Goal: Task Accomplishment & Management: Use online tool/utility

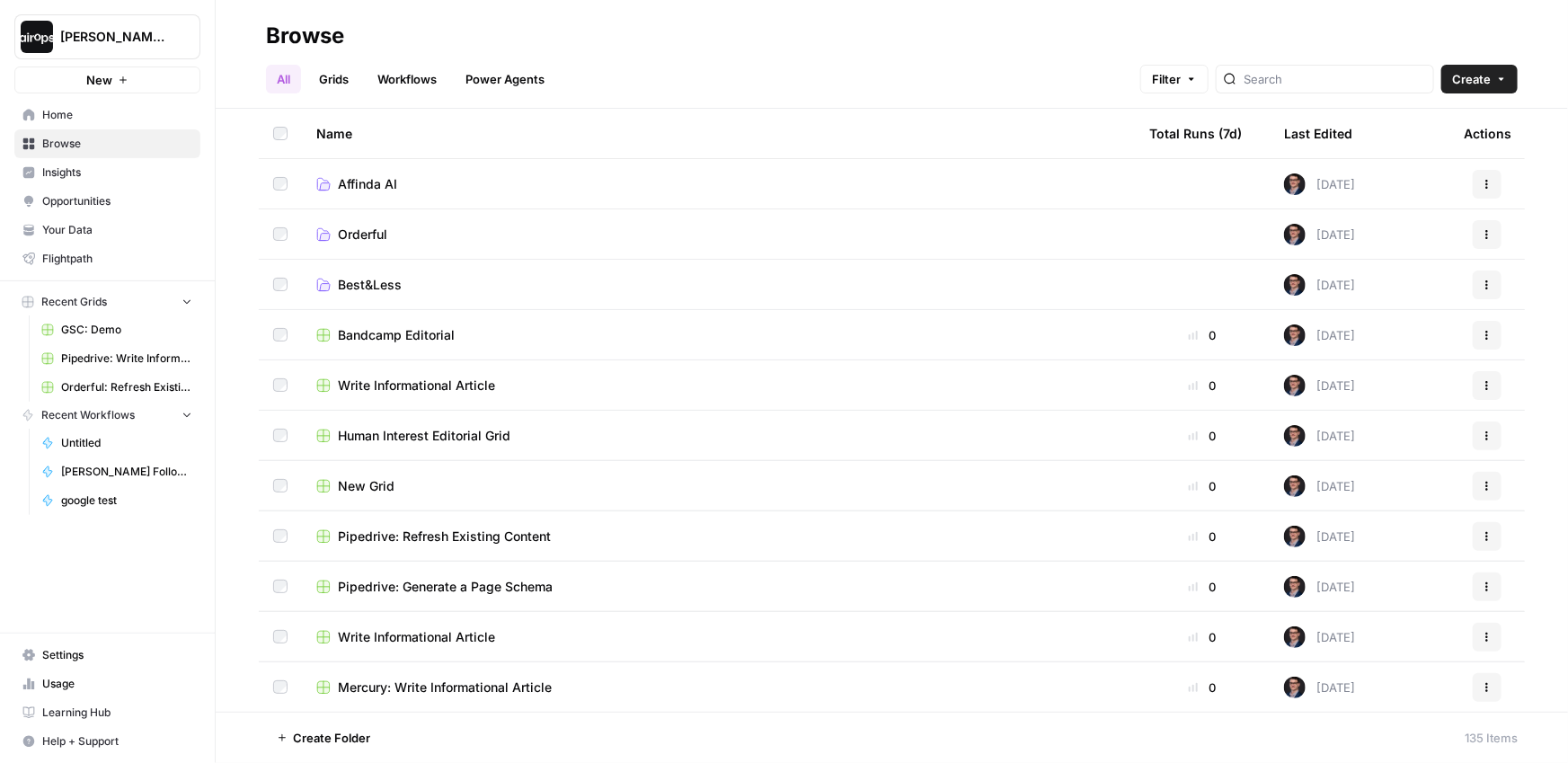
click at [665, 53] on div "All Grids Workflows Power Agents Filter Create" at bounding box center [891, 72] width 1252 height 43
click at [372, 179] on span "Affinda AI" at bounding box center [368, 184] width 59 height 18
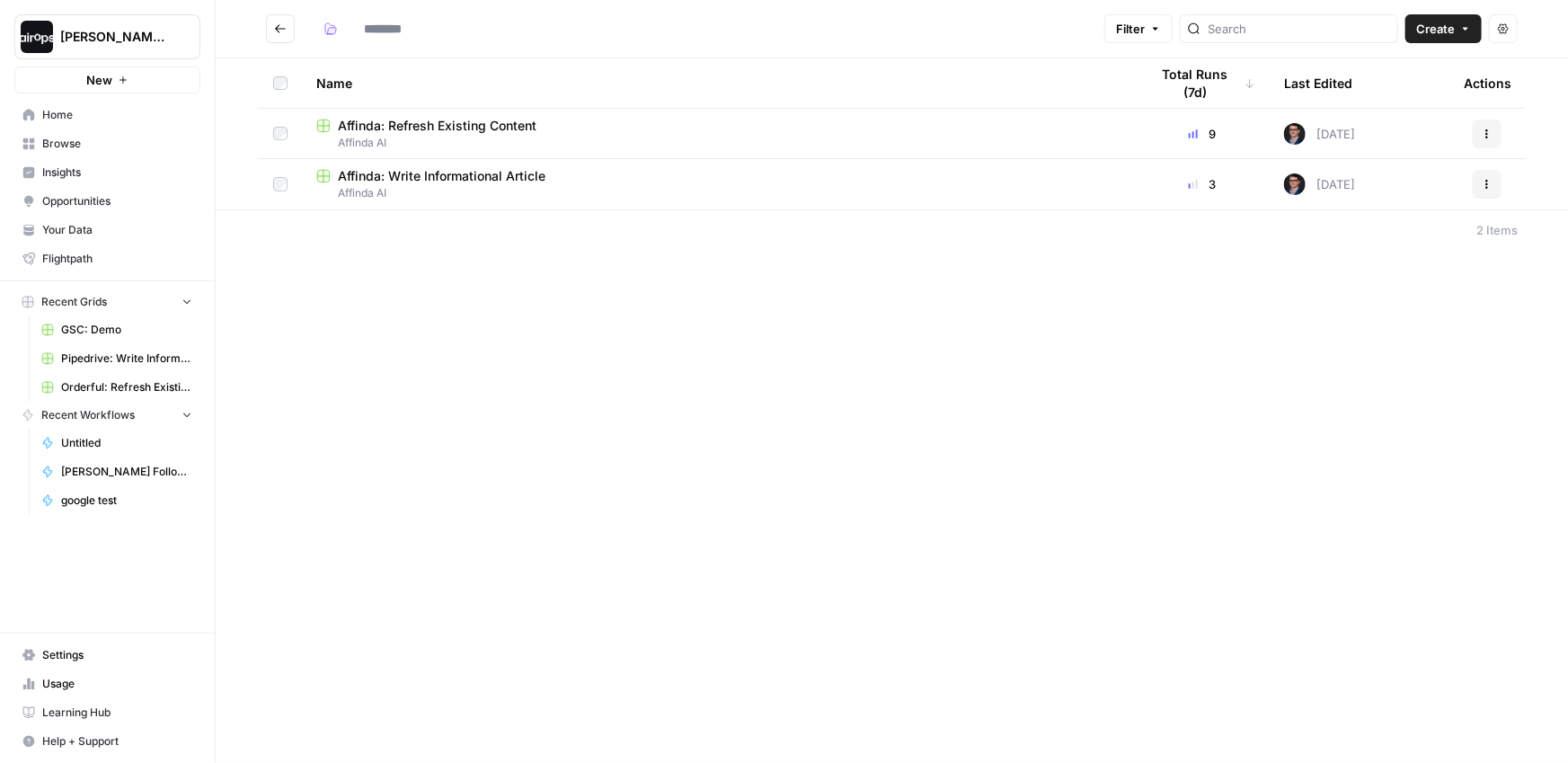
type input "**********"
click at [432, 132] on span "Affinda: Refresh Existing Content" at bounding box center [437, 126] width 199 height 18
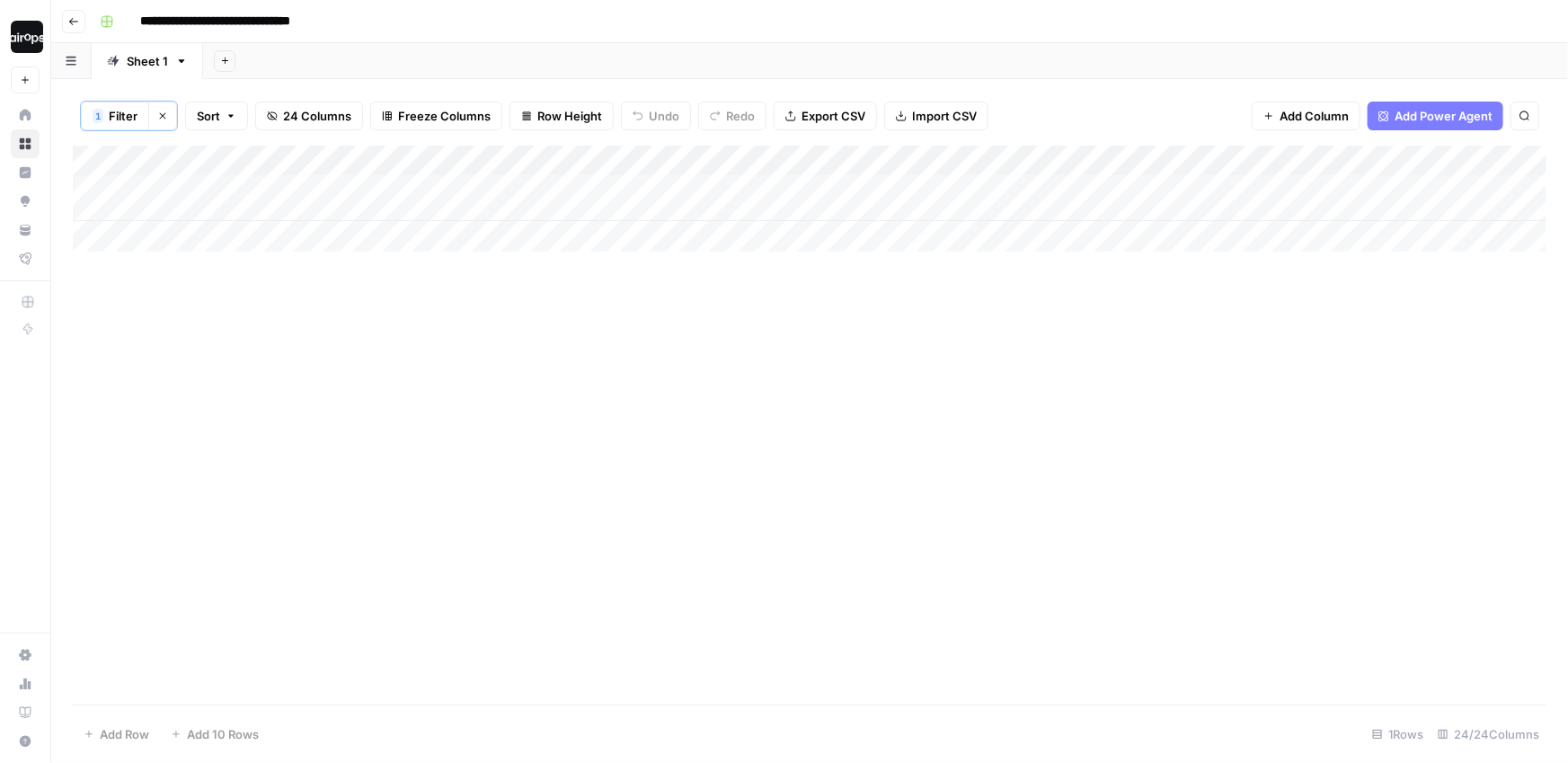
click at [436, 262] on div "Add Column" at bounding box center [810, 425] width 1474 height 559
click at [486, 52] on div "Add Sheet" at bounding box center [885, 61] width 1365 height 36
click at [164, 118] on icon "button" at bounding box center [163, 116] width 11 height 11
click at [451, 43] on div "Add Sheet" at bounding box center [885, 61] width 1365 height 36
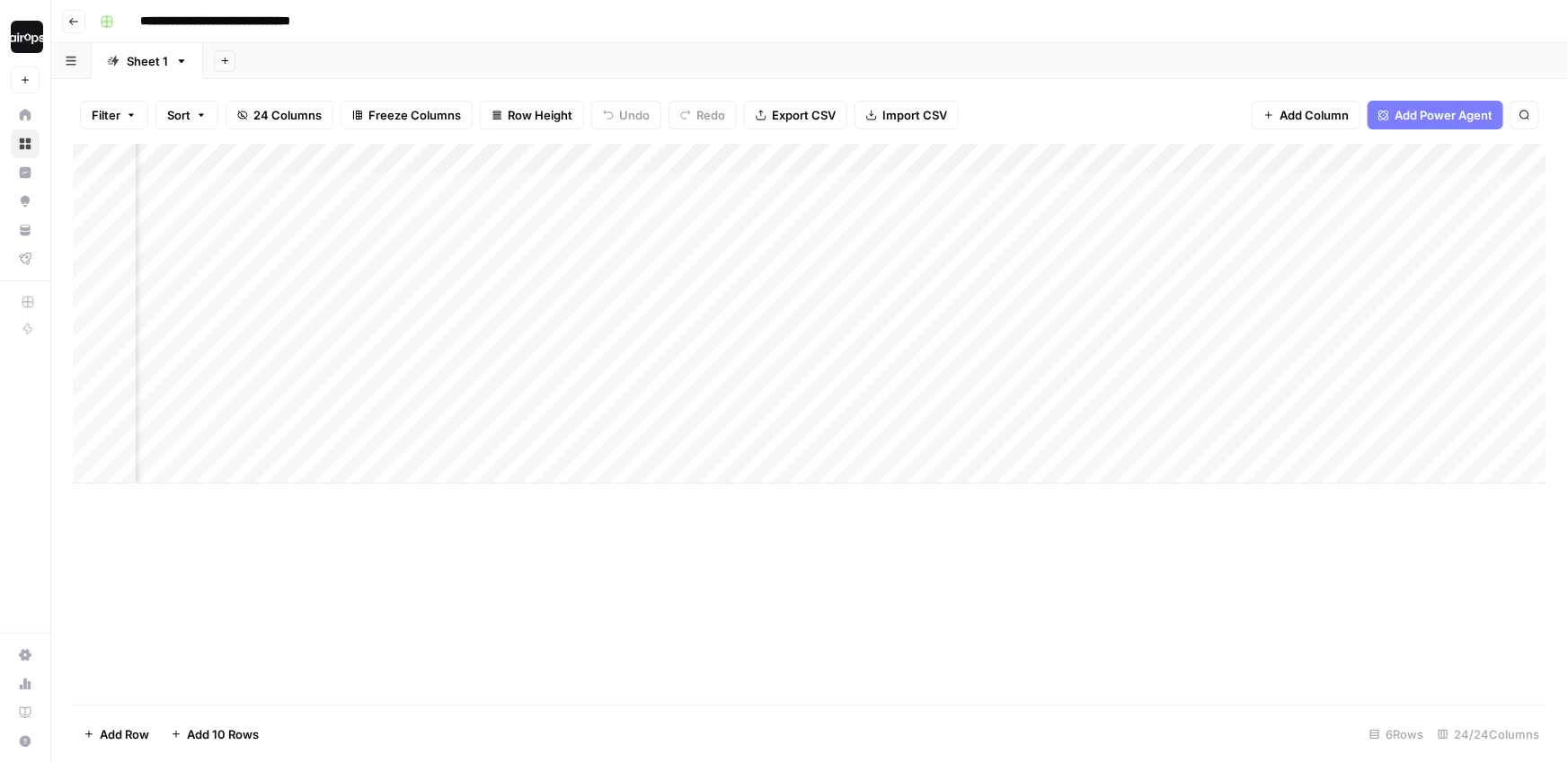
scroll to position [0, 2959]
click at [675, 325] on div "Add Column" at bounding box center [810, 314] width 1474 height 340
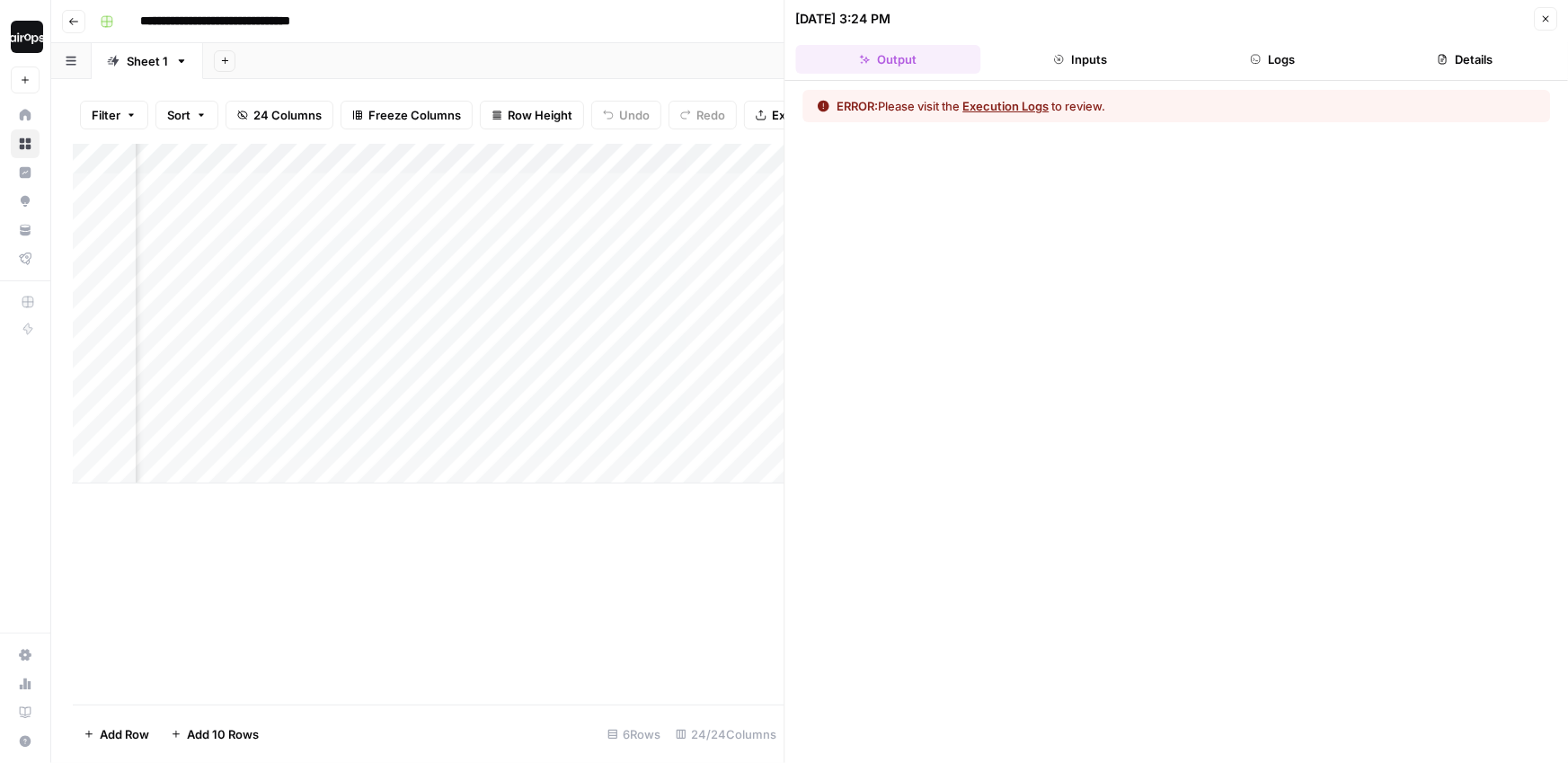
click at [1020, 110] on button "Execution Logs" at bounding box center [1006, 106] width 86 height 18
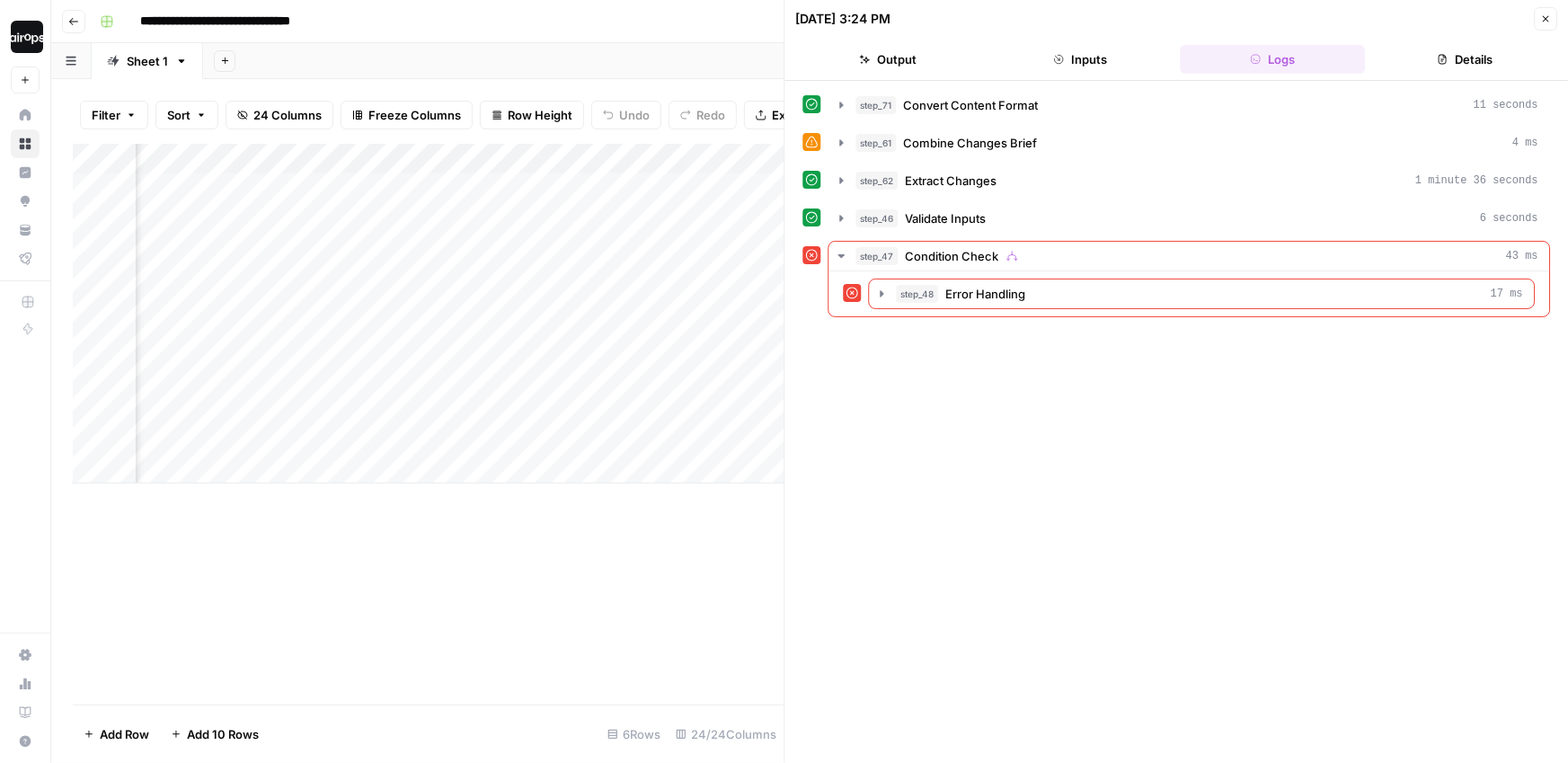
click at [1555, 10] on button "Close" at bounding box center [1546, 19] width 23 height 23
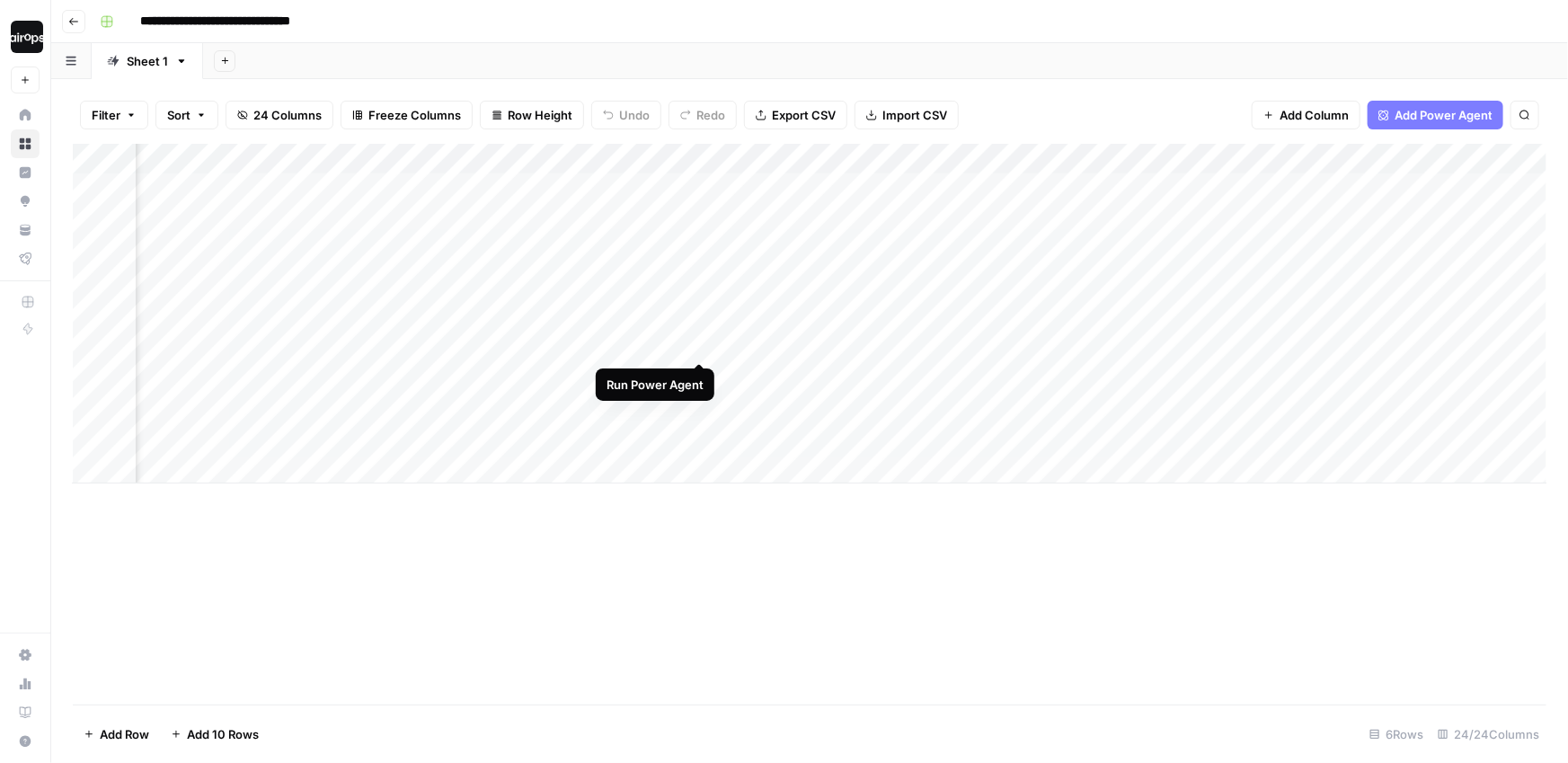
click at [701, 328] on div "Add Column" at bounding box center [810, 314] width 1474 height 340
click at [836, 278] on div "Add Column" at bounding box center [810, 314] width 1474 height 340
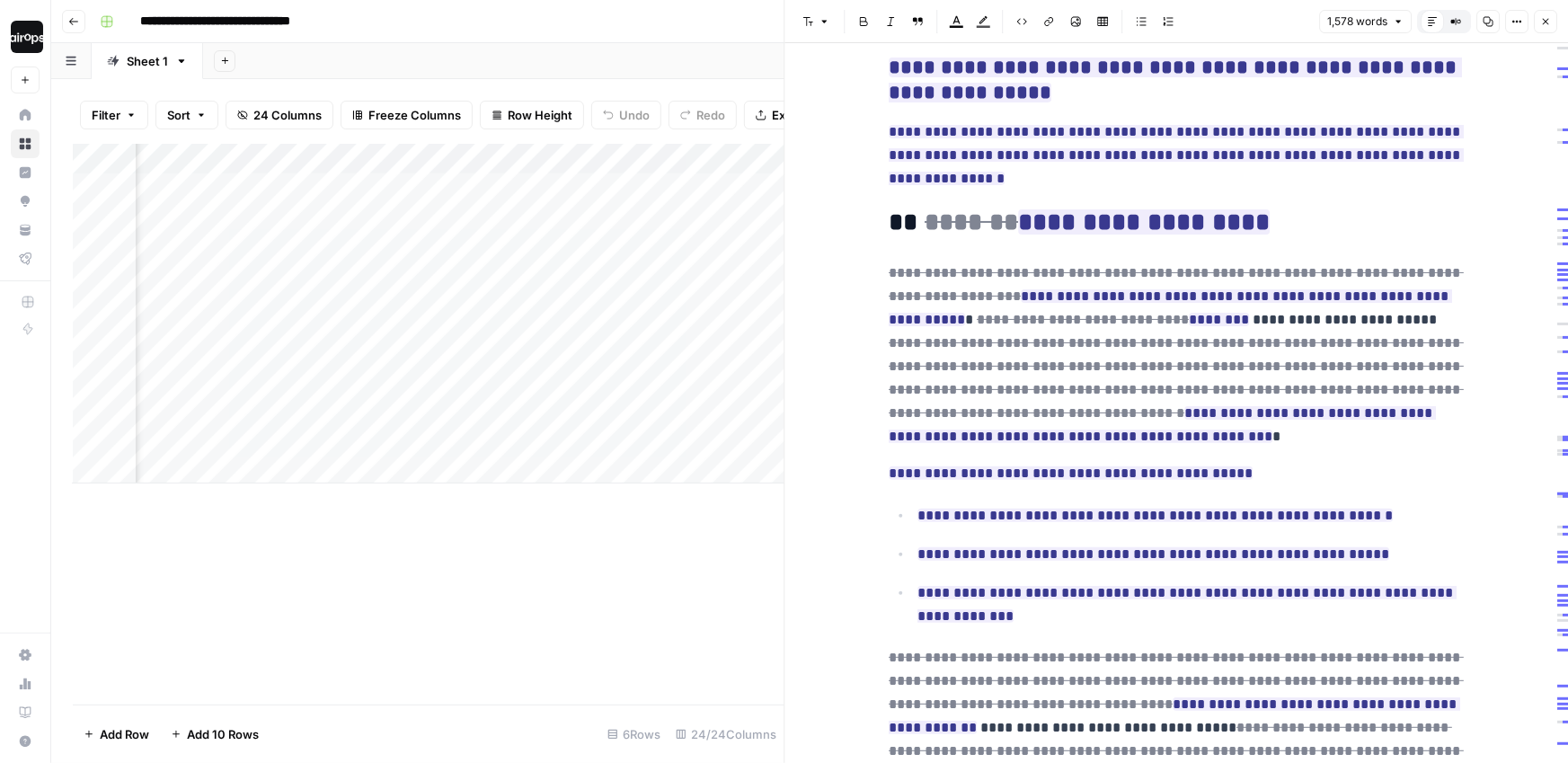
scroll to position [1300, 0]
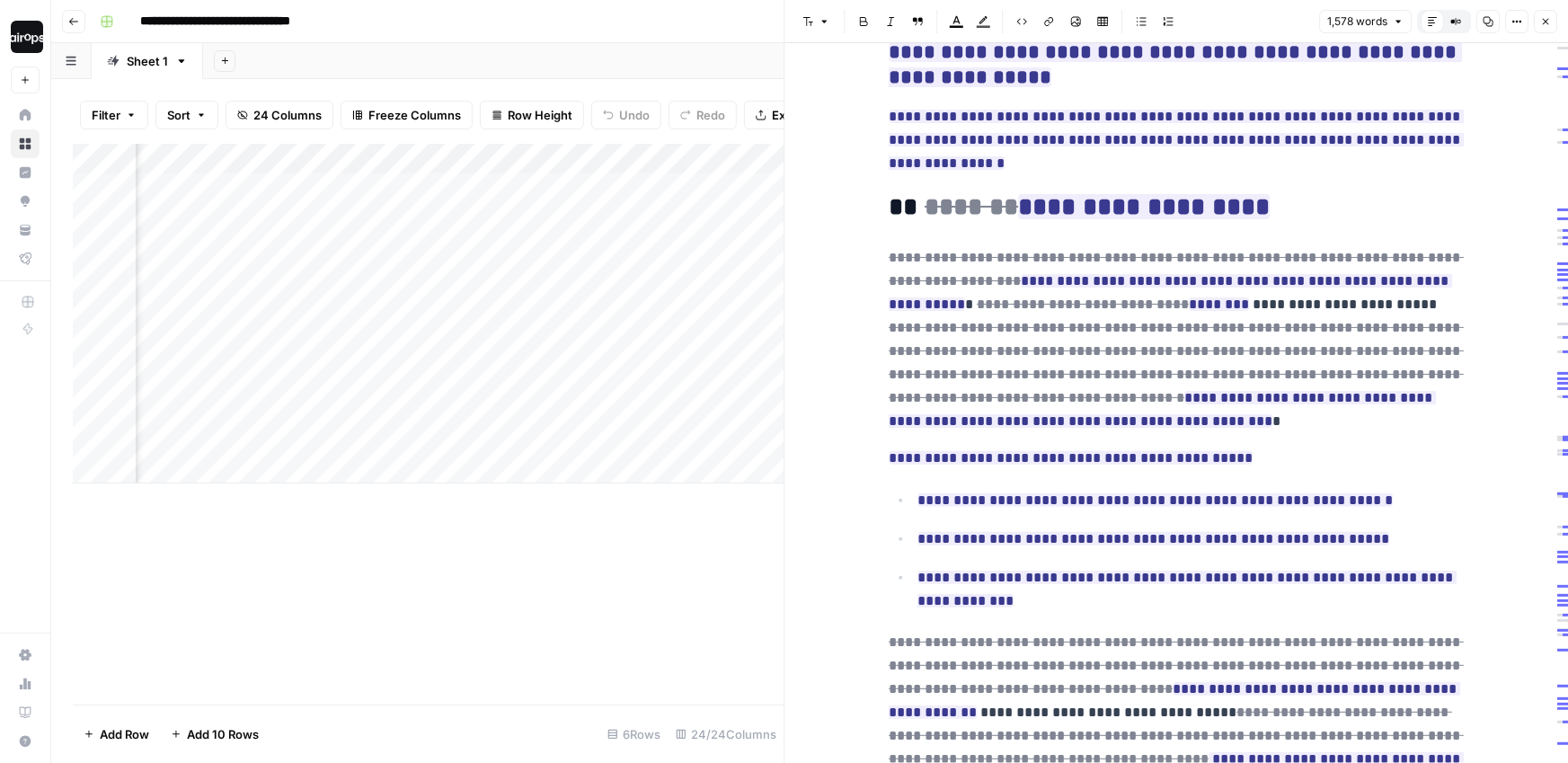
click at [1544, 22] on icon "button" at bounding box center [1546, 22] width 11 height 11
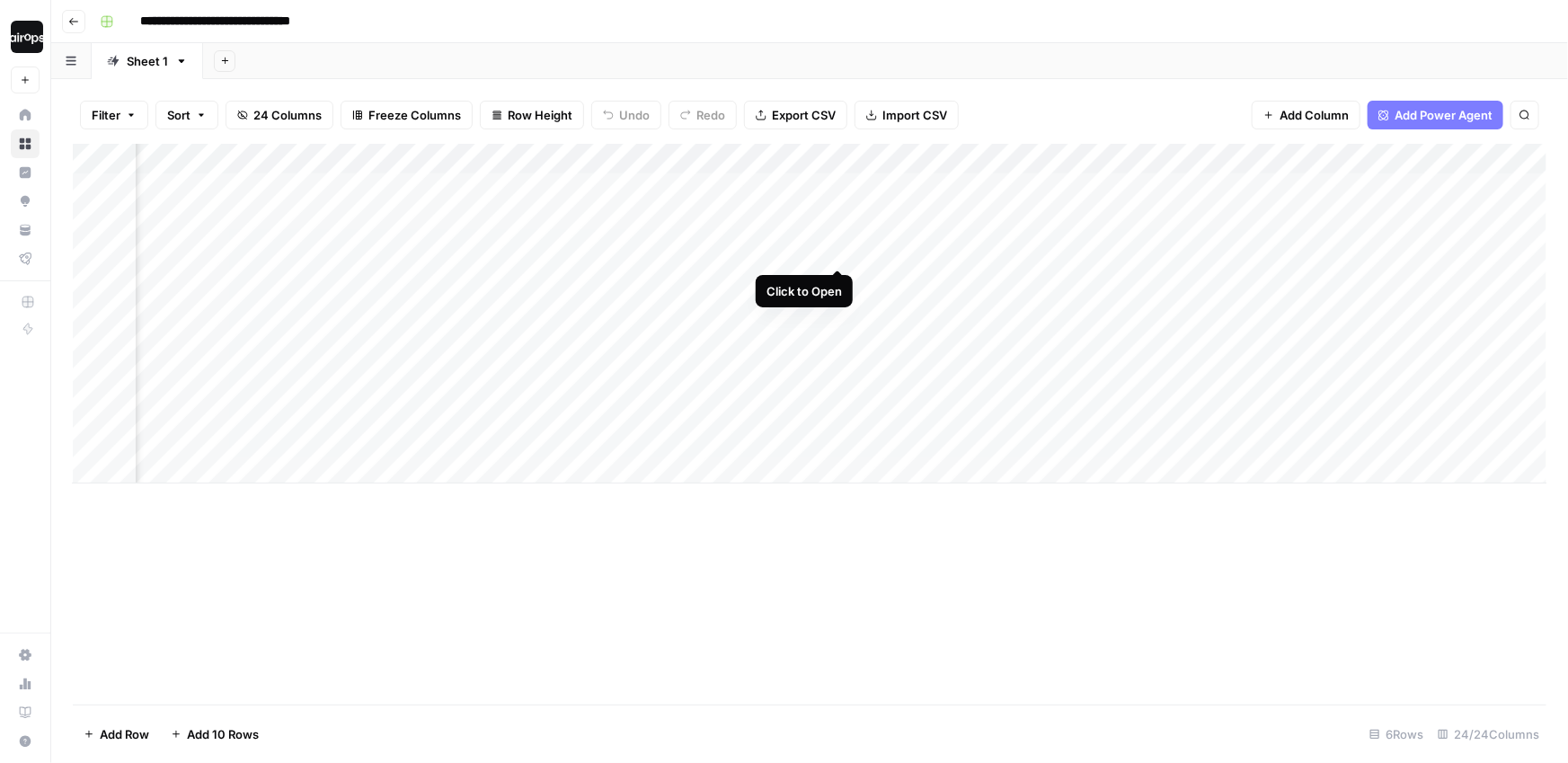
click at [838, 237] on div "Add Column" at bounding box center [810, 314] width 1474 height 340
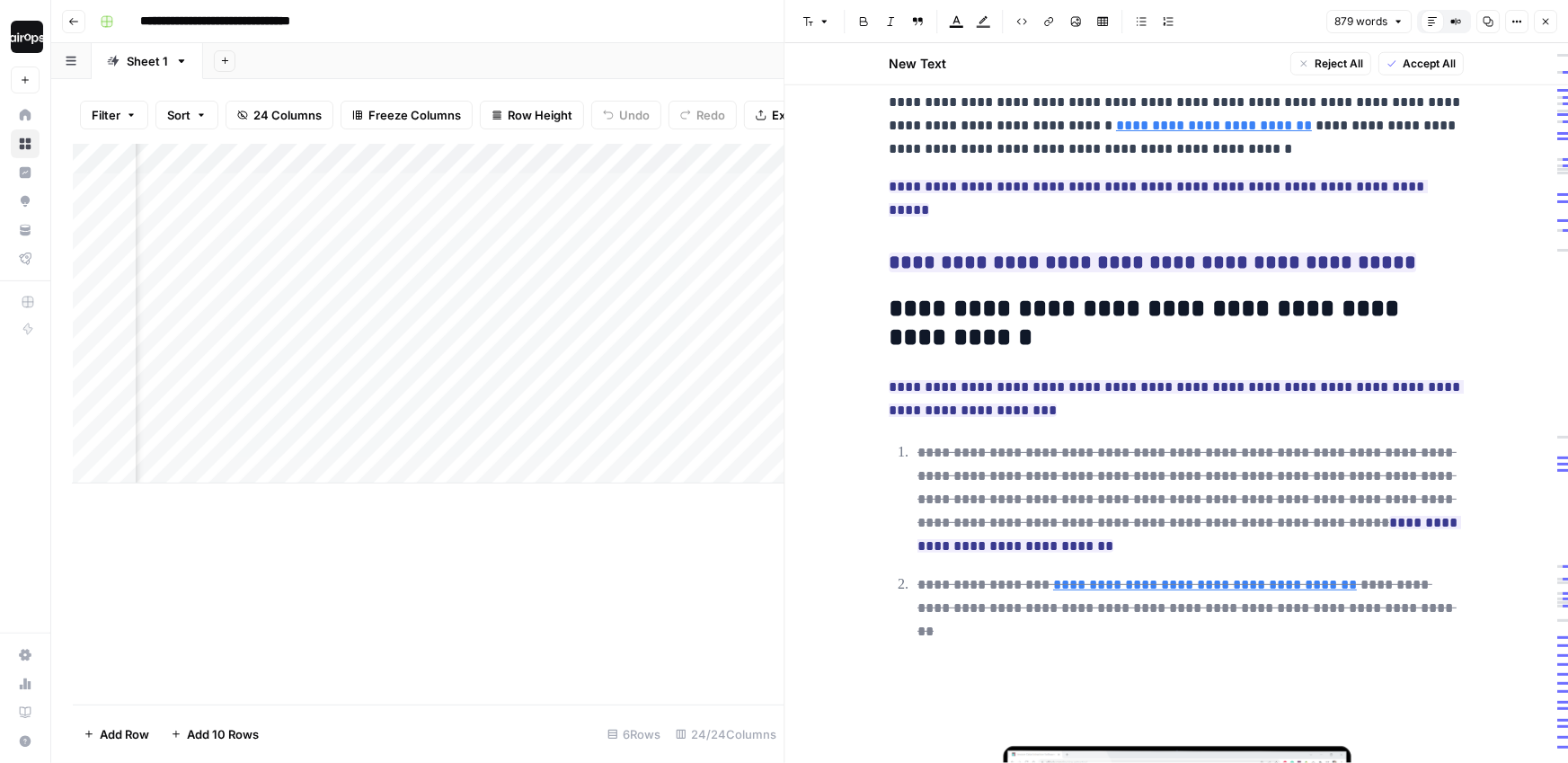
scroll to position [894, 0]
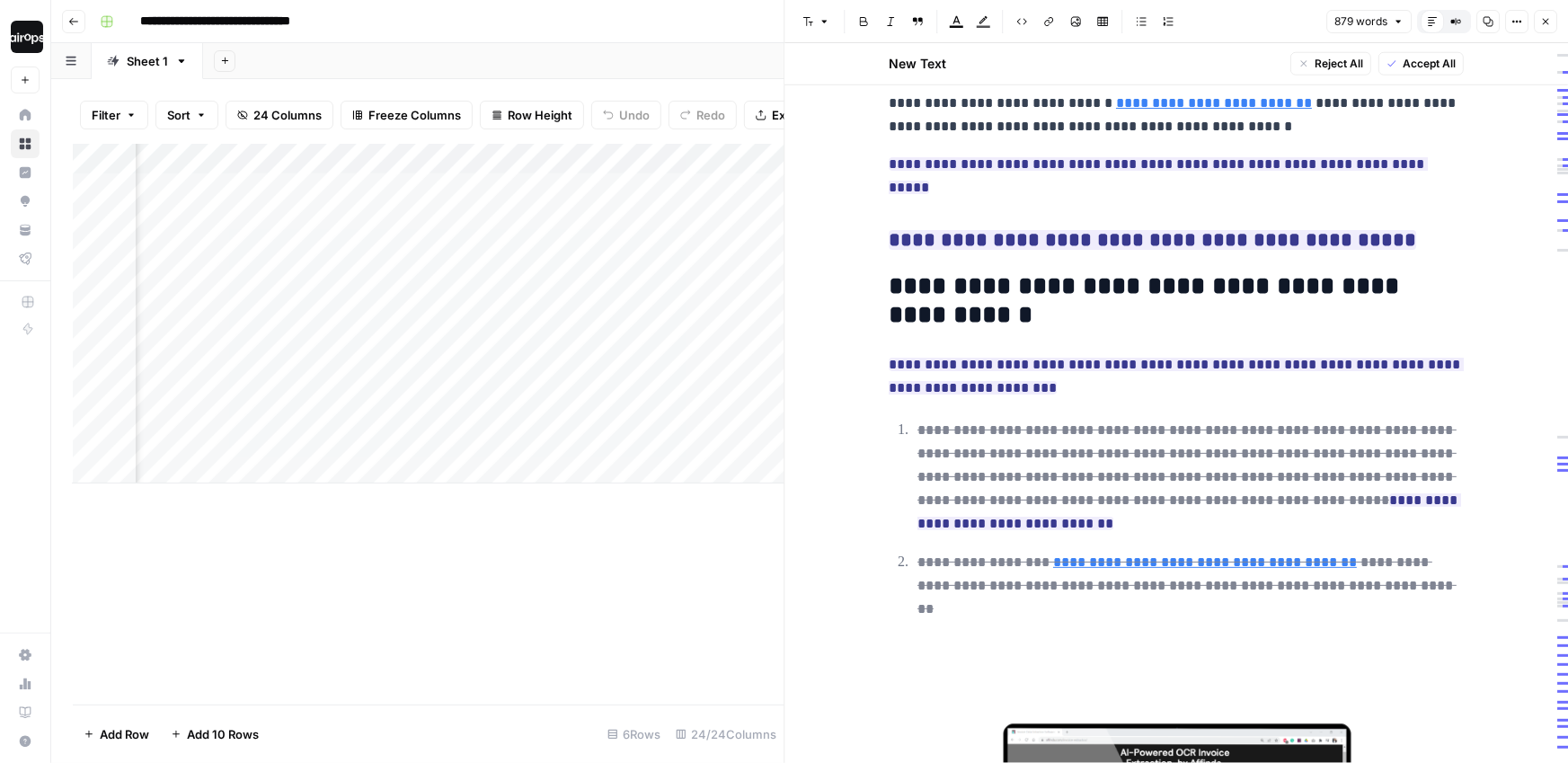
click at [1540, 15] on button "Close" at bounding box center [1546, 22] width 23 height 23
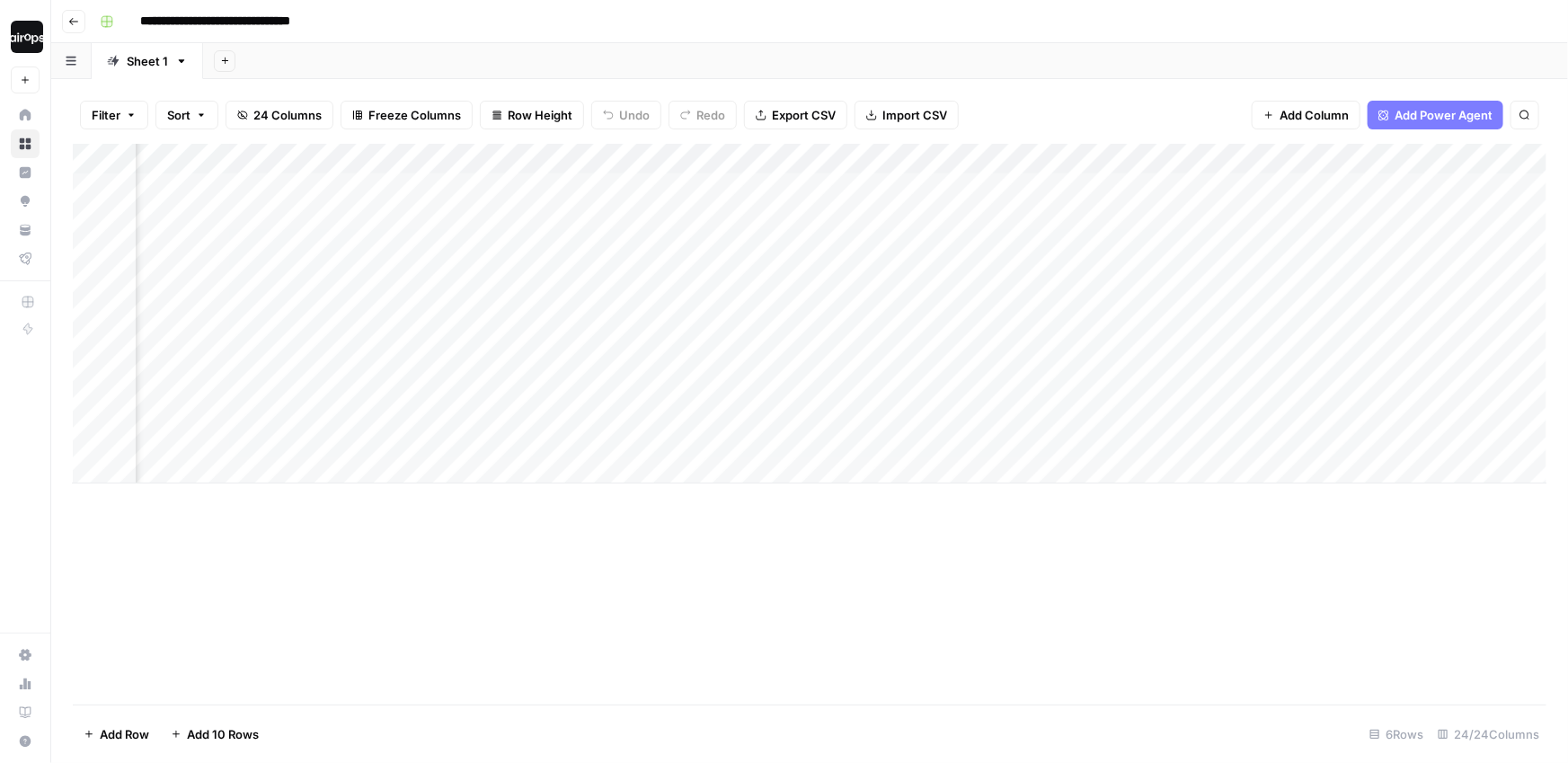
click at [838, 191] on div "Add Column" at bounding box center [810, 314] width 1474 height 340
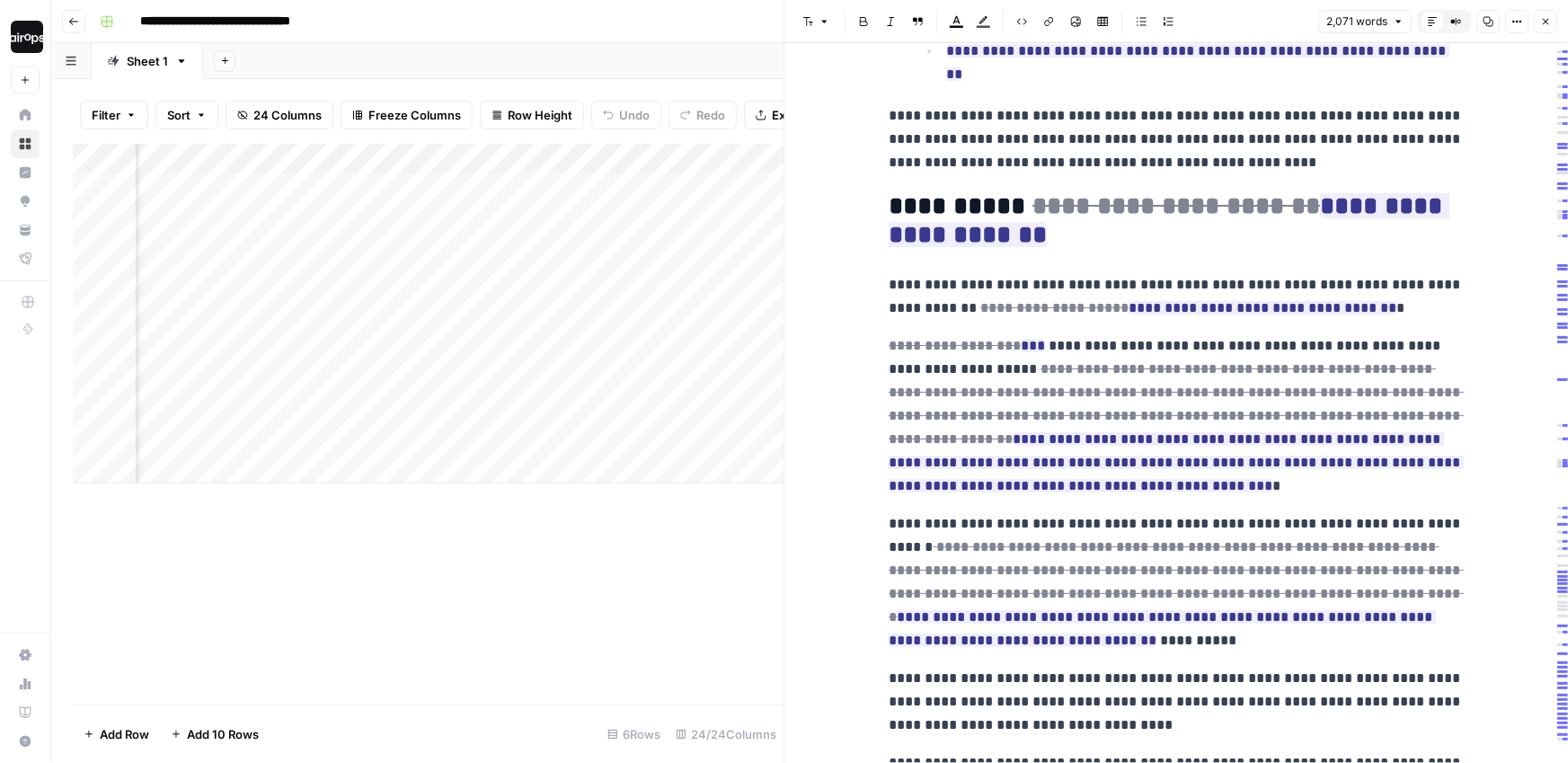
scroll to position [1423, 0]
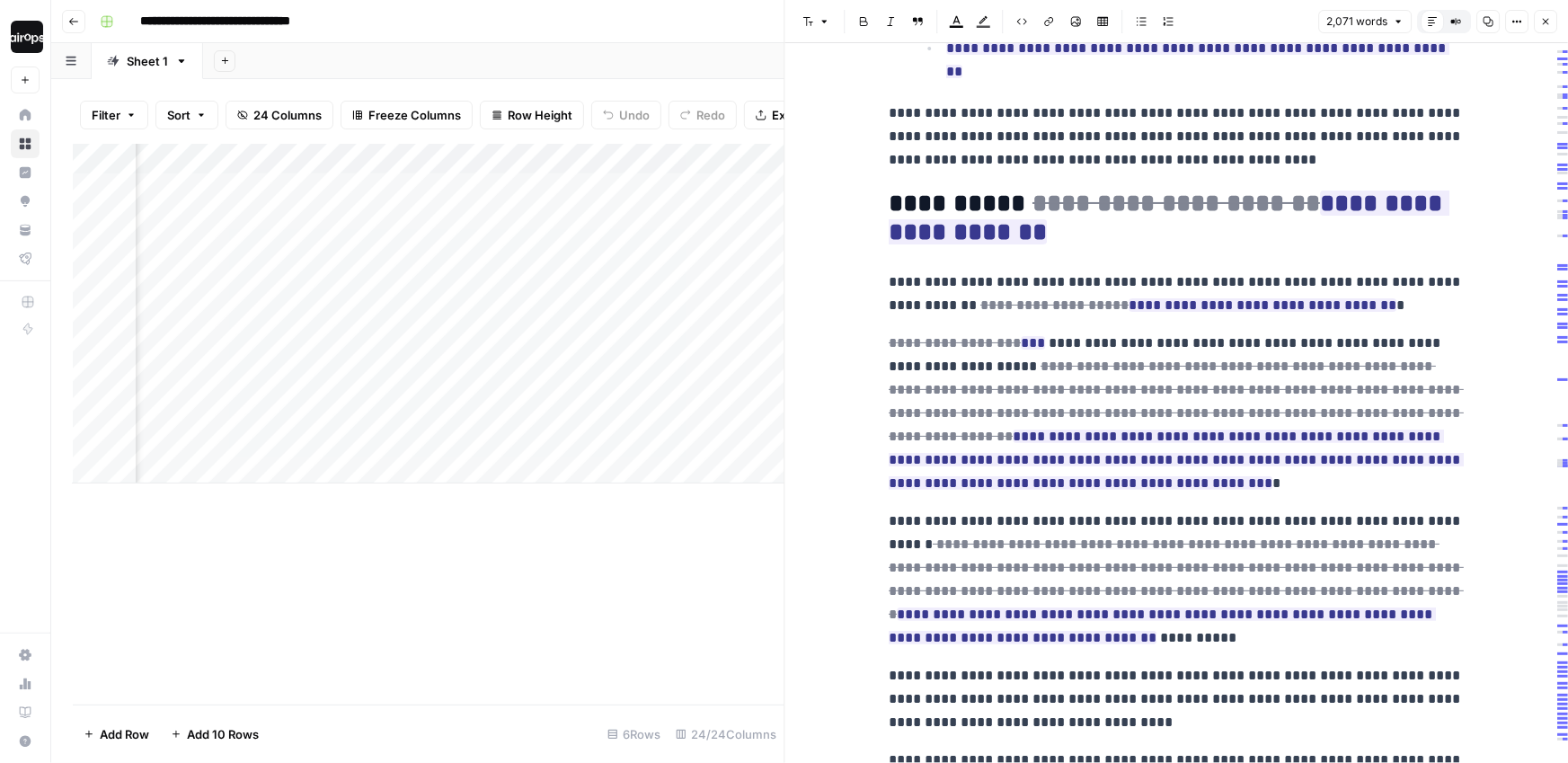
click at [1549, 26] on icon "button" at bounding box center [1546, 22] width 11 height 11
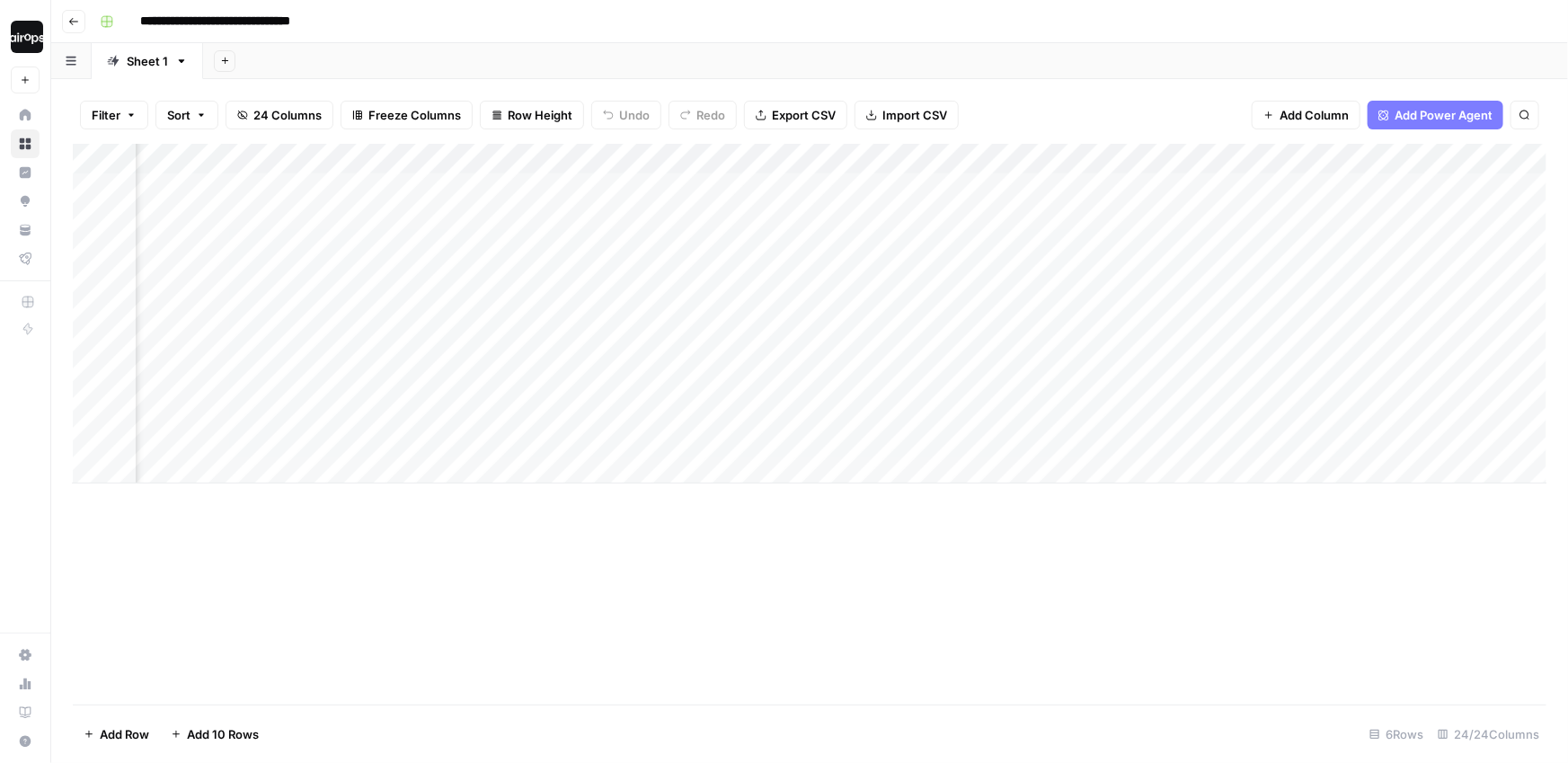
click at [1036, 87] on div "Filter Sort 24 Columns Freeze Columns Row Height Undo Redo Export CSV Import CS…" at bounding box center [810, 115] width 1474 height 58
click at [87, 337] on div "Add Column" at bounding box center [810, 314] width 1474 height 340
click at [109, 731] on span "Delete 1 Row" at bounding box center [120, 734] width 72 height 18
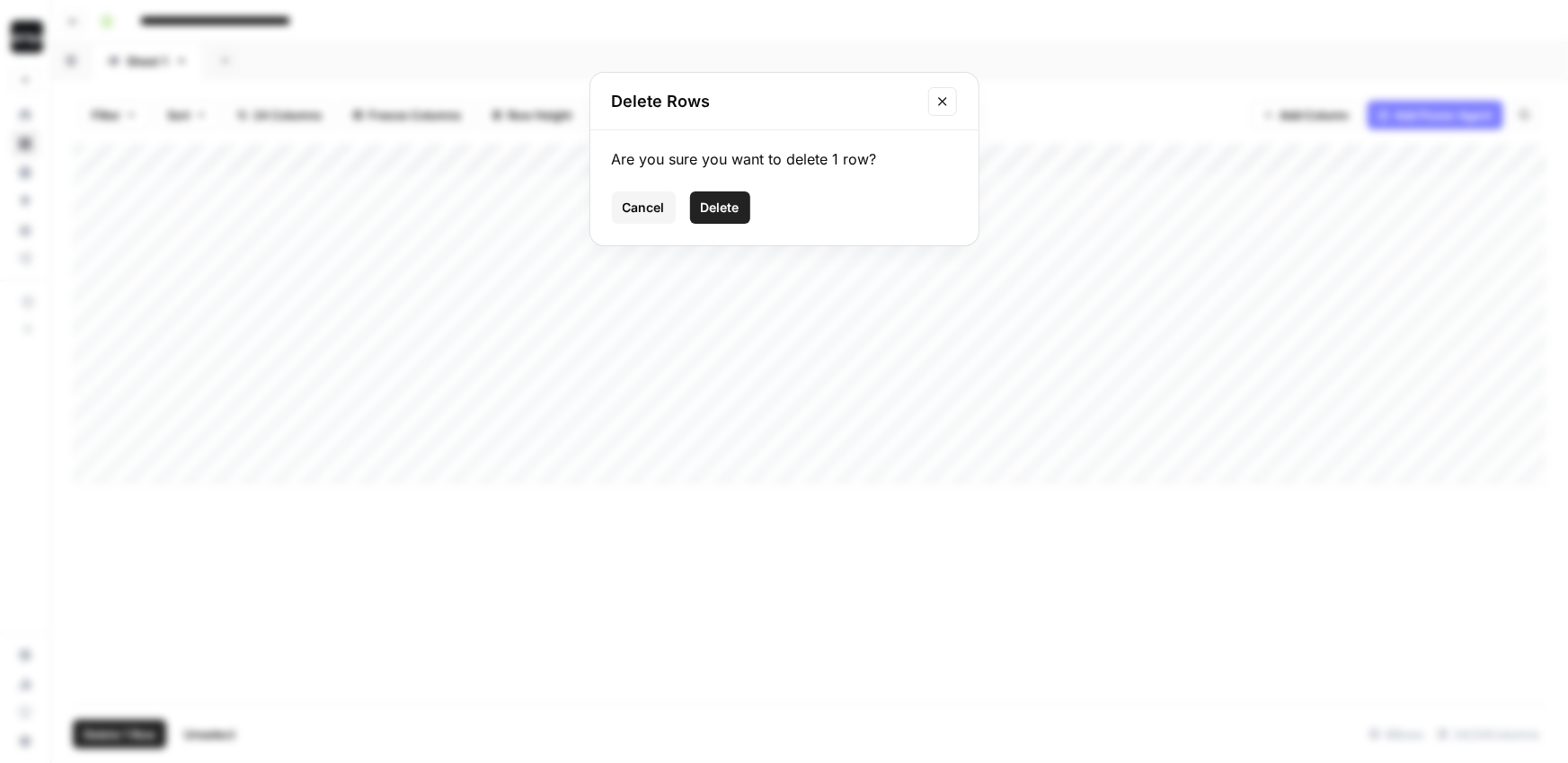
click at [738, 199] on span "Delete" at bounding box center [720, 208] width 39 height 18
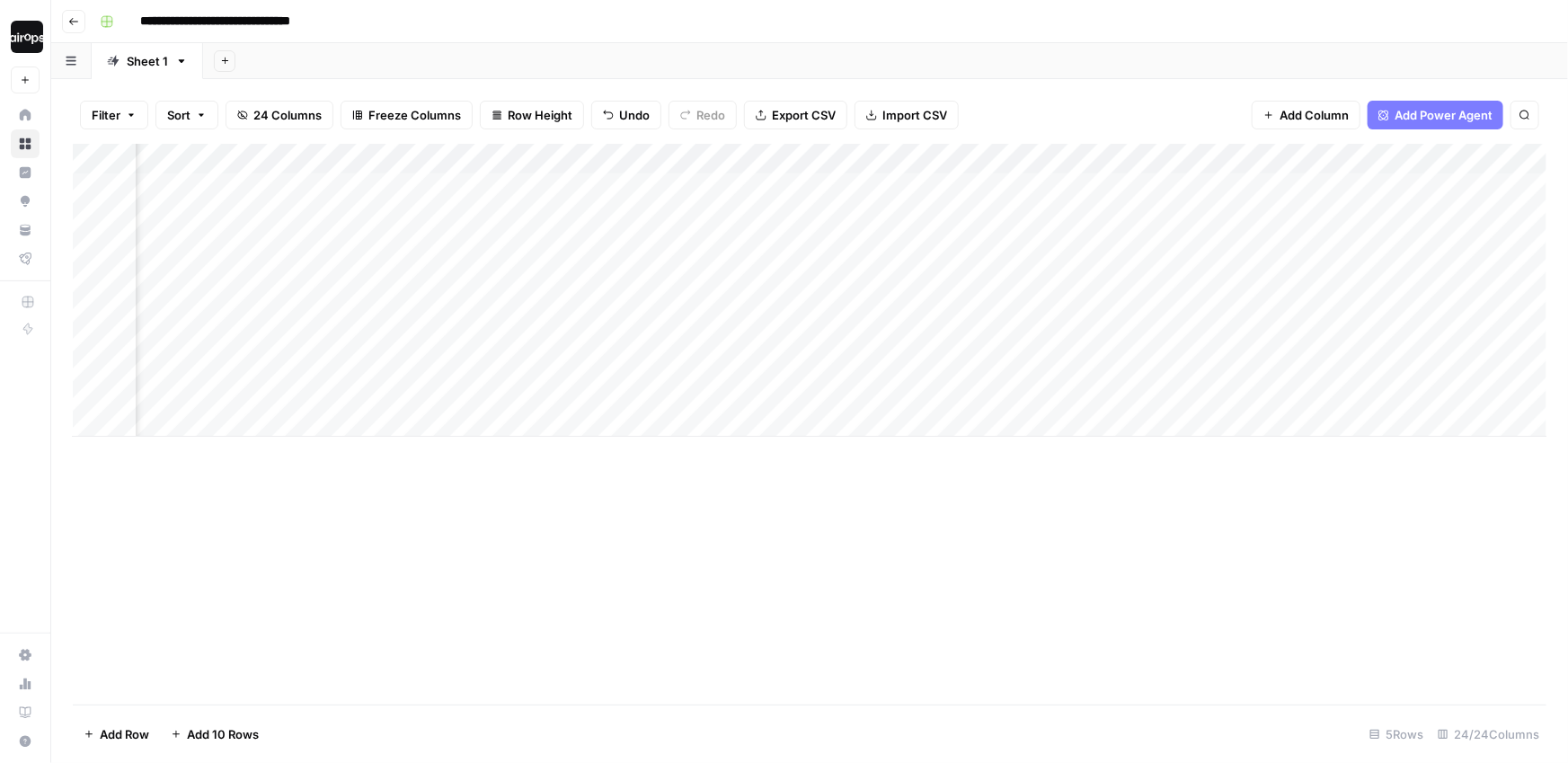
scroll to position [0, 3042]
click at [348, 48] on div "Add Sheet" at bounding box center [885, 61] width 1365 height 36
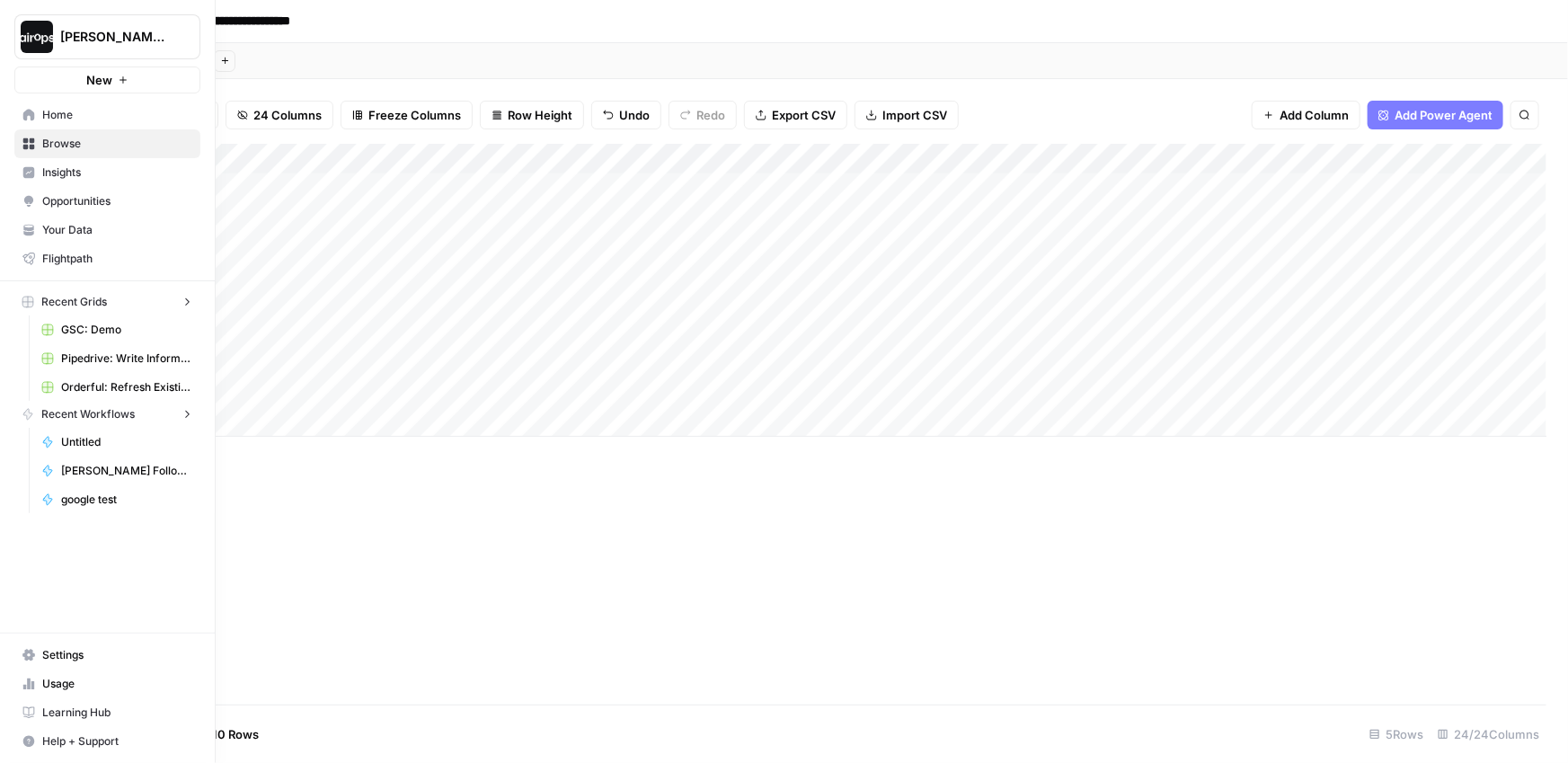
click at [19, 138] on link "Browse" at bounding box center [107, 144] width 186 height 29
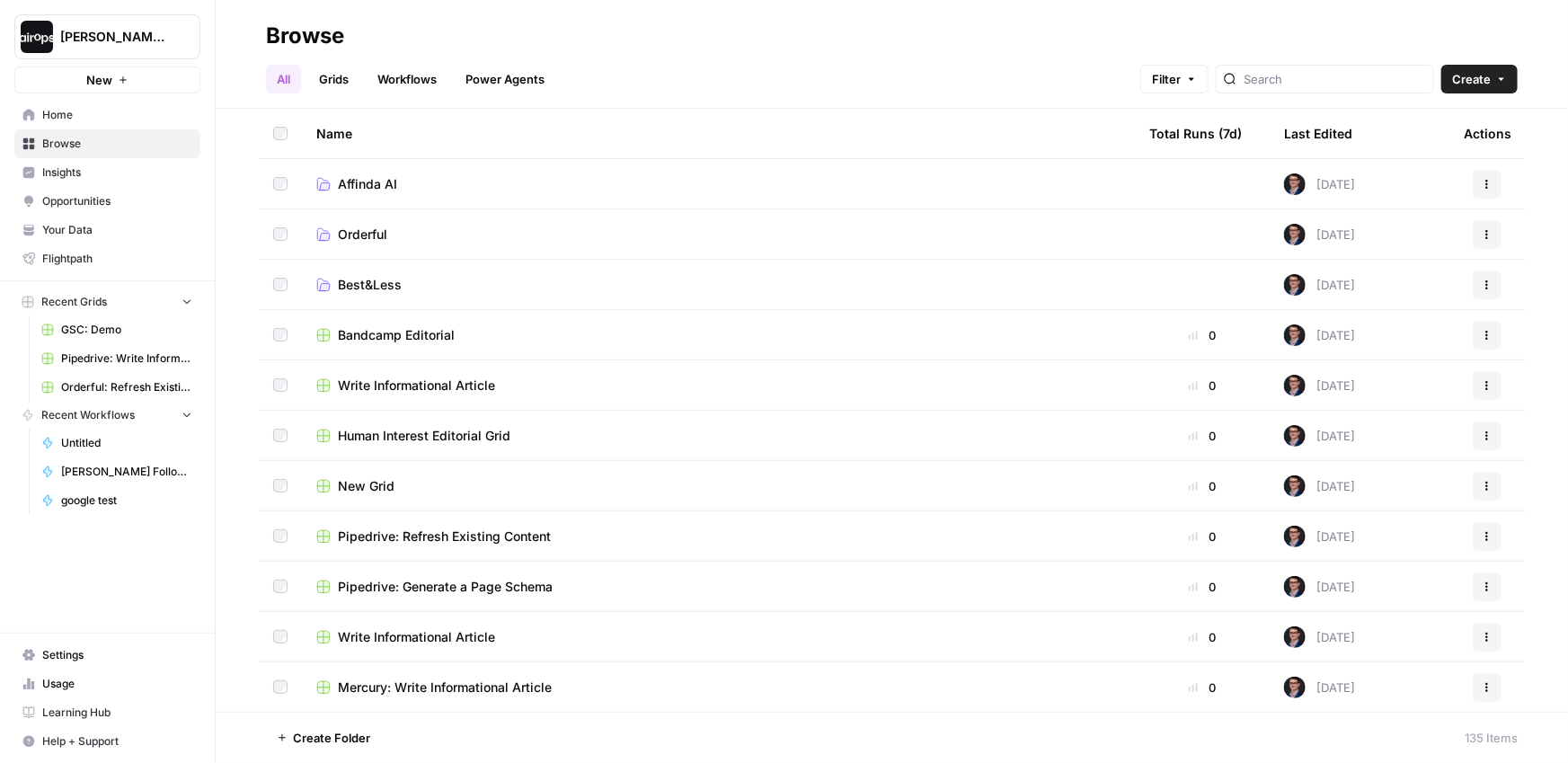
click at [376, 188] on span "Affinda AI" at bounding box center [368, 184] width 59 height 18
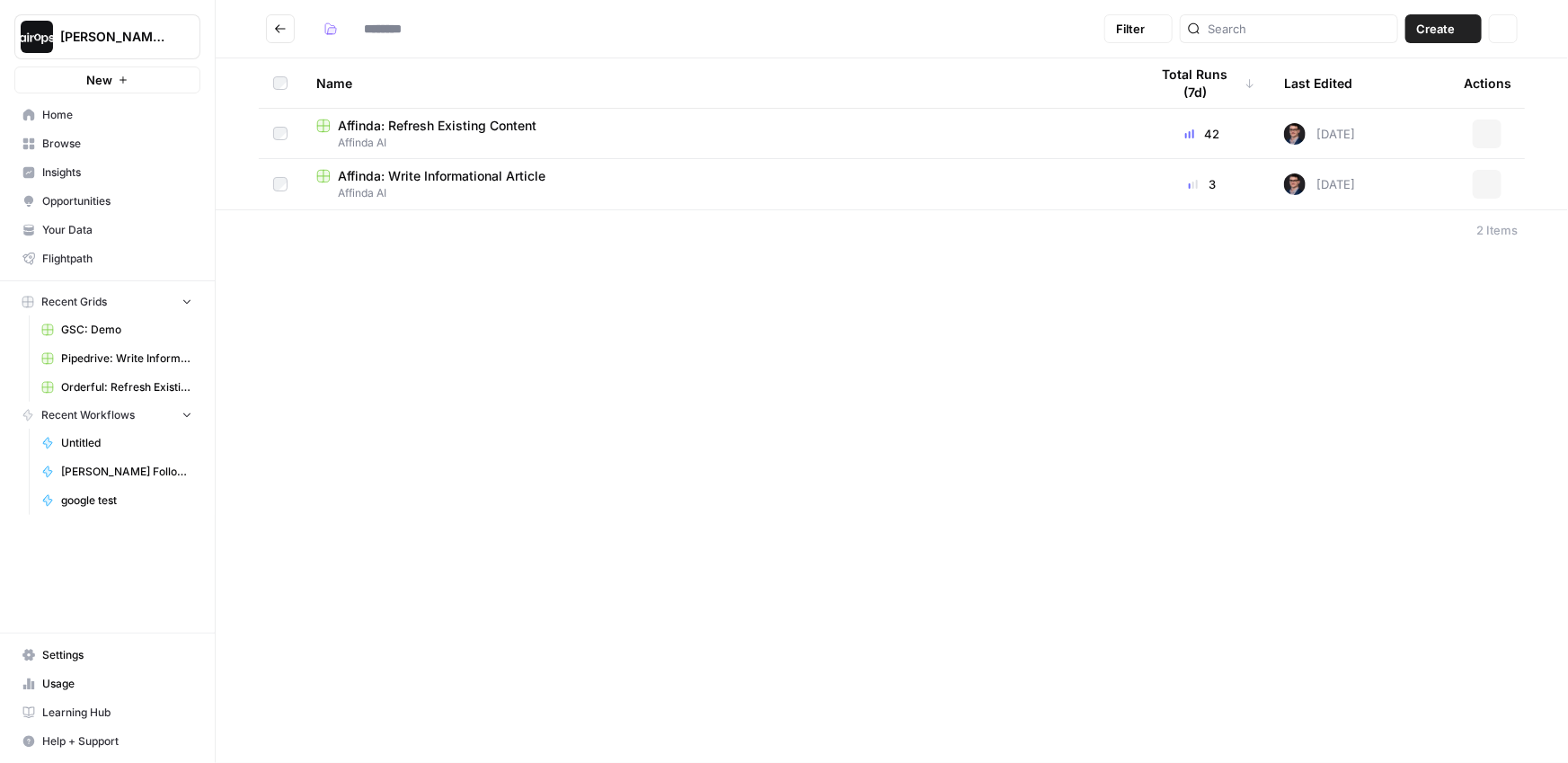
type input "**********"
click at [488, 173] on span "Affinda: Write Informational Article" at bounding box center [441, 176] width 208 height 18
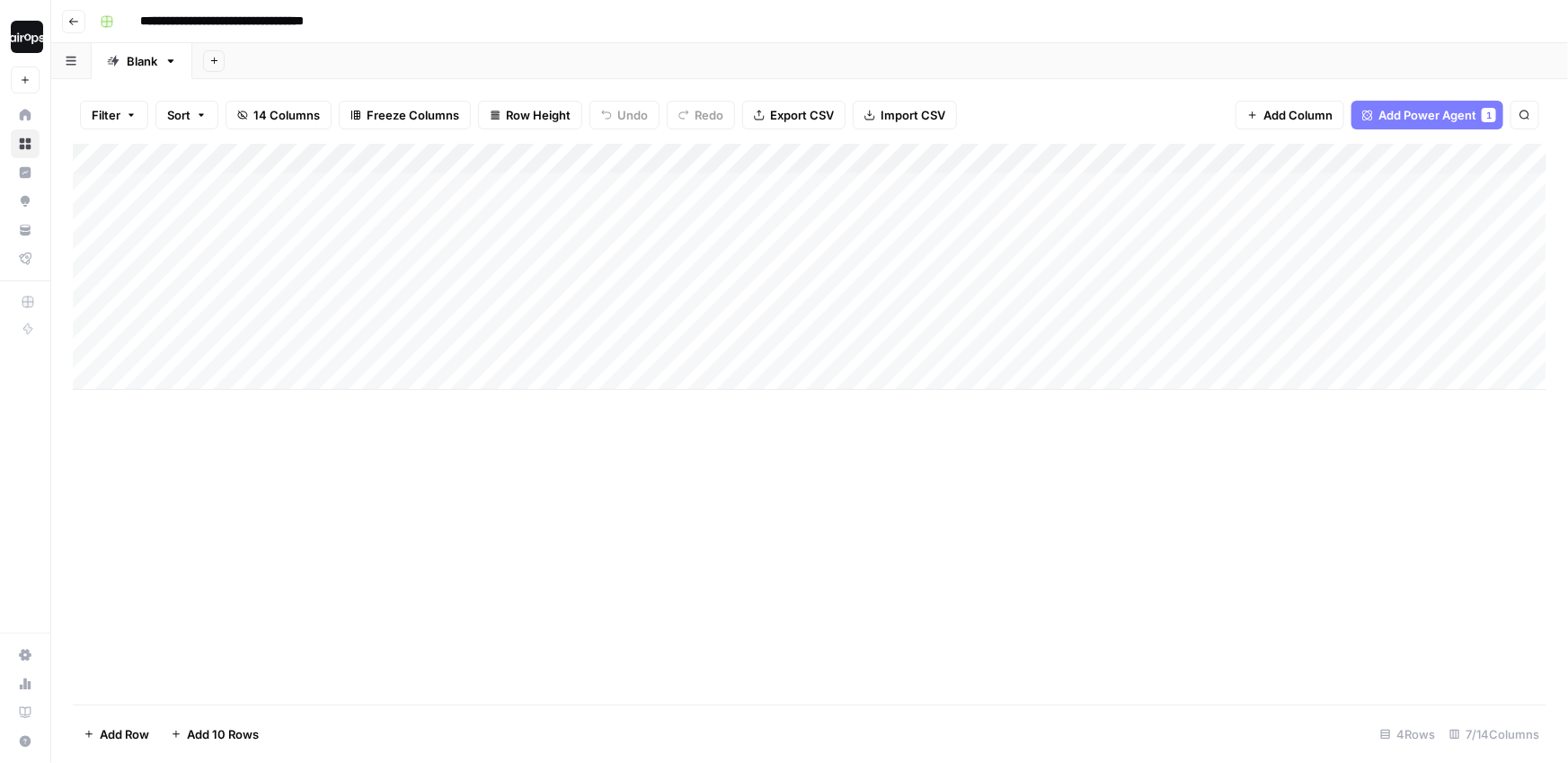
click at [520, 189] on div "Add Column" at bounding box center [810, 267] width 1474 height 246
click at [607, 202] on div "Add Column" at bounding box center [810, 267] width 1474 height 246
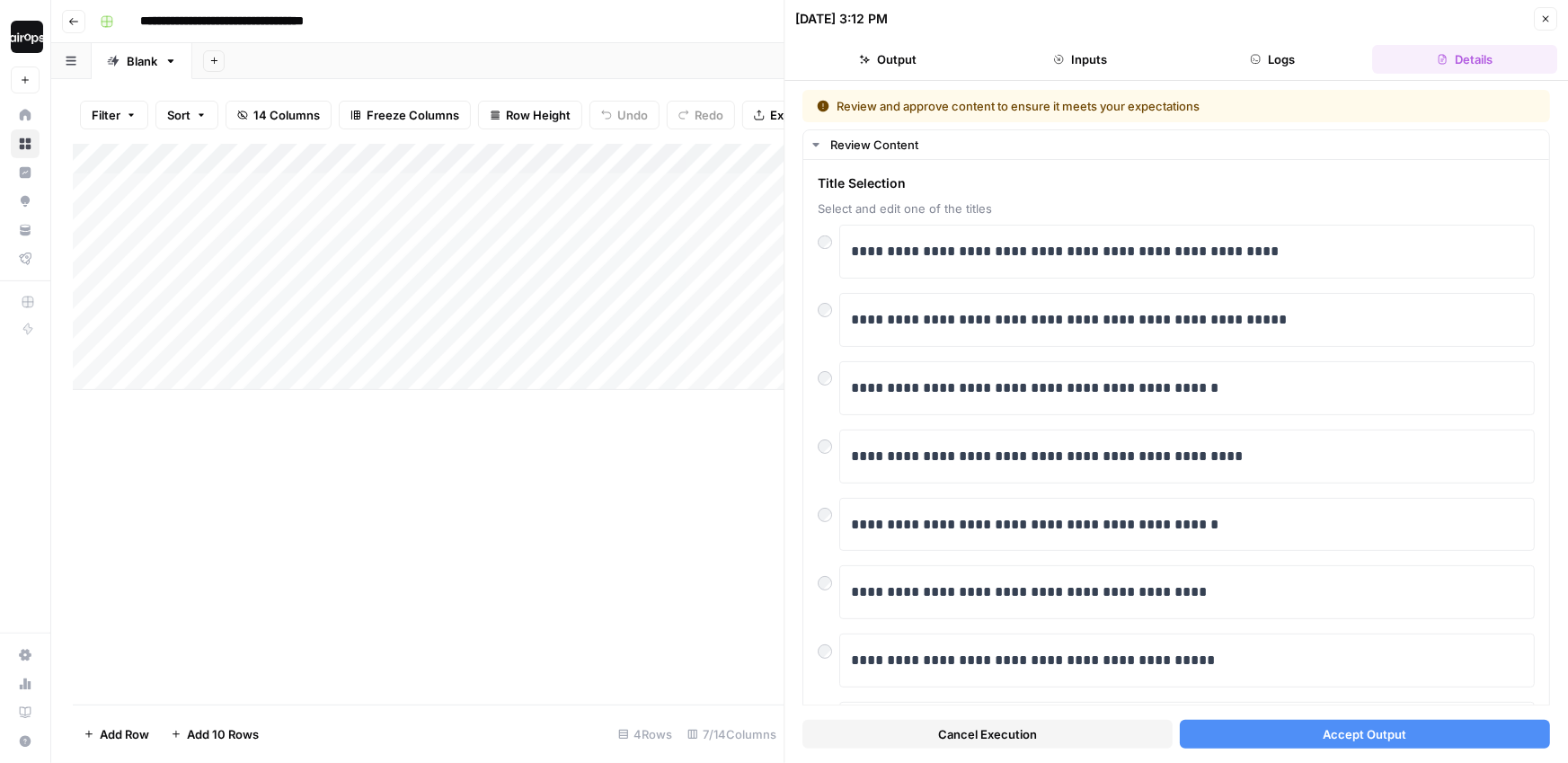
click at [1238, 730] on button "Accept Output" at bounding box center [1365, 734] width 370 height 29
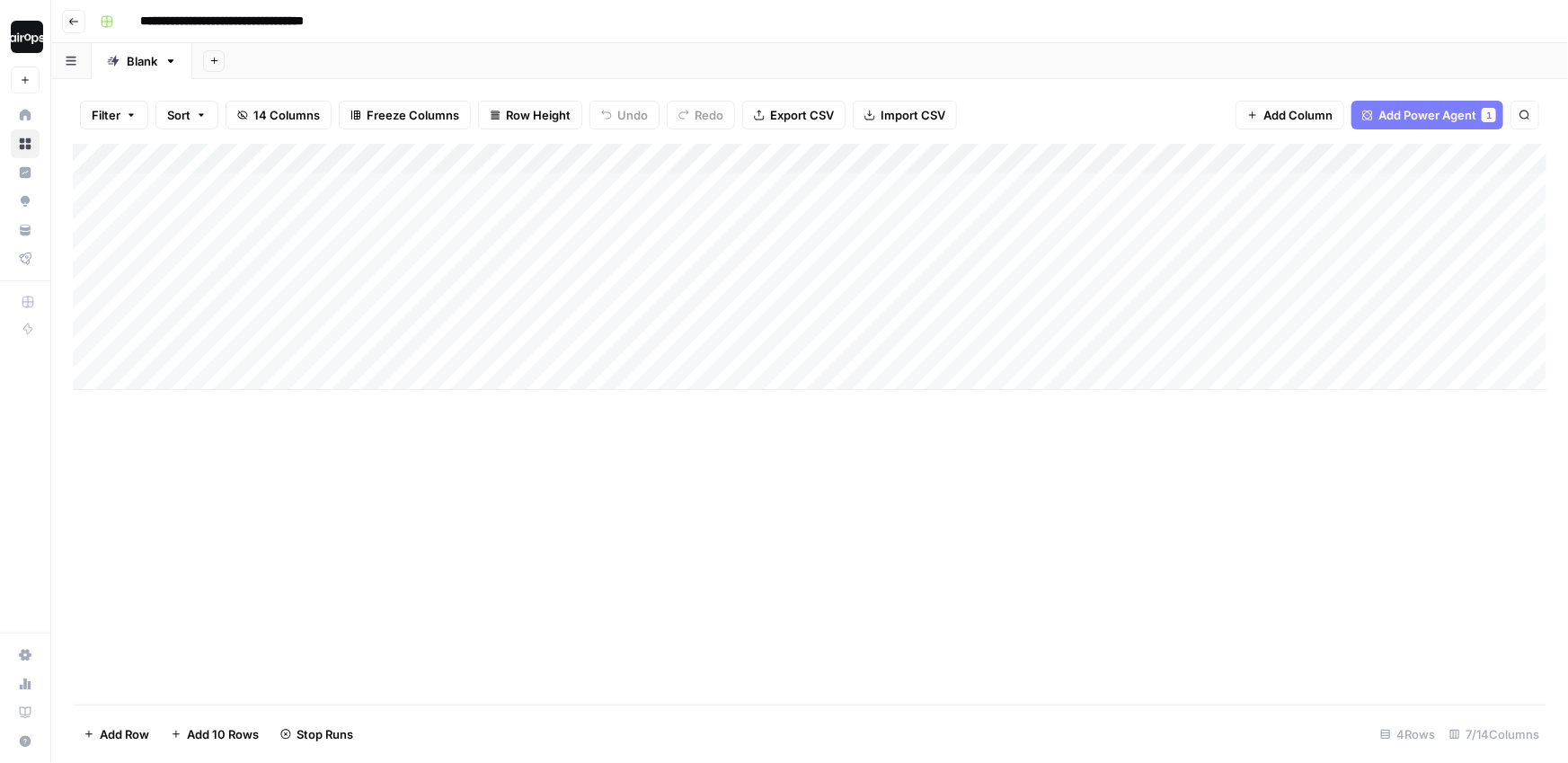
click at [575, 327] on div "Add Column" at bounding box center [810, 267] width 1474 height 246
click at [618, 324] on div "Add Column" at bounding box center [810, 267] width 1474 height 246
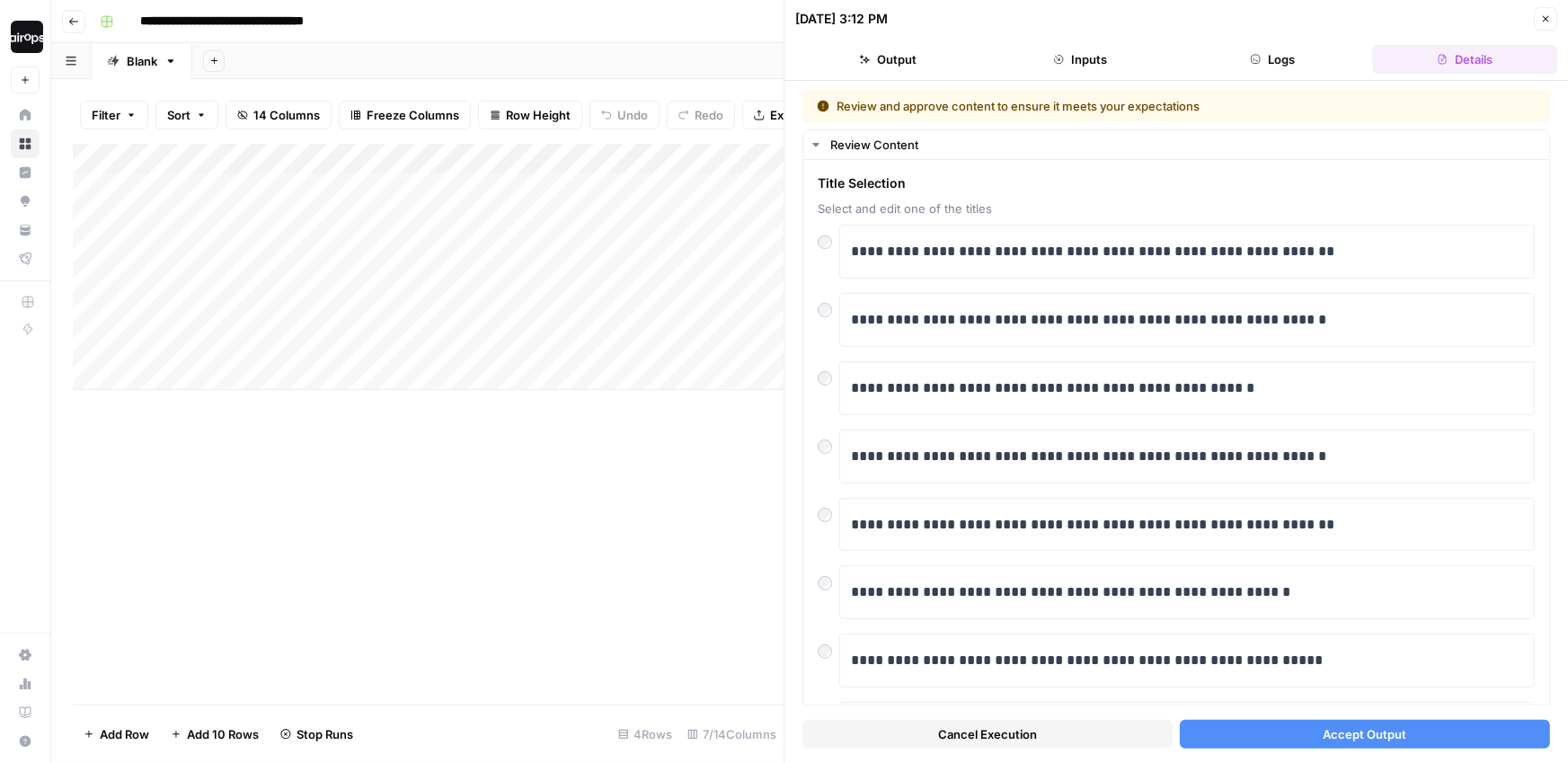
click at [1215, 743] on button "Accept Output" at bounding box center [1365, 734] width 370 height 29
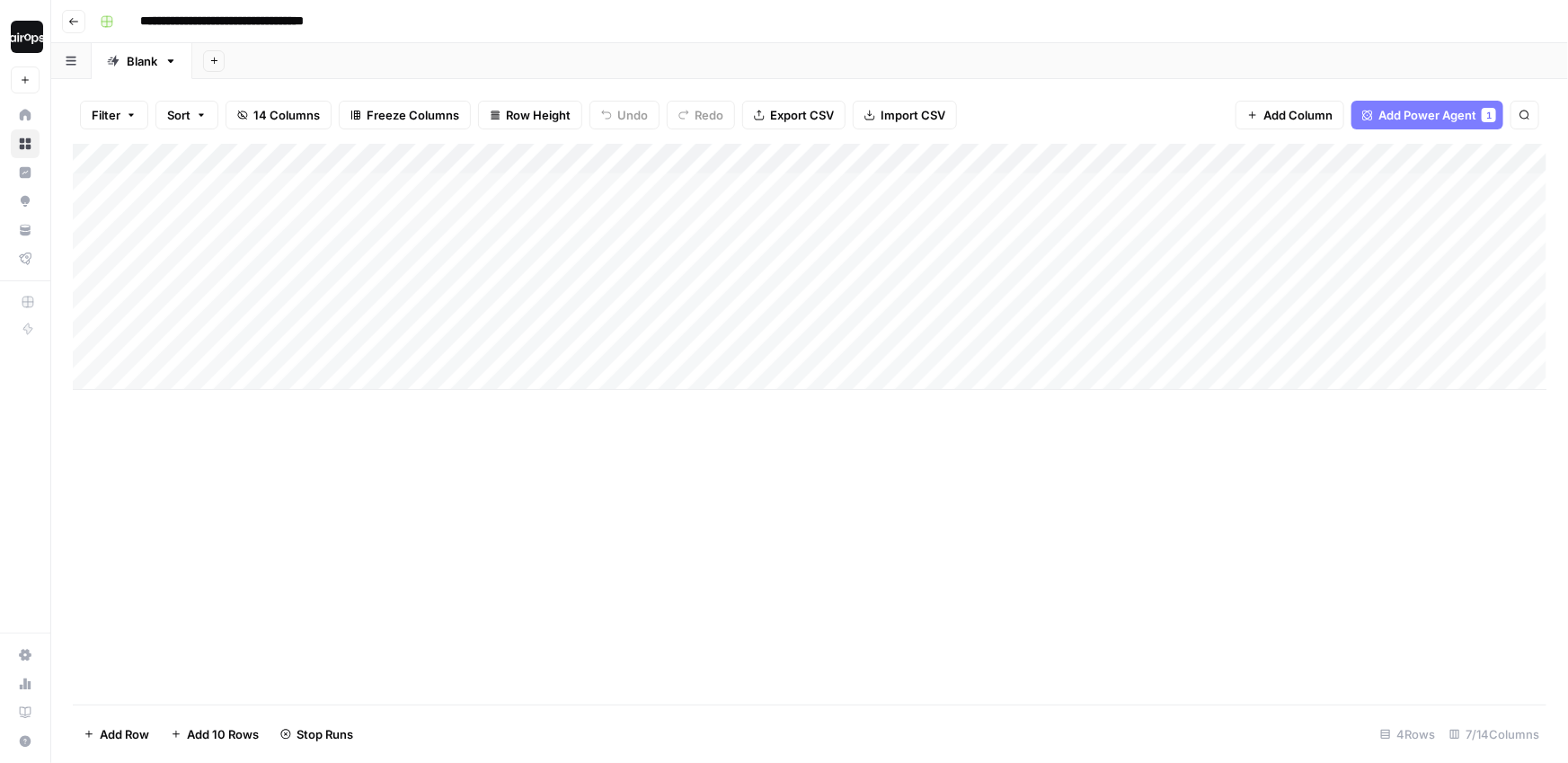
click at [1374, 43] on div "Add Sheet" at bounding box center [880, 61] width 1376 height 36
click at [810, 32] on div "**********" at bounding box center [821, 22] width 1457 height 29
click at [160, 505] on div "Add Column" at bounding box center [810, 424] width 1474 height 561
click at [618, 282] on div "Add Column" at bounding box center [810, 267] width 1474 height 246
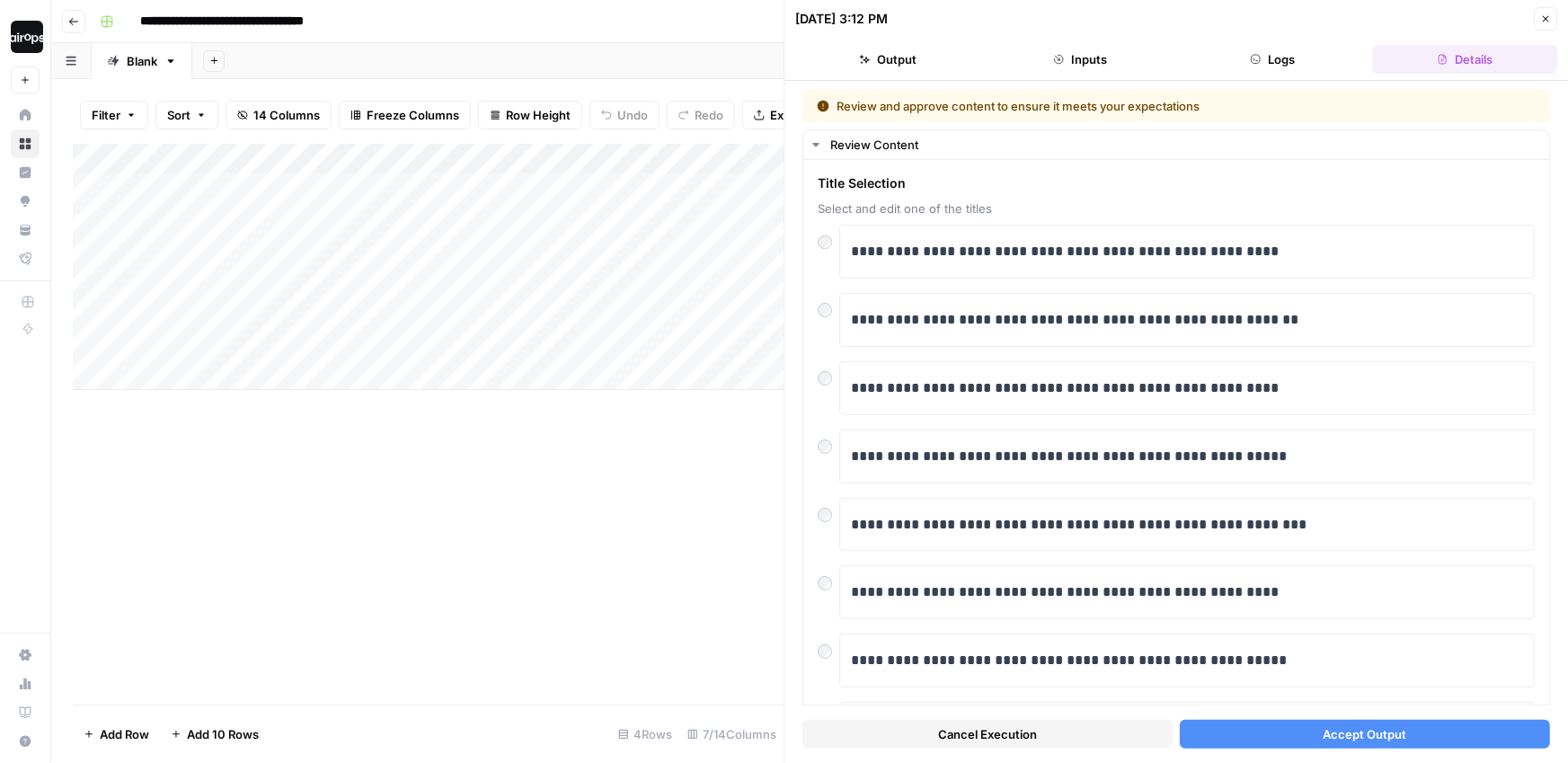
click at [1544, 18] on icon "button" at bounding box center [1546, 19] width 11 height 11
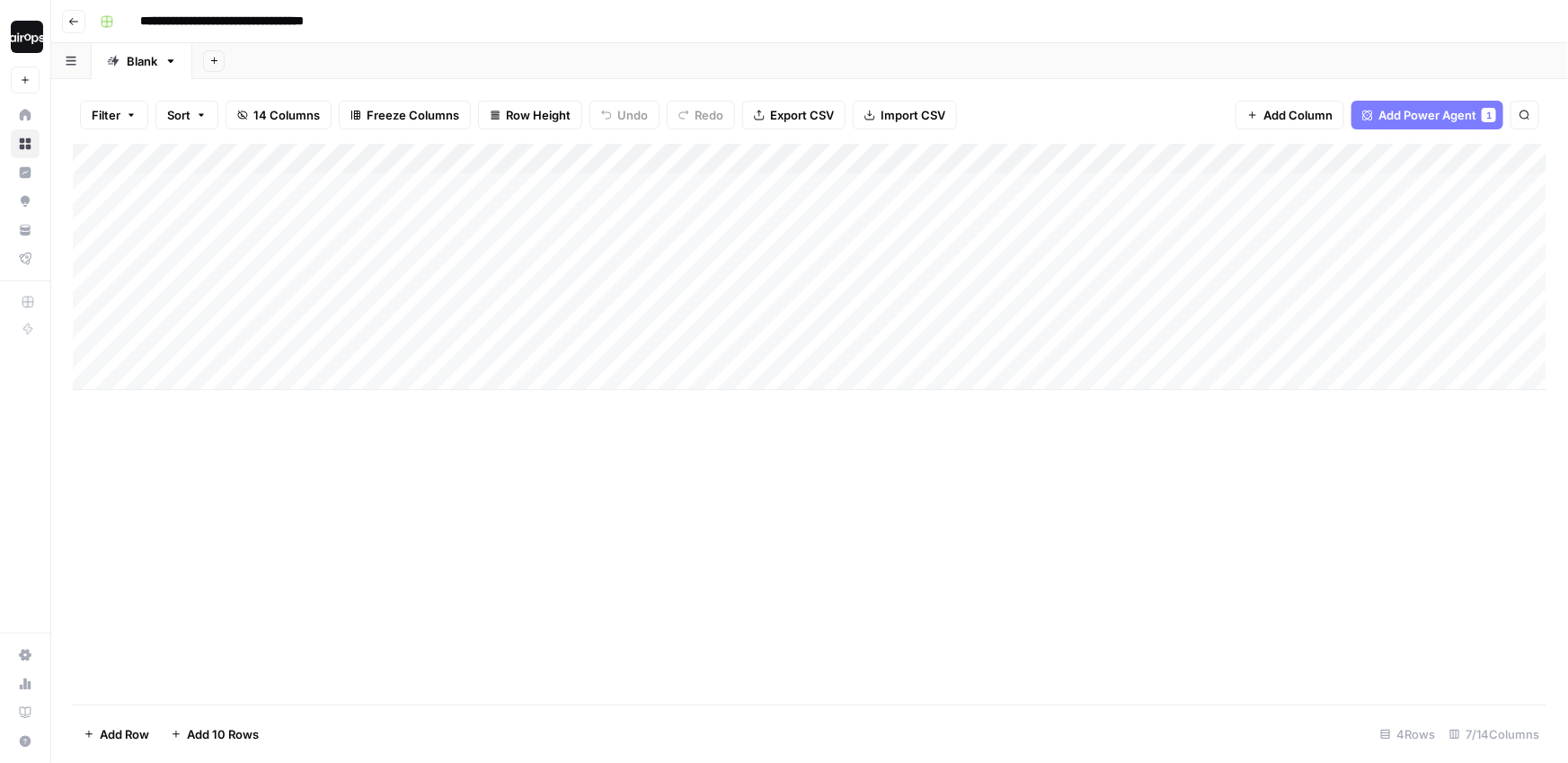
click at [939, 54] on div "Add Sheet" at bounding box center [880, 61] width 1376 height 36
click at [226, 381] on div "Add Column" at bounding box center [810, 267] width 1474 height 246
type textarea "**********"
click at [320, 486] on div "Add Column" at bounding box center [810, 424] width 1474 height 561
click at [502, 379] on div "Add Column" at bounding box center [810, 290] width 1474 height 293
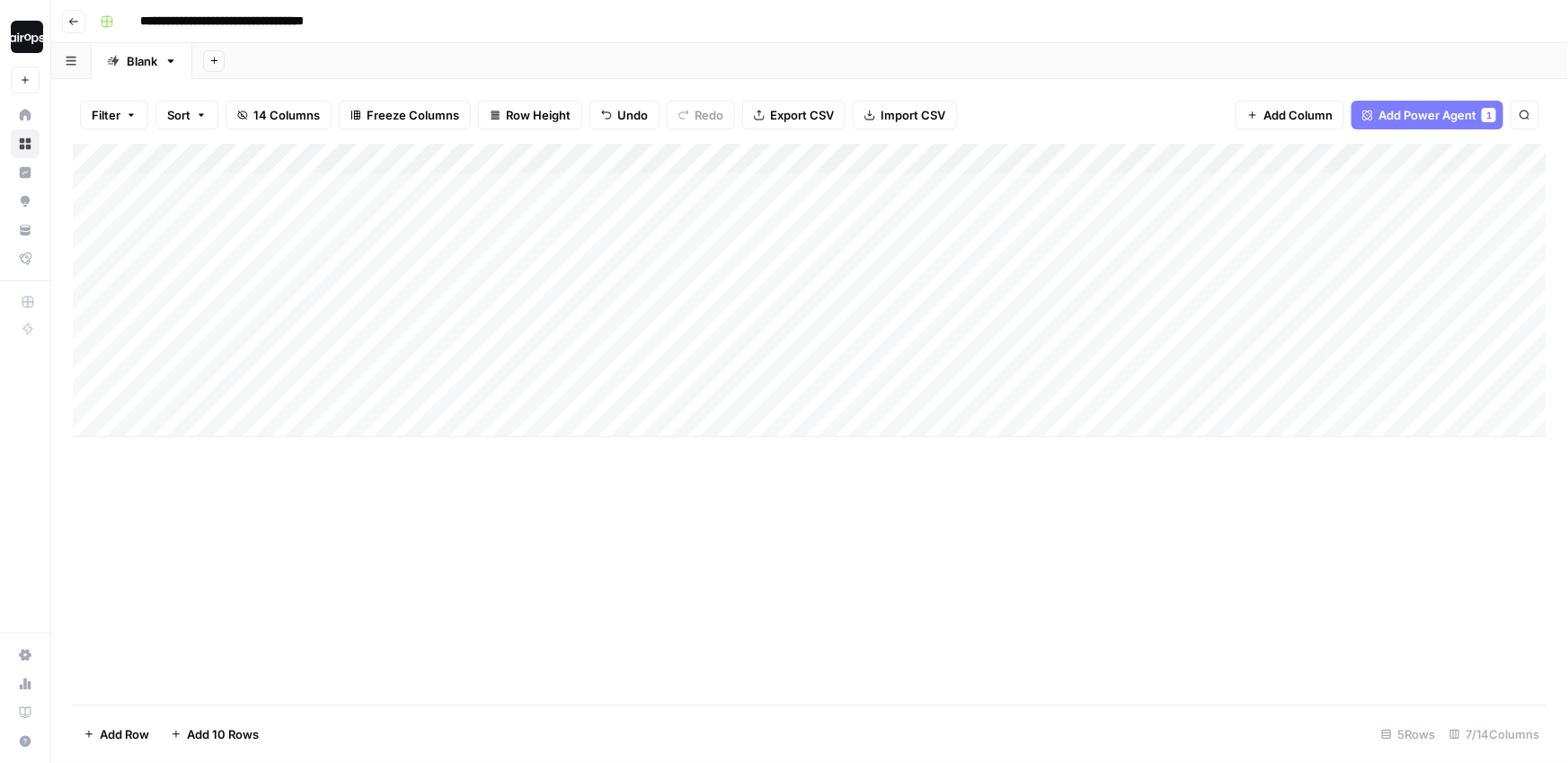
click at [261, 421] on div "Add Column" at bounding box center [810, 290] width 1474 height 293
type textarea "**********"
click at [506, 422] on div "Add Column" at bounding box center [810, 314] width 1474 height 340
click at [441, 524] on div "Add Column" at bounding box center [810, 424] width 1474 height 561
click at [932, 187] on div "Add Column" at bounding box center [810, 314] width 1474 height 340
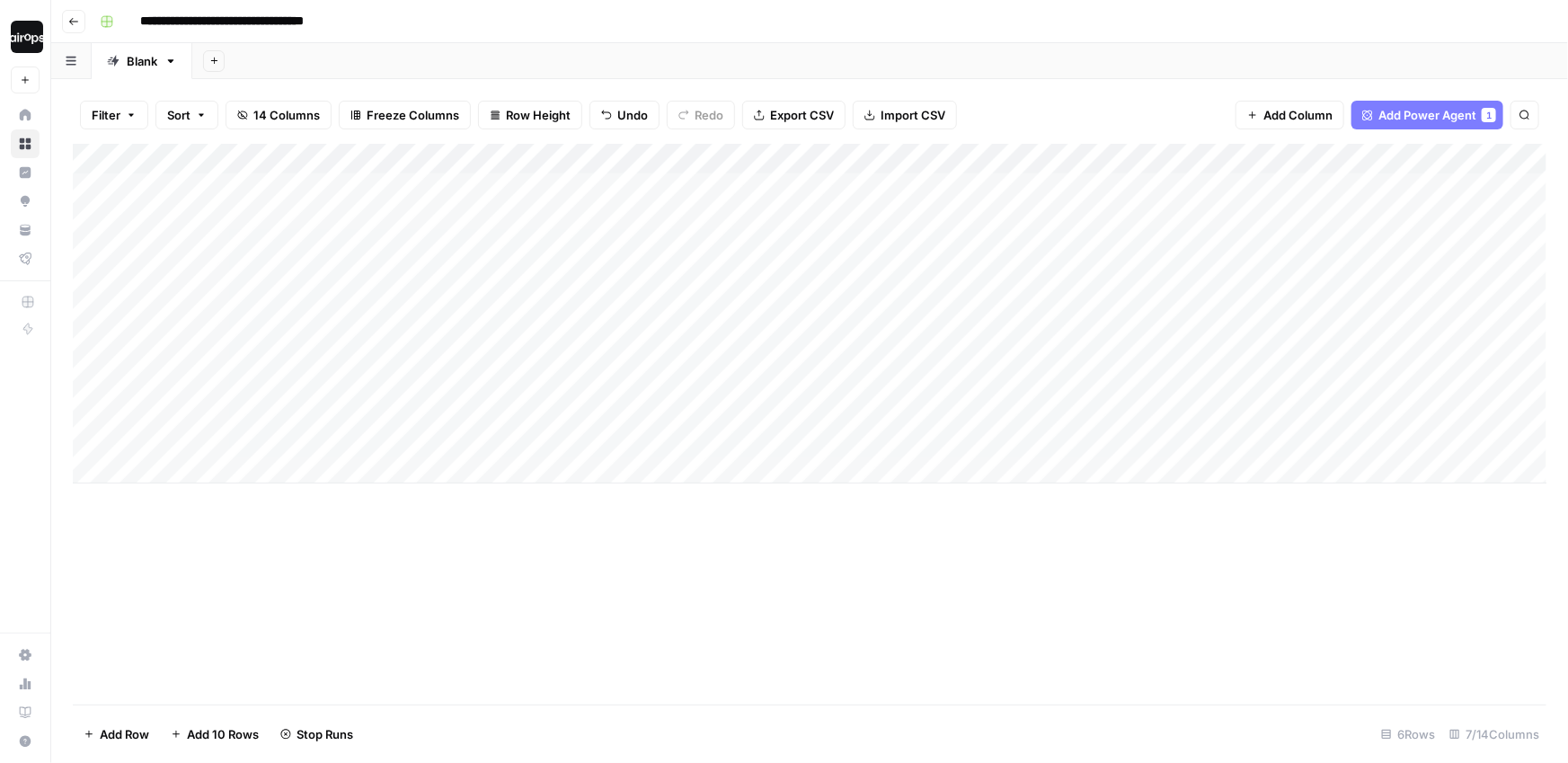
click at [911, 326] on div "Add Column" at bounding box center [810, 314] width 1474 height 340
click at [932, 574] on div "Add Column" at bounding box center [810, 424] width 1474 height 561
click at [1437, 158] on div "Add Column" at bounding box center [810, 314] width 1474 height 340
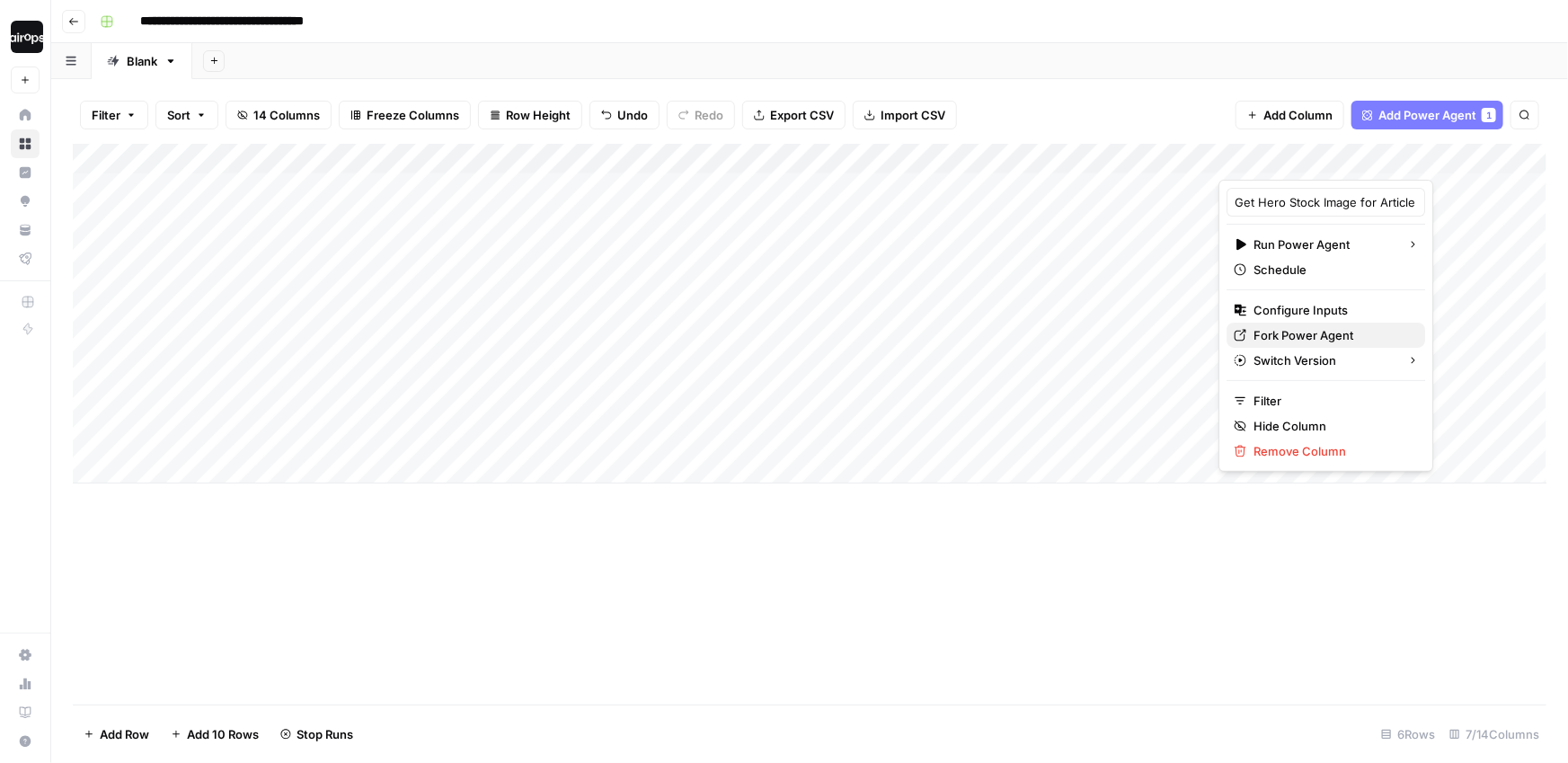
click at [1299, 331] on span "Fork Power Agent" at bounding box center [1332, 335] width 157 height 18
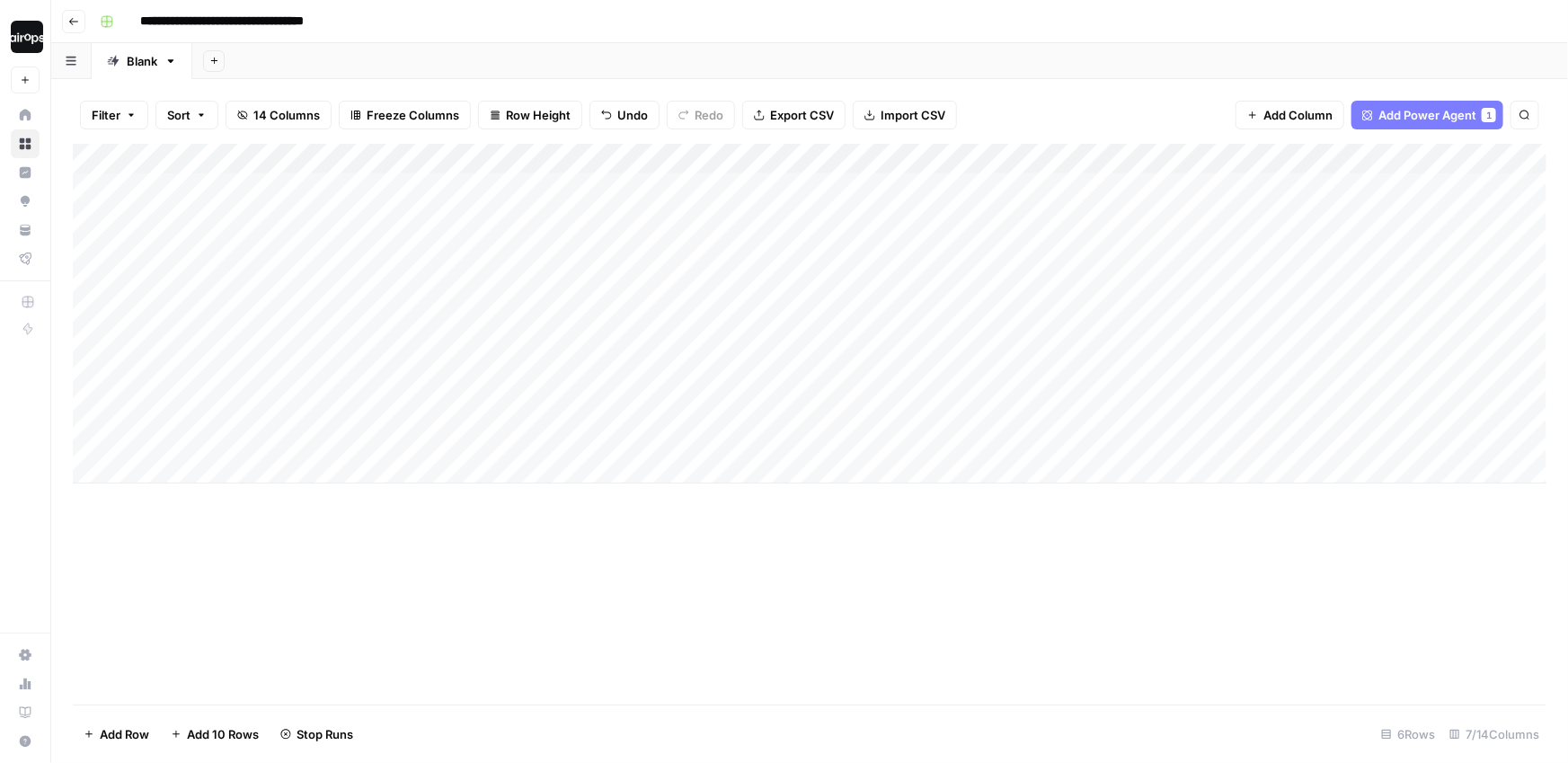
click at [1016, 158] on div "Add Column" at bounding box center [810, 314] width 1474 height 340
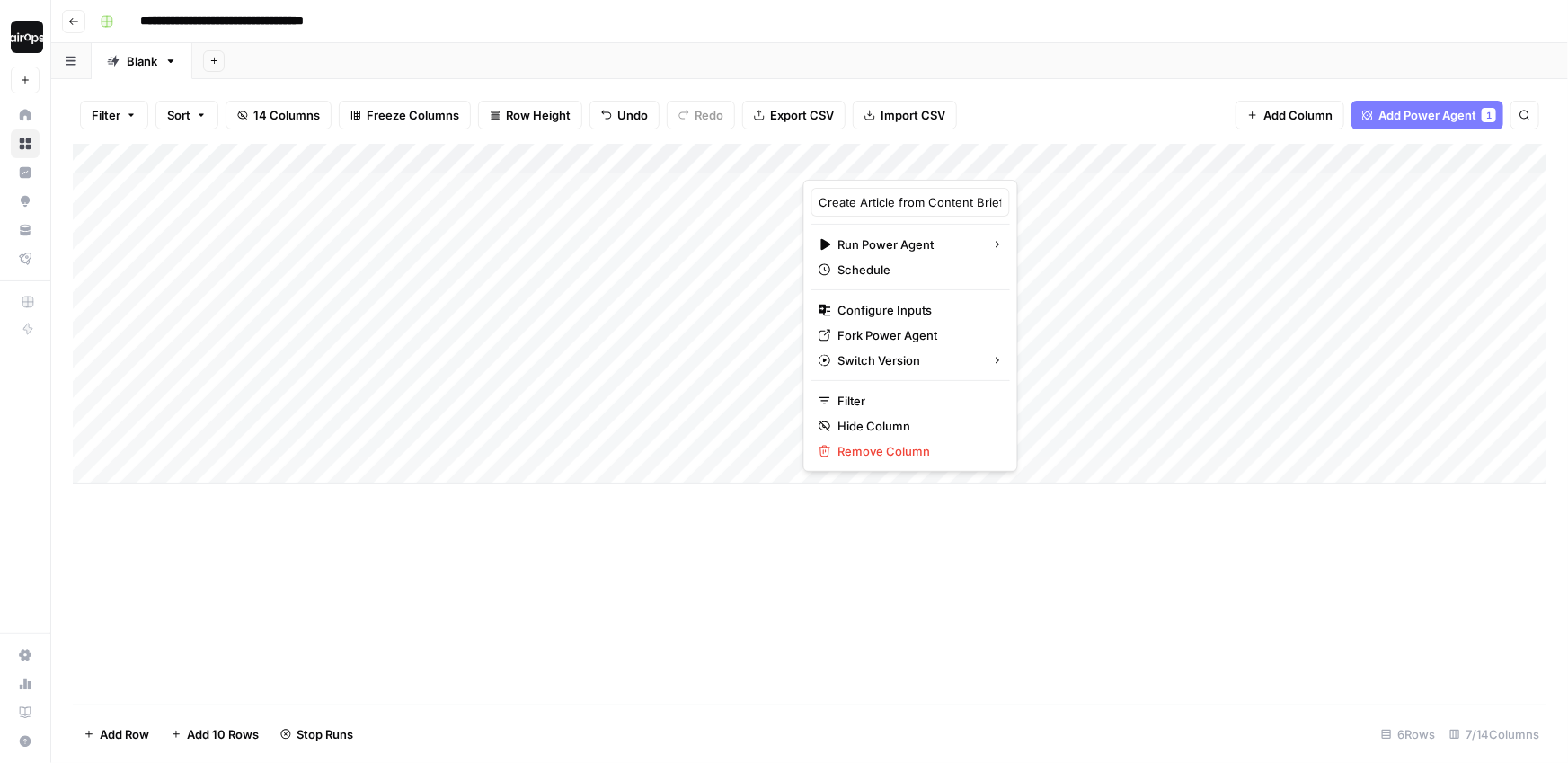
click at [1108, 97] on div "Filter Sort 14 Columns Freeze Columns Row Height Undo Redo Export CSV Import CS…" at bounding box center [810, 115] width 1474 height 58
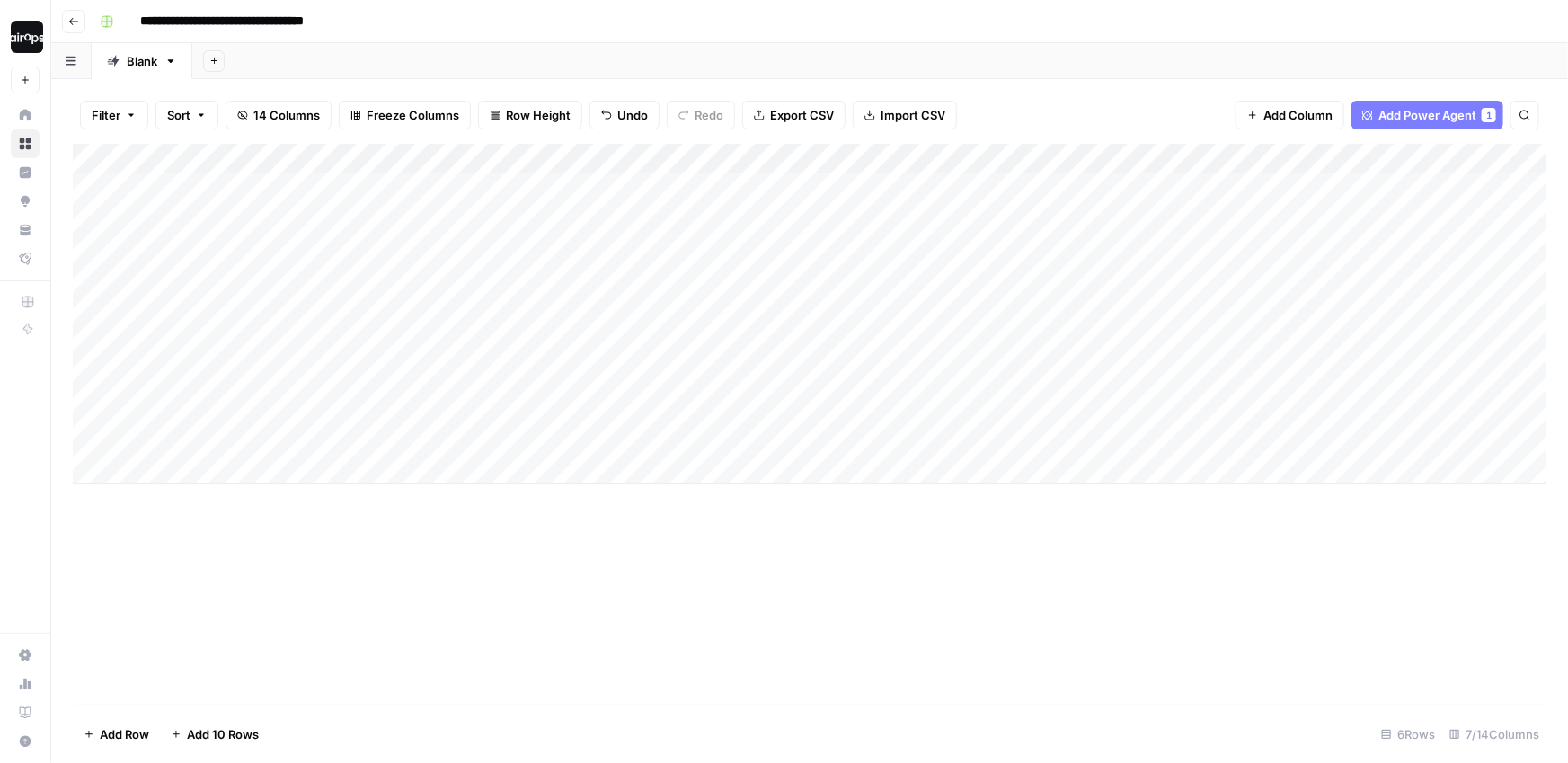
click at [1435, 159] on div "Add Column" at bounding box center [810, 314] width 1474 height 340
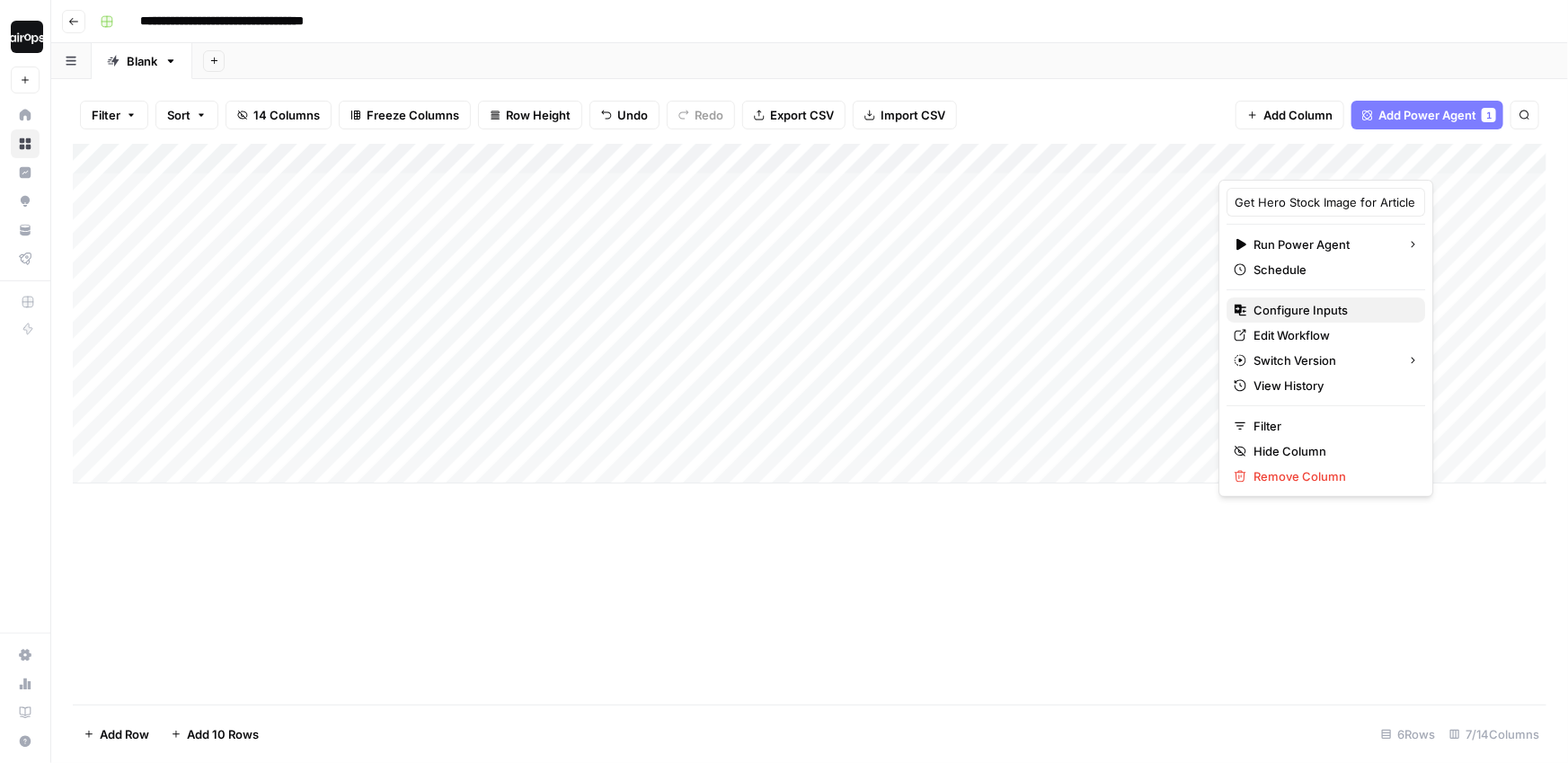
click at [1319, 306] on span "Configure Inputs" at bounding box center [1332, 310] width 157 height 18
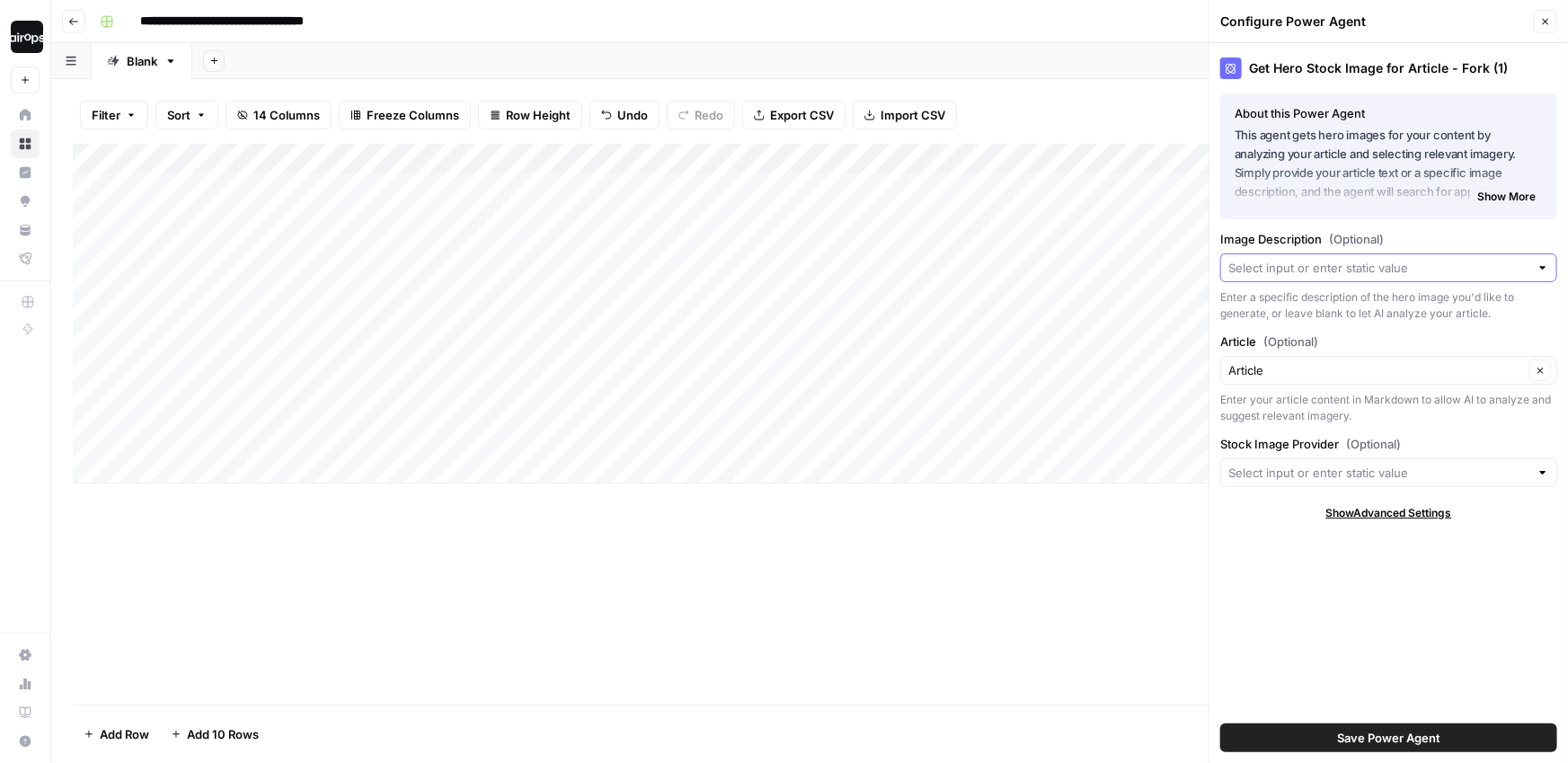
click at [1286, 273] on input "Image Description (Optional)" at bounding box center [1378, 268] width 301 height 18
click at [869, 58] on div "Add Sheet" at bounding box center [880, 61] width 1376 height 36
click at [1318, 275] on input "Image Description (Optional)" at bounding box center [1378, 268] width 301 height 18
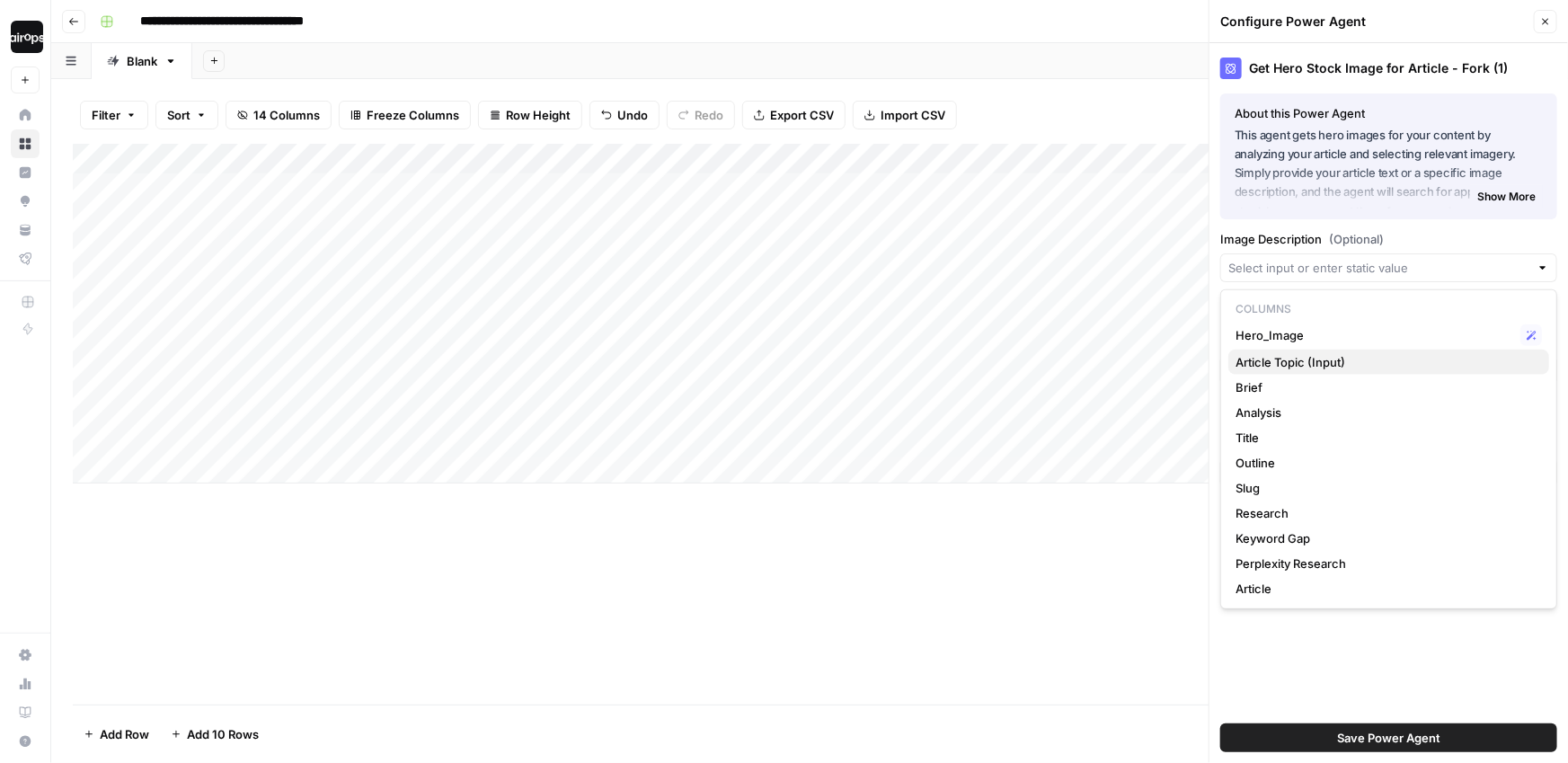
click at [1289, 359] on span "Article Topic (Input)" at bounding box center [1385, 362] width 299 height 18
type input "Article Topic (Input)"
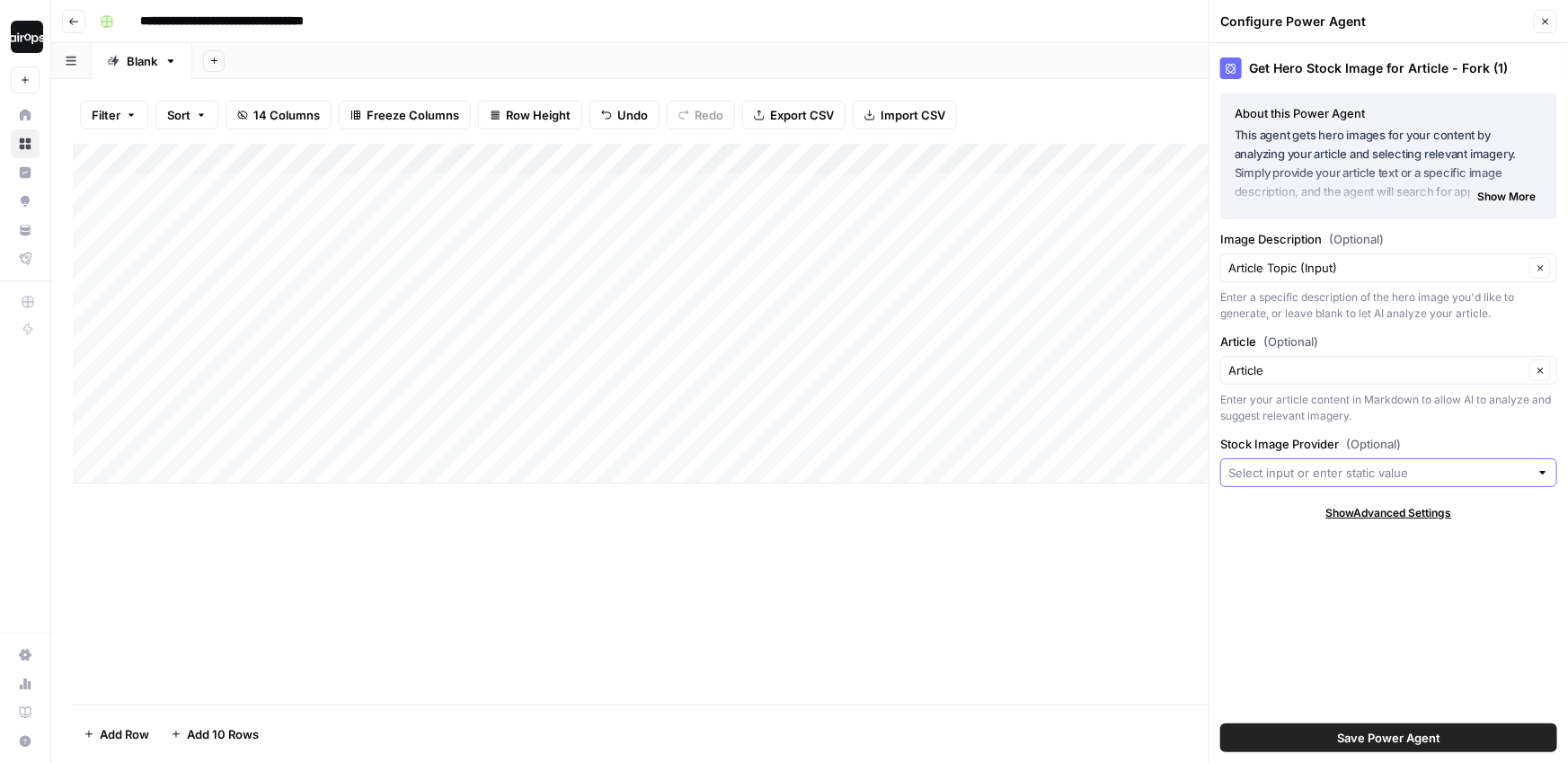
click at [1275, 470] on input "Stock Image Provider (Optional)" at bounding box center [1378, 473] width 301 height 18
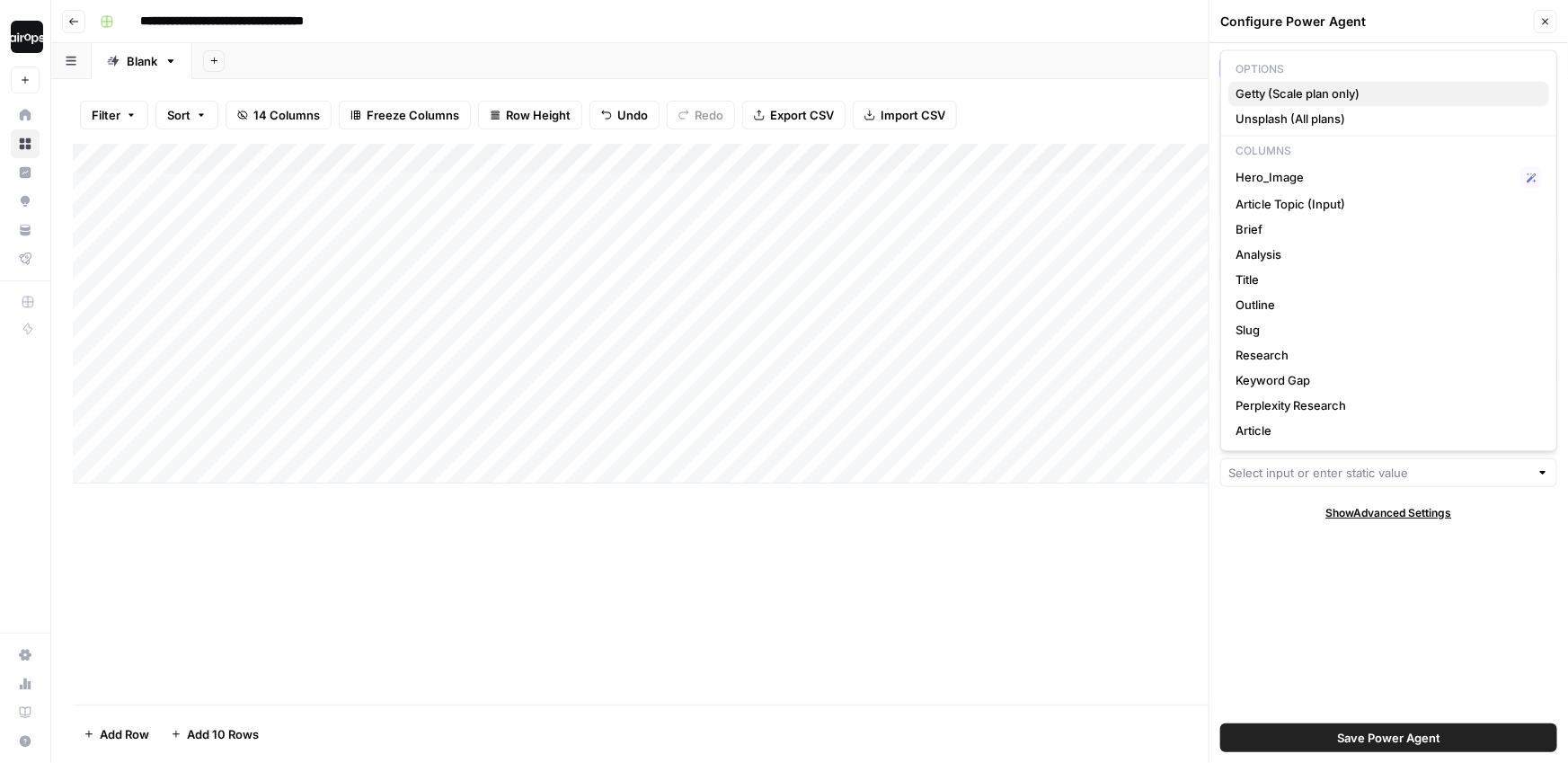
click at [1297, 84] on span "Getty (Scale plan only)" at bounding box center [1385, 93] width 299 height 18
type input "Getty (Scale plan only)"
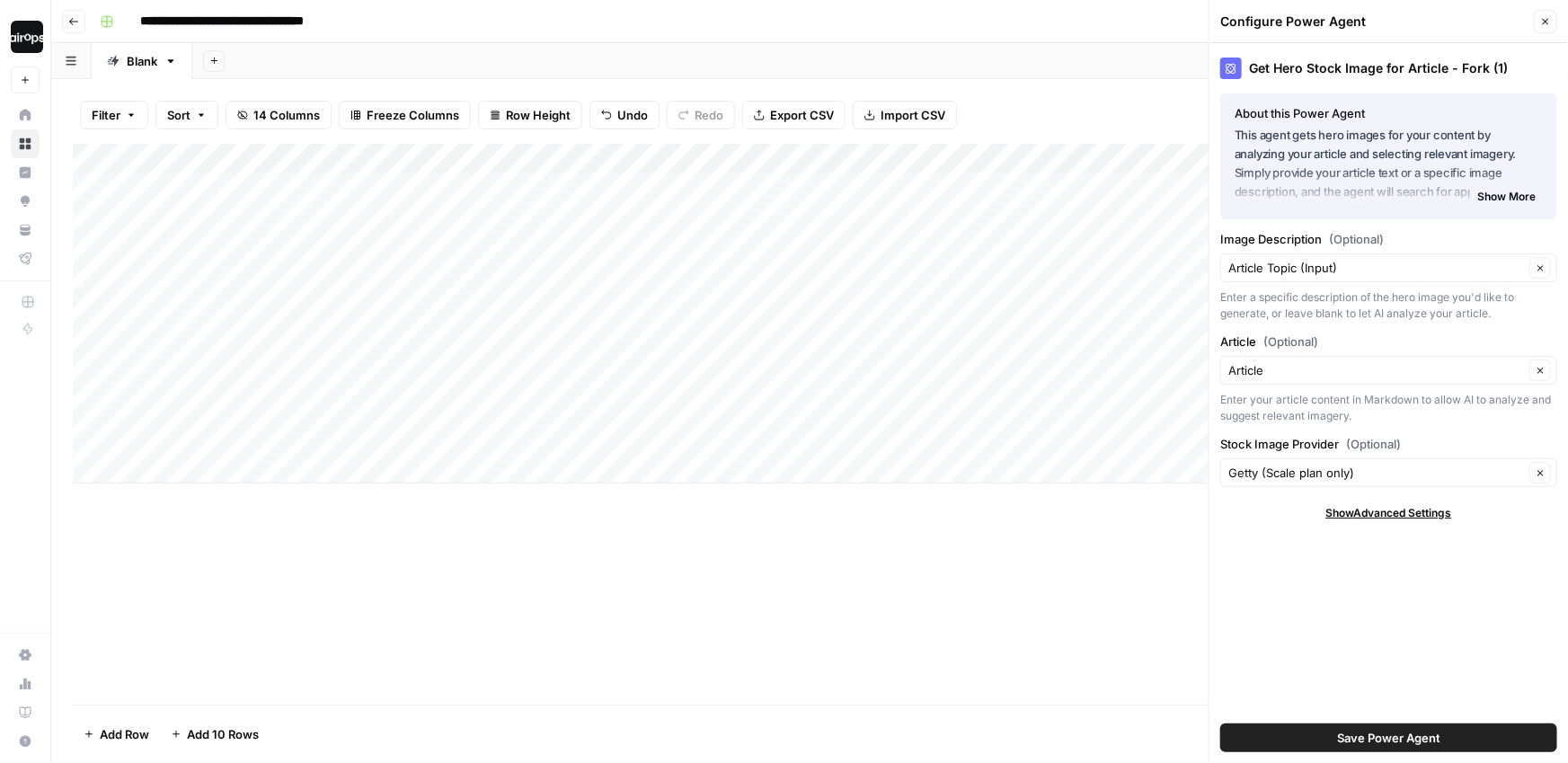
click at [1332, 736] on button "Save Power Agent" at bounding box center [1388, 738] width 337 height 29
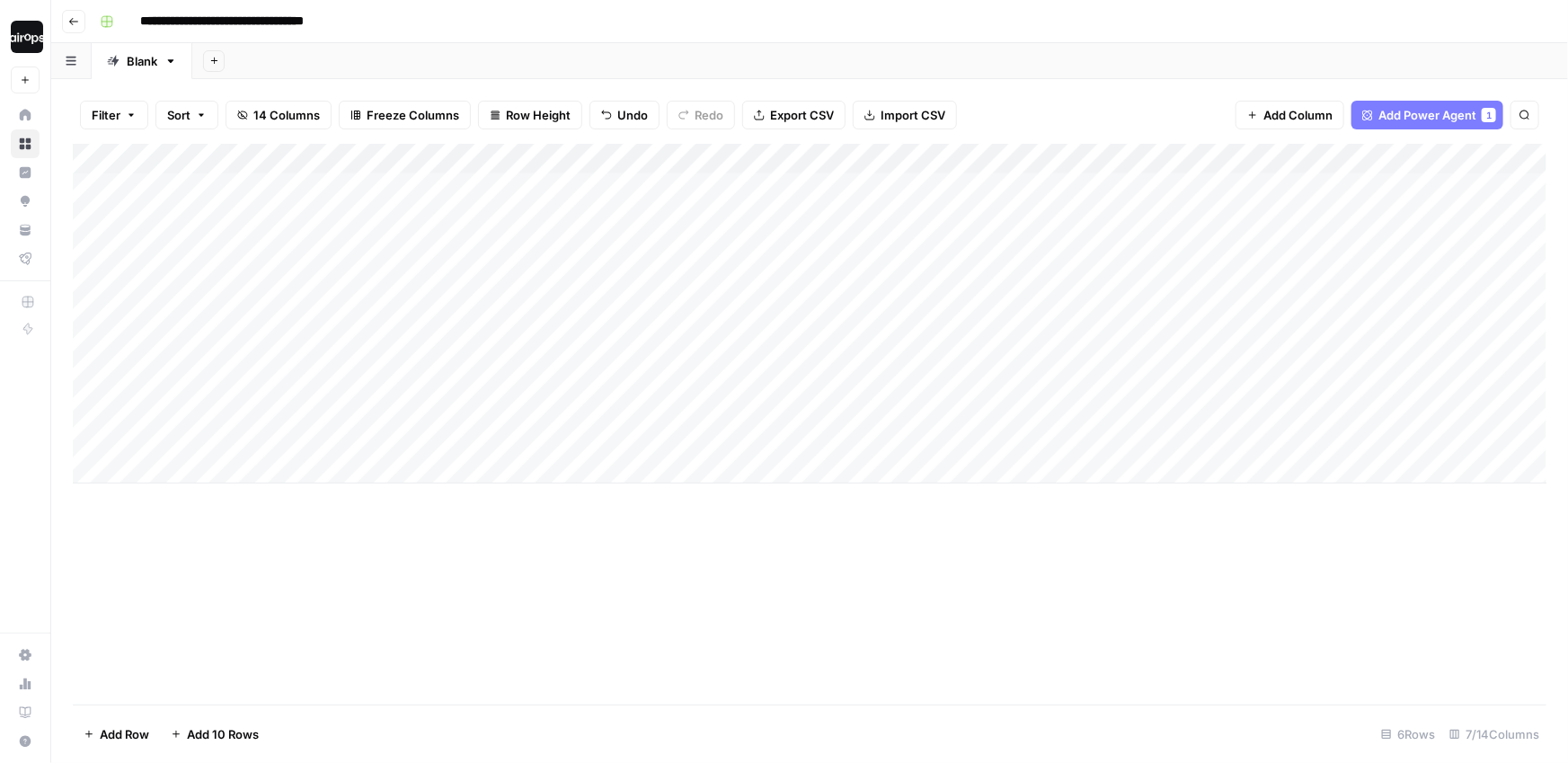
click at [1335, 531] on div "Add Column" at bounding box center [810, 424] width 1474 height 561
click at [1117, 55] on div "Add Sheet" at bounding box center [880, 61] width 1376 height 36
click at [625, 375] on div "Add Column" at bounding box center [810, 314] width 1474 height 340
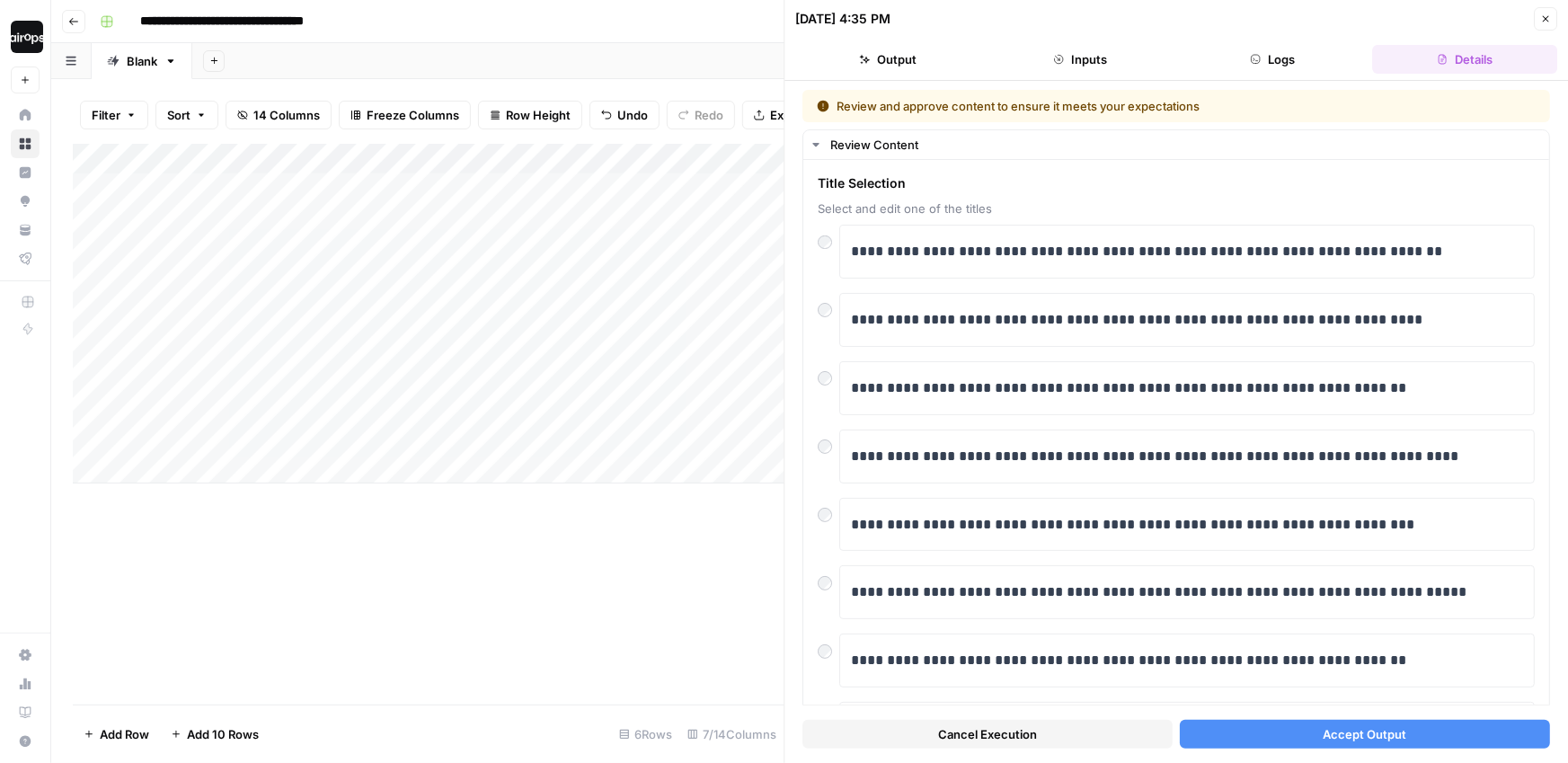
click at [1245, 730] on button "Accept Output" at bounding box center [1365, 734] width 370 height 29
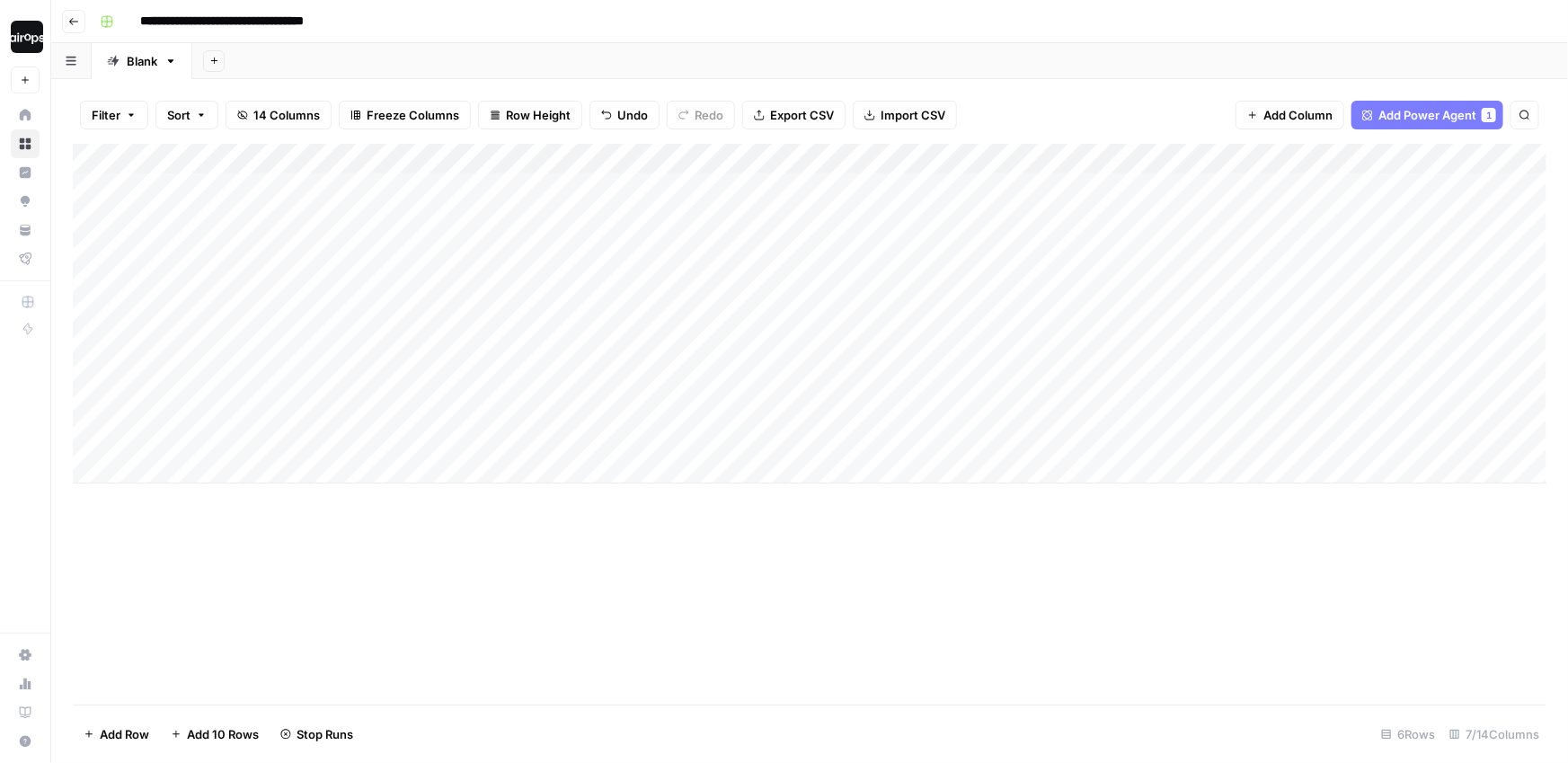
click at [625, 423] on div "Add Column" at bounding box center [810, 314] width 1474 height 340
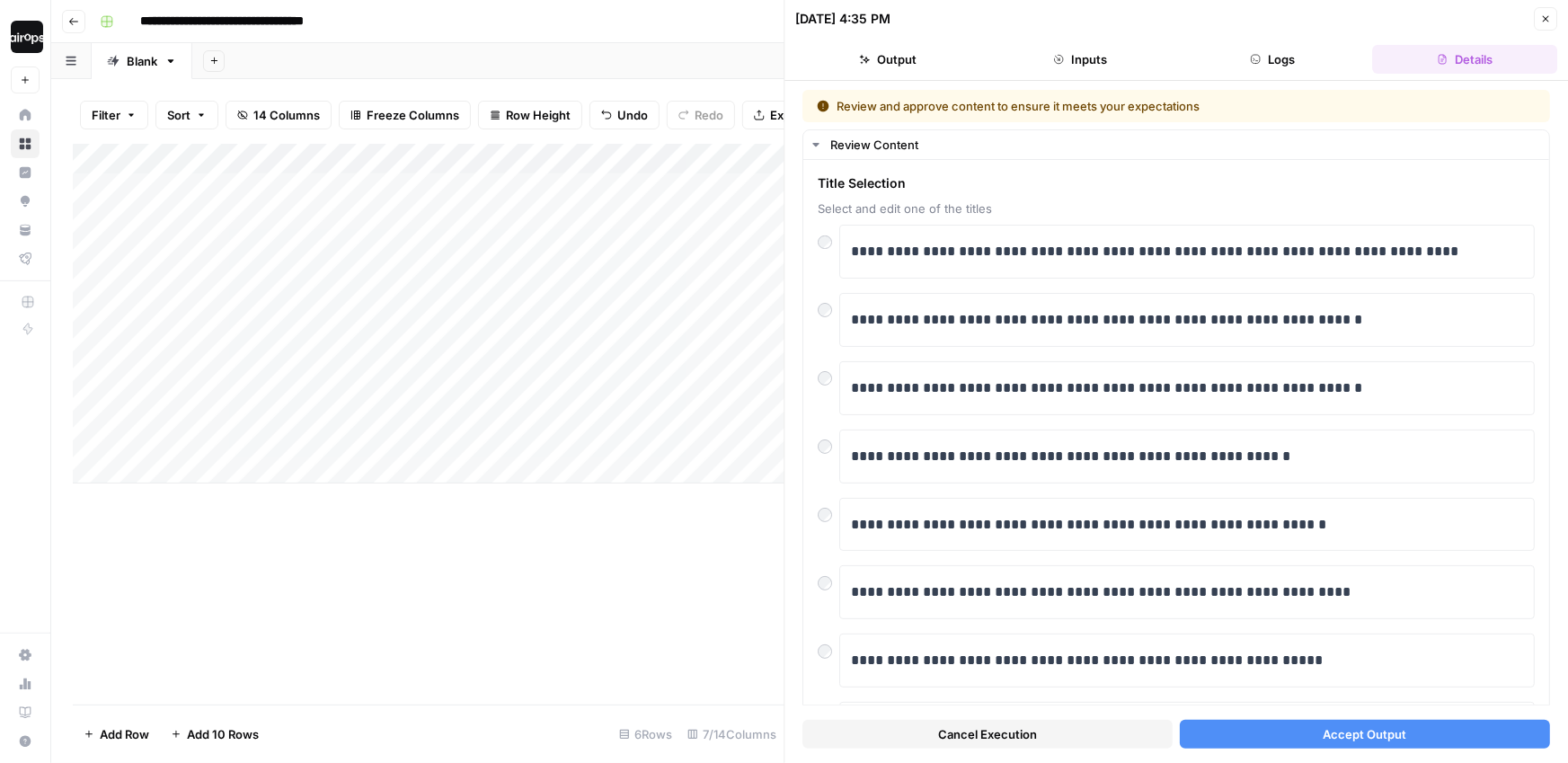
click at [1244, 744] on button "Accept Output" at bounding box center [1365, 734] width 370 height 29
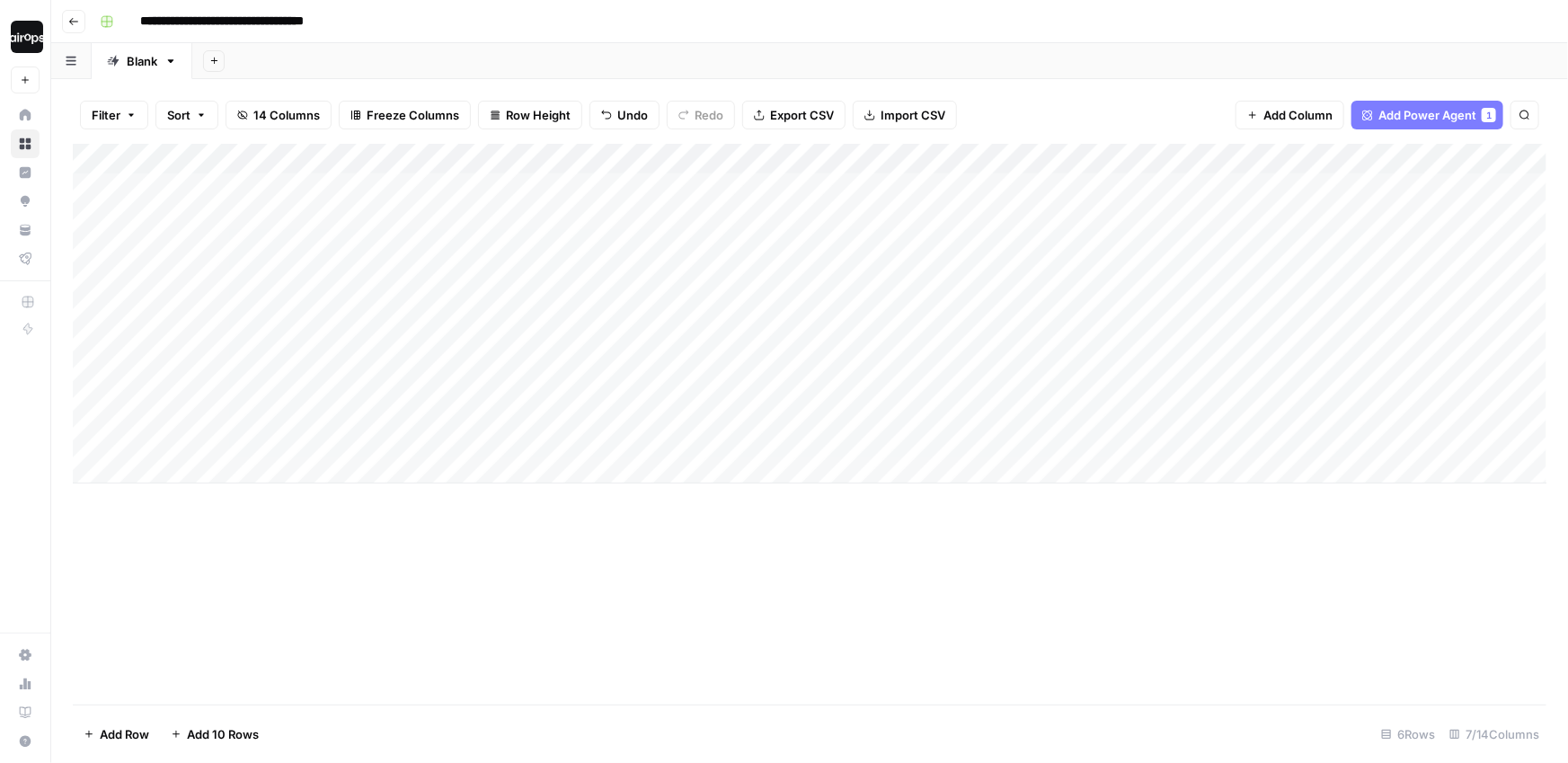
click at [926, 381] on div "Add Column" at bounding box center [810, 314] width 1474 height 340
click at [919, 417] on div "Add Column" at bounding box center [810, 314] width 1474 height 340
click at [960, 75] on div "Add Sheet" at bounding box center [880, 61] width 1376 height 36
click at [25, 43] on img "Workspace: Dille-Sandbox" at bounding box center [27, 37] width 32 height 32
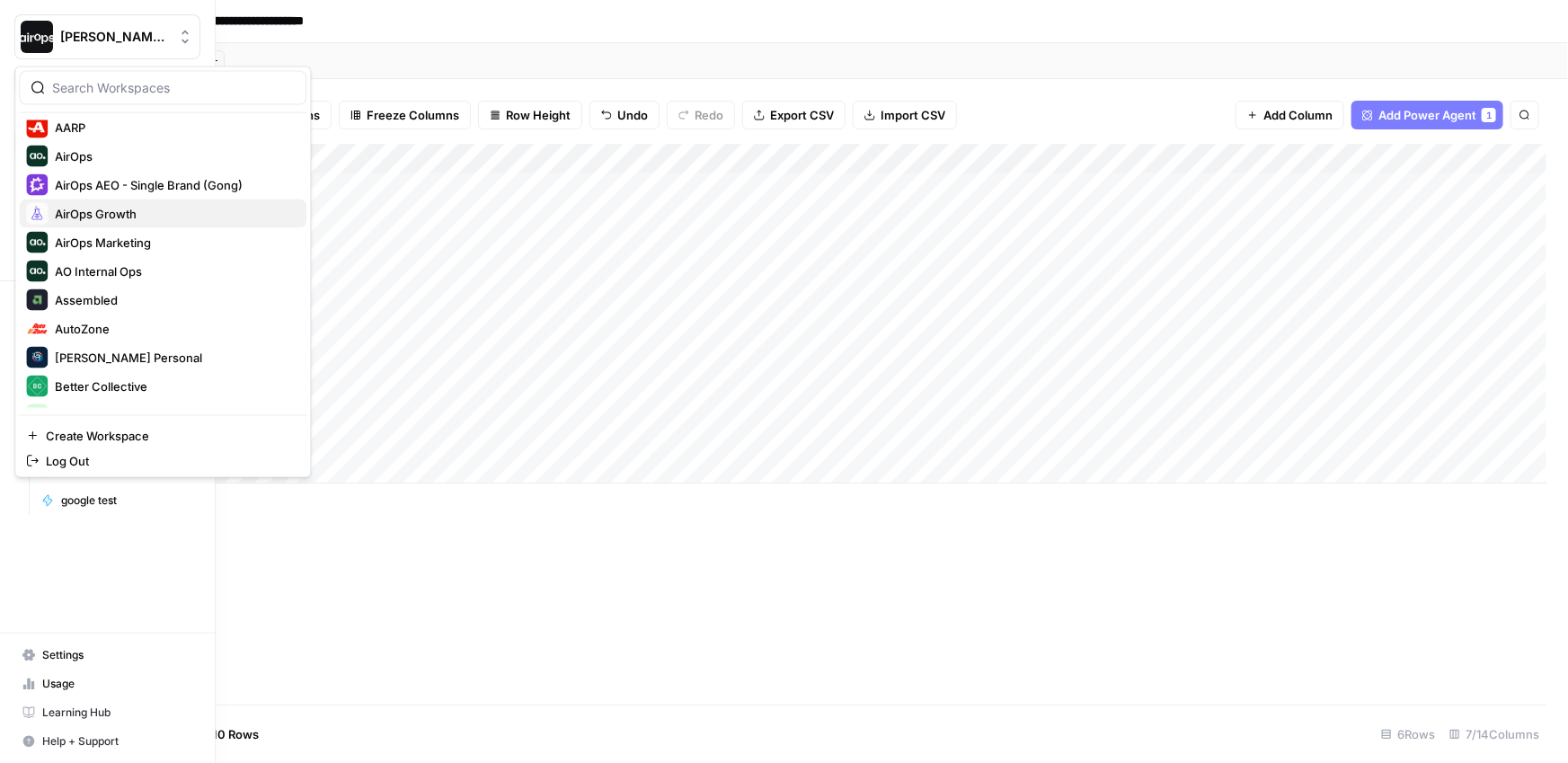
scroll to position [68, 0]
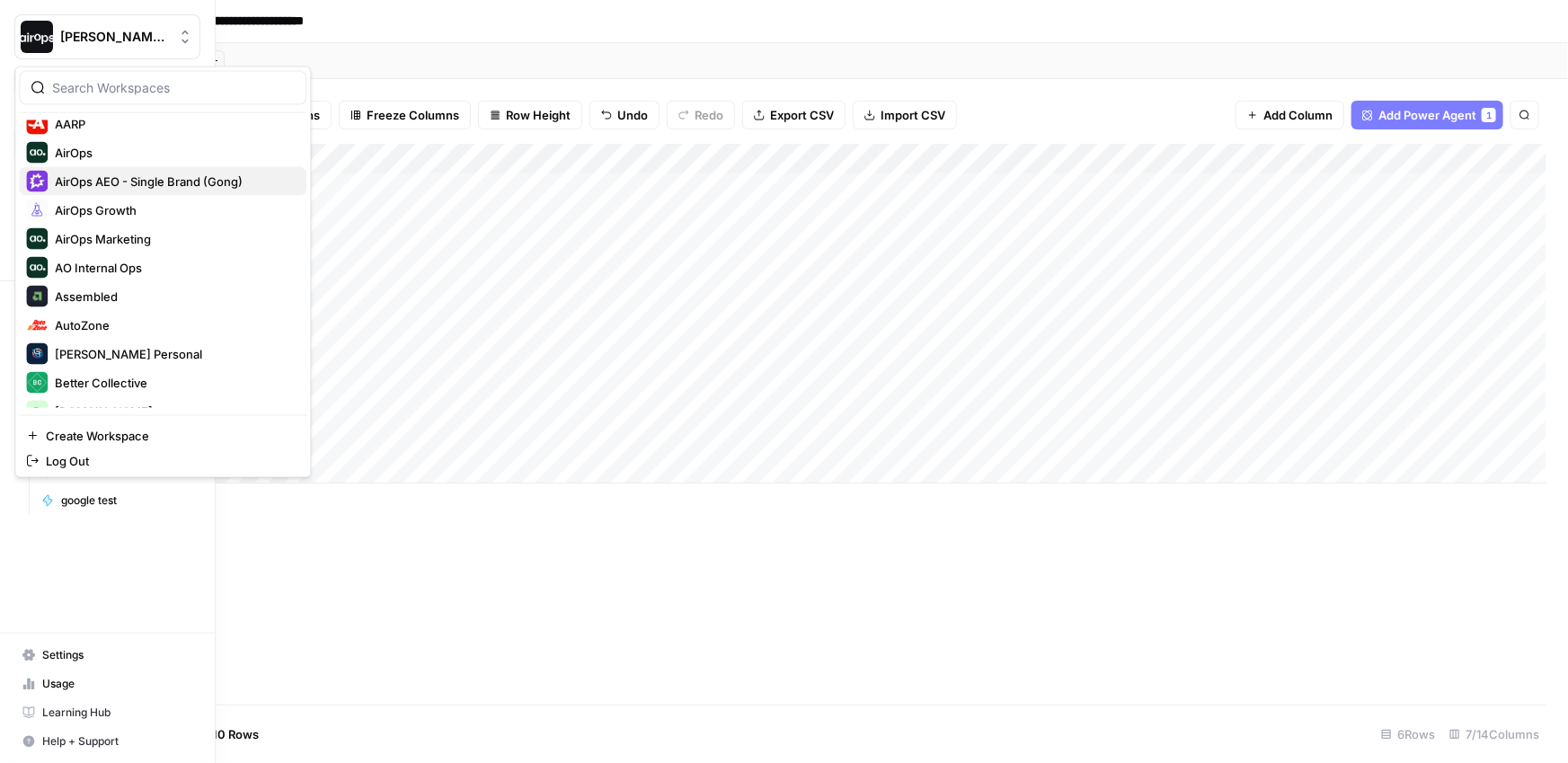
click at [163, 175] on span "AirOps AEO - Single Brand (Gong)" at bounding box center [173, 182] width 237 height 18
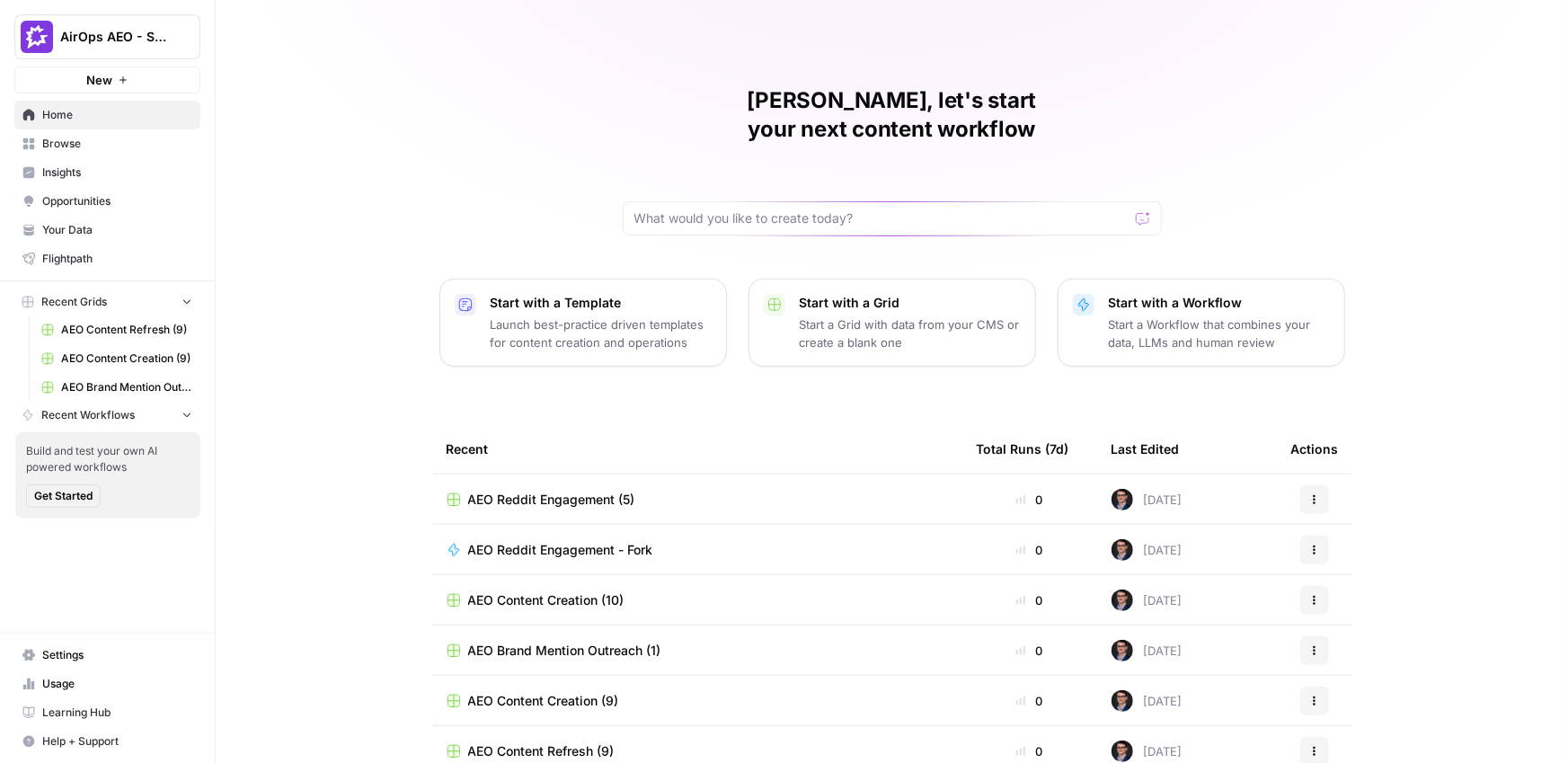
click at [84, 162] on link "Insights" at bounding box center [107, 173] width 186 height 29
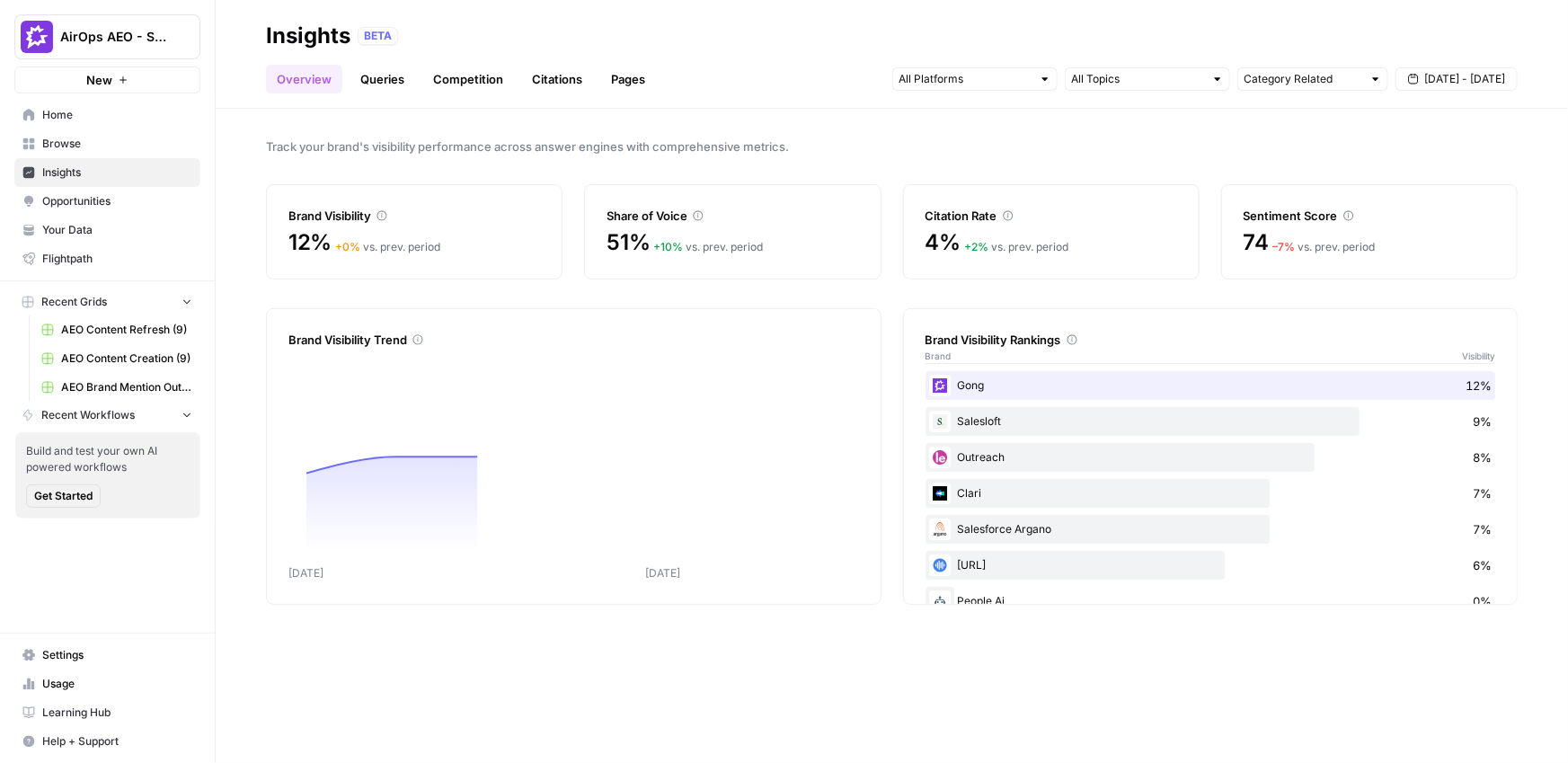
click at [625, 140] on span "Track your brand's visibility performance across answer engines with comprehens…" at bounding box center [891, 146] width 1252 height 18
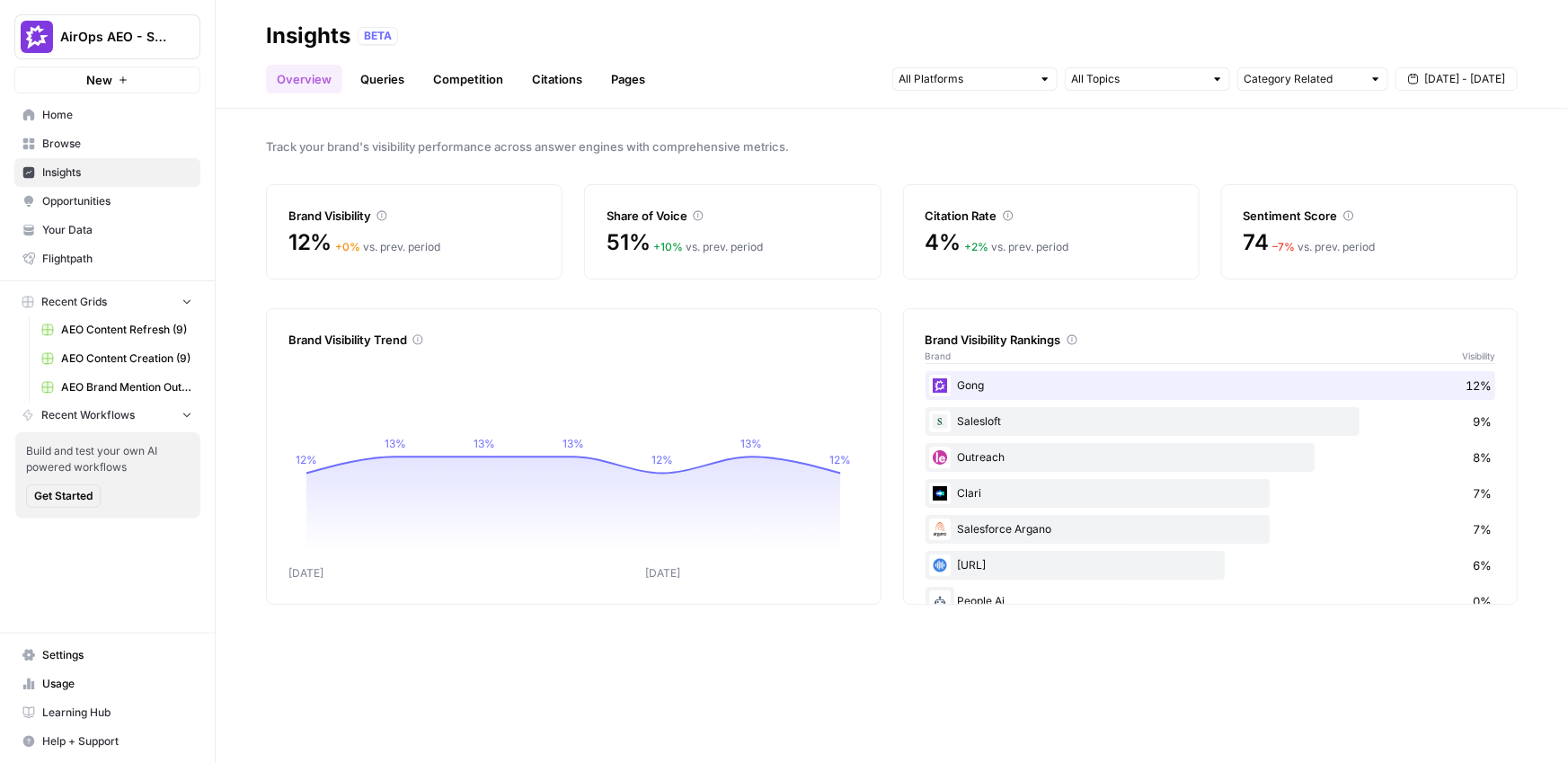
click at [114, 206] on span "Opportunities" at bounding box center [117, 201] width 150 height 16
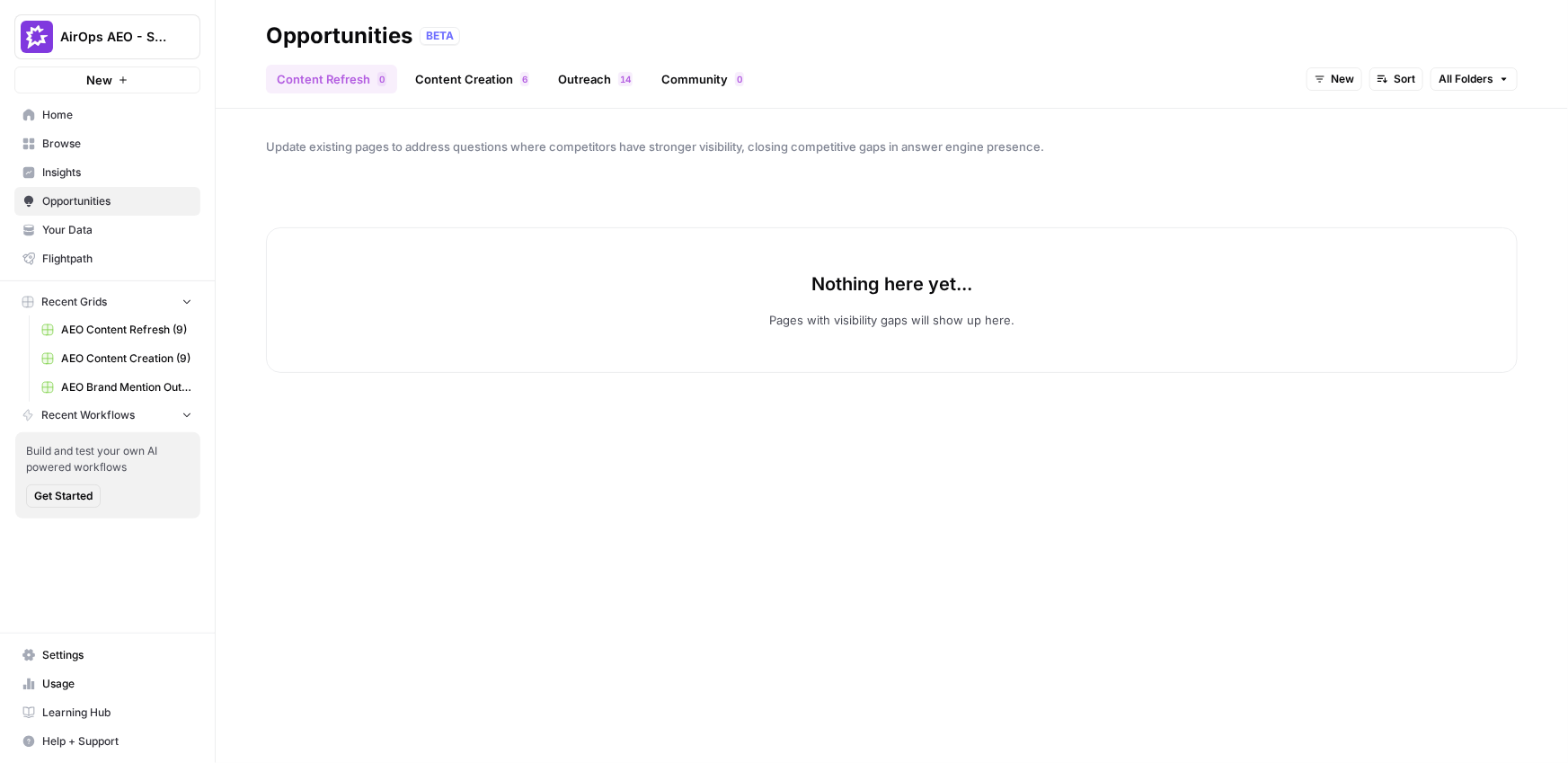
click at [458, 78] on link "Content Creation 6" at bounding box center [472, 79] width 136 height 29
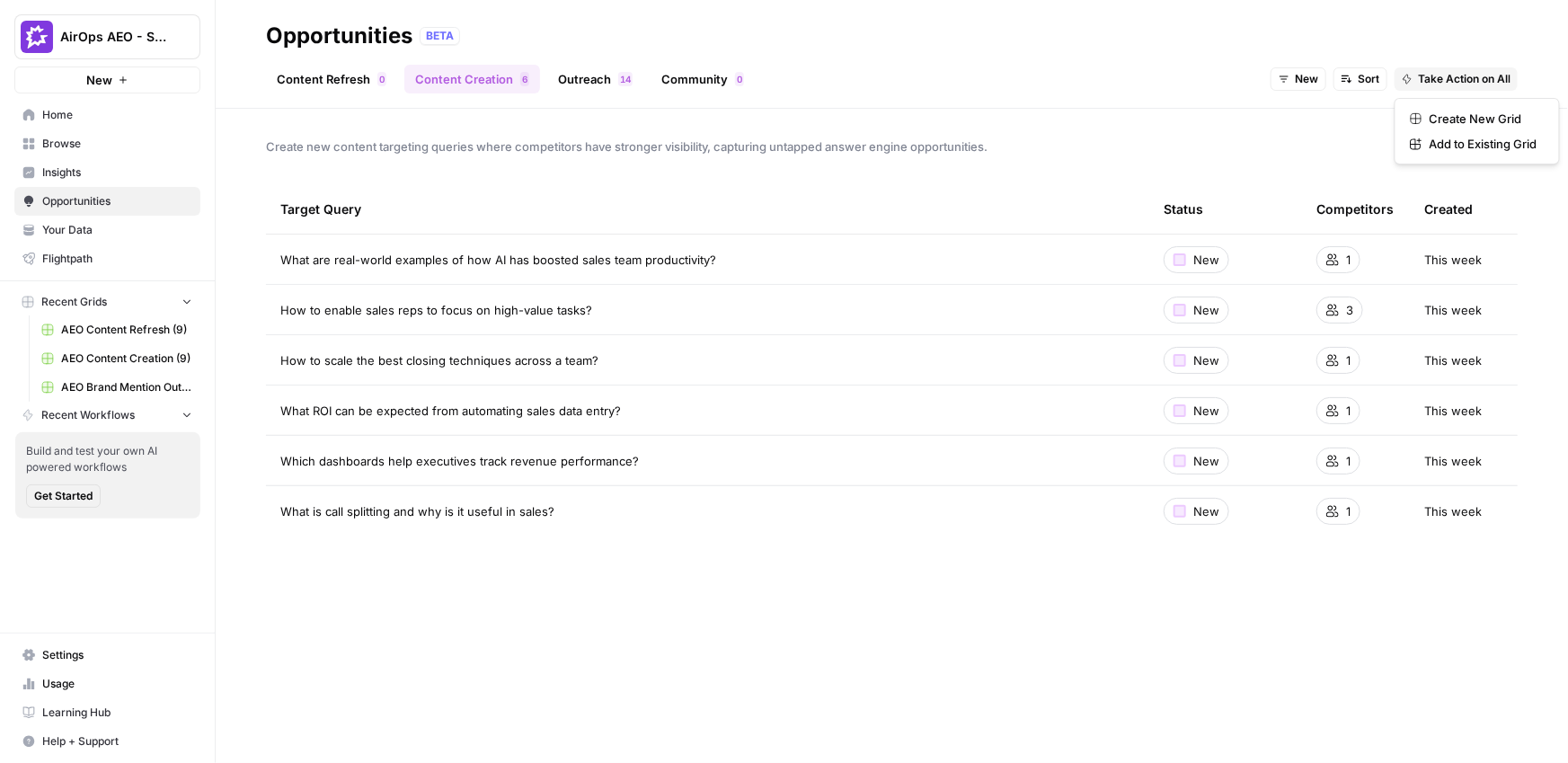
click at [1471, 72] on span "Take Action on All" at bounding box center [1464, 79] width 93 height 16
click at [1143, 74] on div "Content Refresh 0 Content Creation 6 Outreach 4 1 Community 0 New Sort Take Act…" at bounding box center [891, 72] width 1252 height 43
click at [352, 81] on link "Content Refresh 0" at bounding box center [332, 79] width 131 height 29
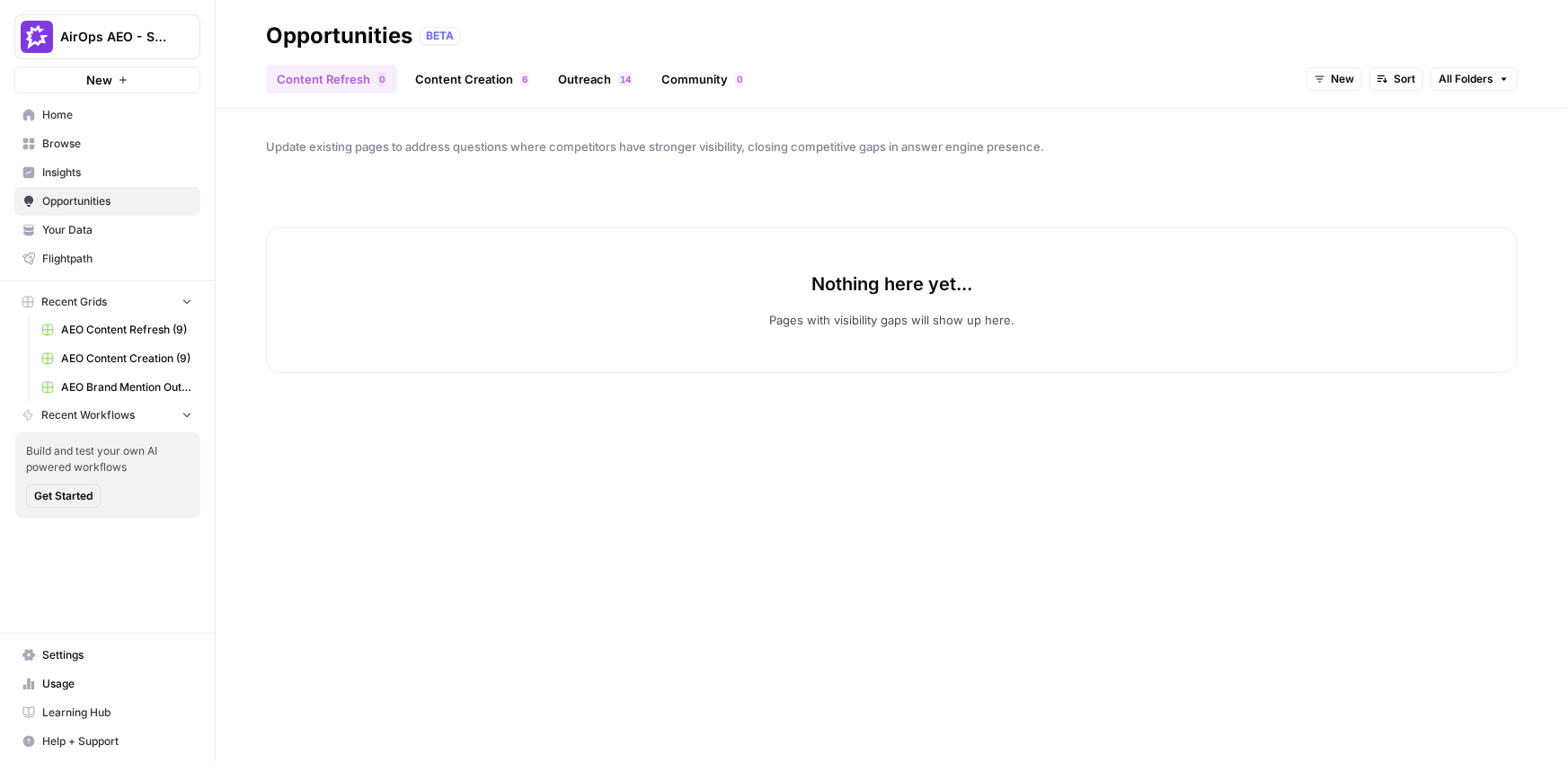
click at [489, 76] on link "Content Creation 6" at bounding box center [472, 79] width 136 height 29
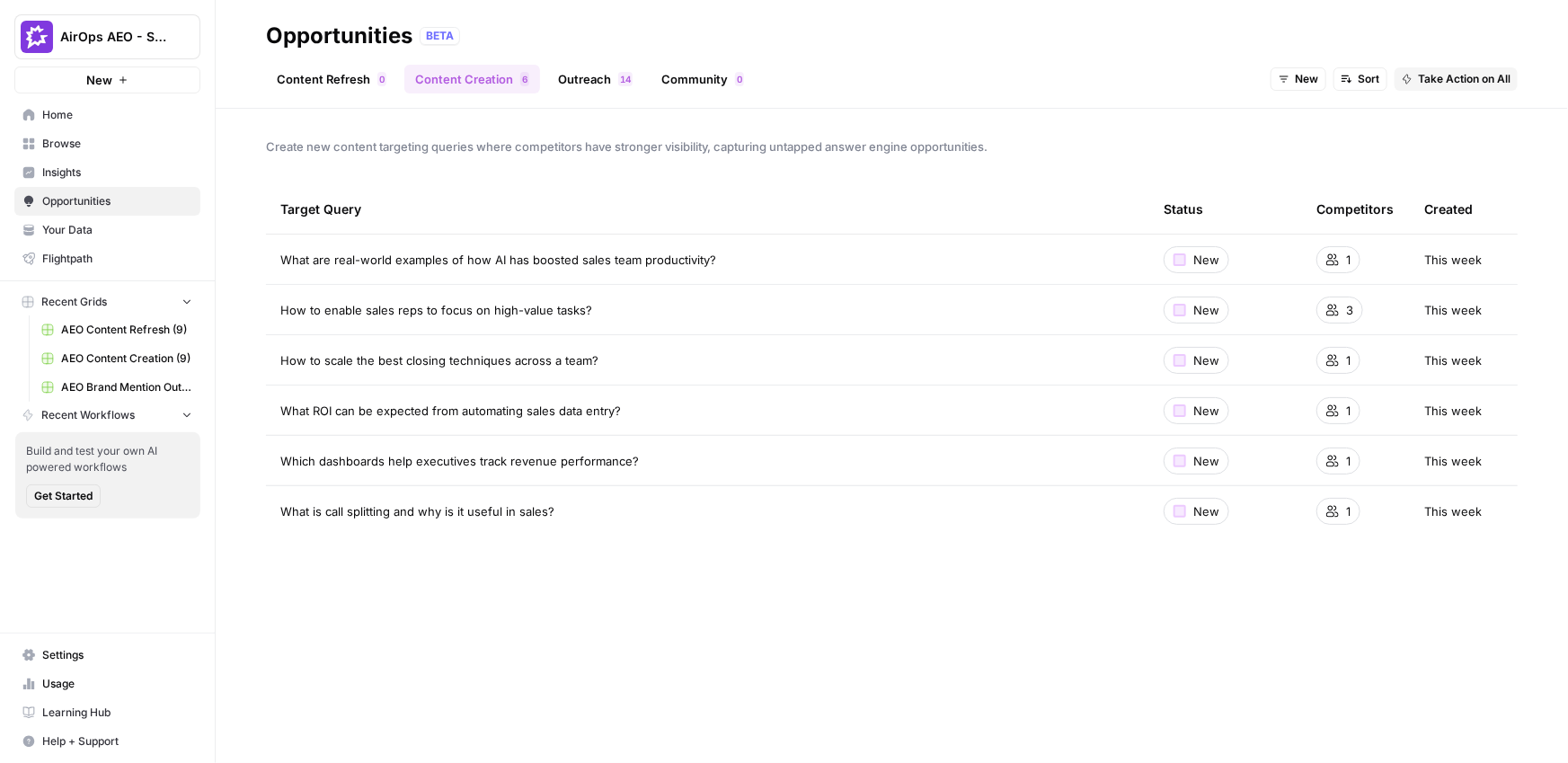
click at [305, 93] on link "Content Refresh 0" at bounding box center [332, 79] width 131 height 29
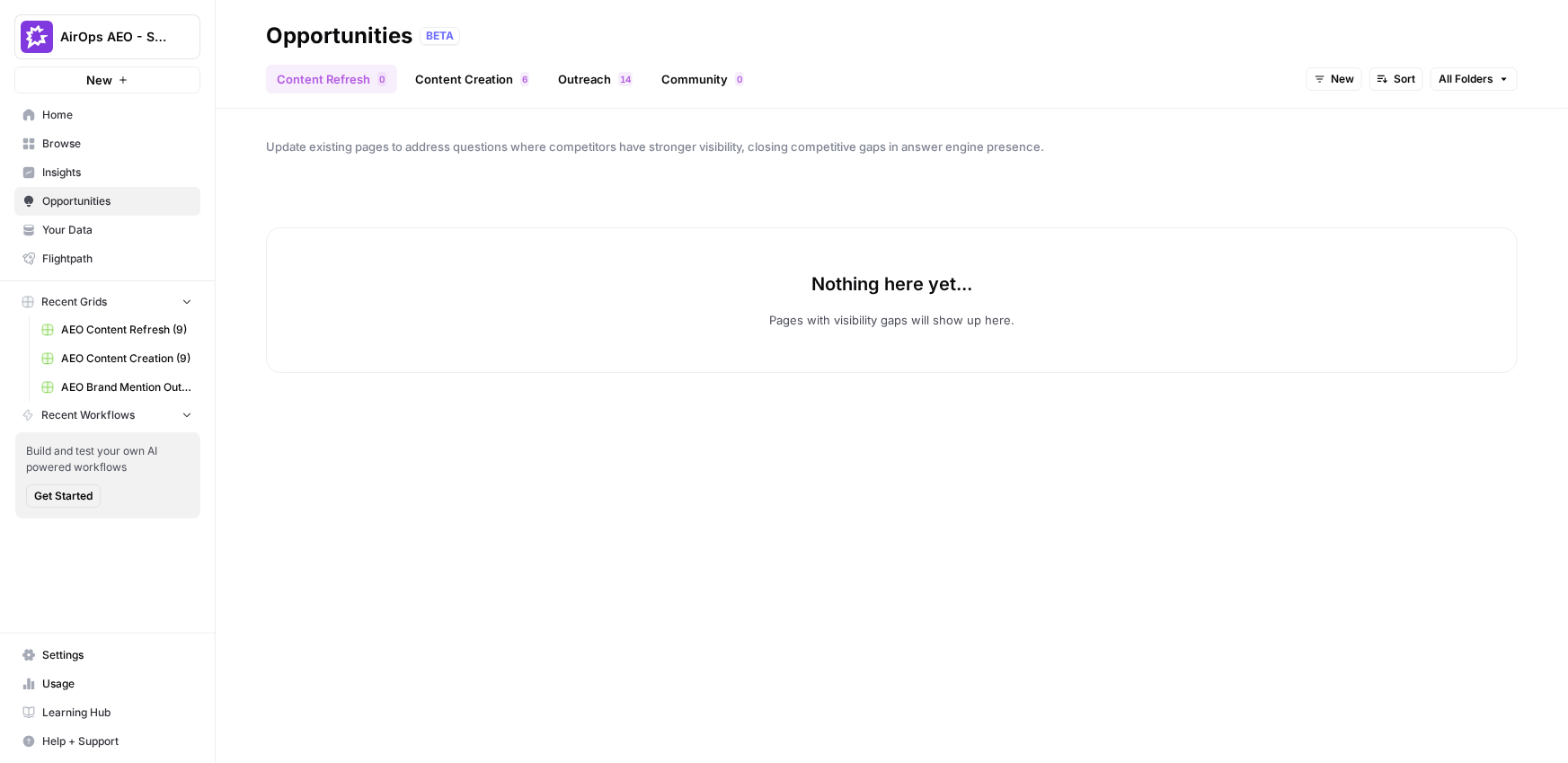
click at [1339, 80] on span "New" at bounding box center [1342, 79] width 23 height 16
click at [1342, 166] on span "In Progress" at bounding box center [1378, 169] width 72 height 18
click at [458, 82] on link "Content Creation 6" at bounding box center [472, 79] width 136 height 29
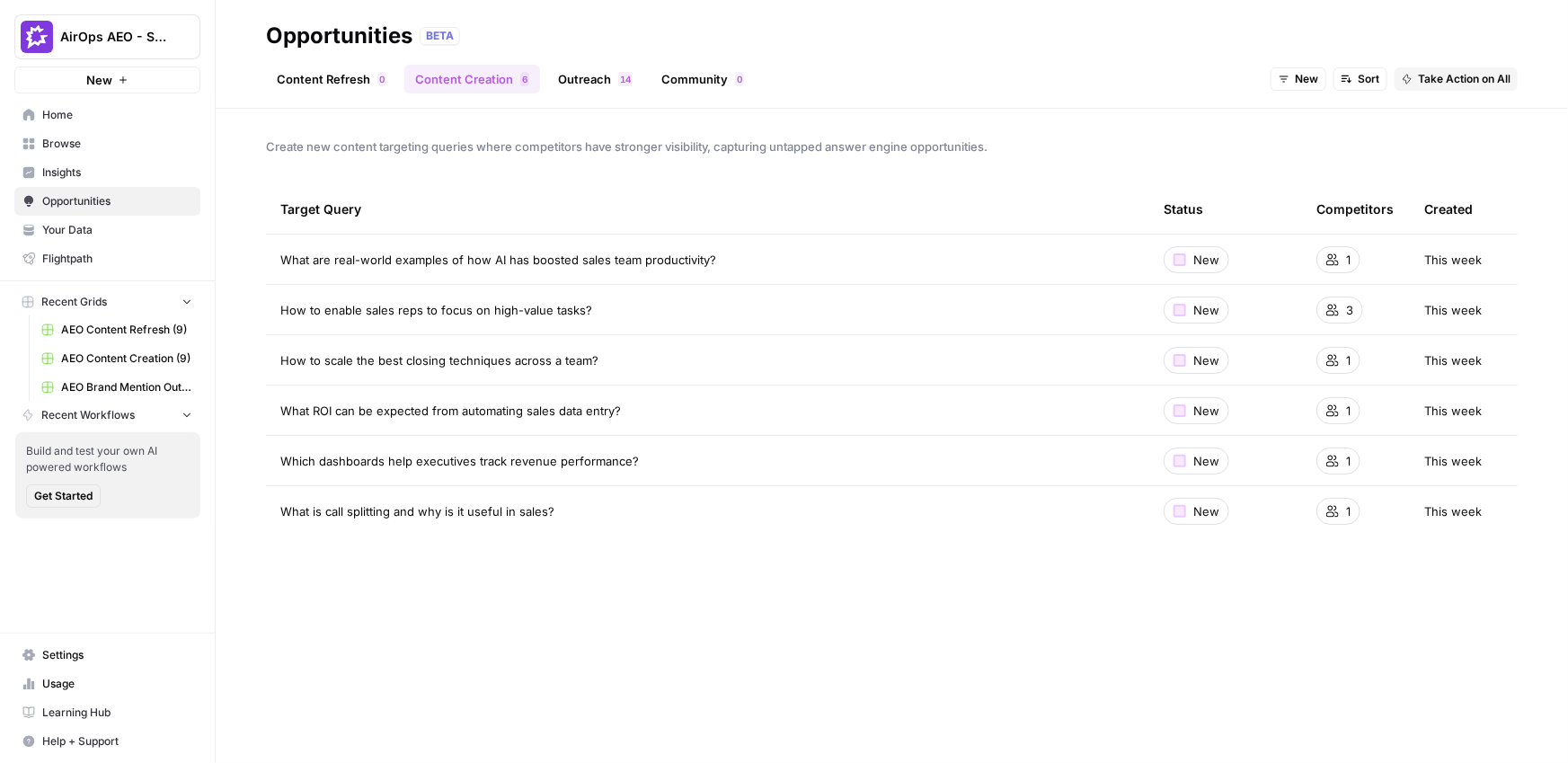
click at [135, 119] on span "Home" at bounding box center [117, 115] width 150 height 16
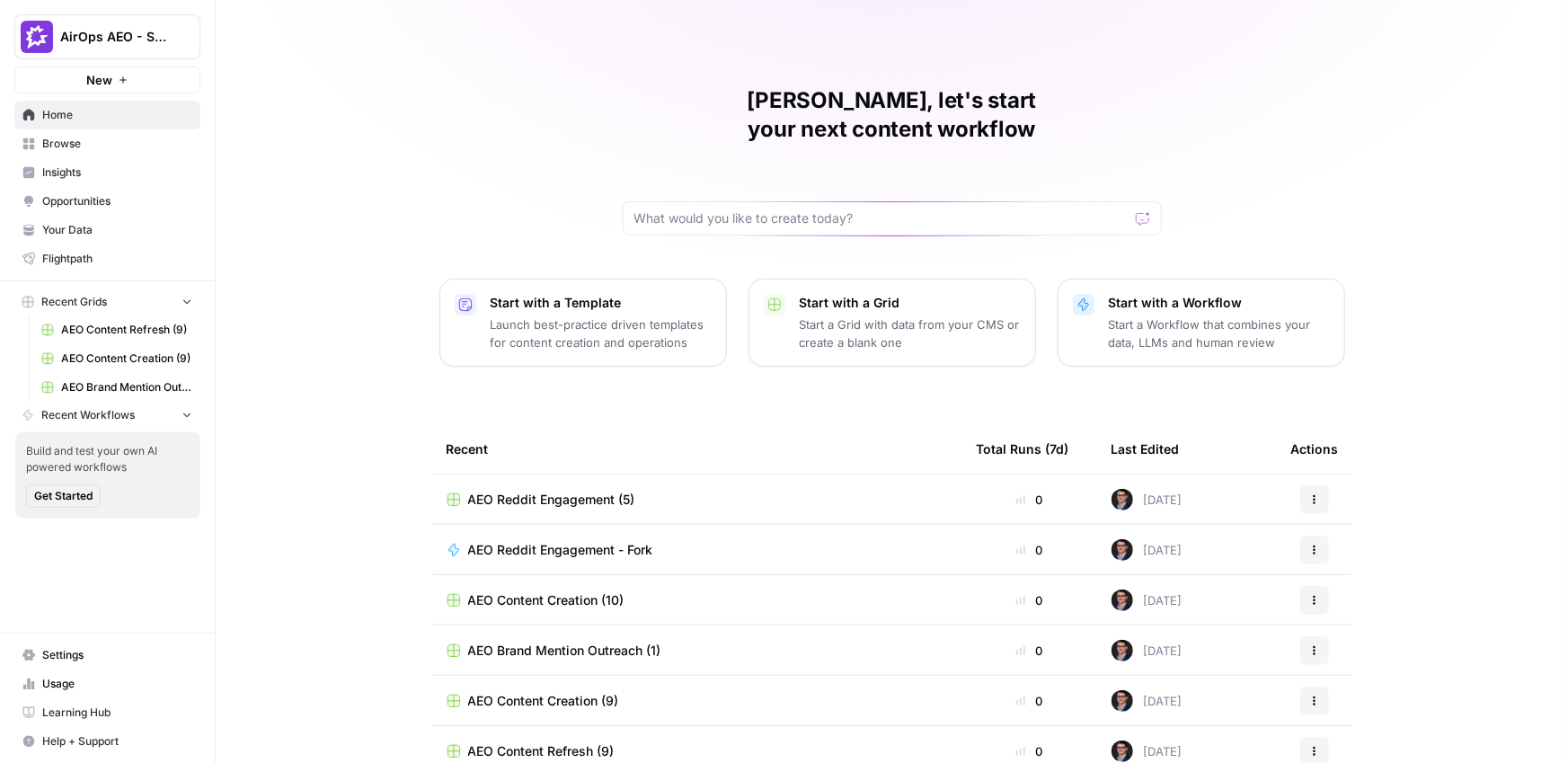
click at [320, 142] on div "Mike, let's start your next content workflow Start with a Template Launch best-…" at bounding box center [891, 428] width 1352 height 856
click at [126, 39] on span "AirOps AEO - Single Brand (Gong)" at bounding box center [114, 37] width 109 height 18
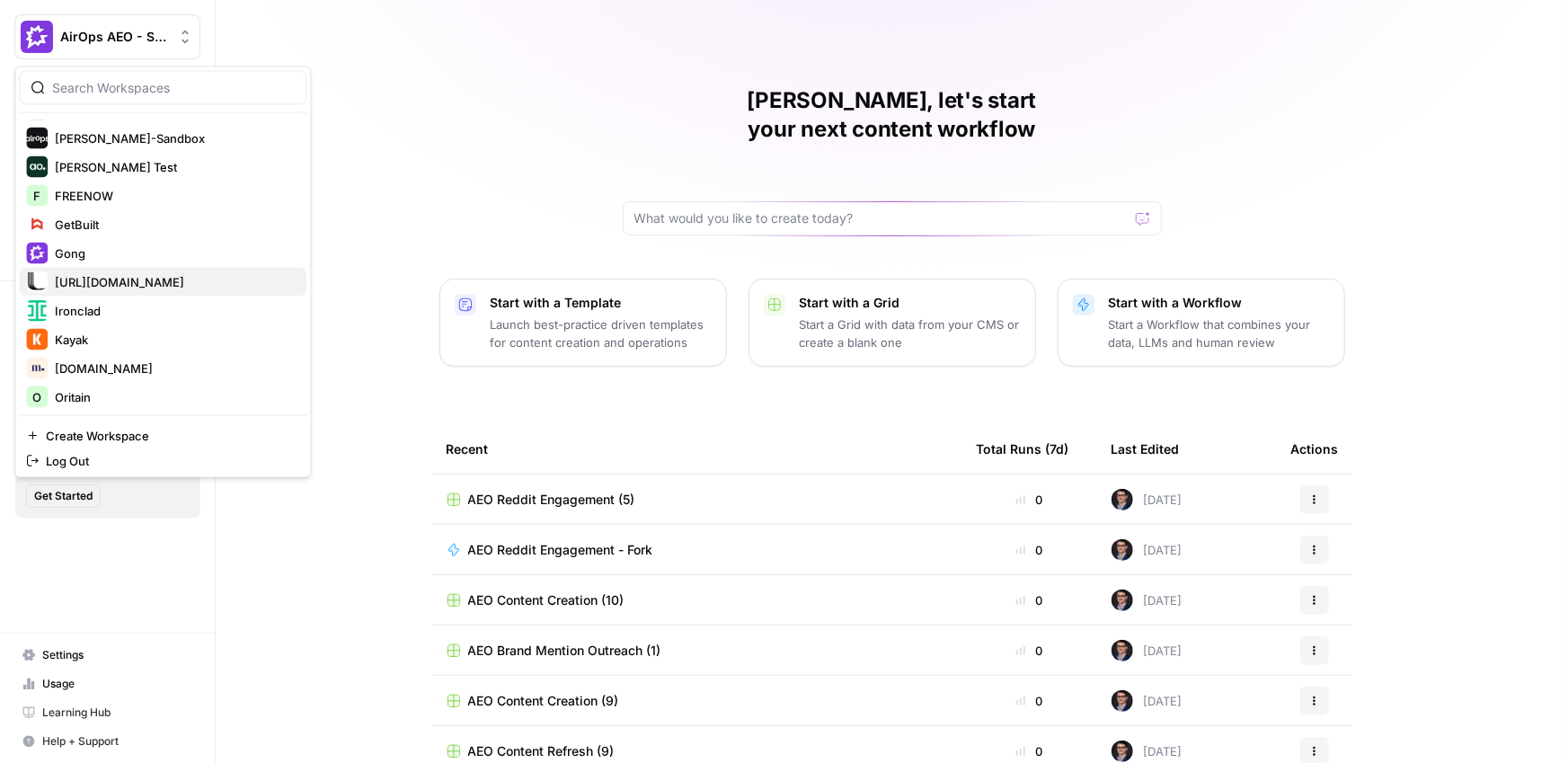
scroll to position [429, 0]
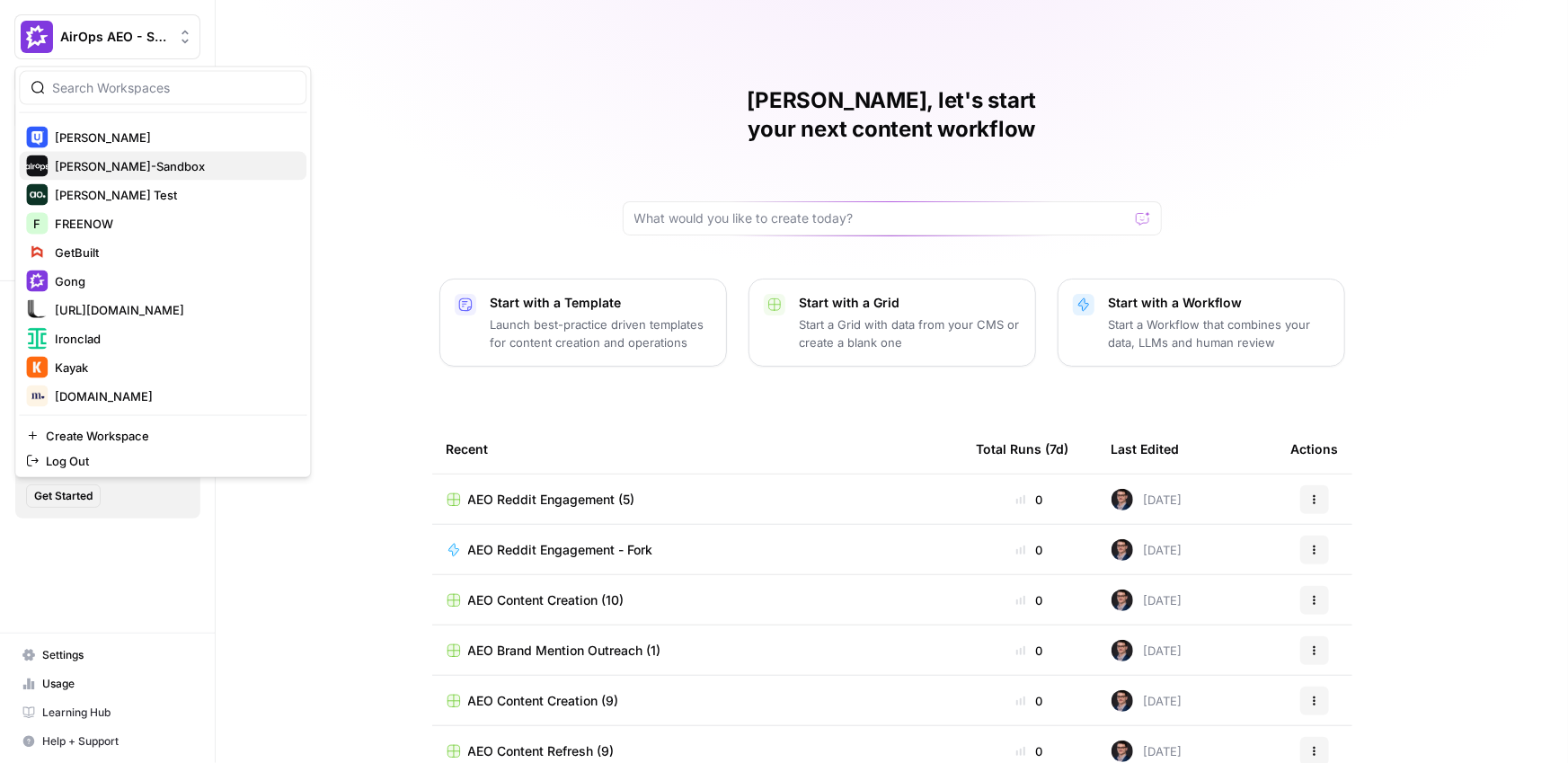
click at [127, 160] on span "[PERSON_NAME]-Sandbox" at bounding box center [173, 166] width 237 height 18
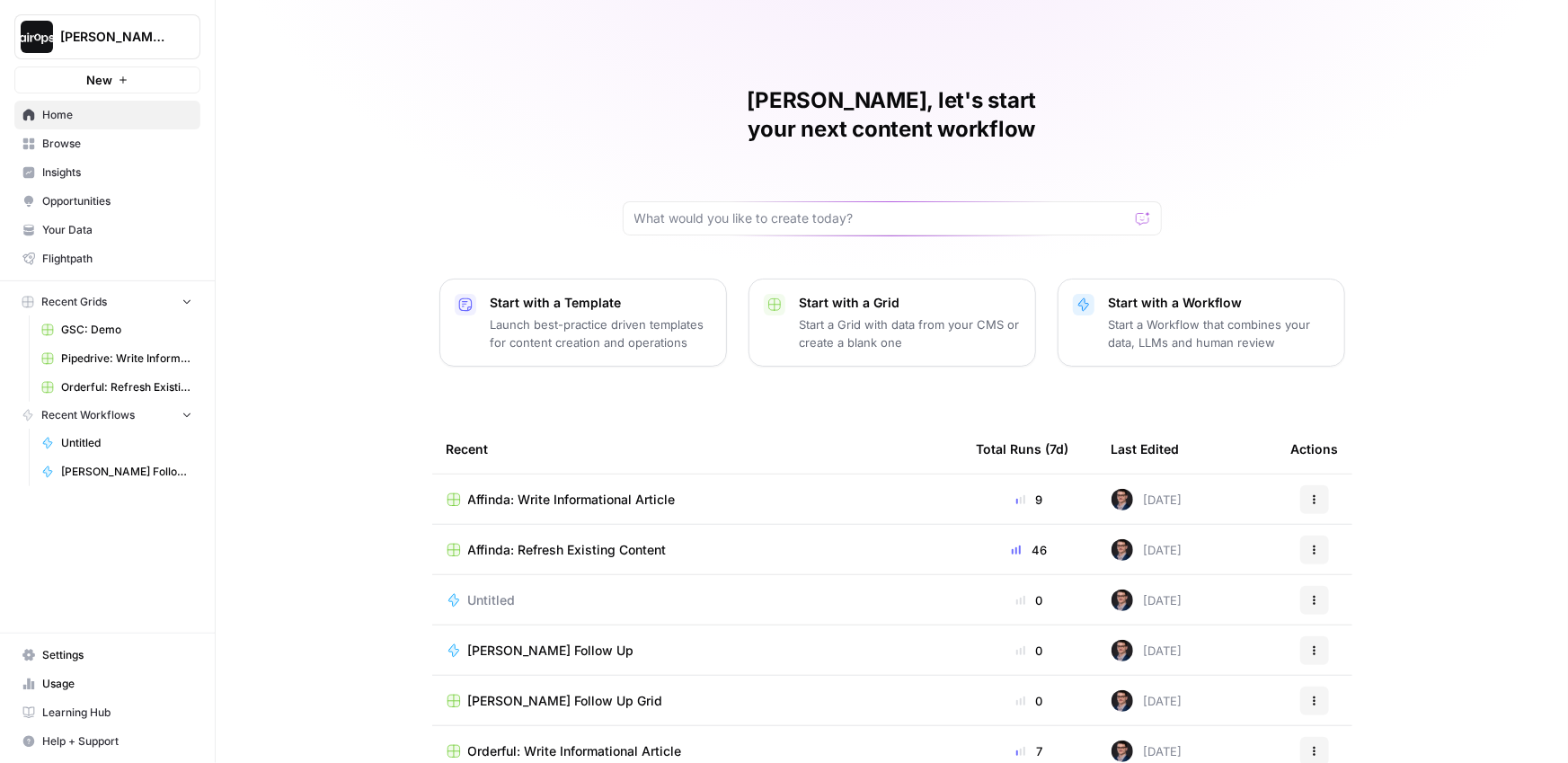
click at [122, 144] on span "Browse" at bounding box center [117, 144] width 150 height 16
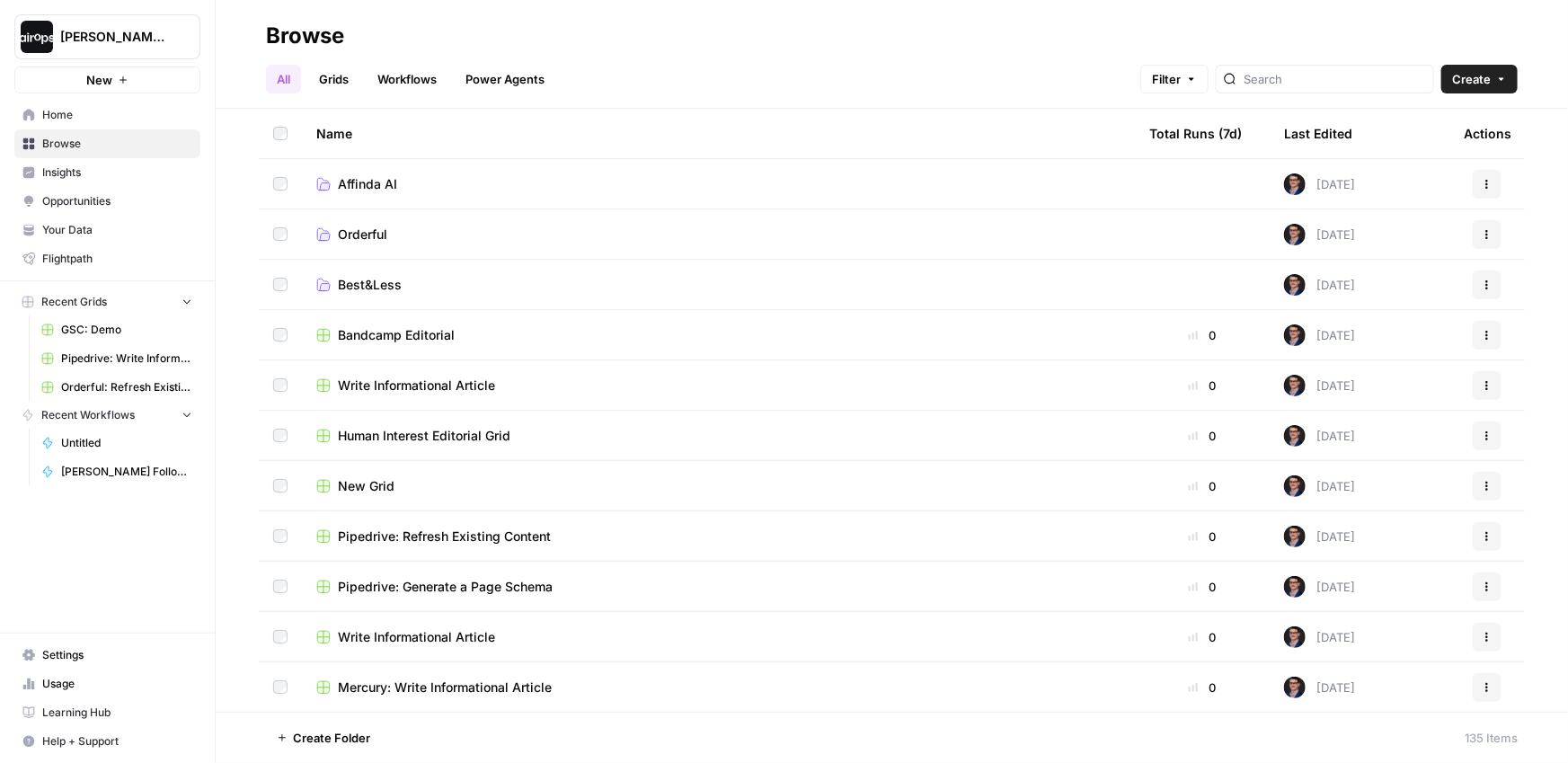
click at [418, 181] on link "Affinda AI" at bounding box center [718, 184] width 804 height 18
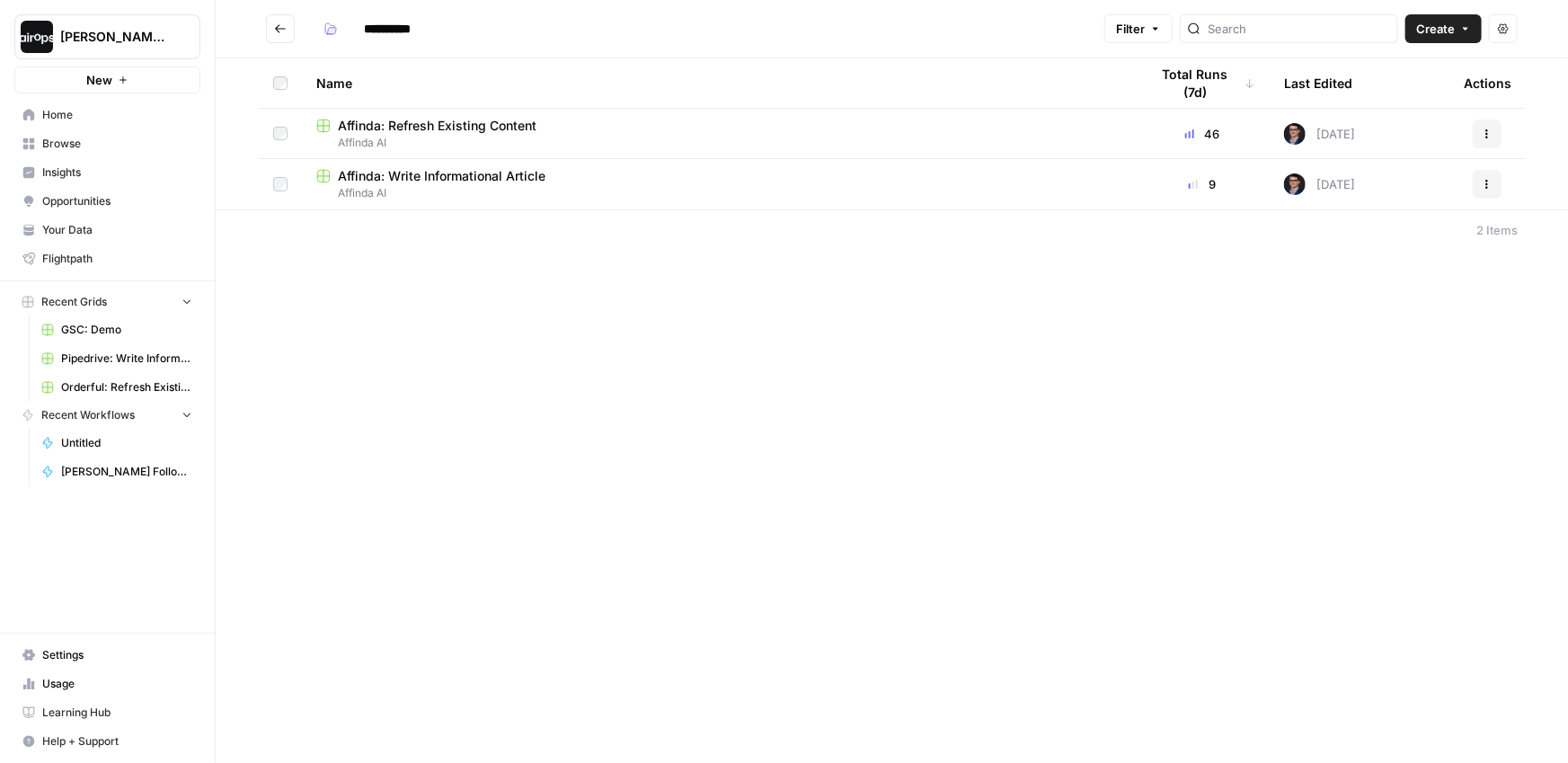
click at [684, 83] on div "Name" at bounding box center [718, 83] width 804 height 49
click at [235, 120] on div "Name Total Runs (7d) Last Edited Actions Affinda: Refresh Existing Content Affi…" at bounding box center [891, 134] width 1352 height 151
click at [98, 122] on span "Home" at bounding box center [117, 115] width 150 height 16
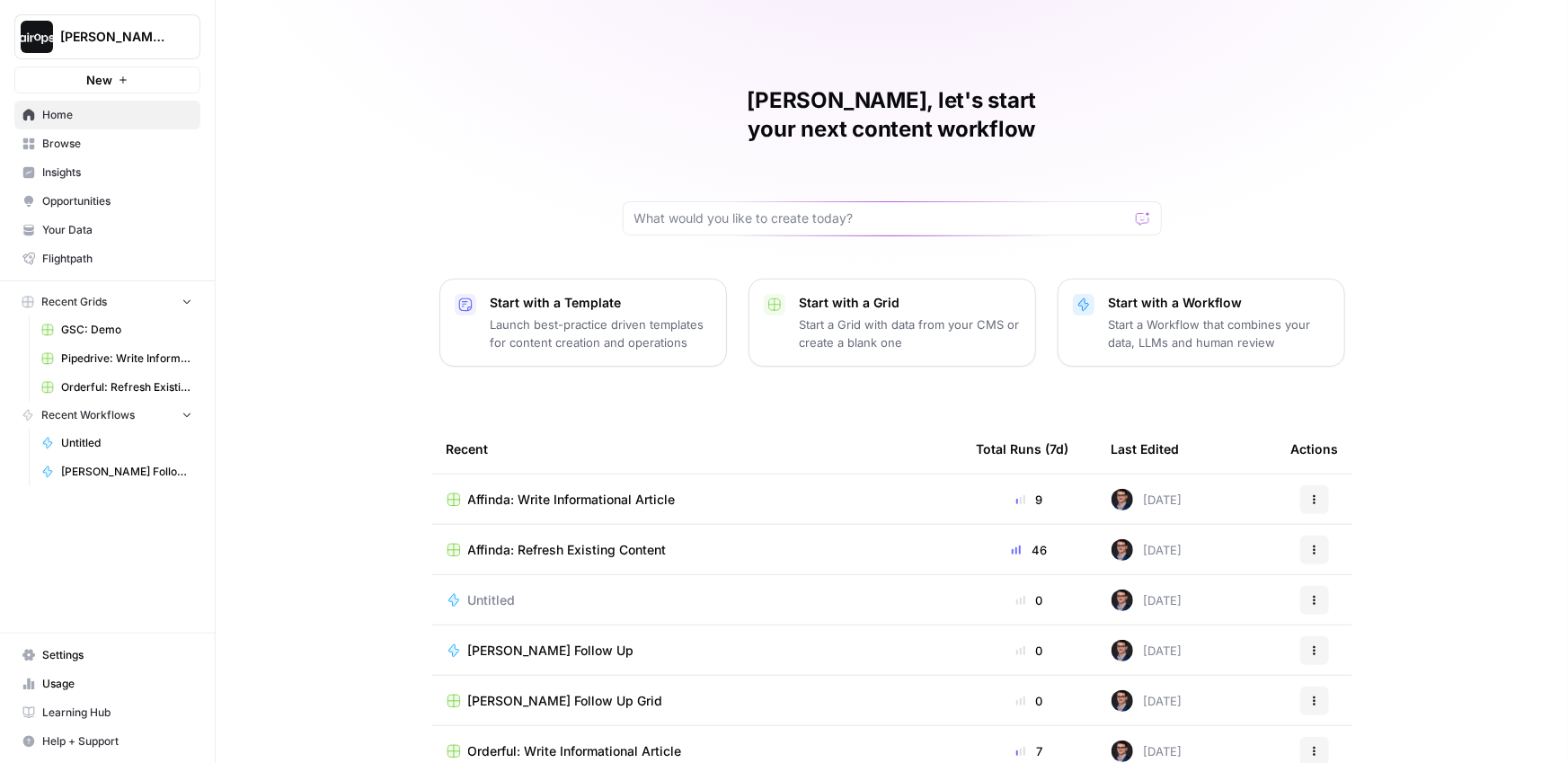
click at [261, 121] on div "Mike, let's start your next content workflow Start with a Template Launch best-…" at bounding box center [891, 428] width 1352 height 856
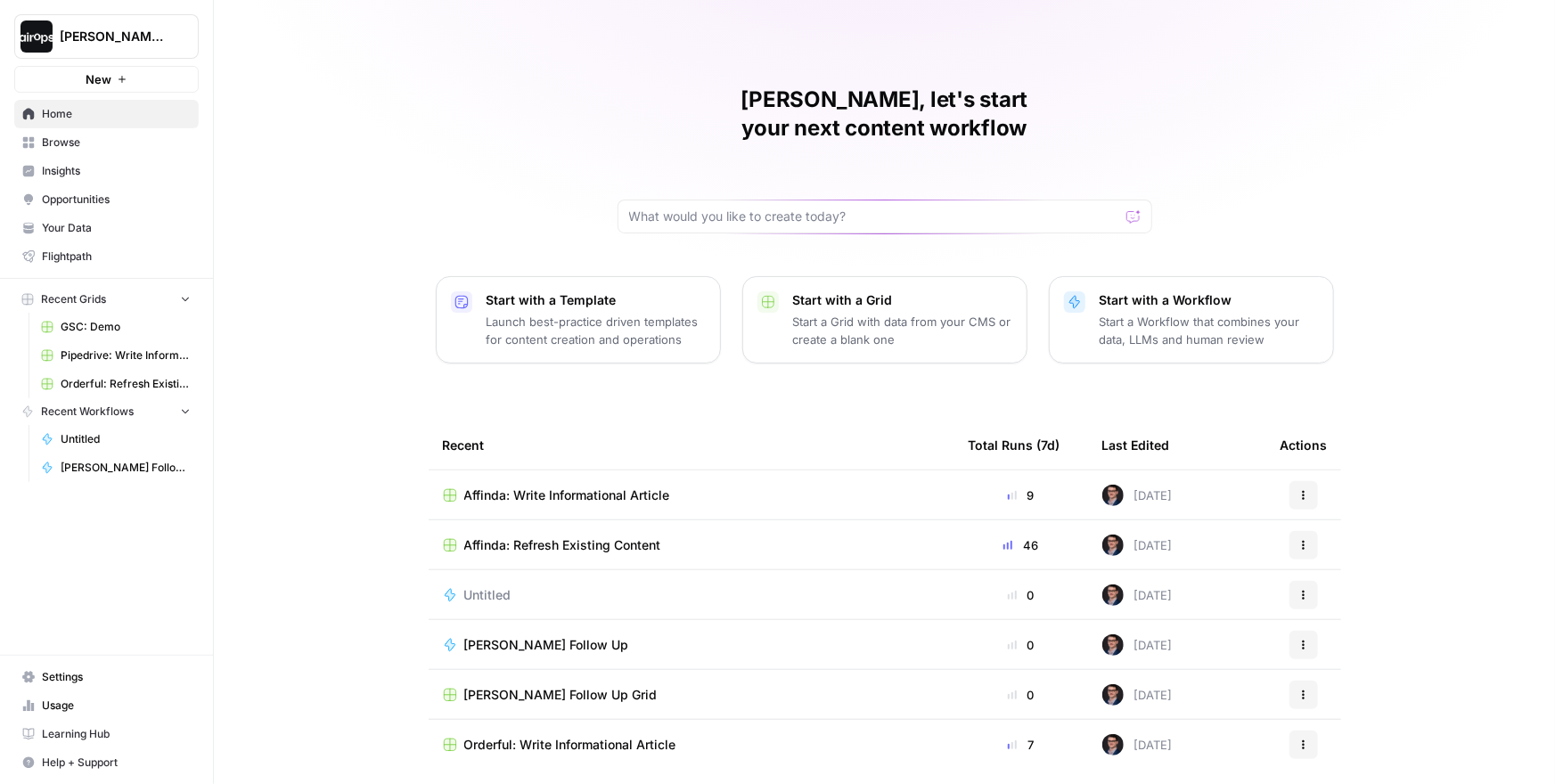
click at [59, 114] on span "Home" at bounding box center [116, 114] width 149 height 16
click at [418, 101] on div "Mike, let's start your next content workflow Start with a Template Launch best-…" at bounding box center [884, 424] width 1341 height 848
click at [275, 458] on div "Mike, let's start your next content workflow Start with a Template Launch best-…" at bounding box center [884, 424] width 1341 height 848
click at [276, 461] on div "Mike, let's start your next content workflow Start with a Template Launch best-…" at bounding box center [884, 424] width 1341 height 848
click at [275, 461] on div "Mike, let's start your next content workflow Start with a Template Launch best-…" at bounding box center [884, 424] width 1341 height 848
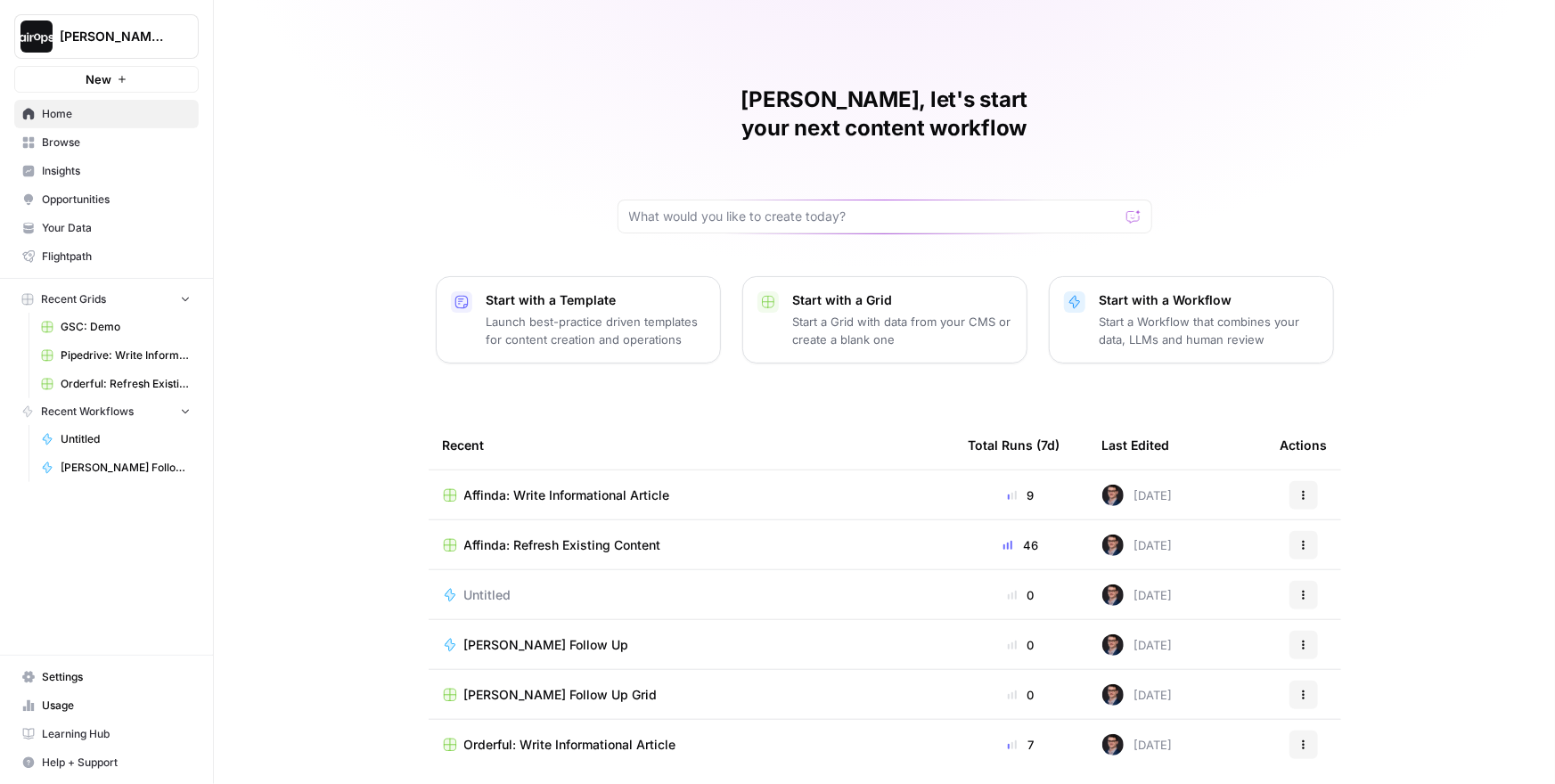
click at [730, 277] on div "Start with a Template Launch best-practice driven templates for content creatio…" at bounding box center [885, 320] width 898 height 87
click at [801, 141] on div "Mike, let's start your next content workflow" at bounding box center [885, 159] width 535 height 148
click at [104, 226] on span "Your Data" at bounding box center [116, 228] width 149 height 16
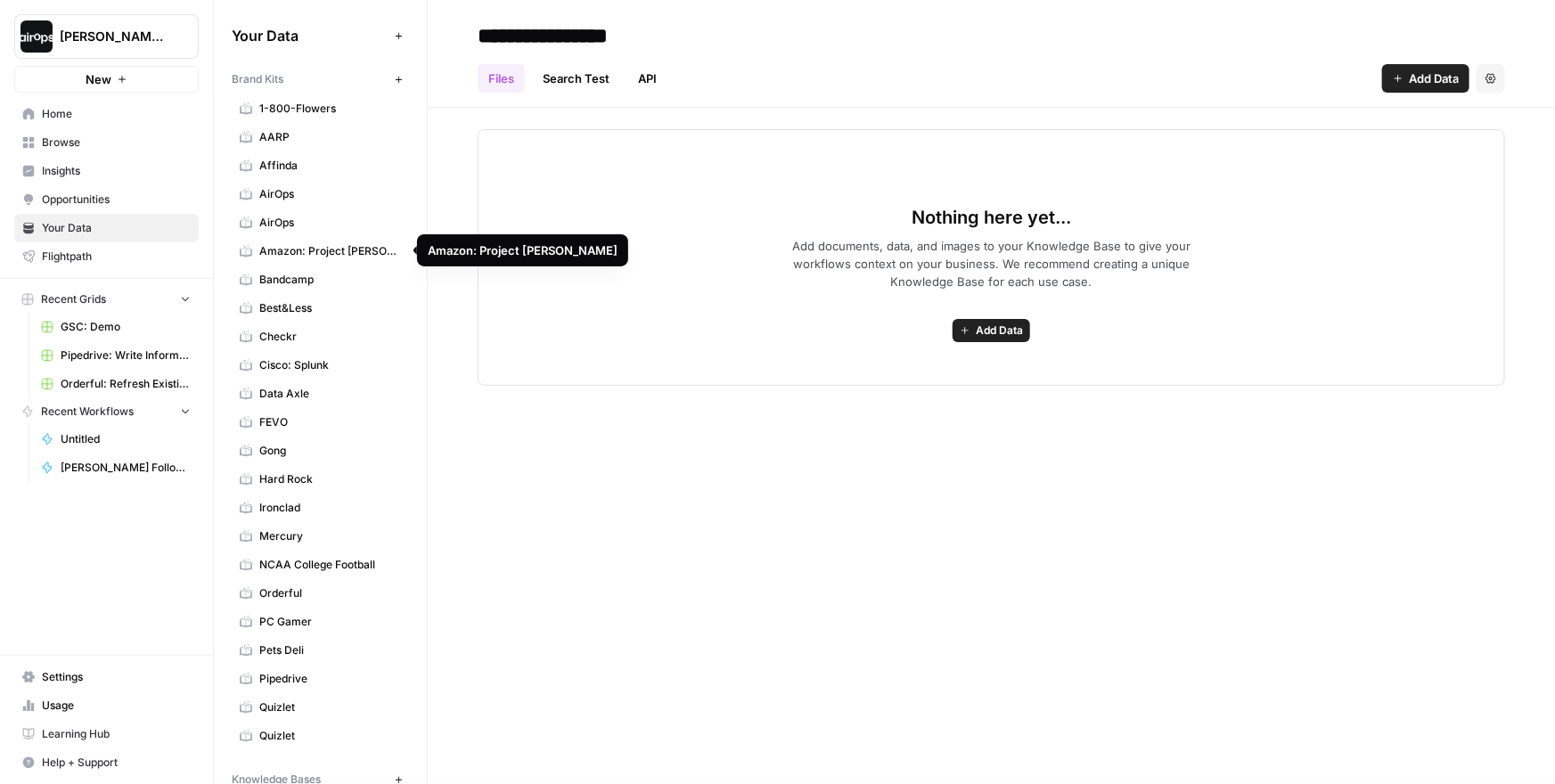
click at [297, 159] on span "Affinda" at bounding box center [330, 166] width 142 height 16
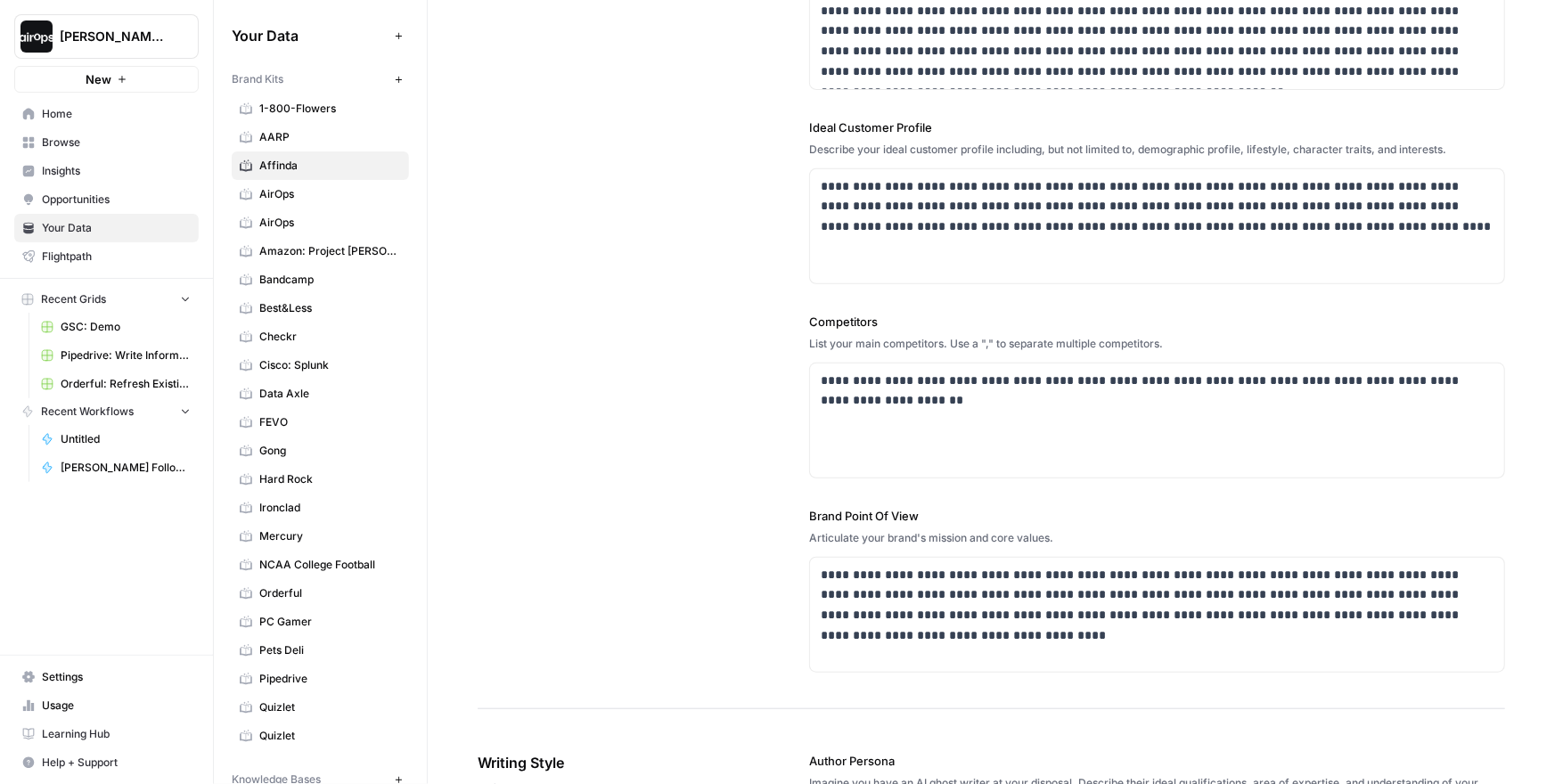
scroll to position [323, 0]
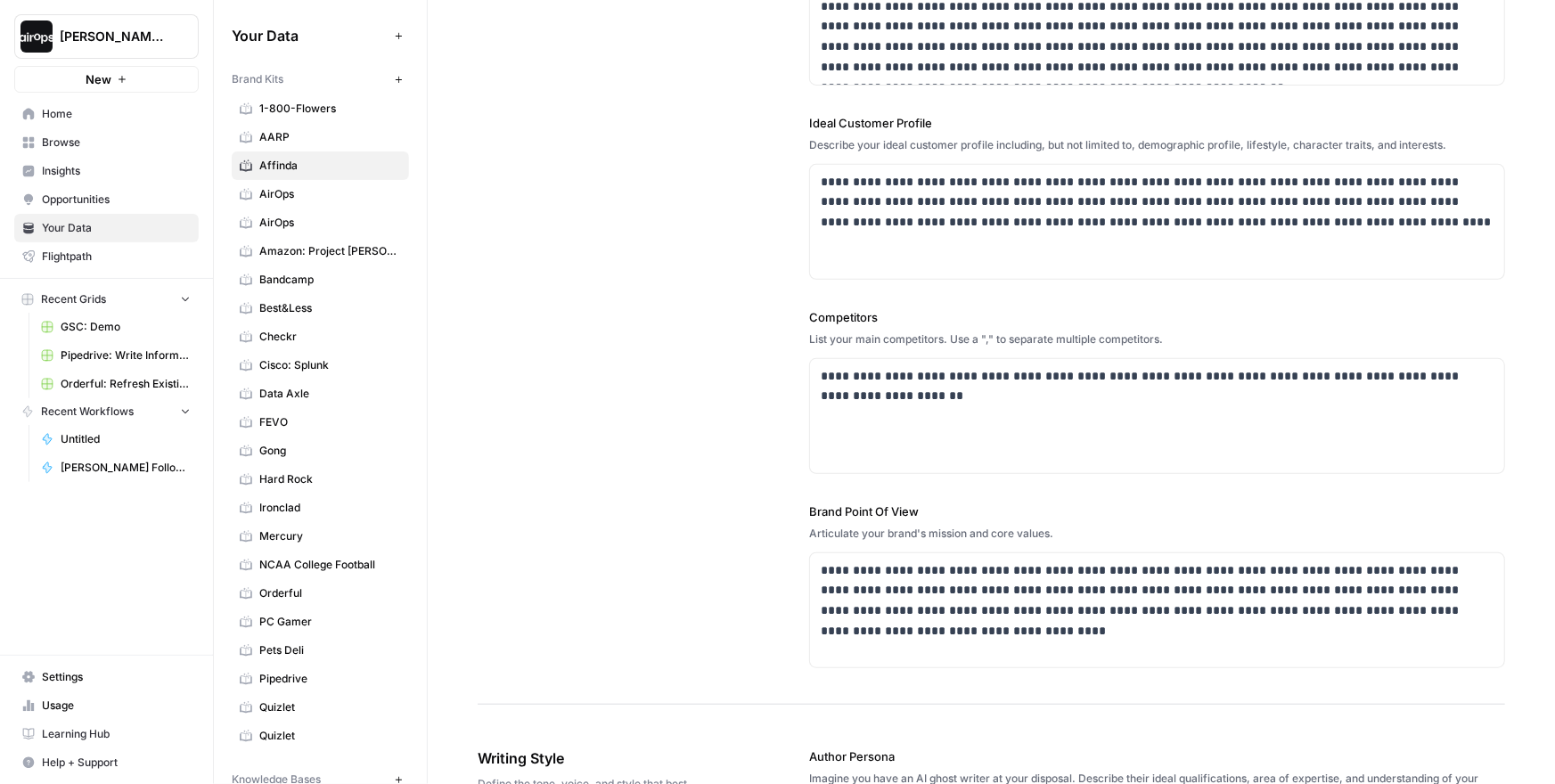
click at [713, 229] on div "**********" at bounding box center [991, 227] width 1027 height 955
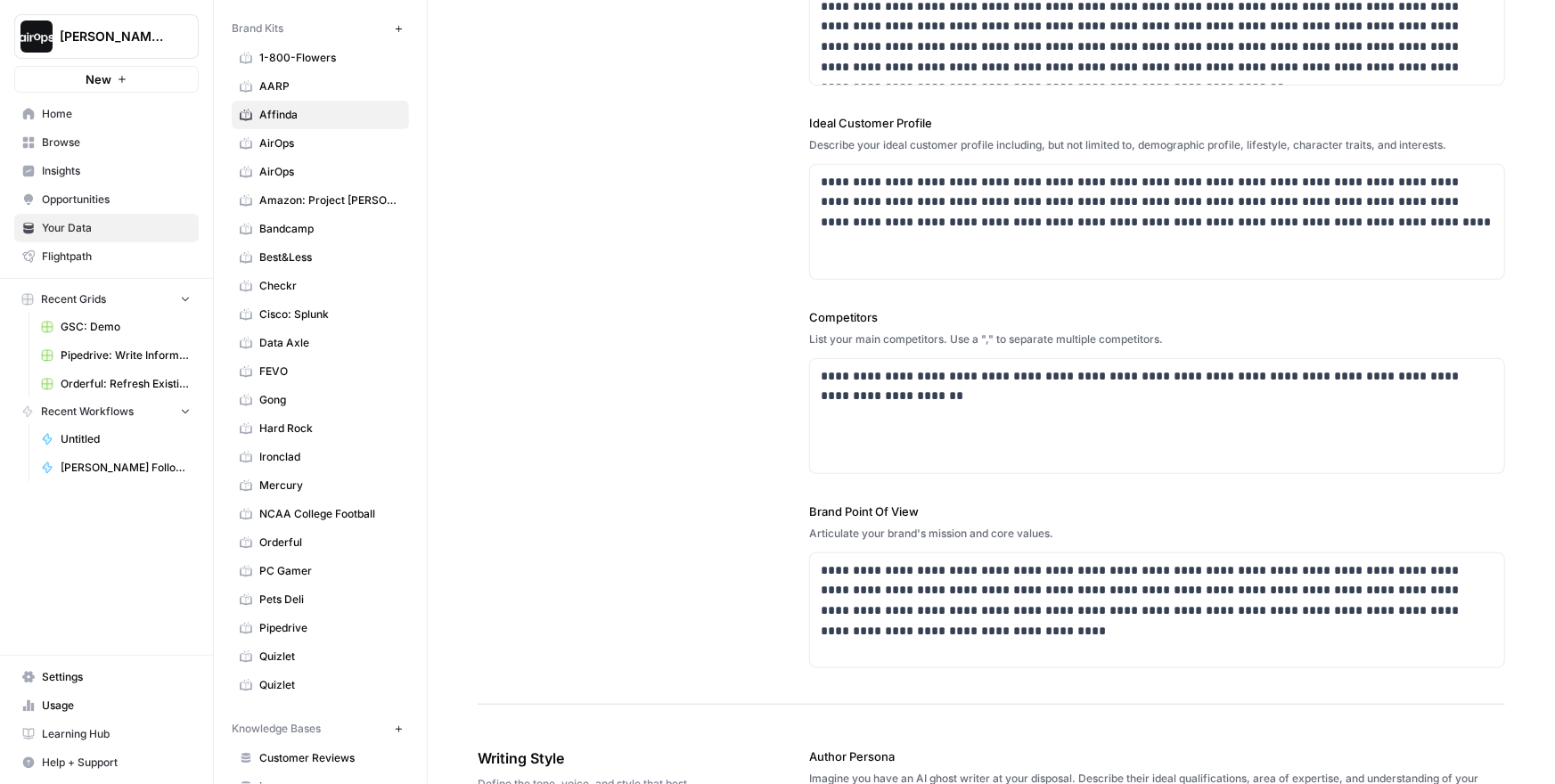
scroll to position [42, 0]
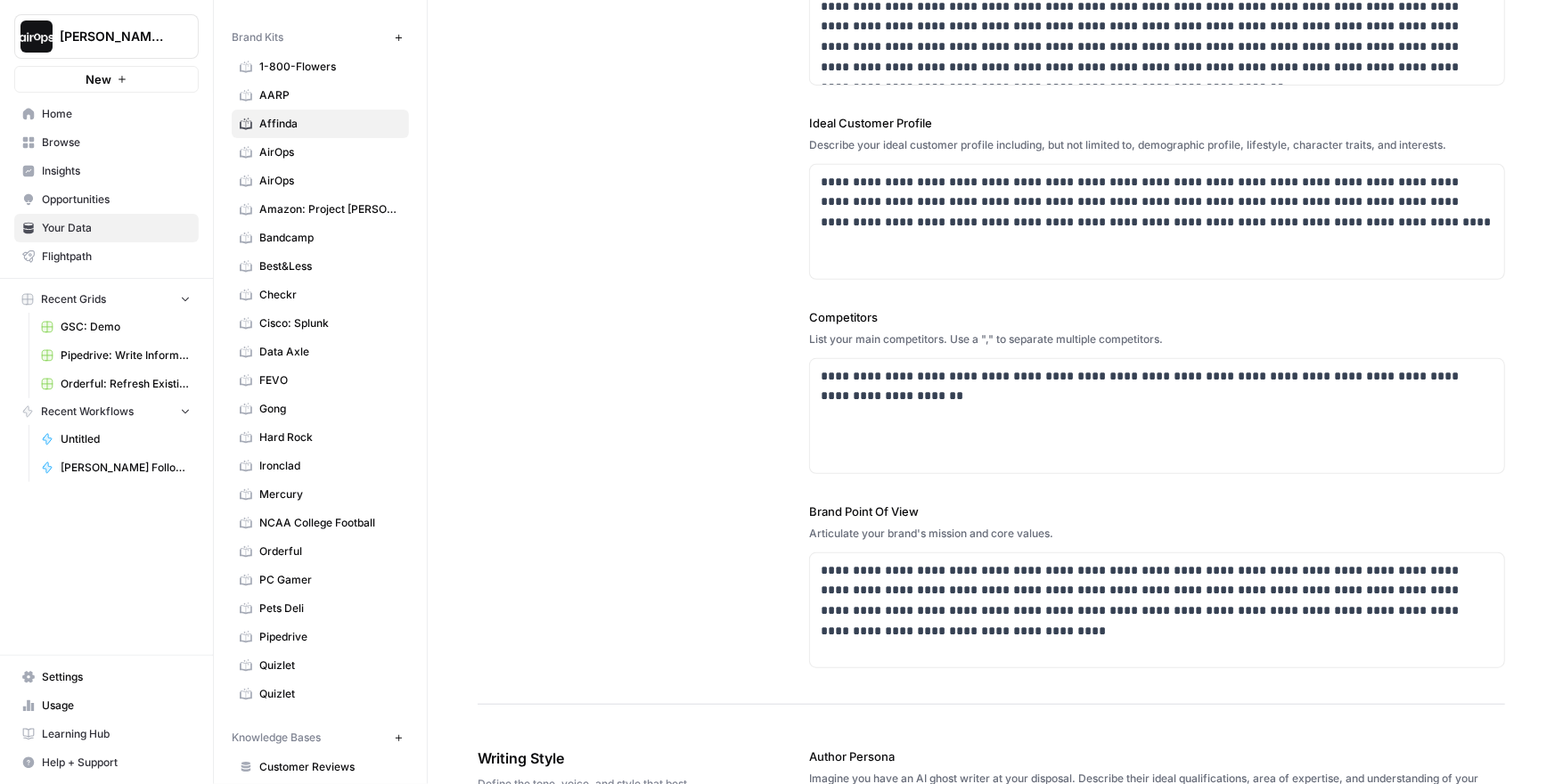
click at [328, 604] on span "Pets Deli" at bounding box center [330, 608] width 142 height 16
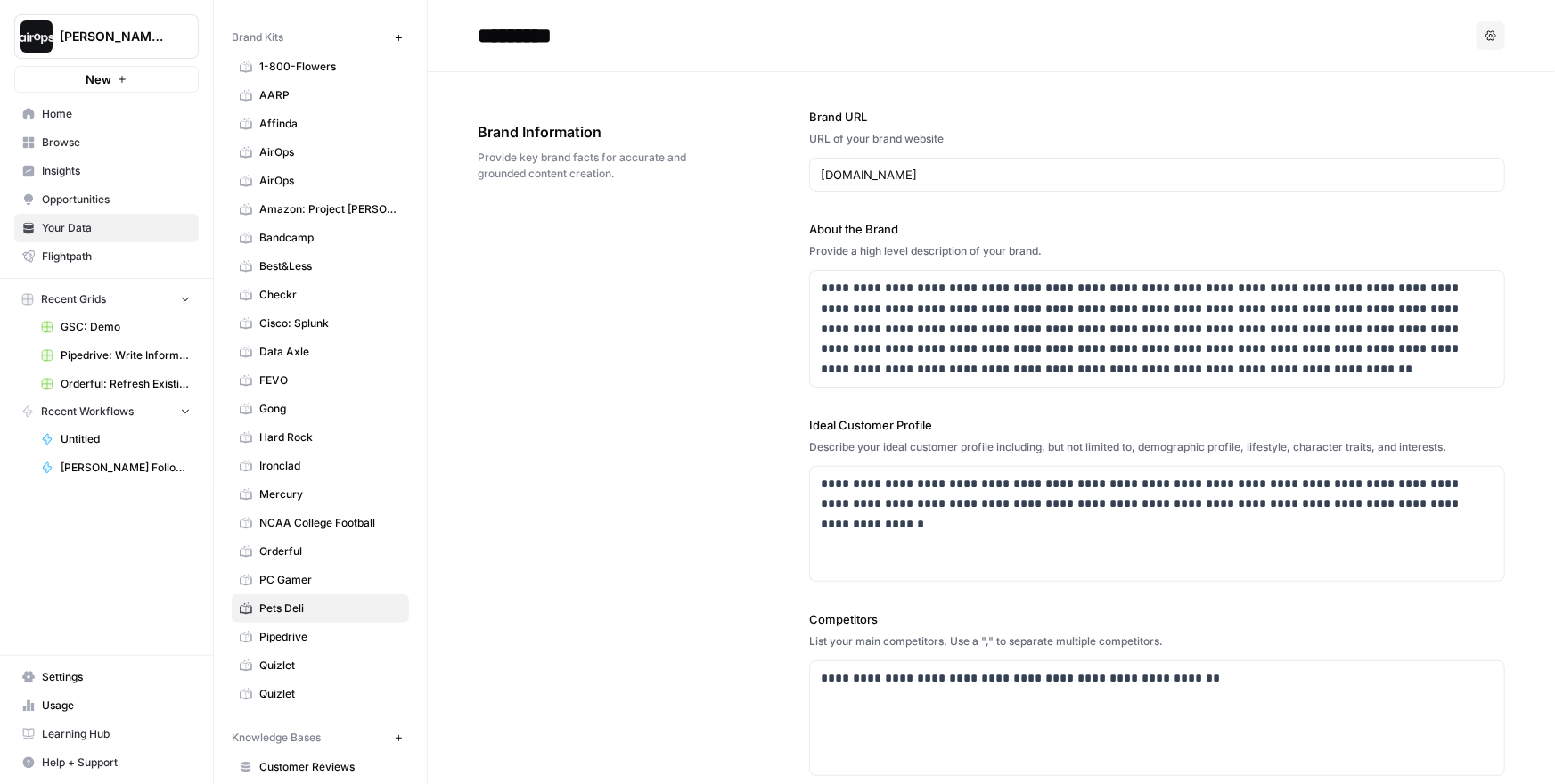
click at [1493, 39] on icon "button" at bounding box center [1491, 36] width 11 height 11
click at [1440, 120] on span "Delete" at bounding box center [1455, 118] width 57 height 18
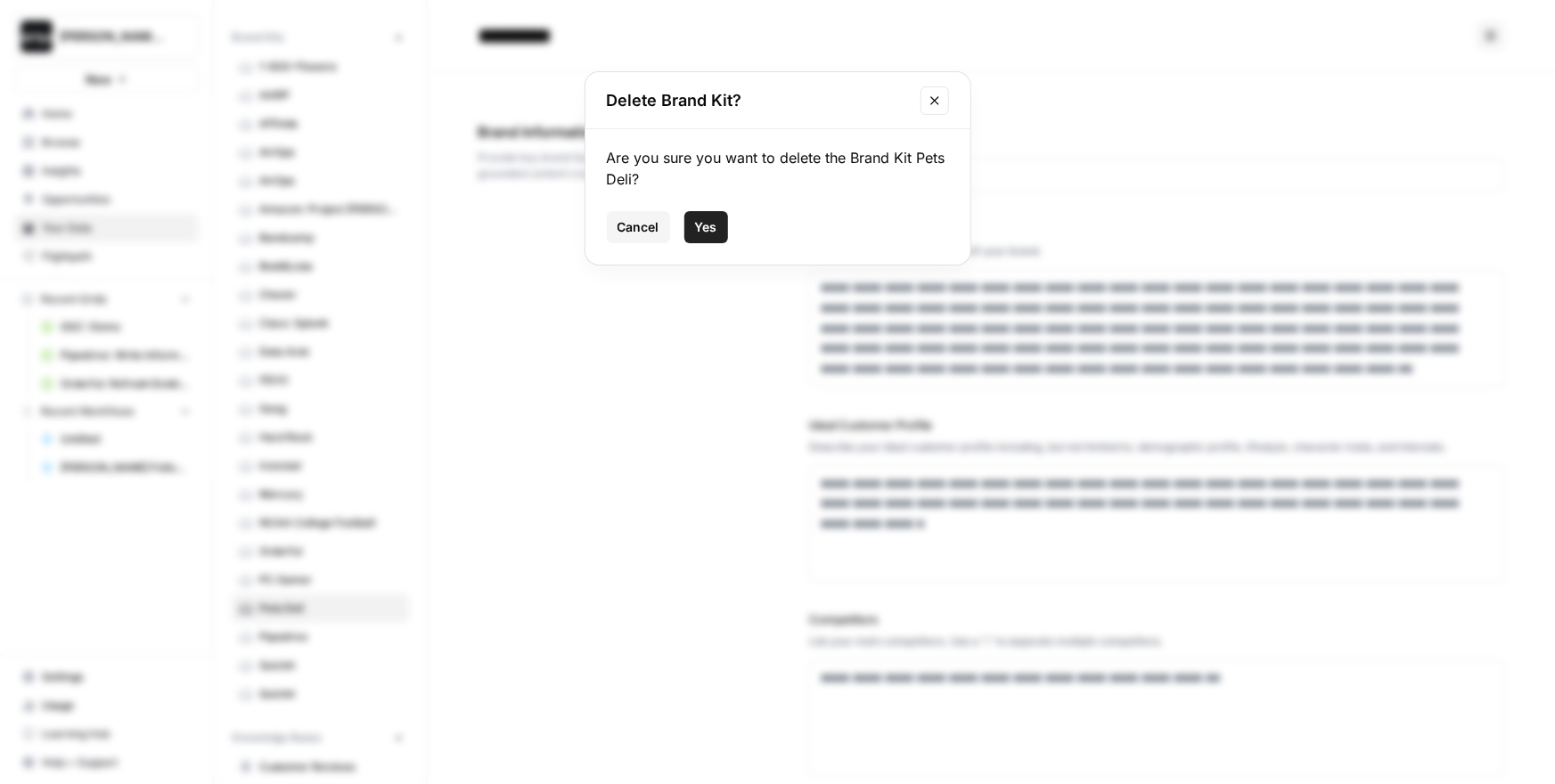
click at [718, 227] on button "Yes" at bounding box center [706, 227] width 44 height 32
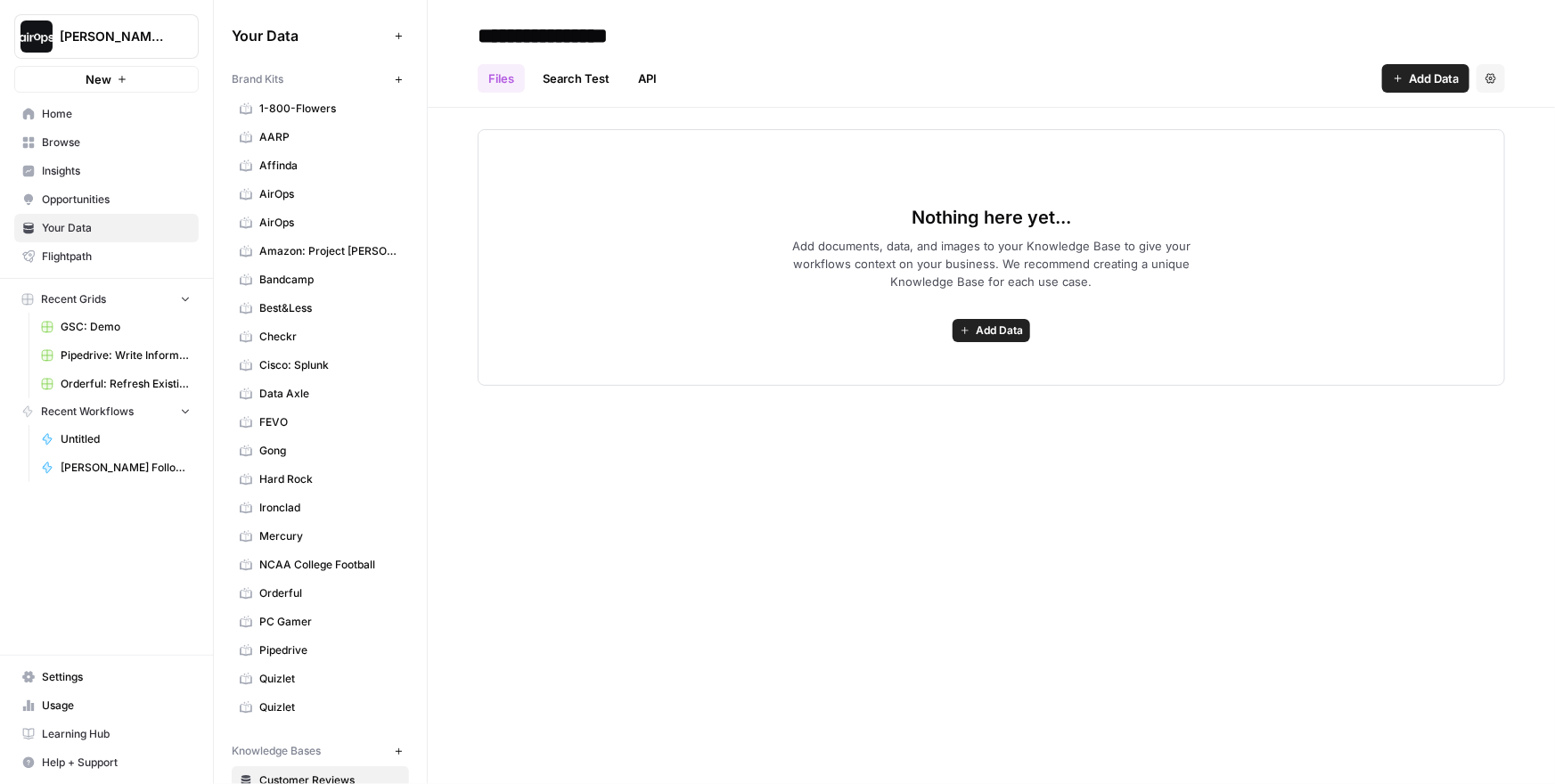
click at [319, 175] on link "Affinda" at bounding box center [320, 166] width 177 height 29
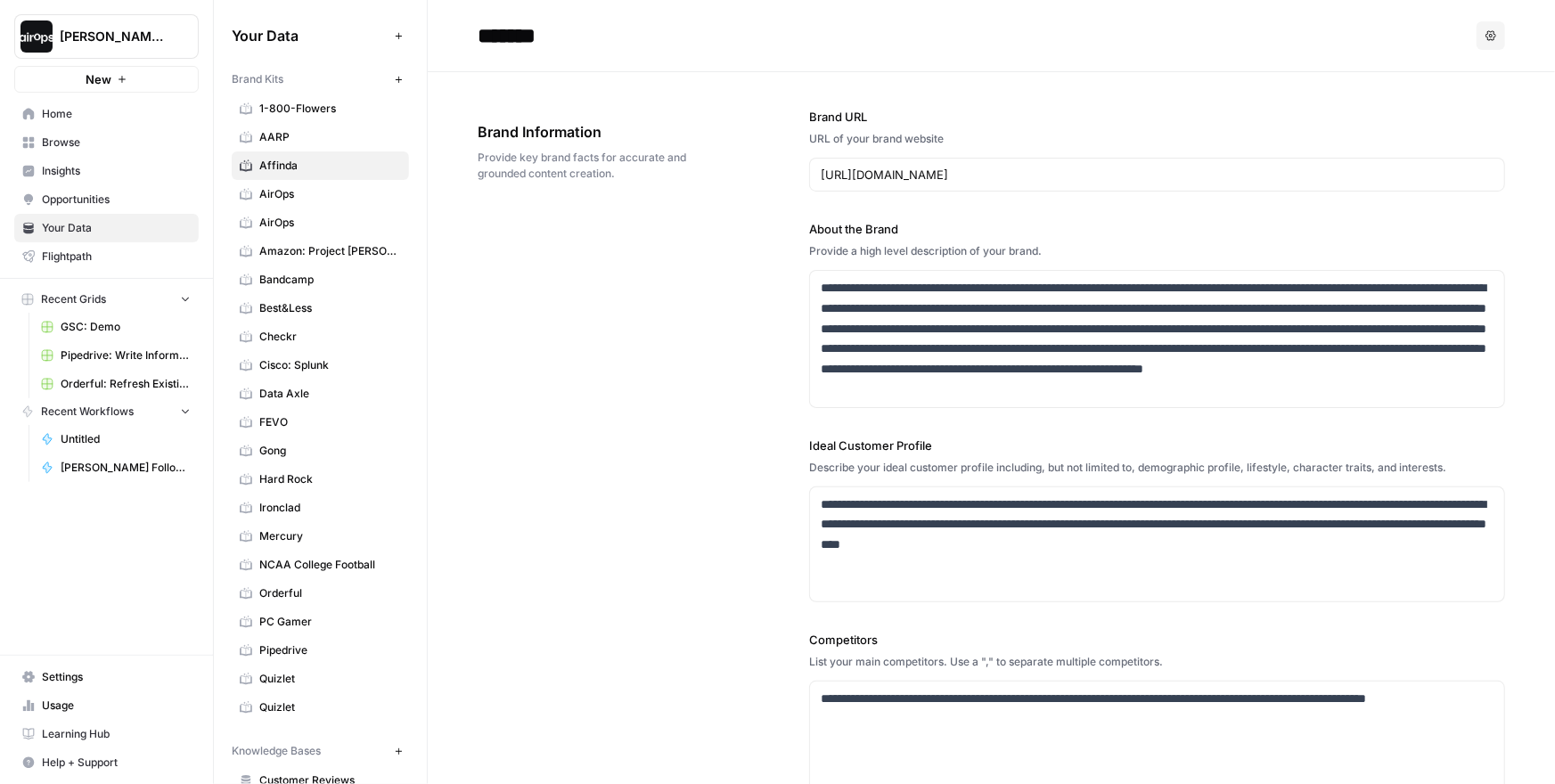
click at [119, 123] on link "Home" at bounding box center [106, 114] width 184 height 29
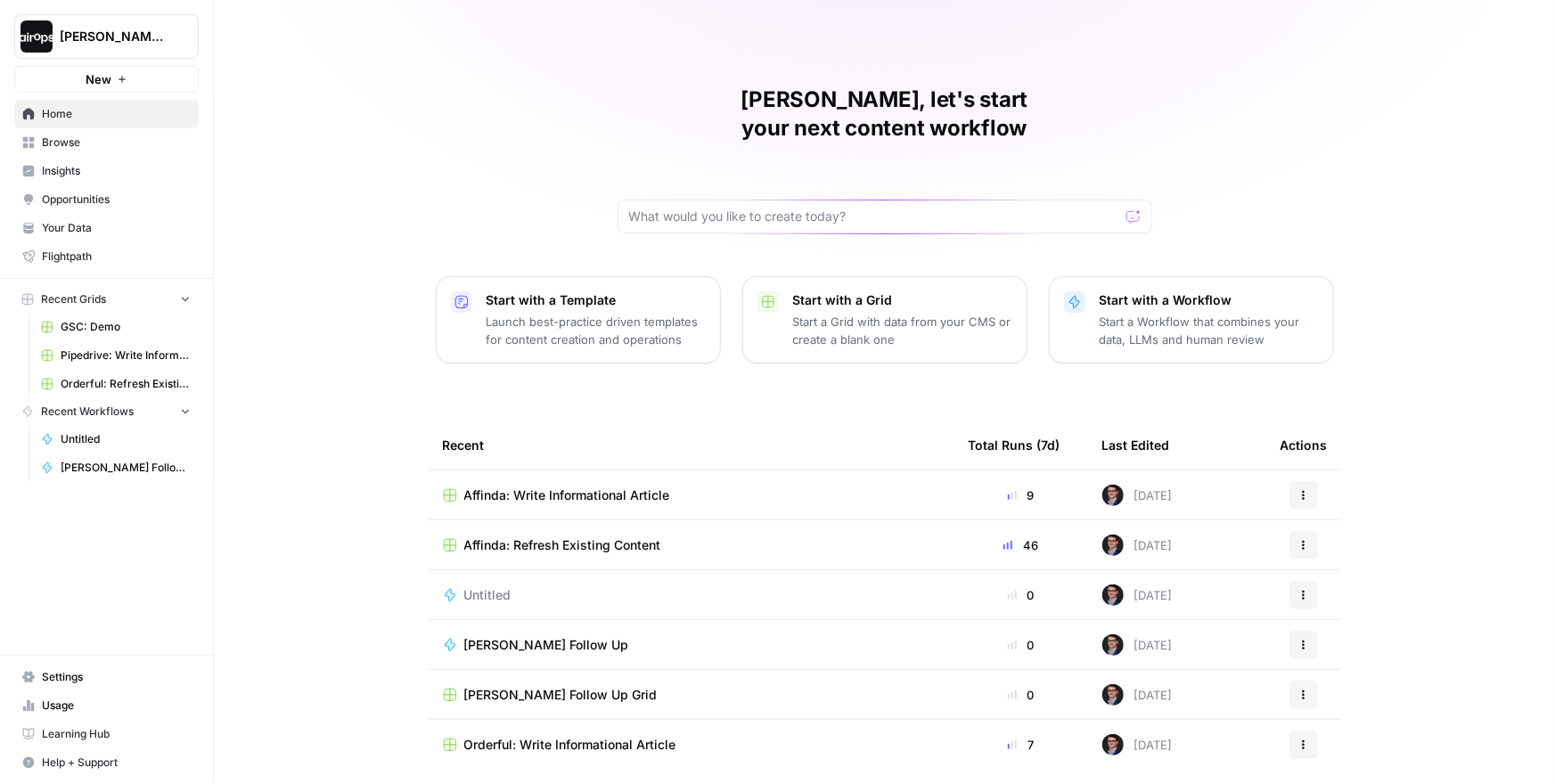
click at [336, 339] on div "Mike, let's start your next content workflow Start with a Template Launch best-…" at bounding box center [884, 424] width 1341 height 848
click at [97, 110] on span "Home" at bounding box center [116, 114] width 149 height 16
click at [323, 202] on div "Mike, let's start your next content workflow Start with a Template Launch best-…" at bounding box center [884, 424] width 1341 height 848
click at [573, 89] on div "Mike, let's start your next content workflow Start with a Template Launch best-…" at bounding box center [884, 424] width 1341 height 848
click at [302, 233] on div "Mike, let's start your next content workflow Start with a Template Launch best-…" at bounding box center [884, 424] width 1341 height 848
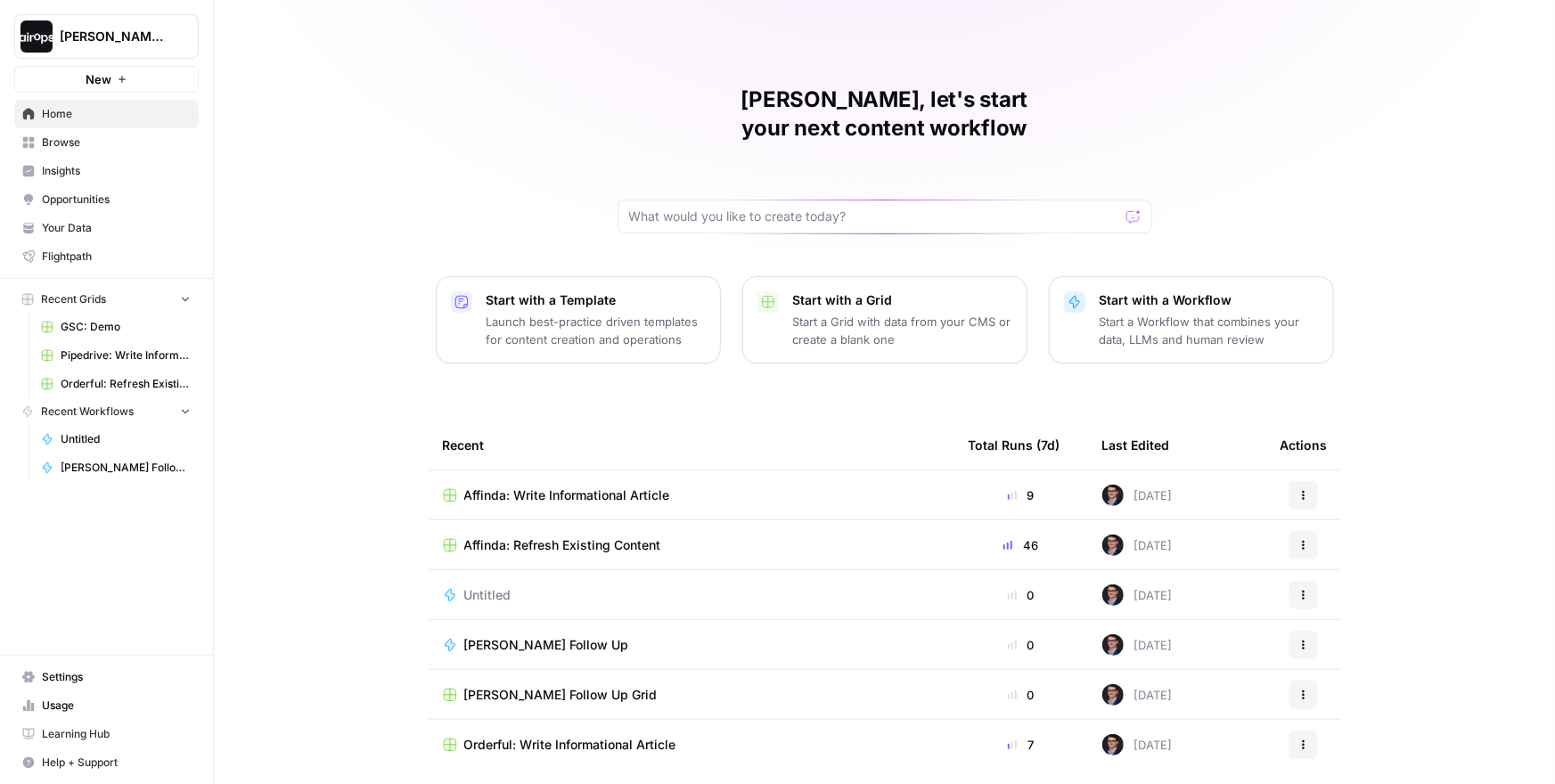
click at [86, 143] on span "Browse" at bounding box center [116, 143] width 149 height 16
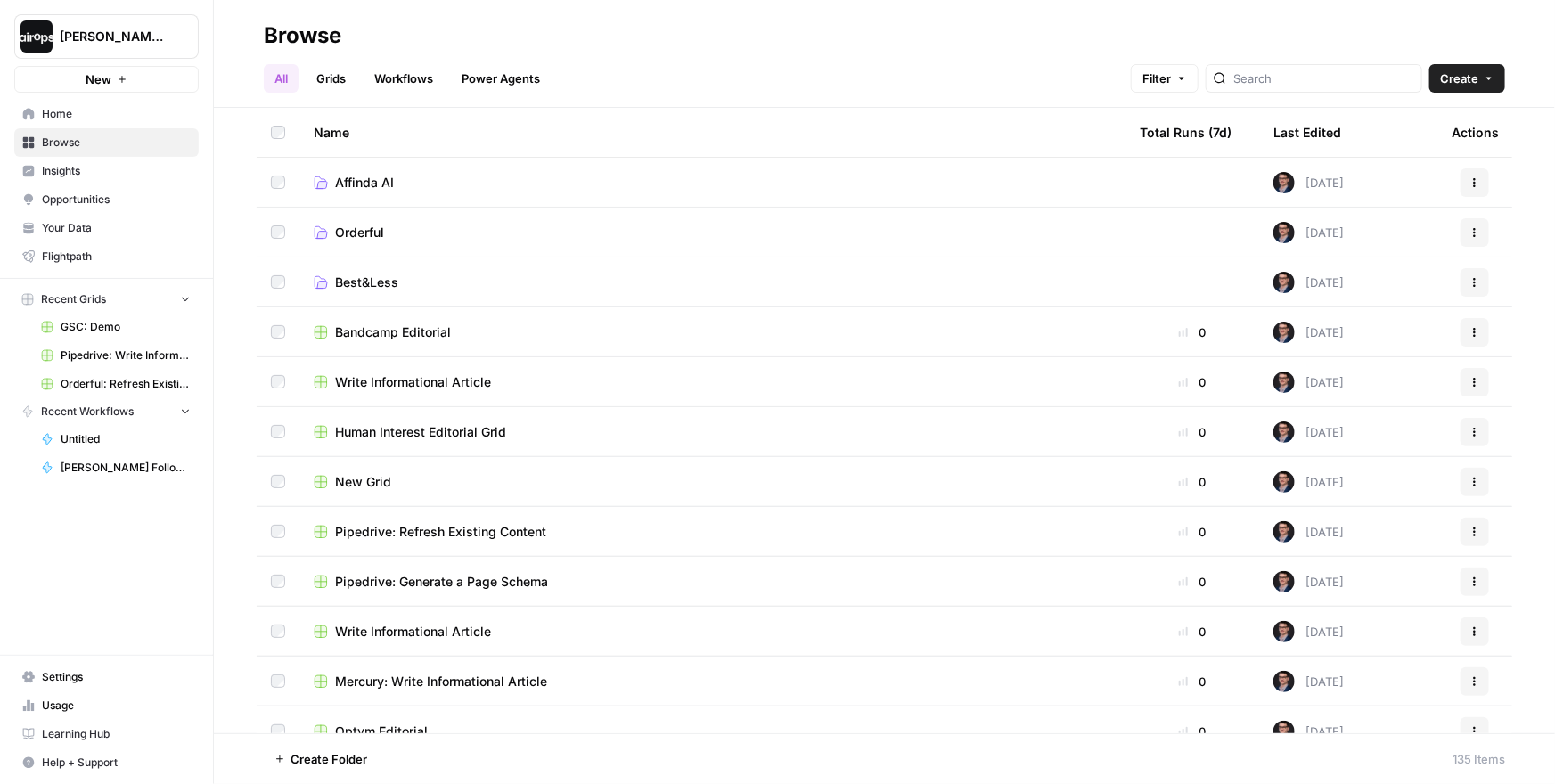
click at [79, 112] on span "Home" at bounding box center [116, 114] width 149 height 16
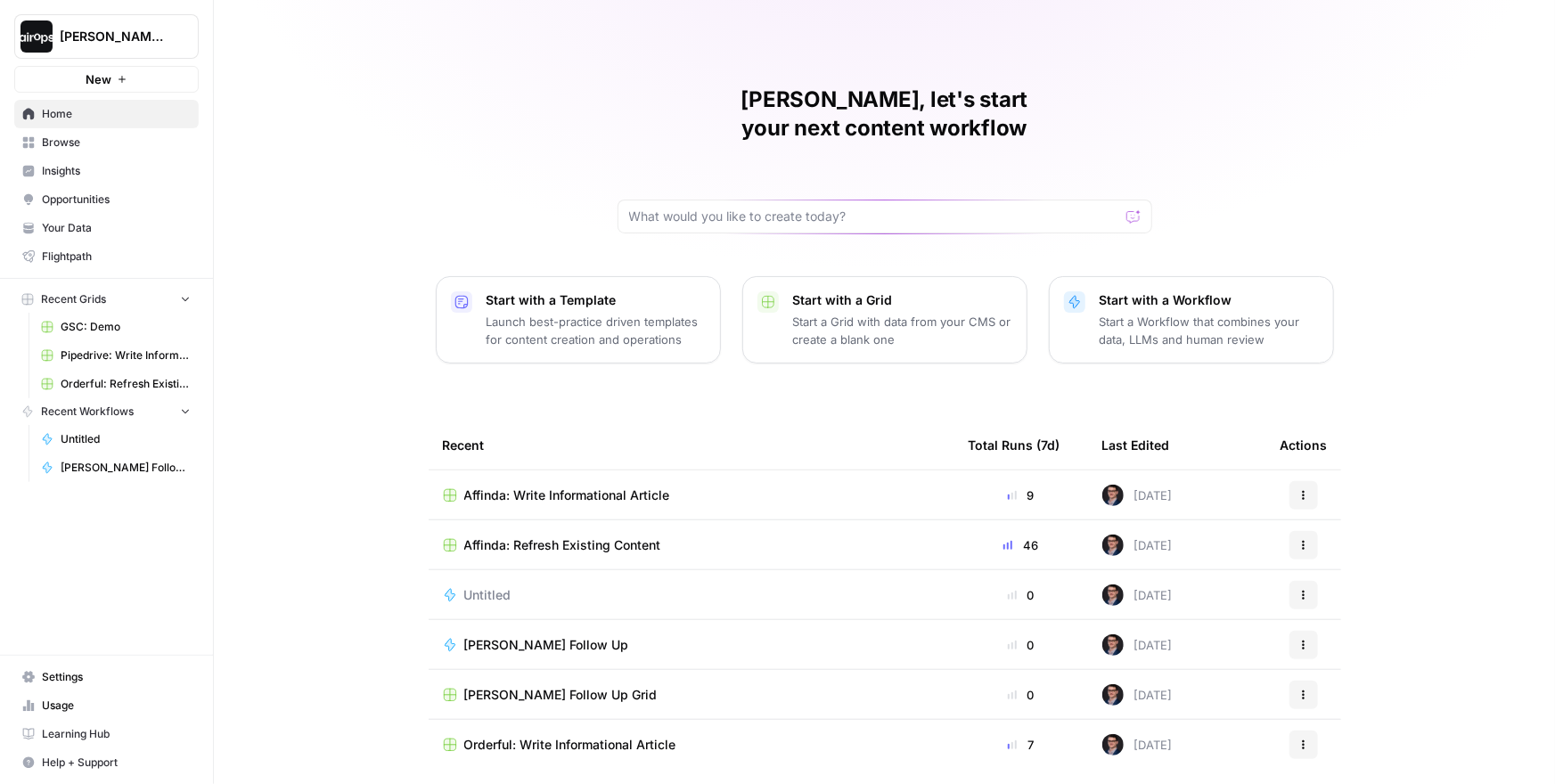
click at [135, 35] on span "[PERSON_NAME]-Sandbox" at bounding box center [113, 37] width 108 height 18
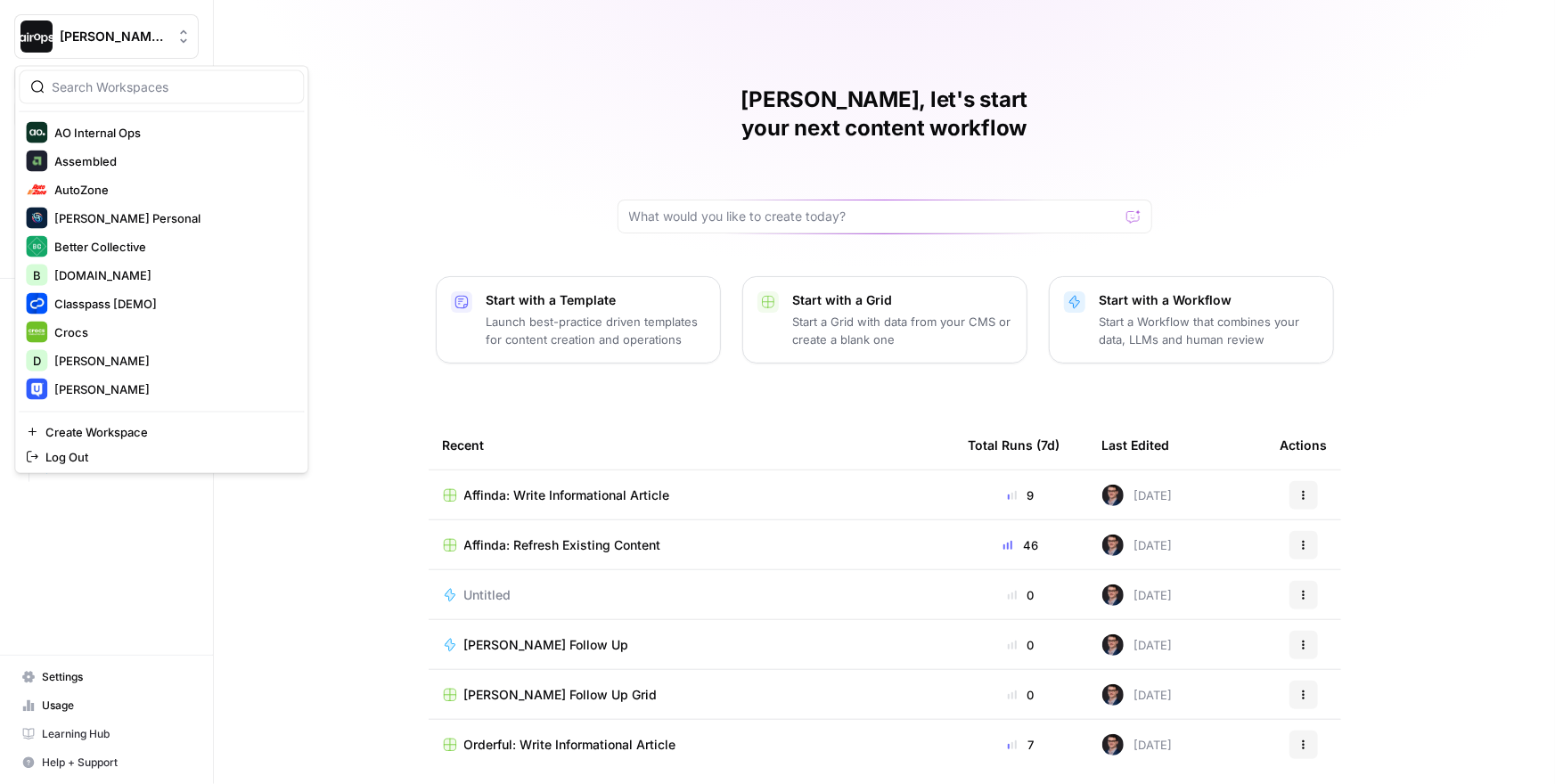
scroll to position [201, 0]
click at [119, 273] on span "Builder.io" at bounding box center [172, 274] width 235 height 18
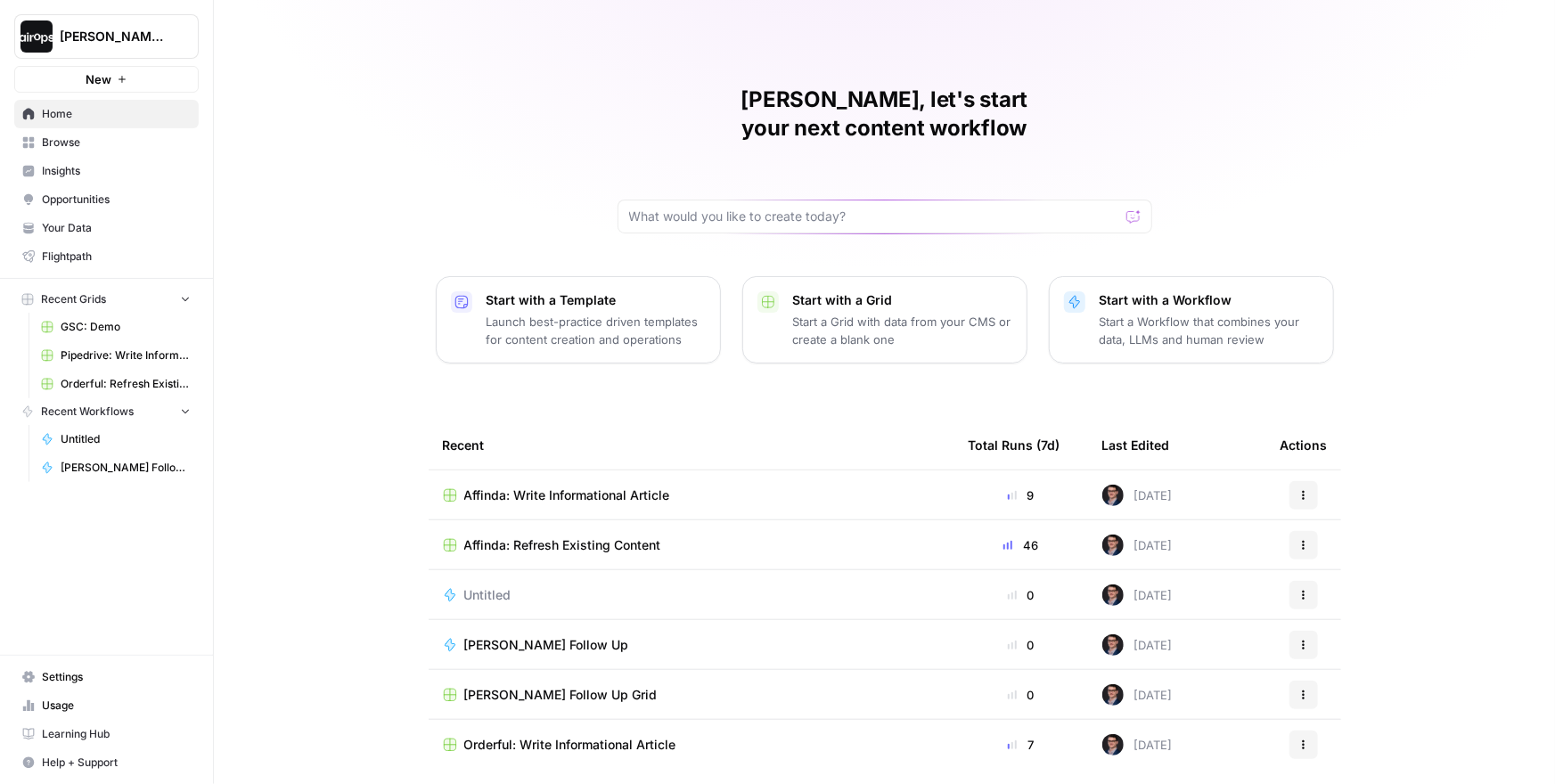
click at [282, 271] on div "[PERSON_NAME], let's start your next content workflow Start with a Template Lau…" at bounding box center [884, 424] width 1341 height 848
click at [183, 303] on icon "button" at bounding box center [185, 298] width 12 height 12
click at [183, 303] on icon "button" at bounding box center [185, 299] width 12 height 12
click at [552, 162] on div "Mike, let's start your next content workflow Start with a Template Launch best-…" at bounding box center [884, 424] width 1341 height 848
click at [863, 104] on h1 "Mike, let's start your next content workflow" at bounding box center [885, 114] width 535 height 57
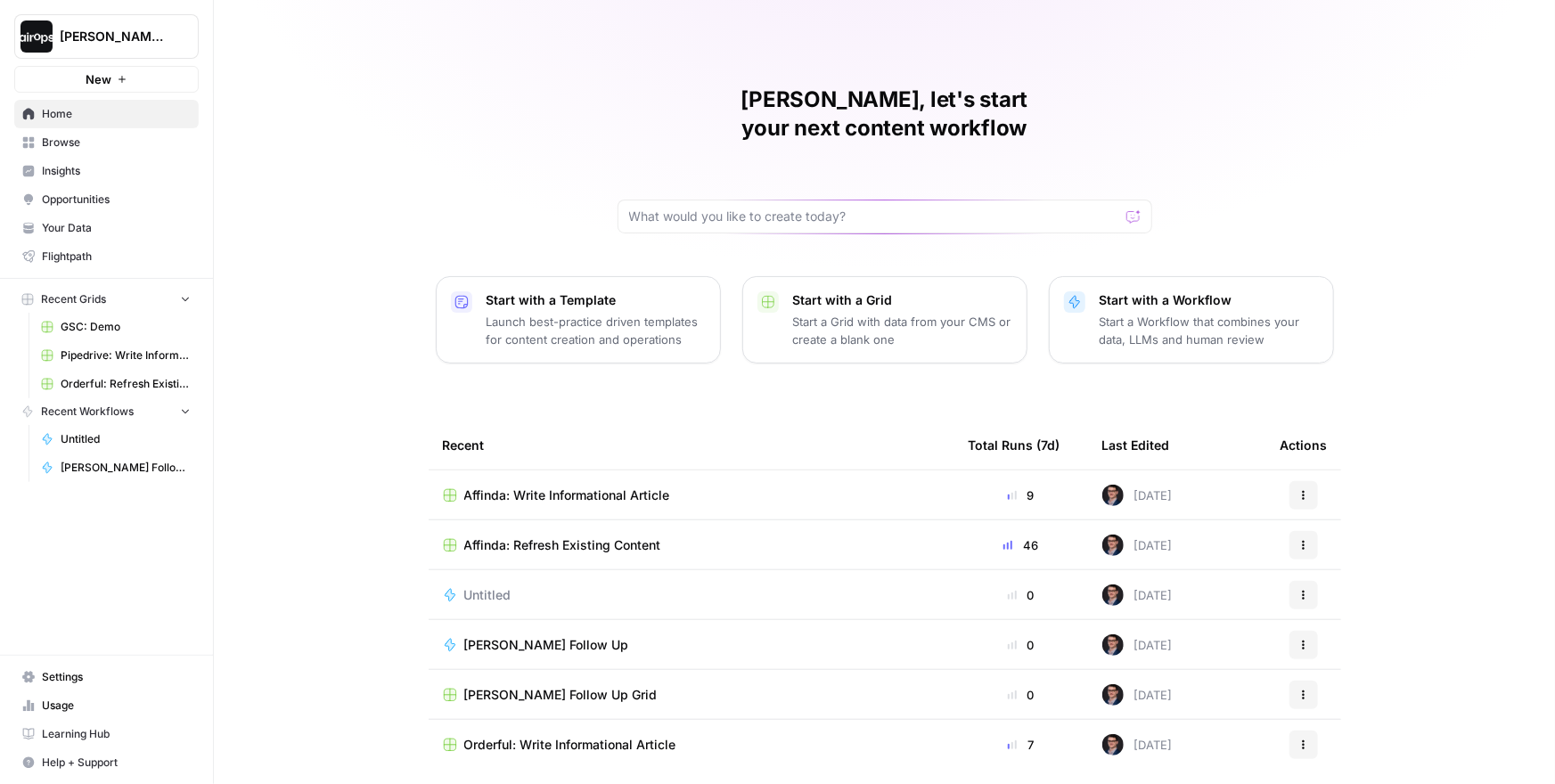
click at [351, 505] on div "Mike, let's start your next content workflow Start with a Template Launch best-…" at bounding box center [884, 424] width 1341 height 848
click at [402, 281] on div "Mike, let's start your next content workflow Start with a Template Launch best-…" at bounding box center [884, 424] width 1341 height 848
click at [546, 127] on div "Mike, let's start your next content workflow Start with a Template Launch best-…" at bounding box center [884, 424] width 1341 height 848
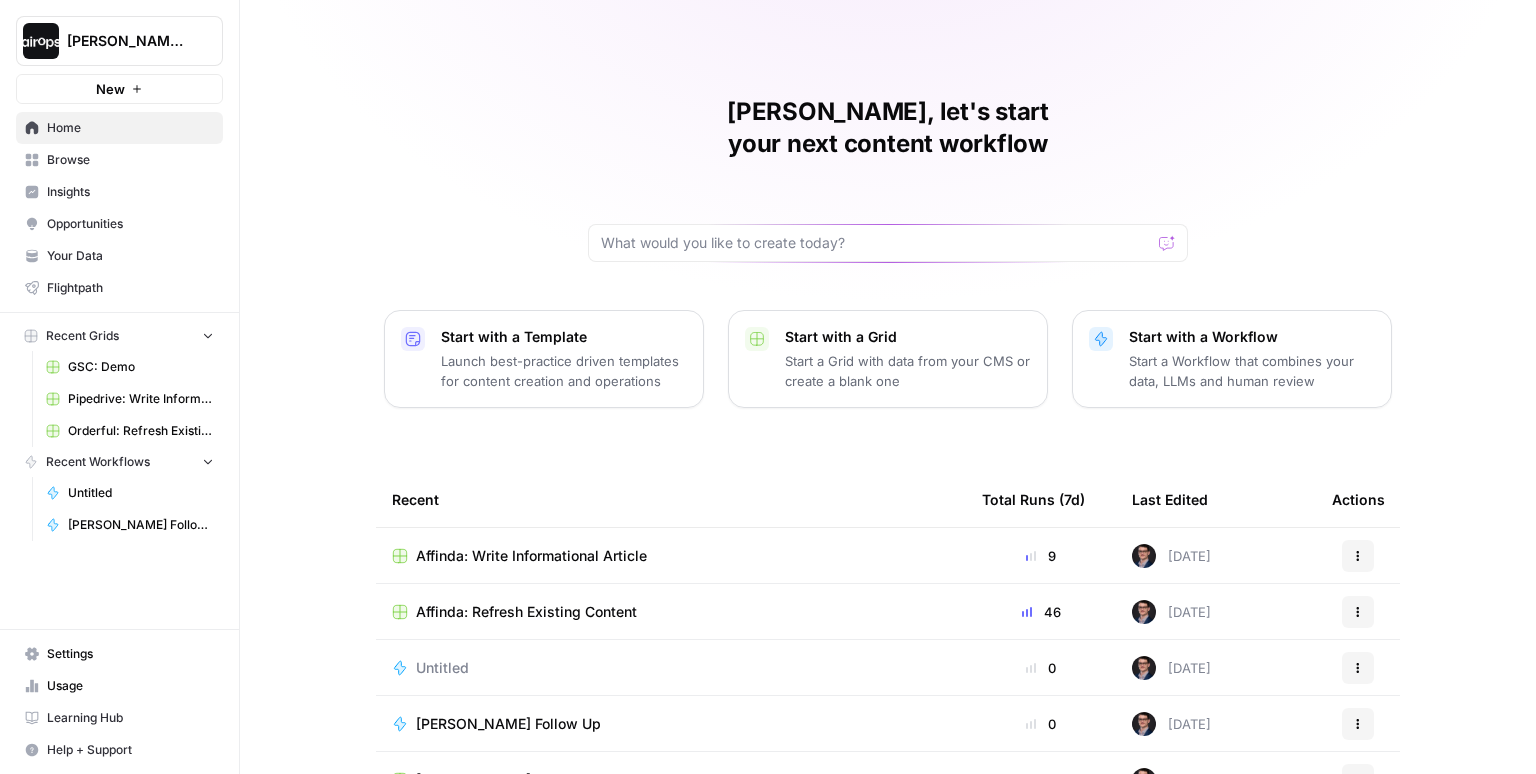
click at [539, 125] on div "Mike, let's start your next content workflow Start with a Template Launch best-…" at bounding box center [888, 476] width 1296 height 952
click at [415, 144] on div "Mike, let's start your next content workflow Start with a Template Launch best-…" at bounding box center [888, 476] width 1296 height 952
click at [157, 40] on span "[PERSON_NAME]-Sandbox" at bounding box center [127, 41] width 121 height 20
click at [462, 223] on div "Mike, let's start your next content workflow Start with a Template Launch best-…" at bounding box center [888, 476] width 1296 height 952
click at [104, 252] on span "Your Data" at bounding box center [130, 256] width 167 height 18
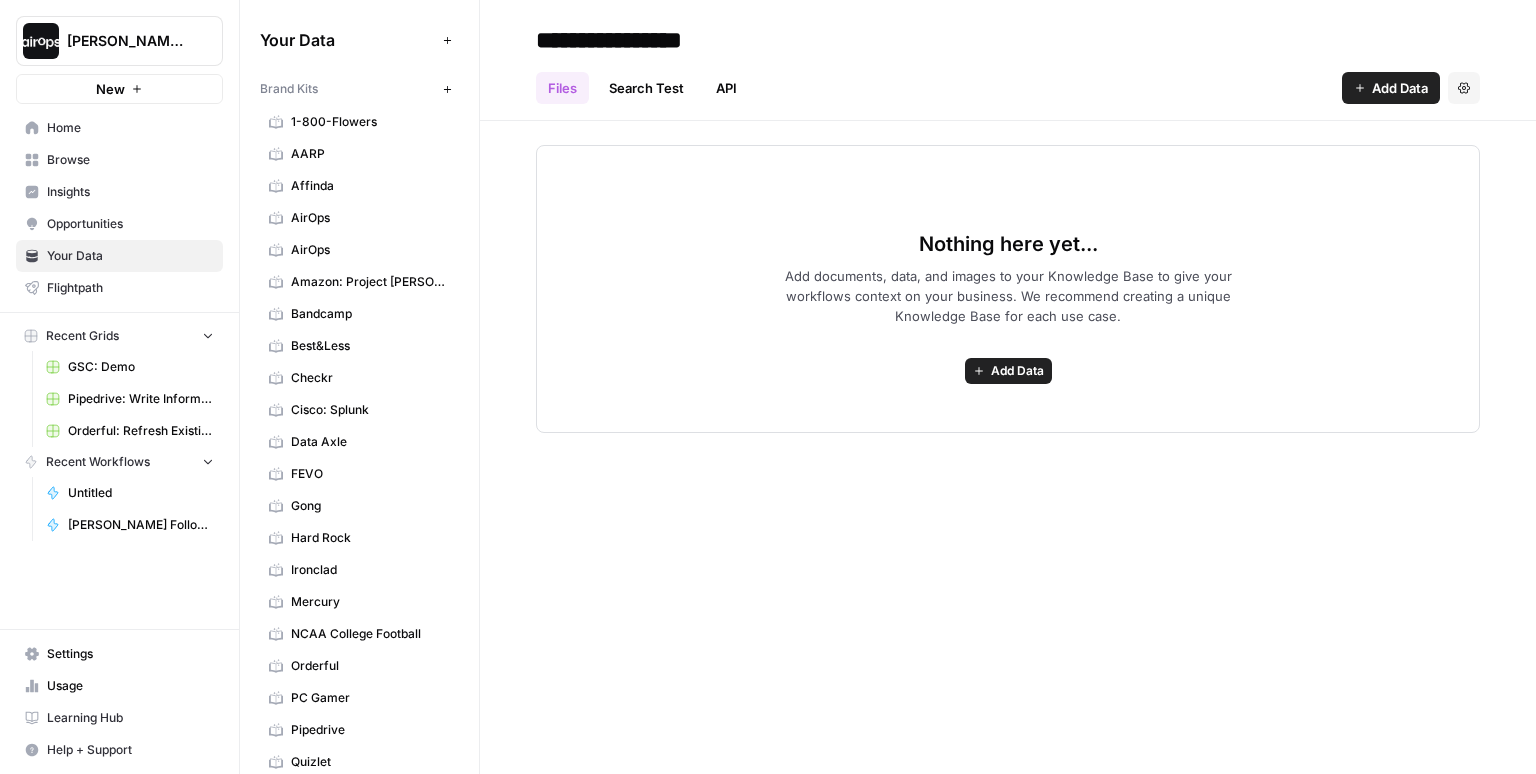
drag, startPoint x: 357, startPoint y: 90, endPoint x: 258, endPoint y: 93, distance: 99.0
click at [258, 93] on div "Your Data Add Data Brand Kits New 1-800-Flowers AARP Affinda AirOps AirOps Amaz…" at bounding box center [359, 387] width 239 height 774
drag, startPoint x: 343, startPoint y: 39, endPoint x: 254, endPoint y: 40, distance: 89.0
click at [255, 40] on div "Your Data Add Data Brand Kits New 1-800-Flowers AARP Affinda AirOps AirOps Amaz…" at bounding box center [359, 387] width 239 height 774
click at [333, 187] on span "Affinda" at bounding box center [370, 186] width 159 height 18
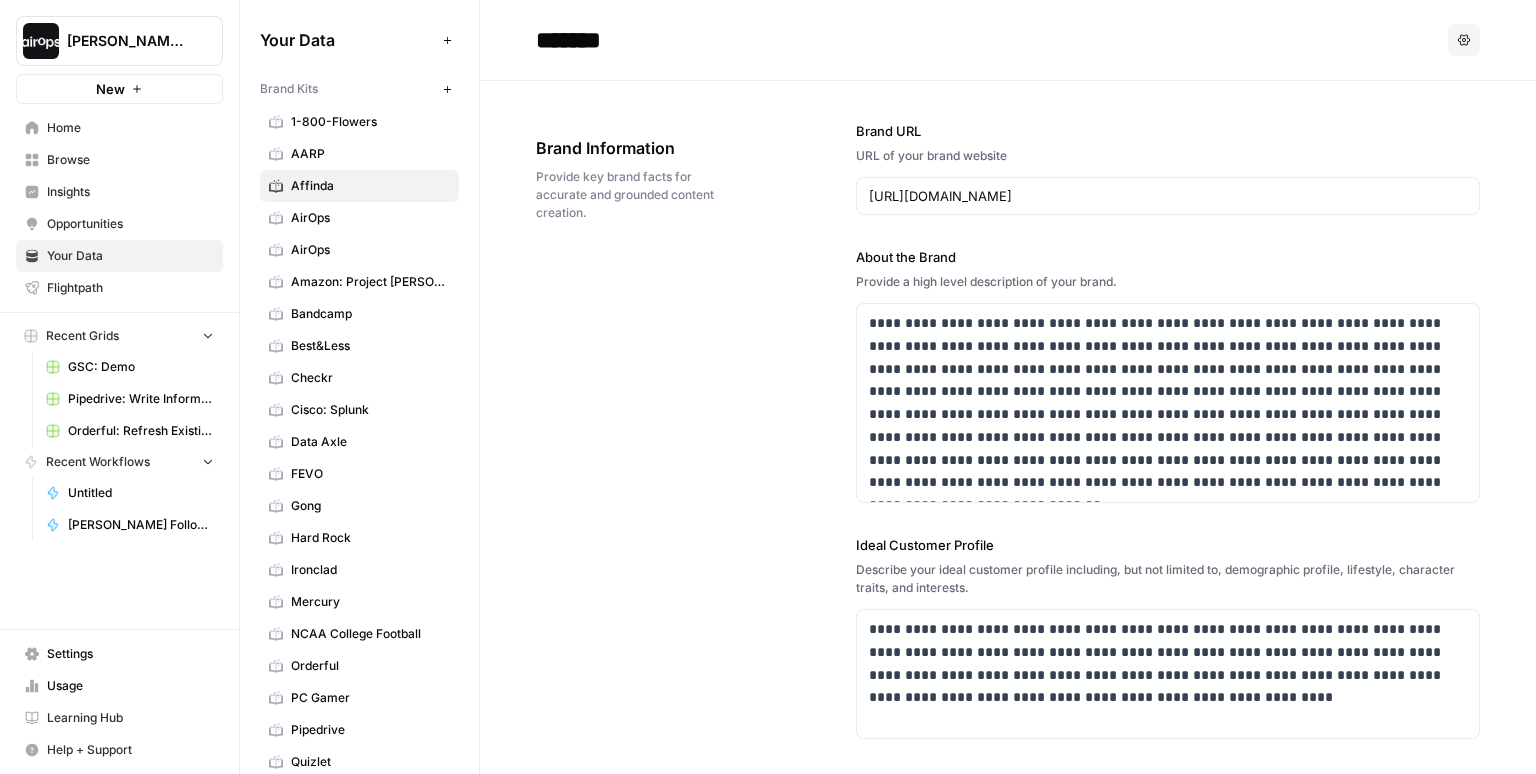
drag, startPoint x: 326, startPoint y: 81, endPoint x: 257, endPoint y: 88, distance: 69.4
click at [257, 88] on div "Your Data Add Data Brand Kits New 1-800-Flowers AARP Affinda AirOps AirOps Amaz…" at bounding box center [359, 387] width 239 height 774
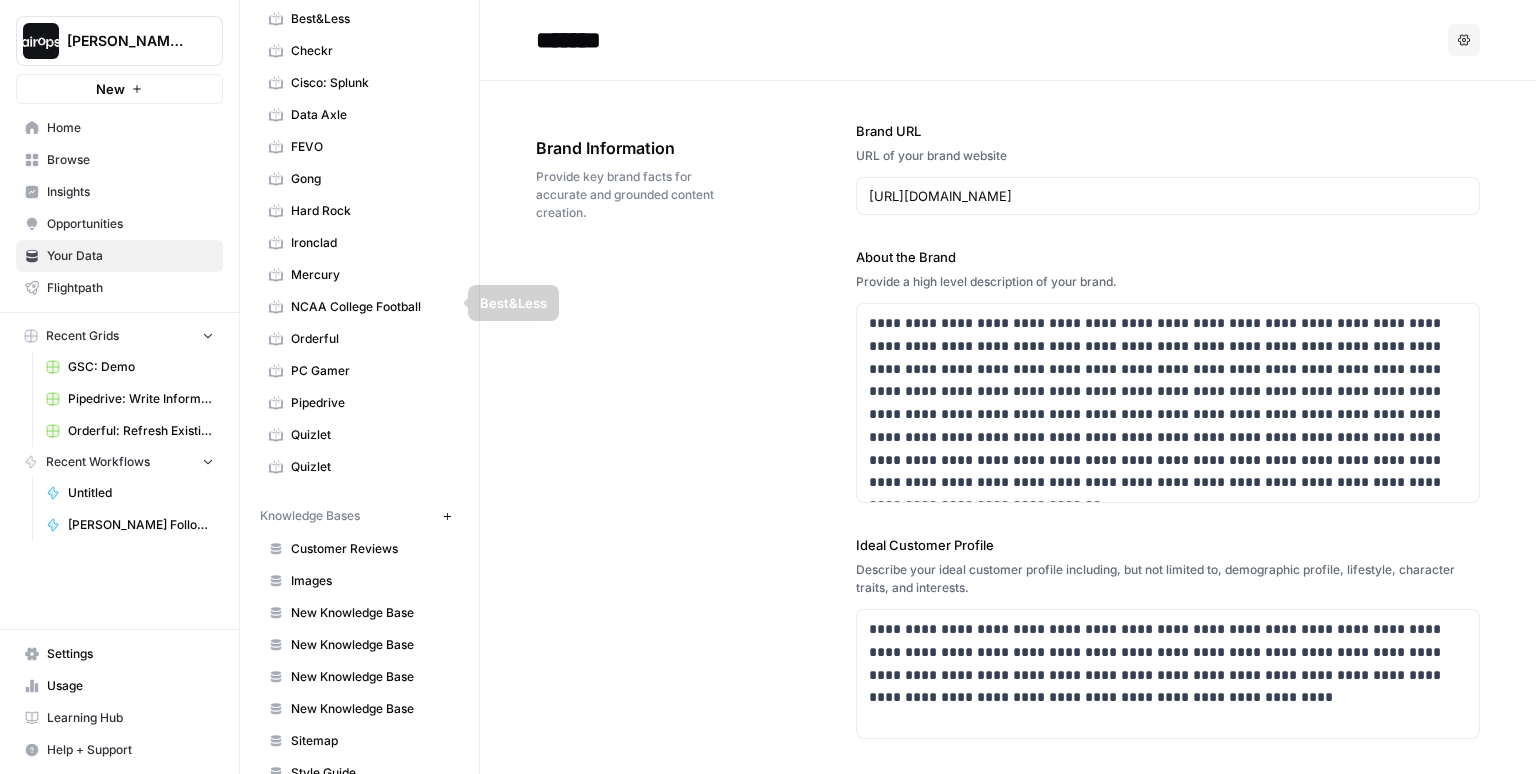
scroll to position [353, 0]
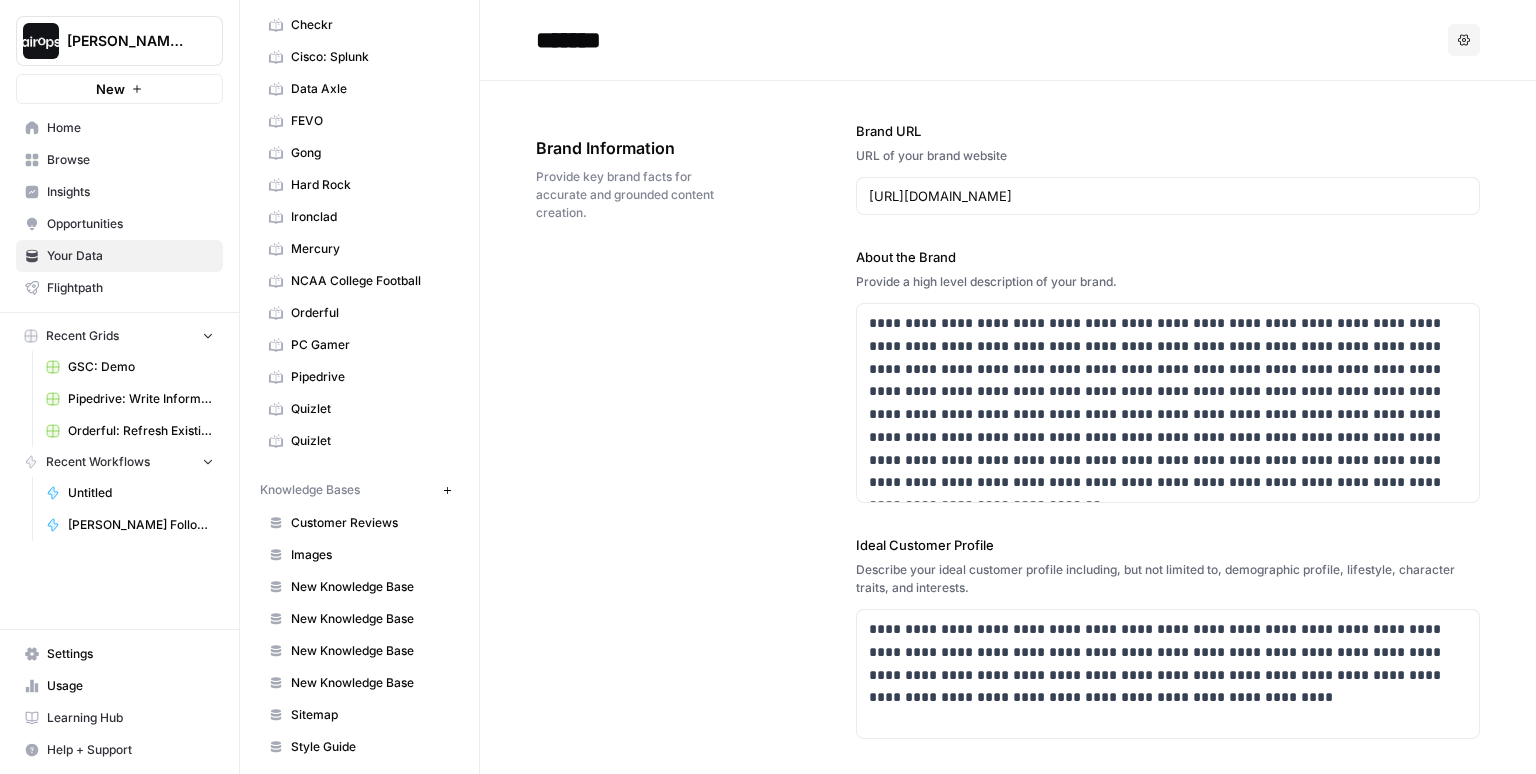
drag, startPoint x: 386, startPoint y: 485, endPoint x: 252, endPoint y: 483, distance: 134.0
click at [252, 483] on div "Your Data Add Data Brand Kits New 1-800-Flowers AARP Affinda AirOps AirOps Amaz…" at bounding box center [359, 387] width 239 height 774
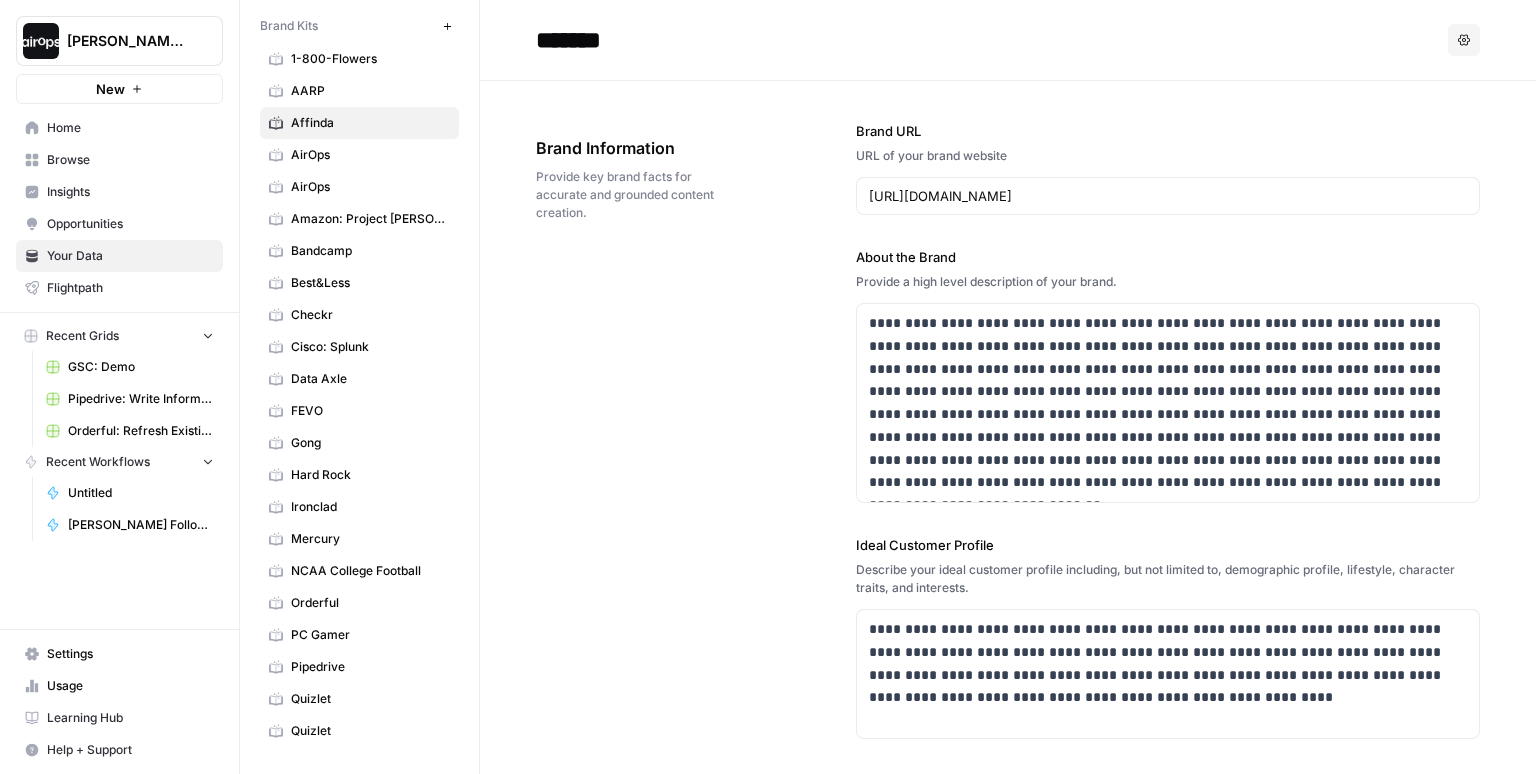
scroll to position [0, 0]
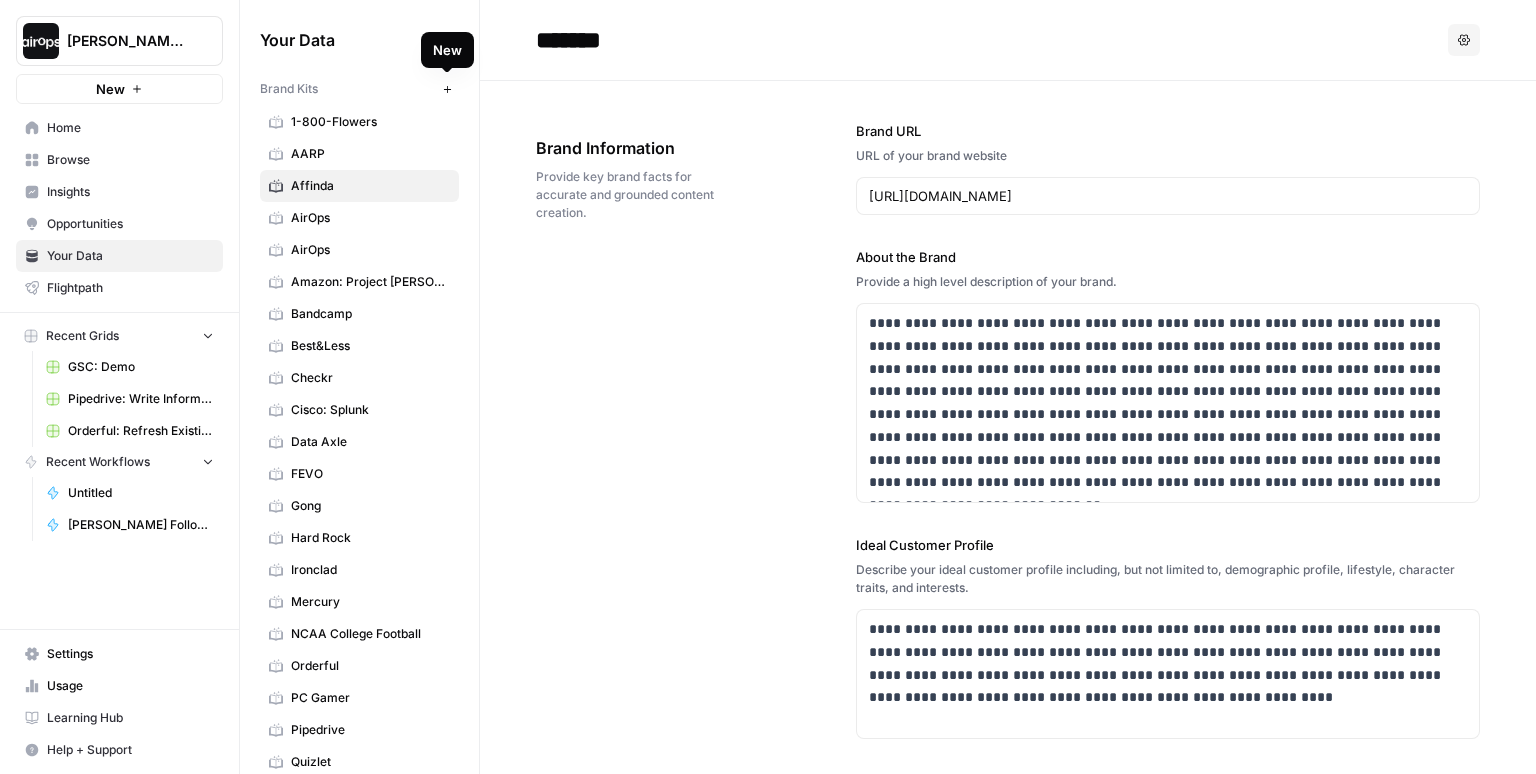
click at [451, 92] on icon "button" at bounding box center [447, 89] width 11 height 11
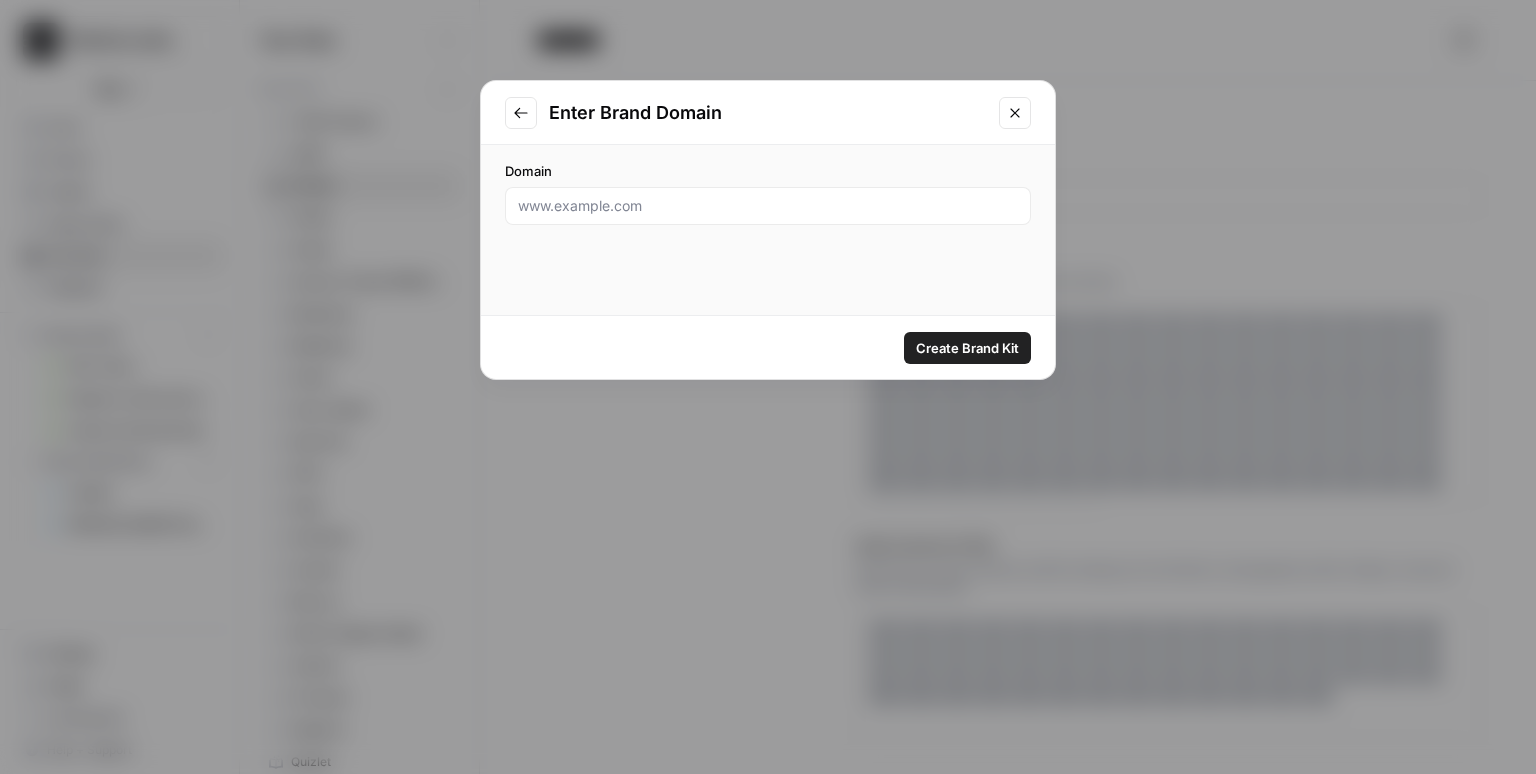
click at [1016, 115] on icon "Close modal" at bounding box center [1015, 113] width 16 height 16
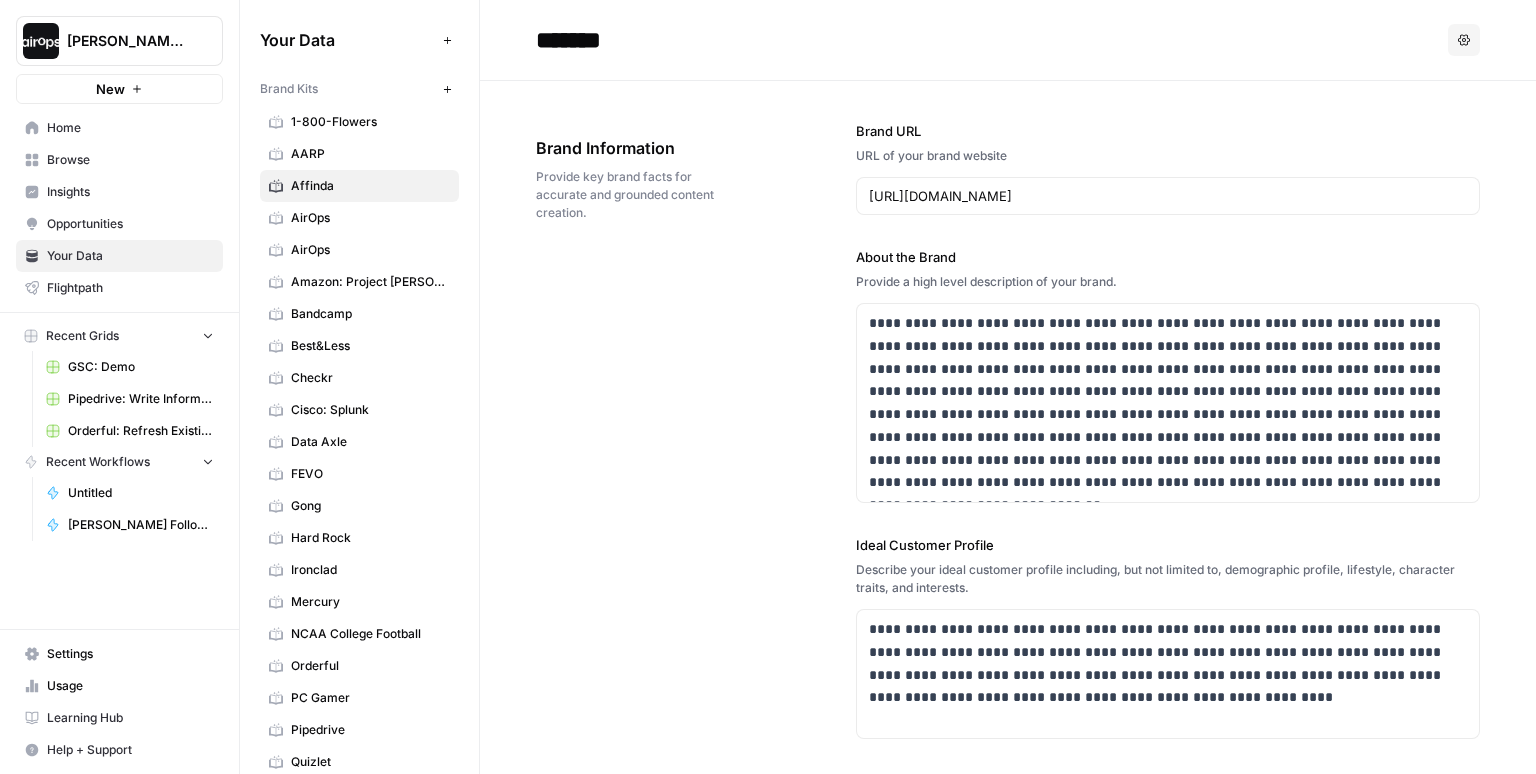
click at [820, 408] on div "**********" at bounding box center [1008, 648] width 944 height 1135
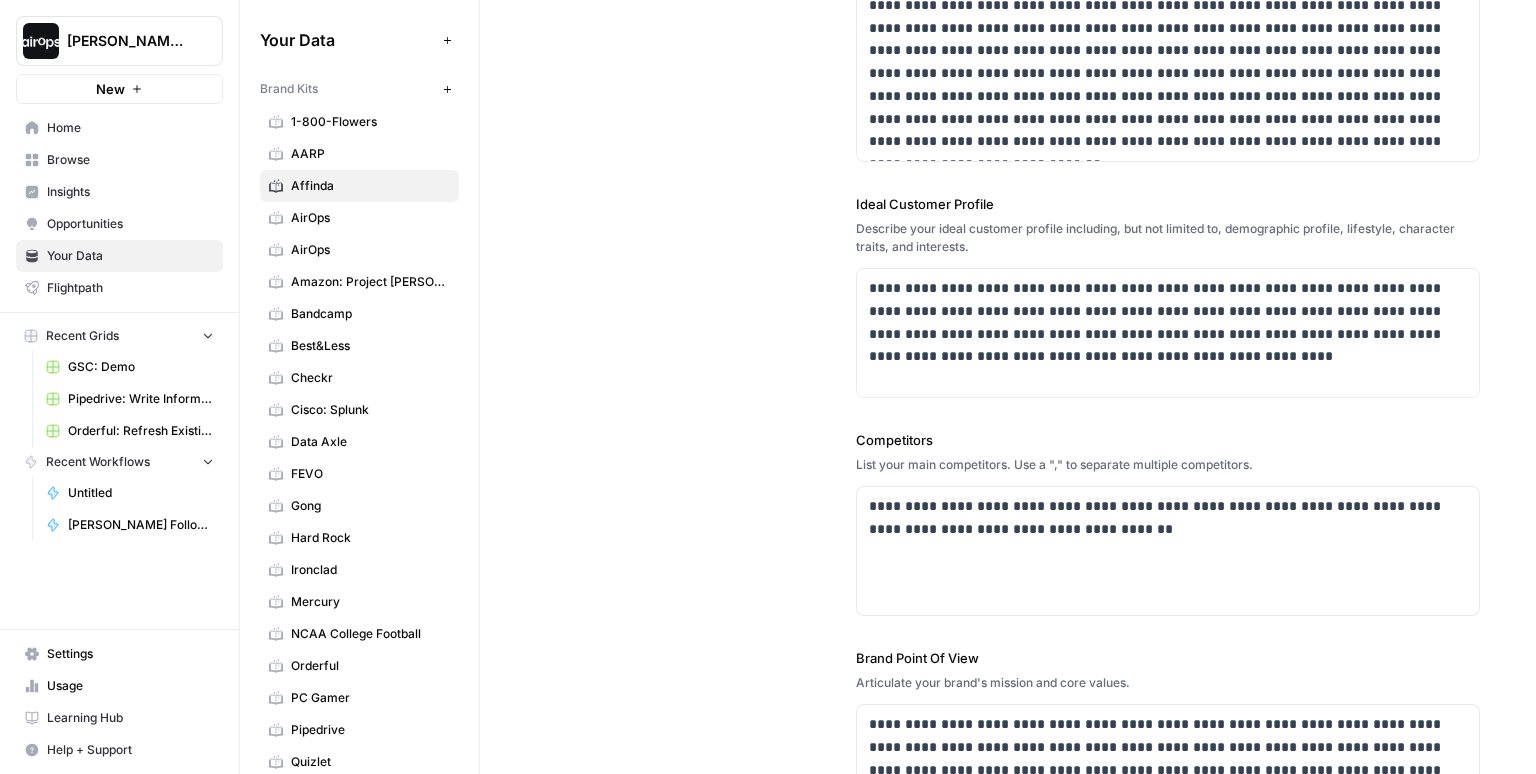
scroll to position [145, 0]
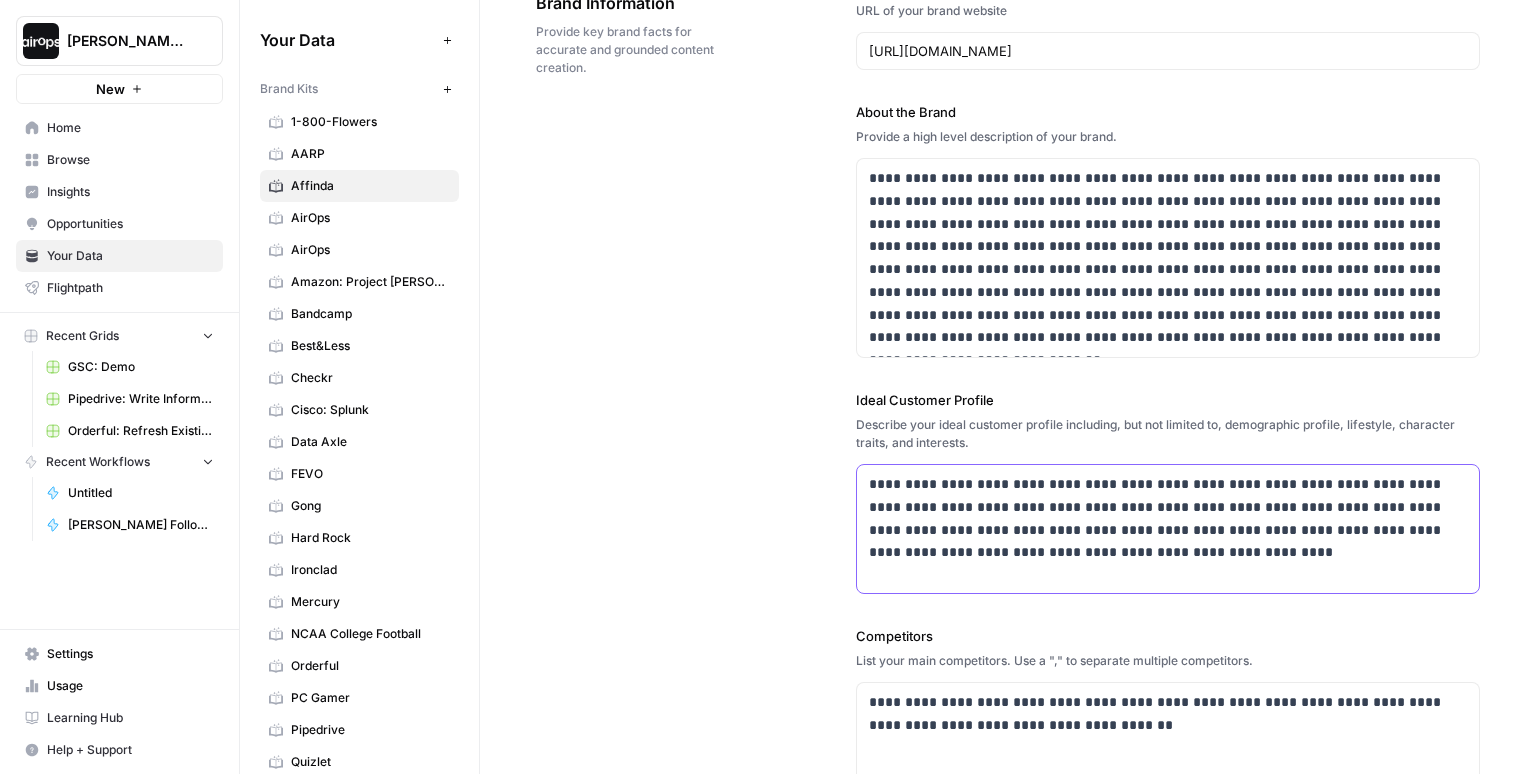
click at [1208, 546] on p "**********" at bounding box center [1168, 518] width 598 height 91
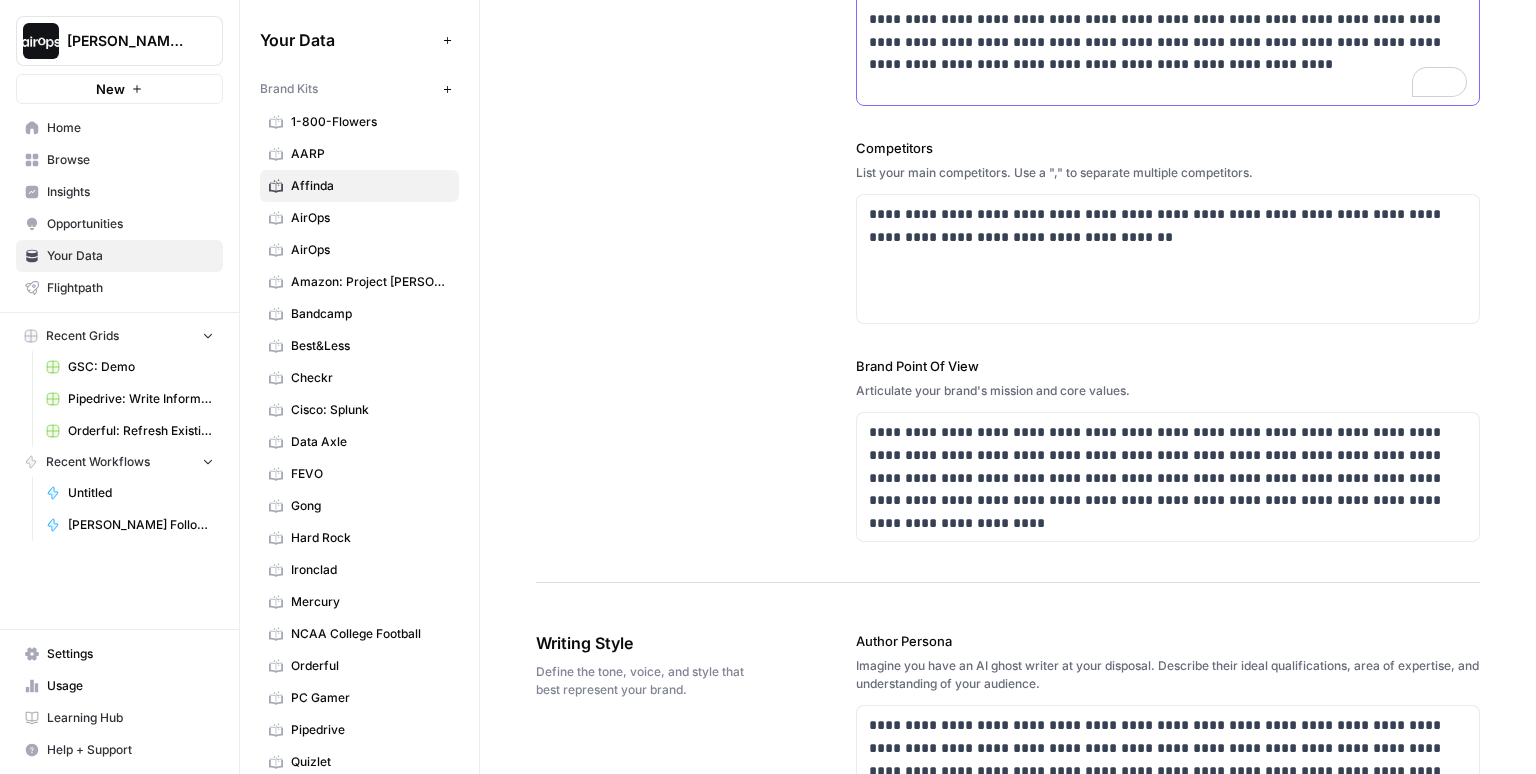
scroll to position [673, 0]
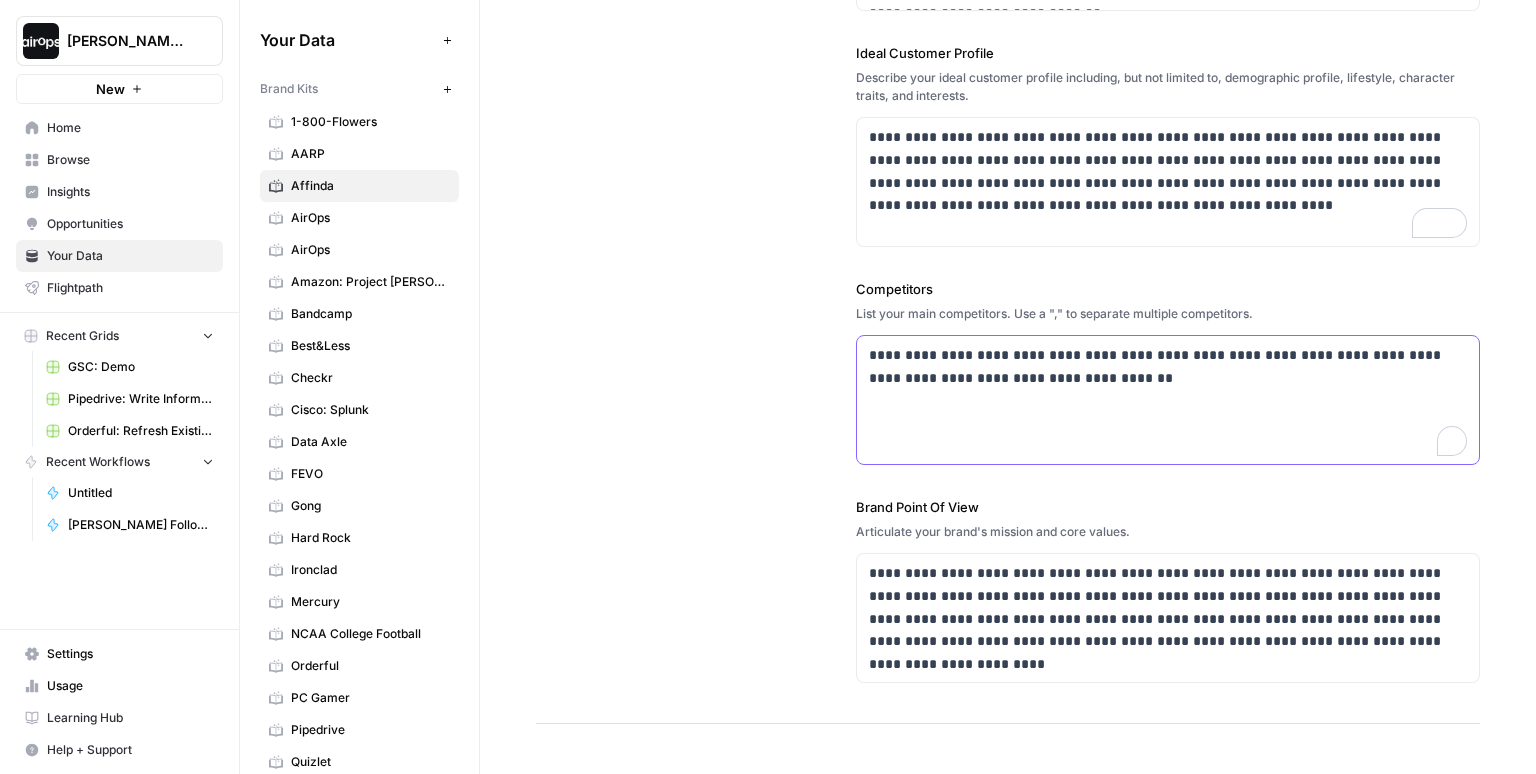
drag, startPoint x: 1196, startPoint y: 388, endPoint x: 821, endPoint y: 305, distance: 384.1
click at [821, 305] on div "**********" at bounding box center [1008, 156] width 944 height 1135
click at [722, 452] on div "**********" at bounding box center [1008, 156] width 944 height 1135
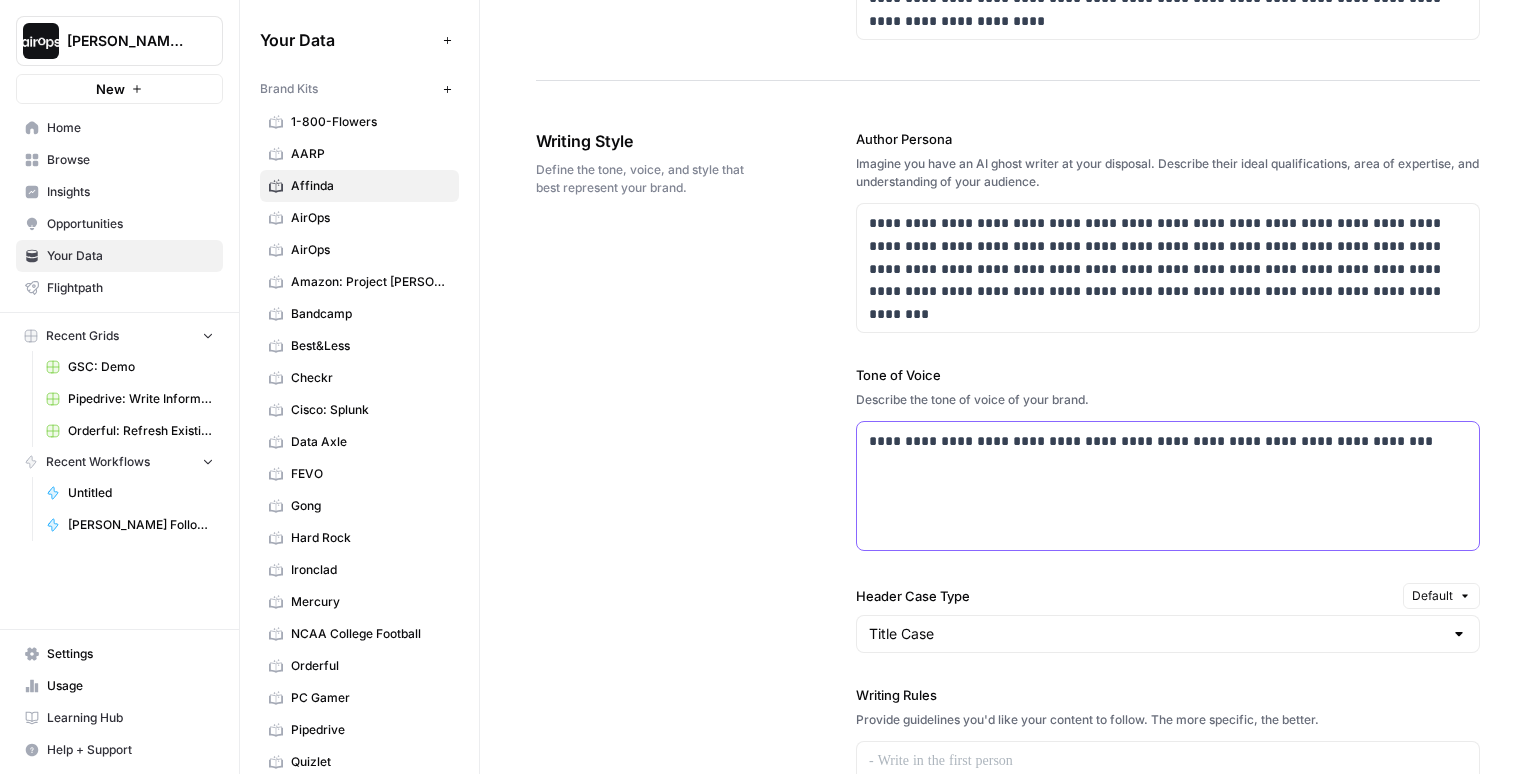
click at [1123, 500] on div "**********" at bounding box center [1168, 486] width 622 height 128
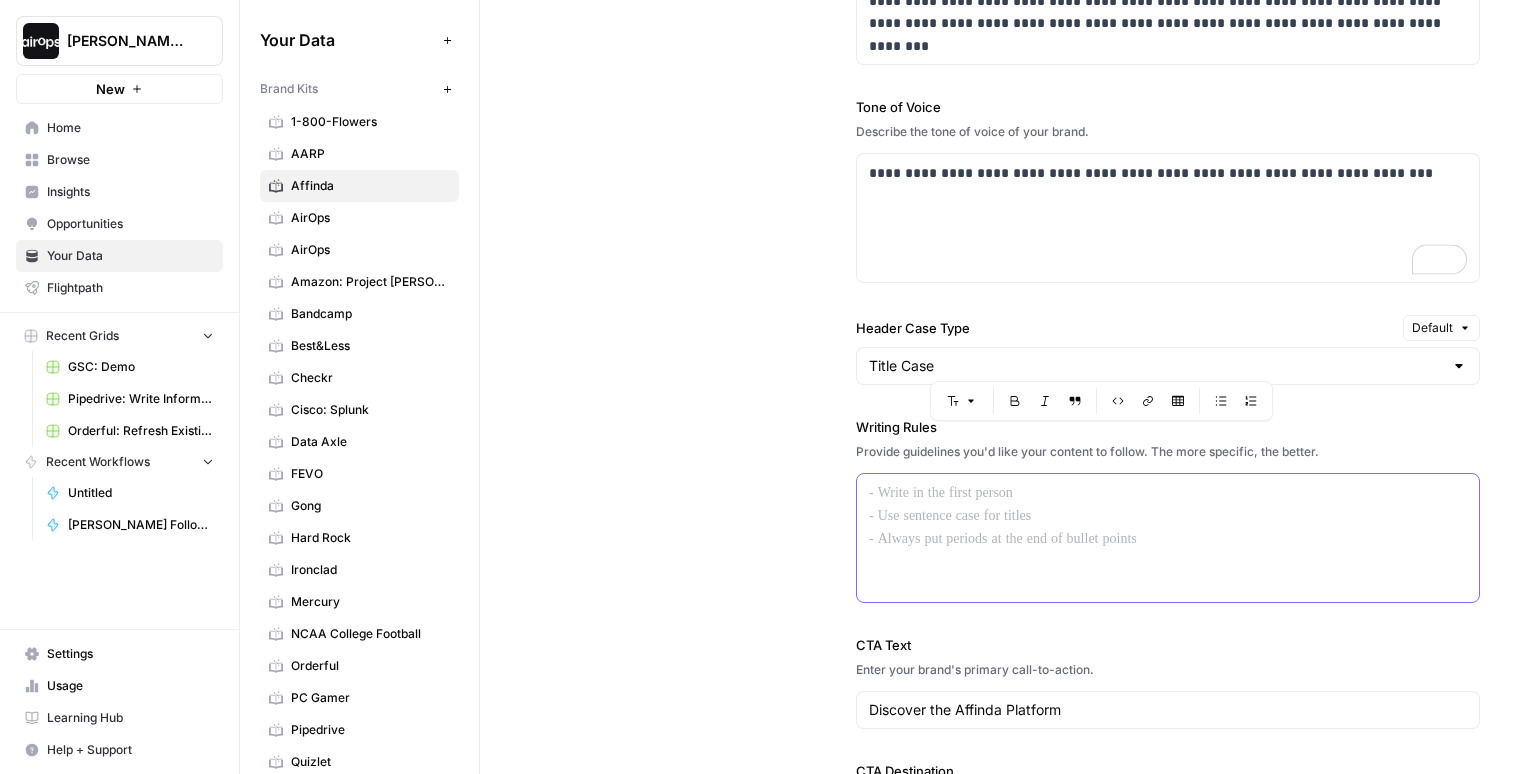
click at [1012, 489] on p at bounding box center [1168, 493] width 598 height 23
click at [1012, 489] on p "To enrich screen reader interactions, please activate Accessibility in Grammarl…" at bounding box center [1168, 493] width 598 height 23
click at [897, 425] on label "Writing Rules" at bounding box center [1168, 427] width 624 height 20
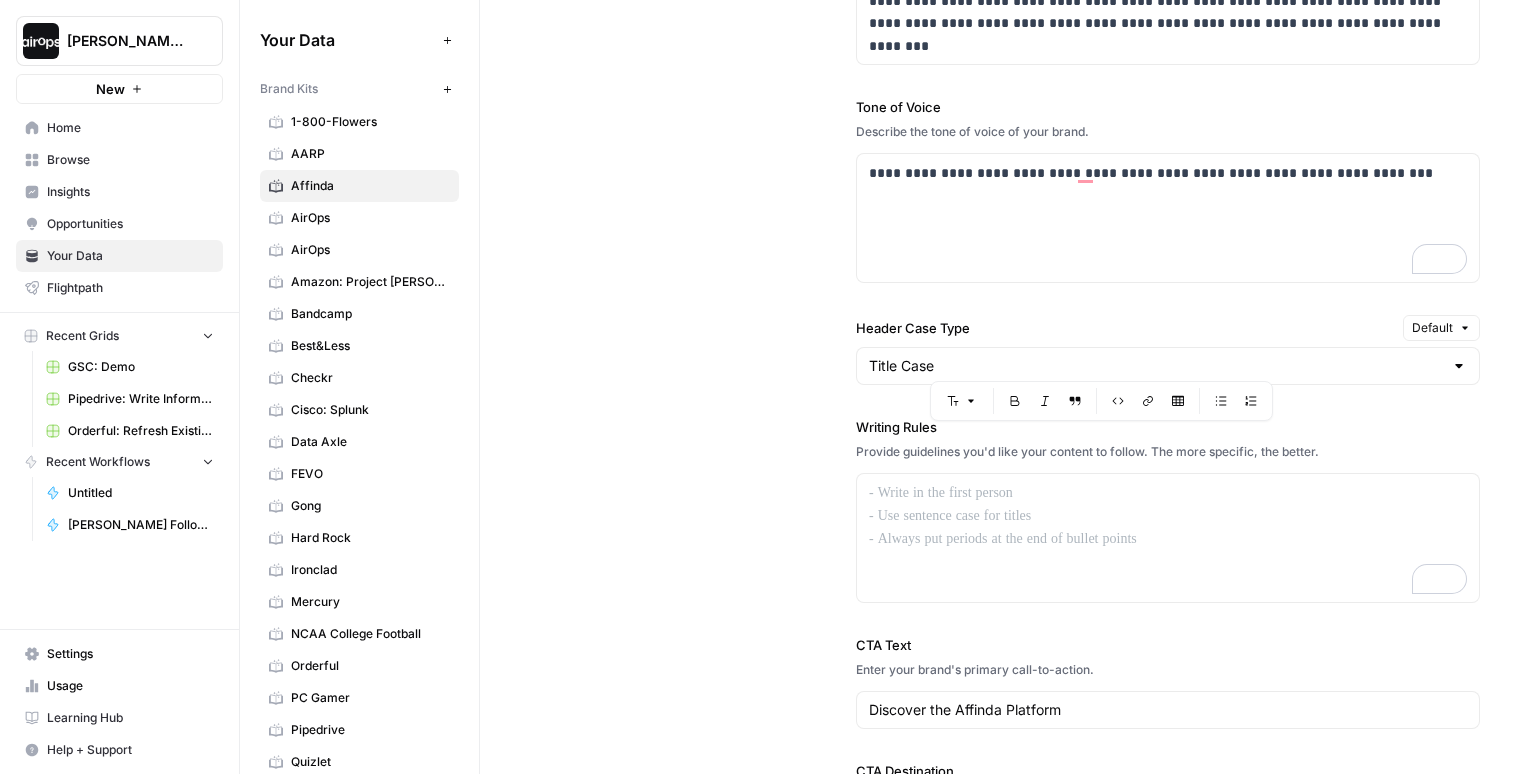
click at [768, 484] on div "**********" at bounding box center [1008, 358] width 944 height 1075
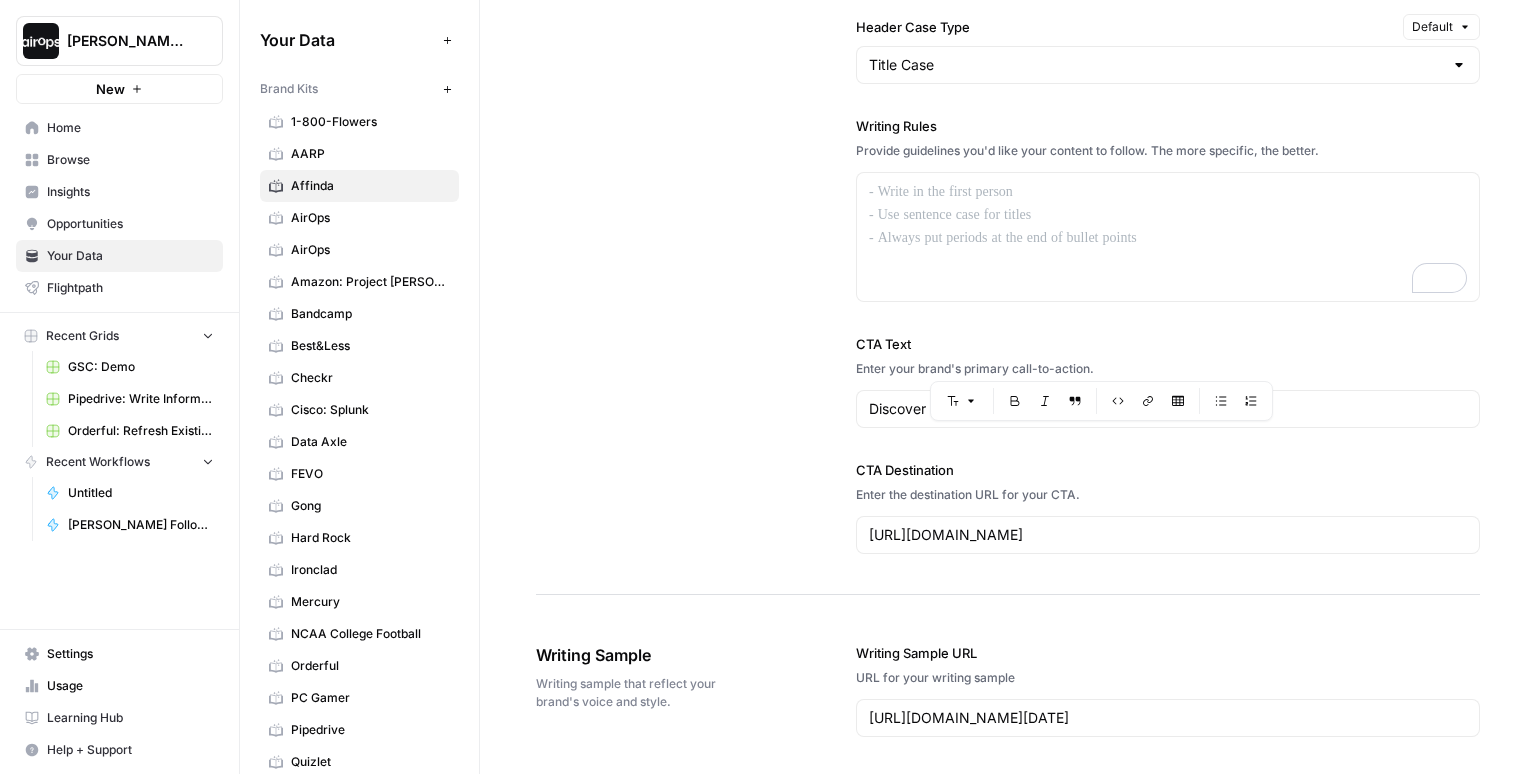
click at [773, 493] on div "**********" at bounding box center [1008, 57] width 944 height 1075
click at [865, 414] on div "Discover the Affinda Platform" at bounding box center [1168, 409] width 624 height 38
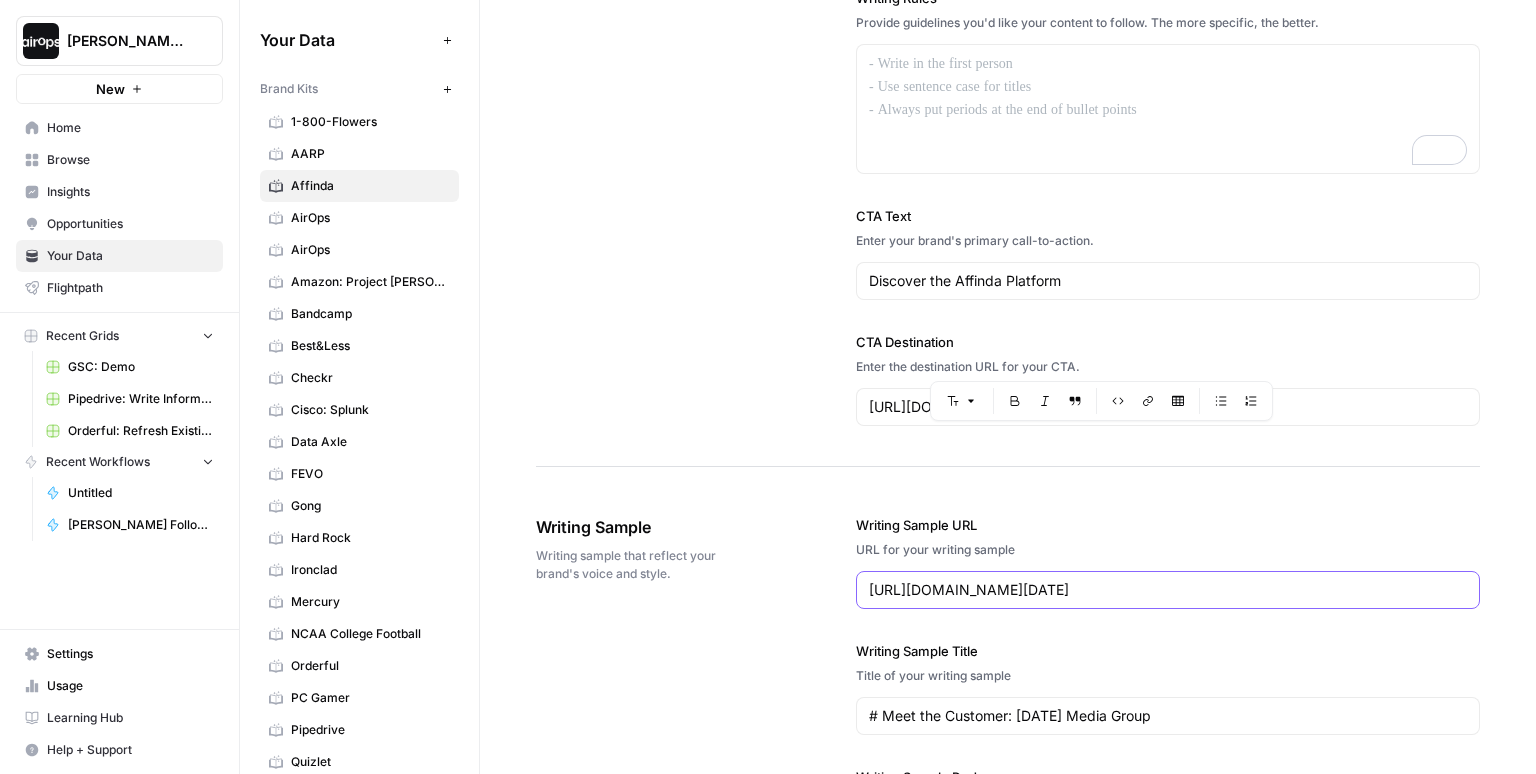
click at [1097, 580] on input "https://www.affinda.com/blog/meet-the-customer-friday-media-group" at bounding box center [1168, 590] width 598 height 20
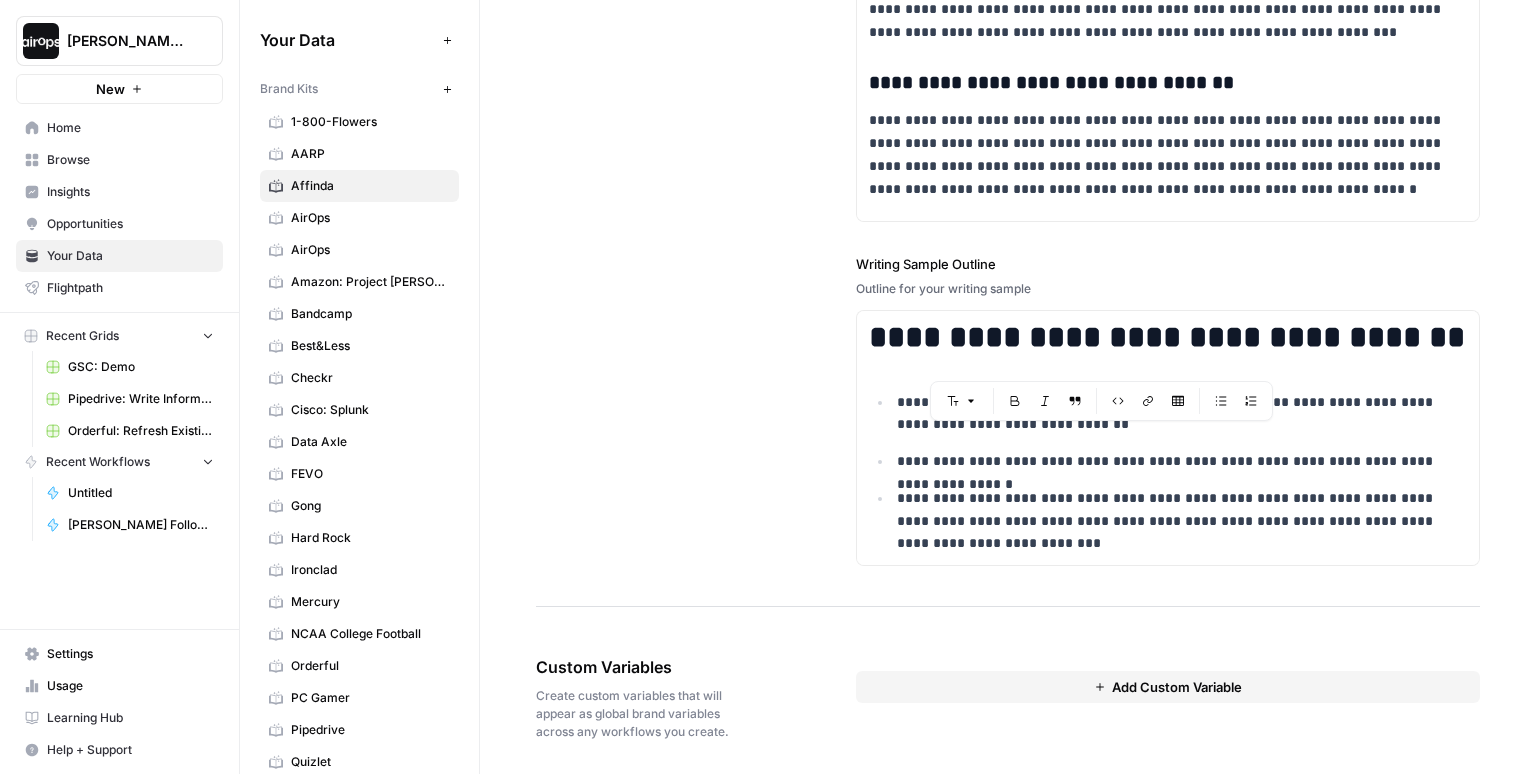
click at [1090, 678] on button "Add Custom Variable" at bounding box center [1168, 687] width 624 height 32
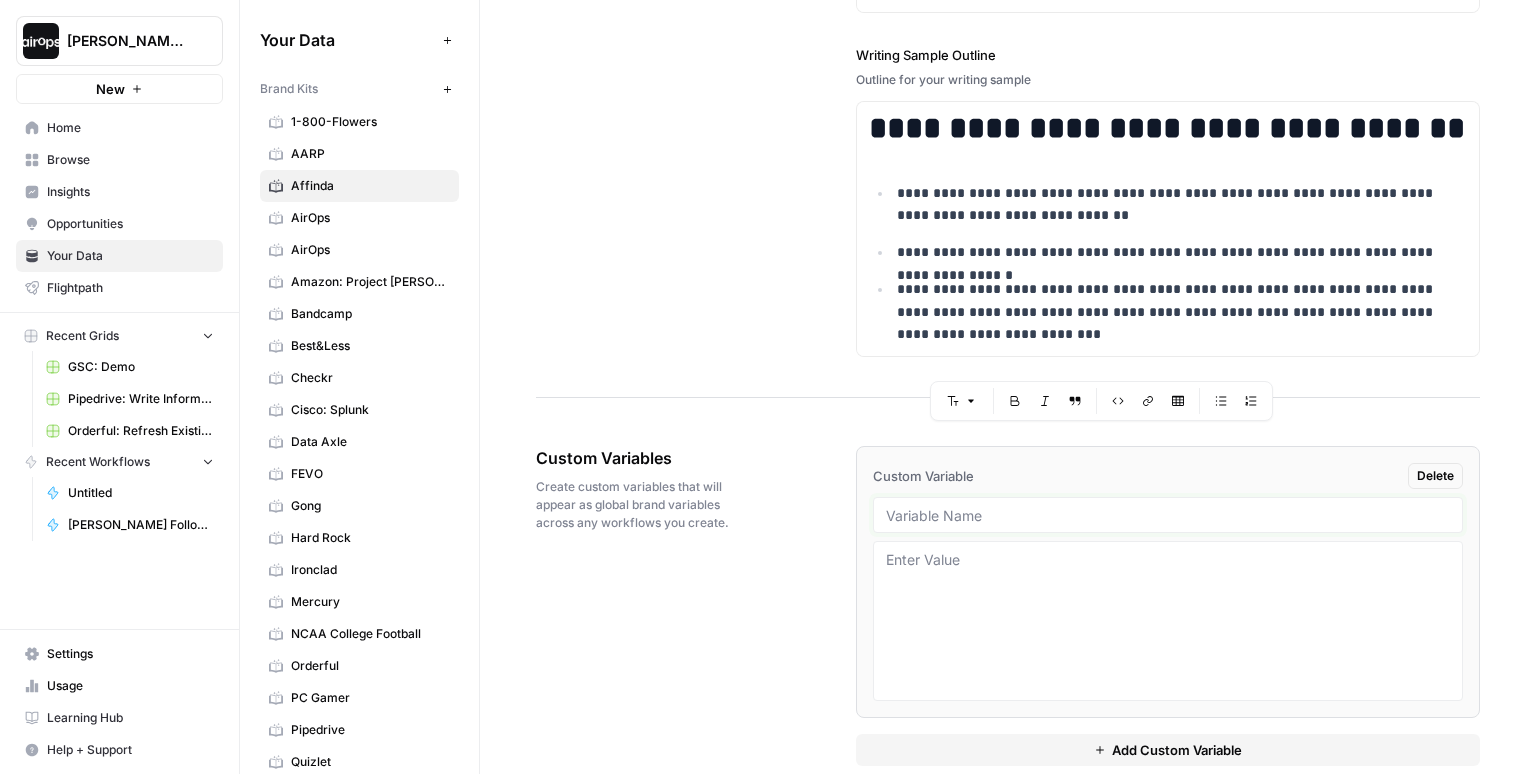
click at [1077, 506] on input "text" at bounding box center [1168, 515] width 564 height 18
click at [809, 505] on div "Custom Variables Create custom variables that will appear as global brand varia…" at bounding box center [1008, 606] width 944 height 400
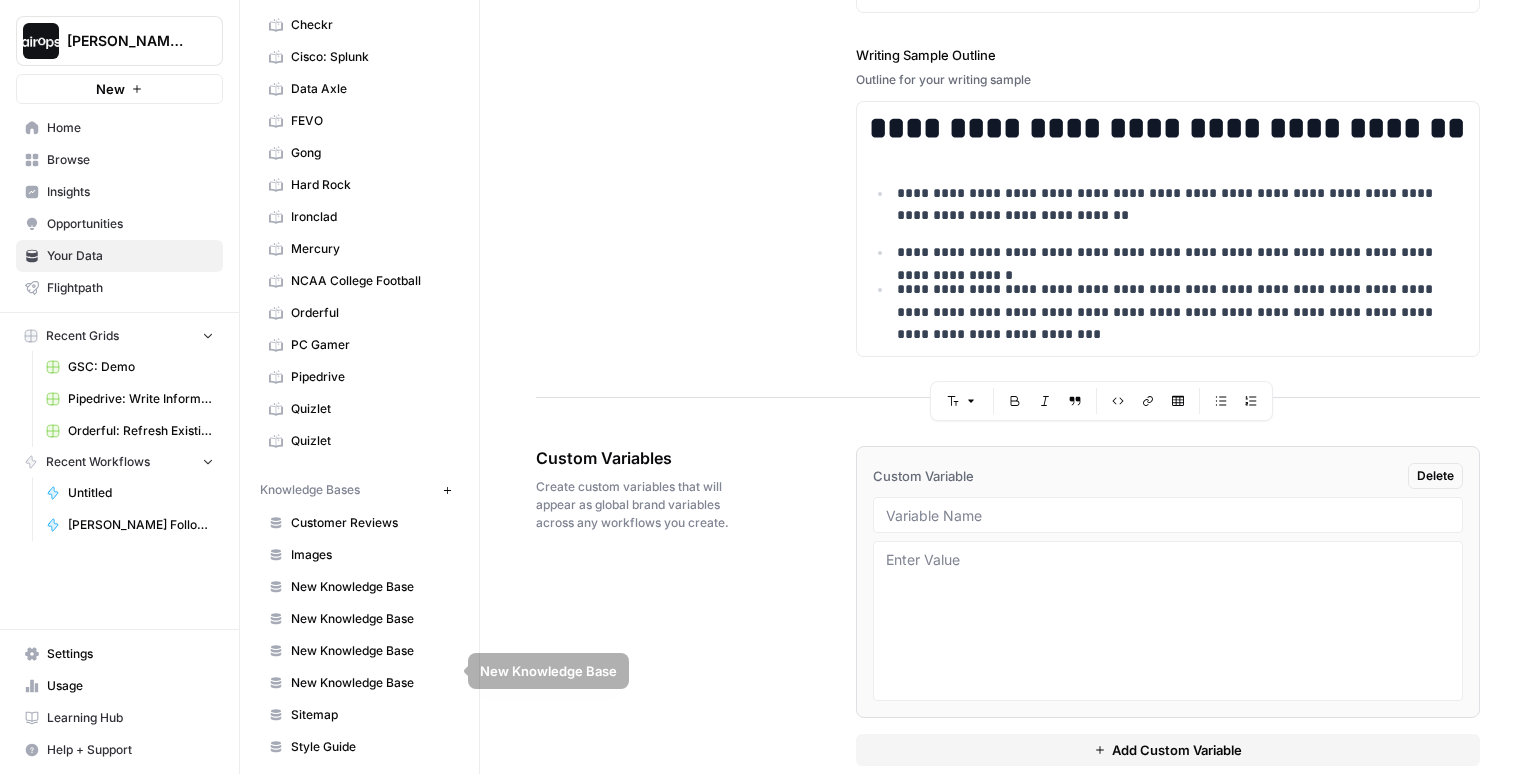
click at [355, 706] on span "Sitemap" at bounding box center [370, 715] width 159 height 18
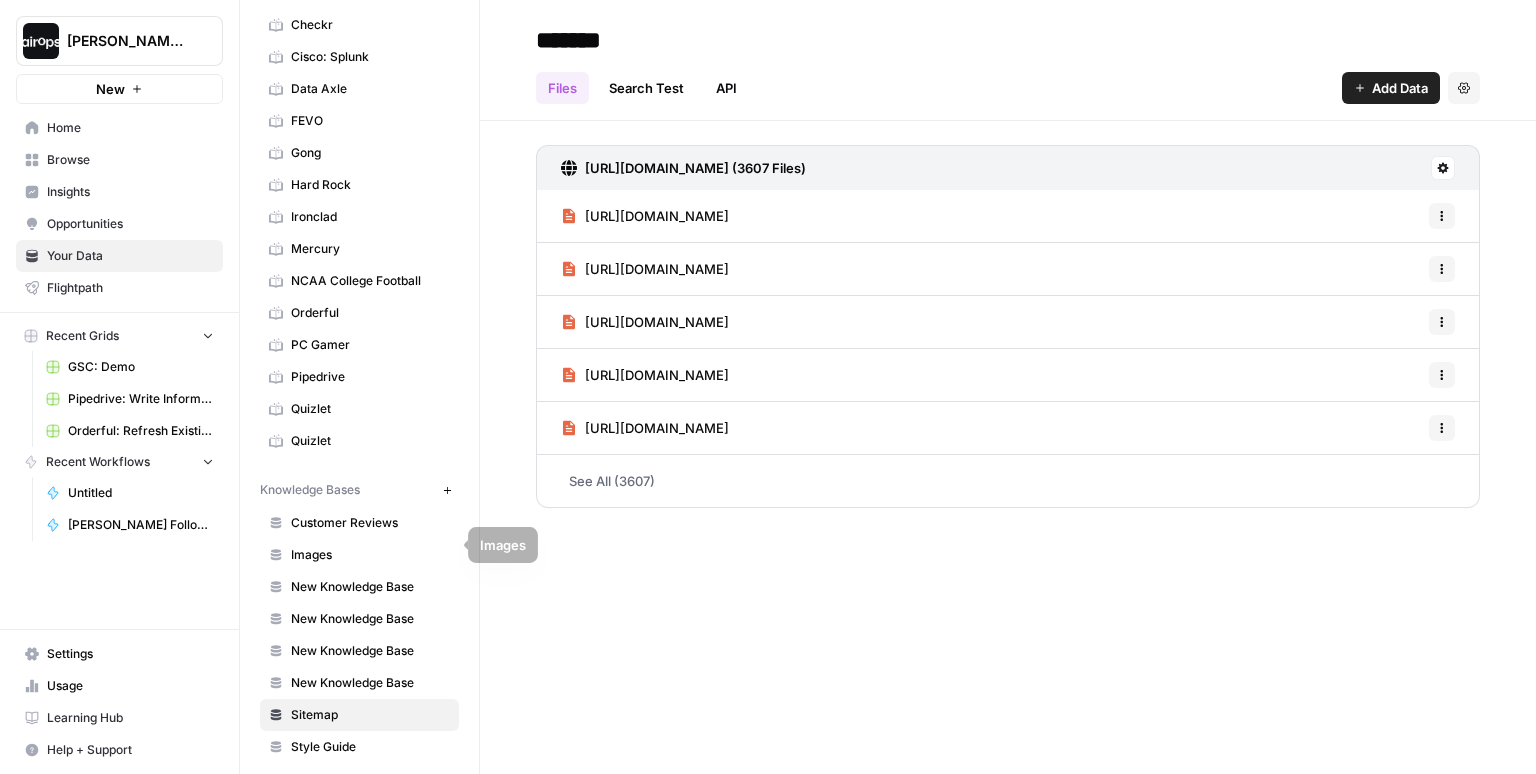
click at [345, 546] on span "Images" at bounding box center [370, 555] width 159 height 18
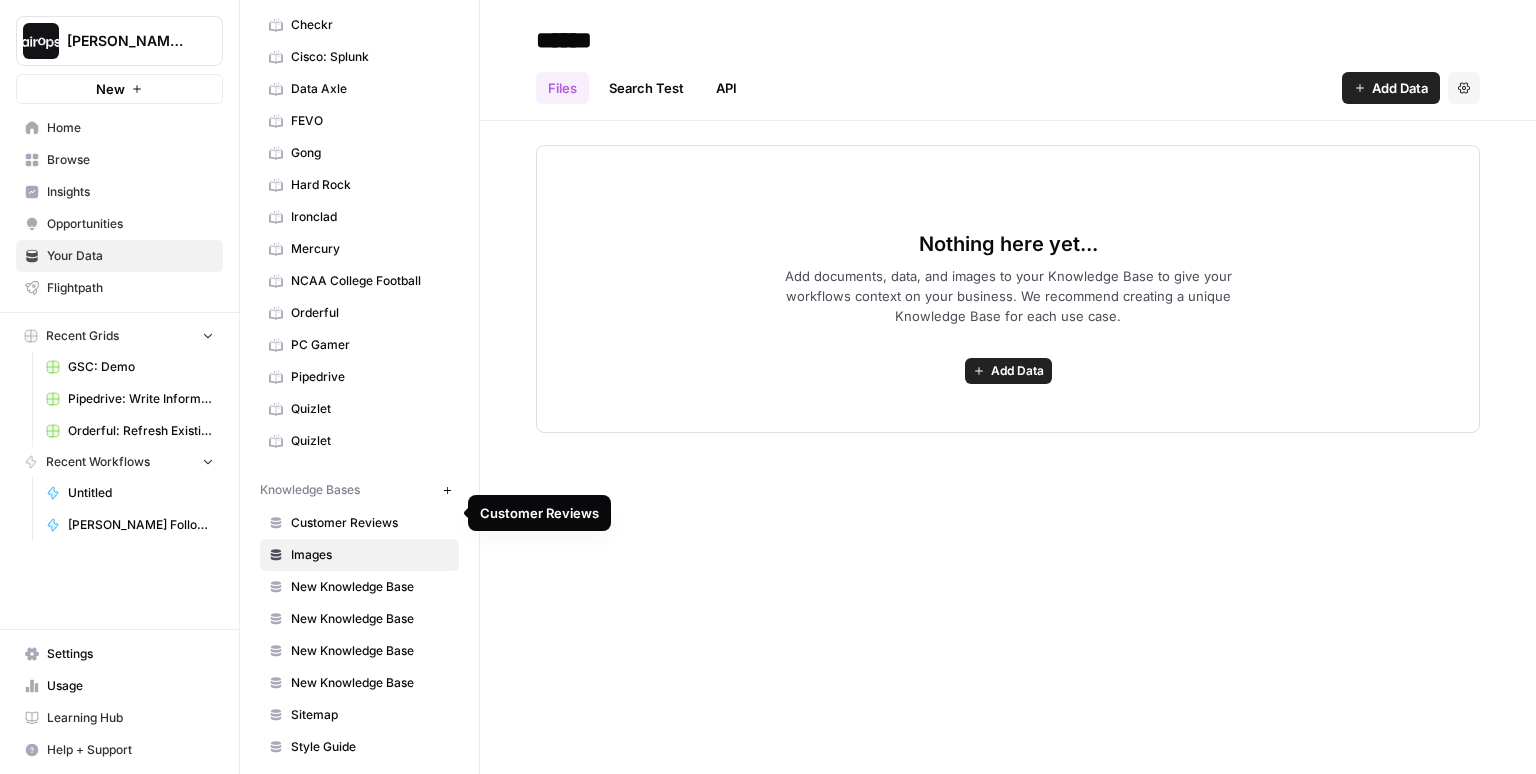
click at [343, 514] on span "Customer Reviews" at bounding box center [370, 523] width 159 height 18
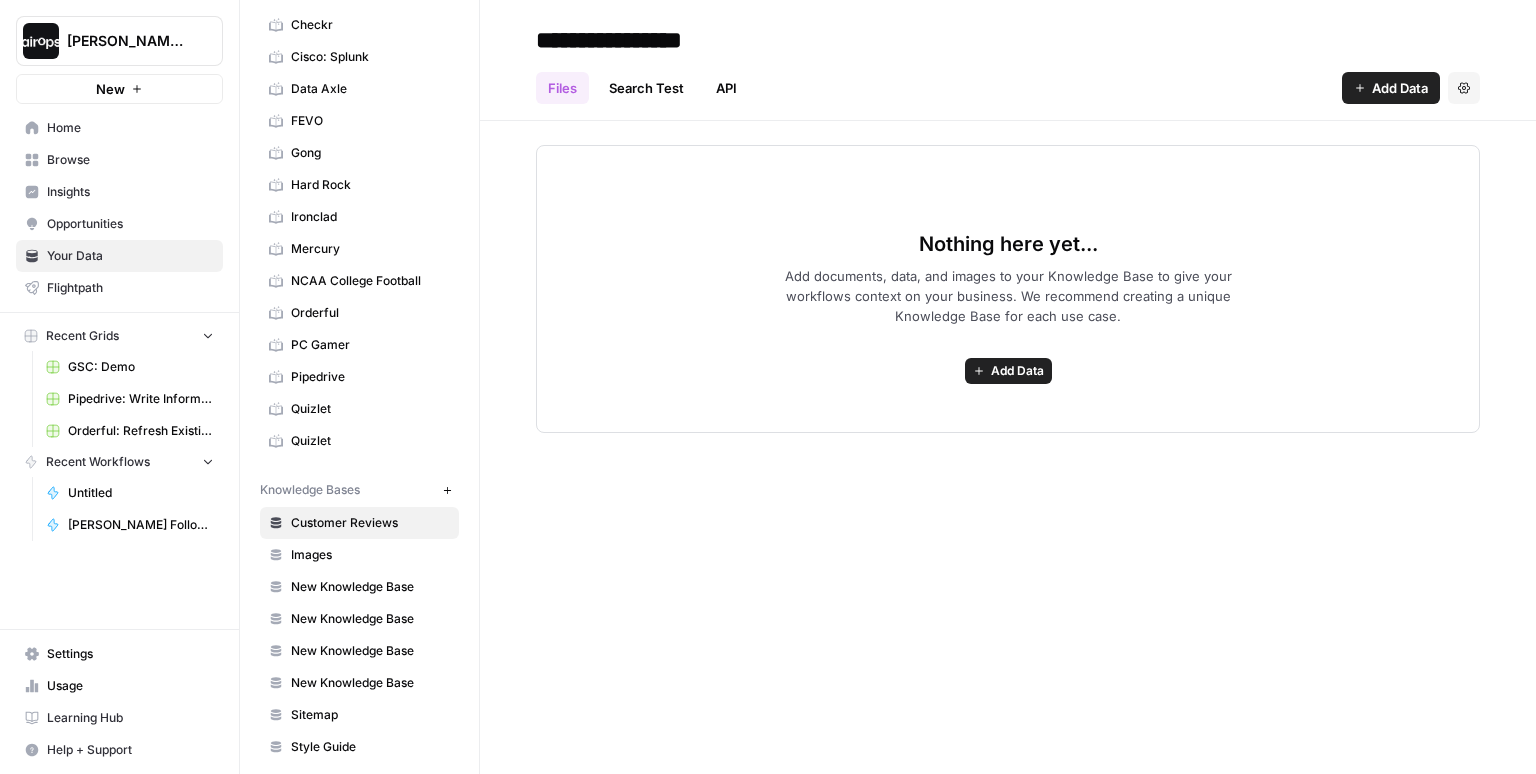
click at [363, 738] on span "Style Guide" at bounding box center [370, 747] width 159 height 18
click at [388, 676] on span "New Knowledge Base" at bounding box center [370, 683] width 159 height 18
click at [1007, 371] on span "Add Data" at bounding box center [1017, 371] width 53 height 18
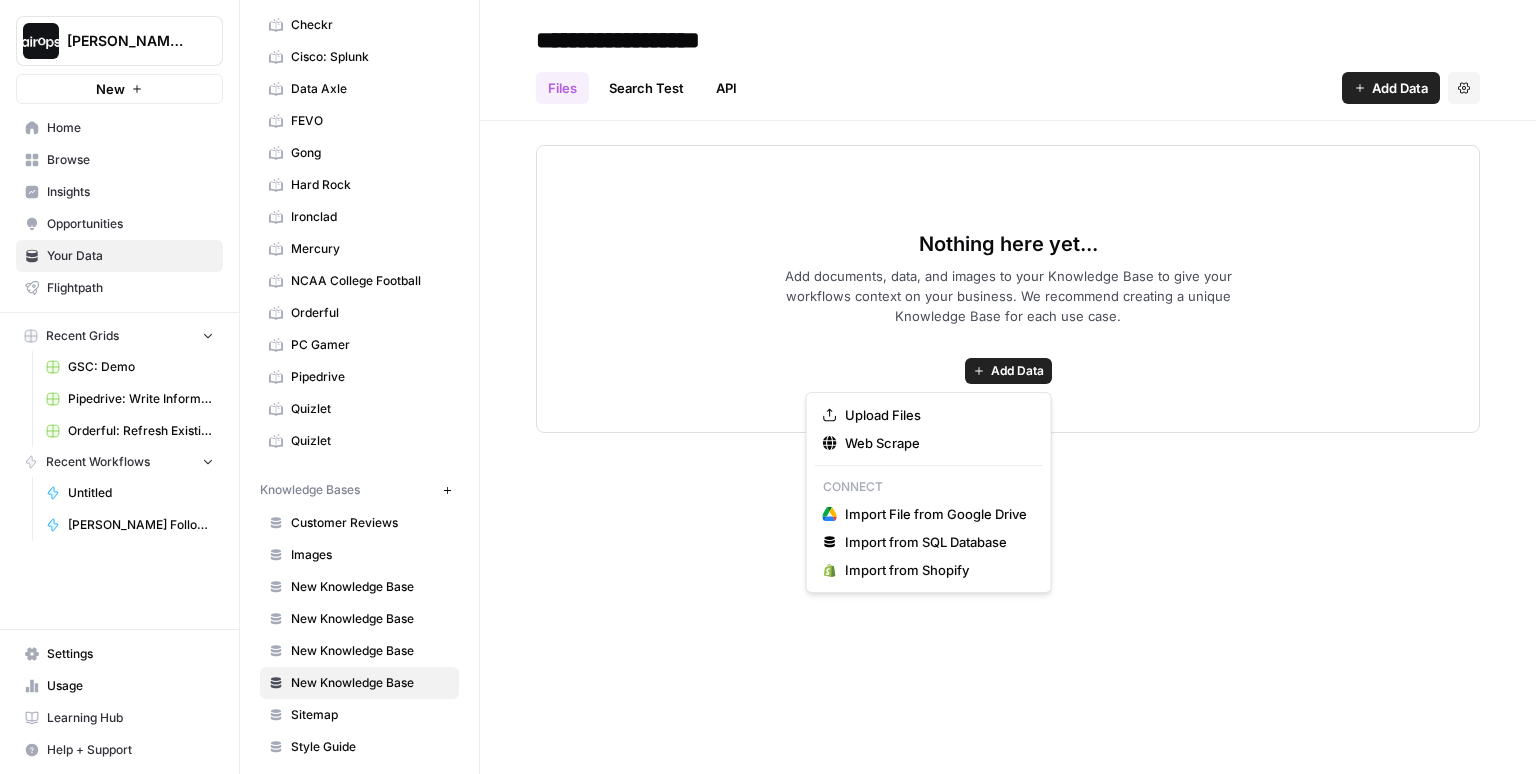
click at [652, 506] on div "**********" at bounding box center [1008, 387] width 1056 height 774
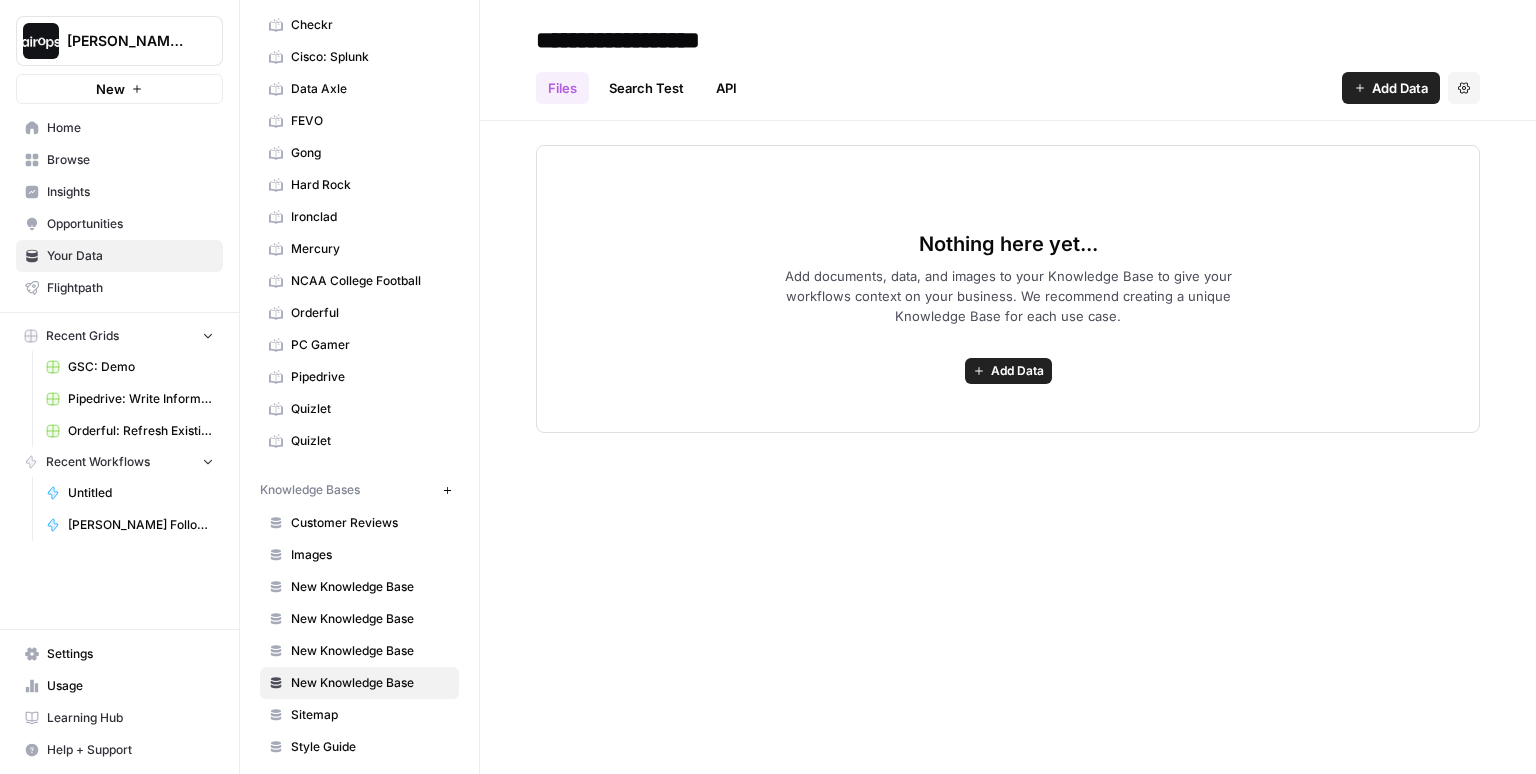
click at [993, 368] on span "Add Data" at bounding box center [1017, 371] width 53 height 18
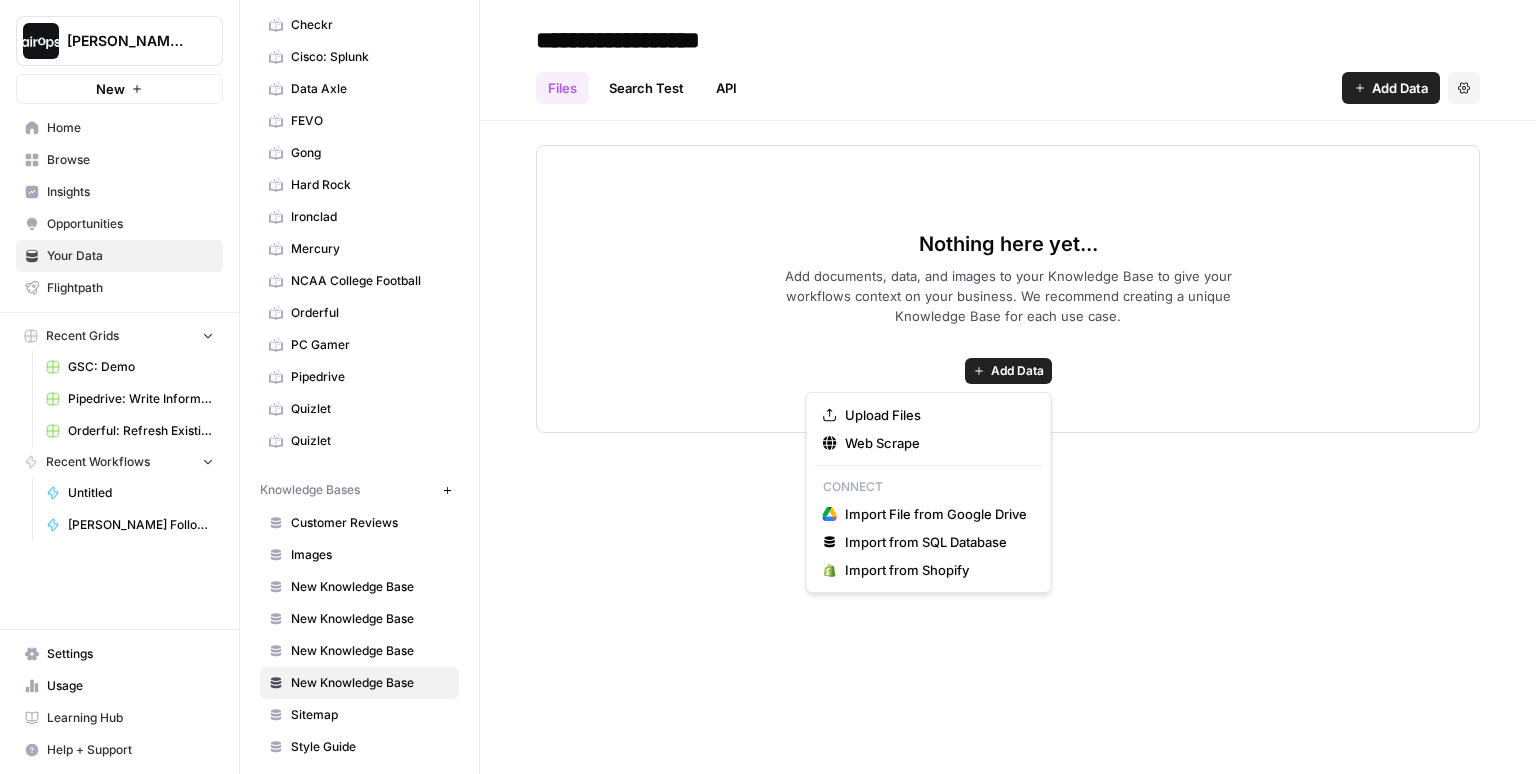
click at [694, 408] on div "Nothing here yet... Add documents, data, and images to your Knowledge Base to g…" at bounding box center [1008, 289] width 944 height 288
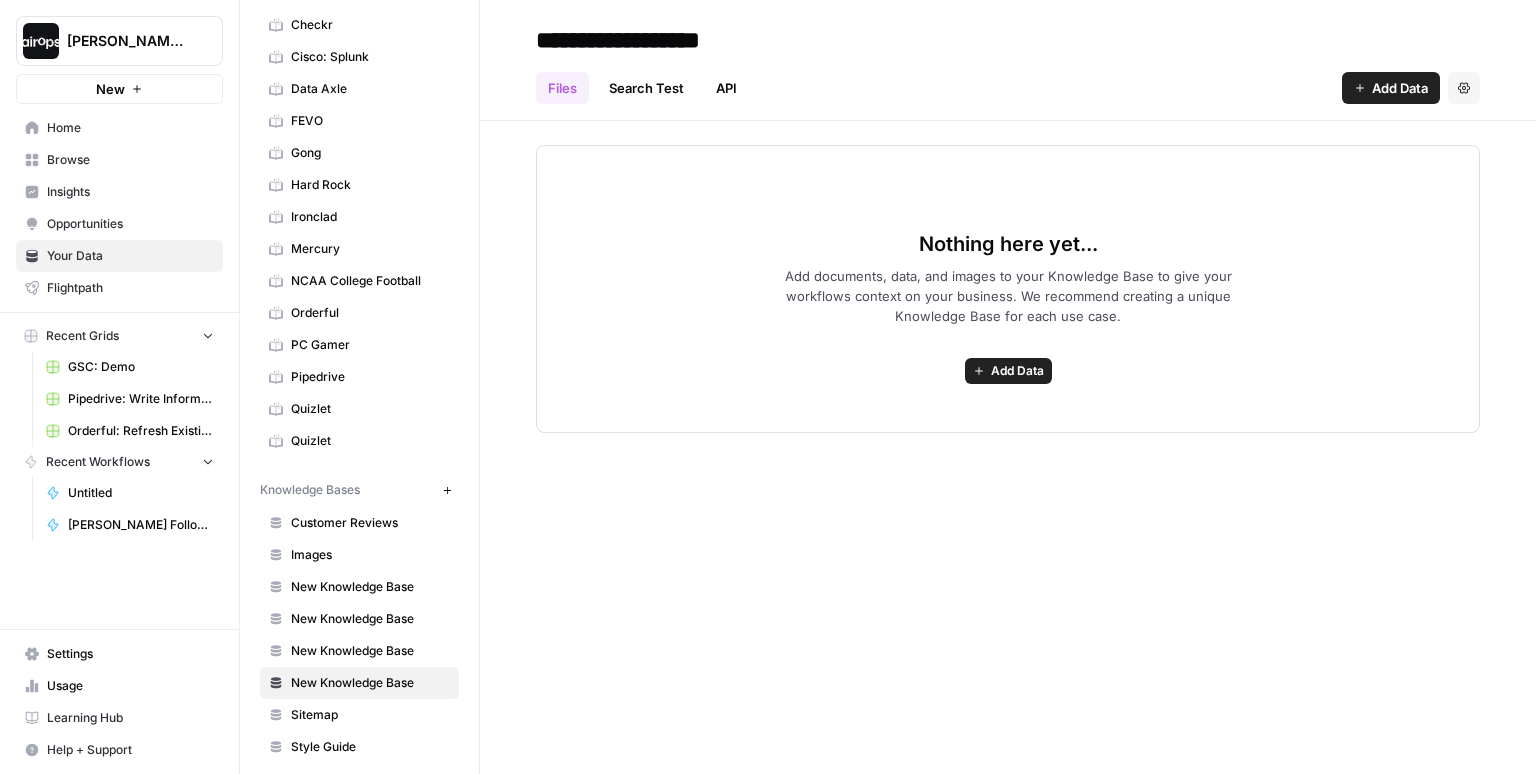
click at [110, 156] on span "Browse" at bounding box center [130, 160] width 167 height 18
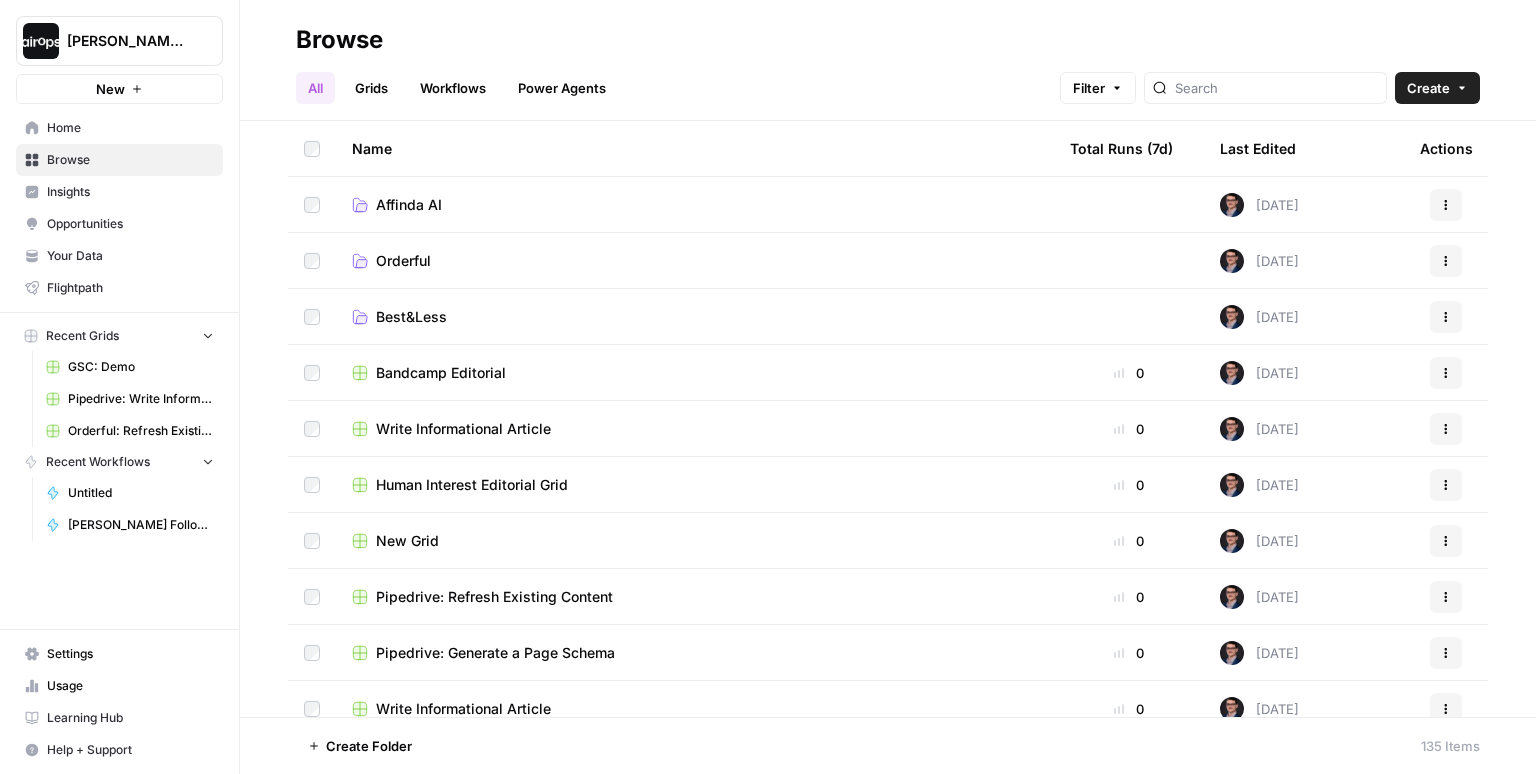
click at [413, 207] on span "Affinda AI" at bounding box center [409, 205] width 66 height 20
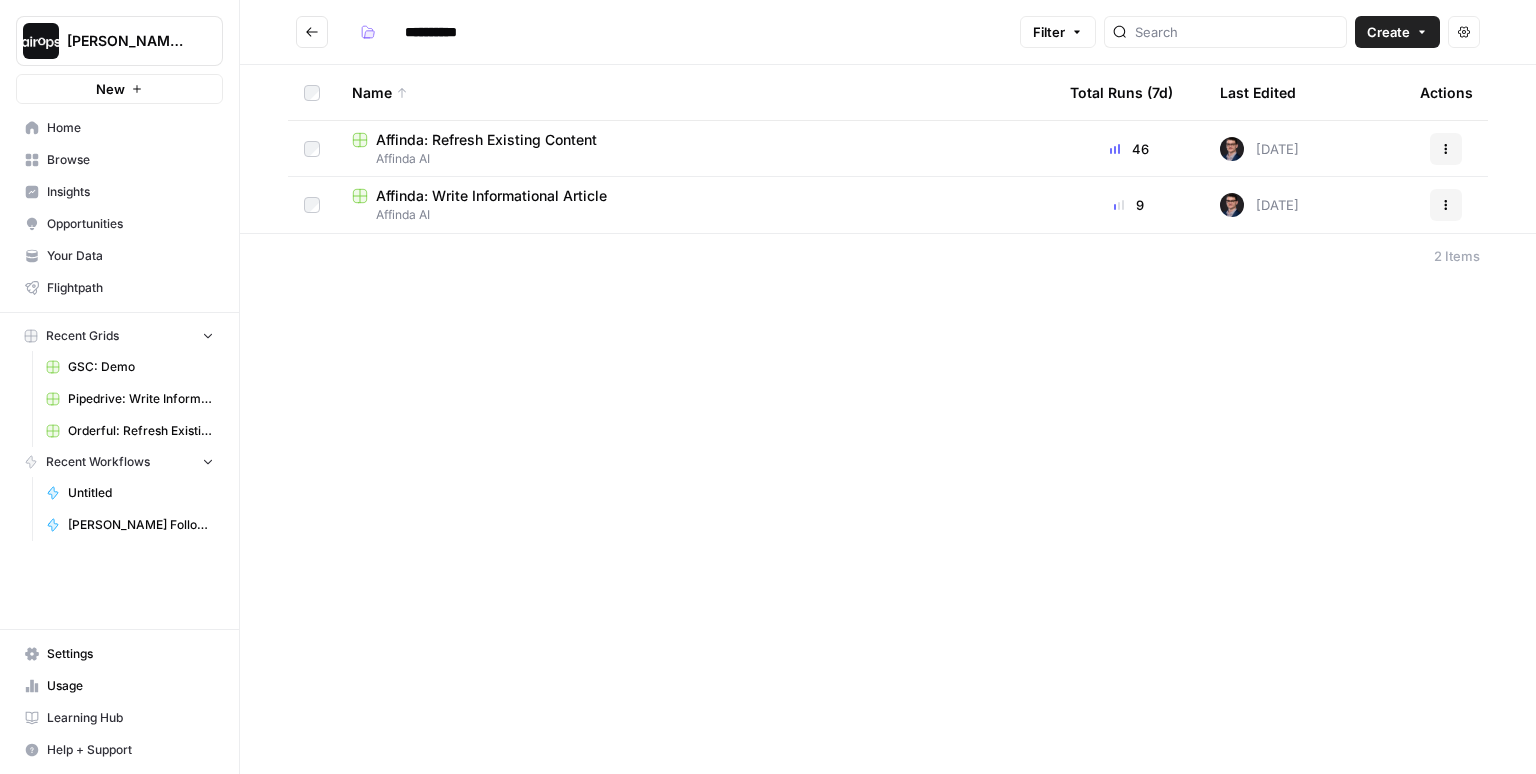
click at [517, 197] on span "Affinda: Write Informational Article" at bounding box center [491, 196] width 231 height 20
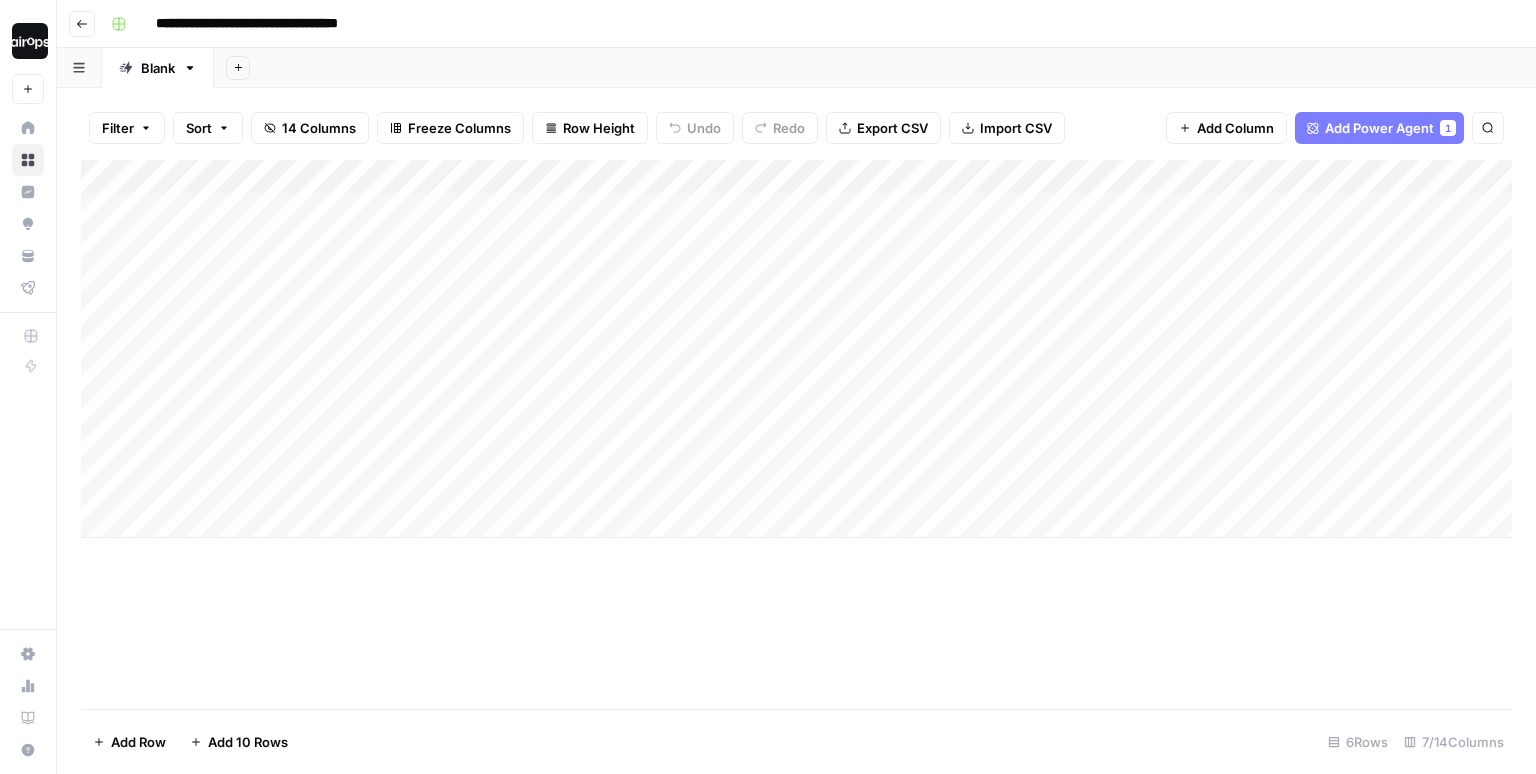
click at [675, 60] on div "Add Sheet" at bounding box center [875, 68] width 1322 height 40
click at [341, 61] on div "Add Sheet" at bounding box center [875, 68] width 1322 height 40
drag, startPoint x: 322, startPoint y: 218, endPoint x: 318, endPoint y: 475, distance: 257.0
click at [318, 475] on div "Add Column" at bounding box center [796, 349] width 1431 height 378
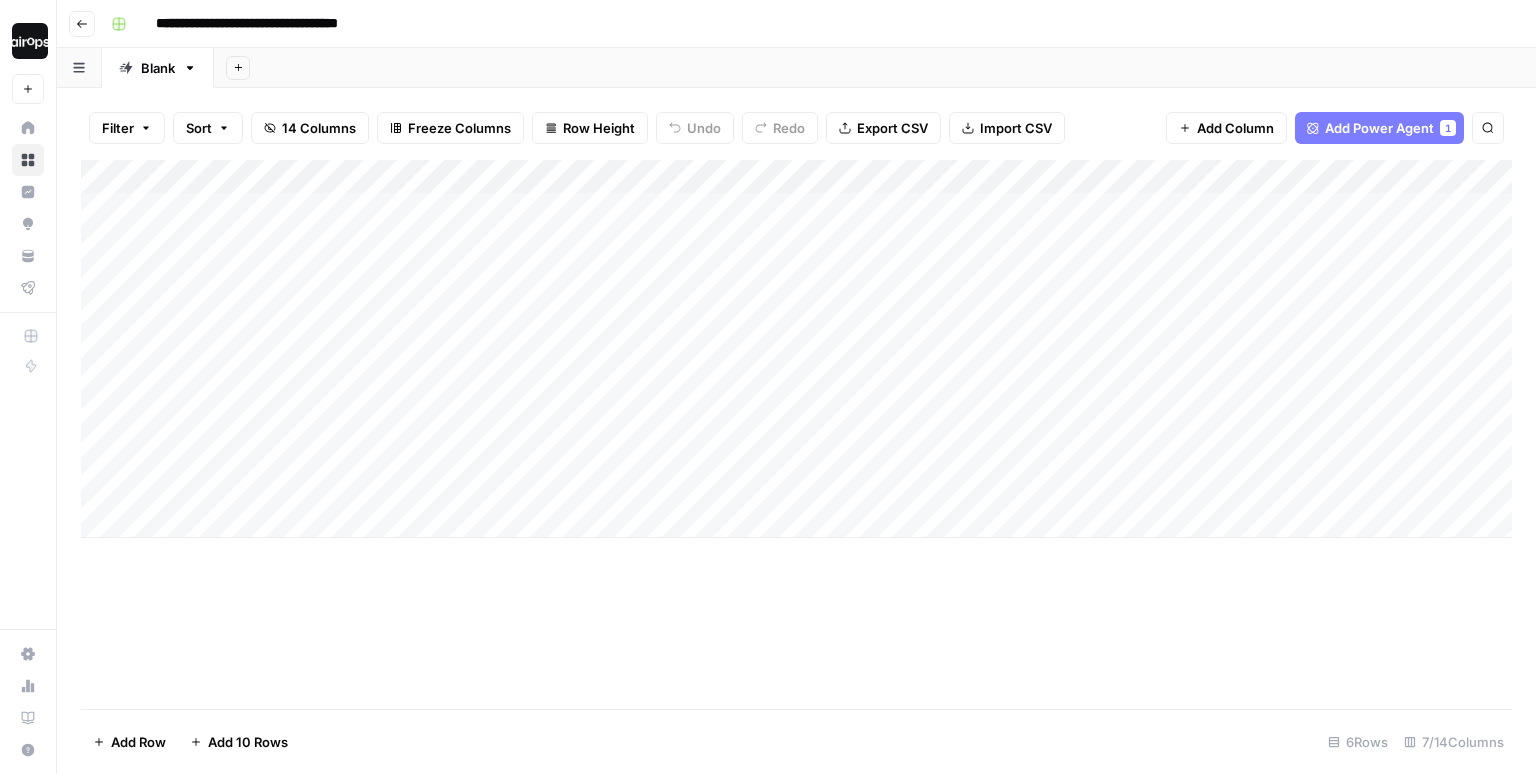
click at [321, 268] on div "Add Column" at bounding box center [796, 349] width 1431 height 378
click at [305, 470] on div "Add Column" at bounding box center [796, 349] width 1431 height 378
click at [252, 274] on div "Add Column" at bounding box center [796, 349] width 1431 height 378
click at [699, 470] on div "Add Column" at bounding box center [796, 349] width 1431 height 378
click at [566, 263] on div "Add Column" at bounding box center [796, 349] width 1431 height 378
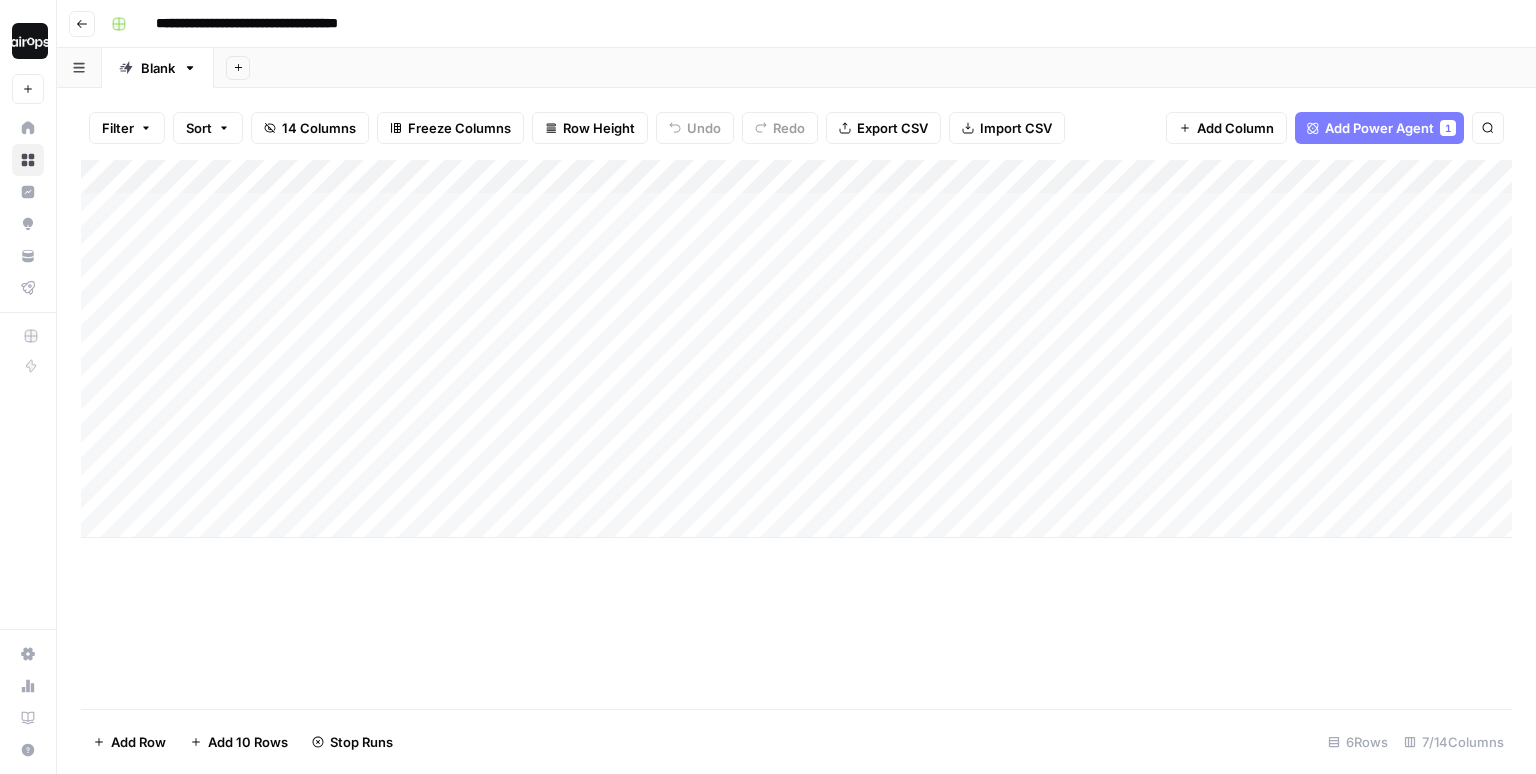
click at [555, 62] on div "Add Sheet" at bounding box center [875, 68] width 1322 height 40
drag, startPoint x: 273, startPoint y: 228, endPoint x: 226, endPoint y: 511, distance: 286.9
click at [226, 511] on div "Add Column" at bounding box center [796, 349] width 1431 height 378
click at [252, 519] on div "Add Column" at bounding box center [796, 349] width 1431 height 378
click at [230, 573] on div "Add Column" at bounding box center [796, 375] width 1431 height 430
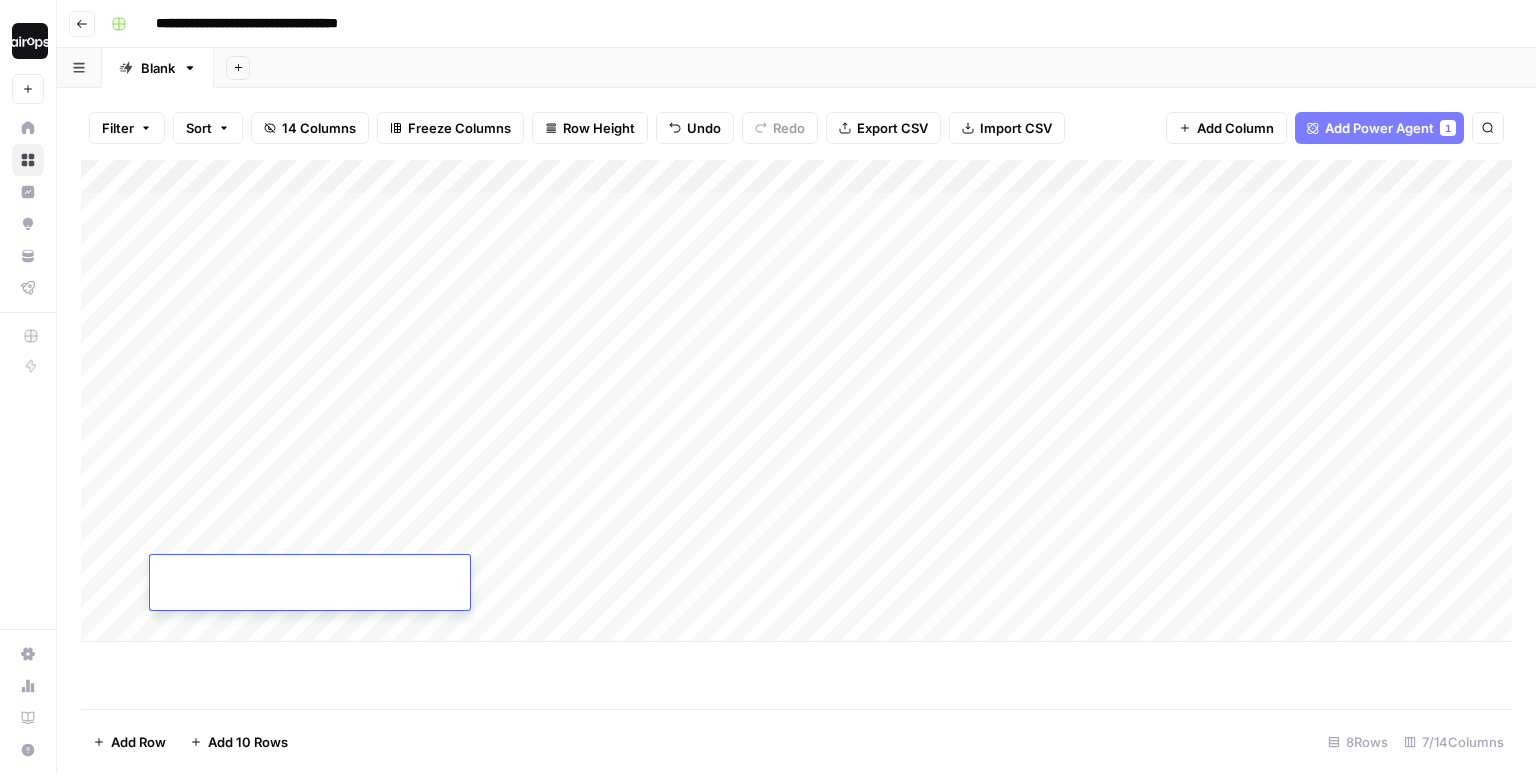
click at [218, 628] on div "Add Column" at bounding box center [796, 401] width 1431 height 482
click at [311, 287] on div "Add Column" at bounding box center [796, 427] width 1431 height 534
drag, startPoint x: 294, startPoint y: 538, endPoint x: 293, endPoint y: 673, distance: 135.0
click at [293, 673] on div "Add Column" at bounding box center [796, 427] width 1431 height 534
drag, startPoint x: 580, startPoint y: 203, endPoint x: 568, endPoint y: 553, distance: 350.2
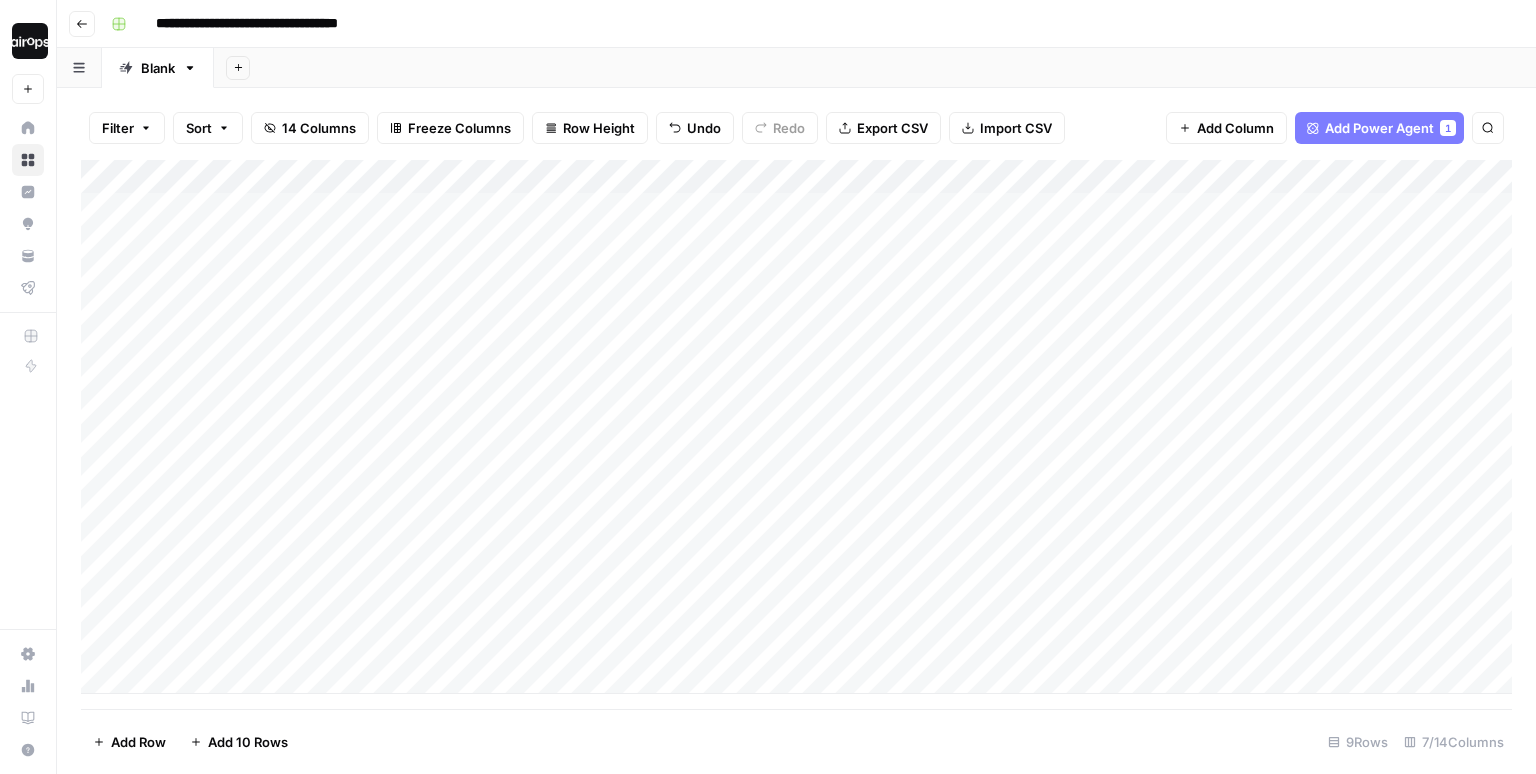
click at [568, 553] on div "Add Column" at bounding box center [796, 427] width 1431 height 534
drag, startPoint x: 413, startPoint y: 173, endPoint x: 499, endPoint y: 173, distance: 86.0
click at [499, 173] on div "Add Column" at bounding box center [796, 427] width 1431 height 534
click at [514, 63] on div "Add Sheet" at bounding box center [875, 68] width 1322 height 40
click at [519, 93] on div "Filter Sort 14 Columns Freeze Columns Row Height Undo Redo Export CSV Import CS…" at bounding box center [796, 431] width 1479 height 686
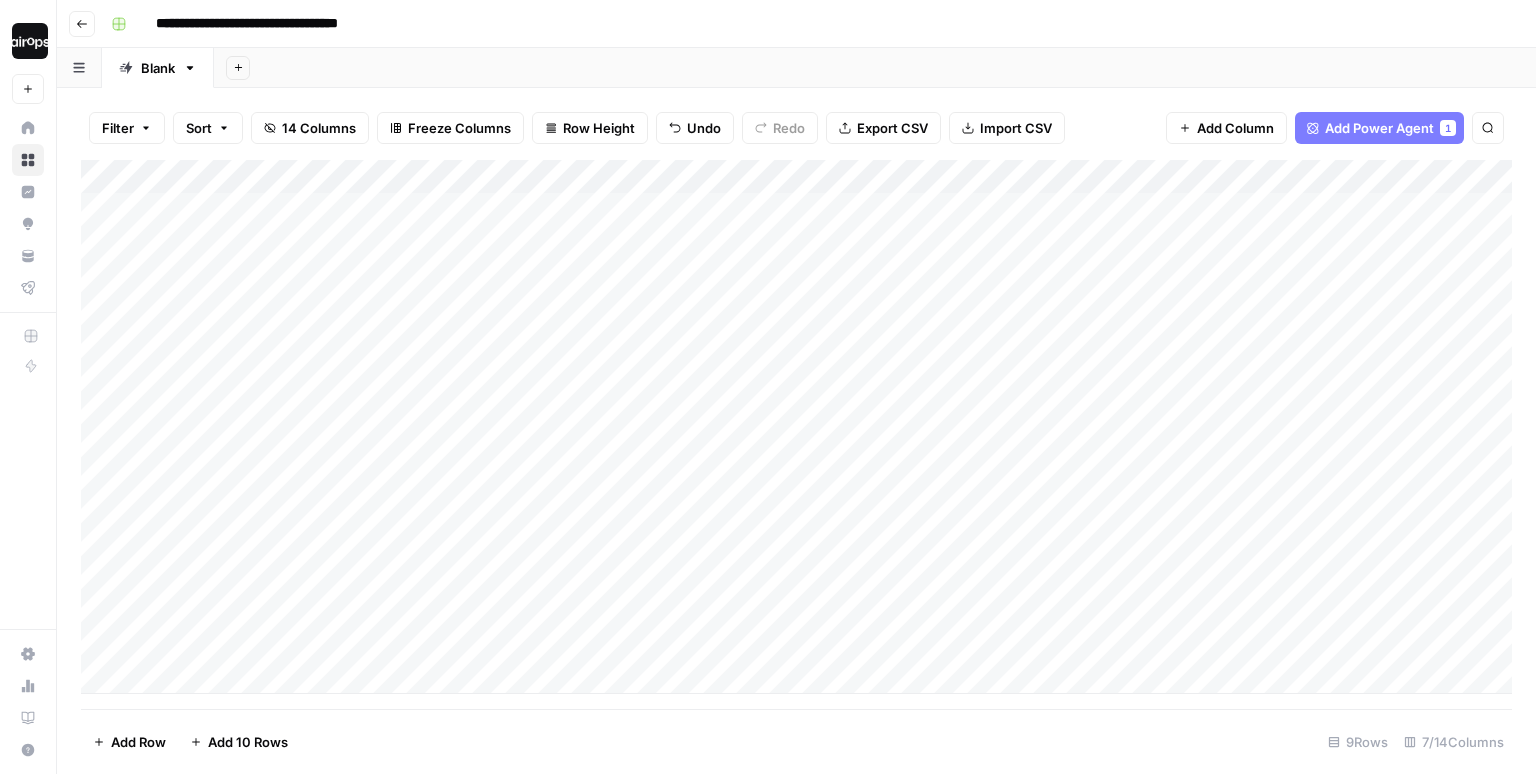
click at [680, 288] on div "Add Column" at bounding box center [796, 427] width 1431 height 534
click at [664, 58] on div "Add Sheet" at bounding box center [875, 68] width 1322 height 40
click at [588, 94] on div "Filter Sort 14 Columns Freeze Columns Row Height Undo Redo Export CSV Import CS…" at bounding box center [796, 431] width 1479 height 686
drag, startPoint x: 401, startPoint y: 218, endPoint x: 383, endPoint y: 425, distance: 207.8
click at [383, 425] on div "Add Column" at bounding box center [796, 427] width 1431 height 534
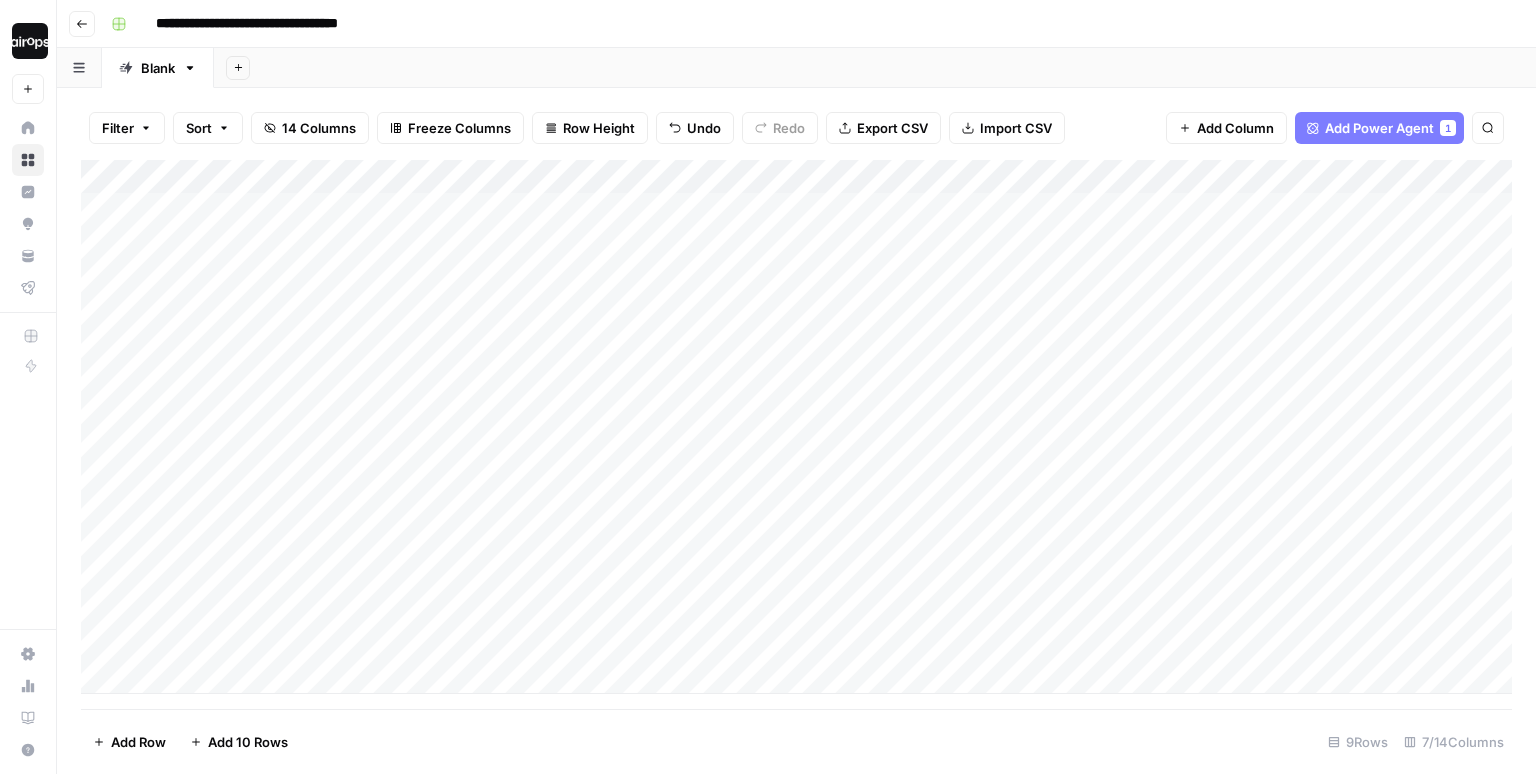
click at [412, 213] on div "Add Column" at bounding box center [796, 427] width 1431 height 534
click at [536, 73] on div "Add Sheet" at bounding box center [875, 68] width 1322 height 40
click at [441, 236] on div "Add Column" at bounding box center [796, 427] width 1431 height 534
click at [431, 282] on div "Add Column" at bounding box center [796, 427] width 1431 height 534
click at [424, 342] on div "Add Column" at bounding box center [796, 427] width 1431 height 534
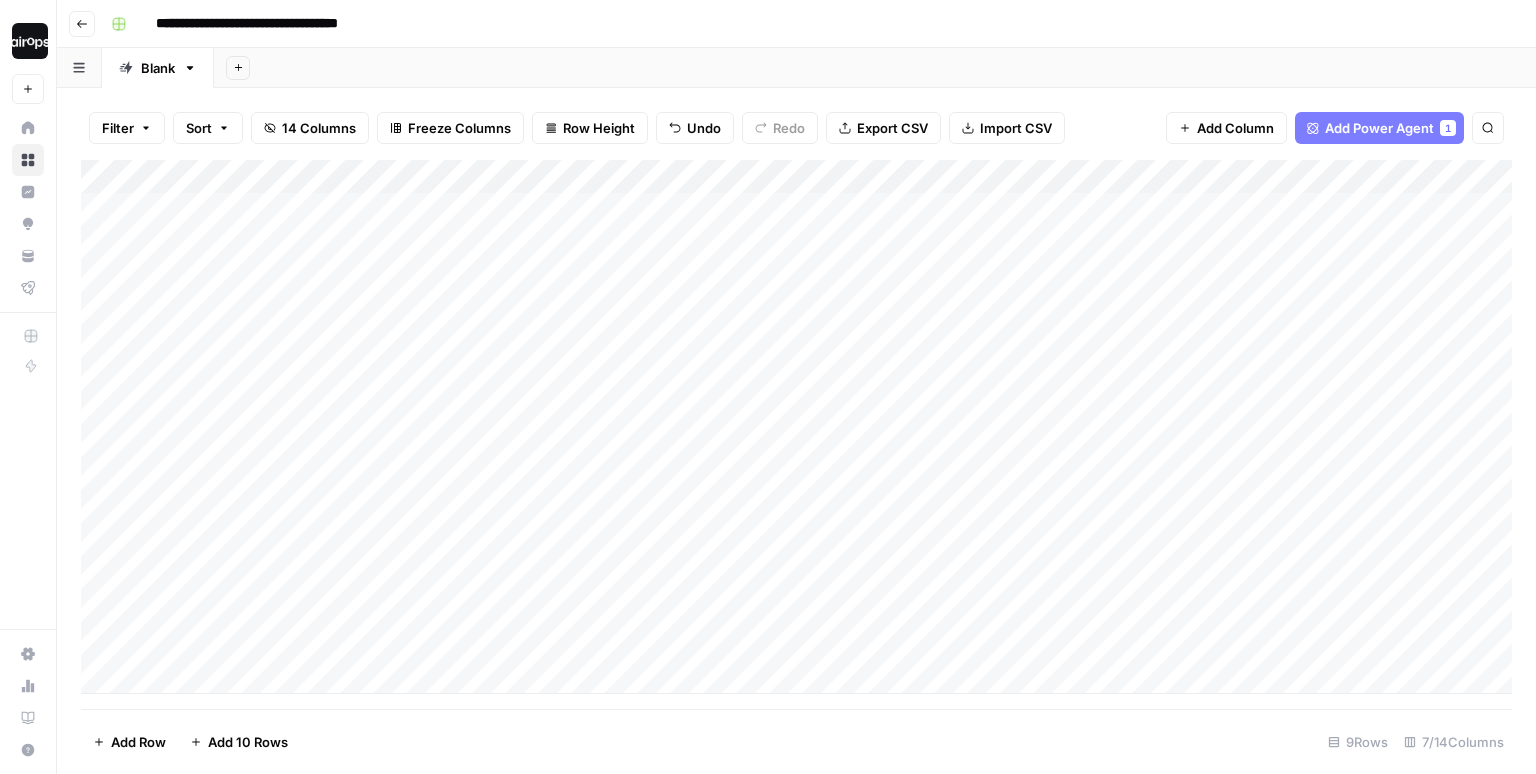
click at [417, 380] on div "Add Column" at bounding box center [796, 427] width 1431 height 534
click at [414, 458] on div "Add Column" at bounding box center [796, 427] width 1431 height 534
drag, startPoint x: 418, startPoint y: 212, endPoint x: 418, endPoint y: 417, distance: 205.0
click at [418, 417] on div "Add Column" at bounding box center [796, 427] width 1431 height 534
click at [760, 177] on div "Add Column" at bounding box center [796, 427] width 1431 height 534
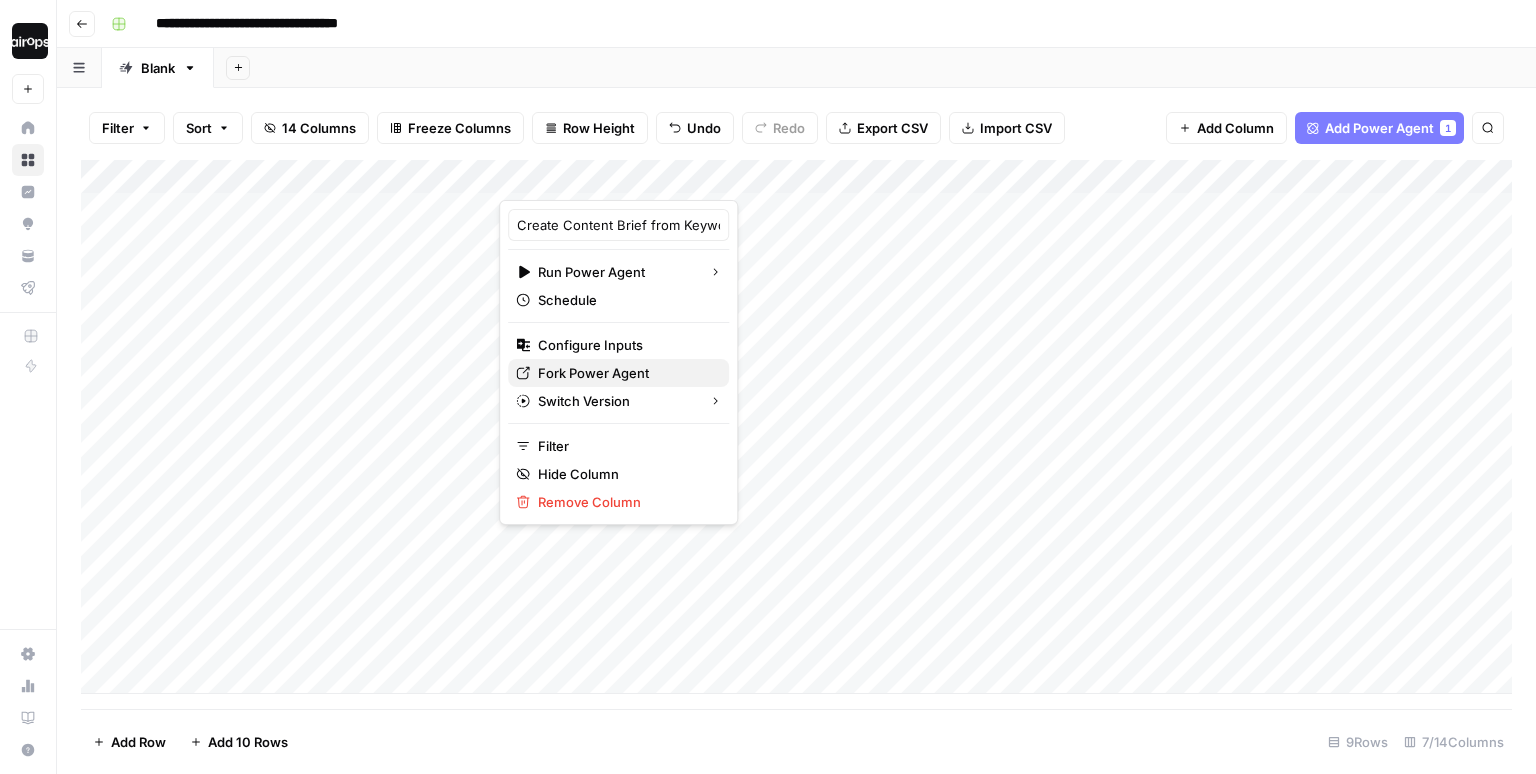
click at [605, 373] on span "Fork Power Agent" at bounding box center [625, 373] width 175 height 20
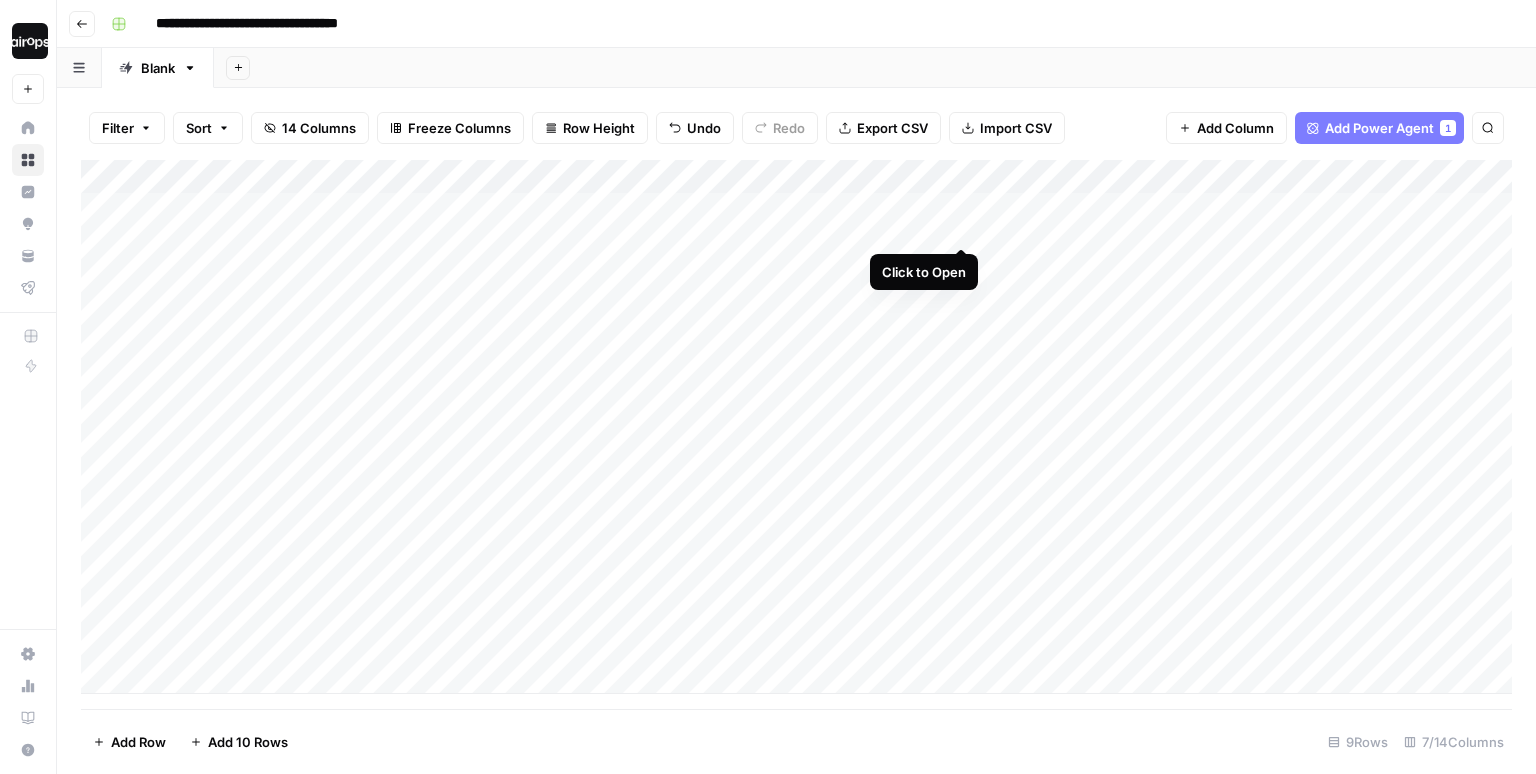
click at [960, 204] on div "Add Column" at bounding box center [796, 427] width 1431 height 534
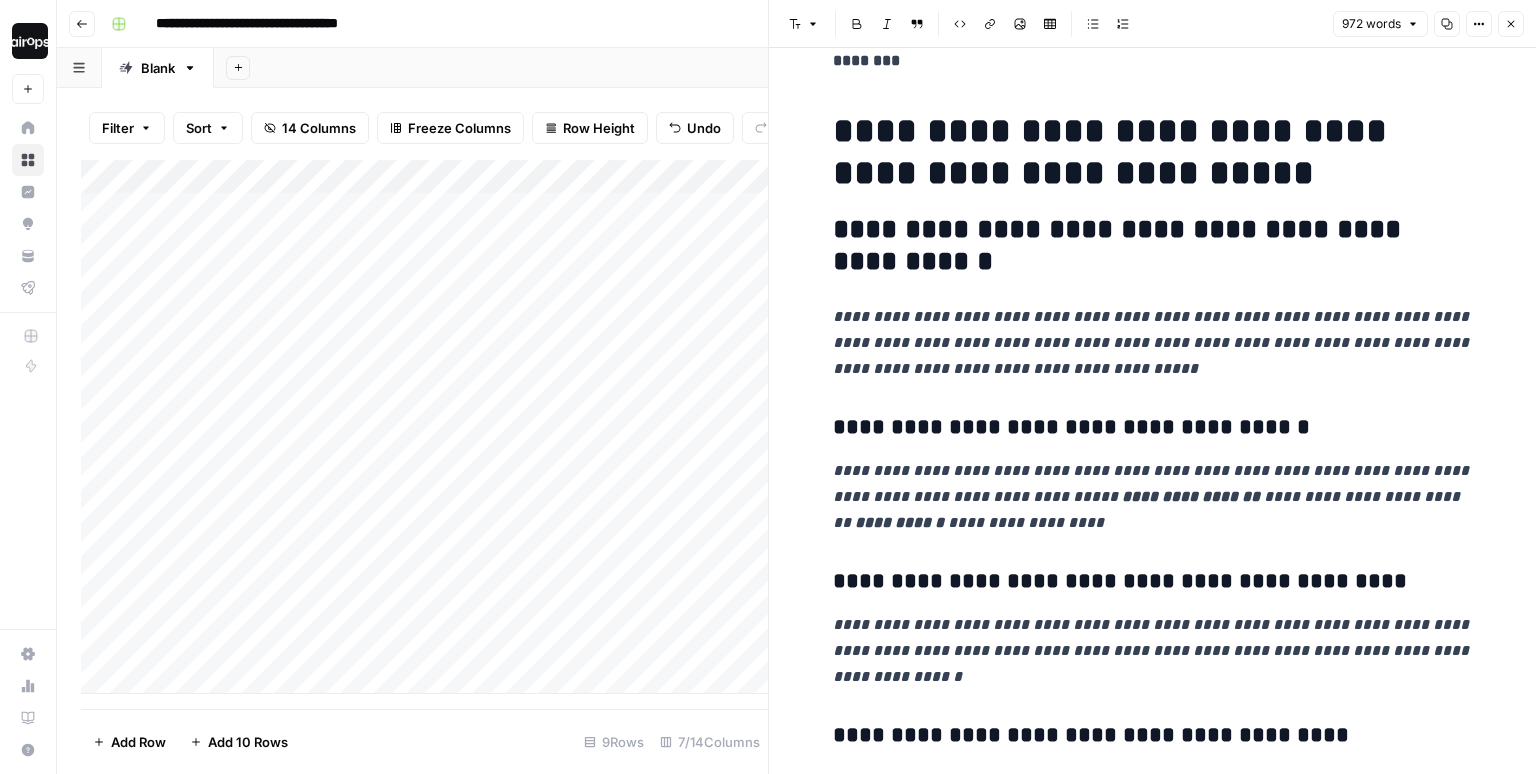
scroll to position [255, 0]
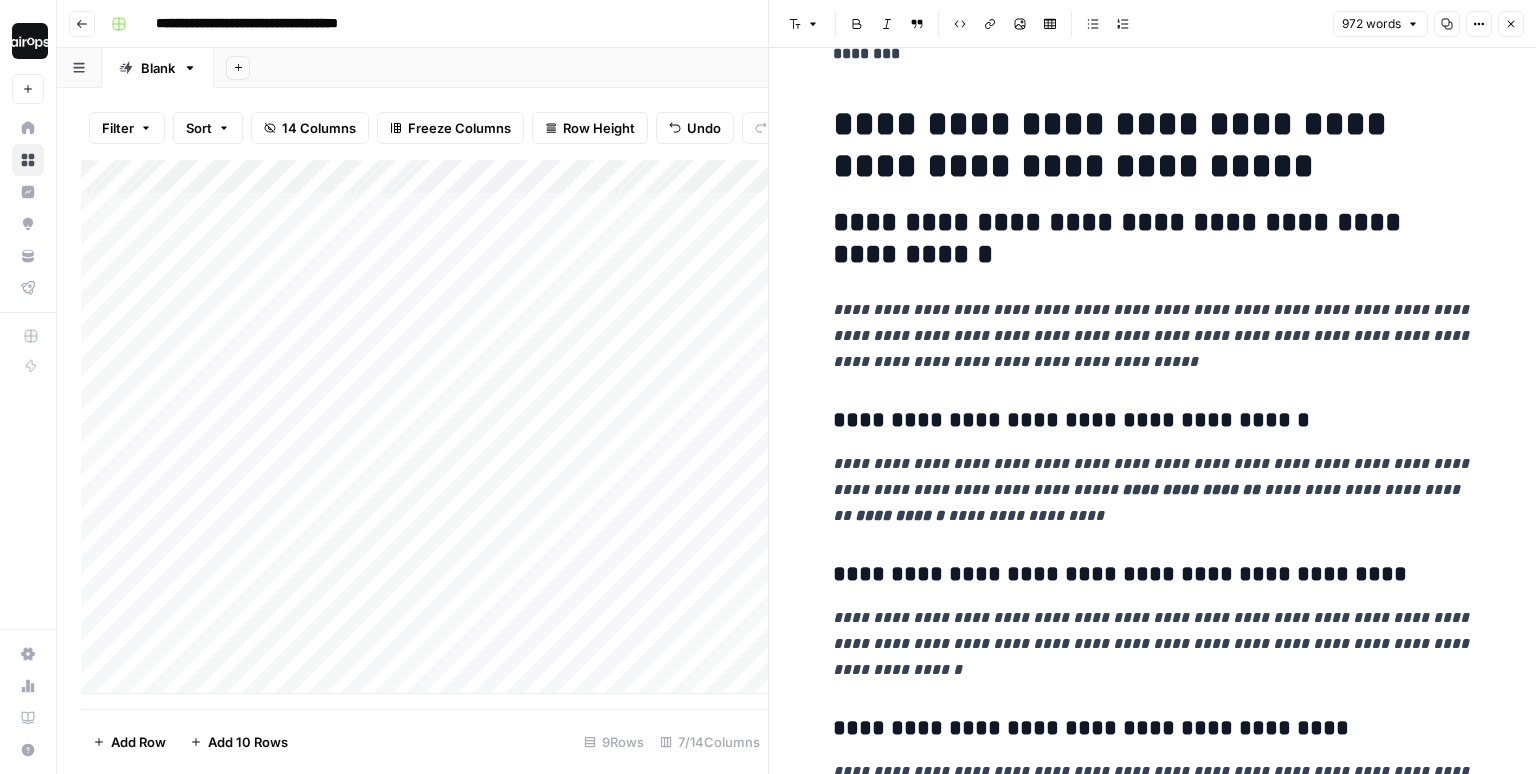
click at [1338, 511] on p "**********" at bounding box center [1153, 490] width 640 height 78
click at [1513, 27] on icon "button" at bounding box center [1511, 24] width 12 height 12
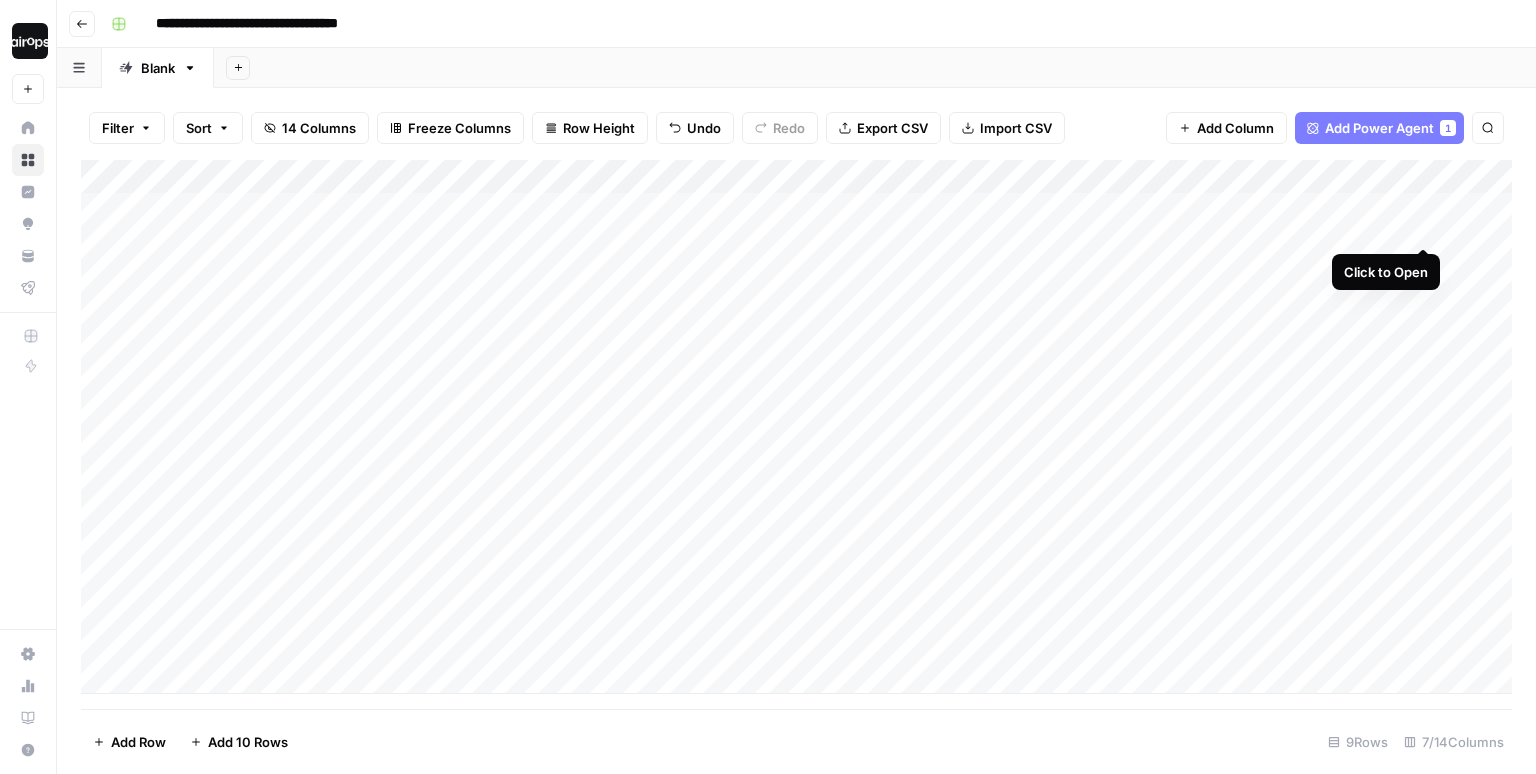
click at [1423, 208] on div "Add Column" at bounding box center [796, 427] width 1431 height 534
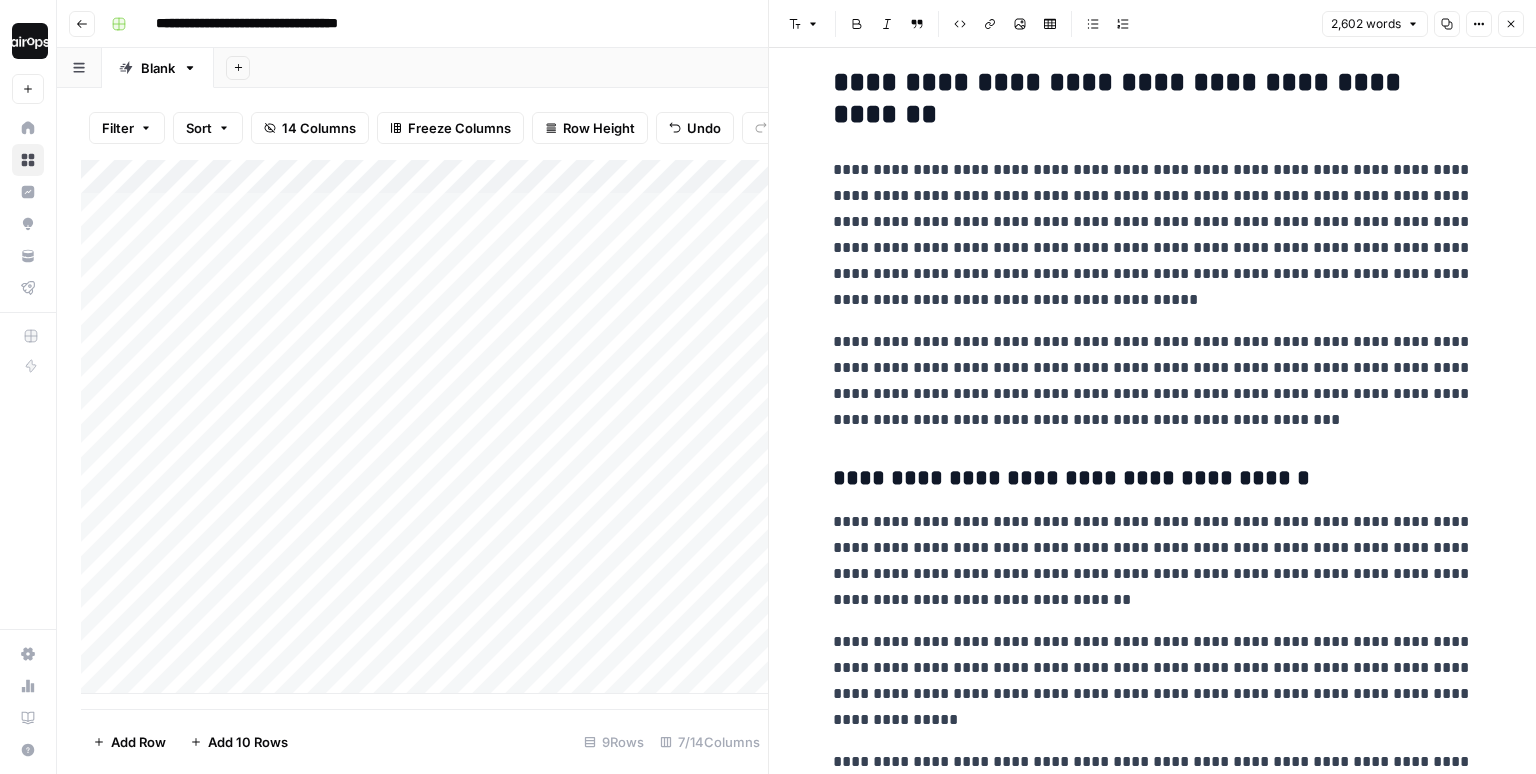
scroll to position [434, 0]
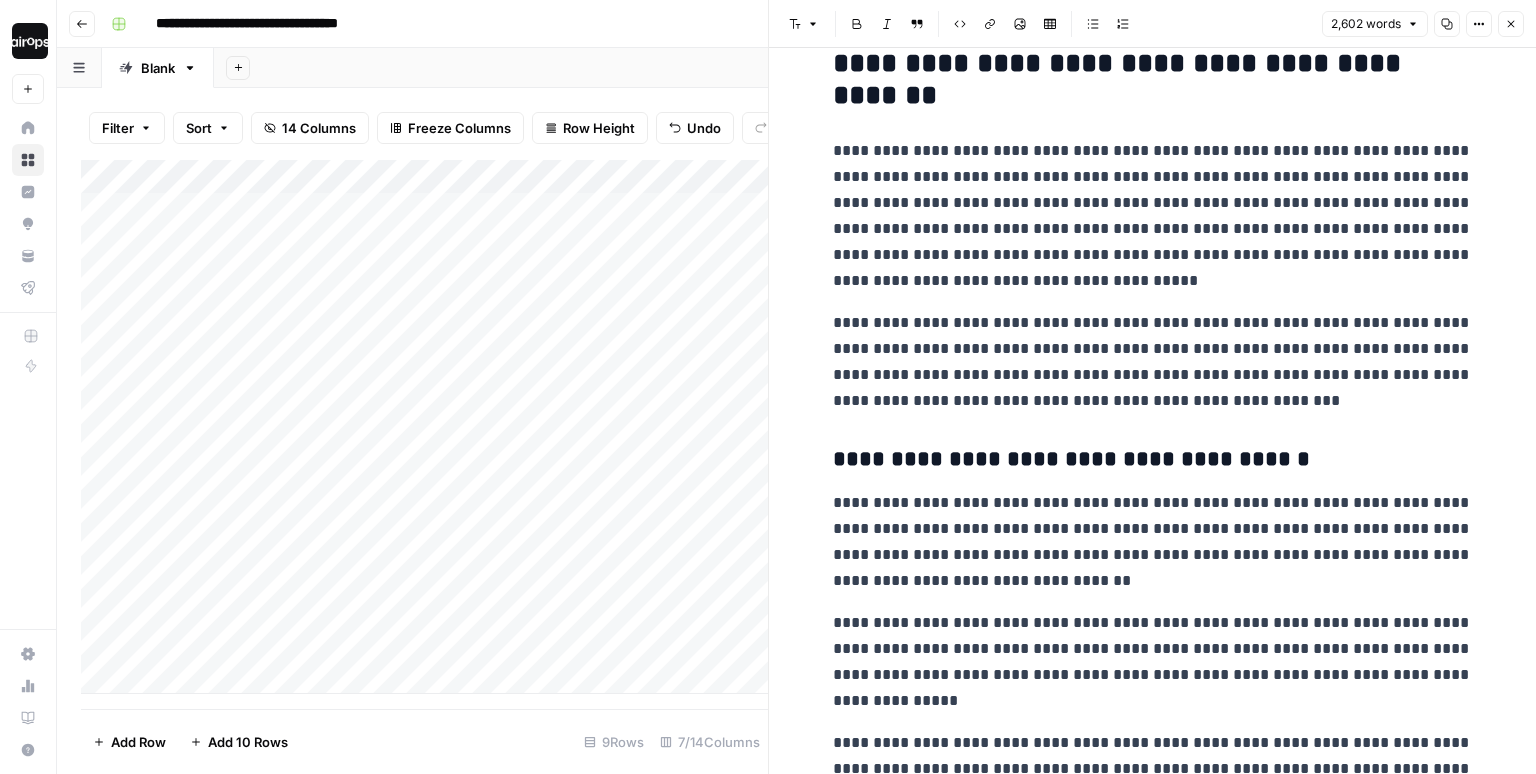
click at [1509, 22] on icon "button" at bounding box center [1511, 24] width 7 height 7
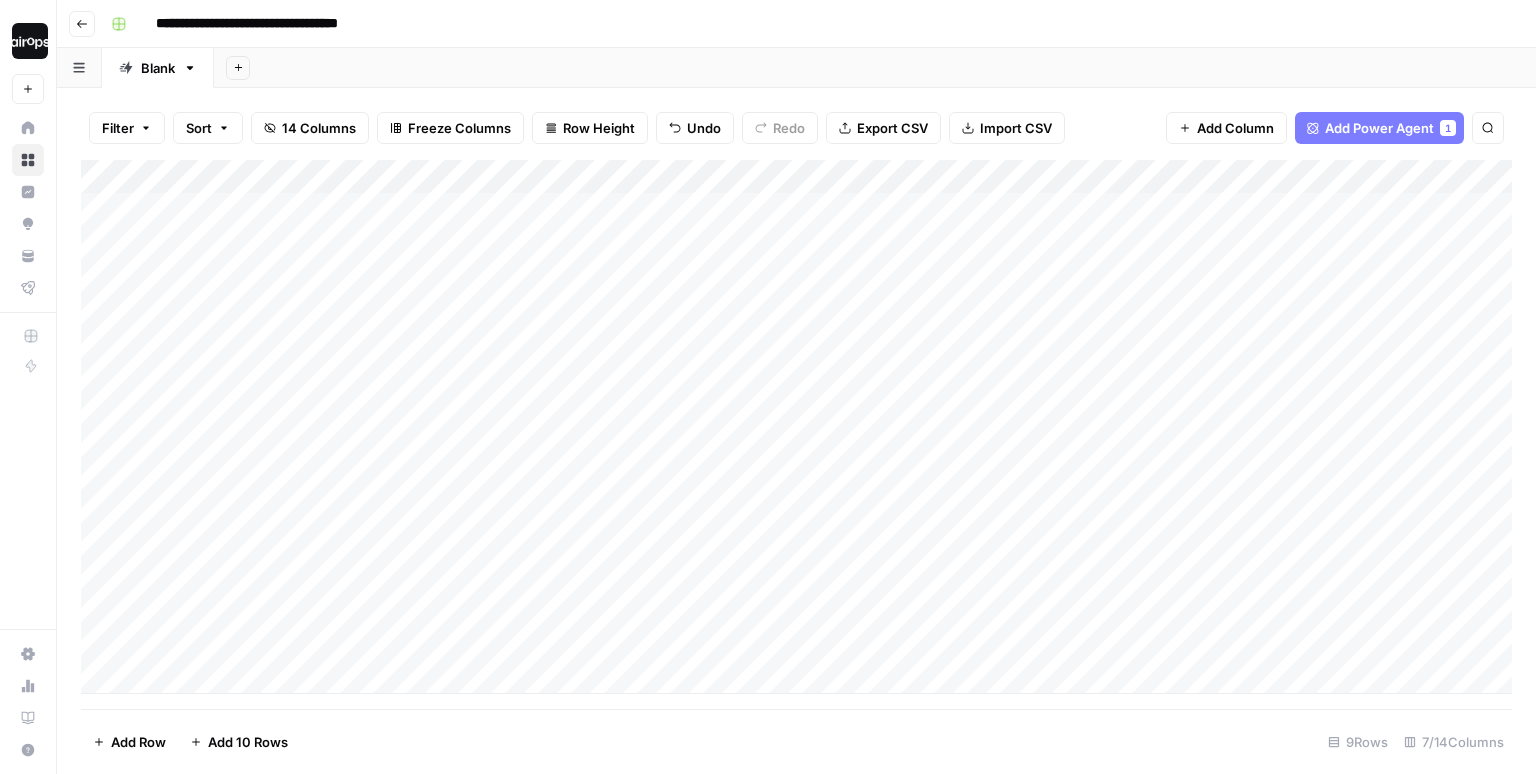
drag, startPoint x: 408, startPoint y: 206, endPoint x: 366, endPoint y: 463, distance: 260.4
click at [366, 463] on div "Add Column" at bounding box center [796, 427] width 1431 height 534
click at [961, 208] on div "Add Column" at bounding box center [796, 427] width 1431 height 534
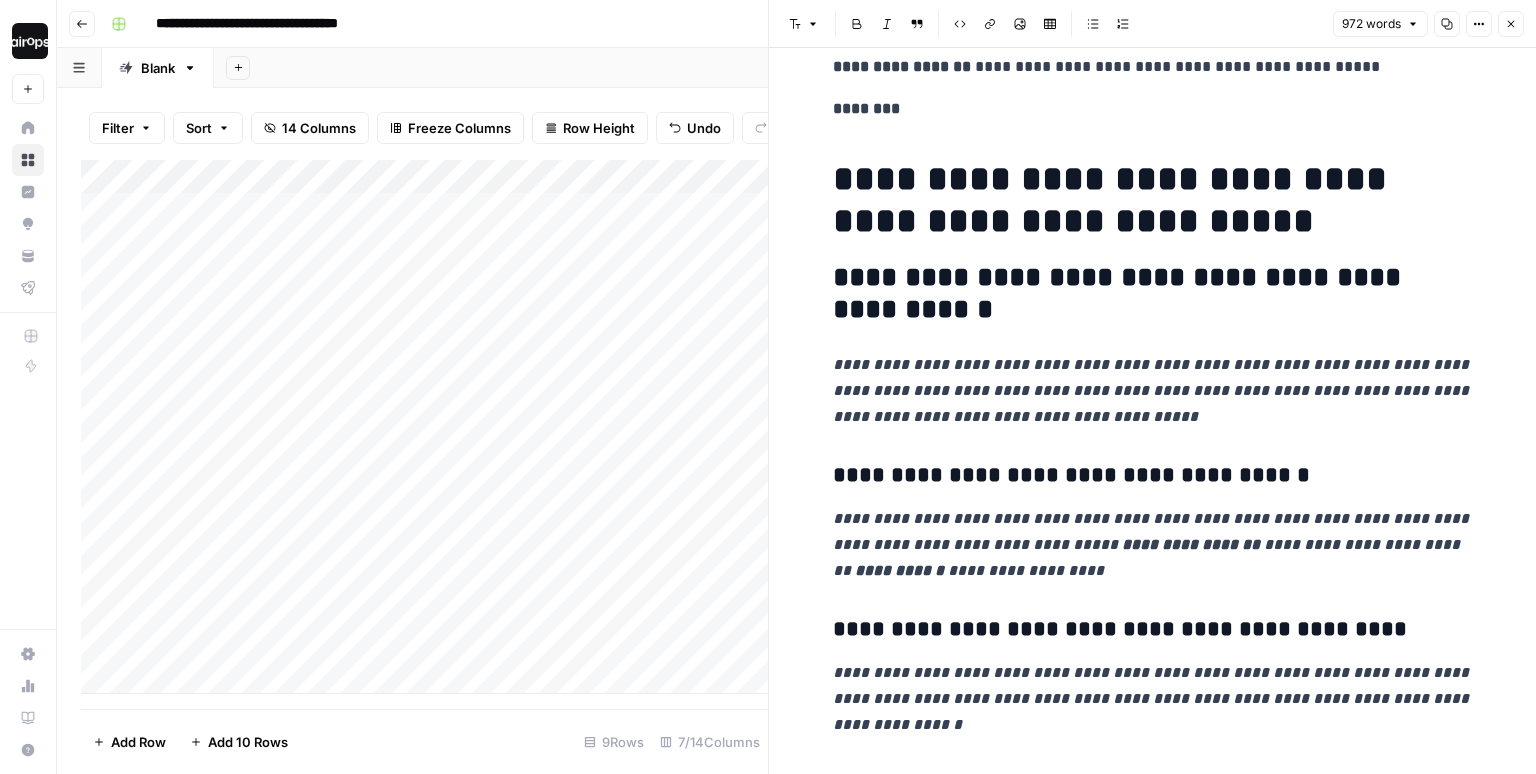
scroll to position [244, 0]
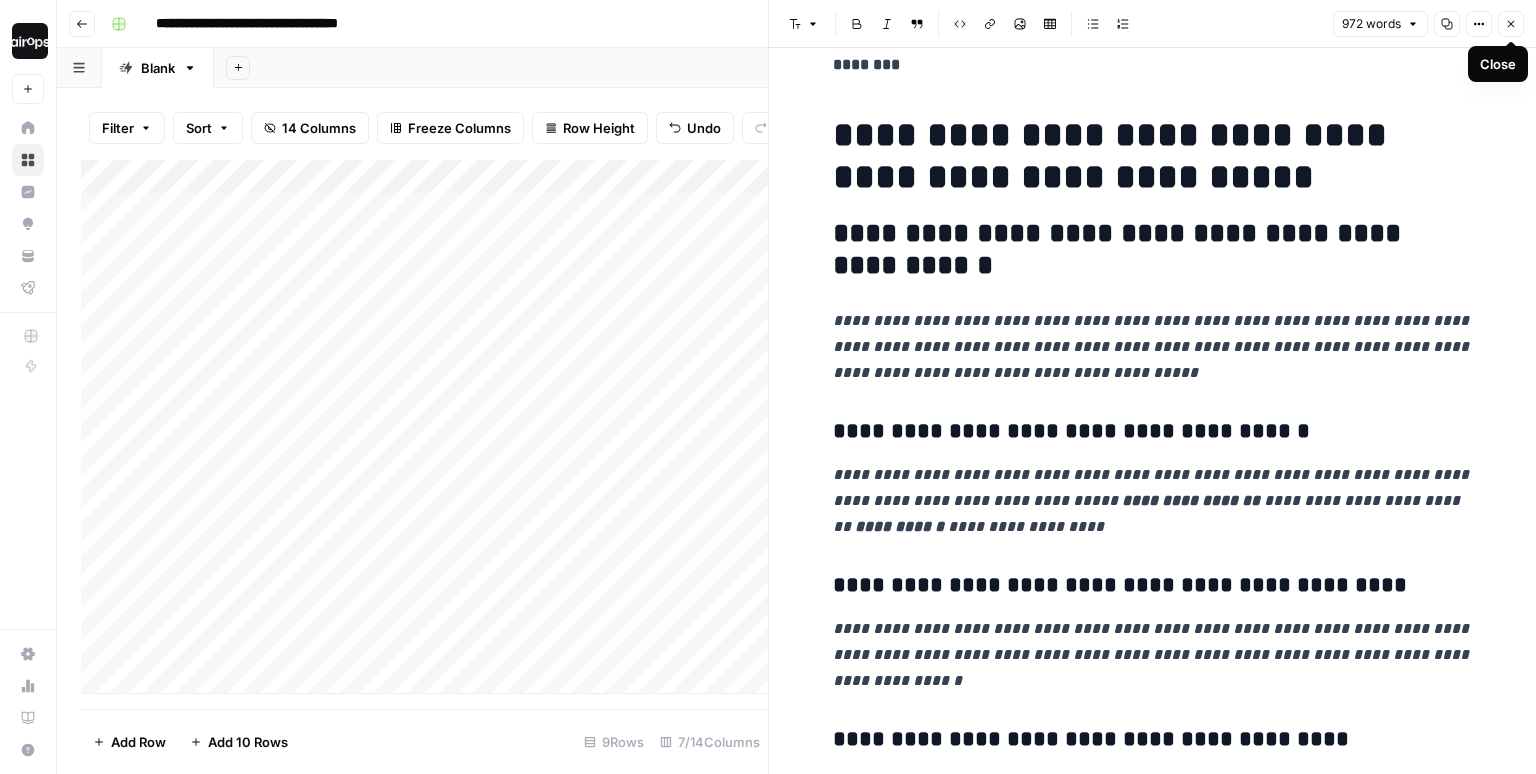
click at [1512, 23] on icon "button" at bounding box center [1511, 24] width 12 height 12
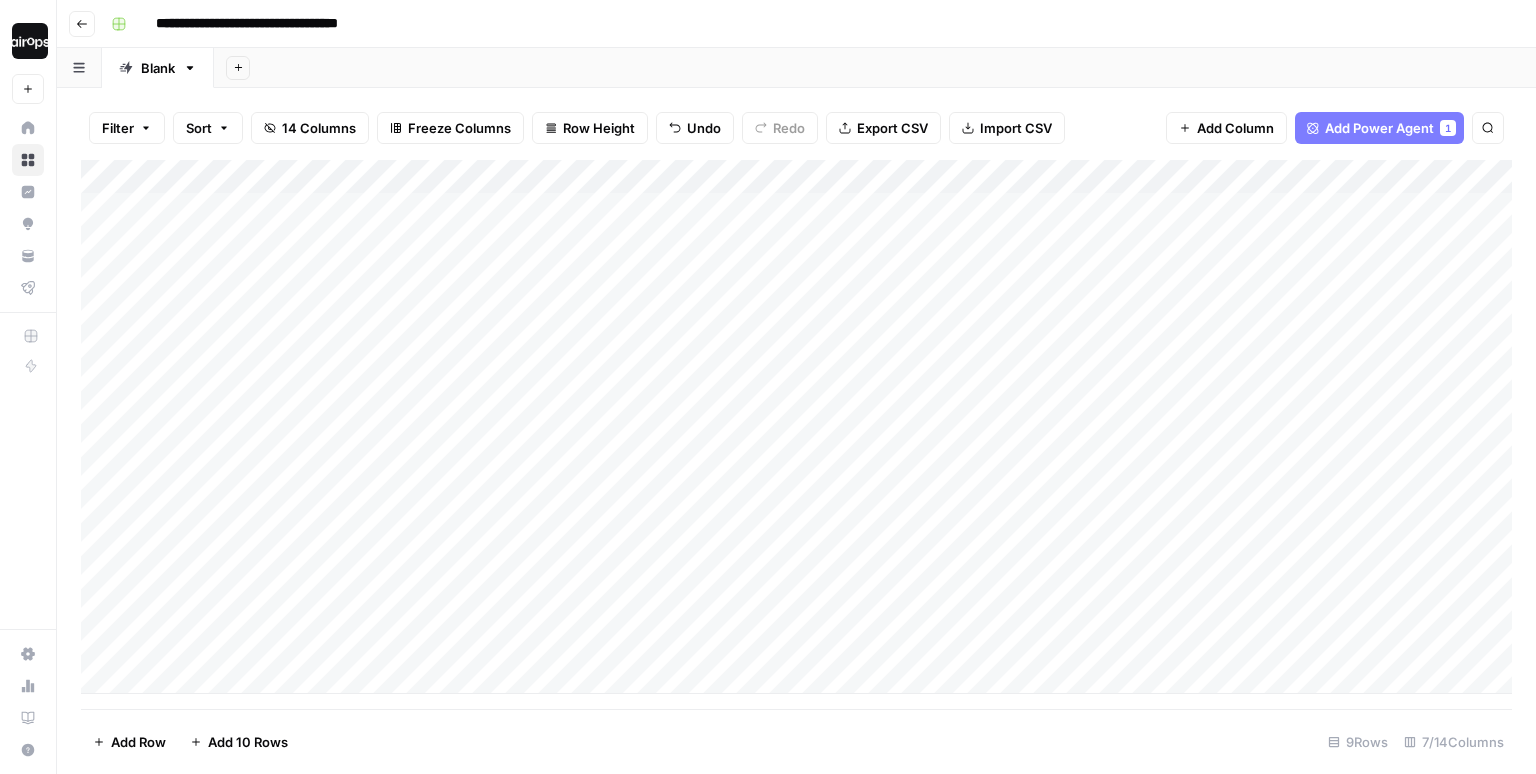
click at [967, 65] on div "Add Sheet" at bounding box center [875, 68] width 1322 height 40
click at [759, 177] on div "Add Column" at bounding box center [796, 427] width 1431 height 534
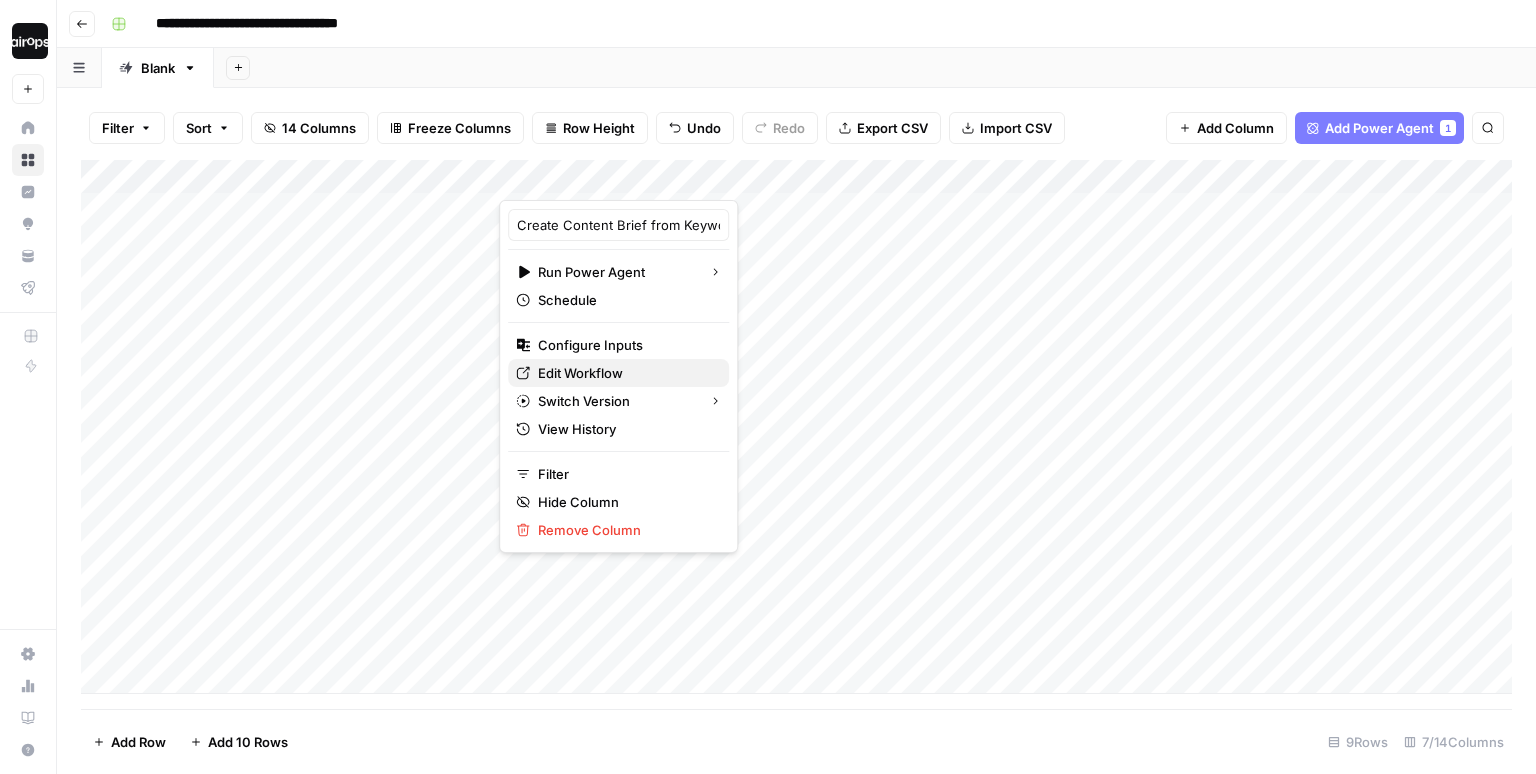
click at [595, 376] on span "Edit Workflow" at bounding box center [625, 373] width 175 height 20
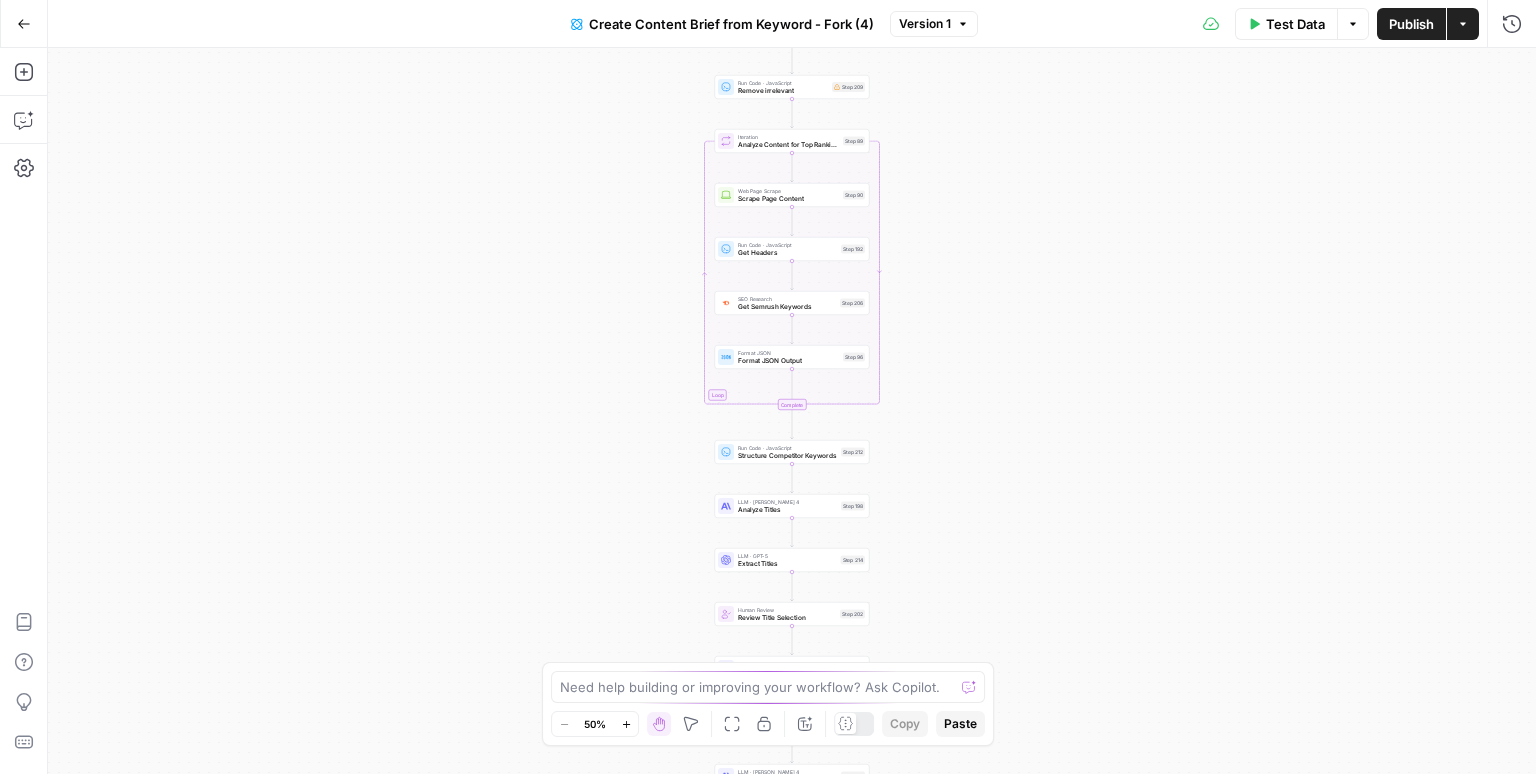
click at [920, 165] on div "Workflow Input Settings Inputs Google Search Perform Google Search Step 51 Loop…" at bounding box center [792, 411] width 1488 height 726
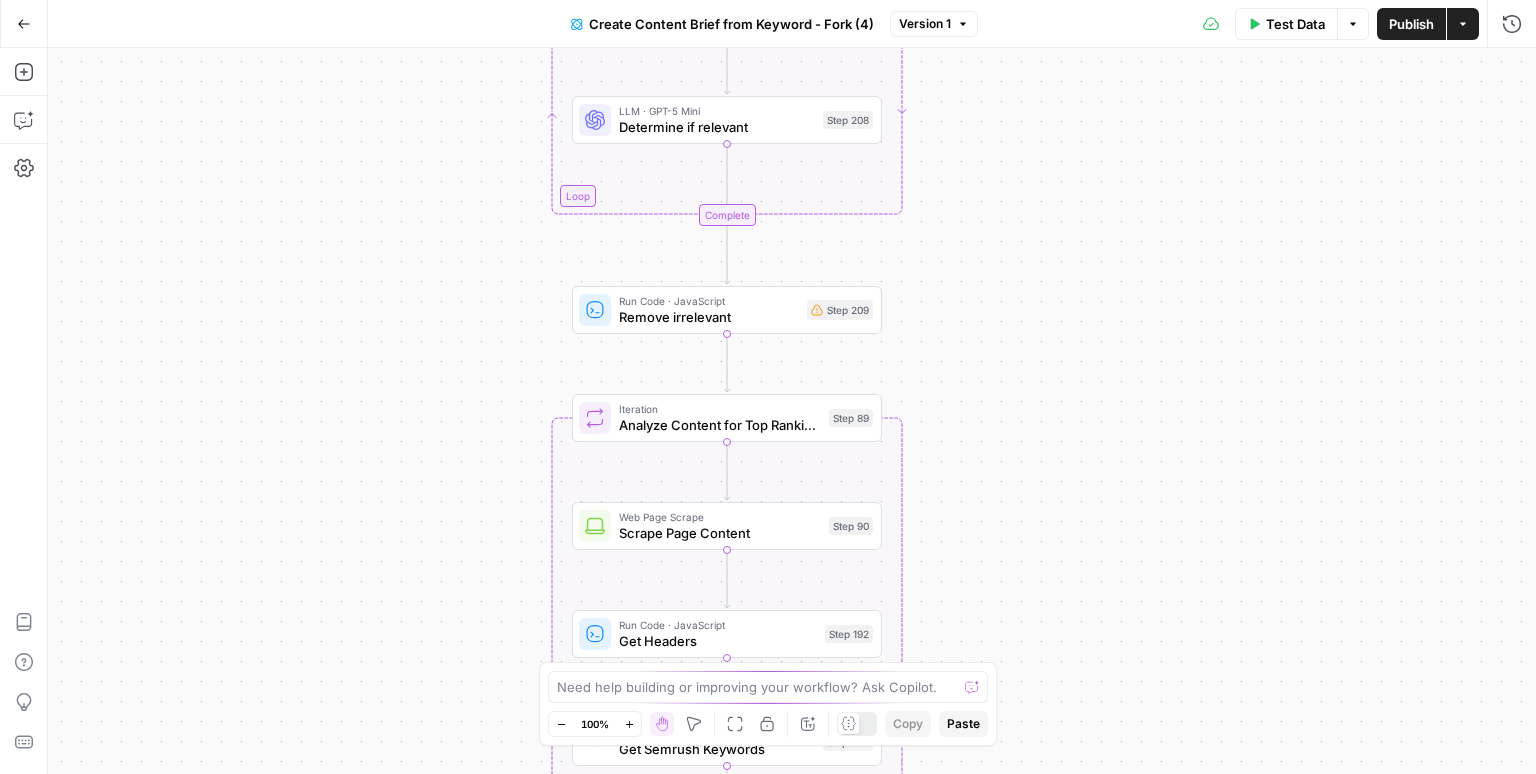
drag, startPoint x: 893, startPoint y: 156, endPoint x: 956, endPoint y: 497, distance: 346.8
click at [956, 497] on div "Workflow Input Settings Inputs Google Search Perform Google Search Step 51 Loop…" at bounding box center [792, 411] width 1488 height 726
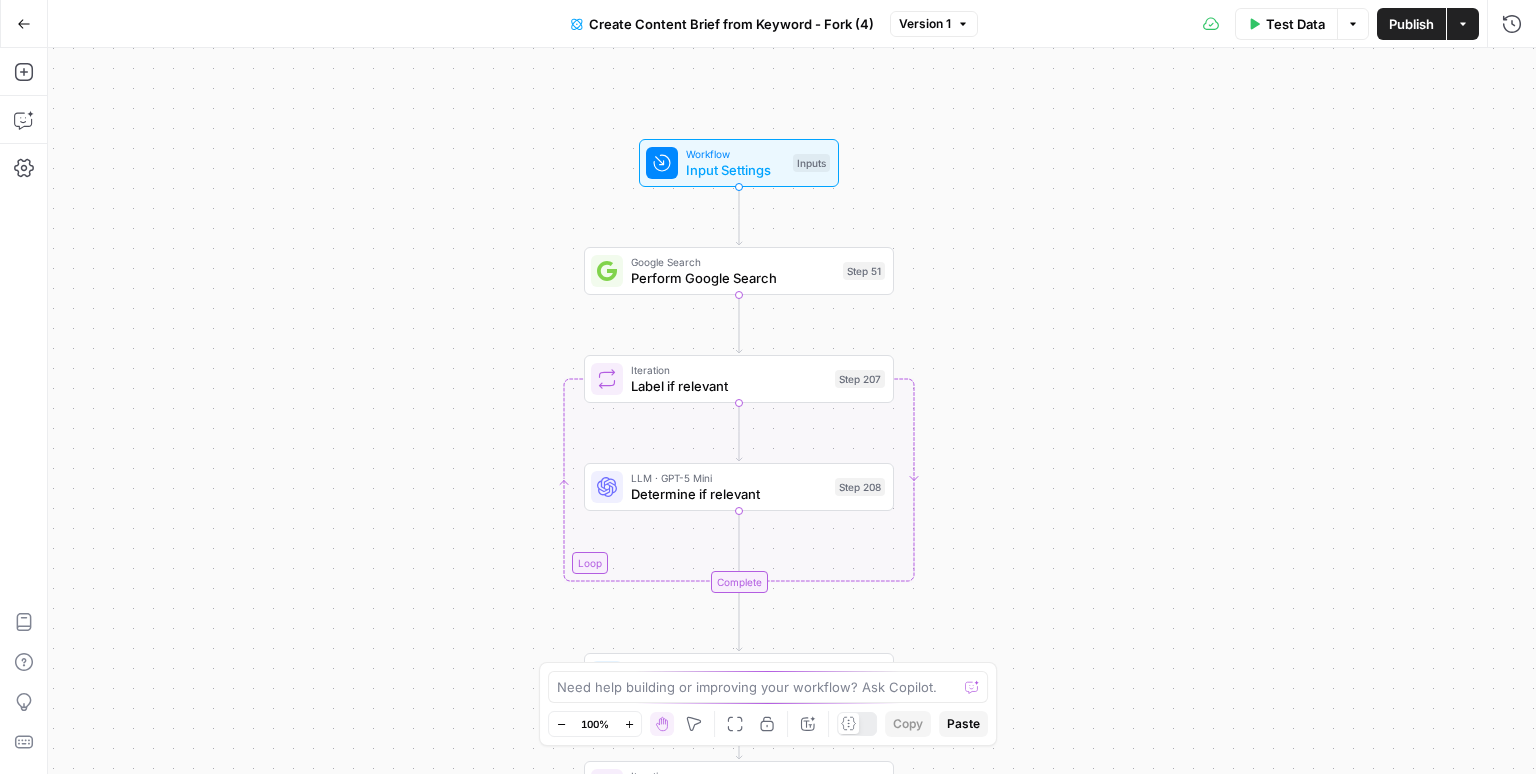
drag, startPoint x: 961, startPoint y: 99, endPoint x: 975, endPoint y: 460, distance: 361.3
click at [975, 460] on div "Workflow Input Settings Inputs Google Search Perform Google Search Step 51 Loop…" at bounding box center [792, 411] width 1488 height 726
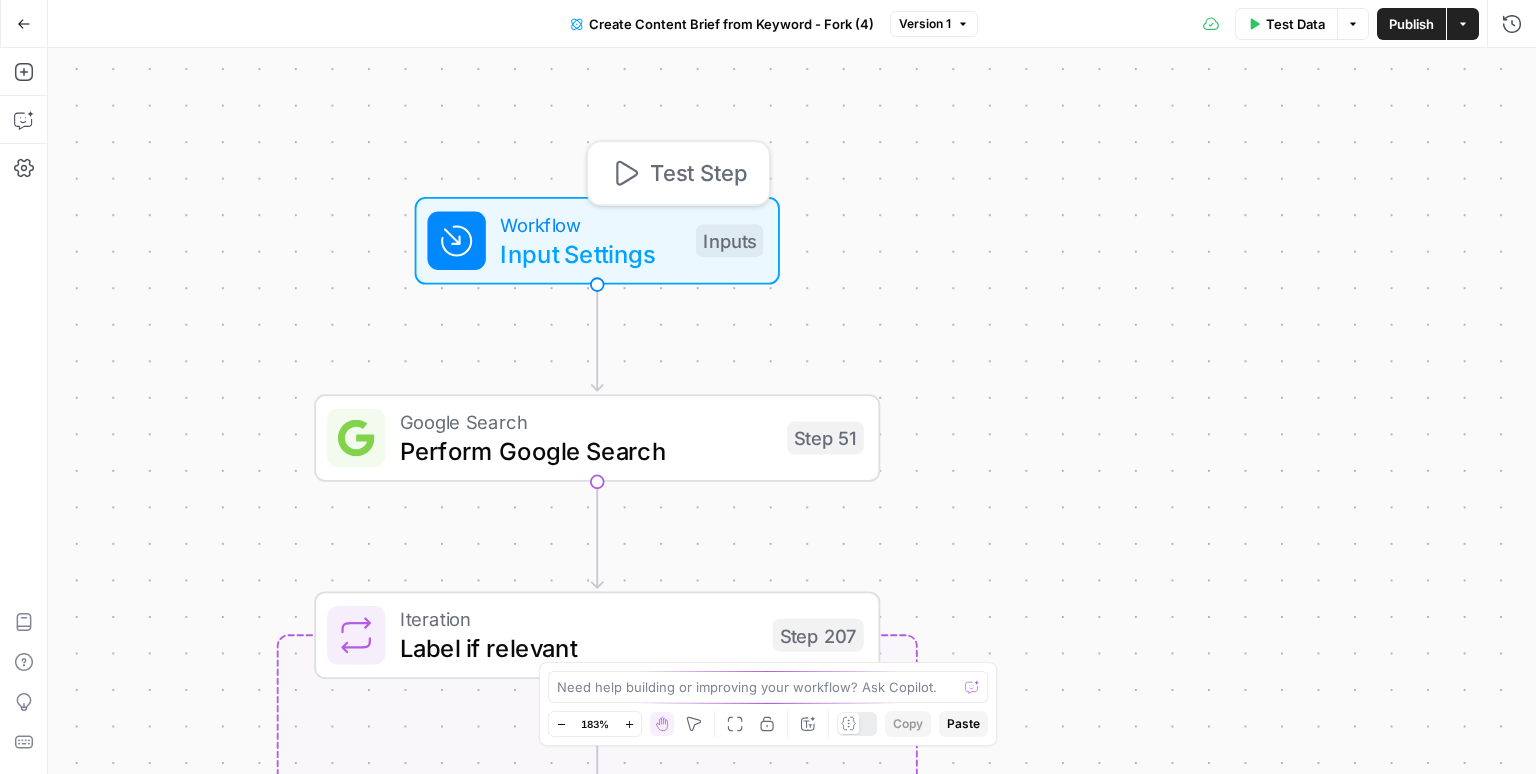
click at [645, 233] on span "Workflow" at bounding box center [590, 224] width 181 height 29
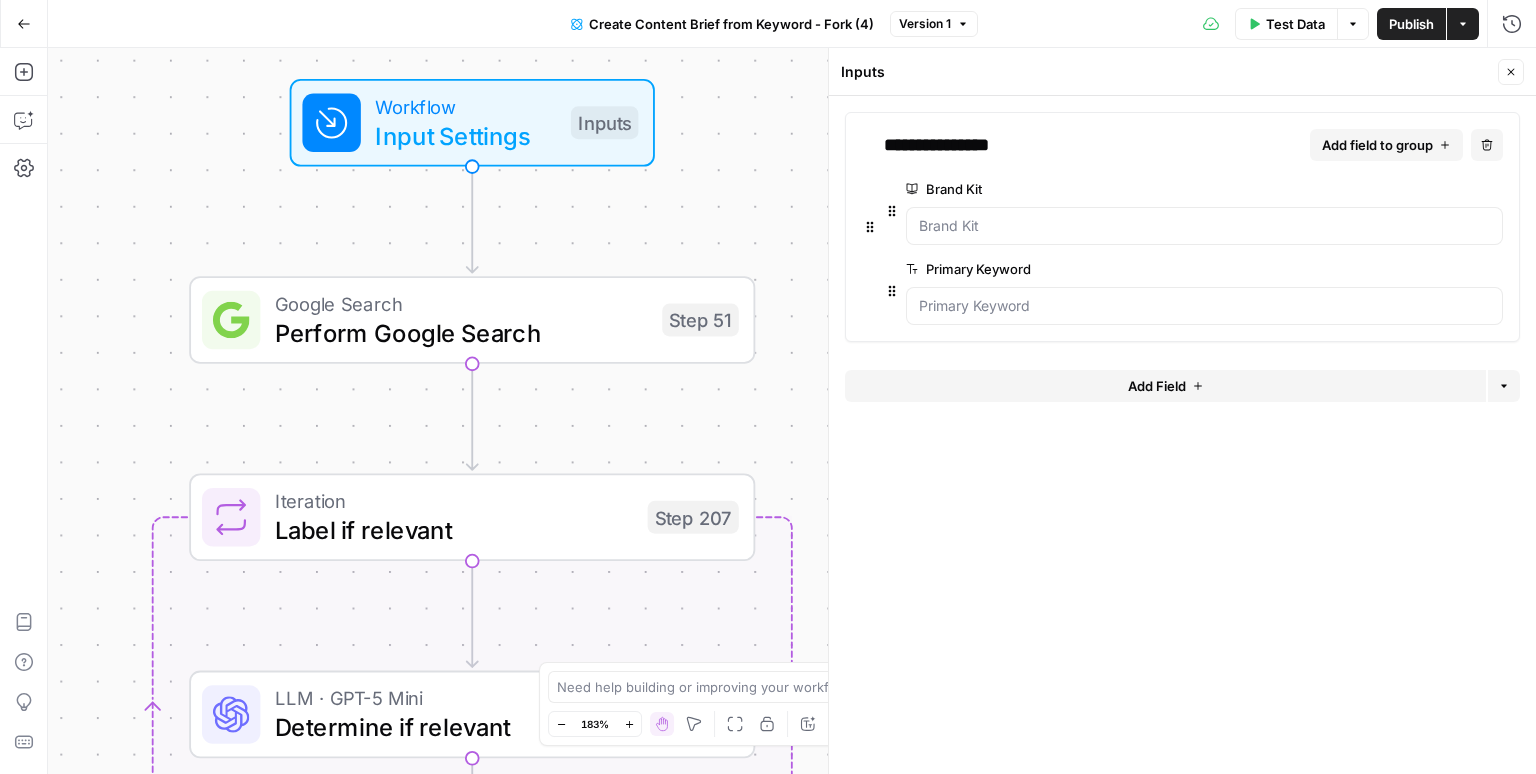
drag, startPoint x: 739, startPoint y: 338, endPoint x: 613, endPoint y: 219, distance: 173.3
click at [613, 219] on div "Workflow Input Settings Inputs Google Search Perform Google Search Step 51 Loop…" at bounding box center [792, 411] width 1488 height 726
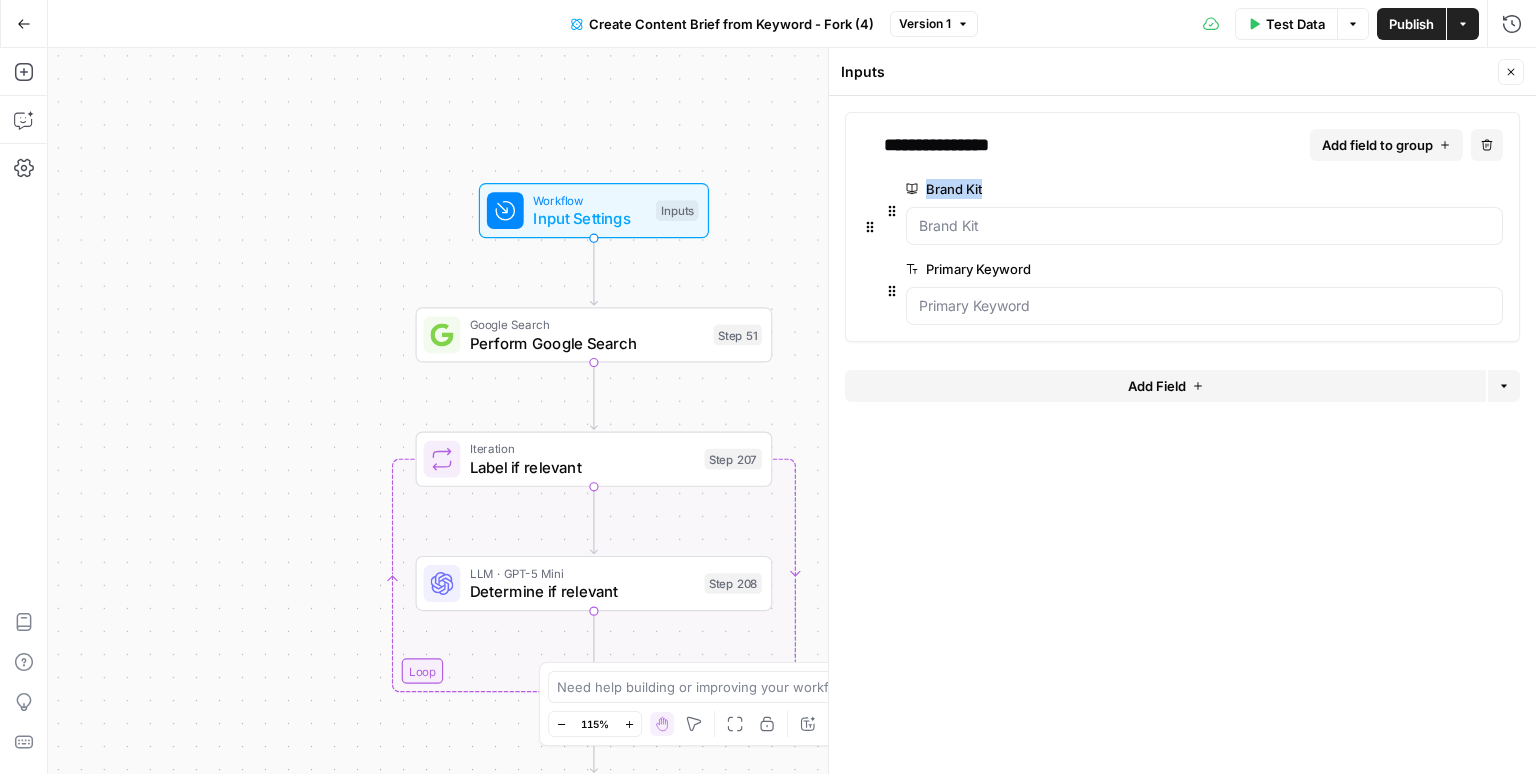
drag, startPoint x: 999, startPoint y: 188, endPoint x: 984, endPoint y: 197, distance: 17.5
click at [984, 197] on label "Brand Kit" at bounding box center [1148, 189] width 484 height 20
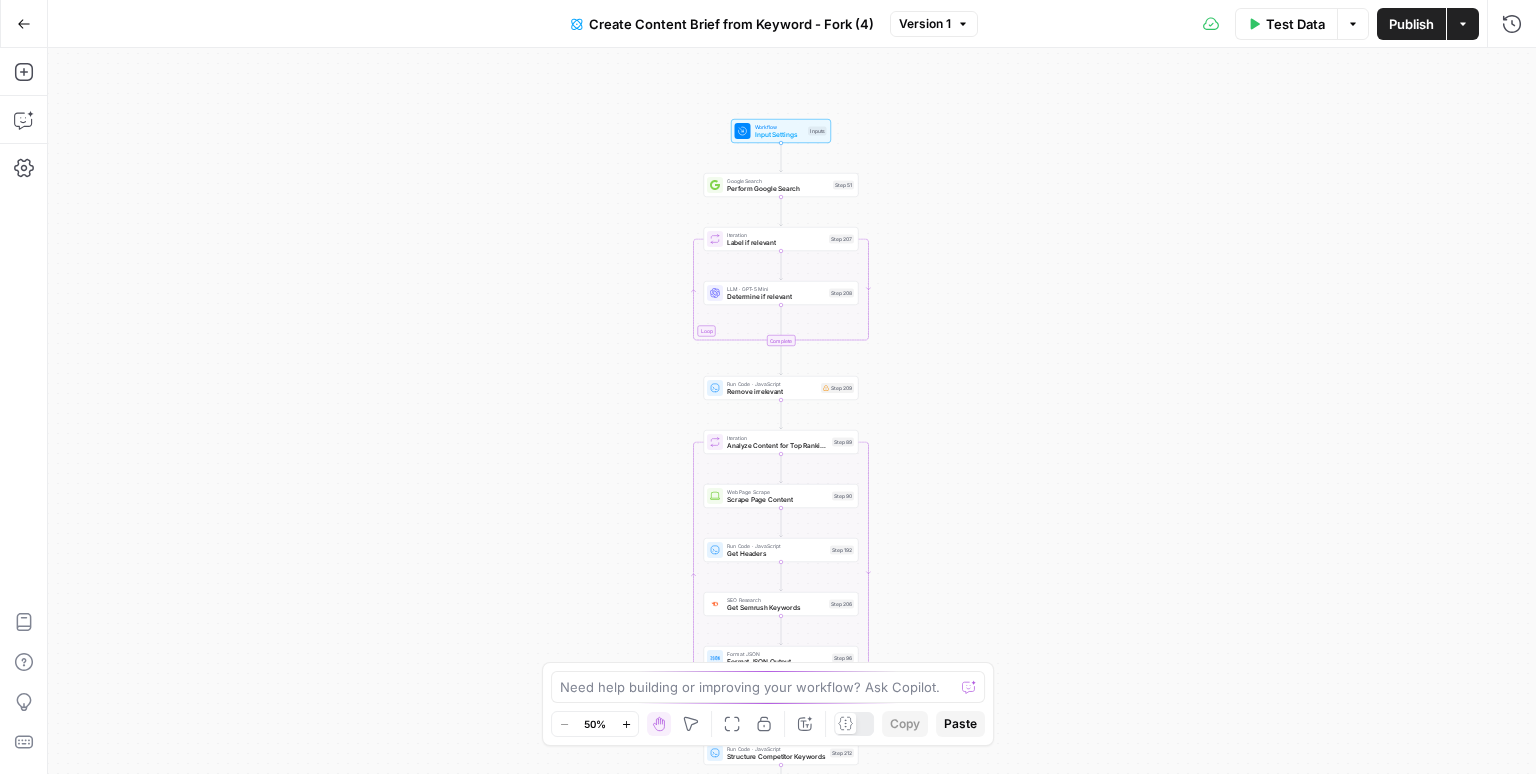
drag, startPoint x: 667, startPoint y: 163, endPoint x: 656, endPoint y: 464, distance: 301.2
click at [656, 464] on div "Workflow Input Settings Inputs Google Search Perform Google Search Step 51 Loop…" at bounding box center [792, 411] width 1488 height 726
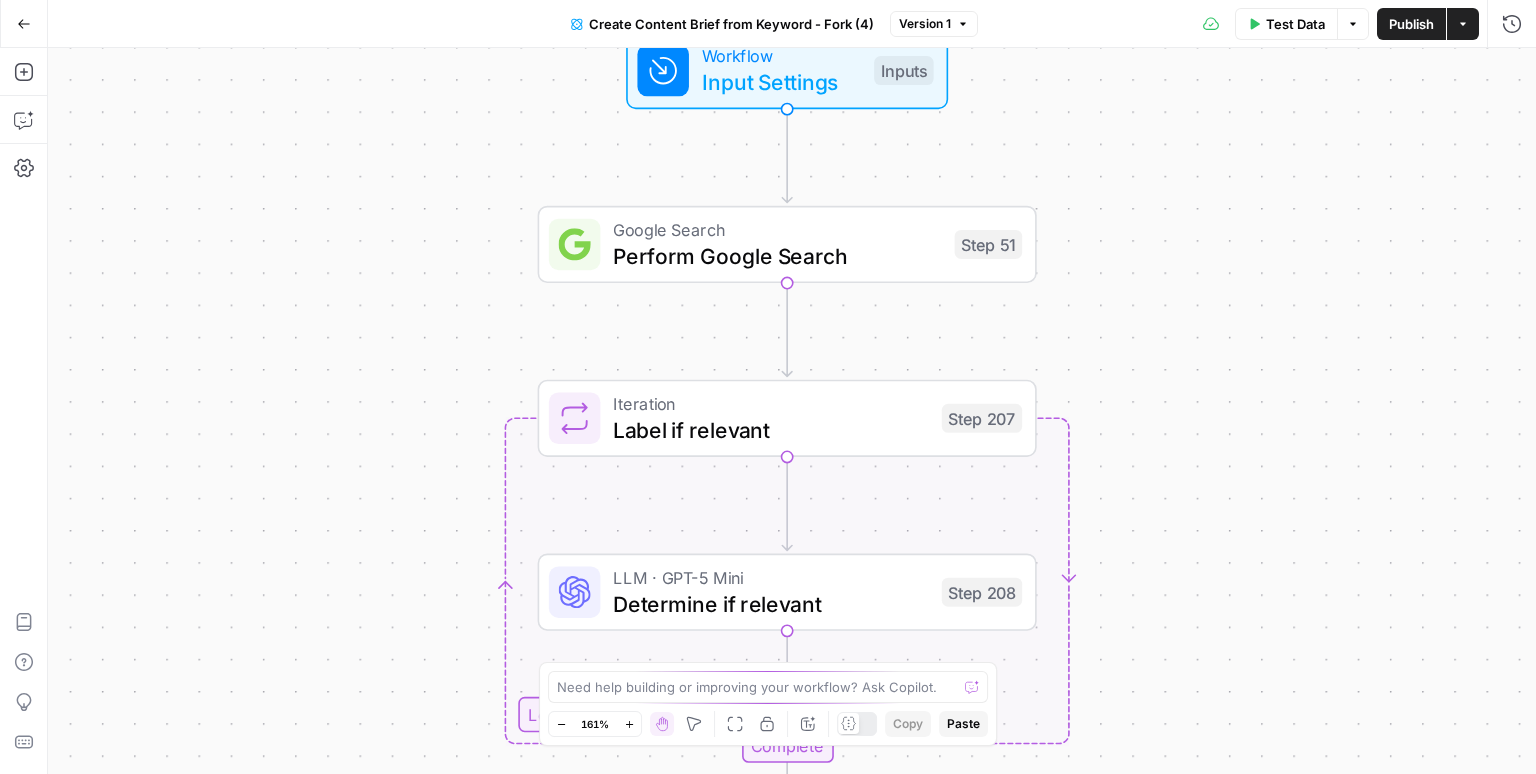
drag, startPoint x: 695, startPoint y: 205, endPoint x: 488, endPoint y: 330, distance: 241.8
click at [488, 330] on div "Workflow Input Settings Inputs Google Search Perform Google Search Step 51 Loop…" at bounding box center [792, 411] width 1488 height 726
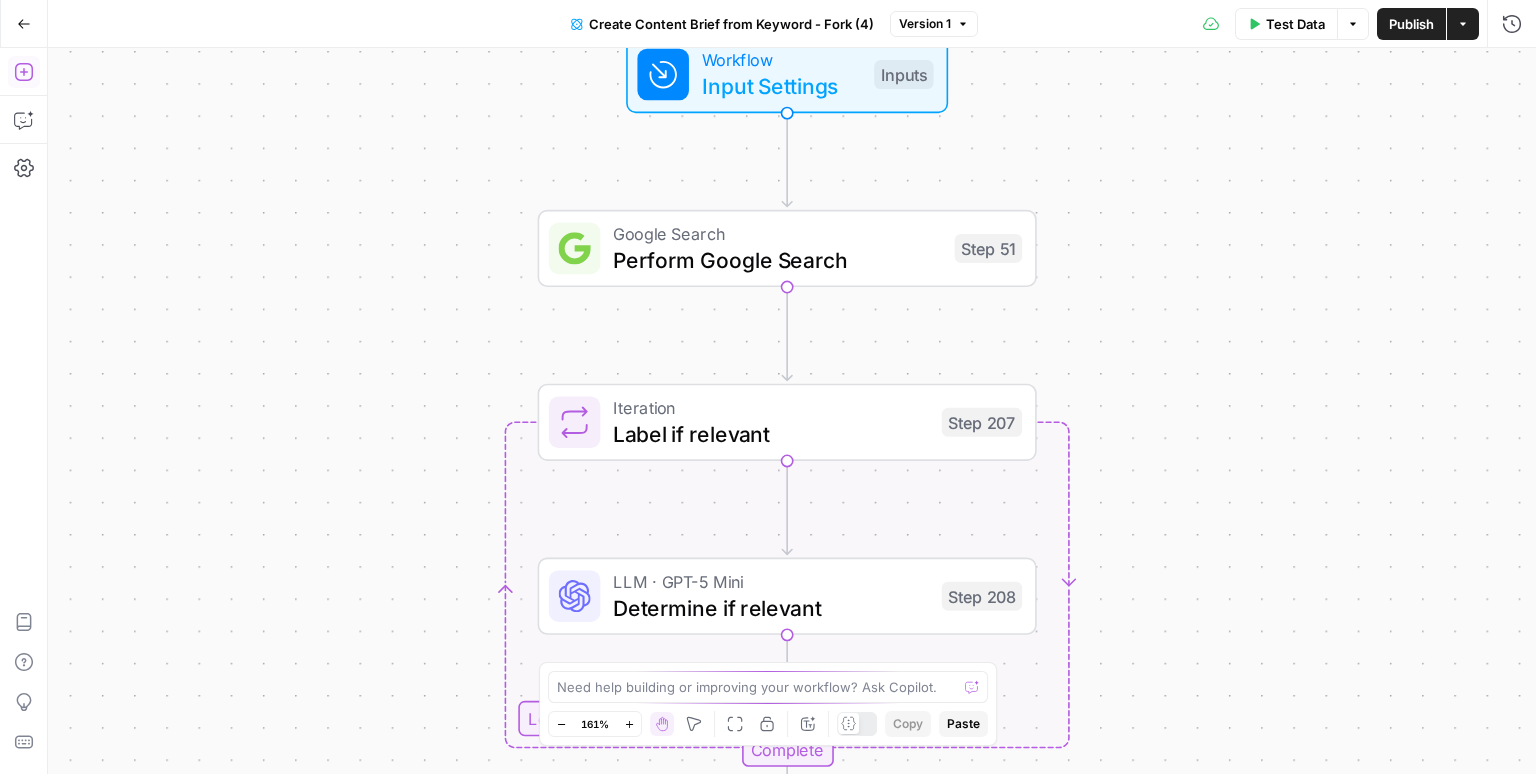
click at [26, 62] on icon "button" at bounding box center [24, 72] width 20 height 20
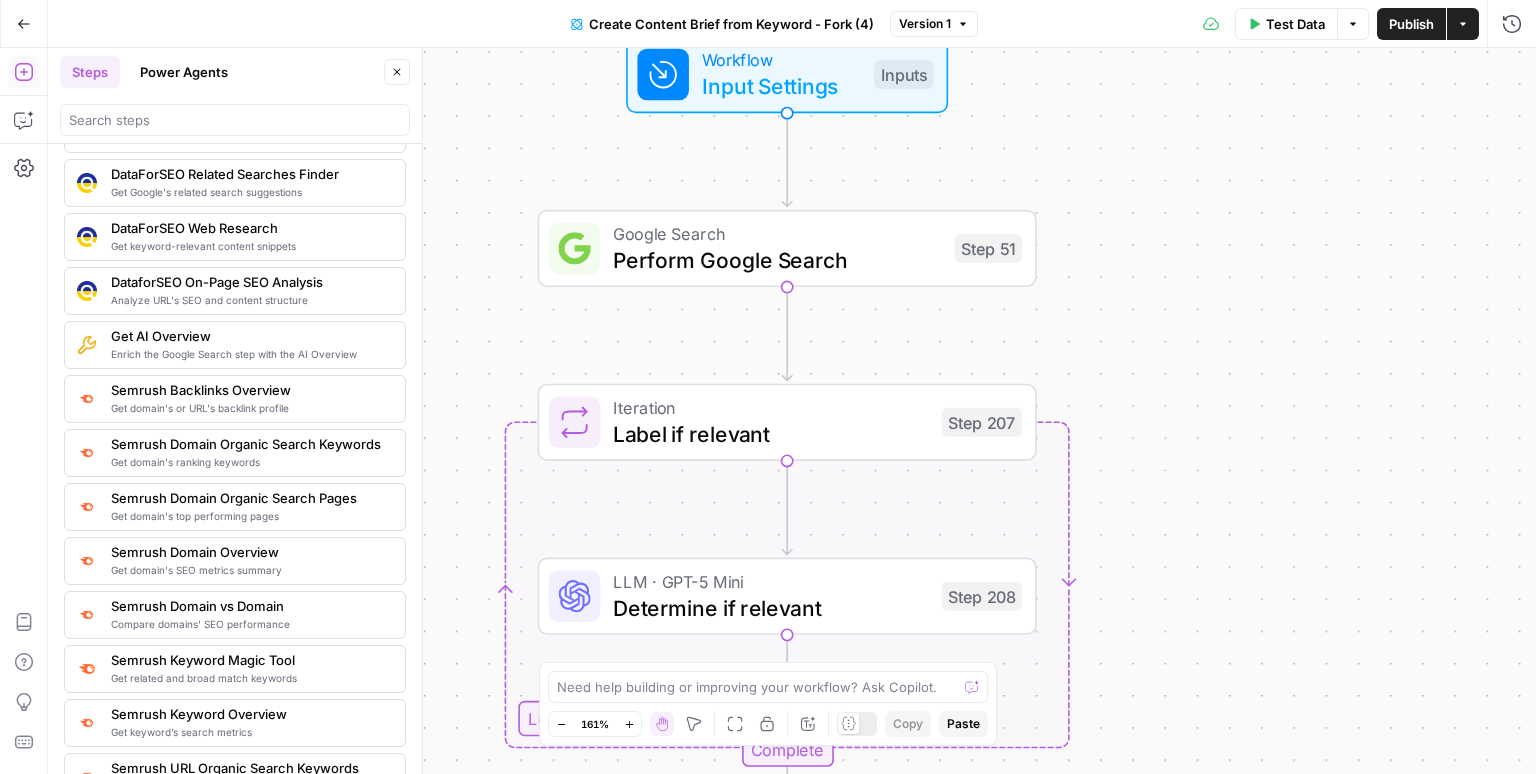
scroll to position [2165, 0]
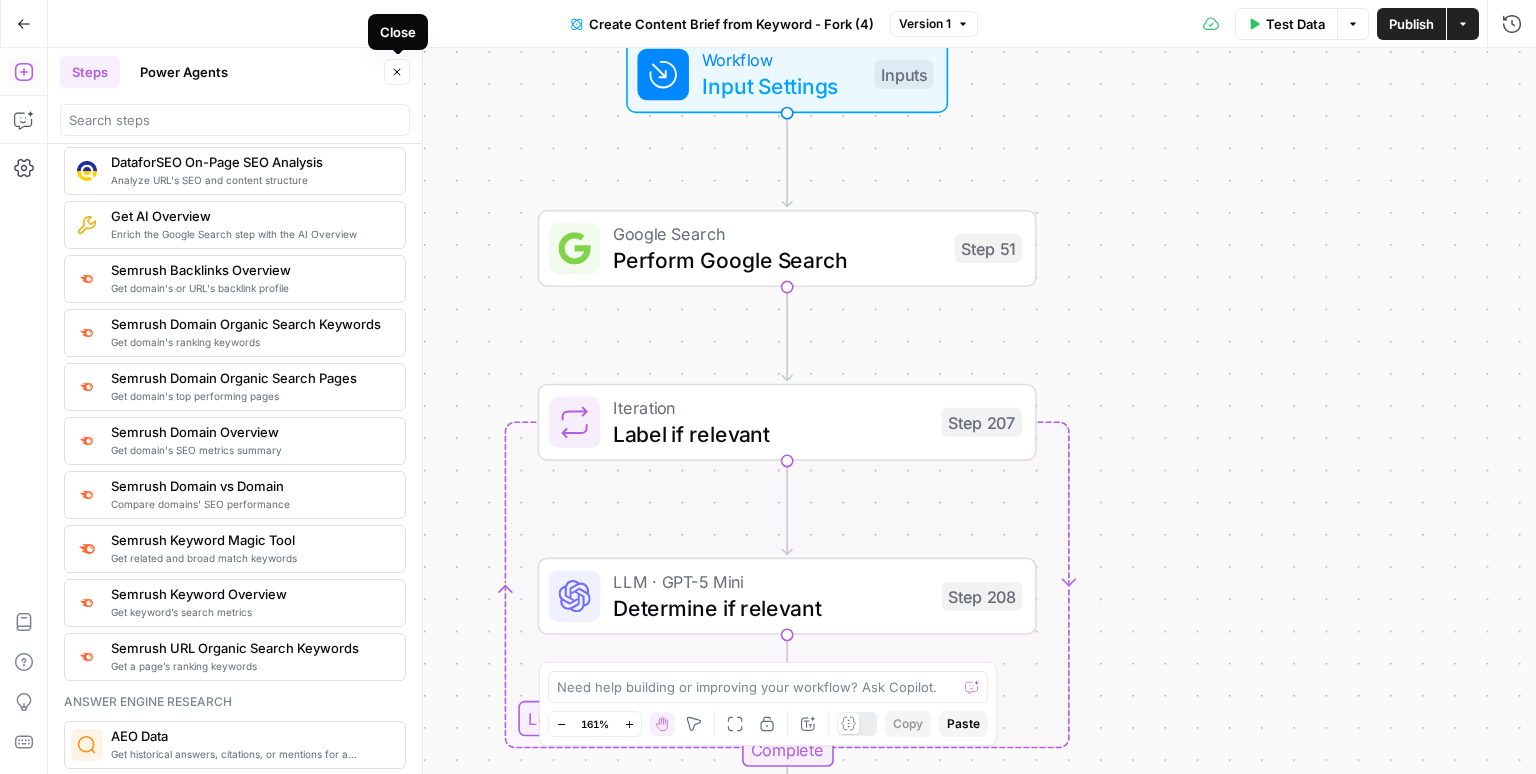
click at [397, 76] on icon "button" at bounding box center [397, 72] width 12 height 12
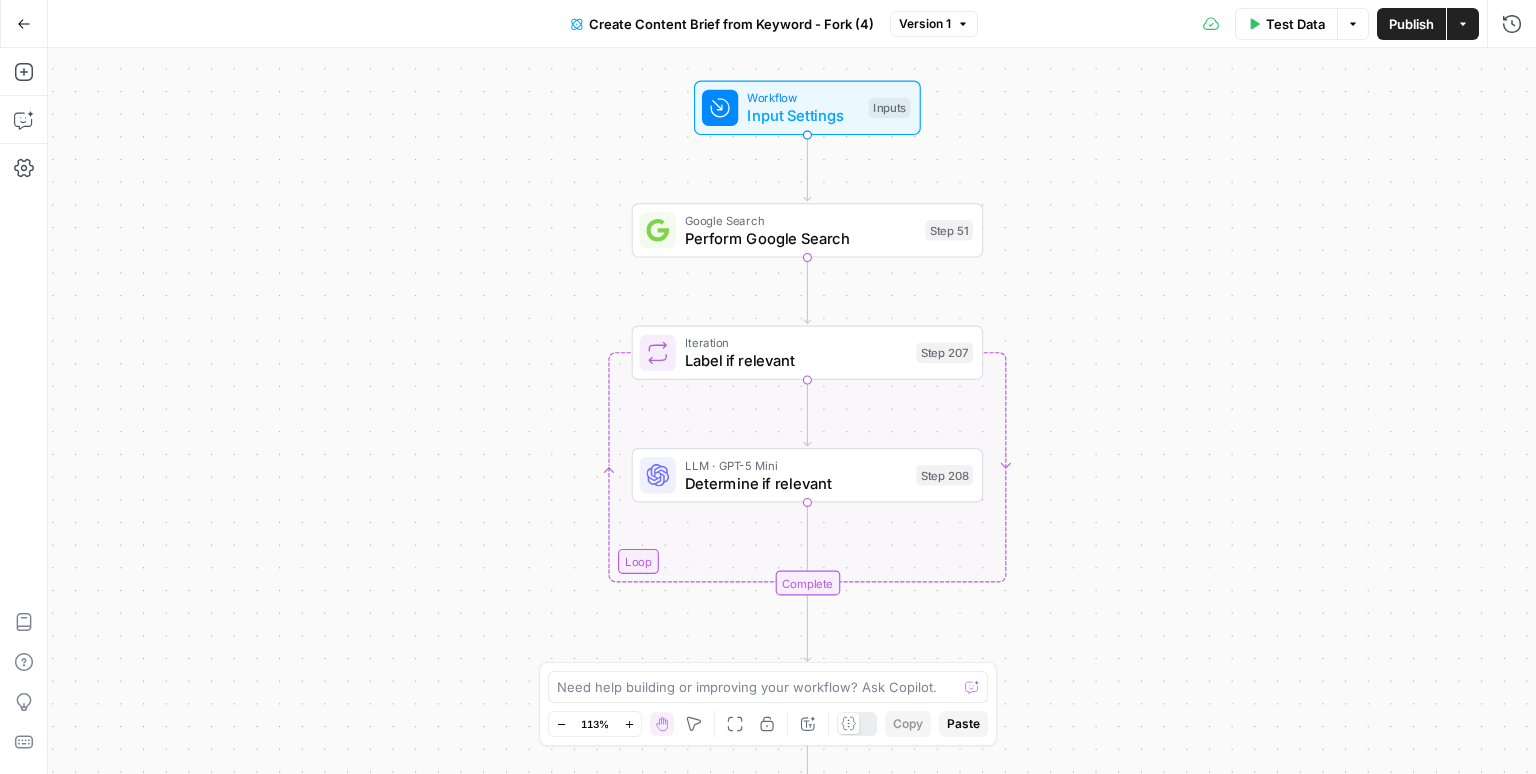
drag, startPoint x: 1210, startPoint y: 385, endPoint x: 1141, endPoint y: 354, distance: 75.6
click at [1141, 354] on div "Workflow Input Settings Inputs Google Search Perform Google Search Step 51 Loop…" at bounding box center [792, 411] width 1488 height 726
click at [789, 103] on span "Workflow" at bounding box center [803, 98] width 112 height 18
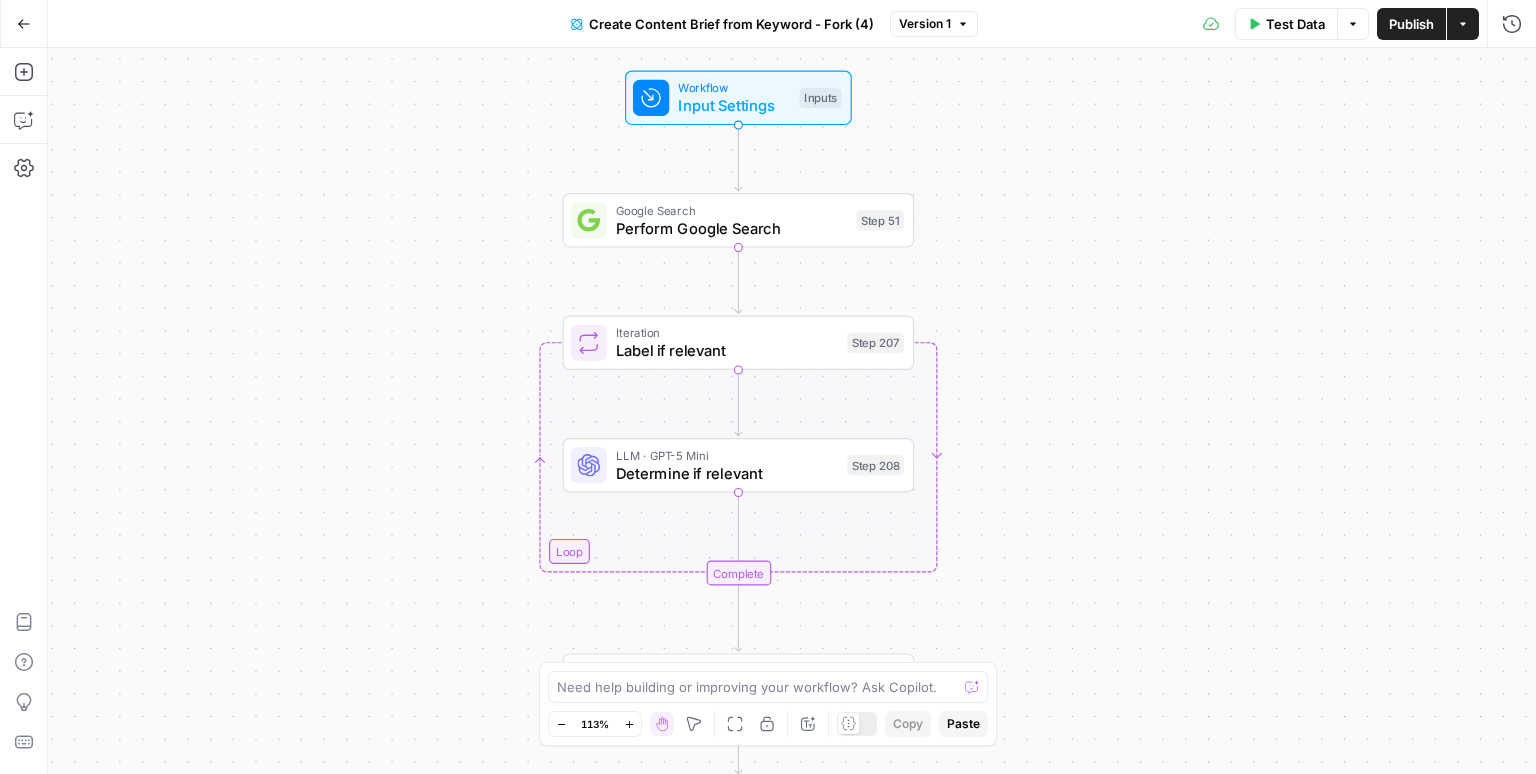
drag, startPoint x: 720, startPoint y: 174, endPoint x: 639, endPoint y: 162, distance: 81.9
click at [639, 162] on div "Workflow Input Settings Inputs Google Search Perform Google Search Step 51 Loop…" at bounding box center [792, 411] width 1488 height 726
click at [708, 94] on span "Input Settings" at bounding box center [723, 103] width 112 height 23
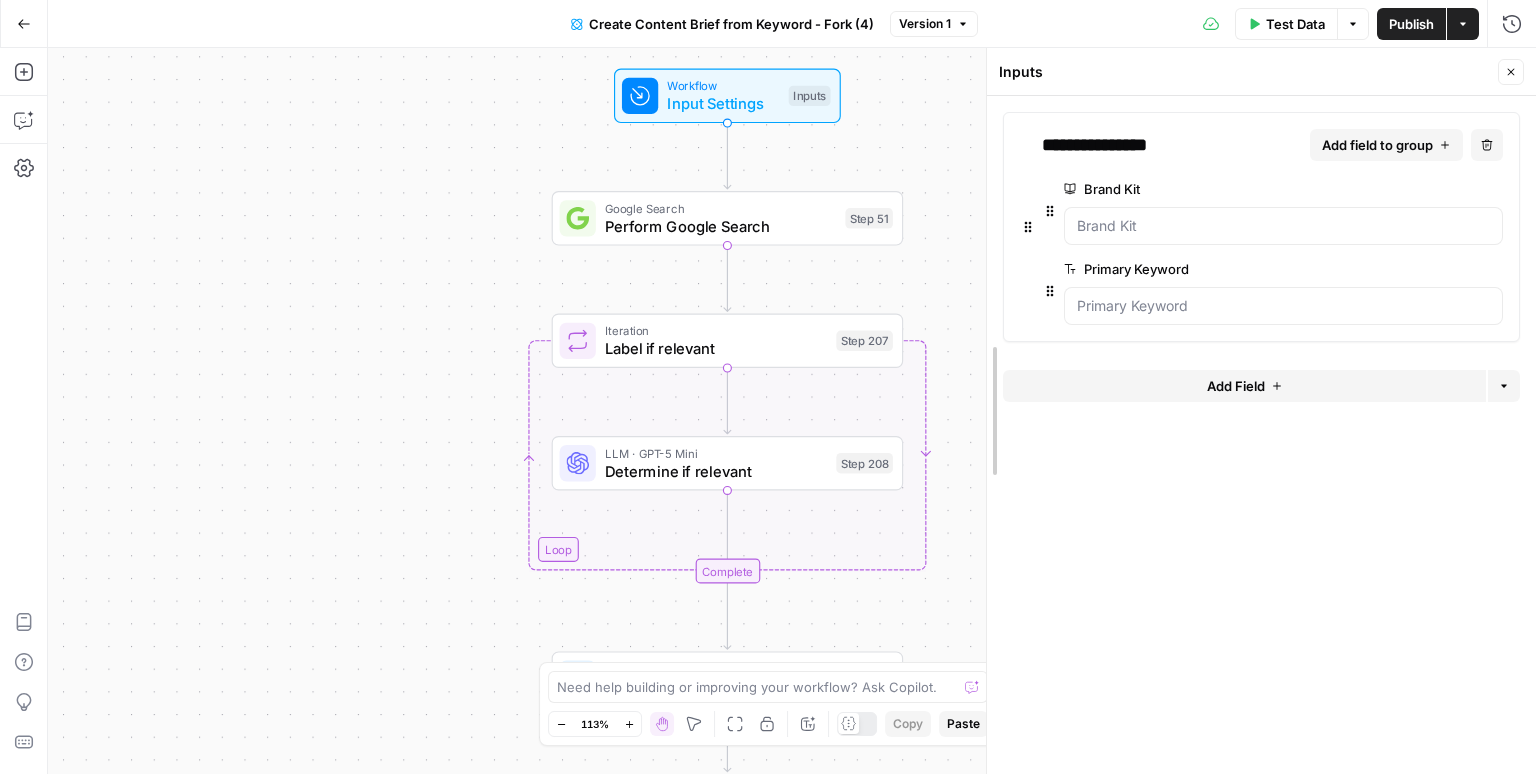
drag, startPoint x: 824, startPoint y: 290, endPoint x: 992, endPoint y: 297, distance: 168.1
click at [992, 297] on div at bounding box center [987, 411] width 20 height 726
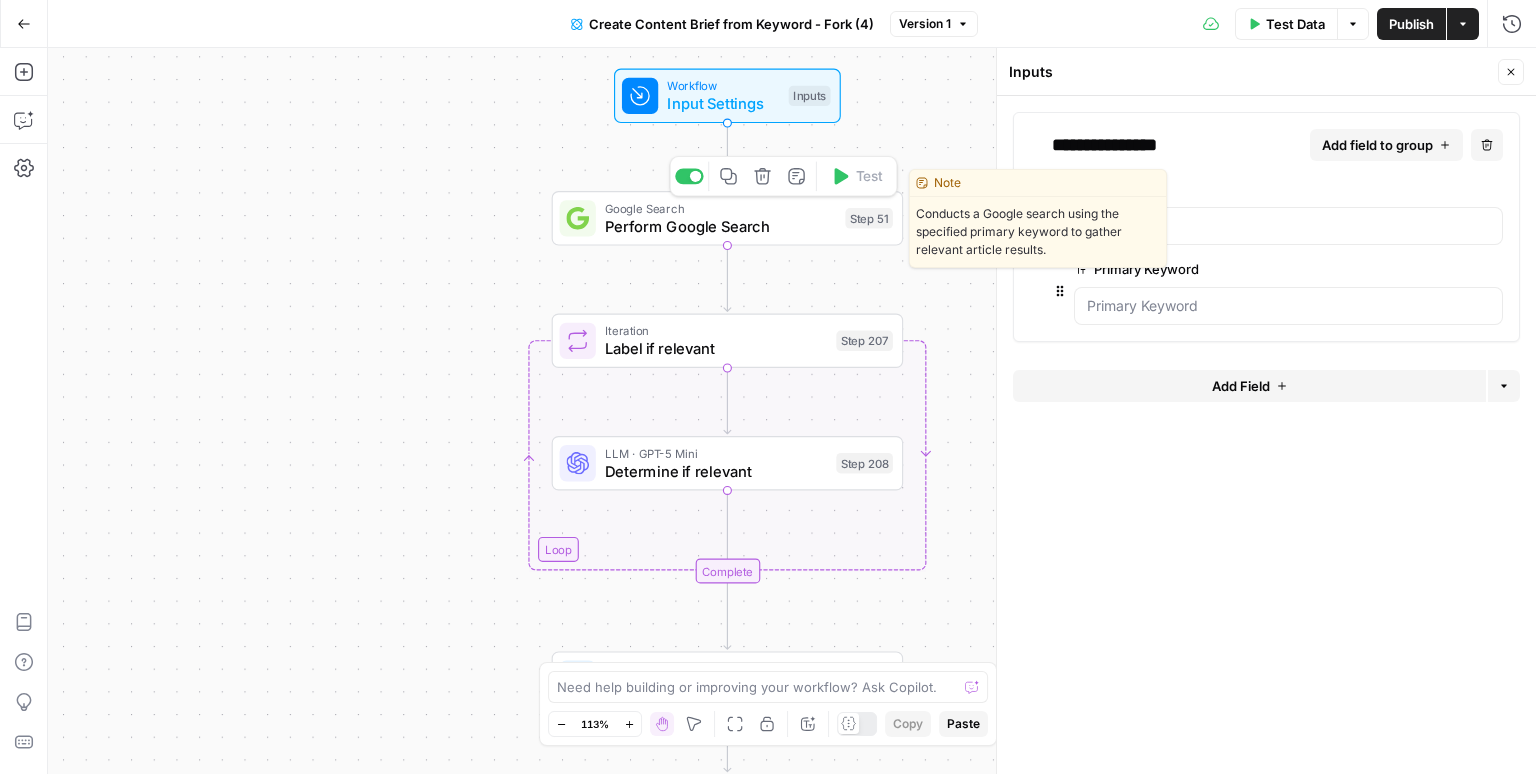
click at [803, 230] on span "Perform Google Search" at bounding box center [720, 226] width 231 height 23
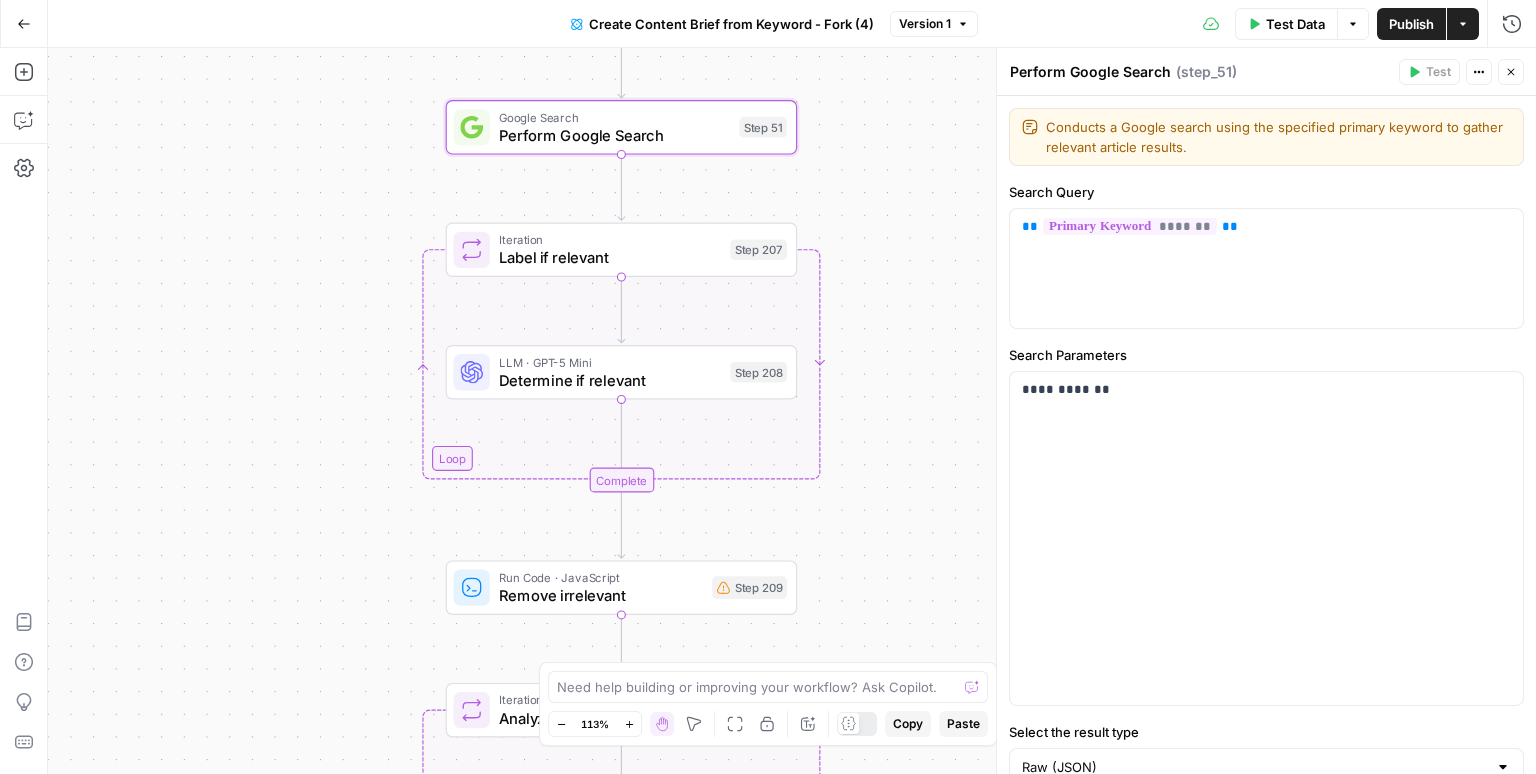
drag, startPoint x: 510, startPoint y: 383, endPoint x: 403, endPoint y: 291, distance: 141.1
click at [403, 291] on div "Workflow Input Settings Inputs Google Search Perform Google Search Step 51 Loop…" at bounding box center [792, 411] width 1488 height 726
click at [677, 371] on span "Determine if relevant" at bounding box center [609, 379] width 222 height 23
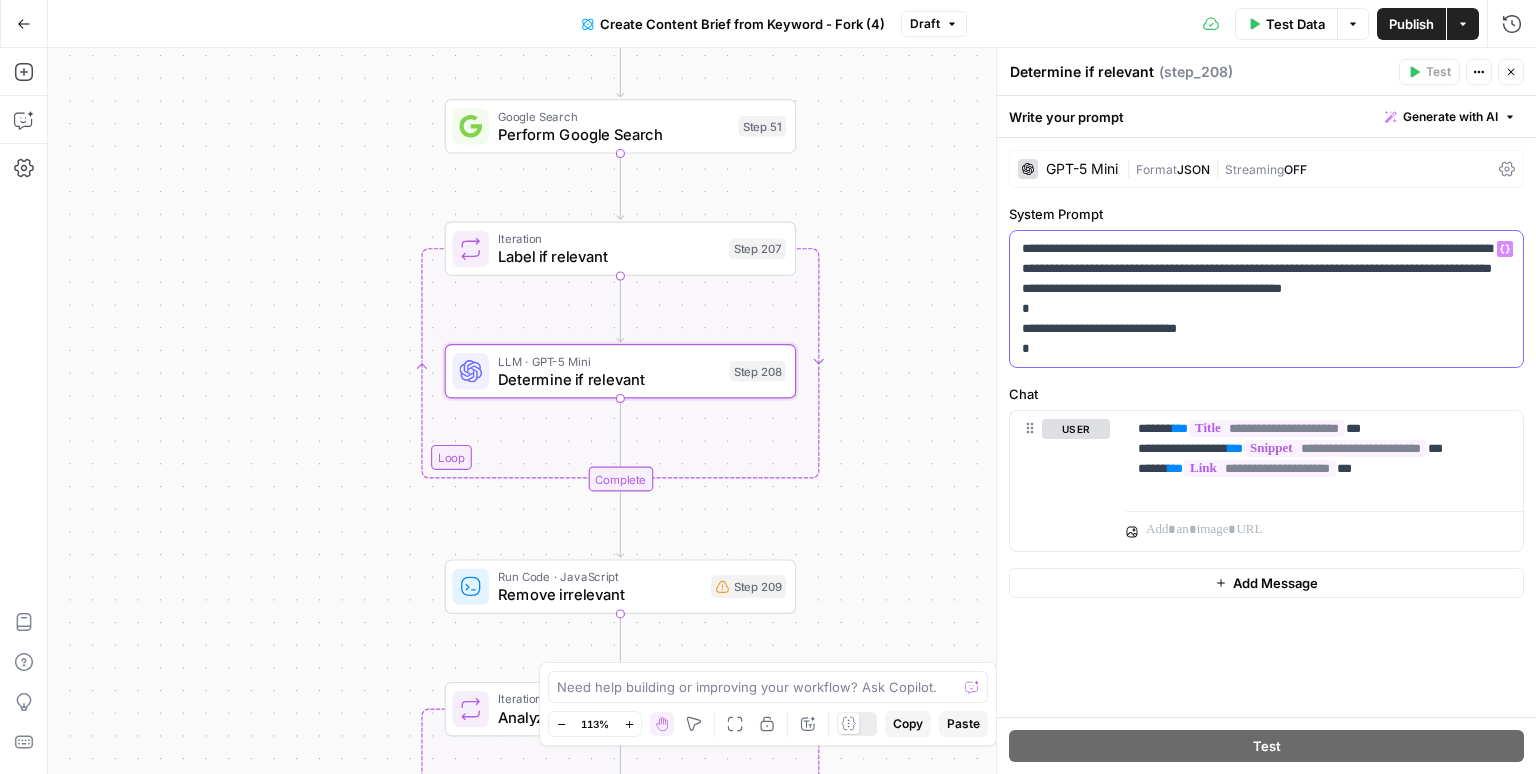
click at [1410, 265] on p "**********" at bounding box center [1267, 299] width 490 height 120
click at [1356, 268] on p "**********" at bounding box center [1267, 299] width 490 height 120
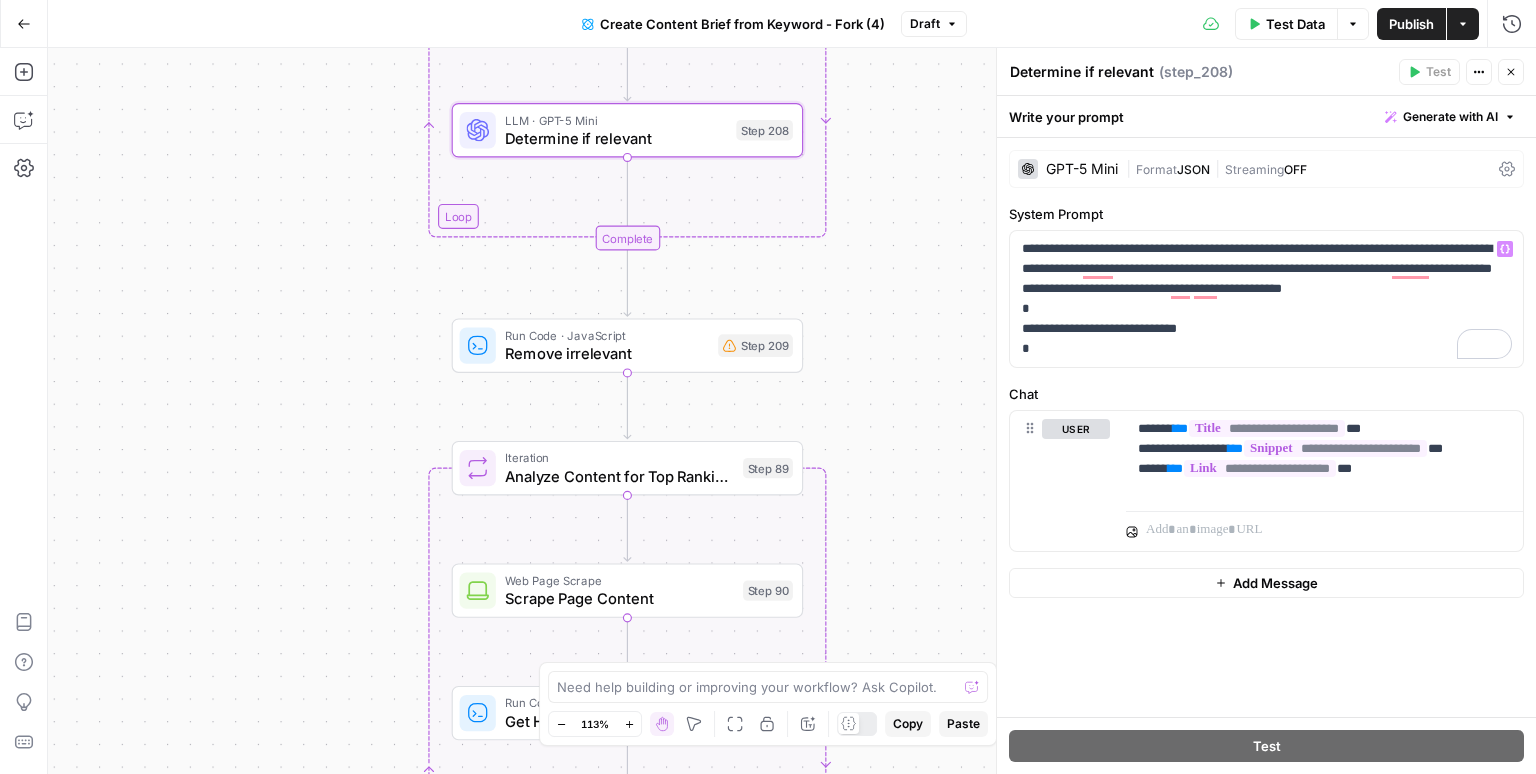
drag, startPoint x: 961, startPoint y: 526, endPoint x: 972, endPoint y: 256, distance: 270.2
click at [972, 256] on div "Workflow Input Settings Inputs Google Search Perform Google Search Step 51 Loop…" at bounding box center [792, 411] width 1488 height 726
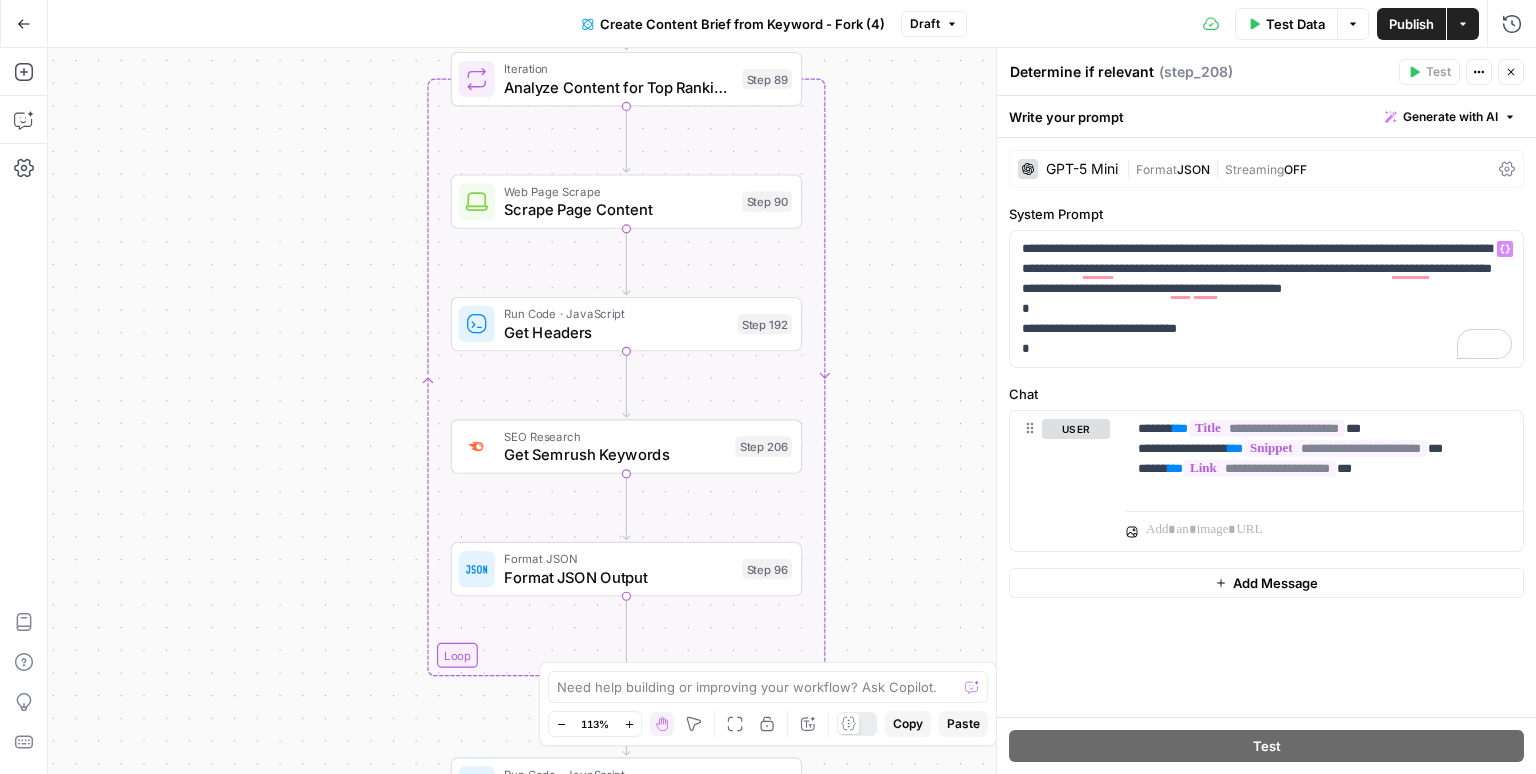
drag, startPoint x: 918, startPoint y: 489, endPoint x: 913, endPoint y: 129, distance: 360.0
click at [913, 129] on div "Workflow Input Settings Inputs Google Search Perform Google Search Step 51 Loop…" at bounding box center [792, 411] width 1488 height 726
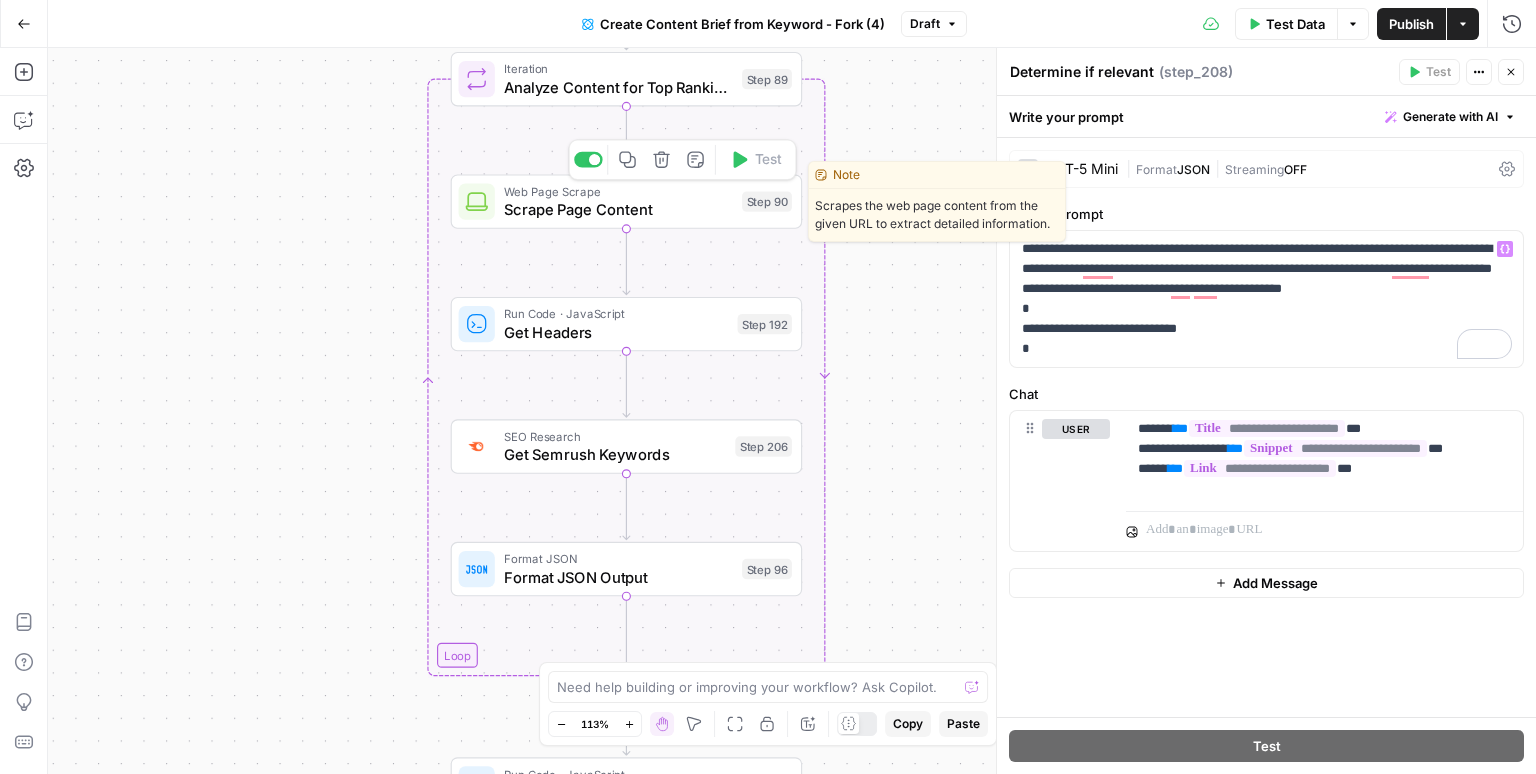
click at [672, 214] on span "Scrape Page Content" at bounding box center [618, 209] width 229 height 23
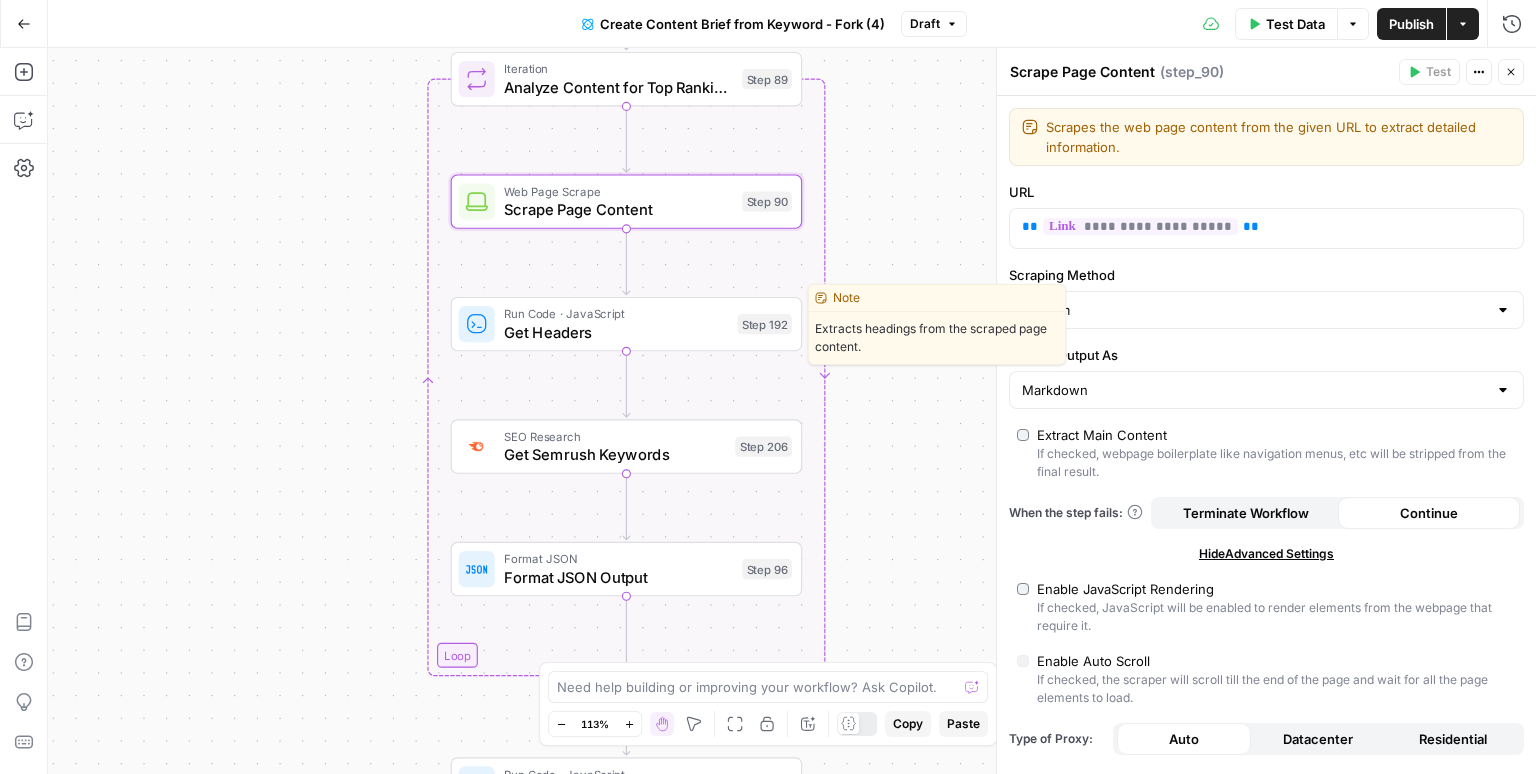
click at [722, 339] on span "Get Headers" at bounding box center [616, 332] width 225 height 23
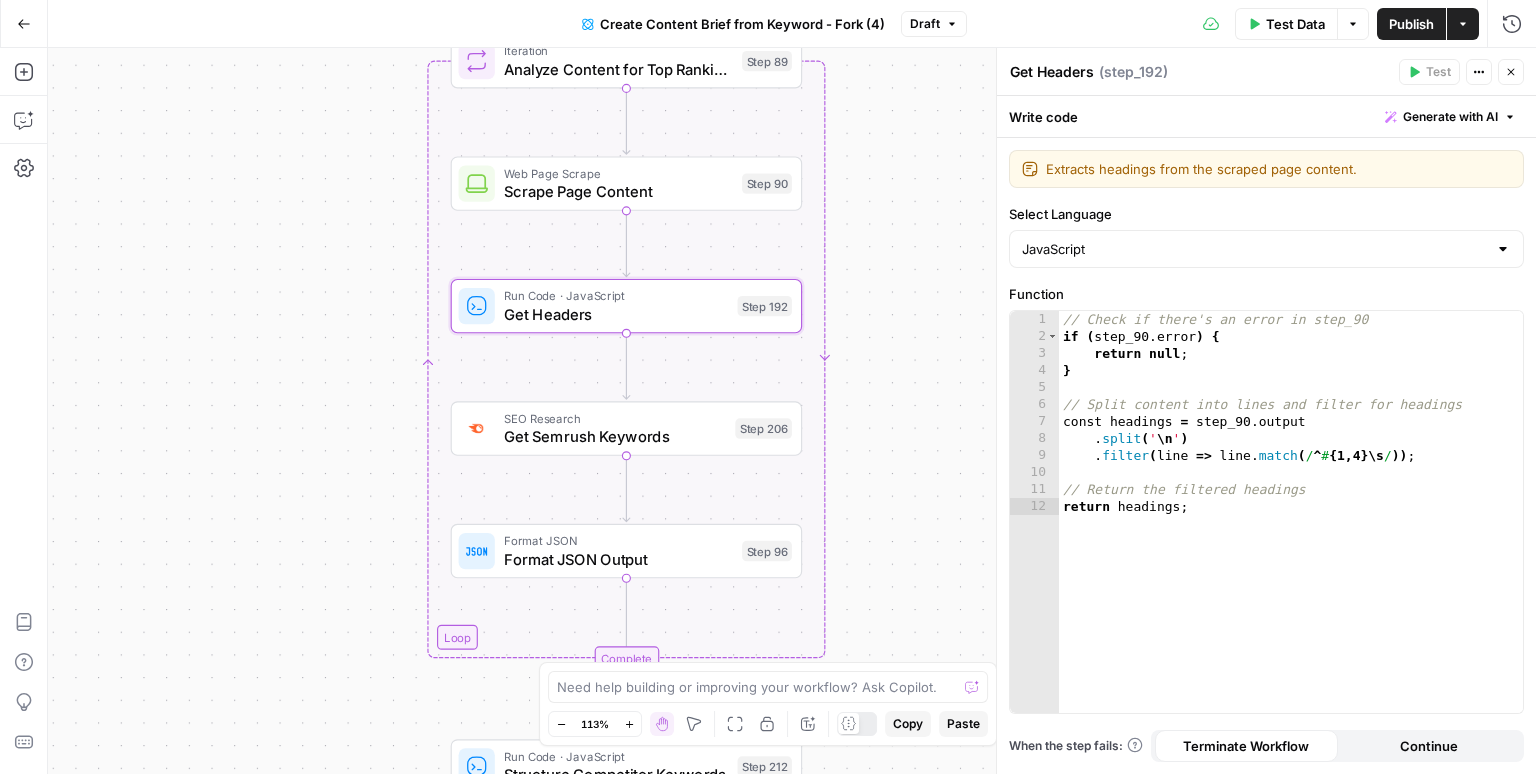
drag, startPoint x: 910, startPoint y: 461, endPoint x: 910, endPoint y: 425, distance: 36.0
click at [910, 425] on div "Workflow Input Settings Inputs Google Search Perform Google Search Step 51 Loop…" at bounding box center [792, 411] width 1488 height 726
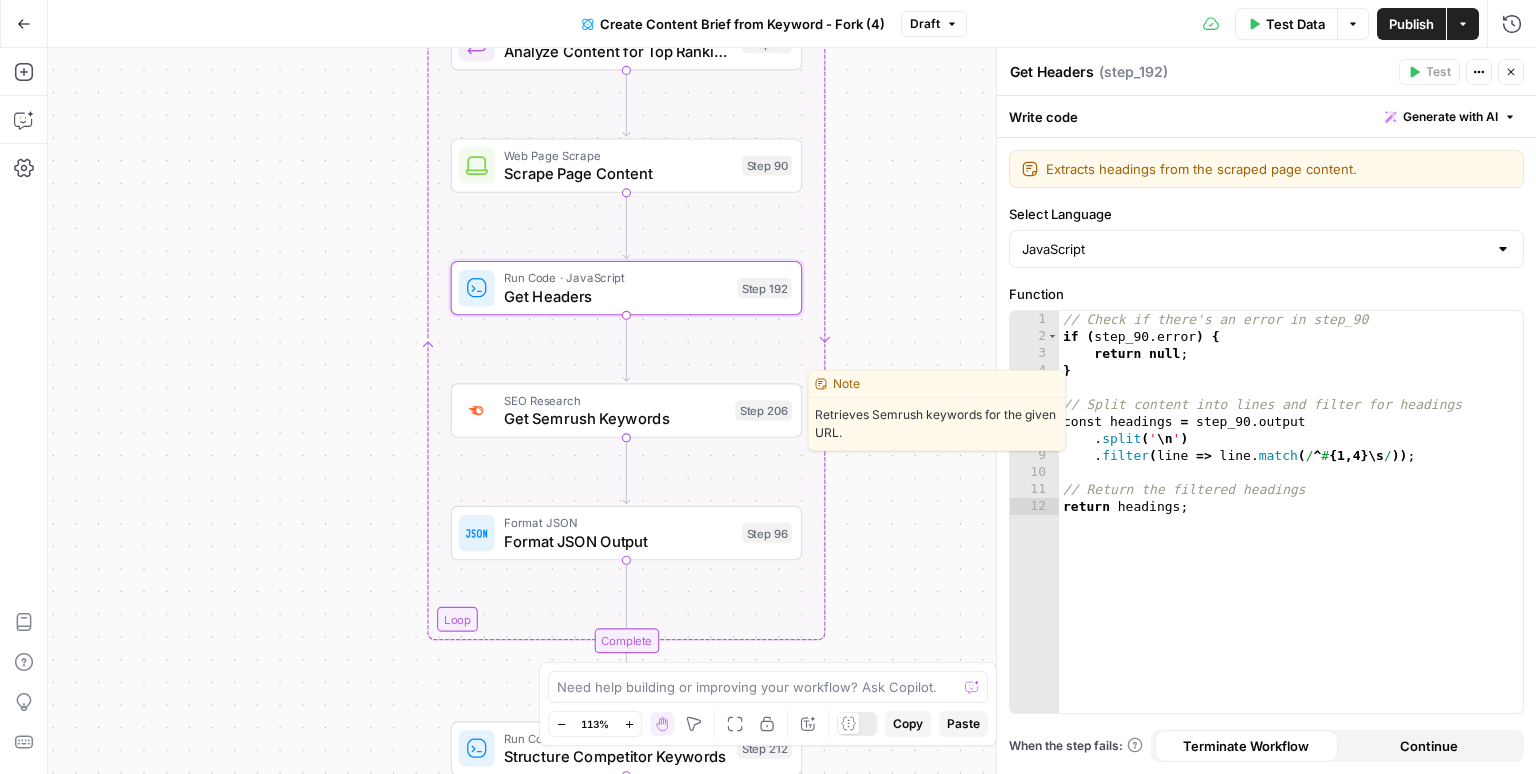
click at [691, 421] on span "Get Semrush Keywords" at bounding box center [615, 418] width 222 height 23
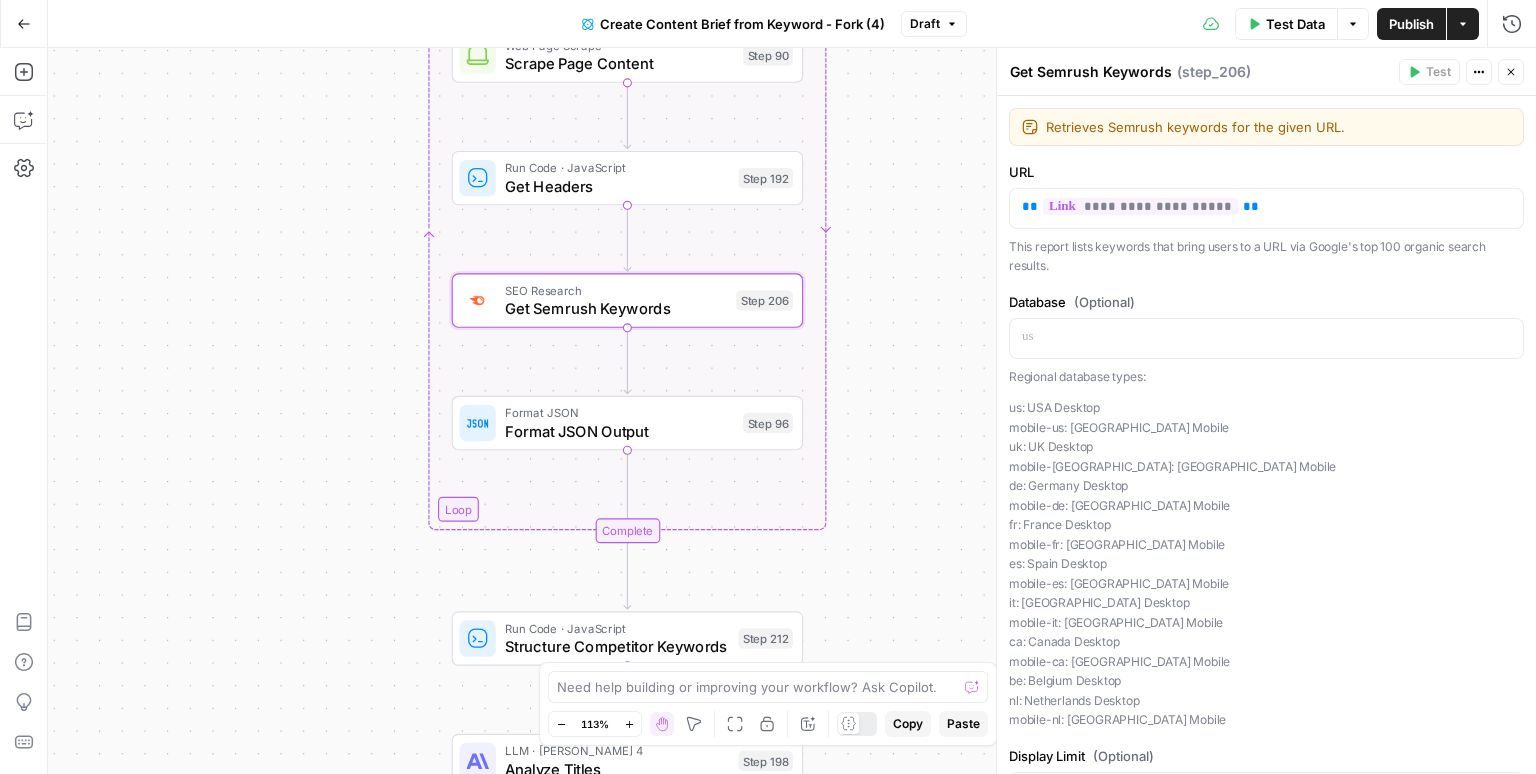
drag, startPoint x: 914, startPoint y: 505, endPoint x: 916, endPoint y: 374, distance: 131.0
click at [916, 374] on div "Workflow Input Settings Inputs Google Search Perform Google Search Step 51 Loop…" at bounding box center [792, 411] width 1488 height 726
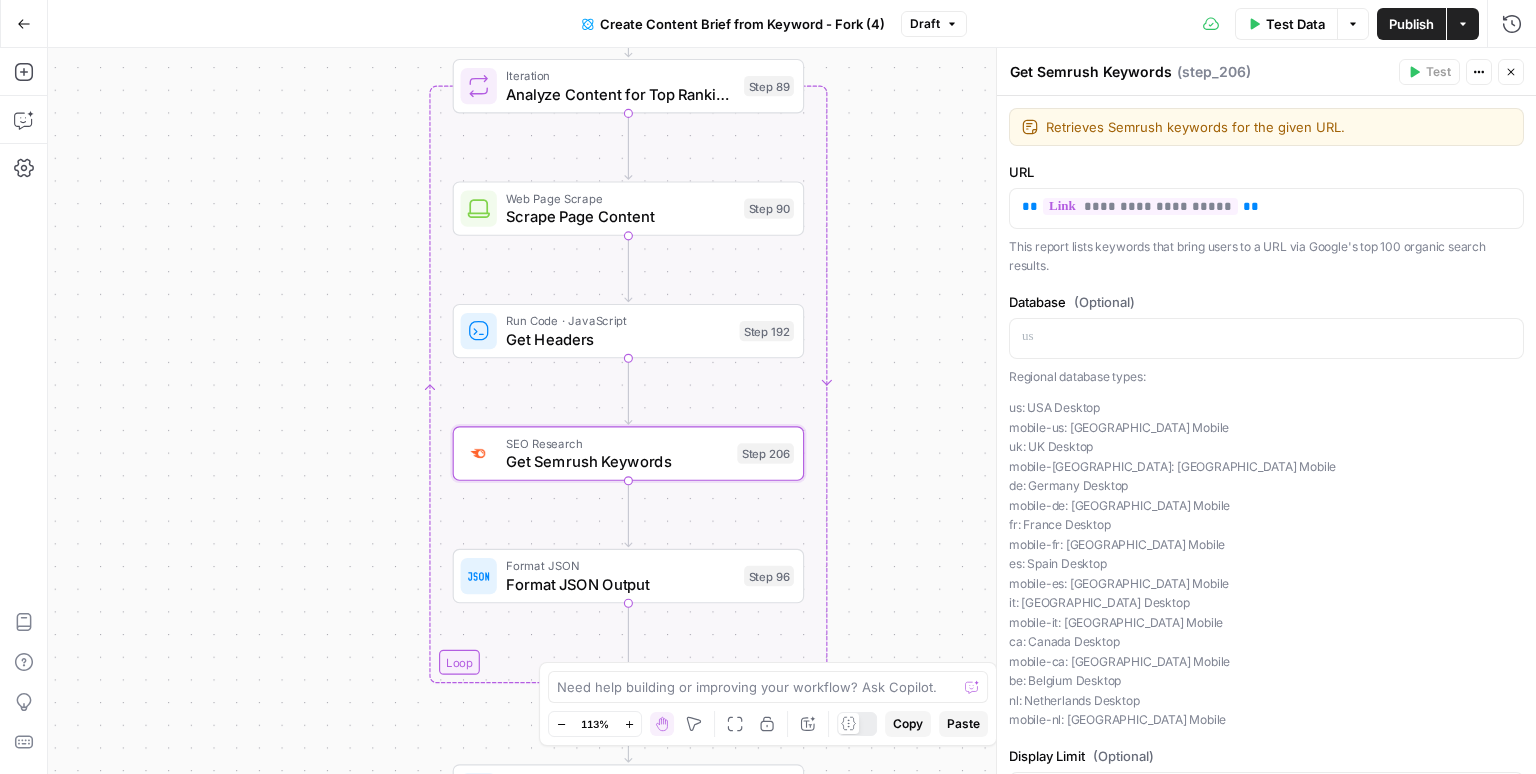
drag, startPoint x: 876, startPoint y: 261, endPoint x: 876, endPoint y: 435, distance: 174.0
click at [876, 435] on div "Workflow Input Settings Inputs Google Search Perform Google Search Step 51 Loop…" at bounding box center [792, 411] width 1488 height 726
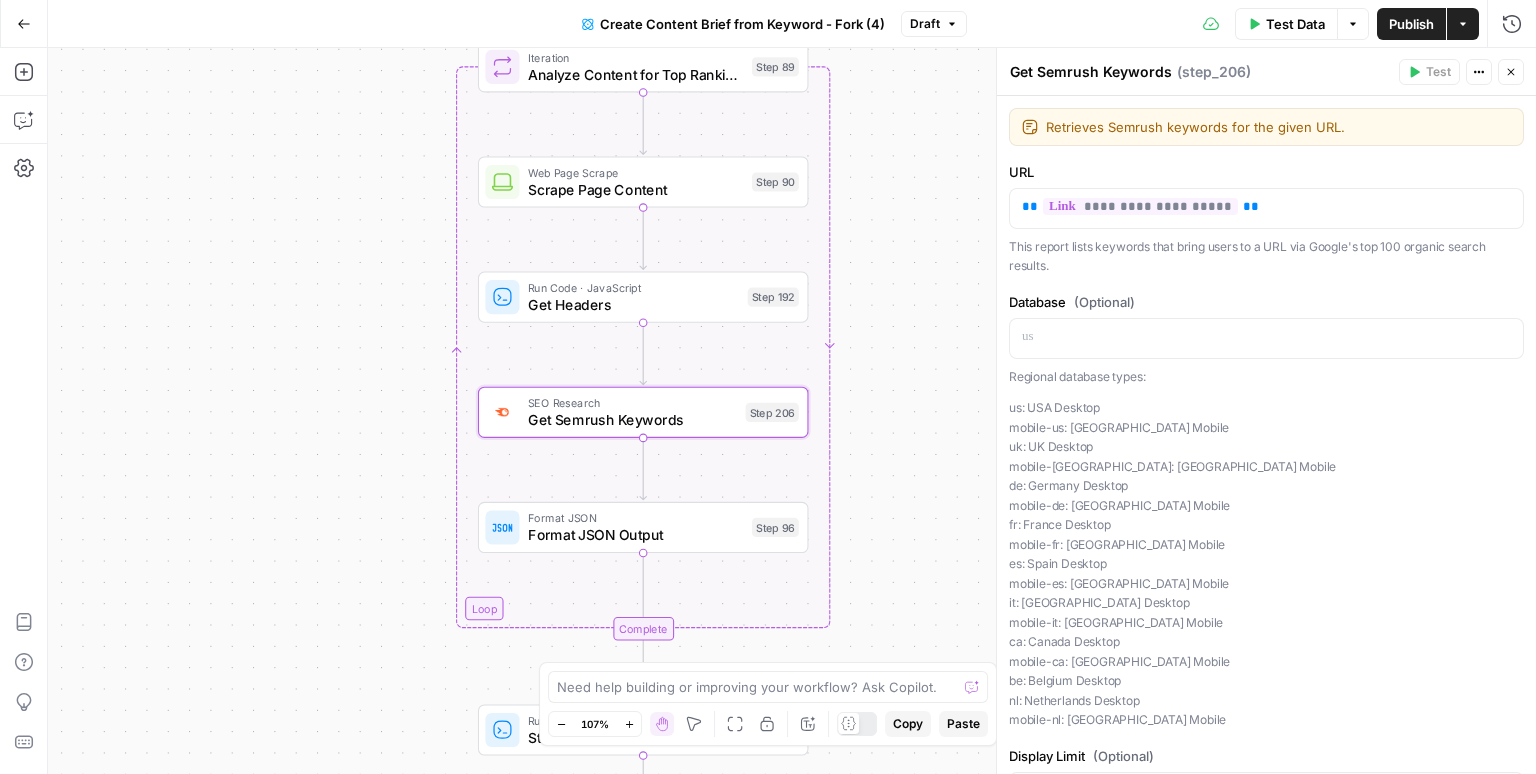
drag, startPoint x: 901, startPoint y: 442, endPoint x: 901, endPoint y: 402, distance: 40.0
click at [901, 402] on div "Workflow Input Settings Inputs Google Search Perform Google Search Step 51 Loop…" at bounding box center [792, 411] width 1488 height 726
click at [1511, 69] on icon "button" at bounding box center [1511, 72] width 12 height 12
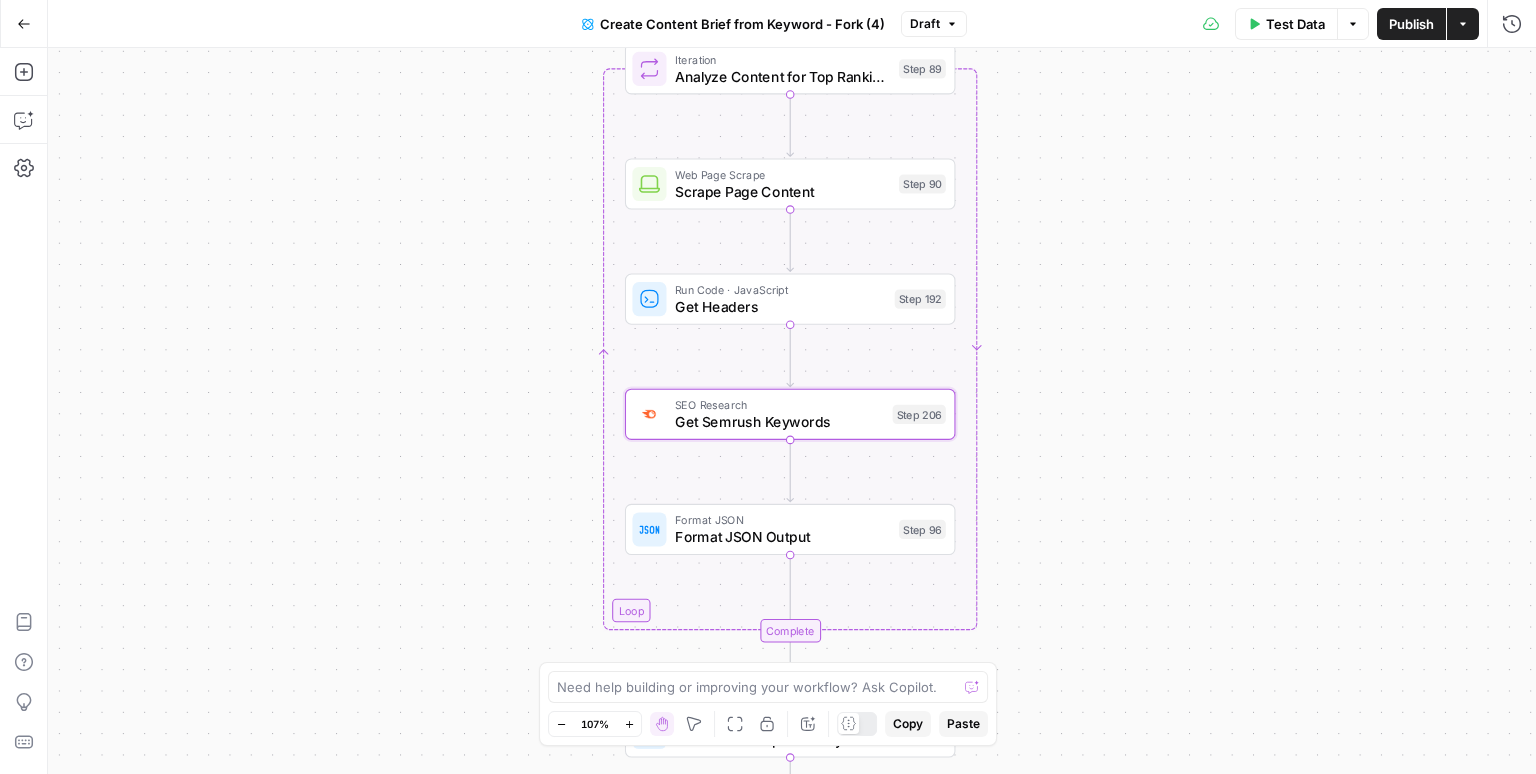
drag, startPoint x: 1090, startPoint y: 344, endPoint x: 1237, endPoint y: 347, distance: 147.0
click at [1237, 347] on div "Workflow Input Settings Inputs Google Search Perform Google Search Step 51 Loop…" at bounding box center [792, 411] width 1488 height 726
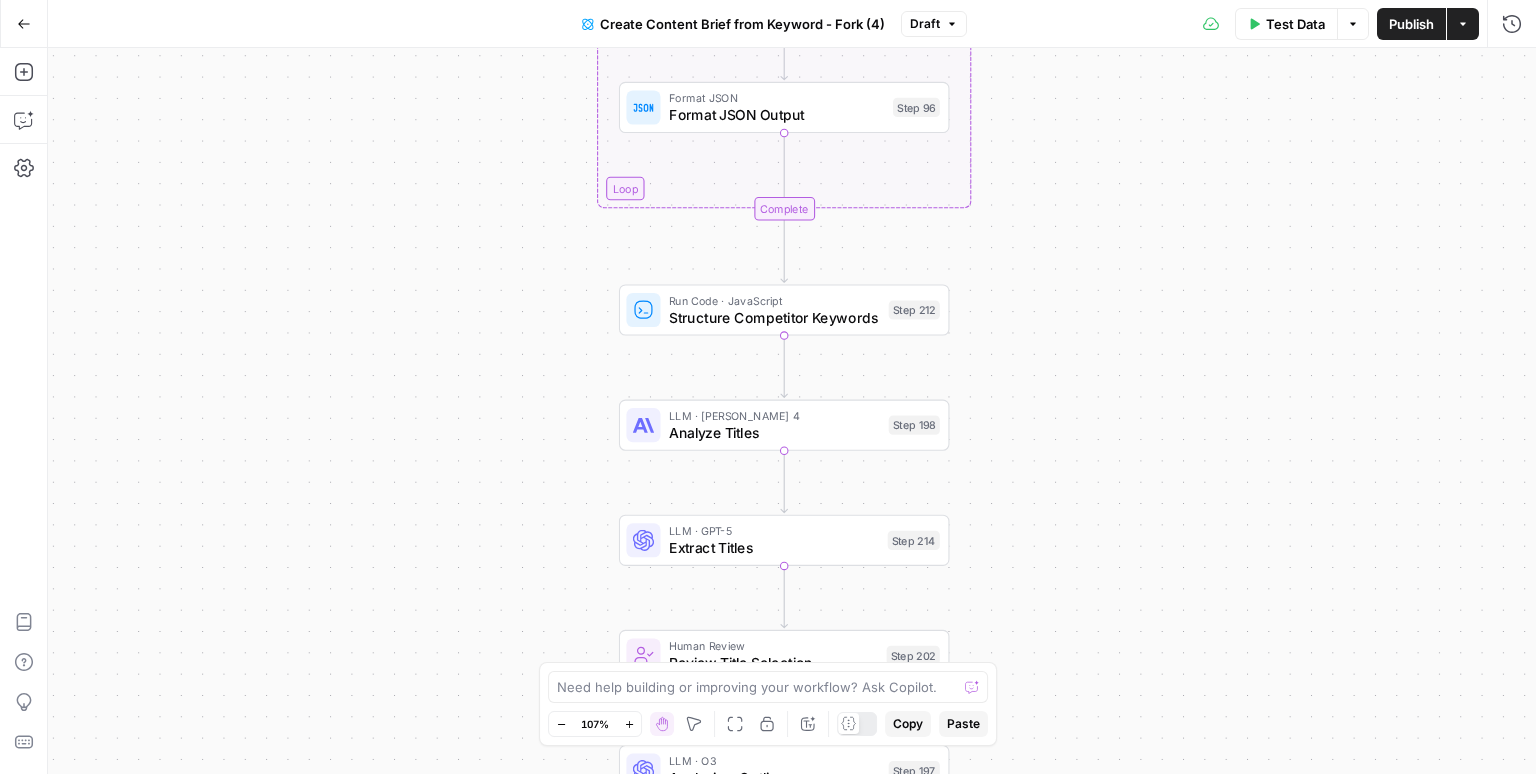
drag, startPoint x: 1095, startPoint y: 623, endPoint x: 1088, endPoint y: 180, distance: 443.0
click at [1088, 180] on div "Workflow Input Settings Inputs Google Search Perform Google Search Step 51 Loop…" at bounding box center [792, 411] width 1488 height 726
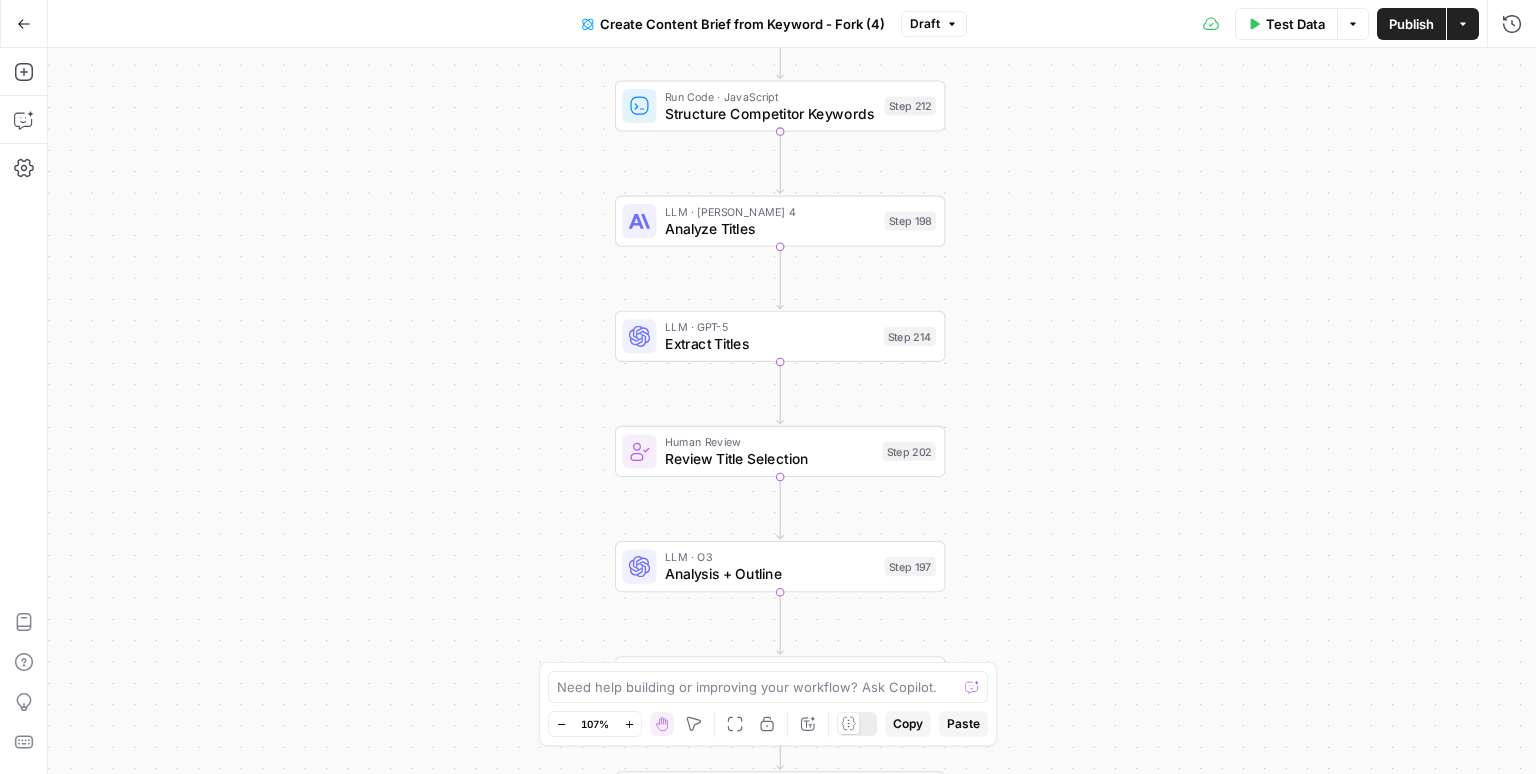
drag, startPoint x: 1085, startPoint y: 590, endPoint x: 1082, endPoint y: 406, distance: 184.0
click at [1082, 406] on div "Workflow Input Settings Inputs Google Search Perform Google Search Step 51 Loop…" at bounding box center [792, 411] width 1488 height 726
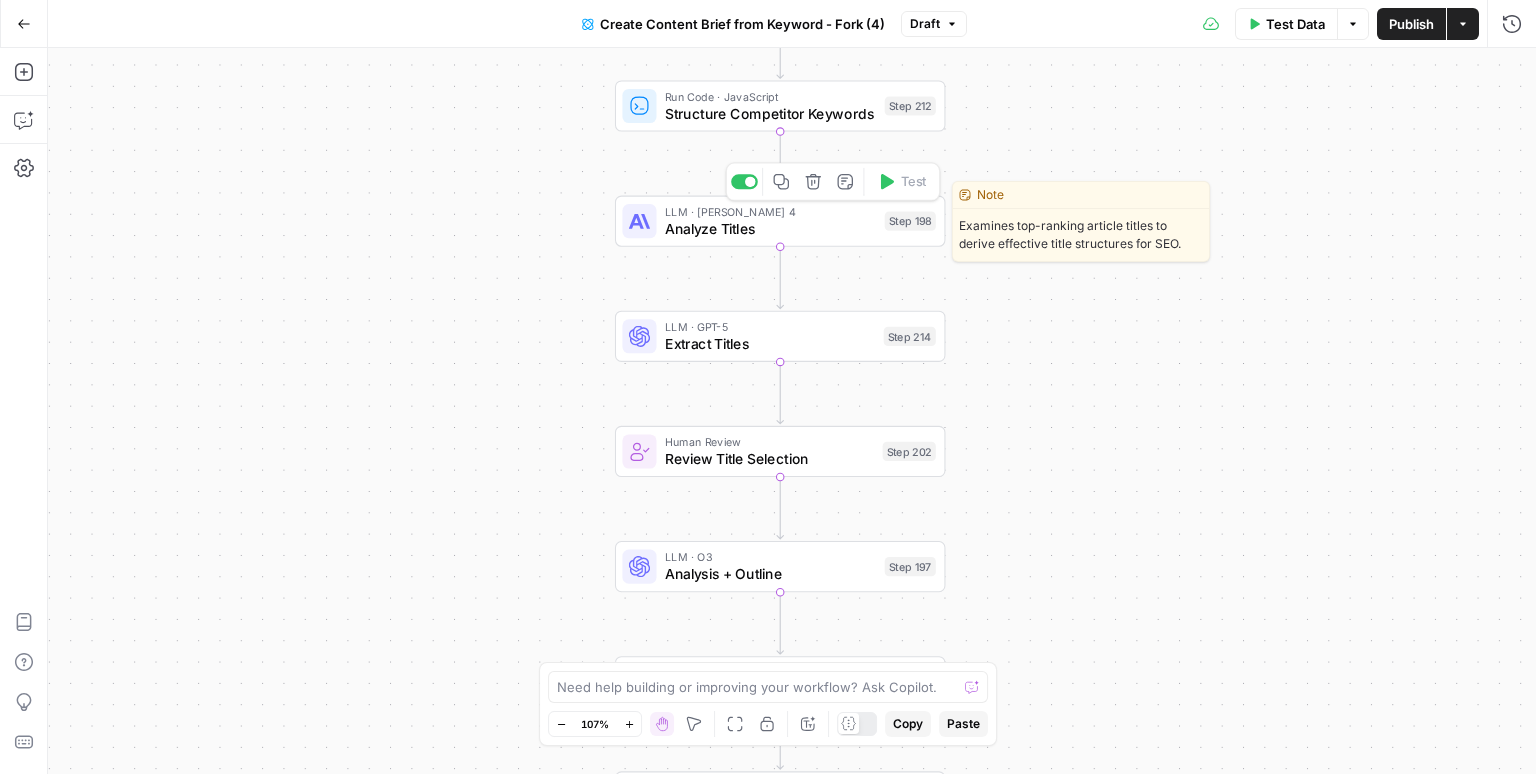
click at [809, 228] on span "Analyze Titles" at bounding box center [770, 228] width 211 height 21
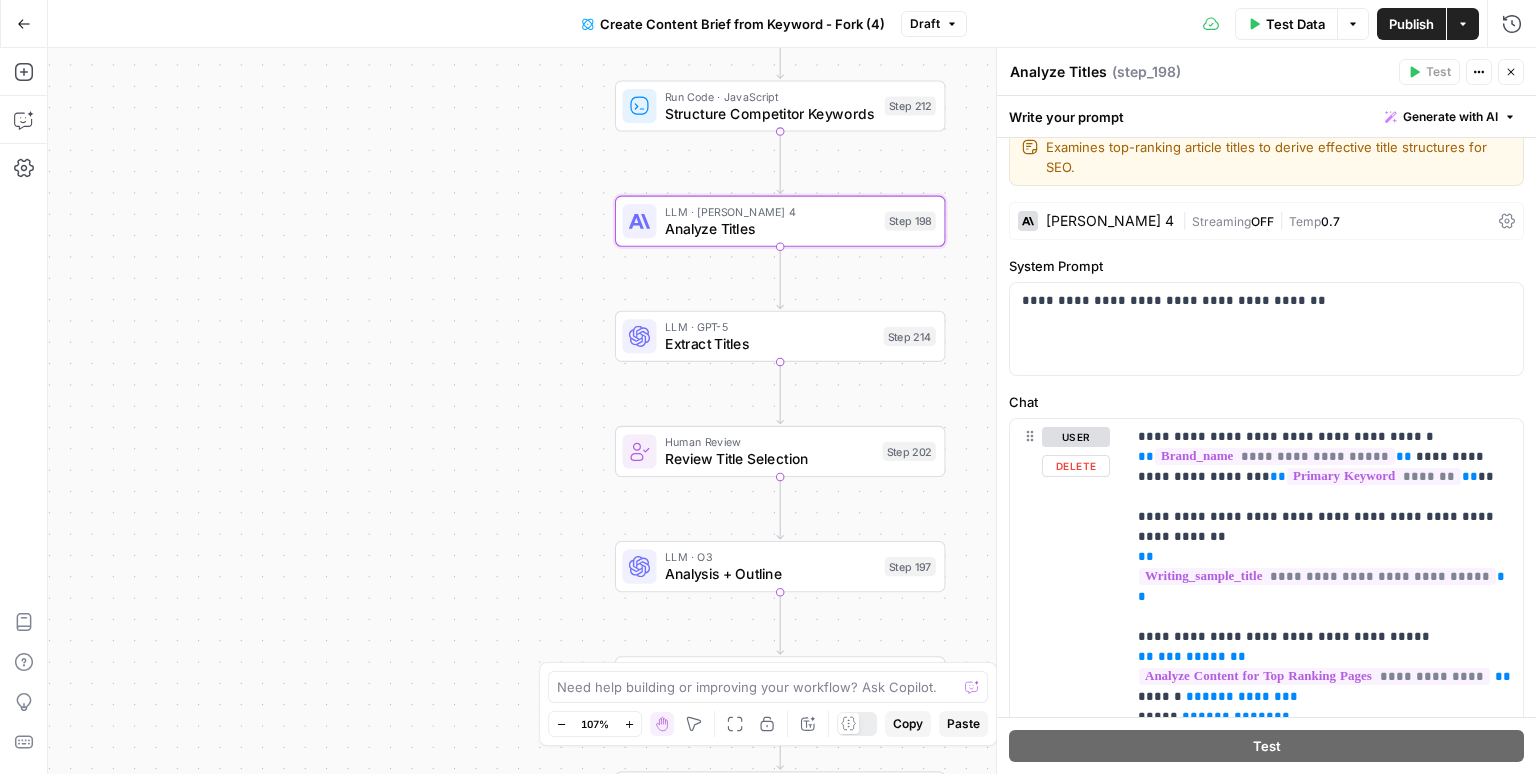
scroll to position [0, 0]
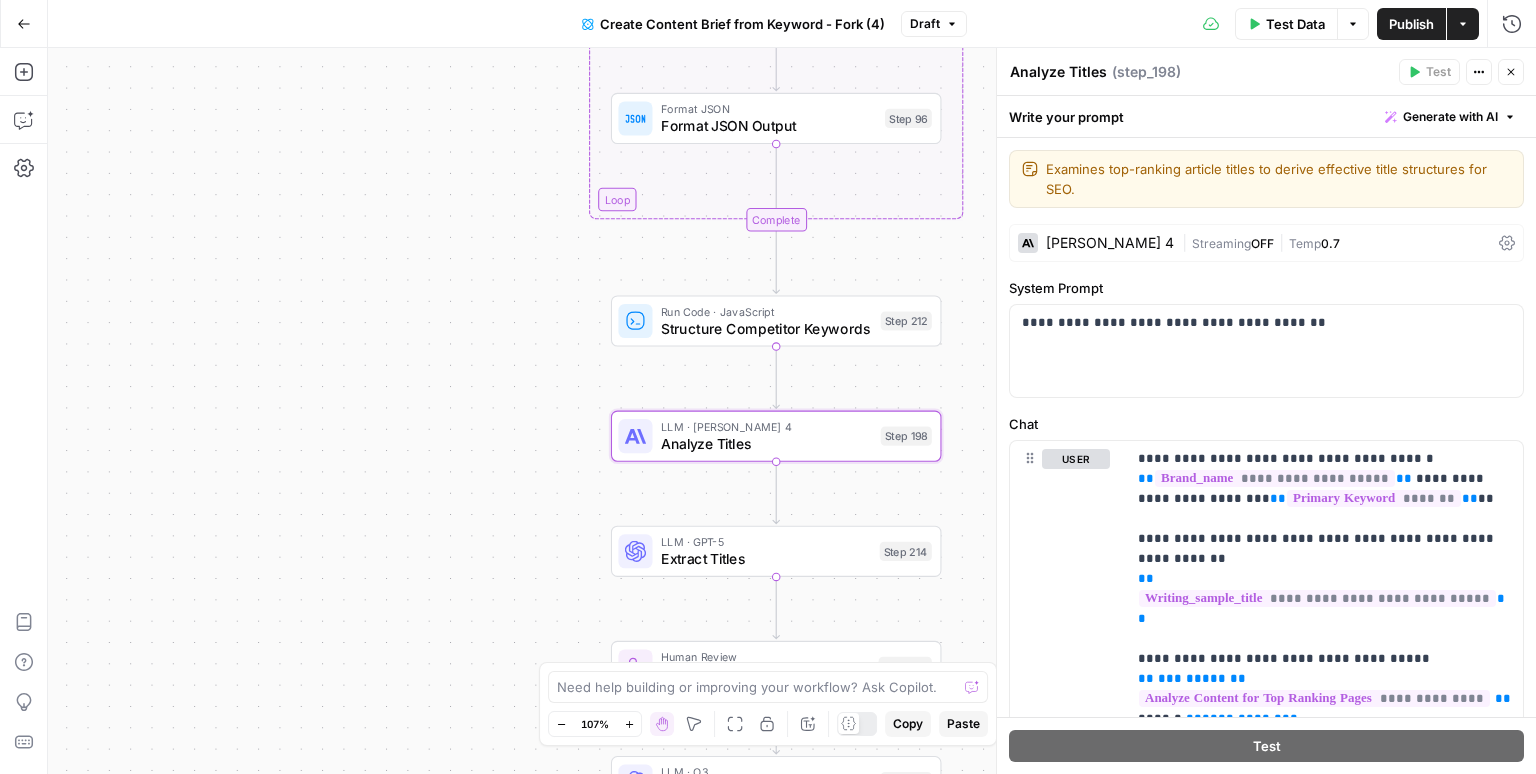
drag, startPoint x: 972, startPoint y: 295, endPoint x: 968, endPoint y: 515, distance: 220.0
click at [968, 515] on div "Workflow Input Settings Inputs Google Search Perform Google Search Step 51 Loop…" at bounding box center [792, 411] width 1488 height 726
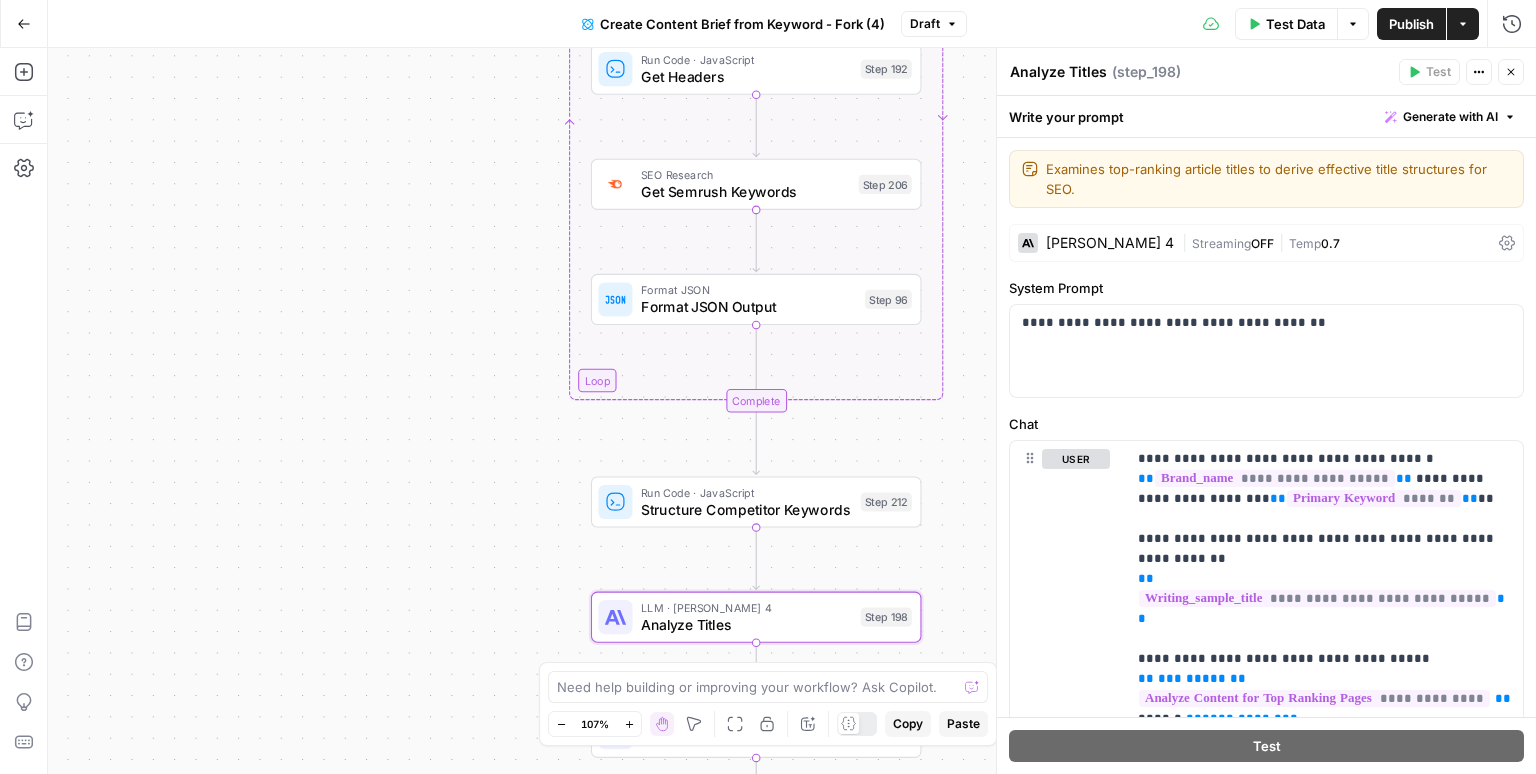
drag, startPoint x: 972, startPoint y: 294, endPoint x: 952, endPoint y: 470, distance: 177.1
click at [952, 470] on div "Workflow Input Settings Inputs Google Search Perform Google Search Step 51 Loop…" at bounding box center [792, 411] width 1488 height 726
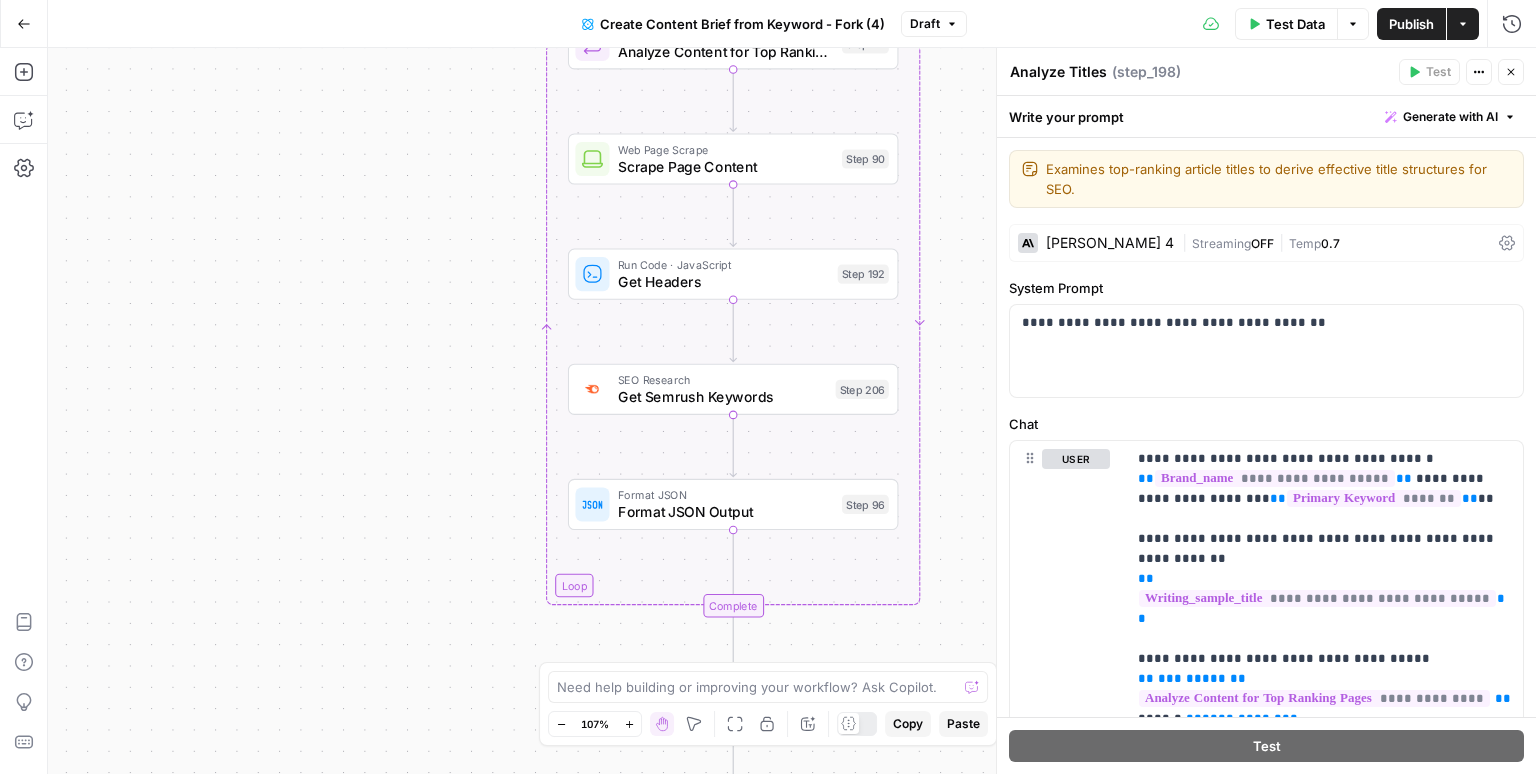
drag, startPoint x: 967, startPoint y: 264, endPoint x: 947, endPoint y: 471, distance: 208.0
click at [947, 471] on div "Workflow Input Settings Inputs Google Search Perform Google Search Step 51 Loop…" at bounding box center [792, 411] width 1488 height 726
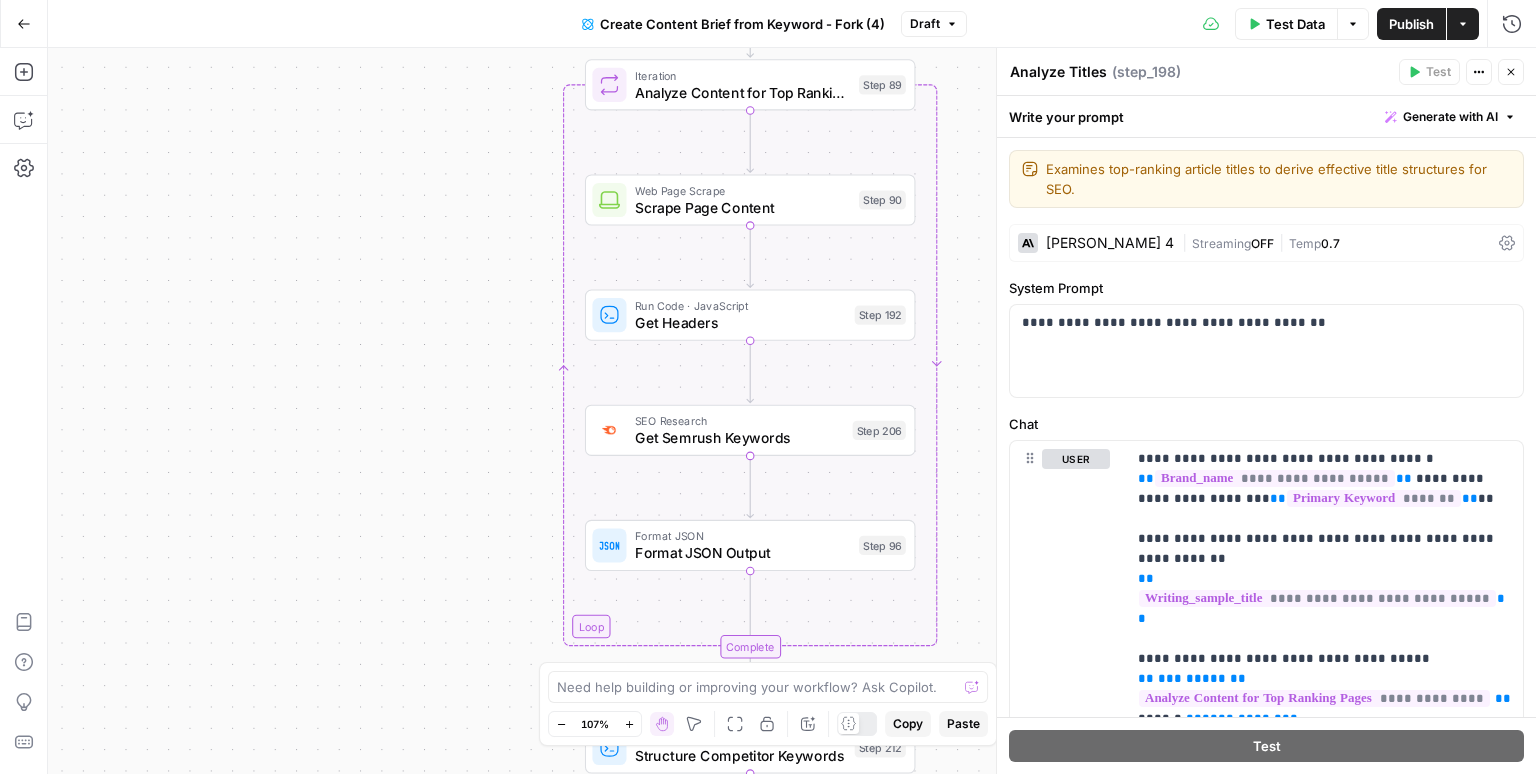
drag, startPoint x: 948, startPoint y: 375, endPoint x: 961, endPoint y: 413, distance: 40.2
click at [961, 413] on div "Workflow Input Settings Inputs Google Search Perform Google Search Step 51 Loop…" at bounding box center [792, 411] width 1488 height 726
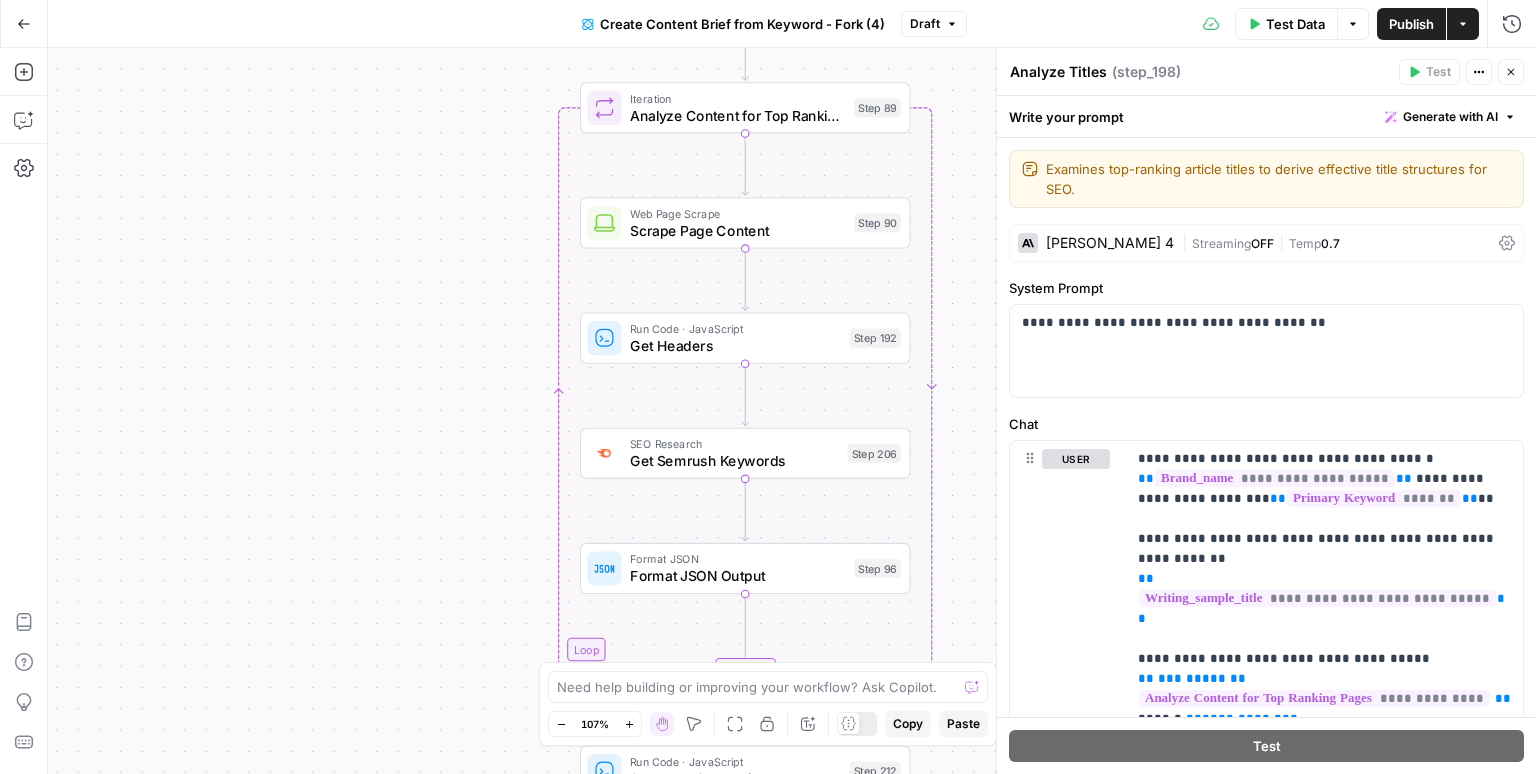
drag, startPoint x: 964, startPoint y: 440, endPoint x: 961, endPoint y: 463, distance: 23.2
click at [961, 463] on div "Workflow Input Settings Inputs Google Search Perform Google Search Step 51 Loop…" at bounding box center [792, 411] width 1488 height 726
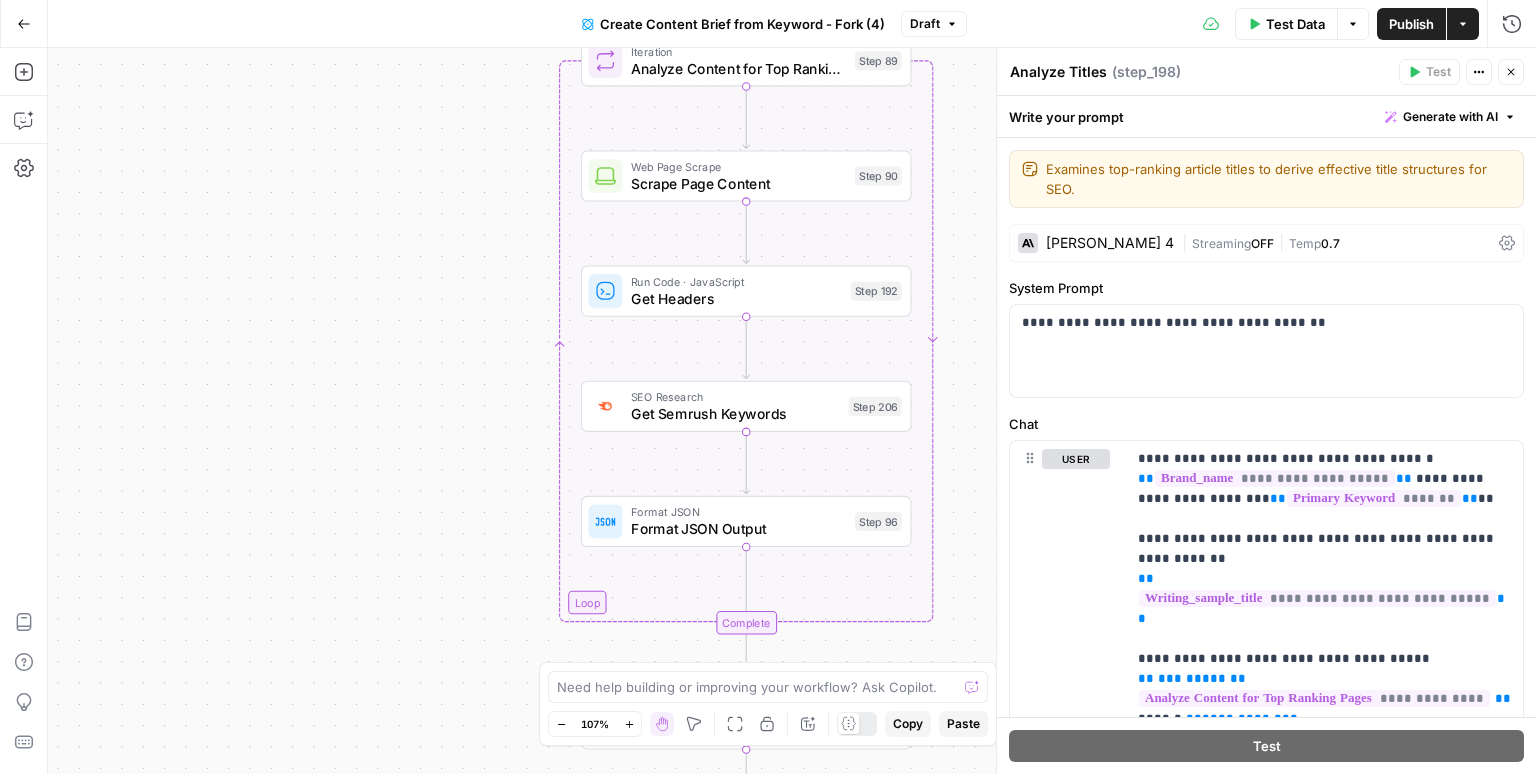
drag, startPoint x: 964, startPoint y: 380, endPoint x: 965, endPoint y: 334, distance: 46.0
click at [965, 334] on div "Workflow Input Settings Inputs Google Search Perform Google Search Step 51 Loop…" at bounding box center [792, 411] width 1488 height 726
click at [969, 446] on div "Workflow Input Settings Inputs Google Search Perform Google Search Step 51 Loop…" at bounding box center [792, 411] width 1488 height 726
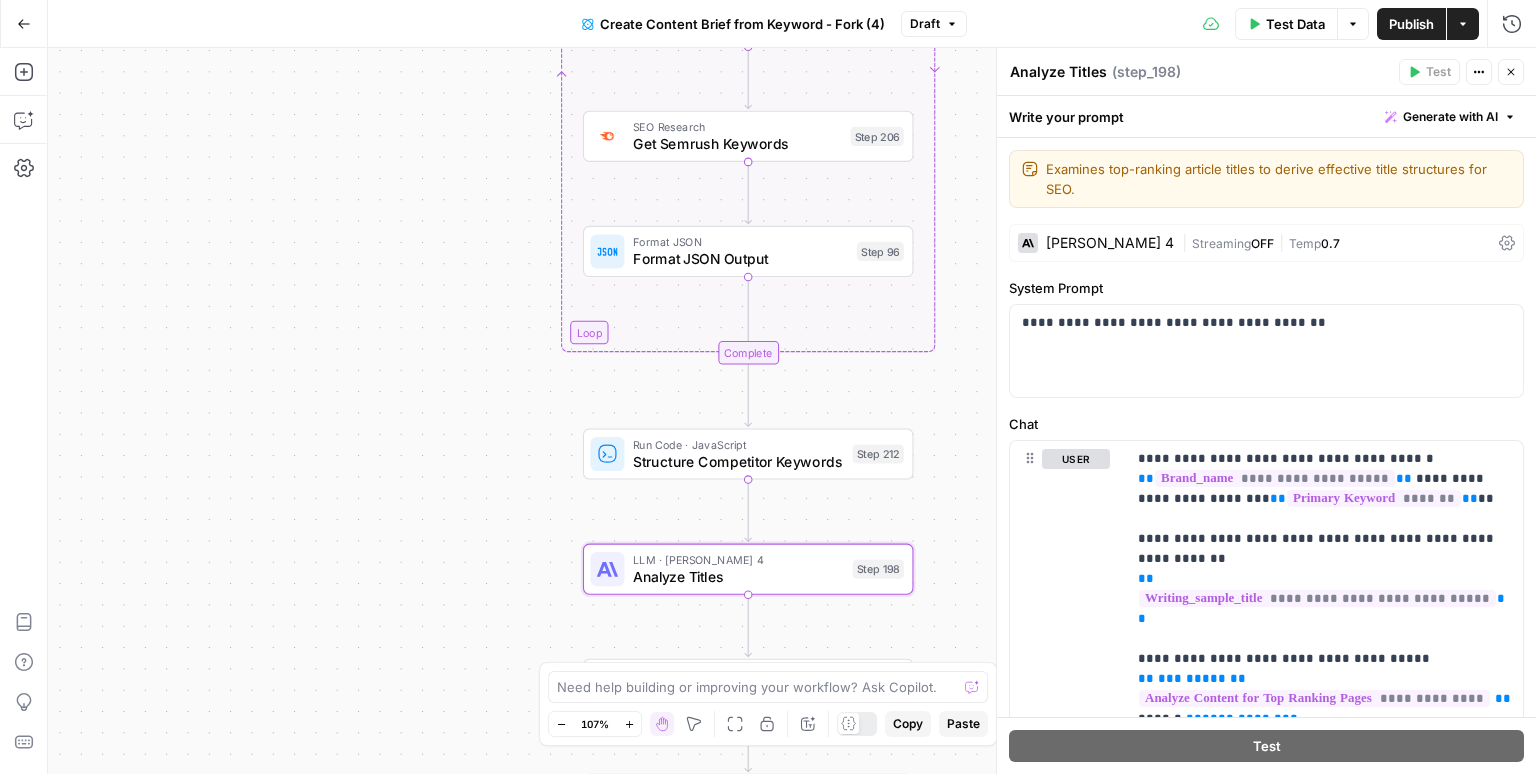
drag, startPoint x: 969, startPoint y: 436, endPoint x: 970, endPoint y: 76, distance: 360.0
click at [970, 76] on div "Workflow Input Settings Inputs Google Search Perform Google Search Step 51 Loop…" at bounding box center [792, 411] width 1488 height 726
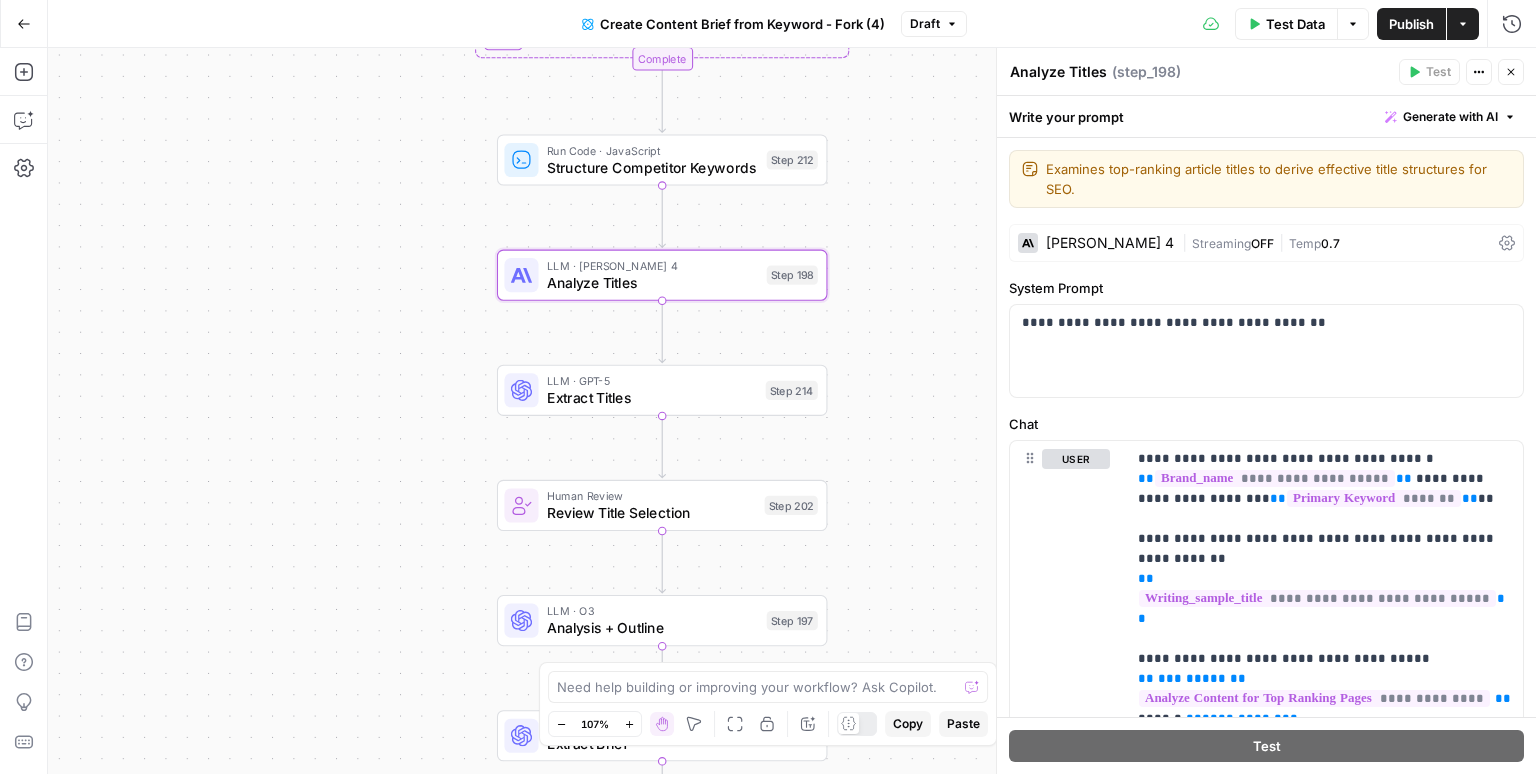
drag, startPoint x: 975, startPoint y: 408, endPoint x: 890, endPoint y: 205, distance: 220.1
click at [890, 205] on div "Workflow Input Settings Inputs Google Search Perform Google Search Step 51 Loop…" at bounding box center [792, 411] width 1488 height 726
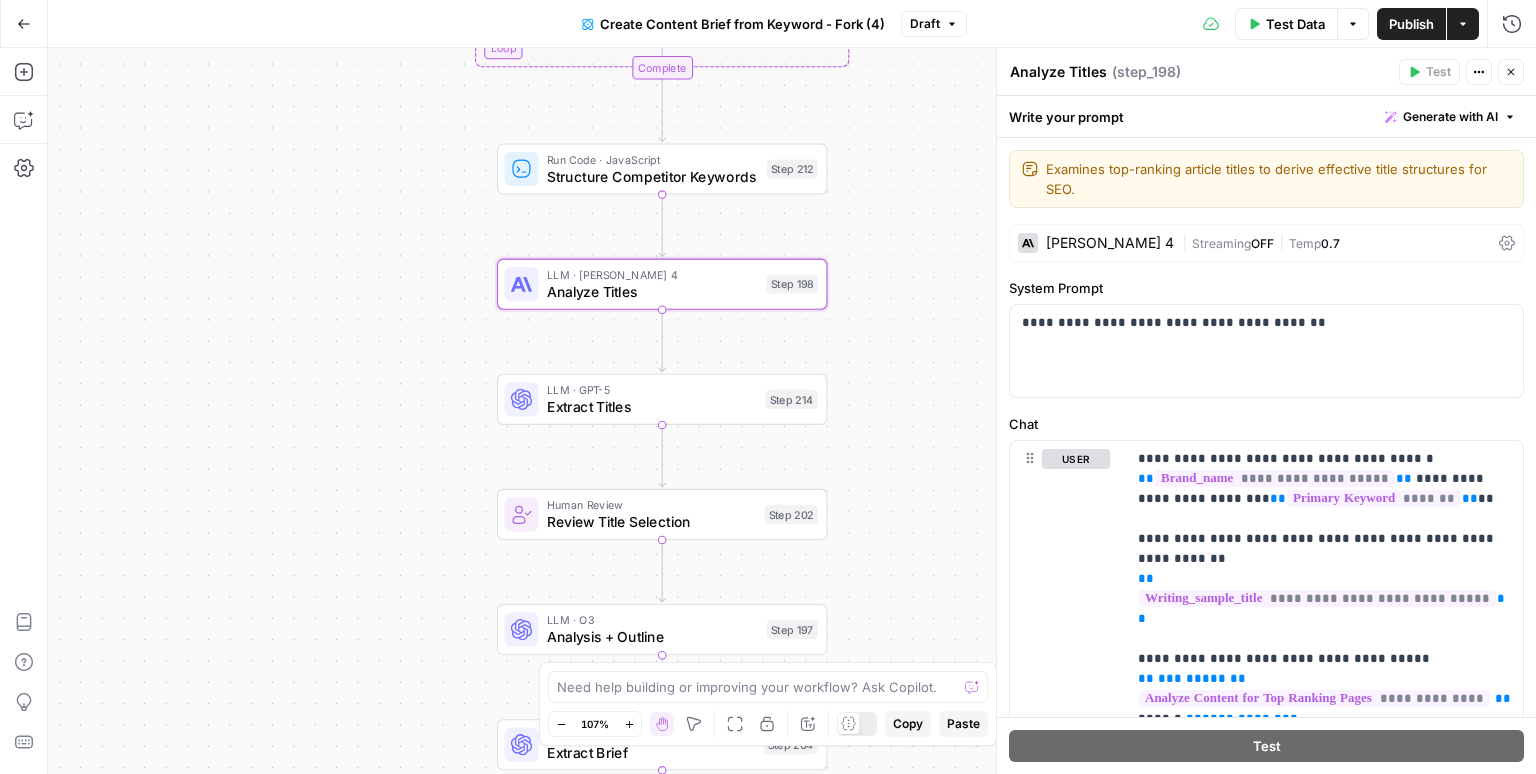
click at [890, 214] on div "Workflow Input Settings Inputs Google Search Perform Google Search Step 51 Loop…" at bounding box center [792, 411] width 1488 height 726
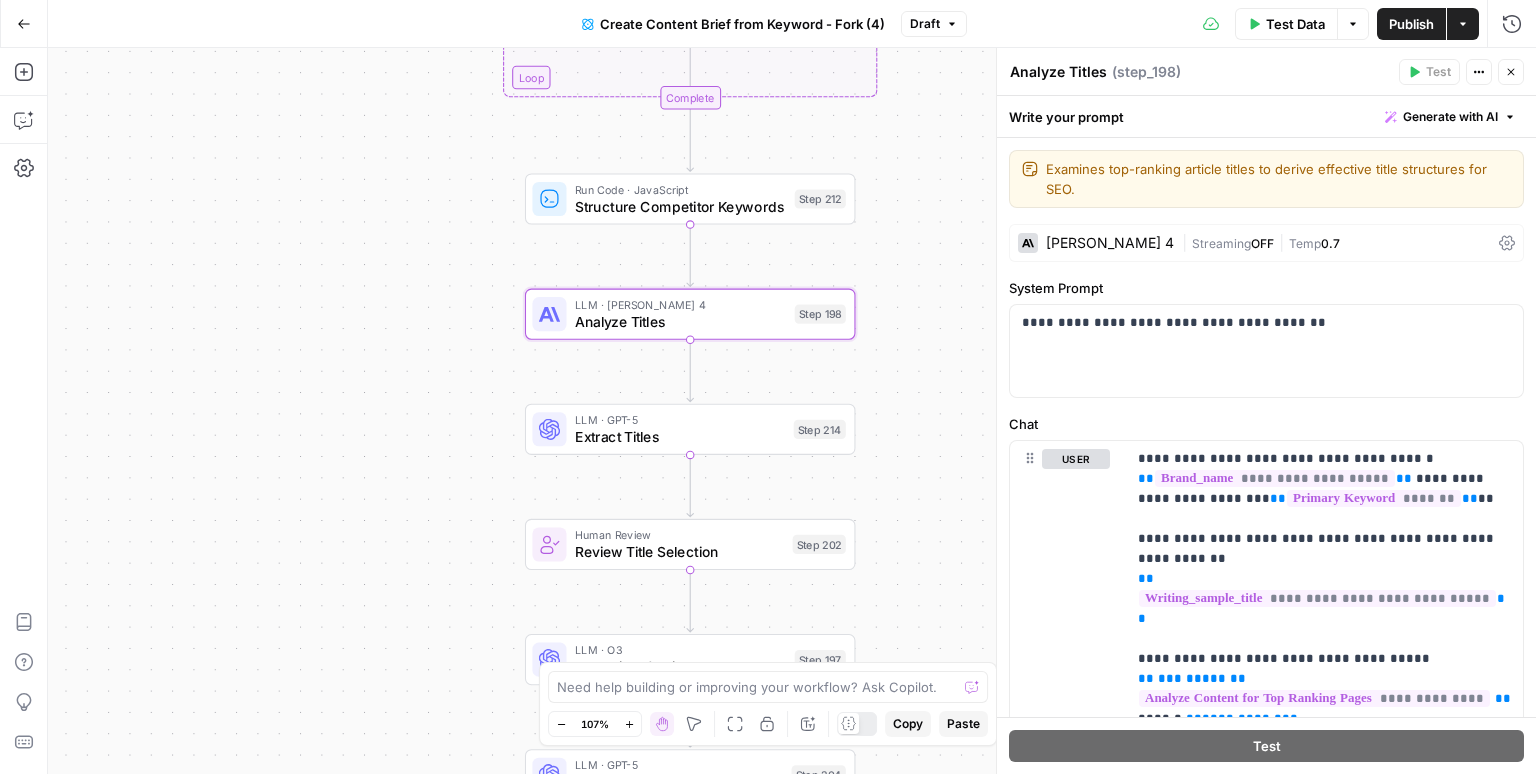
drag, startPoint x: 899, startPoint y: 213, endPoint x: 927, endPoint y: 243, distance: 41.0
click at [927, 243] on div "Workflow Input Settings Inputs Google Search Perform Google Search Step 51 Loop…" at bounding box center [792, 411] width 1488 height 726
click at [1121, 237] on div "Claude Sonnet 4" at bounding box center [1110, 243] width 128 height 14
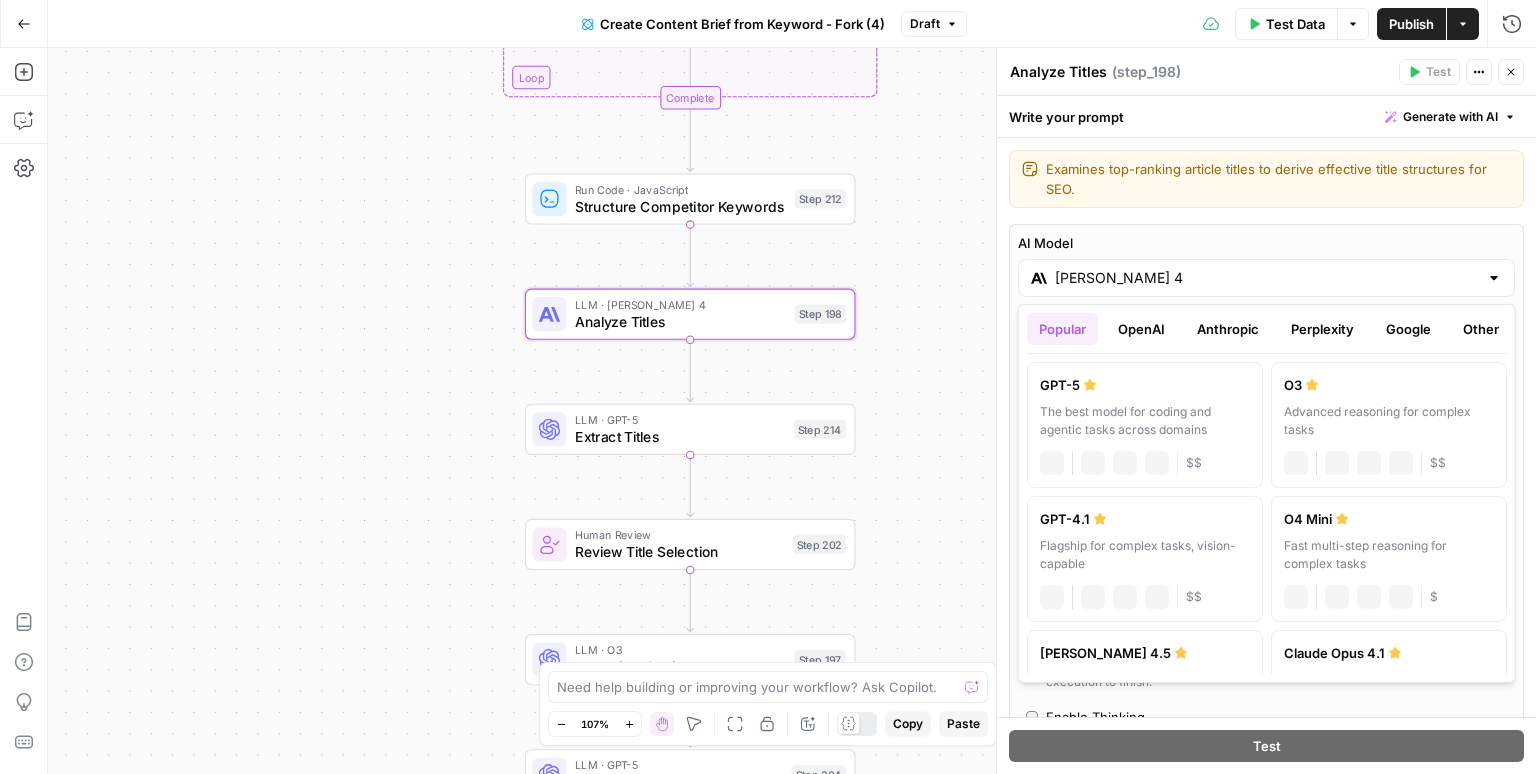
click at [1123, 281] on input "Claude Sonnet 4" at bounding box center [1266, 278] width 423 height 20
click at [1244, 324] on button "Anthropic" at bounding box center [1228, 329] width 86 height 32
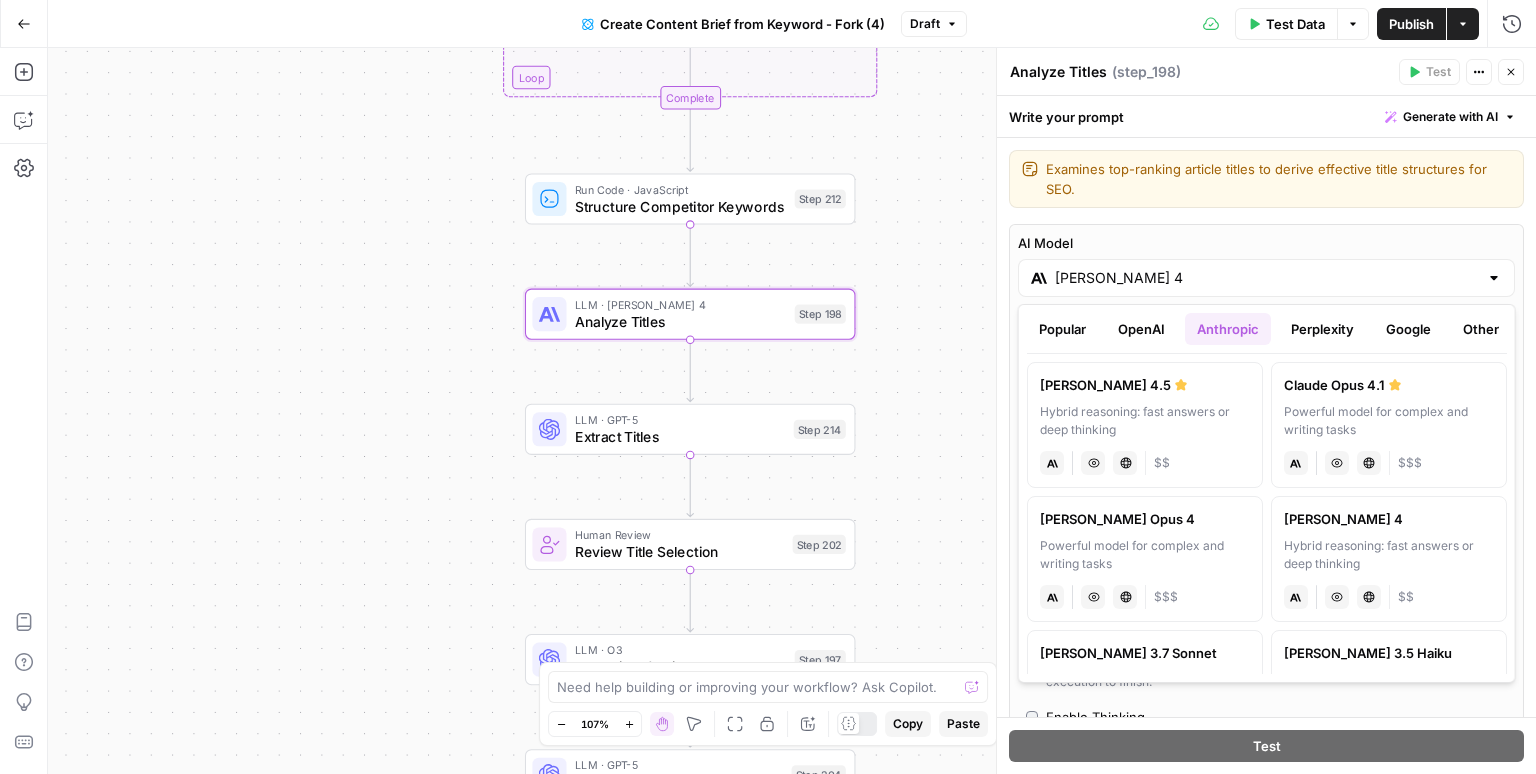
click at [1395, 331] on button "Google" at bounding box center [1408, 329] width 69 height 32
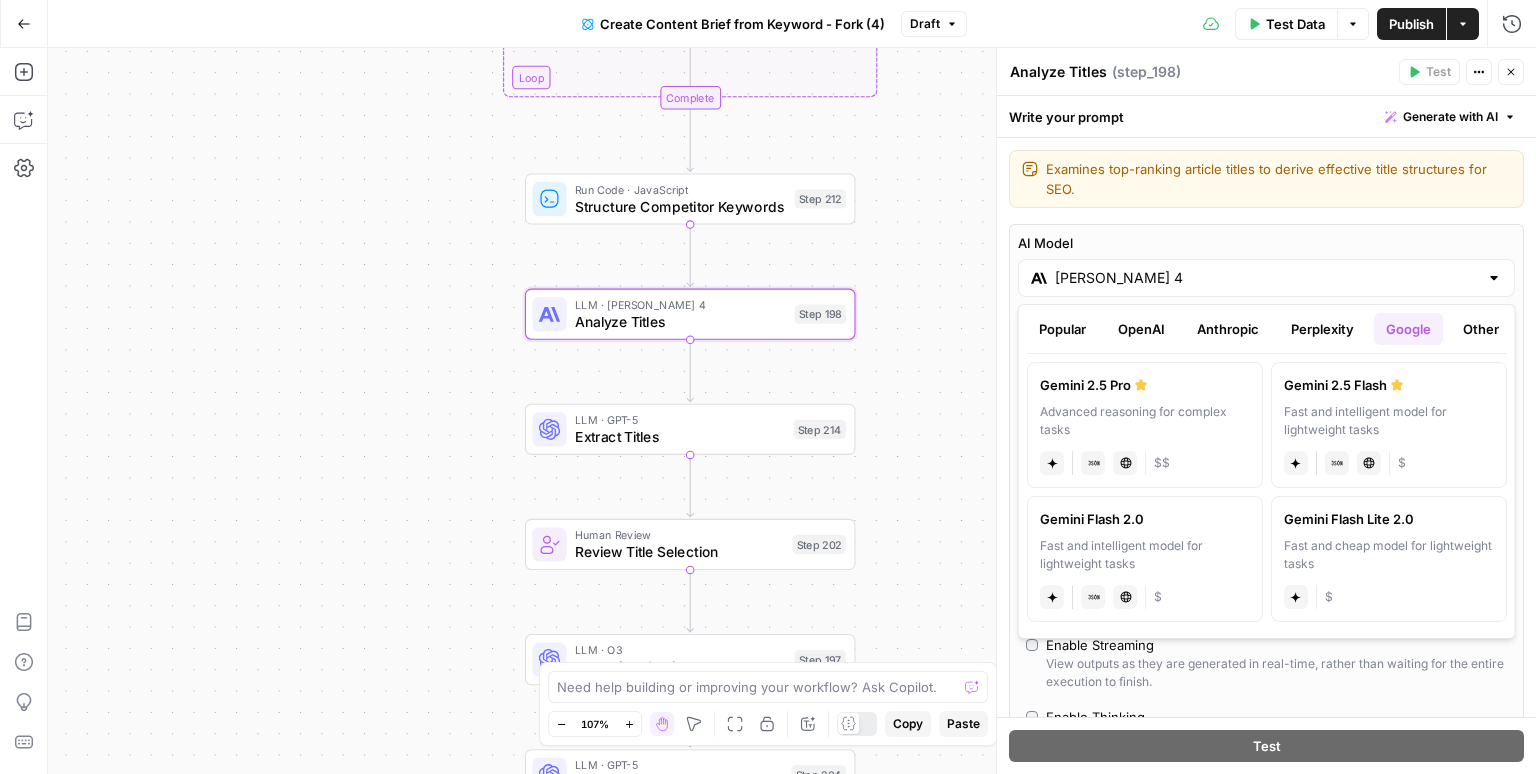
click at [1202, 403] on div "Advanced reasoning for complex tasks" at bounding box center [1145, 421] width 210 height 36
type input "Gemini 2.5 Pro"
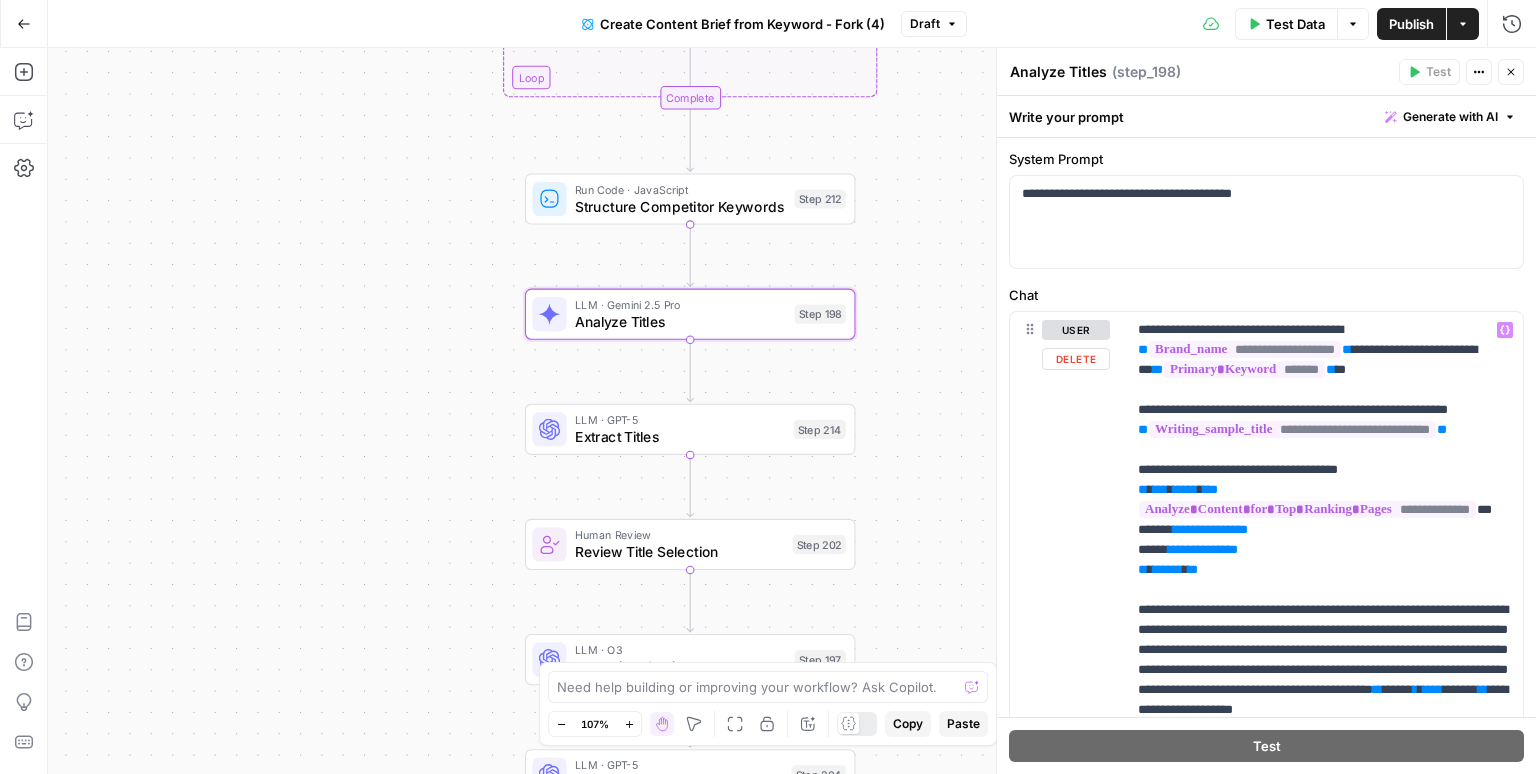
scroll to position [720, 0]
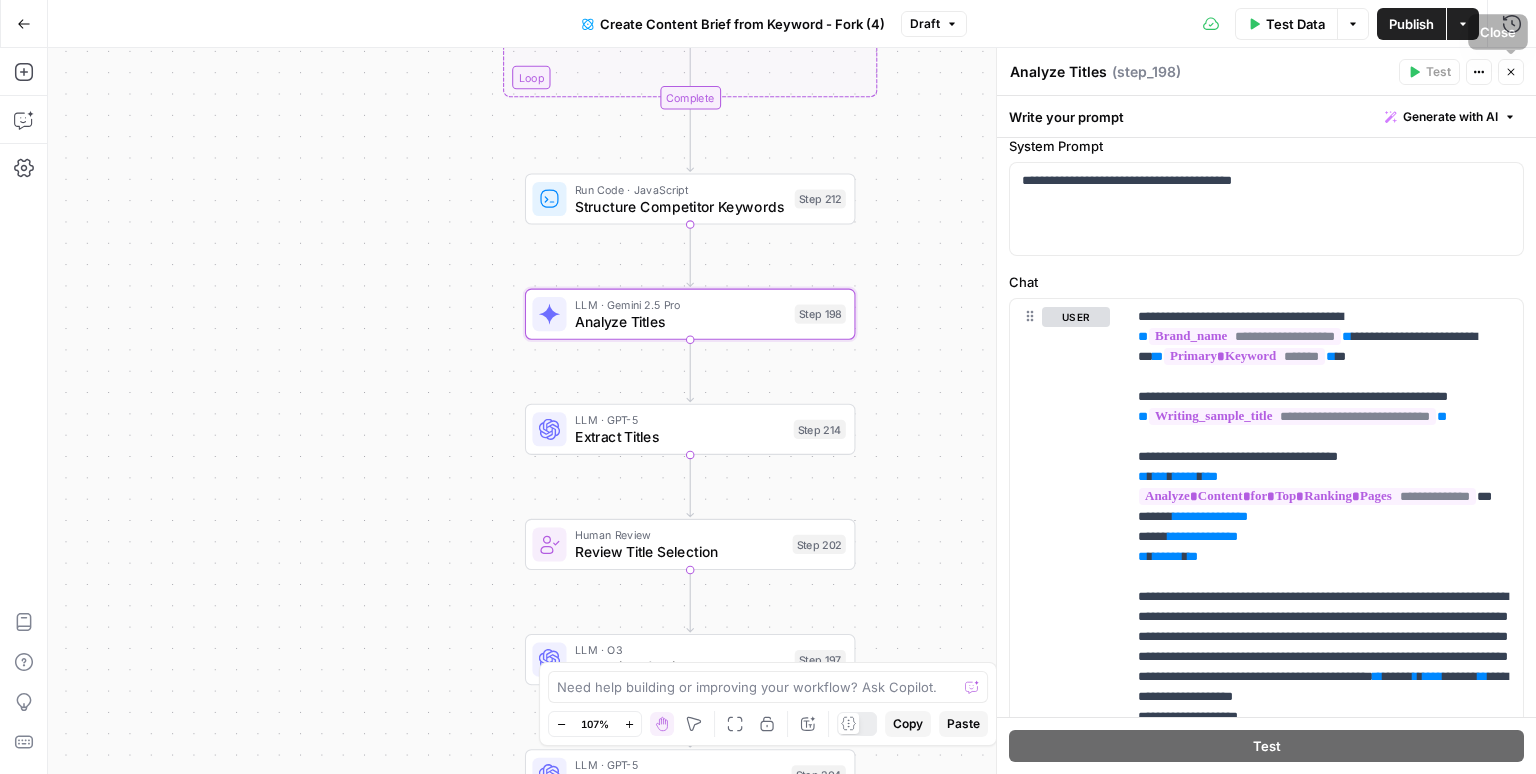
click at [1515, 74] on icon "button" at bounding box center [1511, 72] width 12 height 12
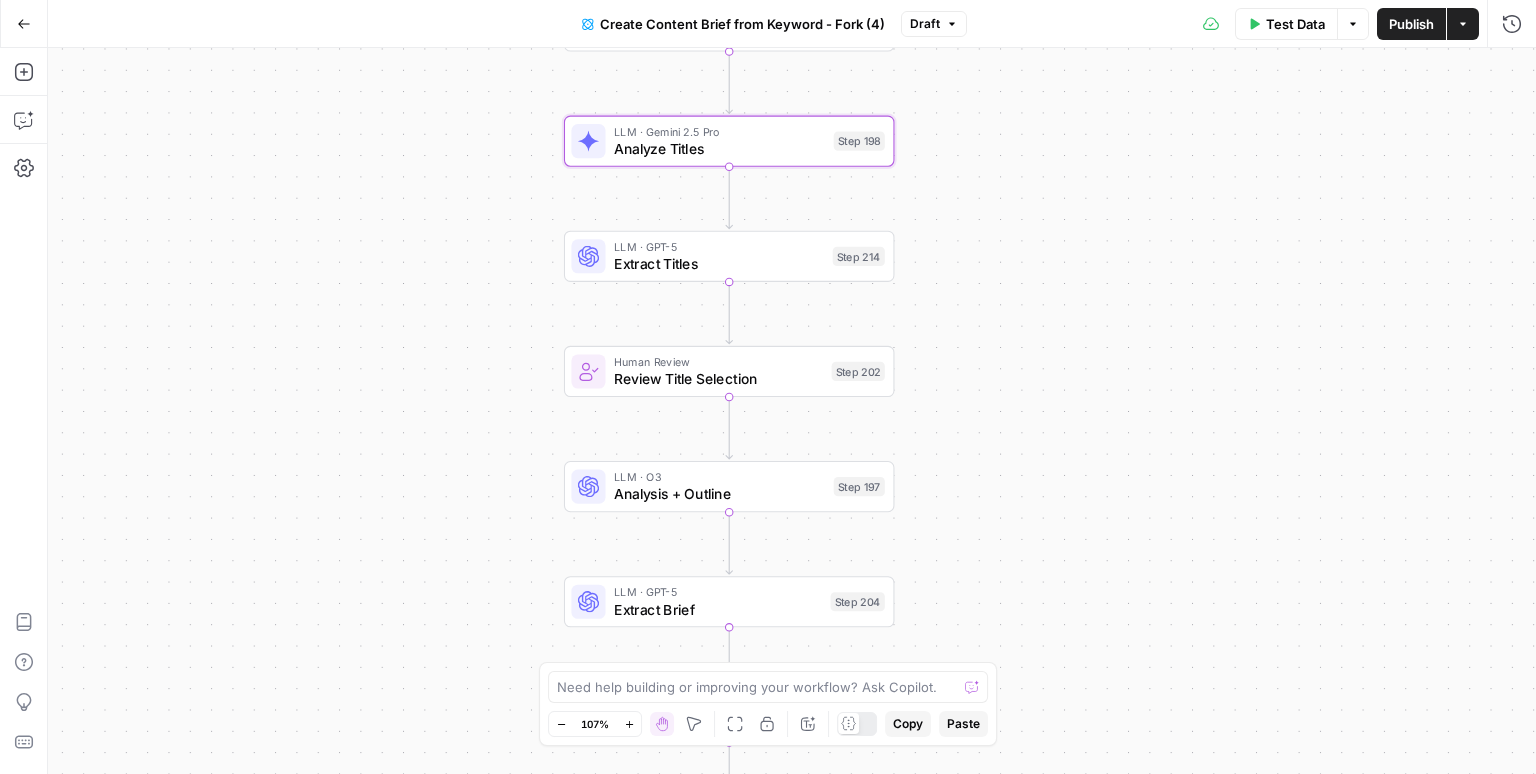
drag, startPoint x: 1006, startPoint y: 547, endPoint x: 1045, endPoint y: 374, distance: 177.3
click at [1045, 374] on div "Workflow Input Settings Inputs Google Search Perform Google Search Step 51 Loop…" at bounding box center [792, 411] width 1488 height 726
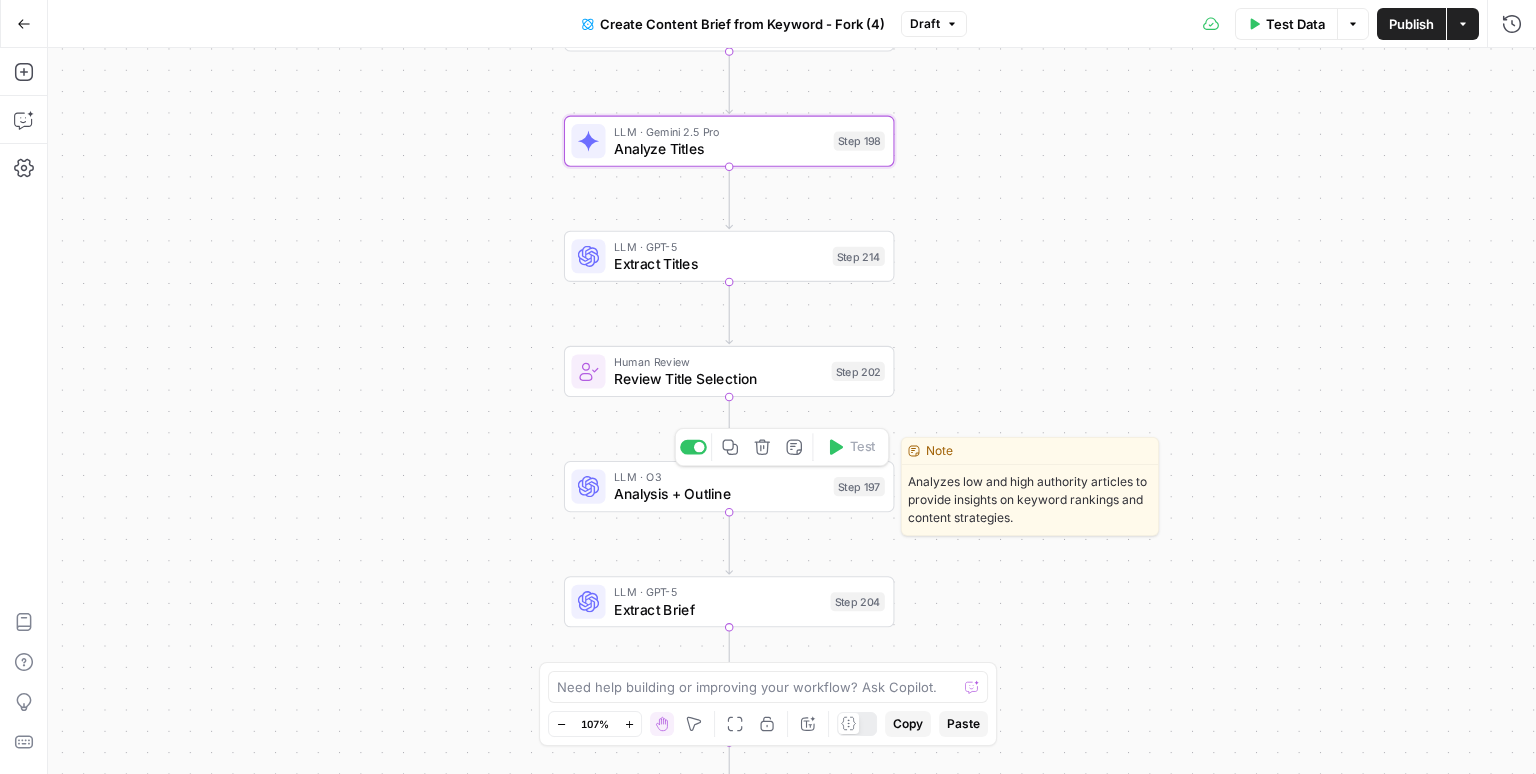
click at [756, 492] on span "Analysis + Outline" at bounding box center [719, 493] width 211 height 21
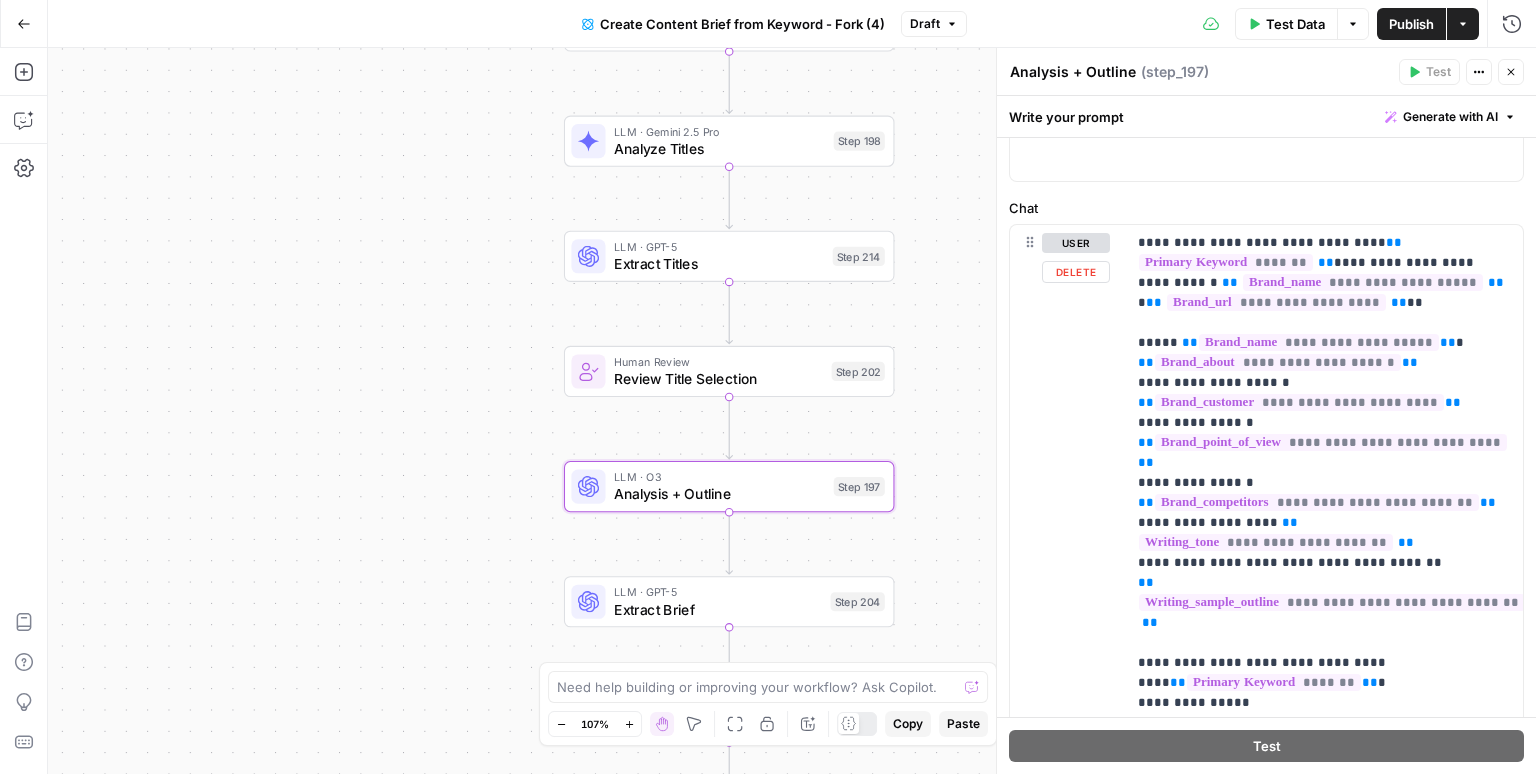
scroll to position [218, 0]
drag, startPoint x: 1134, startPoint y: 237, endPoint x: 1331, endPoint y: 247, distance: 197.2
click at [1331, 247] on div "**********" at bounding box center [1324, 630] width 397 height 815
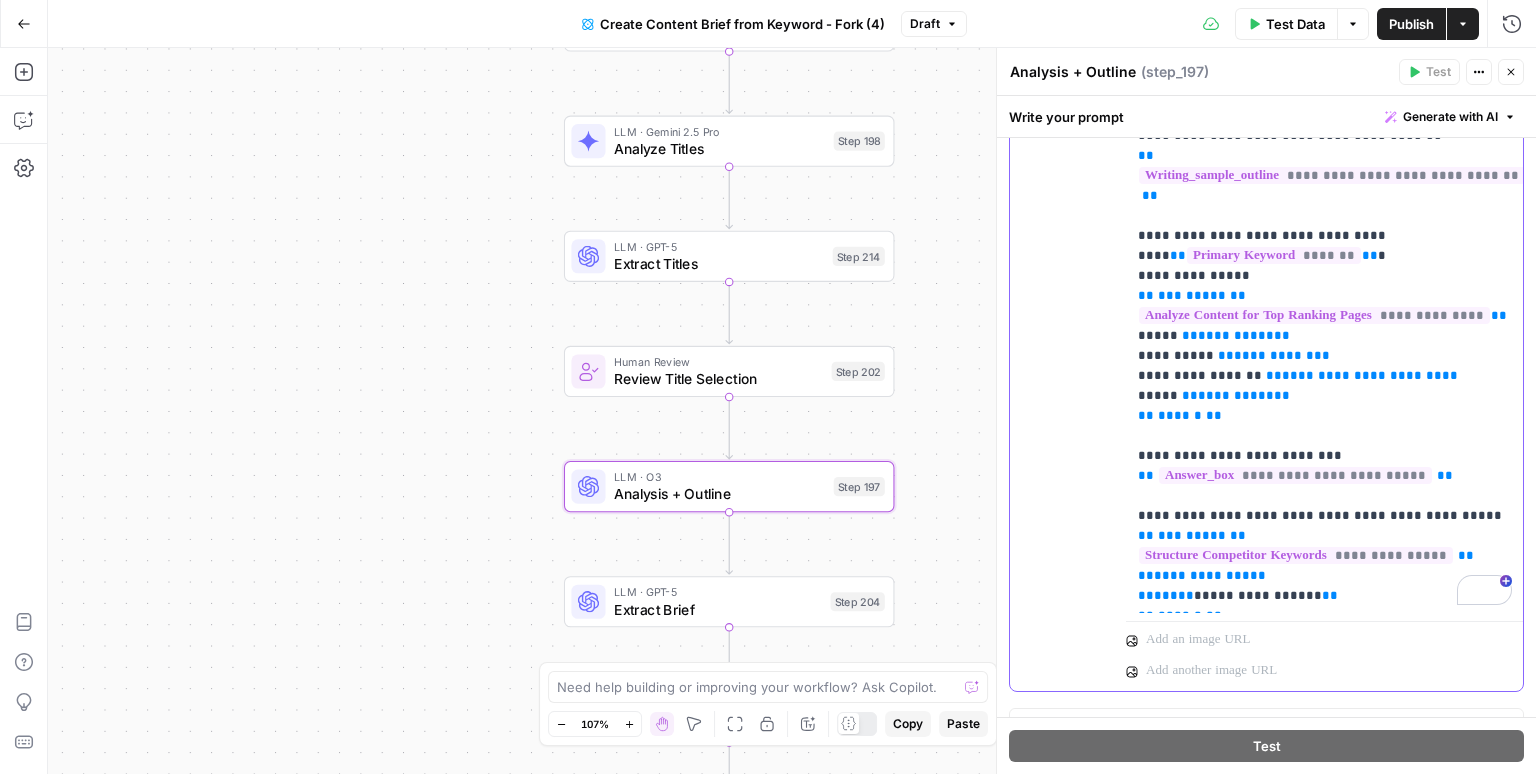
scroll to position [673, 0]
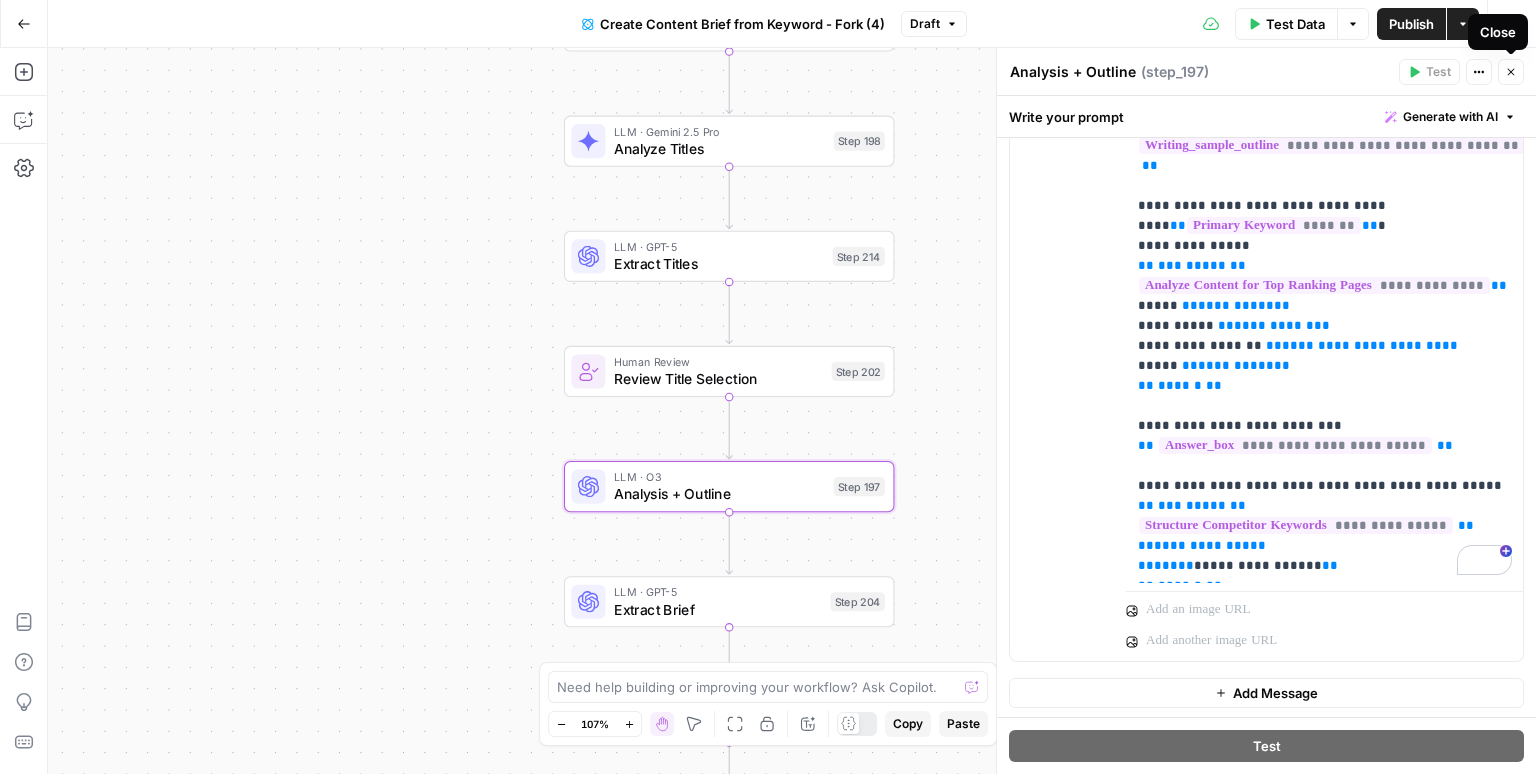
click at [1511, 72] on icon "button" at bounding box center [1511, 72] width 7 height 7
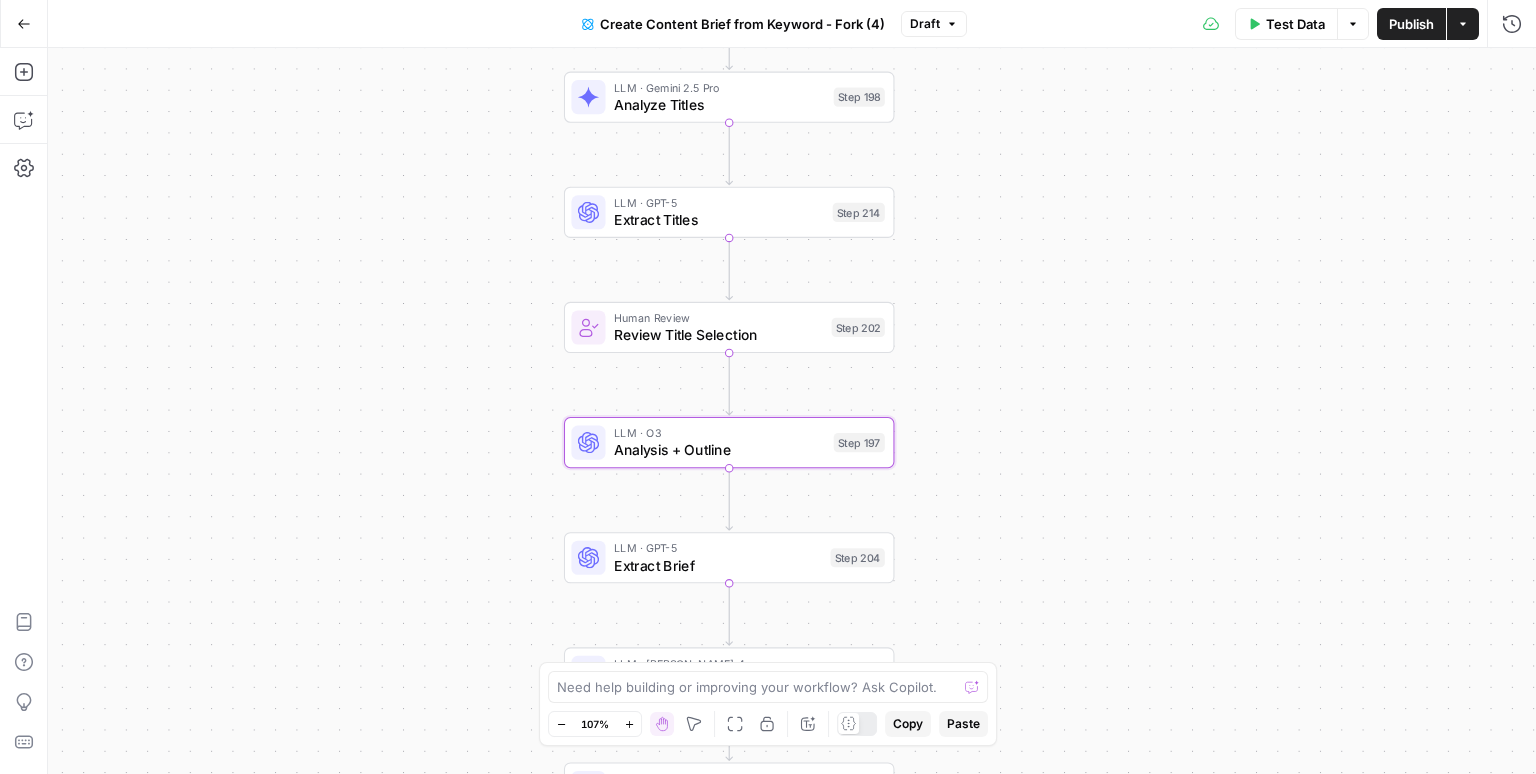
drag, startPoint x: 989, startPoint y: 355, endPoint x: 989, endPoint y: 265, distance: 90.0
click at [989, 265] on div "Workflow Input Settings Inputs Google Search Perform Google Search Step 51 Loop…" at bounding box center [792, 411] width 1488 height 726
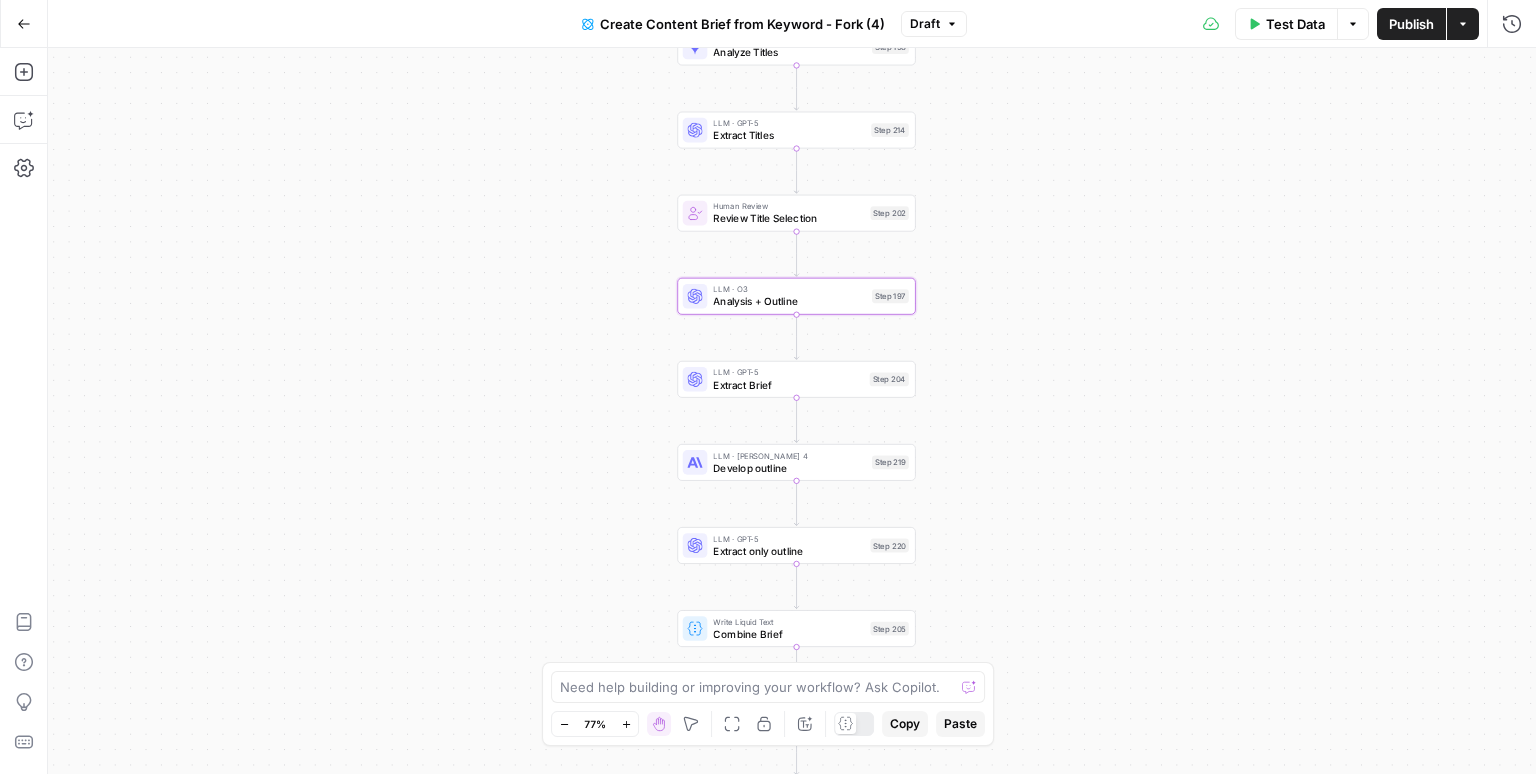
drag, startPoint x: 1015, startPoint y: 437, endPoint x: 1010, endPoint y: 377, distance: 60.2
click at [1010, 377] on div "Workflow Input Settings Inputs Google Search Perform Google Search Step 51 Loop…" at bounding box center [792, 411] width 1488 height 726
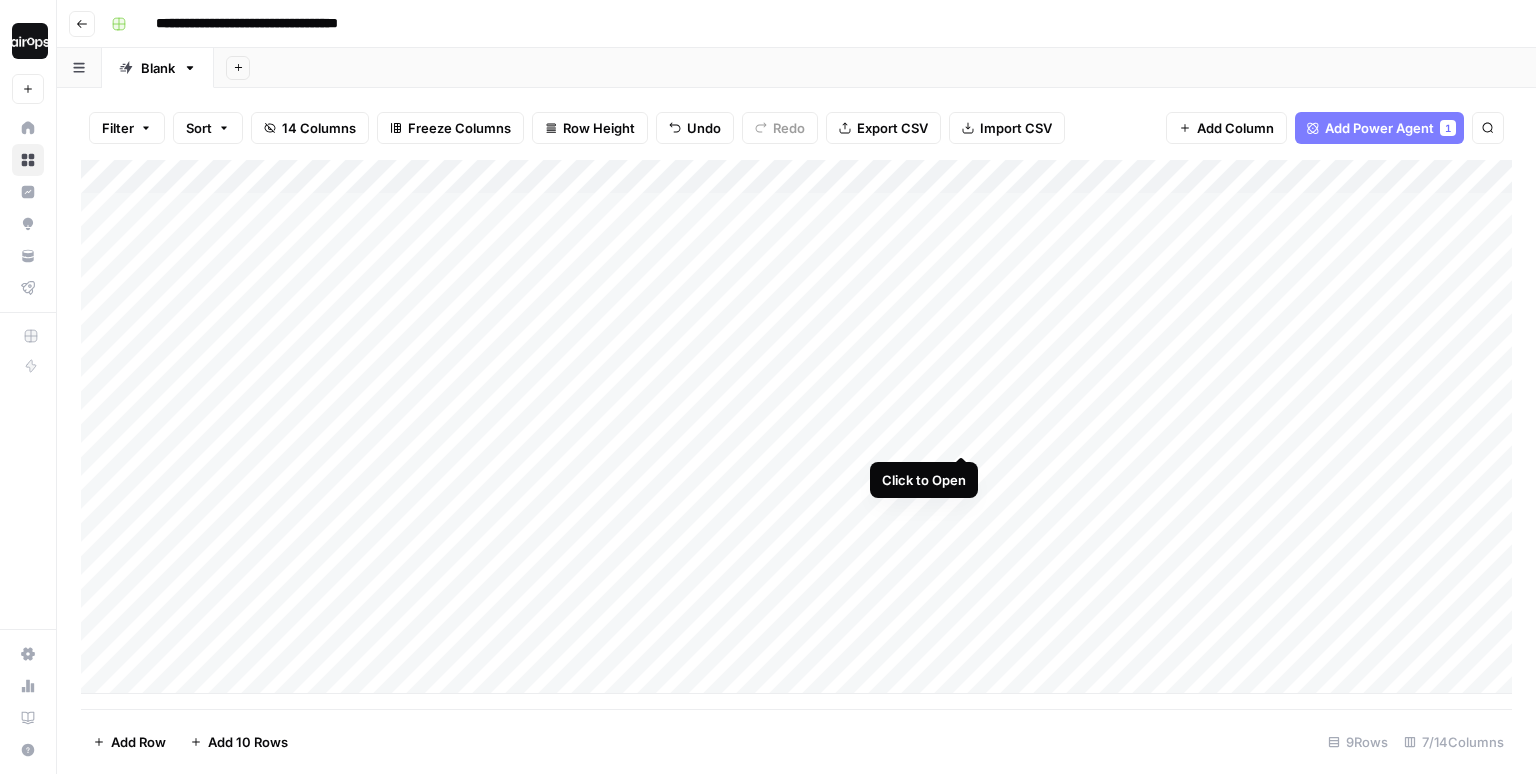
click at [961, 414] on div "Add Column" at bounding box center [796, 427] width 1431 height 534
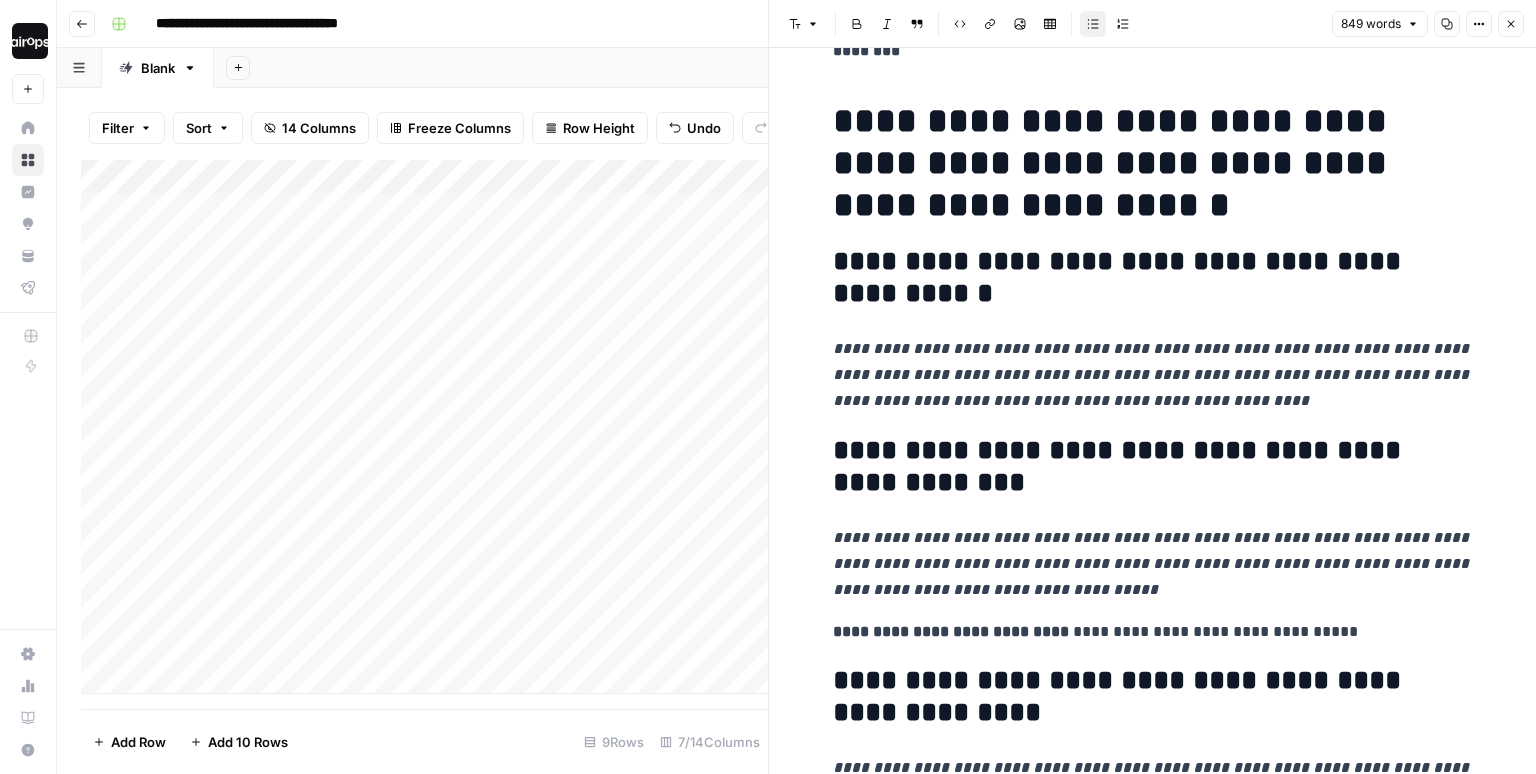
scroll to position [328, 0]
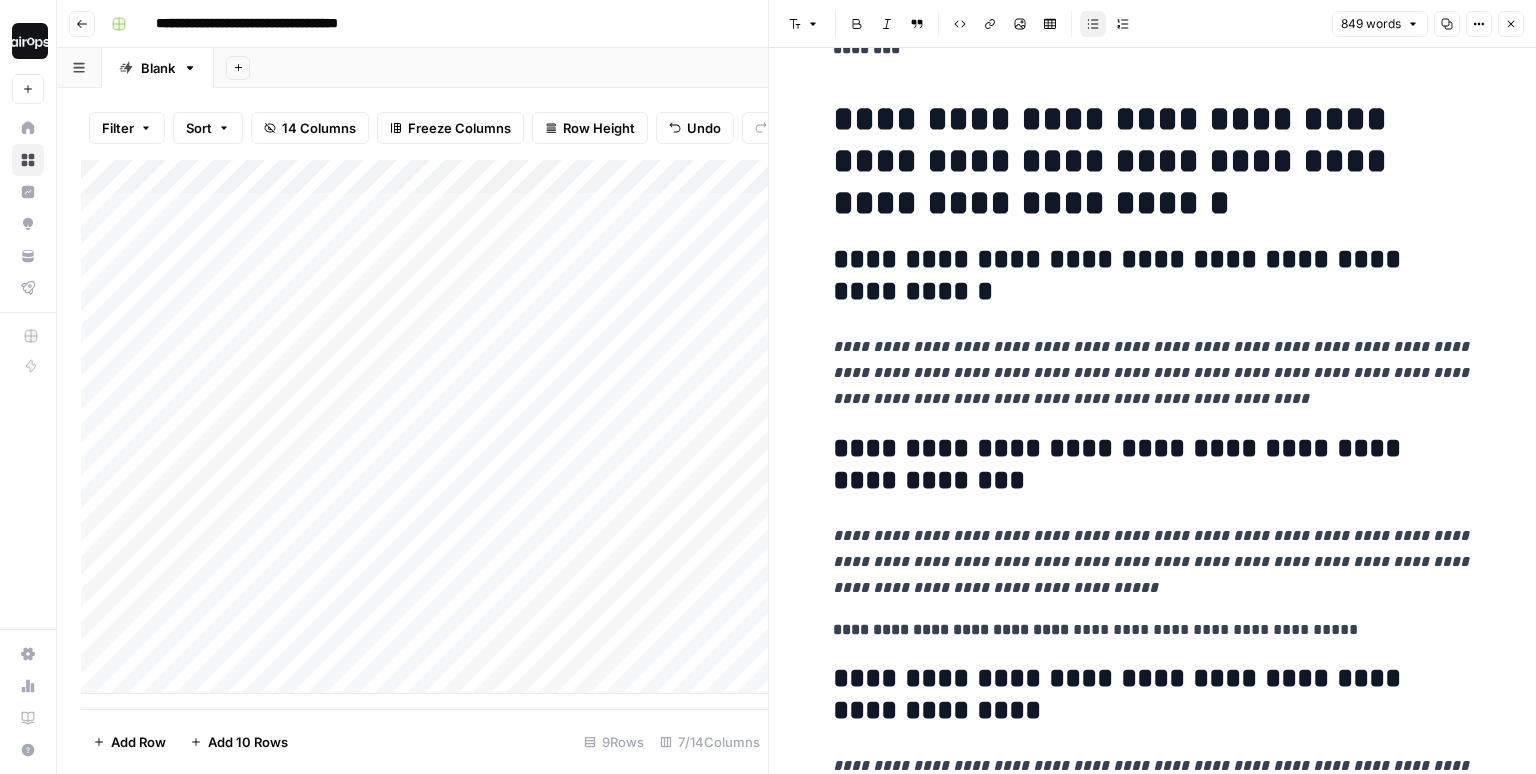
click at [1512, 29] on icon "button" at bounding box center [1511, 24] width 12 height 12
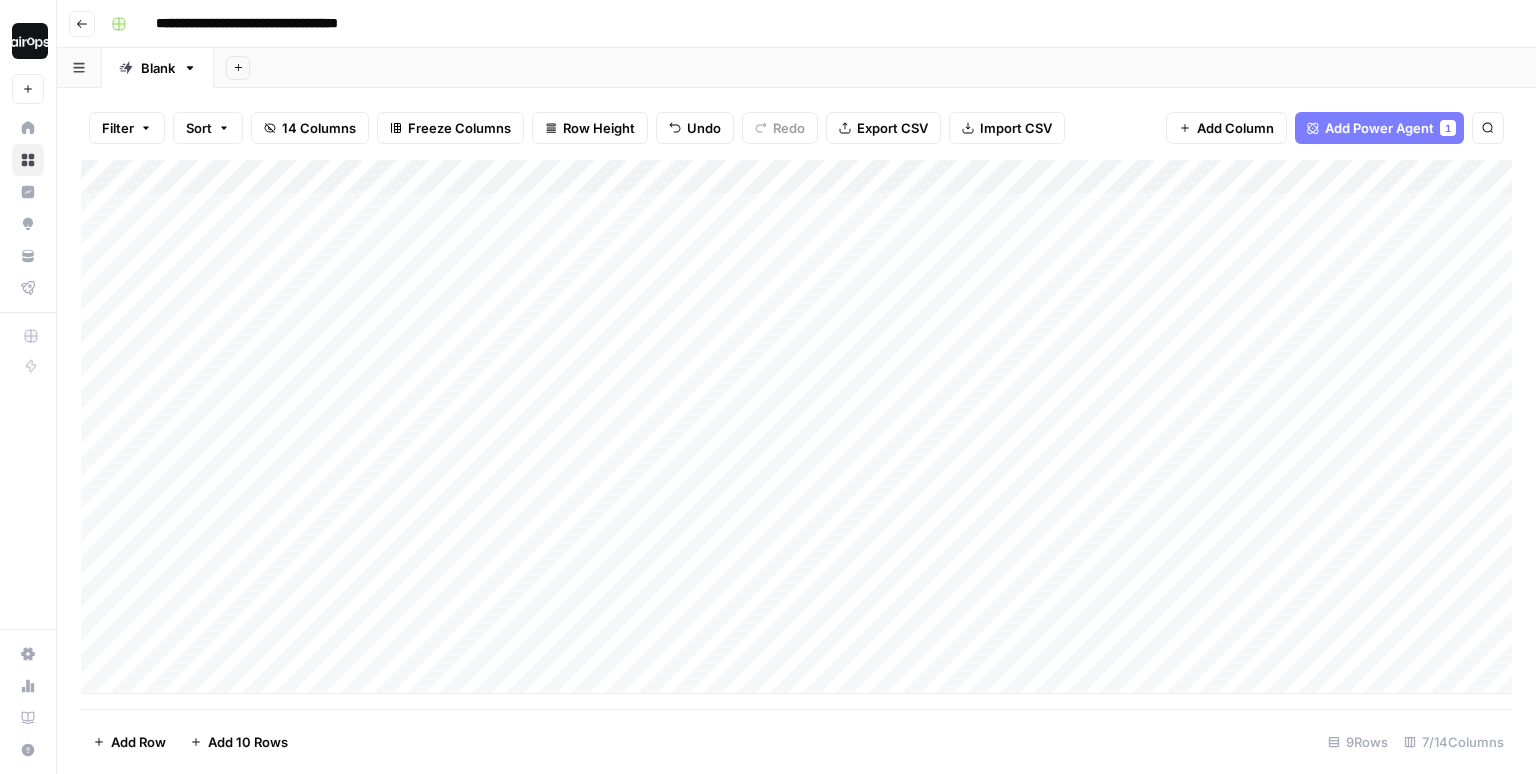
click at [1243, 59] on div "Add Sheet" at bounding box center [875, 68] width 1322 height 40
click at [1109, 114] on div "Filter Sort 14 Columns Freeze Columns Row Height Undo Redo Export CSV Import CS…" at bounding box center [796, 128] width 1431 height 64
click at [783, 261] on div "Add Column" at bounding box center [796, 427] width 1431 height 534
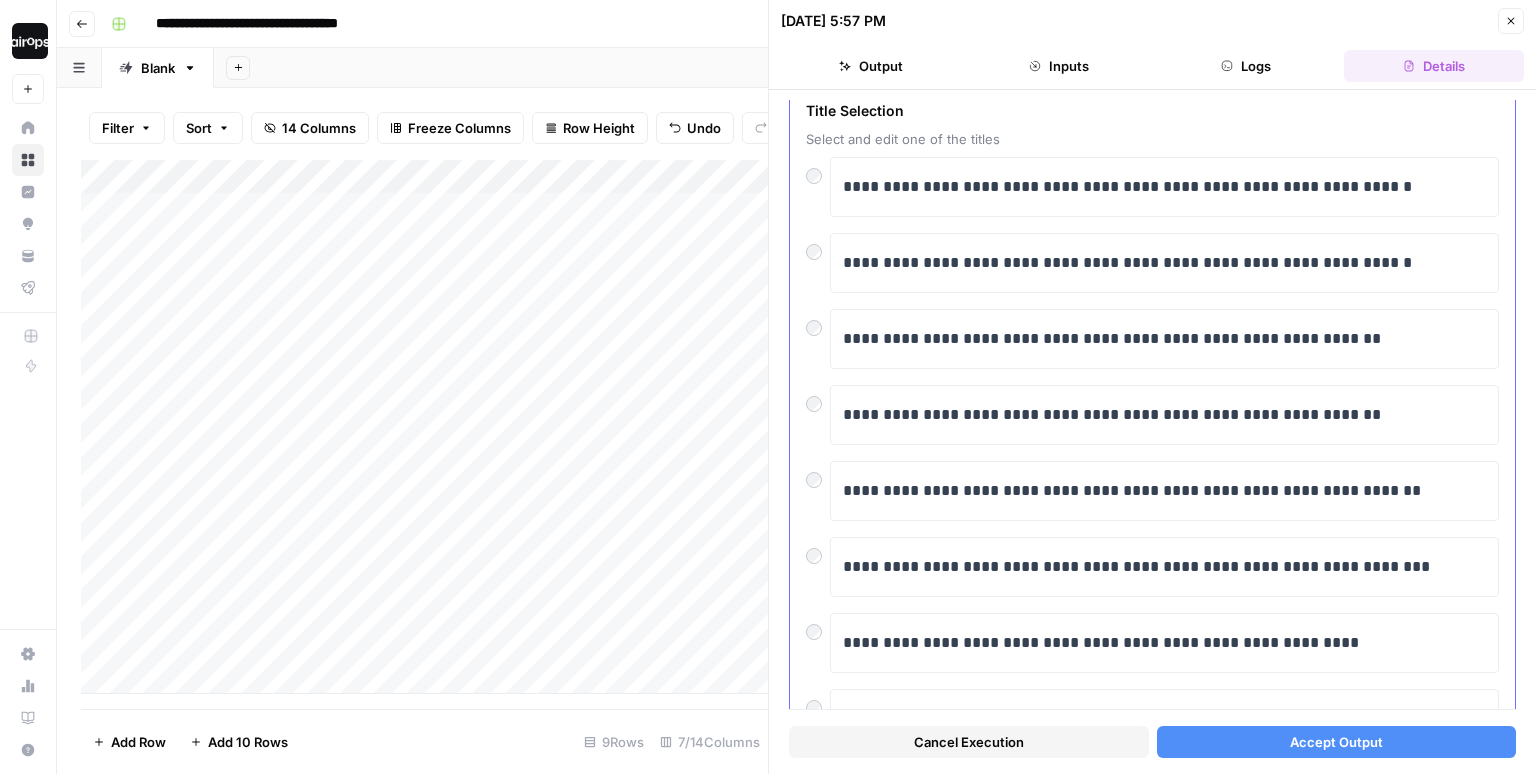
scroll to position [96, 0]
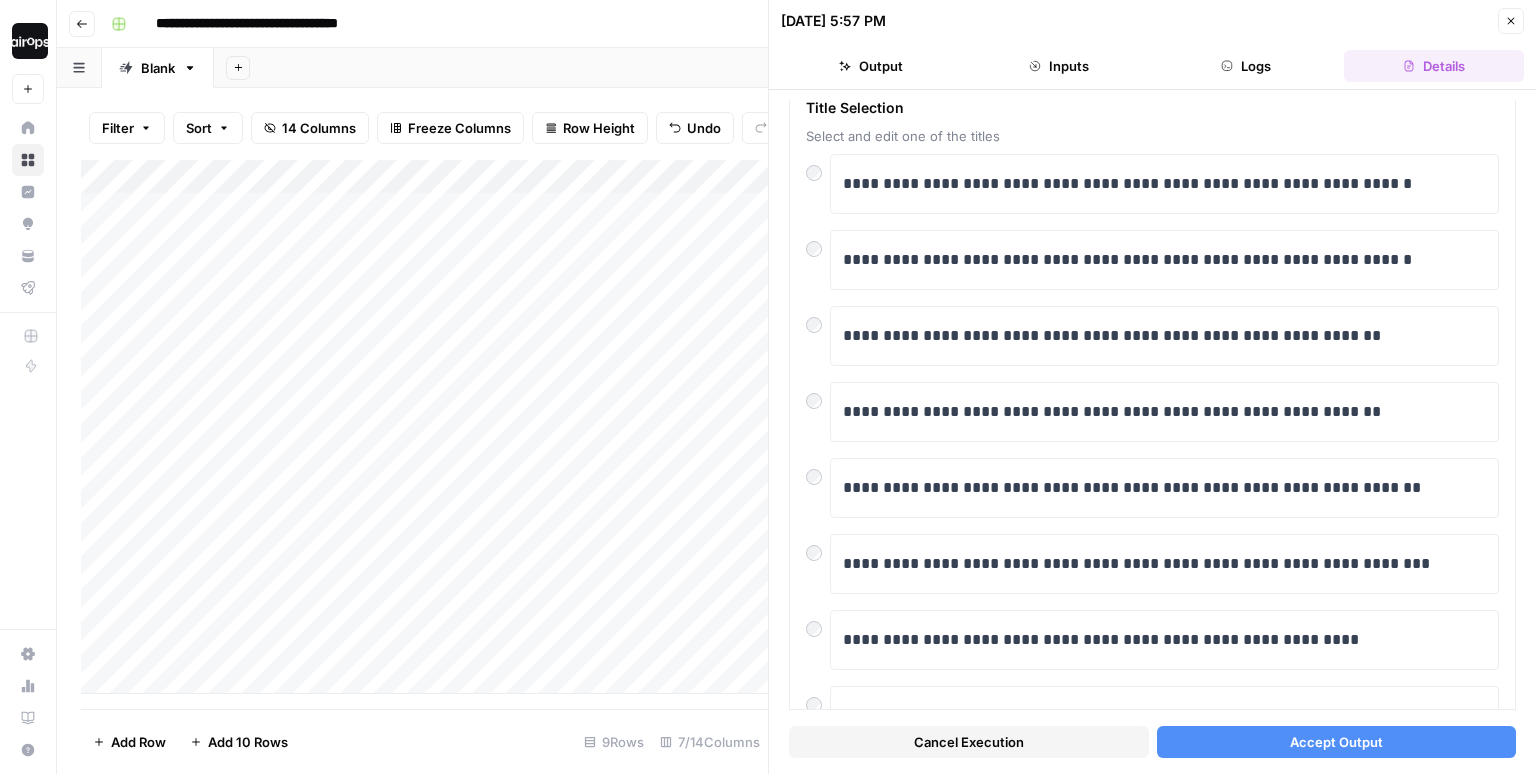
click at [1222, 741] on button "Accept Output" at bounding box center [1337, 742] width 360 height 32
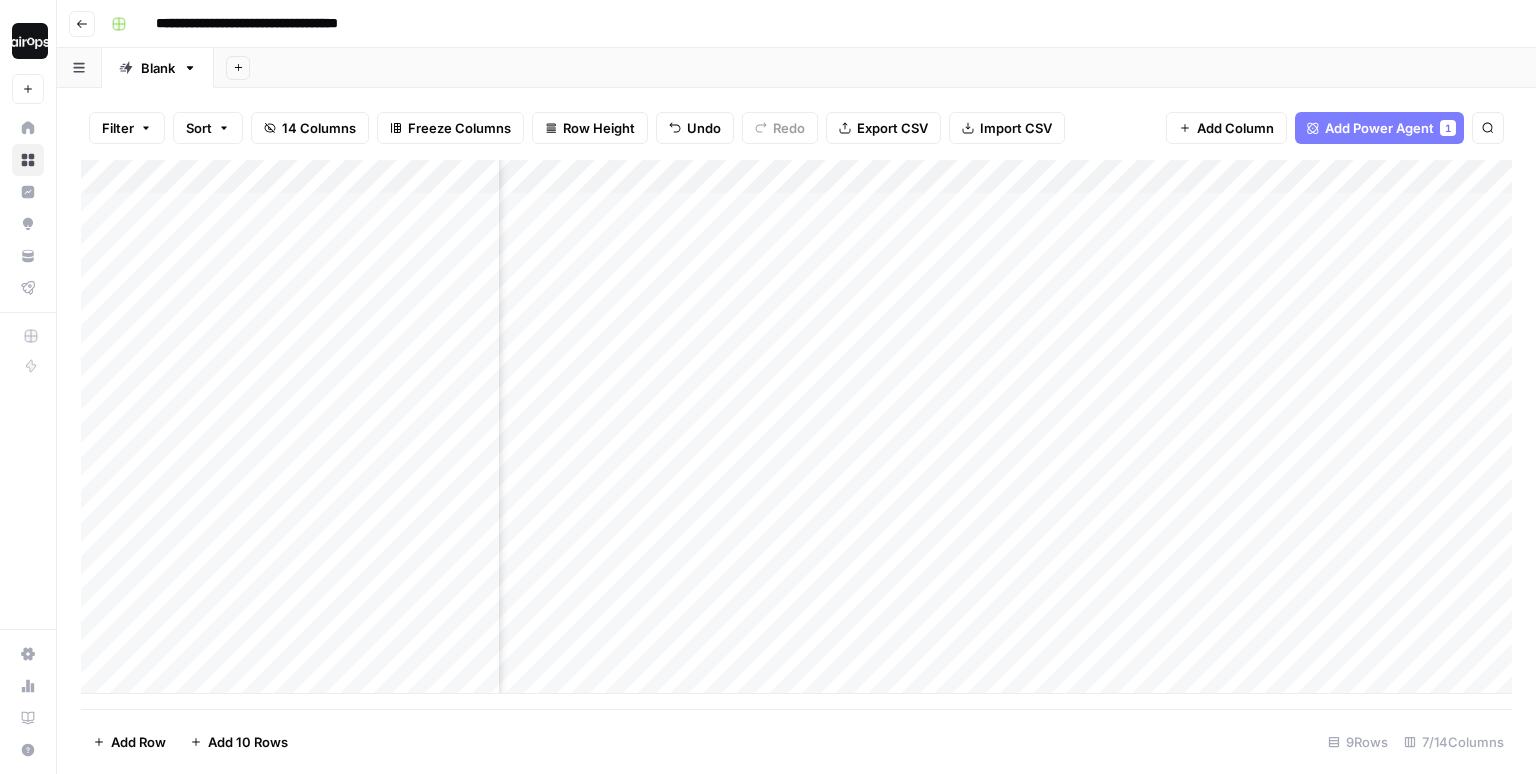
scroll to position [0, 145]
click at [1276, 206] on div "Add Column" at bounding box center [796, 427] width 1431 height 534
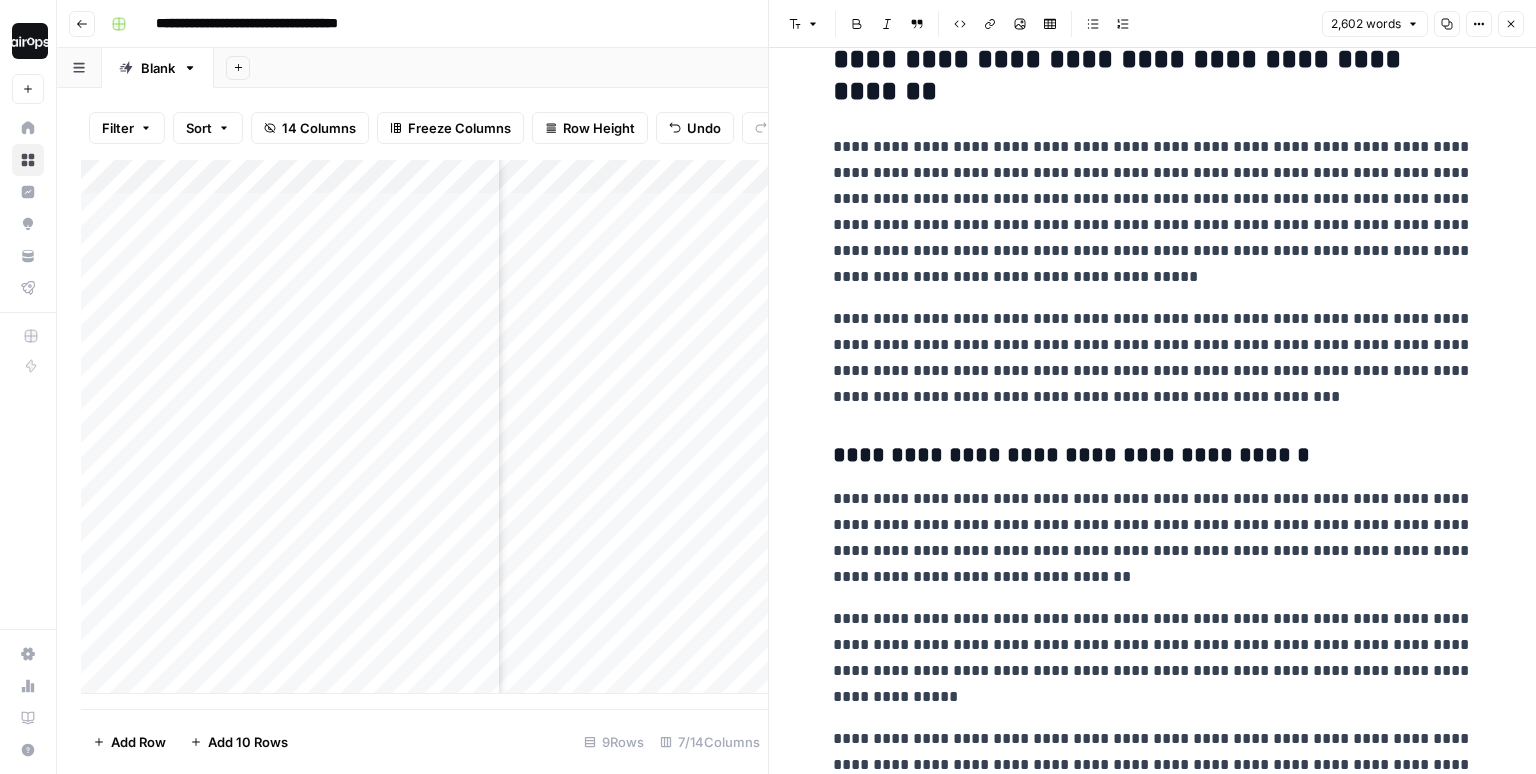
scroll to position [450, 0]
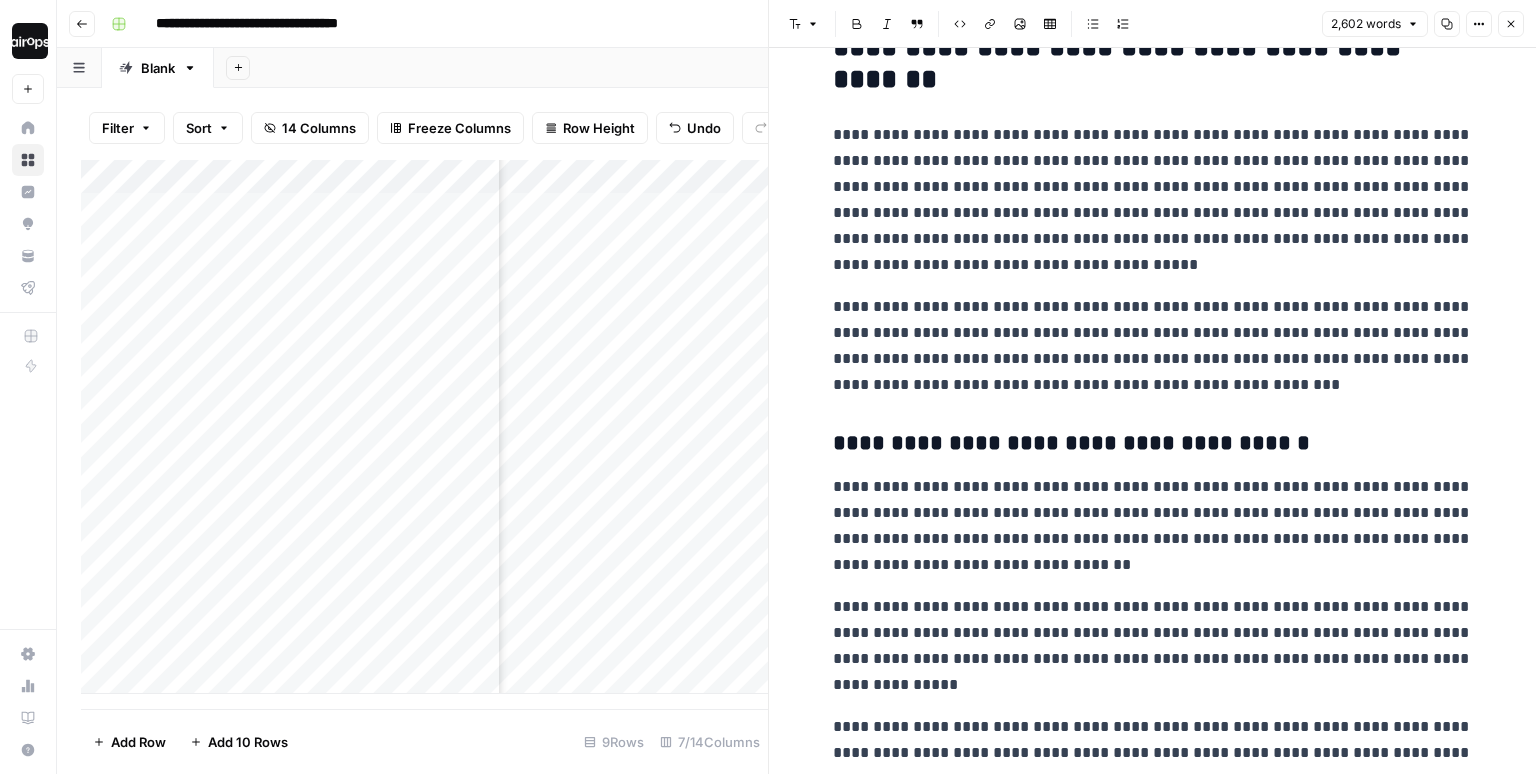
click at [1037, 265] on p "**********" at bounding box center [1153, 200] width 640 height 156
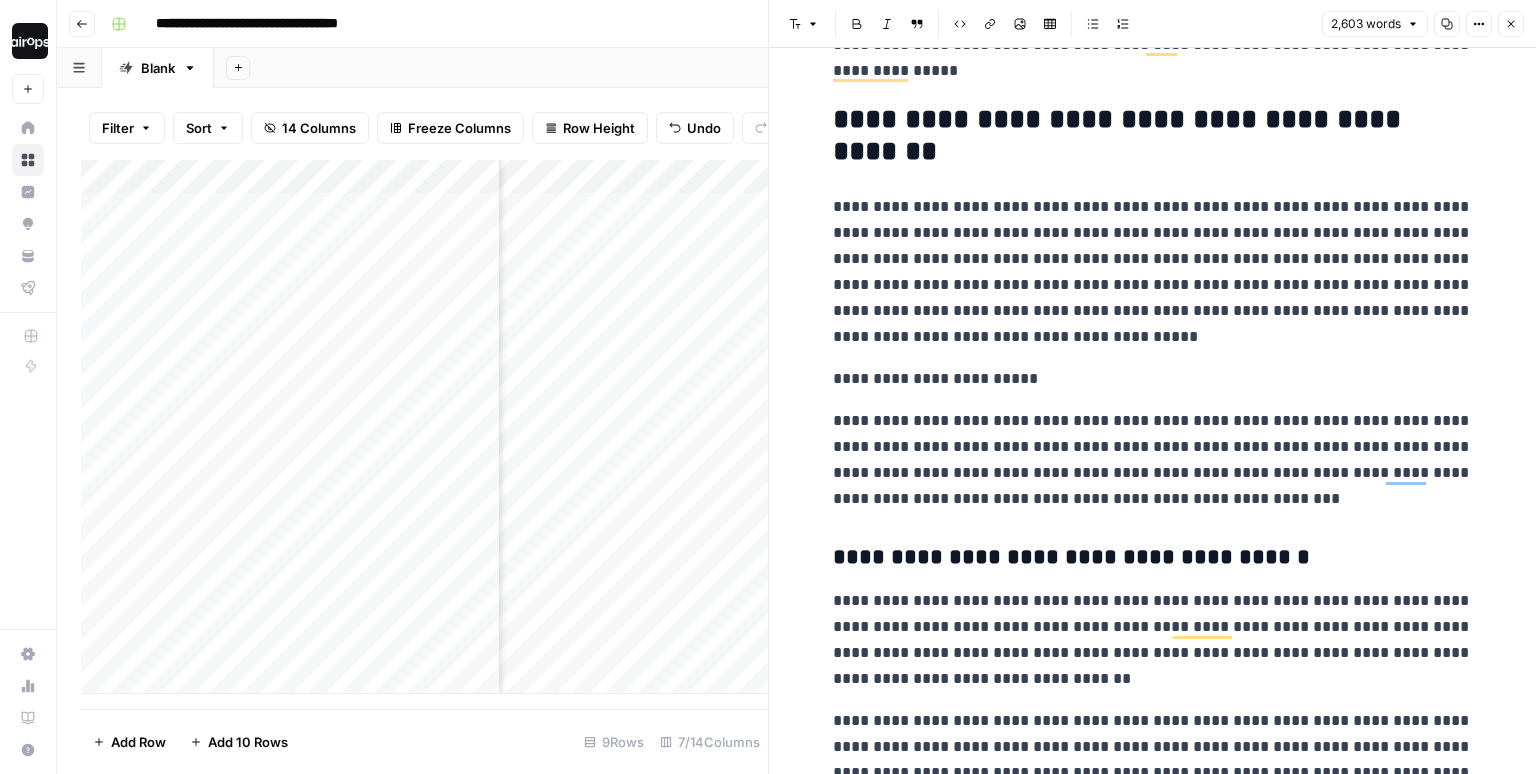
scroll to position [379, 0]
drag, startPoint x: 1014, startPoint y: 337, endPoint x: 828, endPoint y: 200, distance: 231.0
click at [882, 376] on span "Edit with AI" at bounding box center [894, 372] width 63 height 18
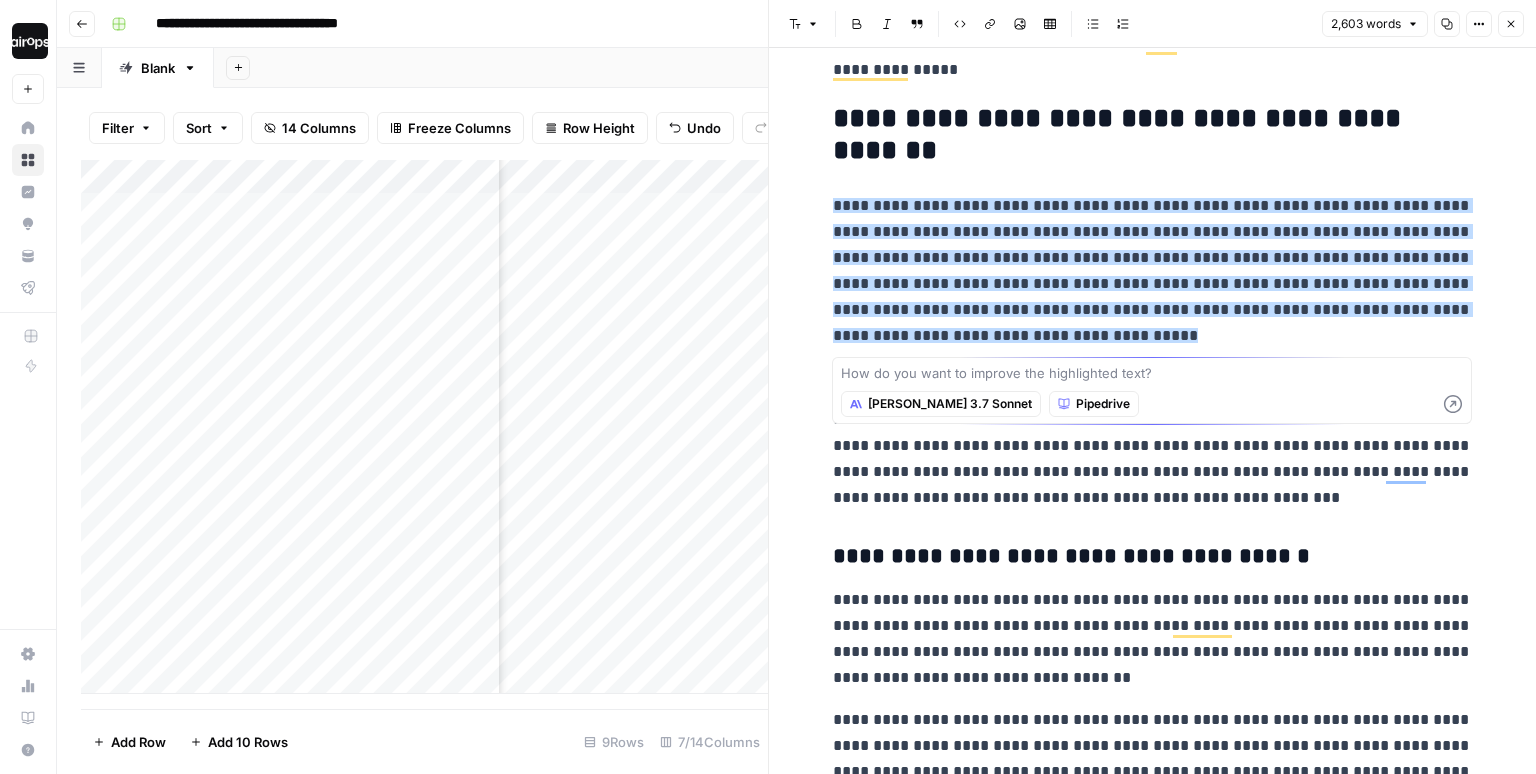
click at [893, 403] on span "[PERSON_NAME] 3.7 Sonnet" at bounding box center [950, 404] width 164 height 18
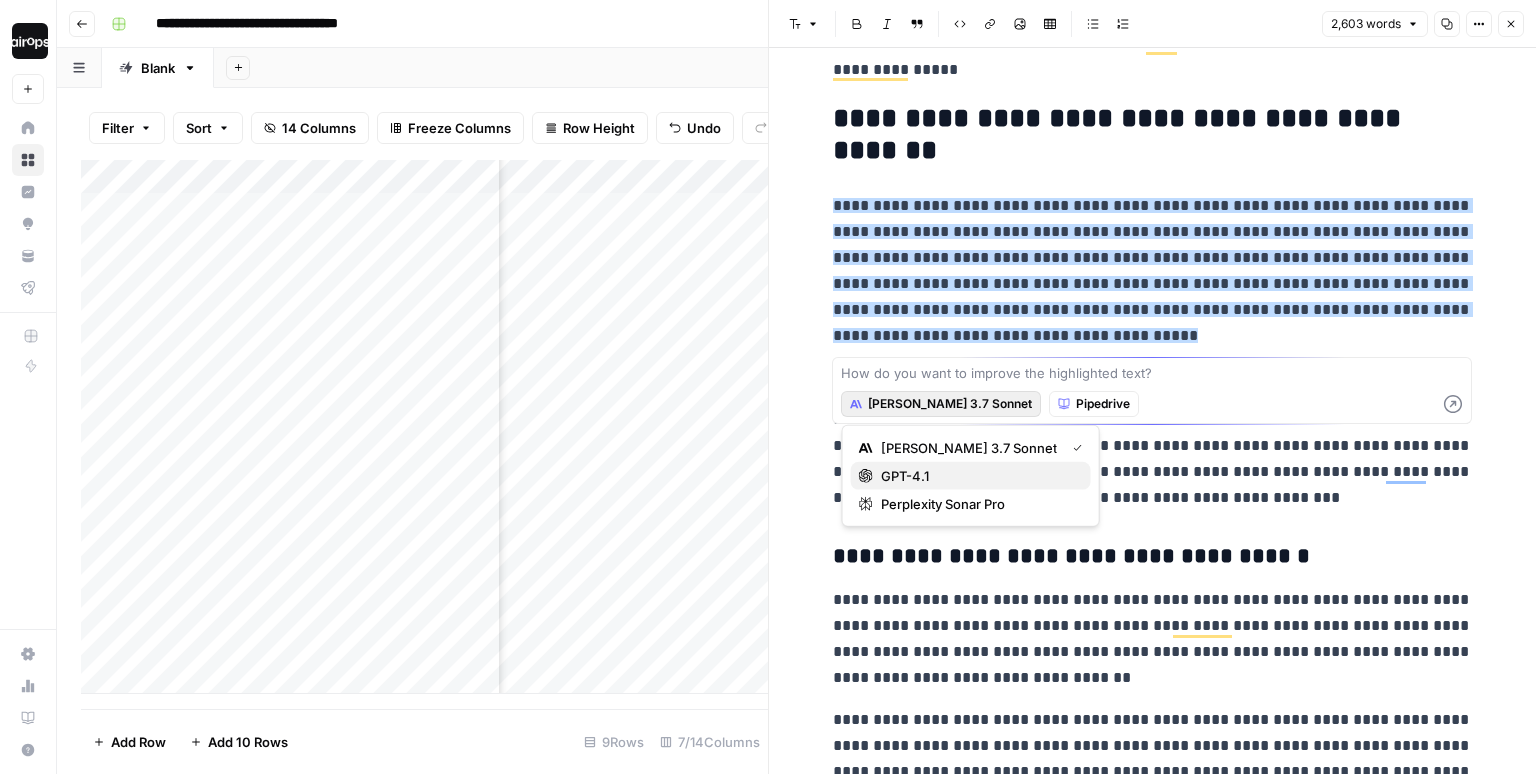
click at [898, 474] on span "GPT-4.1" at bounding box center [978, 476] width 194 height 20
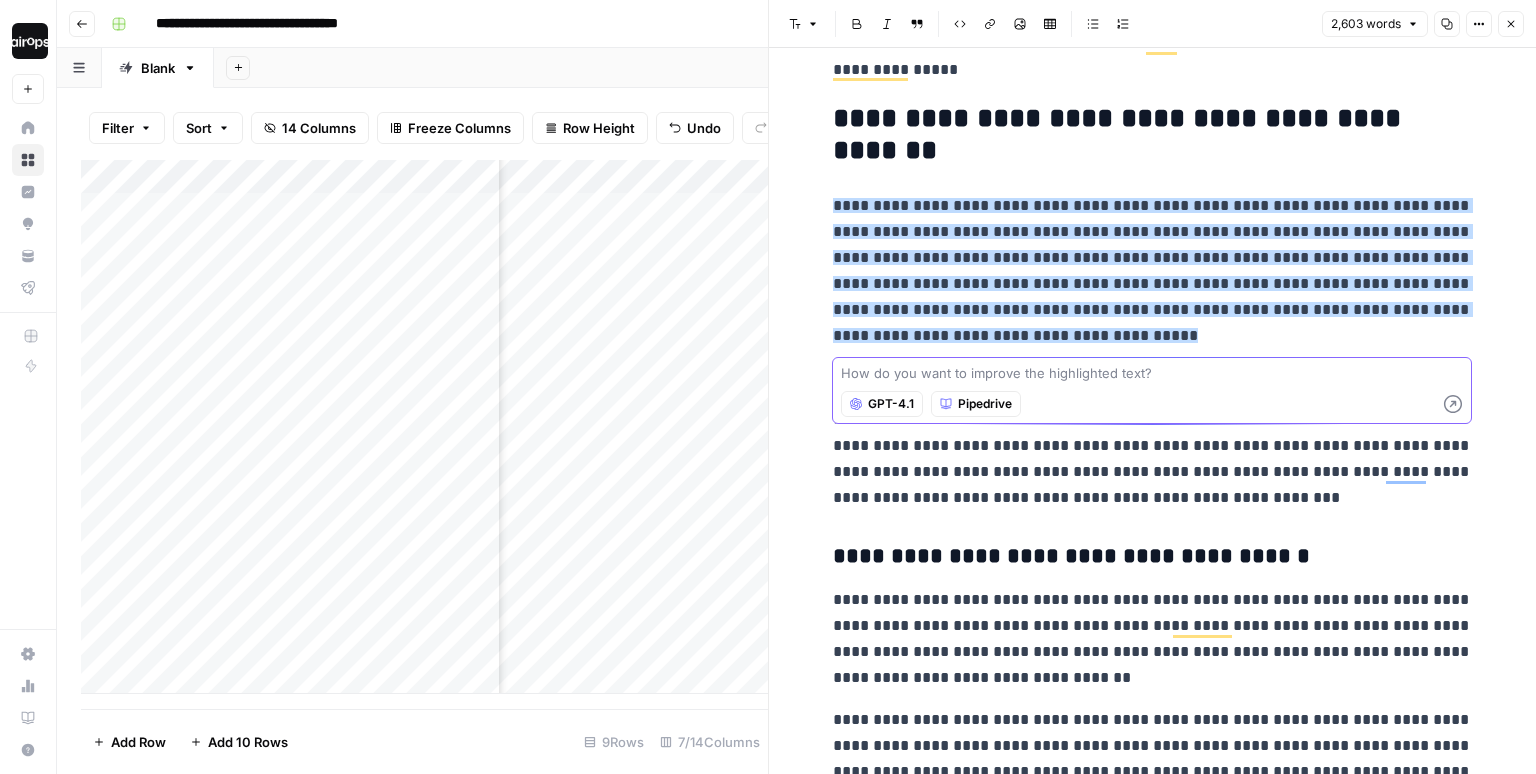
click at [921, 368] on textarea at bounding box center [1152, 373] width 622 height 20
type textarea "make this more professional"
click at [1450, 400] on icon "button" at bounding box center [1453, 404] width 18 height 18
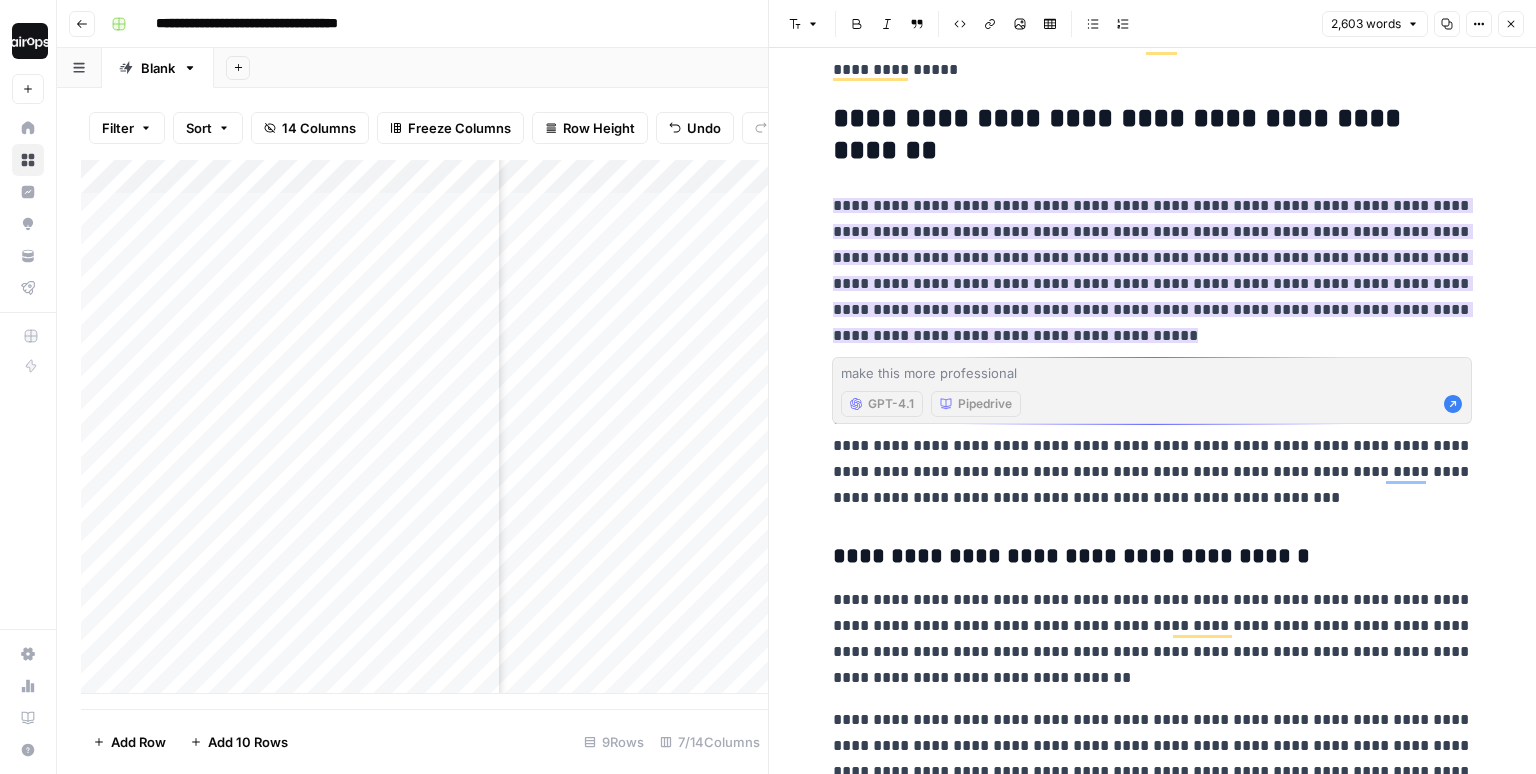
click at [1512, 25] on icon "button" at bounding box center [1511, 24] width 7 height 7
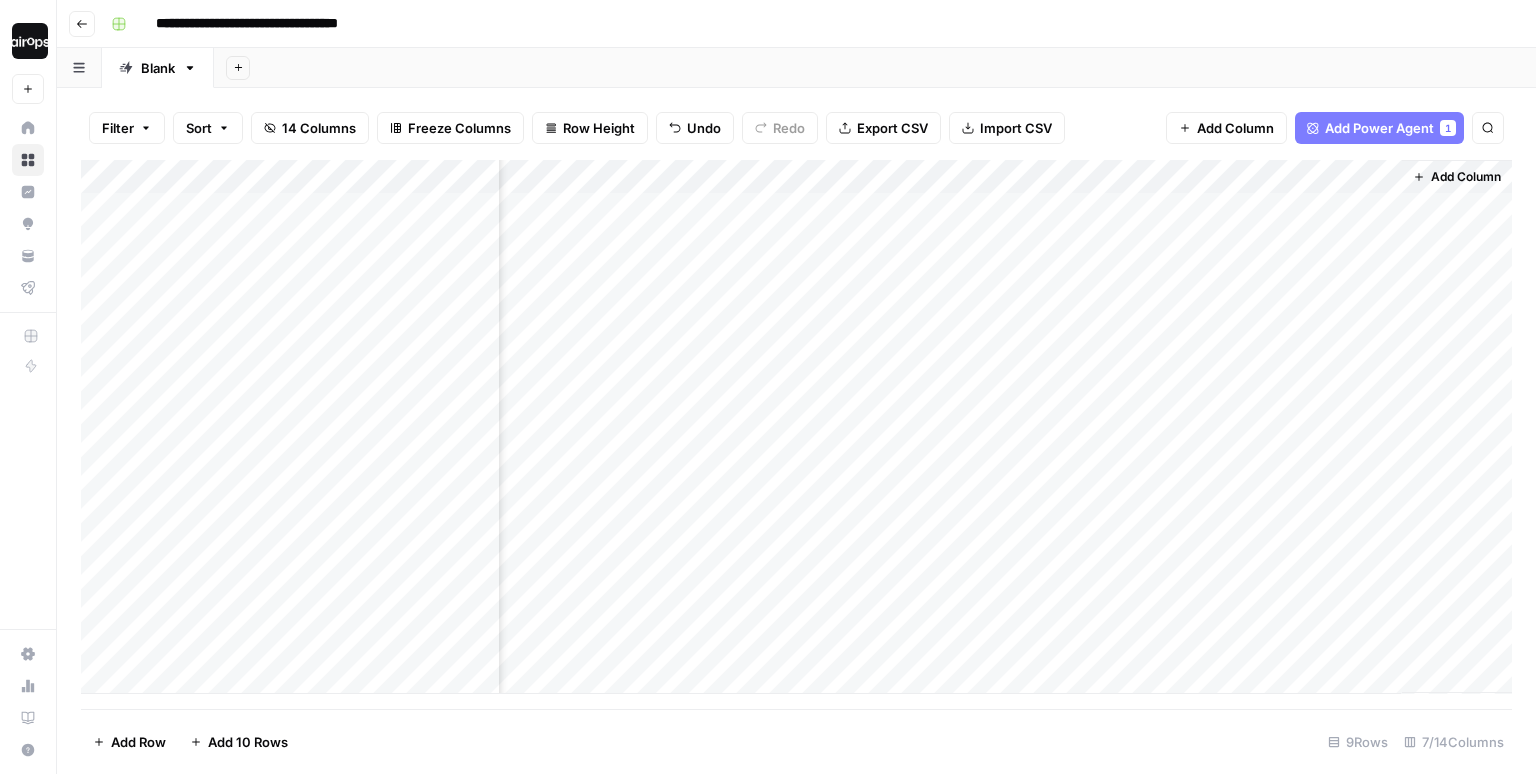
scroll to position [0, 504]
click at [1448, 177] on span "Add Column" at bounding box center [1466, 177] width 70 height 18
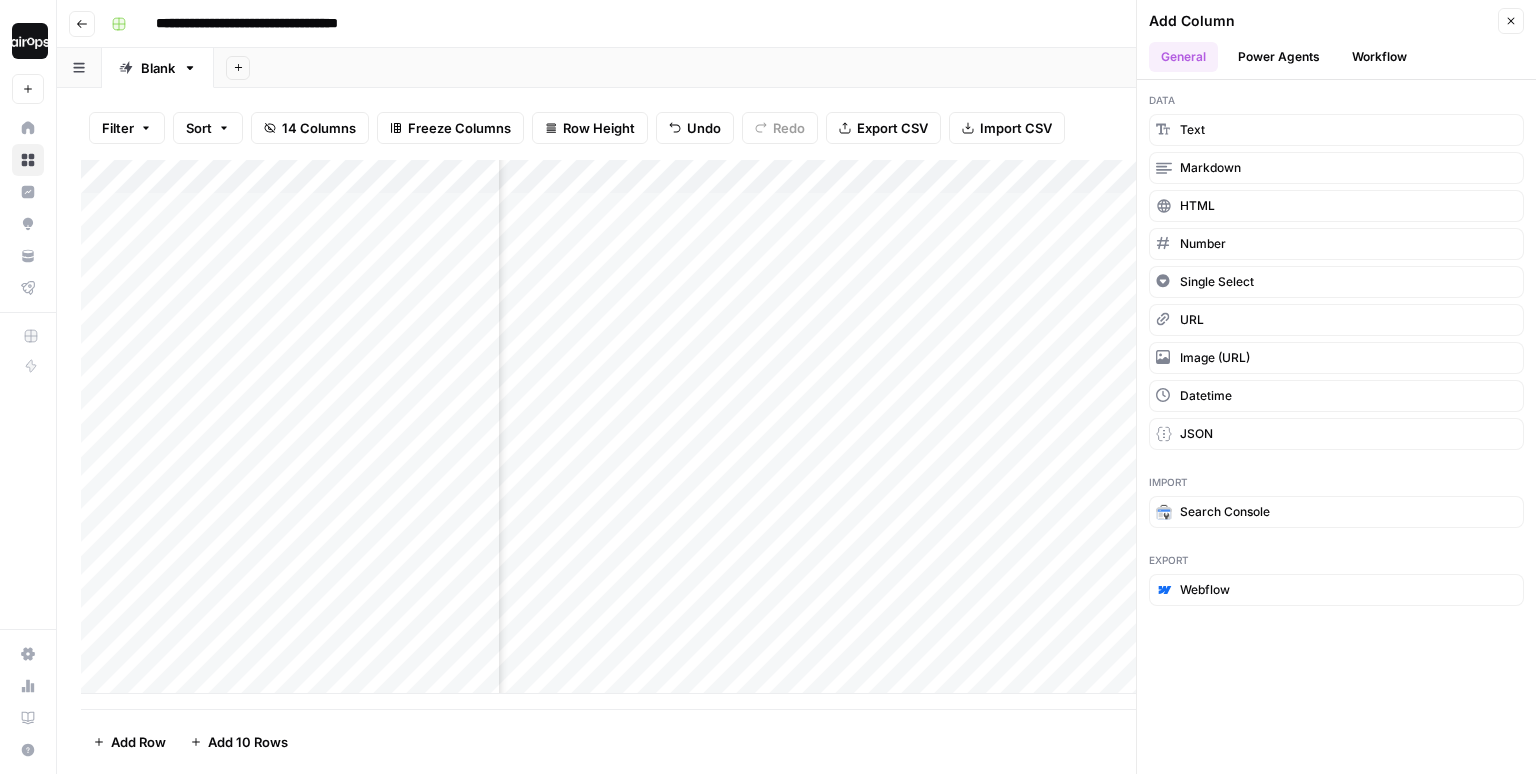
click at [1269, 53] on button "Power Agents" at bounding box center [1279, 57] width 106 height 30
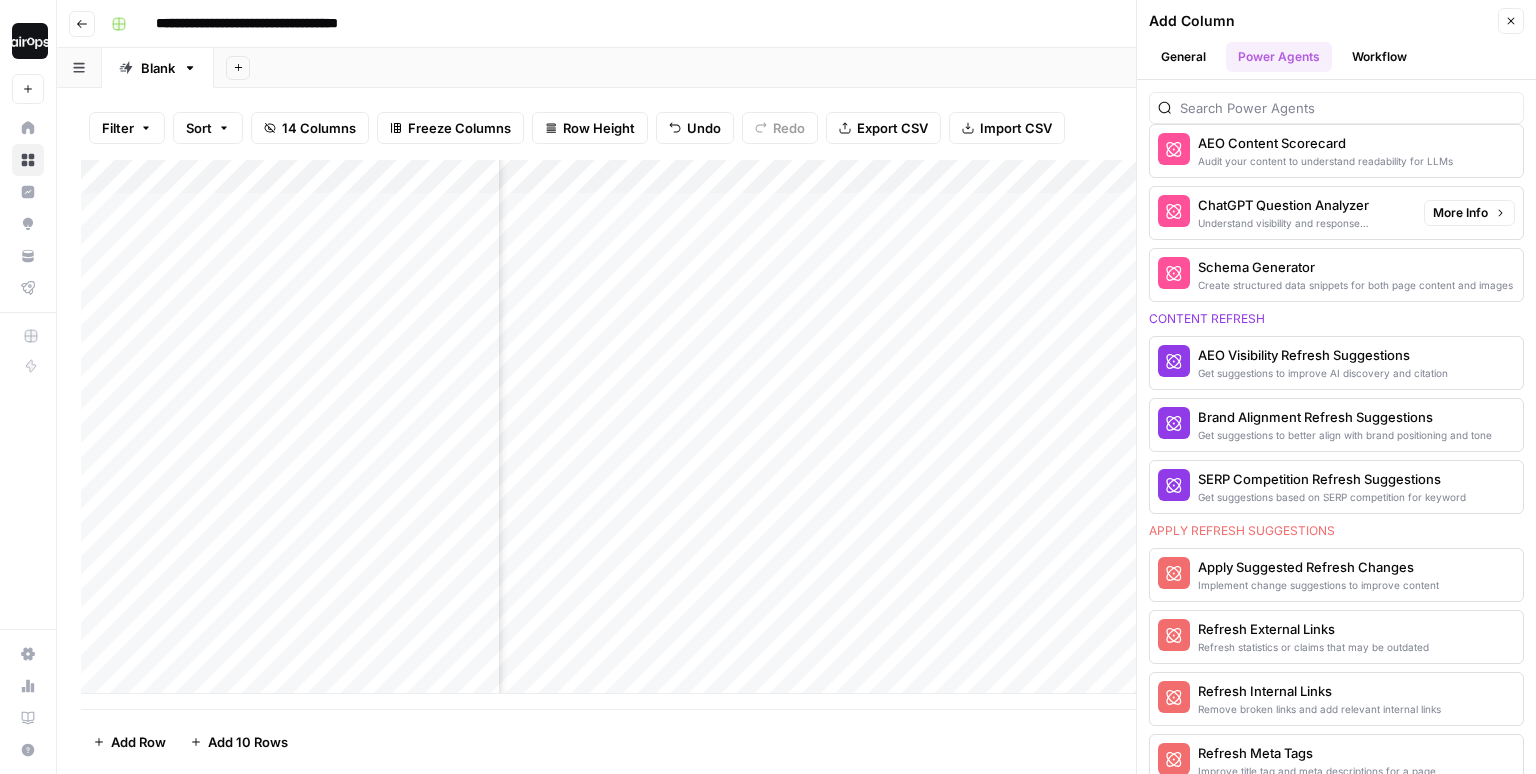
scroll to position [1042, 0]
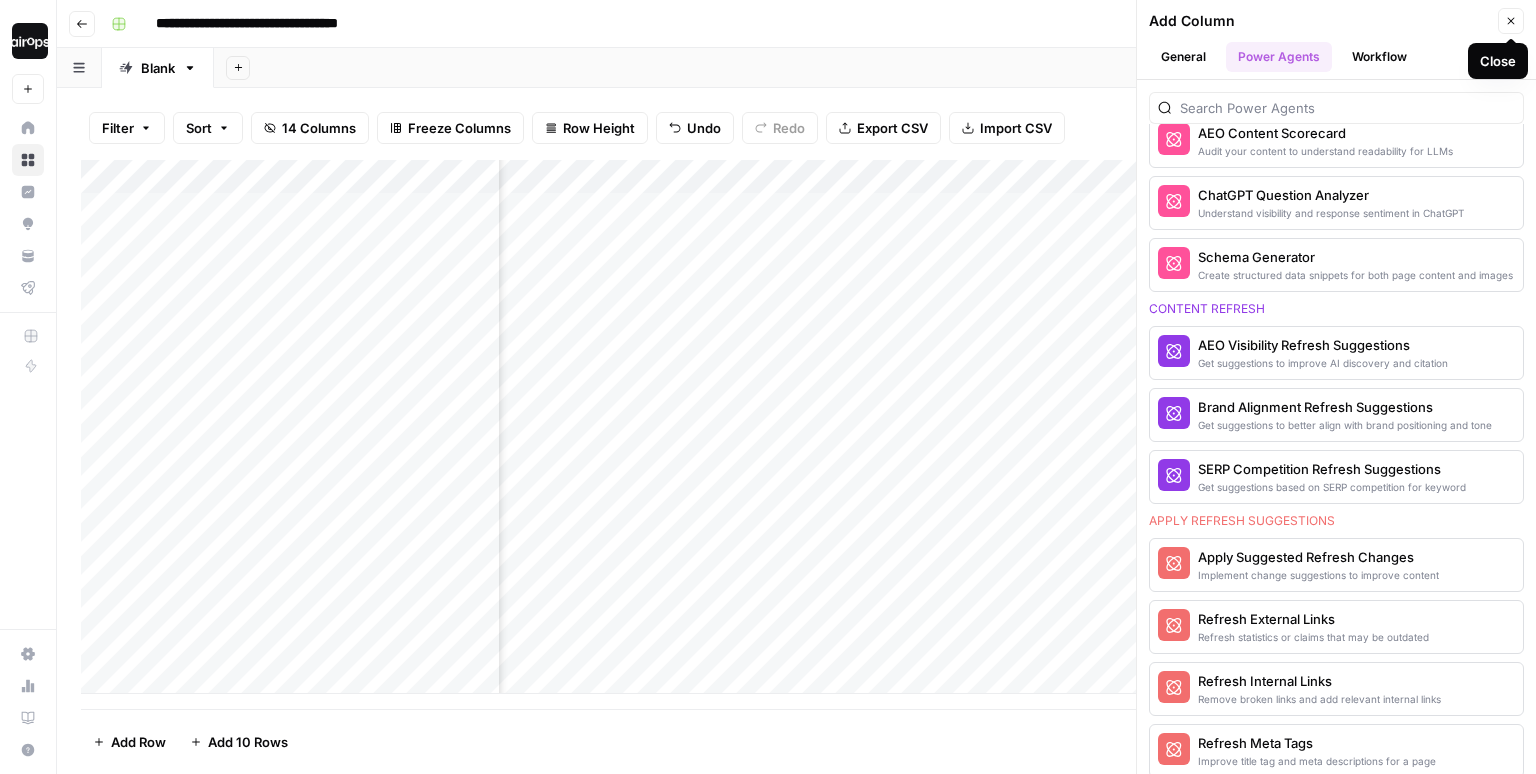
click at [1512, 22] on icon "button" at bounding box center [1511, 21] width 7 height 7
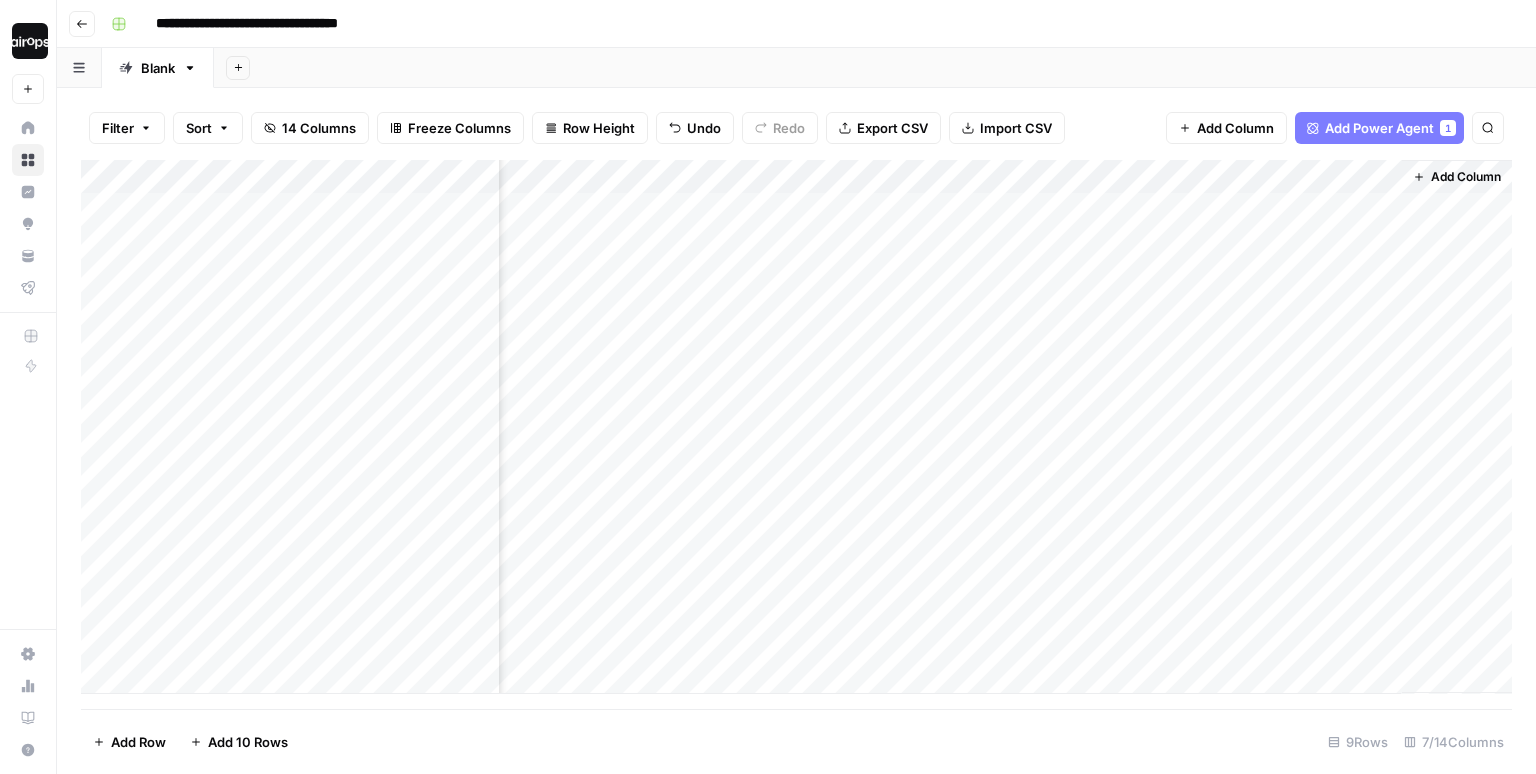
click at [1167, 71] on div "Add Sheet" at bounding box center [875, 68] width 1322 height 40
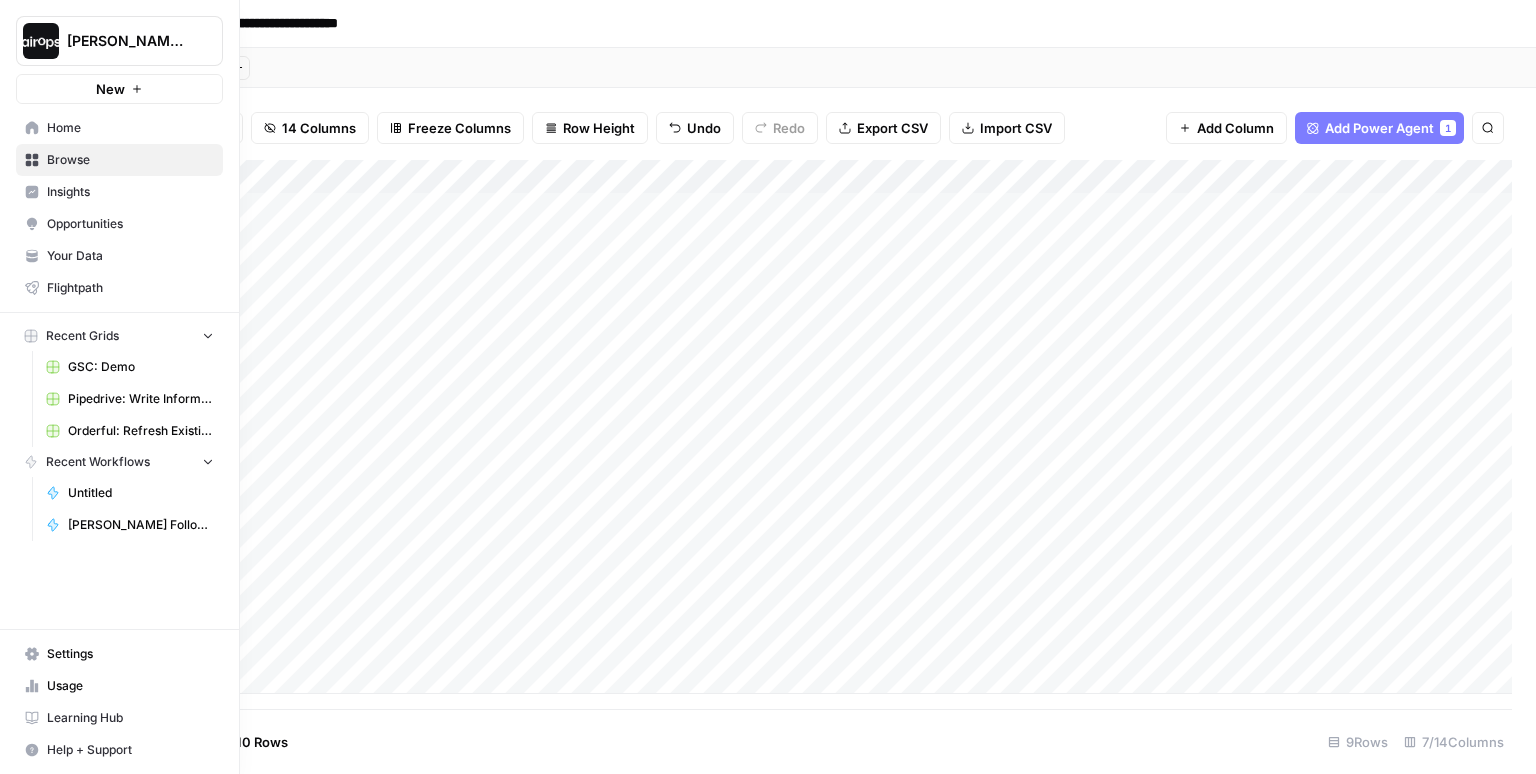
click at [74, 18] on button "[PERSON_NAME]-Sandbox" at bounding box center [119, 41] width 207 height 50
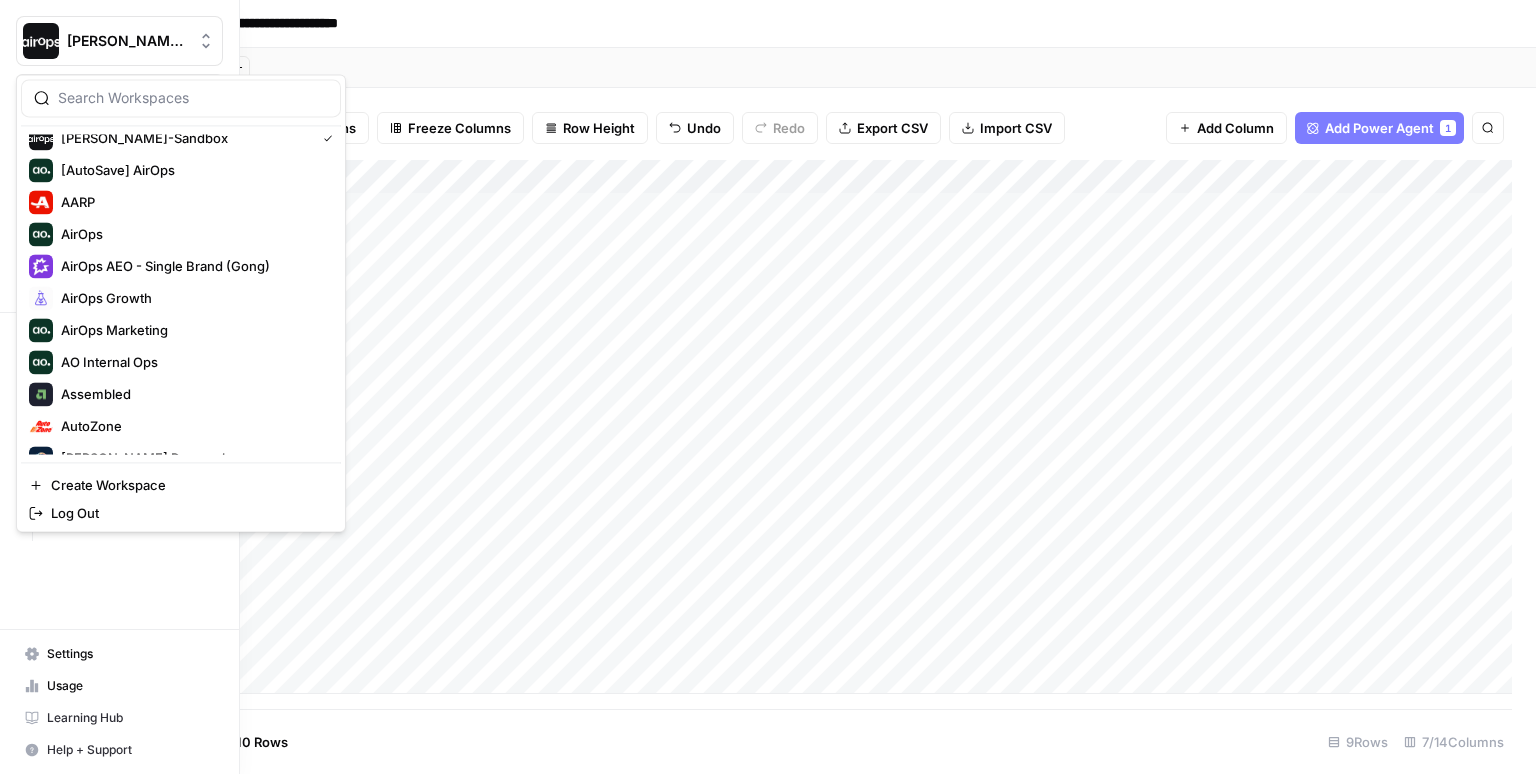
scroll to position [11, 0]
click at [78, 266] on span "AirOps AEO - Single Brand (Gong)" at bounding box center [193, 267] width 264 height 20
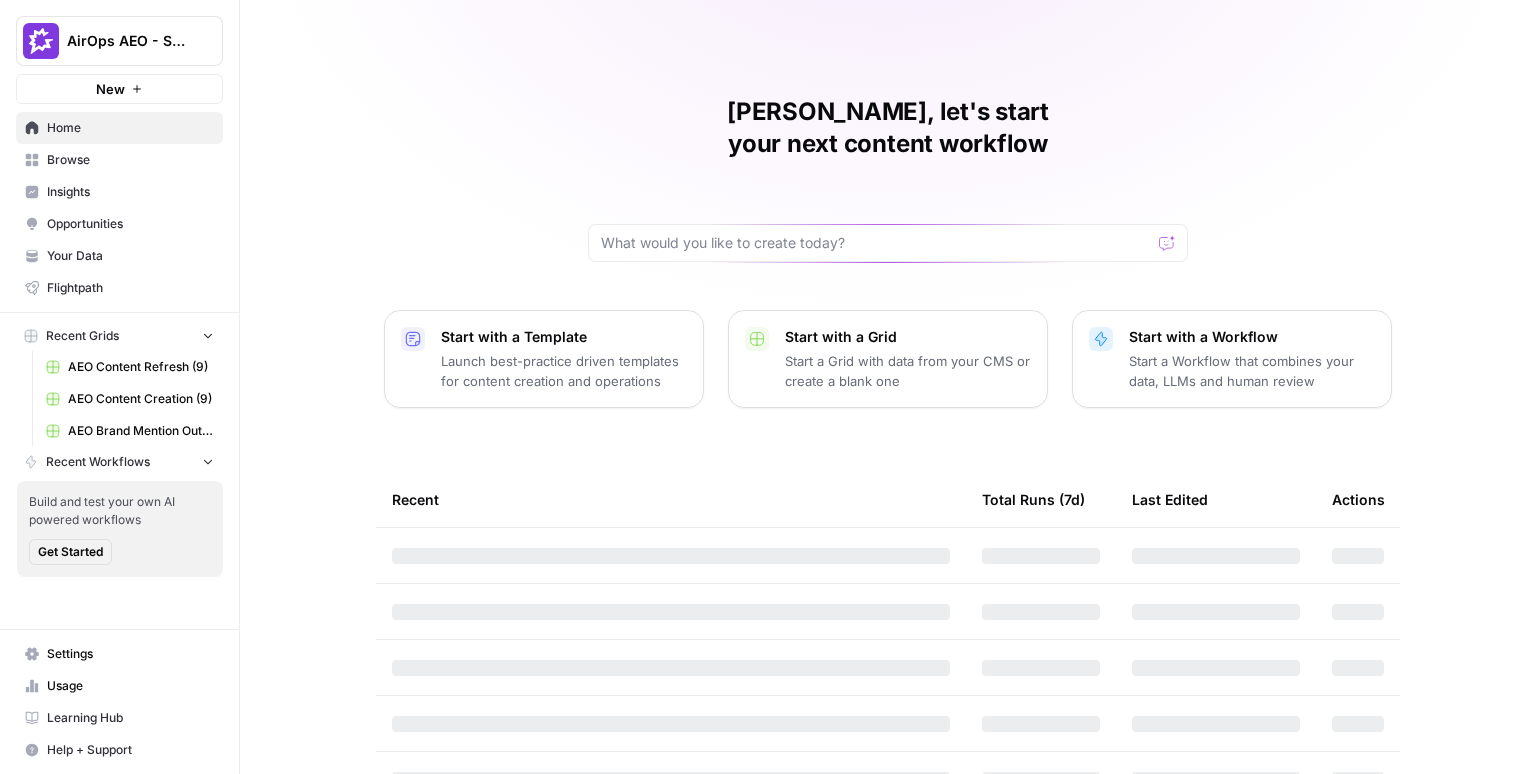
click at [748, 64] on div "[PERSON_NAME], let's start your next content workflow Start with a Template Lau…" at bounding box center [888, 420] width 1296 height 840
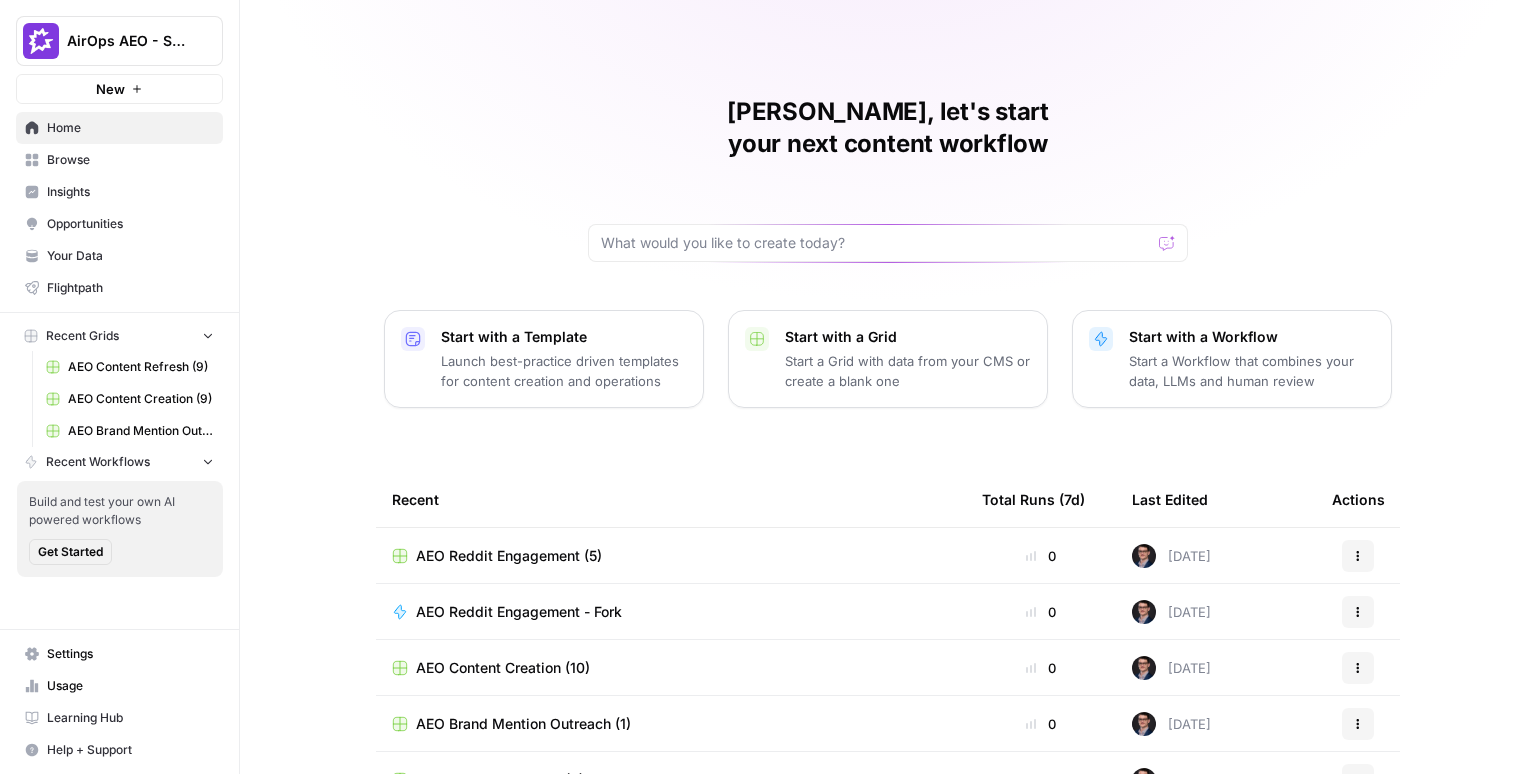
click at [103, 185] on span "Insights" at bounding box center [130, 192] width 167 height 18
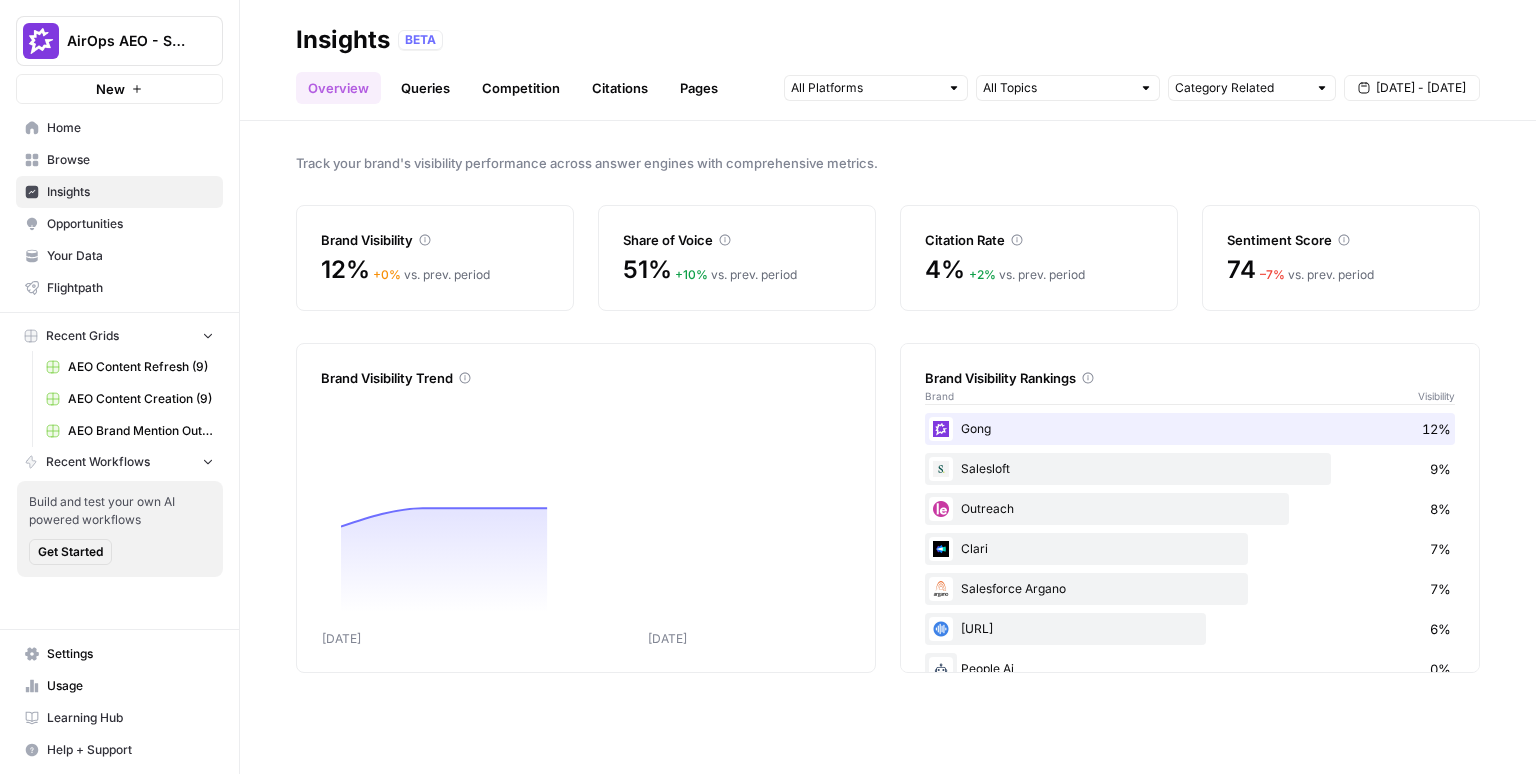
click at [271, 164] on div "Track your brand's visibility performance across answer engines with comprehens…" at bounding box center [888, 447] width 1296 height 653
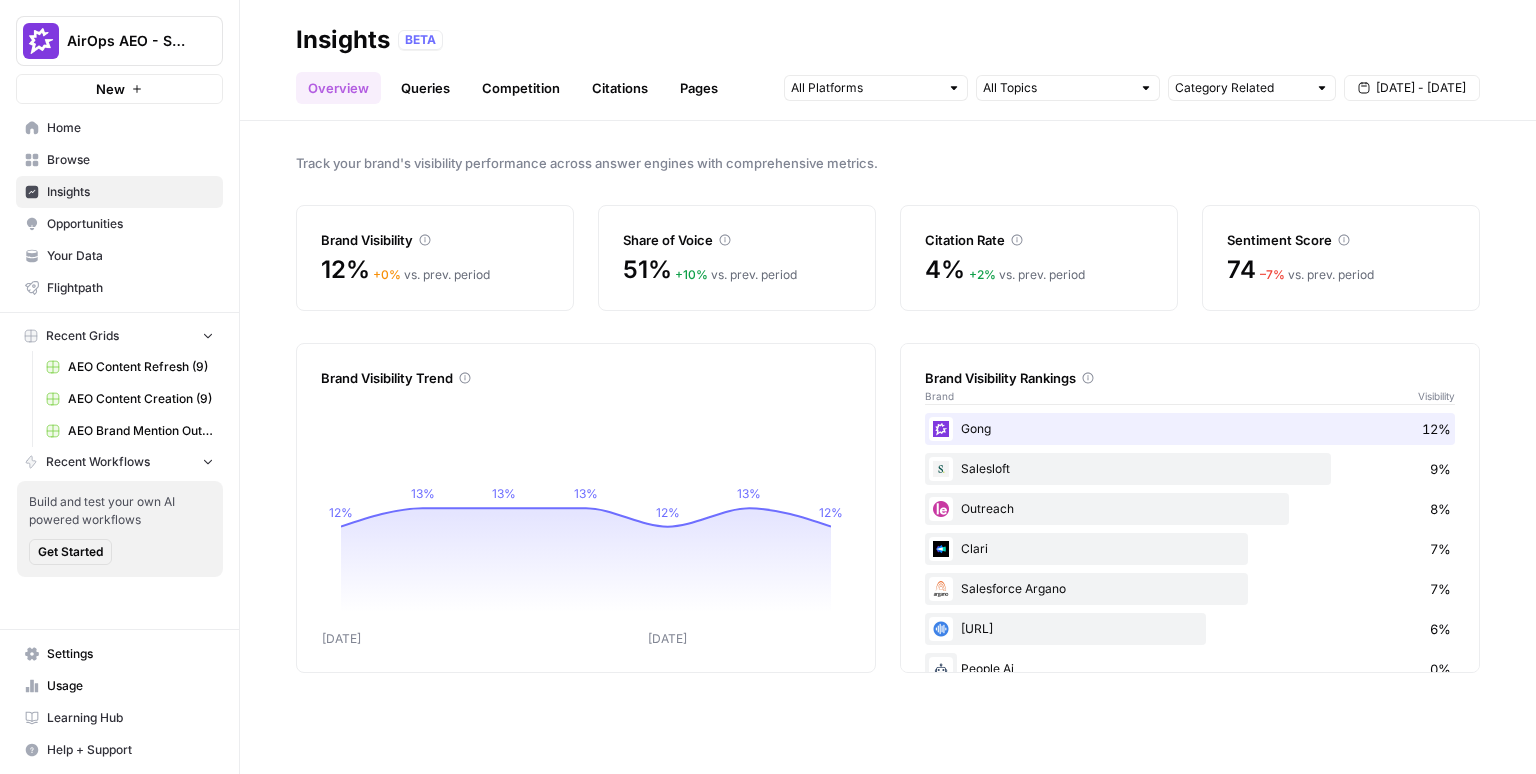
click at [803, 157] on span "Track your brand's visibility performance across answer engines with comprehens…" at bounding box center [888, 163] width 1184 height 20
click at [563, 174] on div "Track your brand's visibility performance across answer engines with comprehens…" at bounding box center [888, 447] width 1296 height 653
click at [1117, 134] on div "Track your brand's visibility performance across answer engines with comprehens…" at bounding box center [888, 447] width 1296 height 653
click at [955, 87] on div at bounding box center [954, 88] width 14 height 14
click at [1125, 122] on div "Track your brand's visibility performance across answer engines with comprehens…" at bounding box center [888, 447] width 1296 height 653
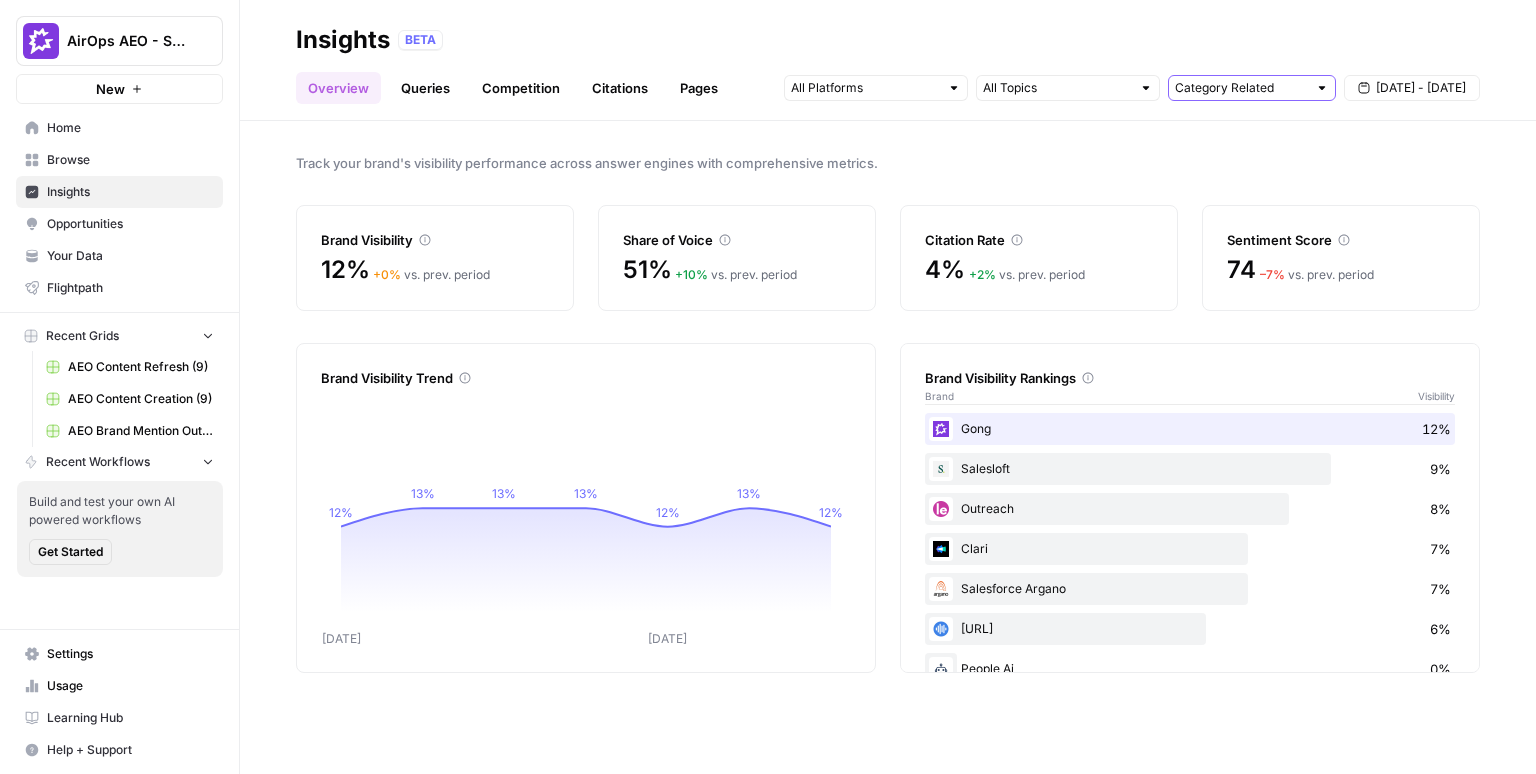
click at [1217, 88] on input "text" at bounding box center [1241, 88] width 132 height 20
type input "Category Related"
click at [1054, 88] on input "text" at bounding box center [1057, 88] width 148 height 20
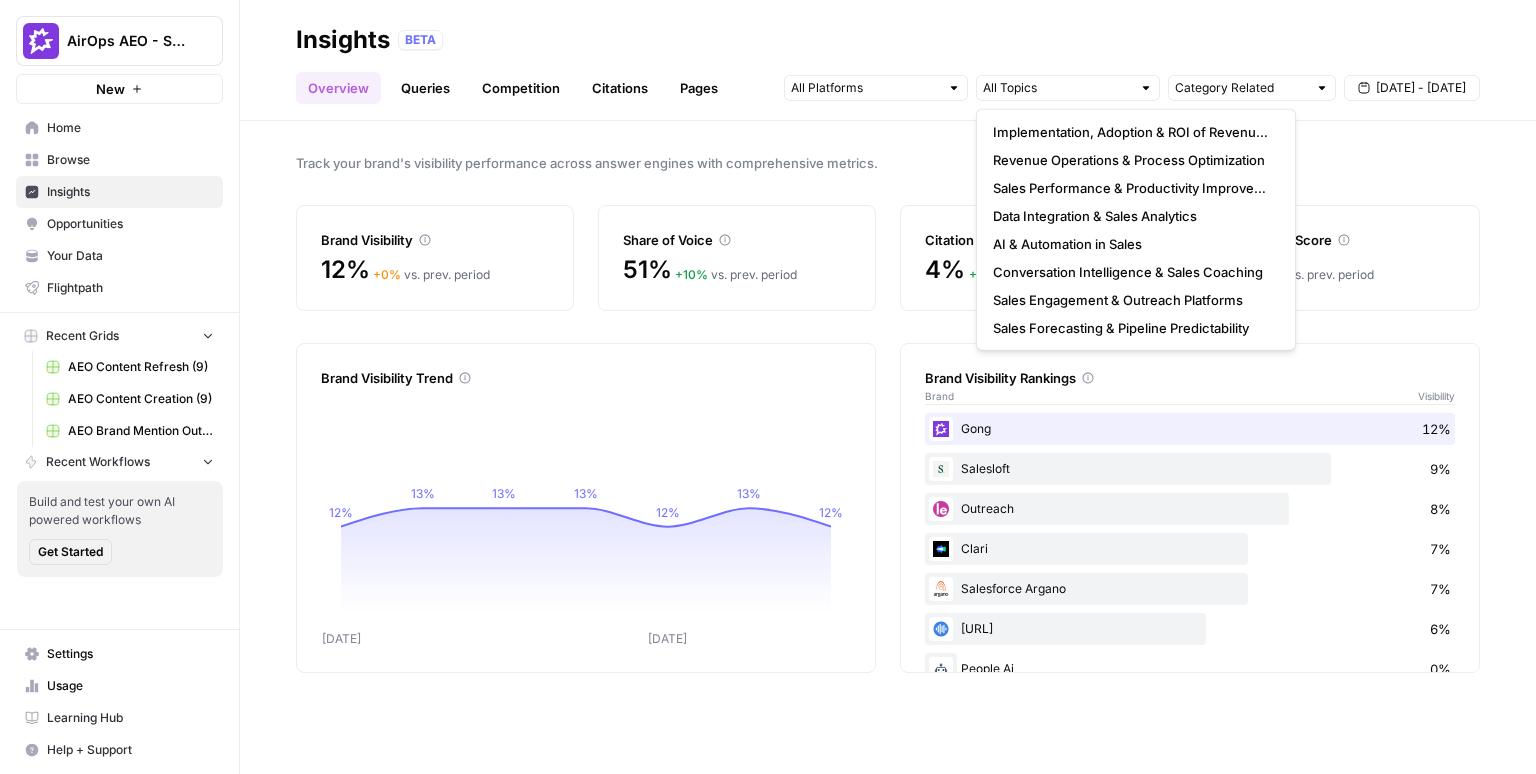
click at [672, 144] on div "Track your brand's visibility performance across answer engines with comprehens…" at bounding box center [888, 447] width 1296 height 653
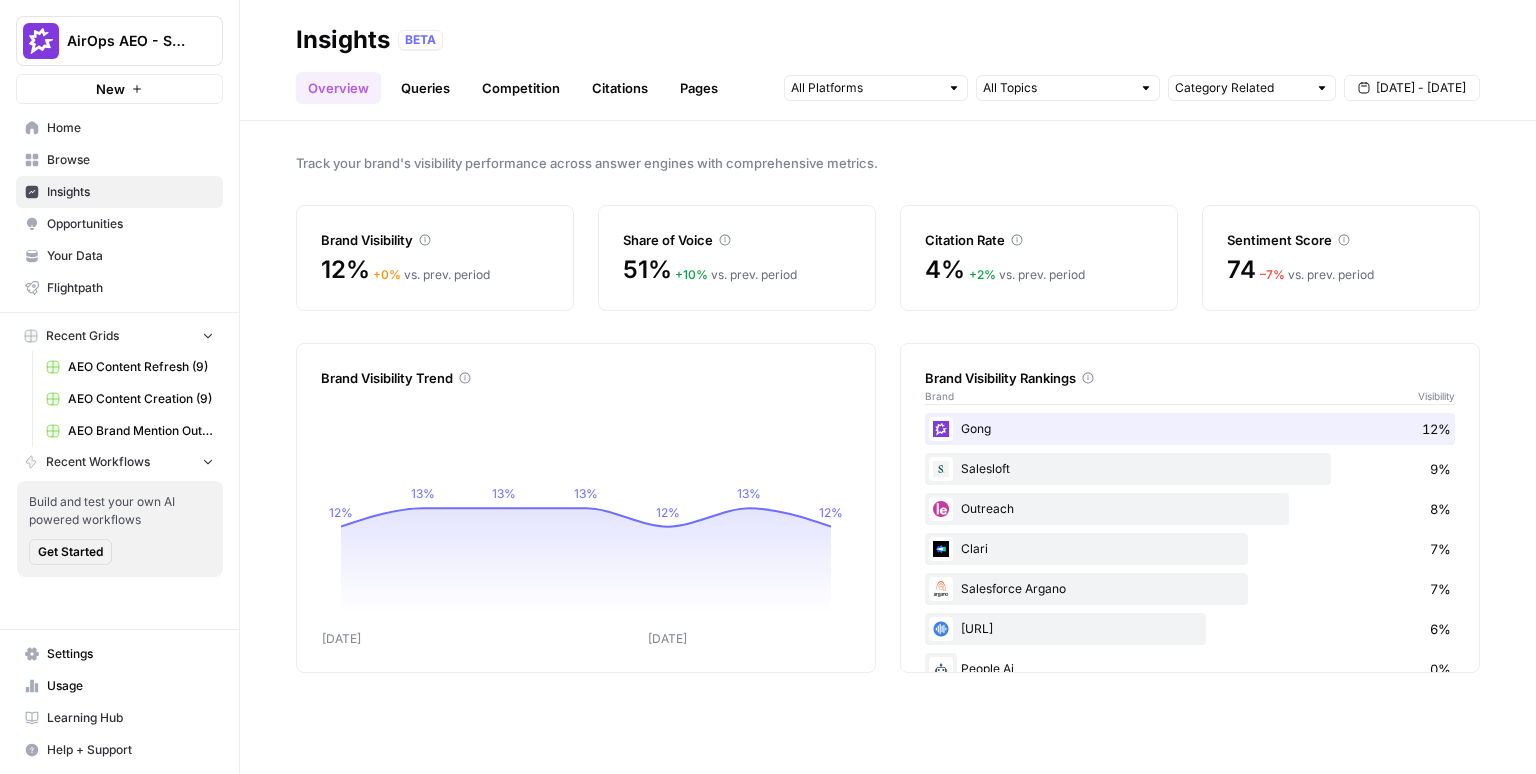
click at [425, 92] on link "Queries" at bounding box center [425, 88] width 73 height 32
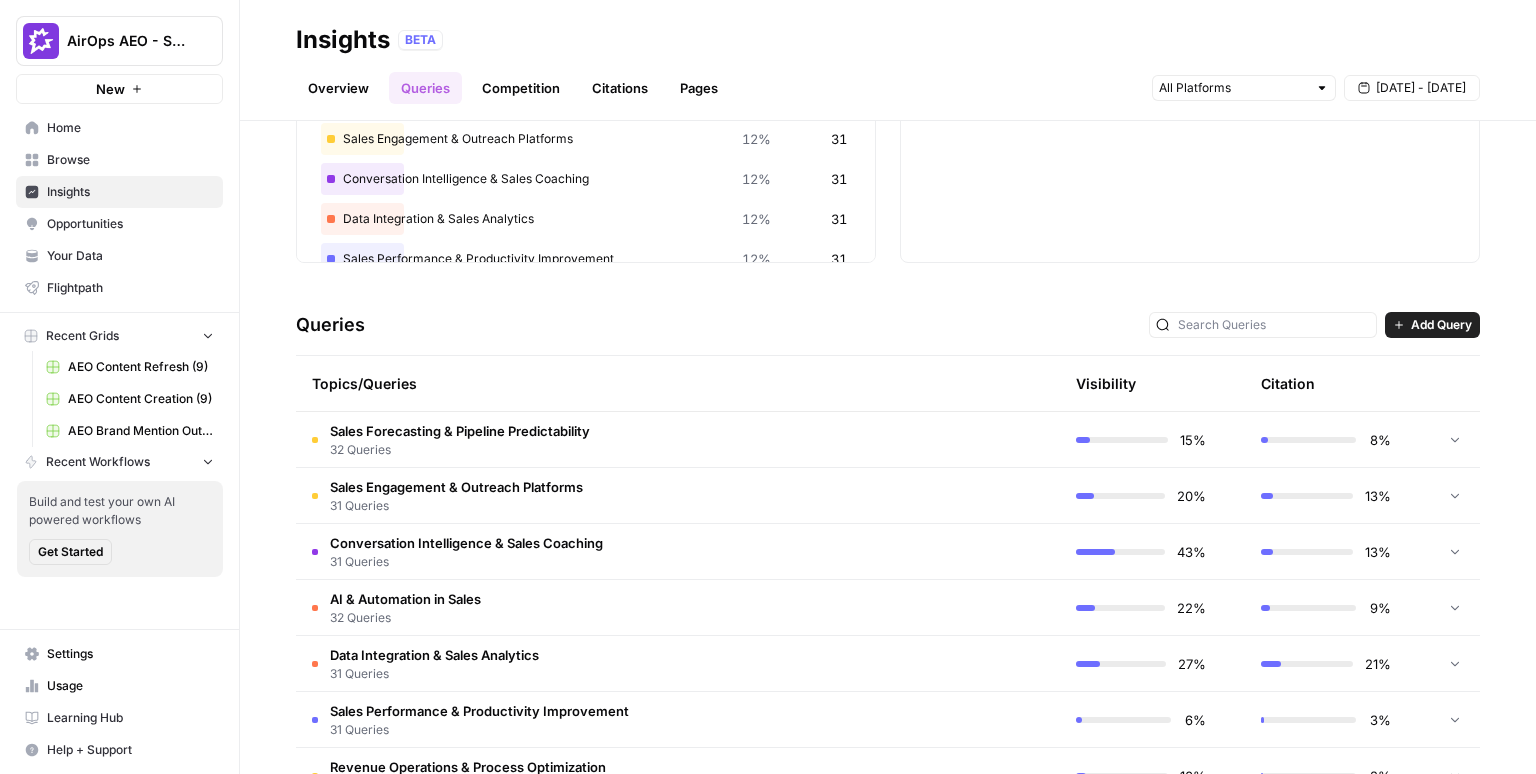
scroll to position [250, 0]
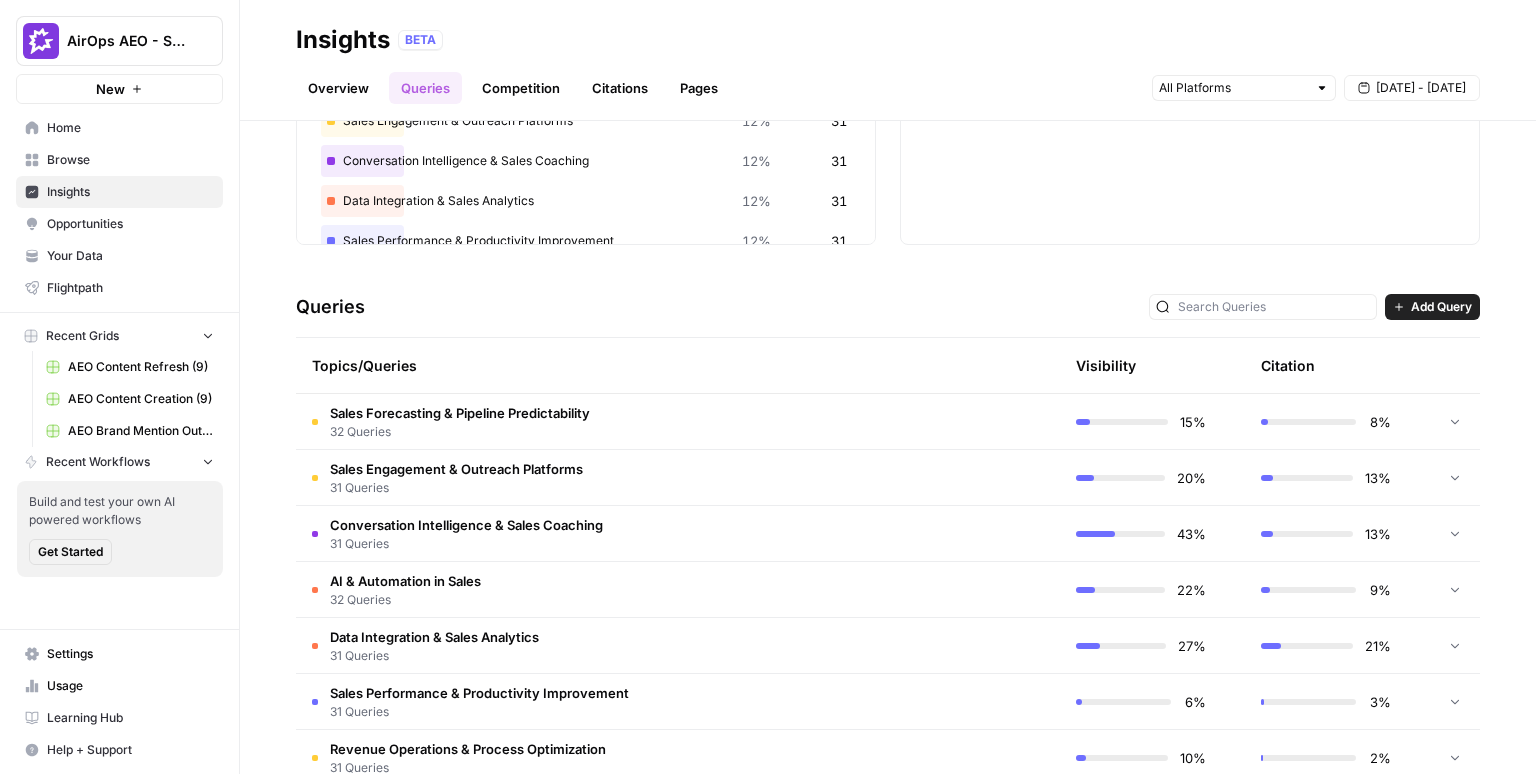
click at [1418, 309] on span "Add Query" at bounding box center [1441, 307] width 61 height 18
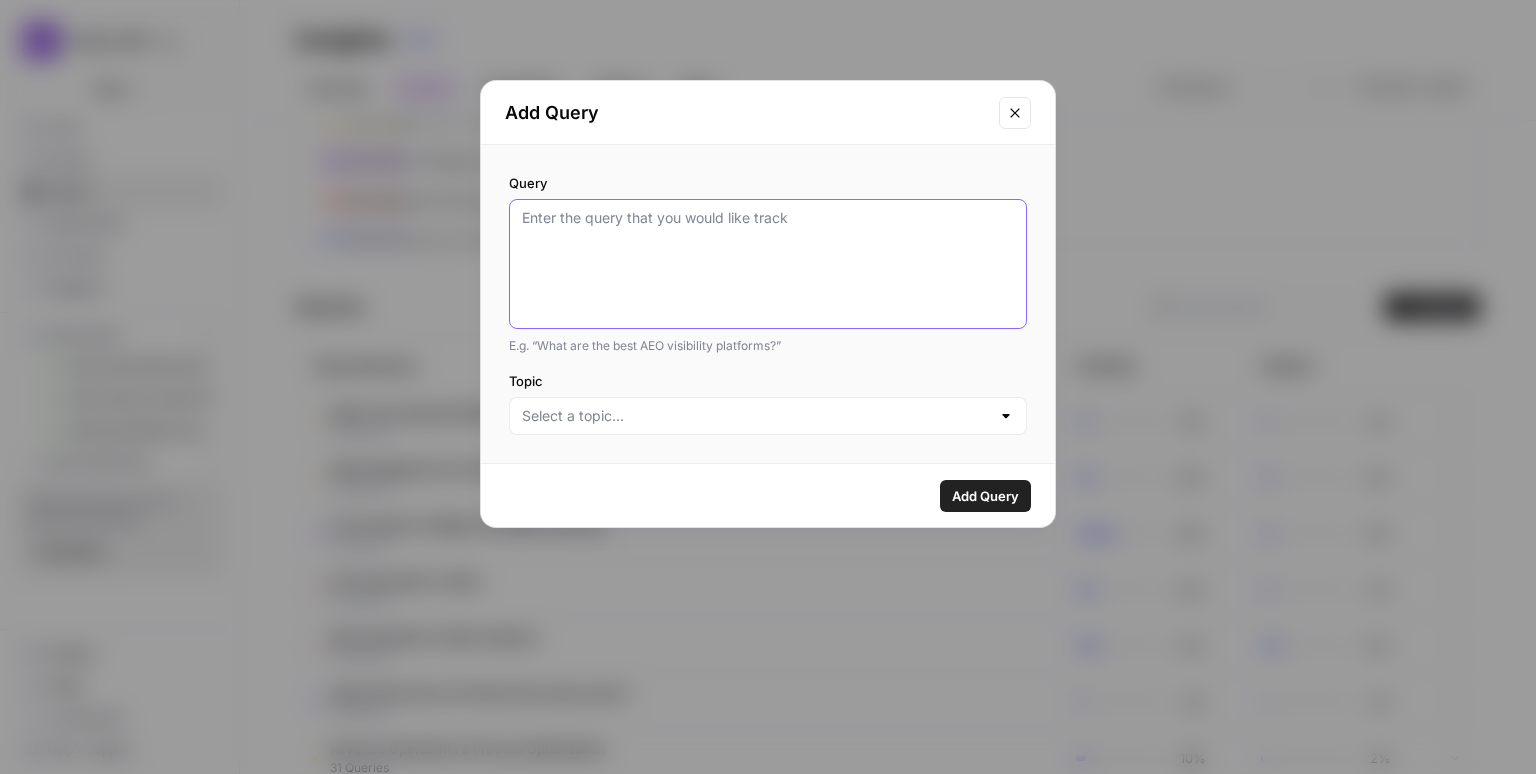
click at [641, 223] on textarea "Query" at bounding box center [768, 264] width 492 height 112
click at [852, 409] on input "Topic" at bounding box center [756, 416] width 468 height 20
click at [862, 370] on div "Query E.g. “What are the best AEO visibility platforms?” Topic" at bounding box center [768, 304] width 574 height 318
click at [575, 408] on input "Topic" at bounding box center [756, 416] width 468 height 20
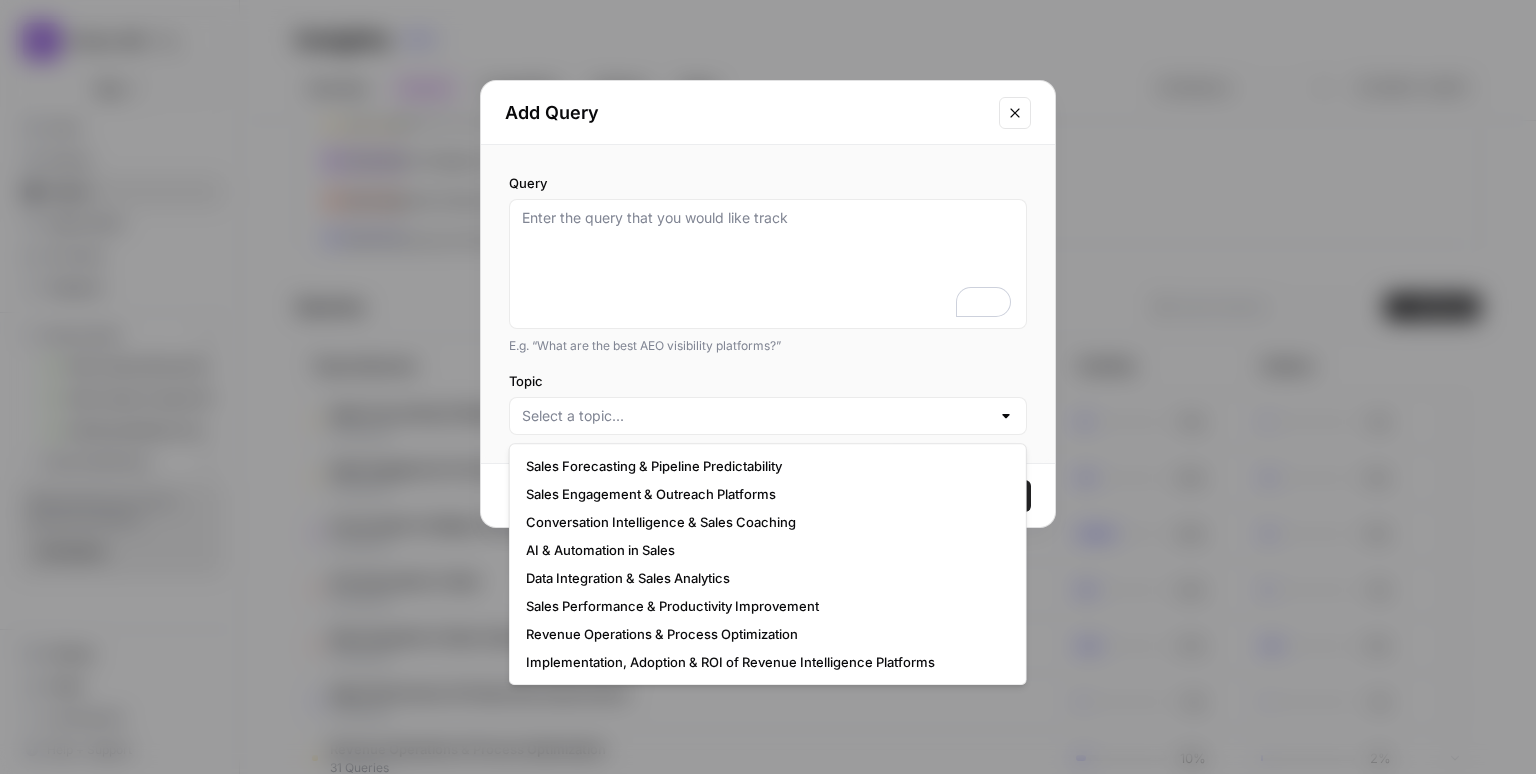
click at [493, 357] on div "Query E.g. “What are the best AEO visibility platforms?” Topic" at bounding box center [768, 304] width 574 height 318
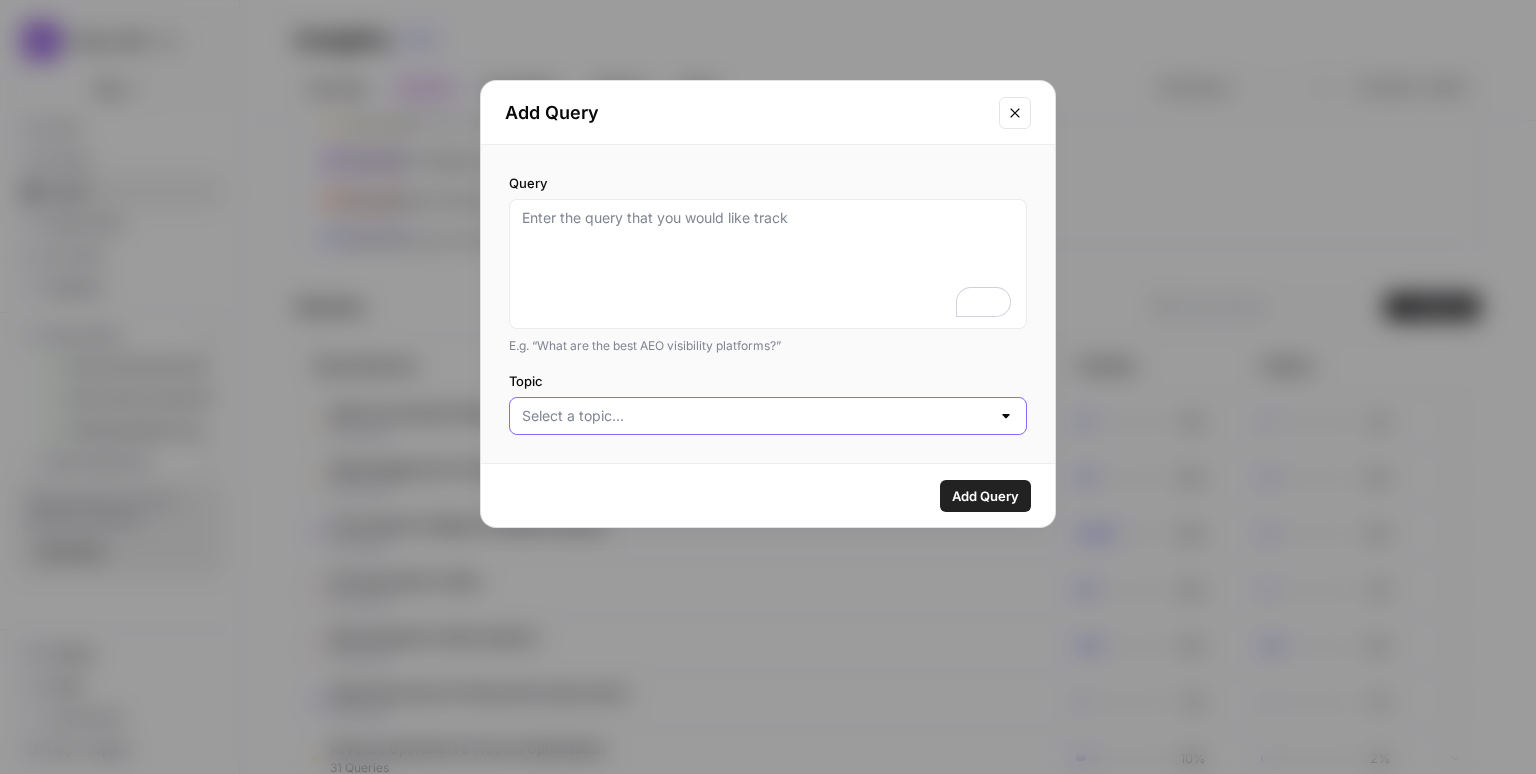
click at [631, 411] on input "Topic" at bounding box center [756, 416] width 468 height 20
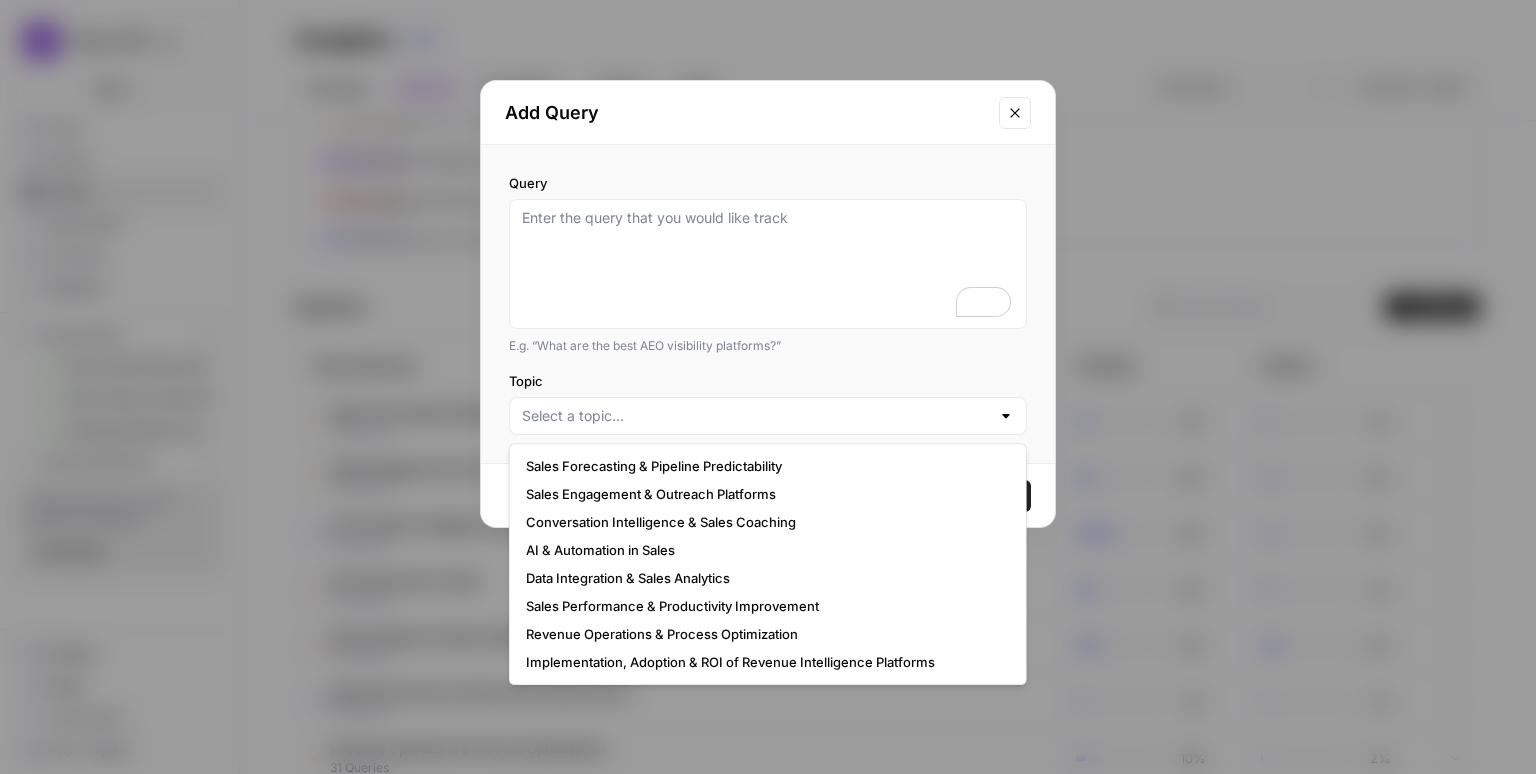
click at [494, 307] on div "Query E.g. “What are the best AEO visibility platforms?” Topic" at bounding box center [768, 304] width 574 height 318
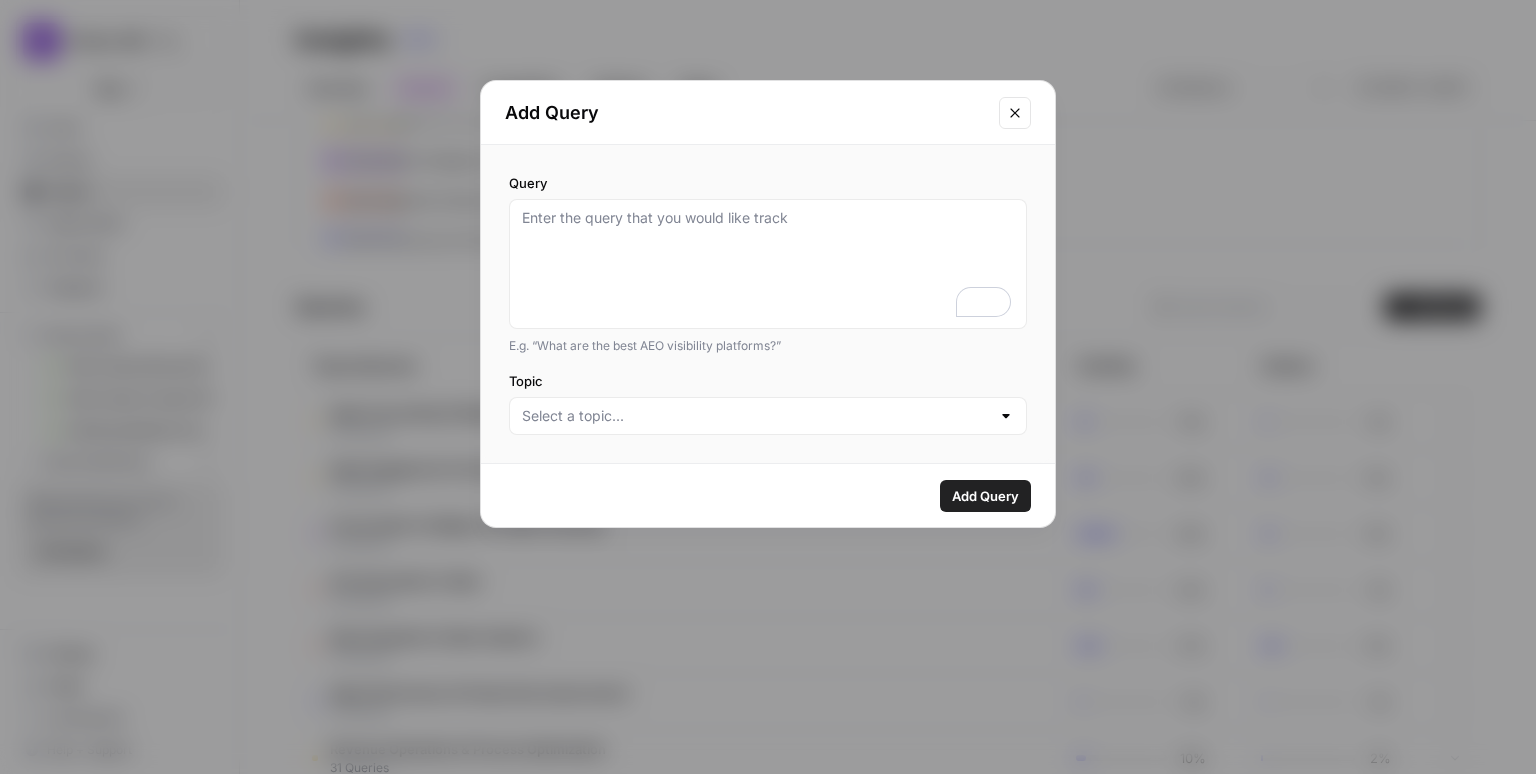
click at [681, 380] on label "Topic" at bounding box center [768, 381] width 518 height 20
click at [681, 406] on input "Topic" at bounding box center [756, 416] width 468 height 20
click at [1015, 113] on icon "Close modal" at bounding box center [1014, 112] width 9 height 9
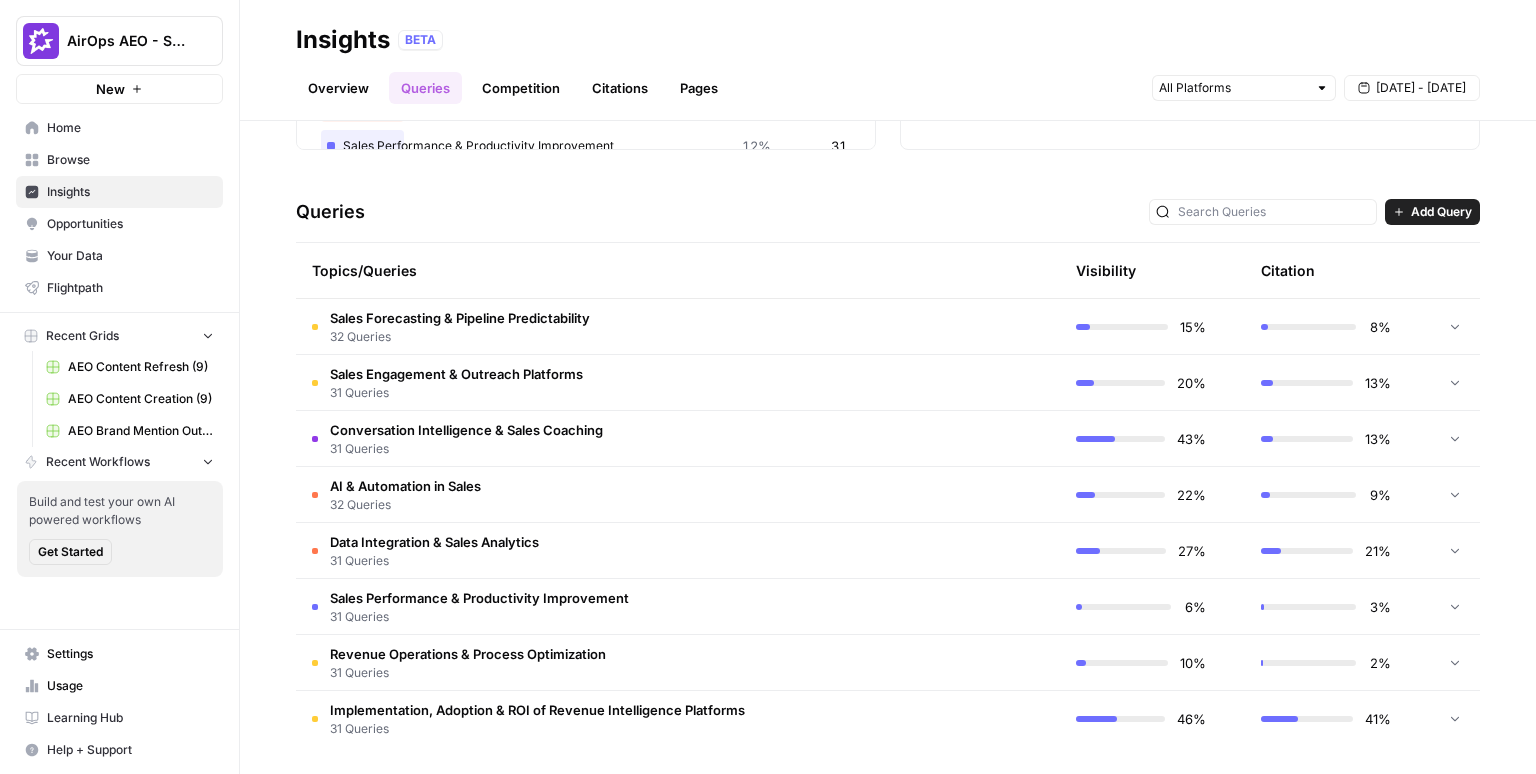
scroll to position [349, 0]
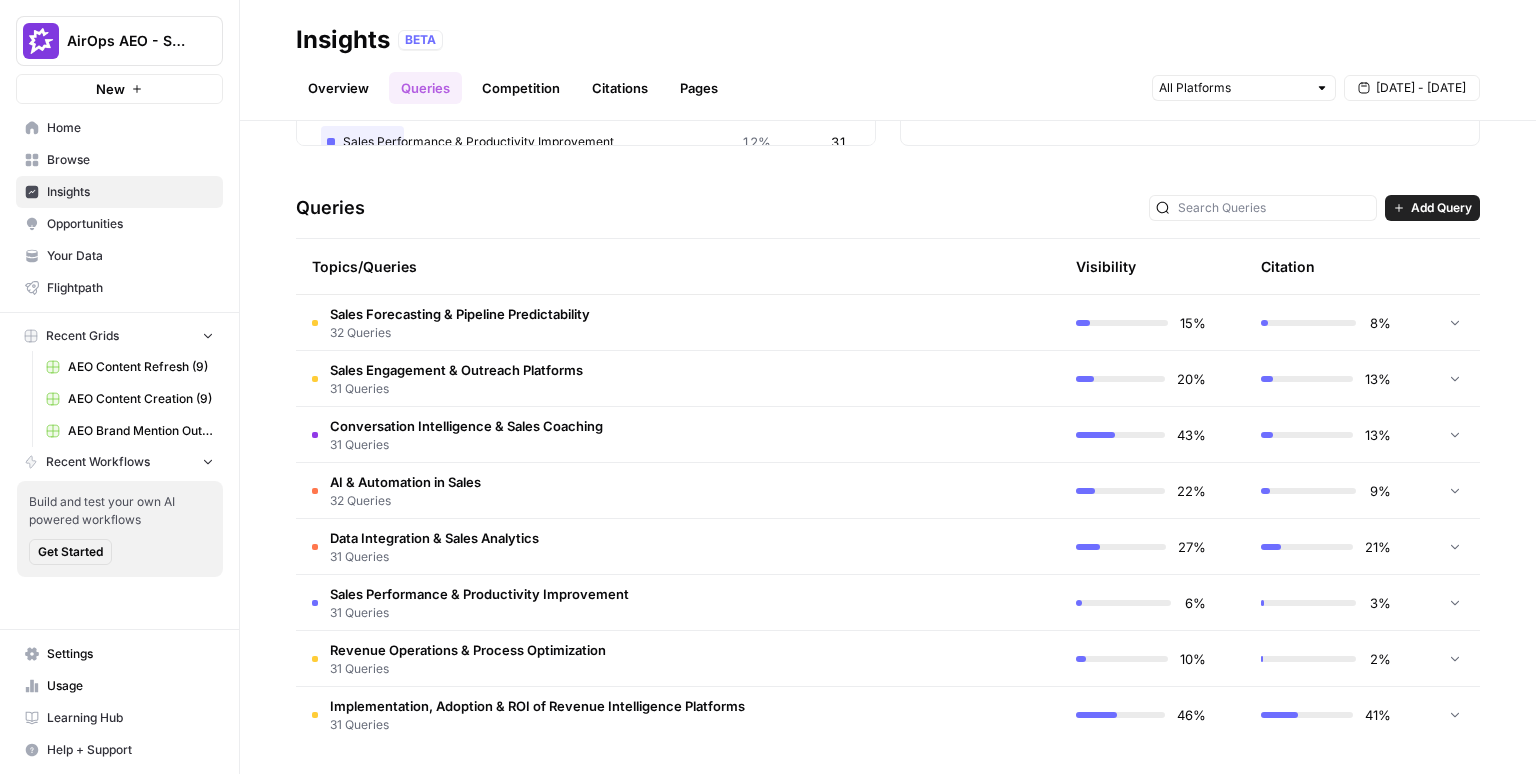
click at [638, 491] on td "AI & Automation in Sales 32 Queries" at bounding box center [583, 490] width 574 height 55
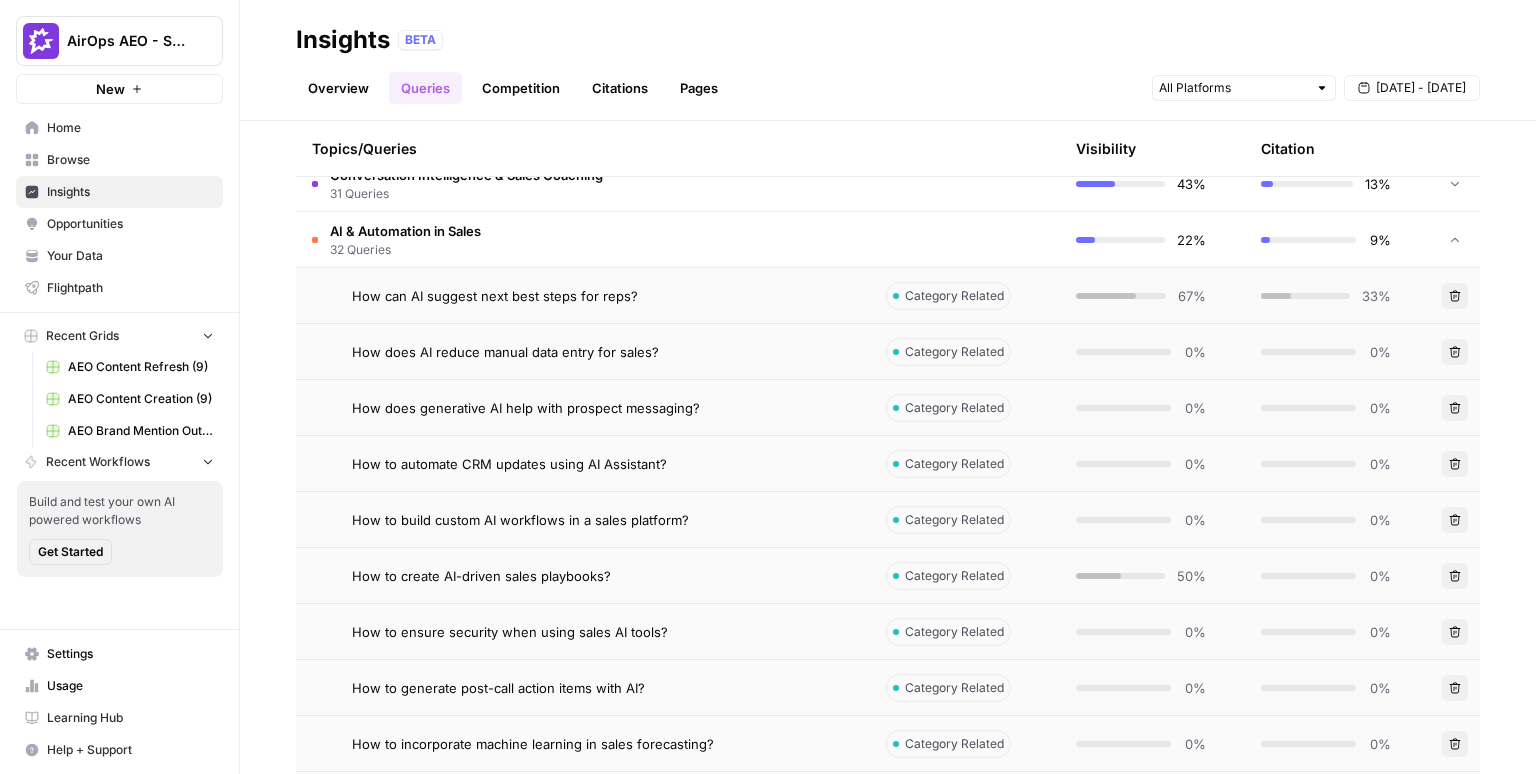
click at [709, 237] on td "AI & Automation in Sales 32 Queries" at bounding box center [583, 239] width 574 height 55
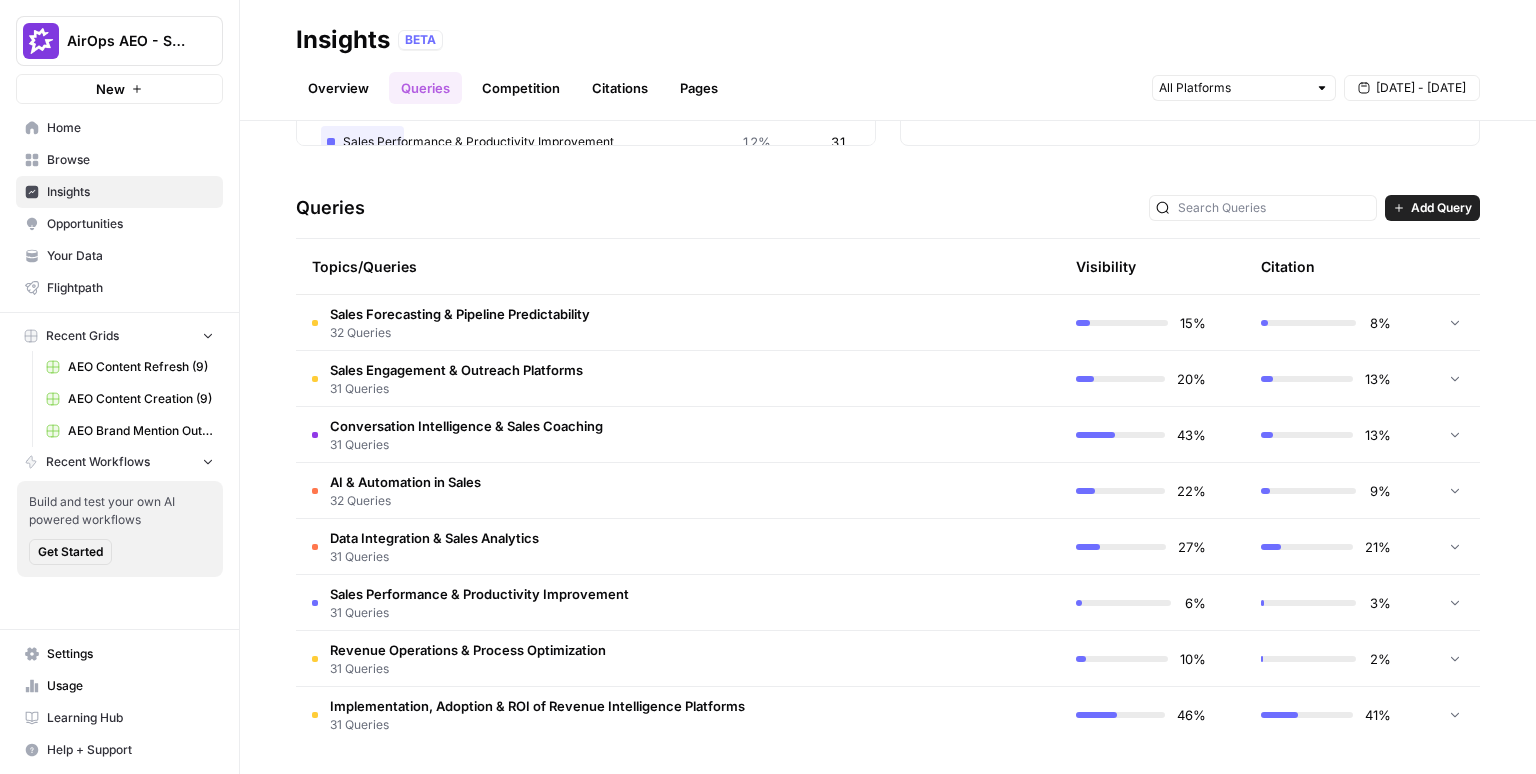
click at [796, 548] on td "Data Integration & Sales Analytics 31 Queries" at bounding box center [583, 546] width 574 height 55
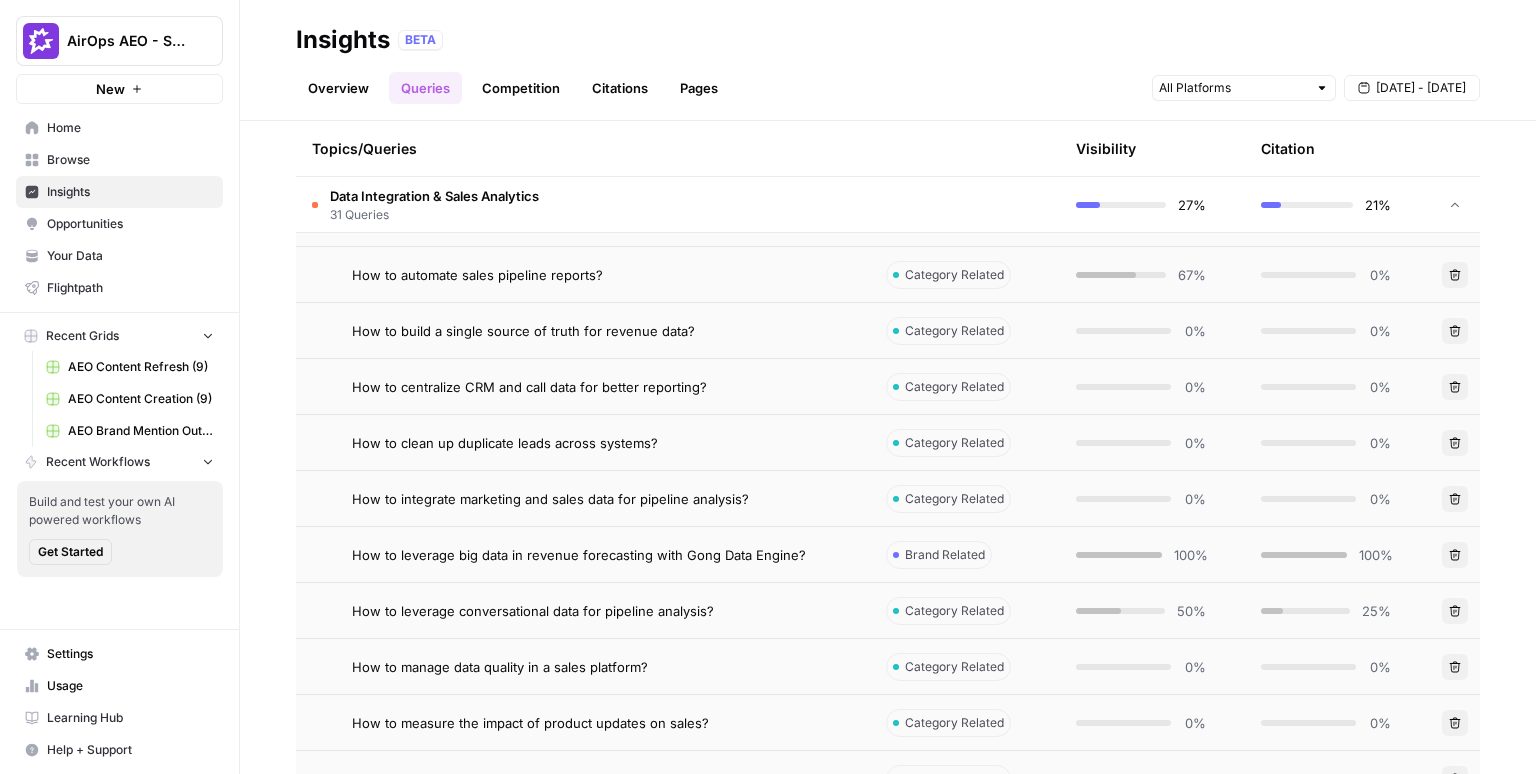
scroll to position [809, 0]
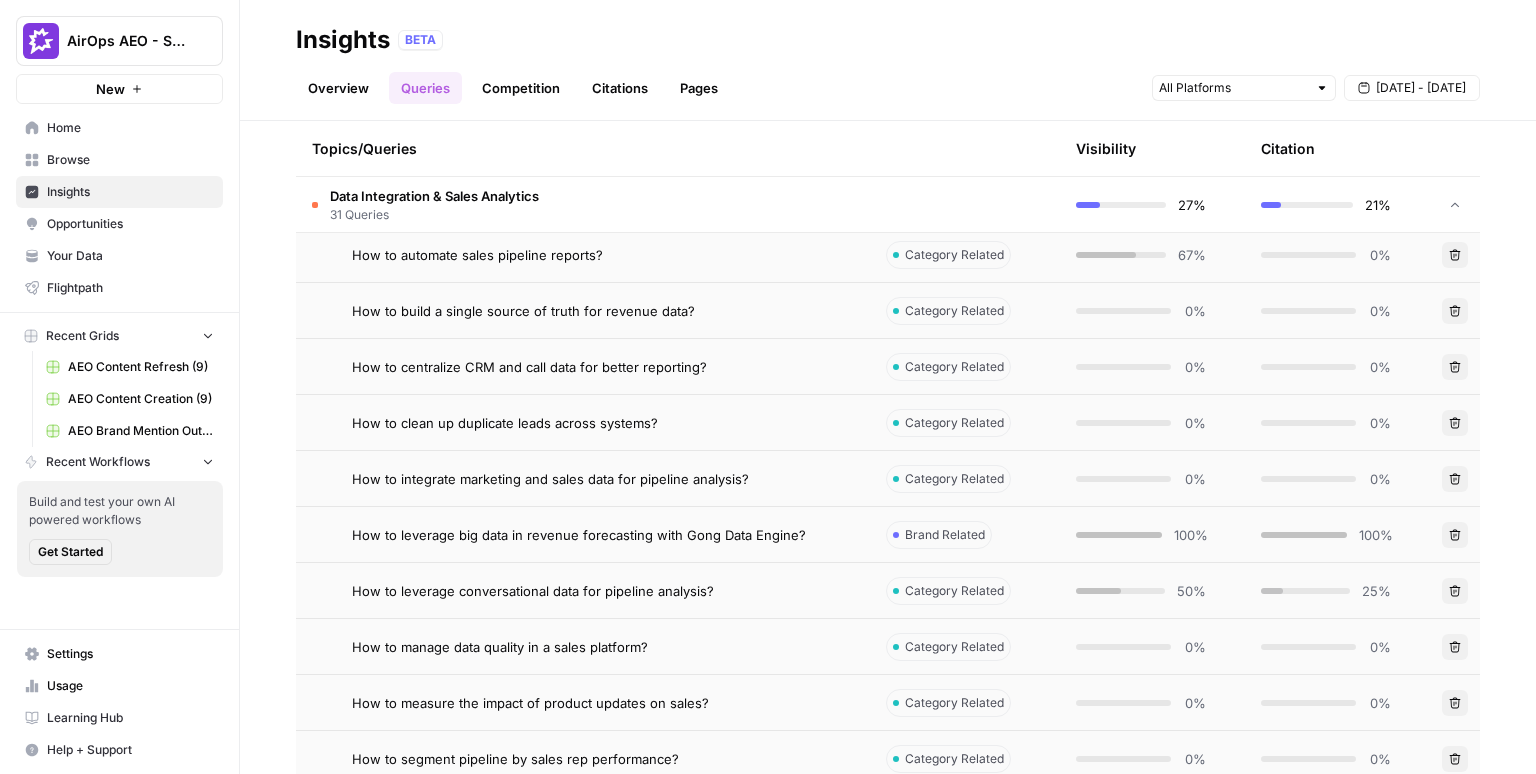
click at [777, 588] on div "How to leverage conversational data for pipeline analysis?" at bounding box center [603, 591] width 502 height 20
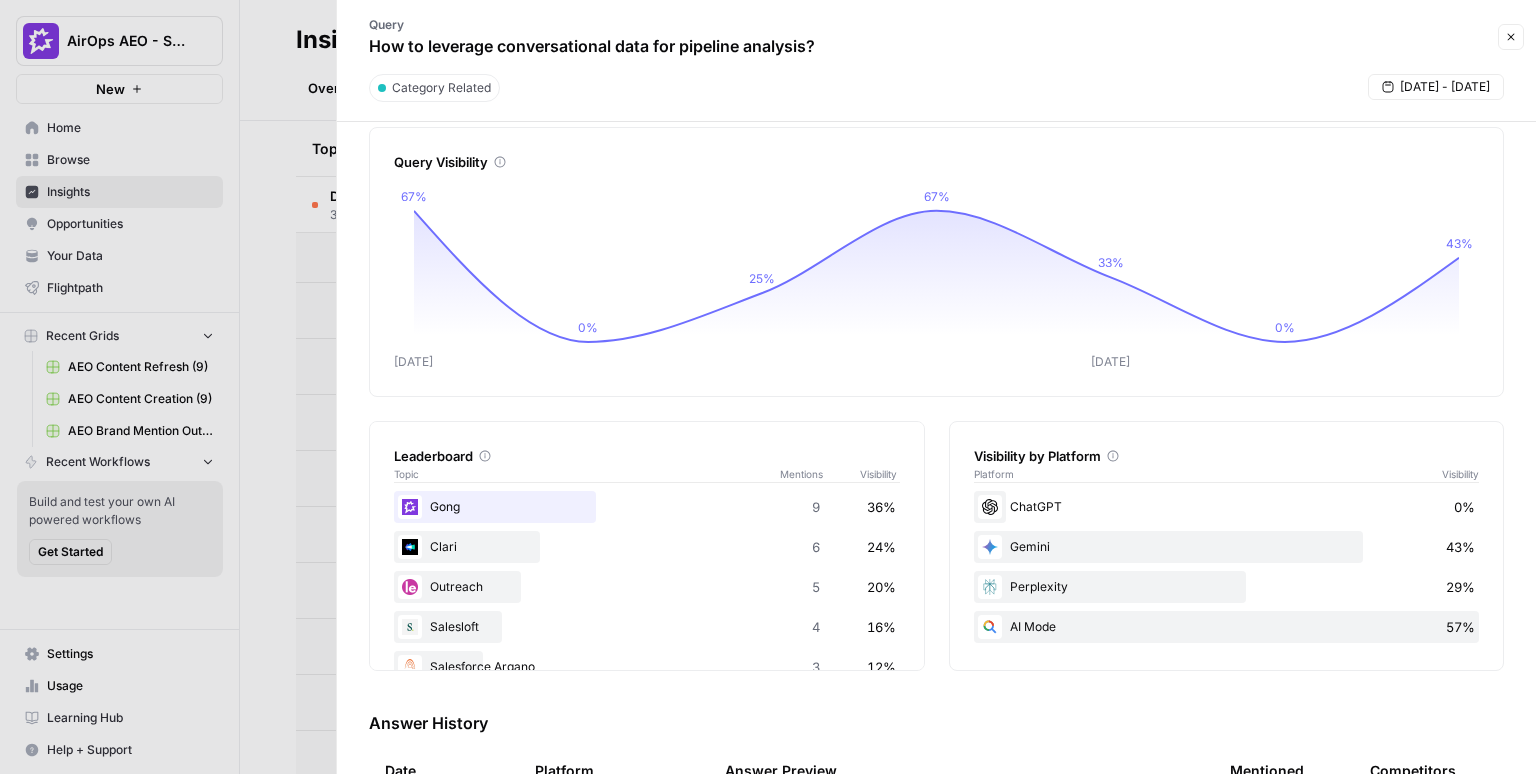
scroll to position [28, 0]
click at [933, 458] on div "Leaderboard Topic Mentions Visibility Gong 9 36% Clari 6 24% Outreach 5 20% Sal…" at bounding box center [936, 545] width 1135 height 250
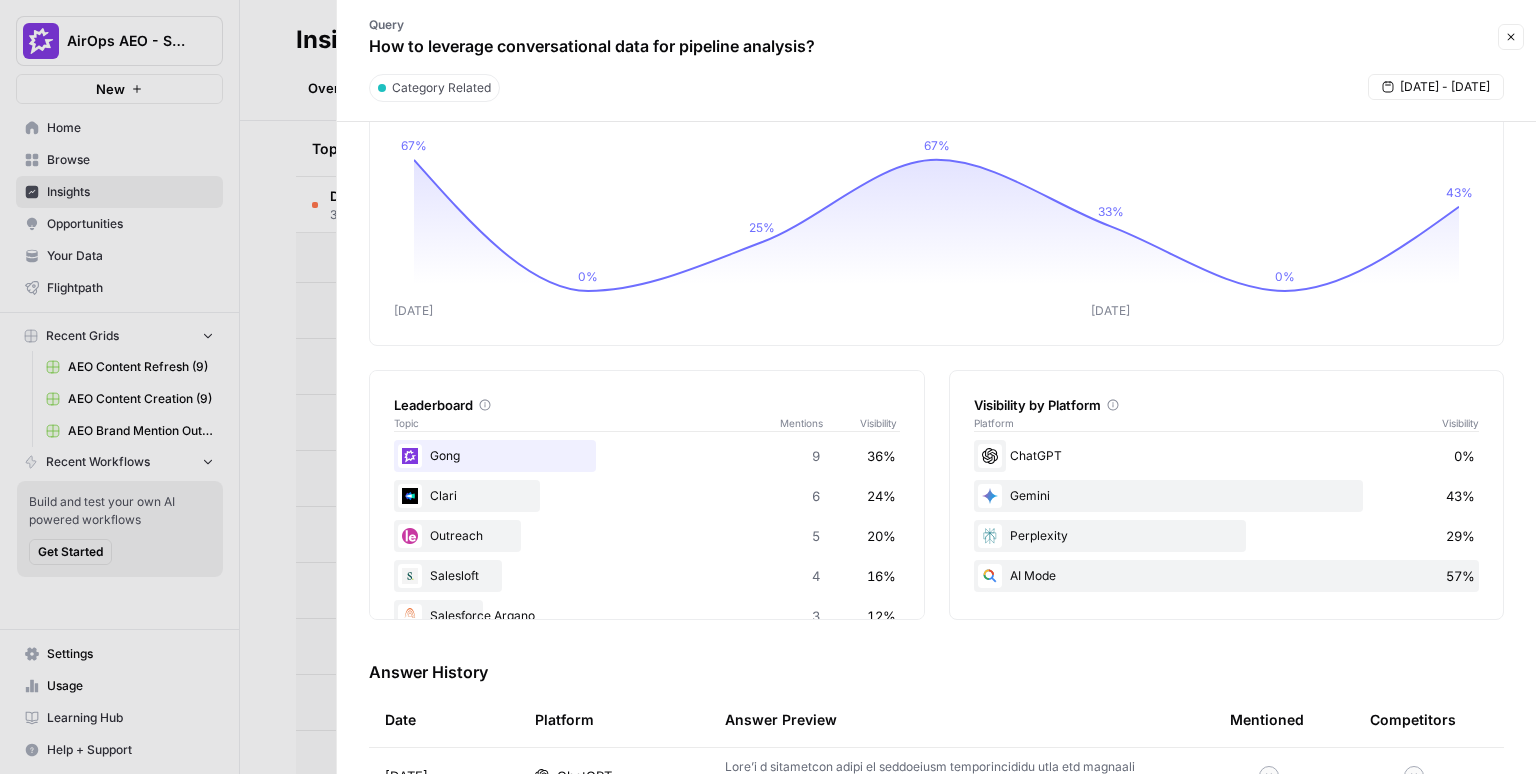
scroll to position [0, 0]
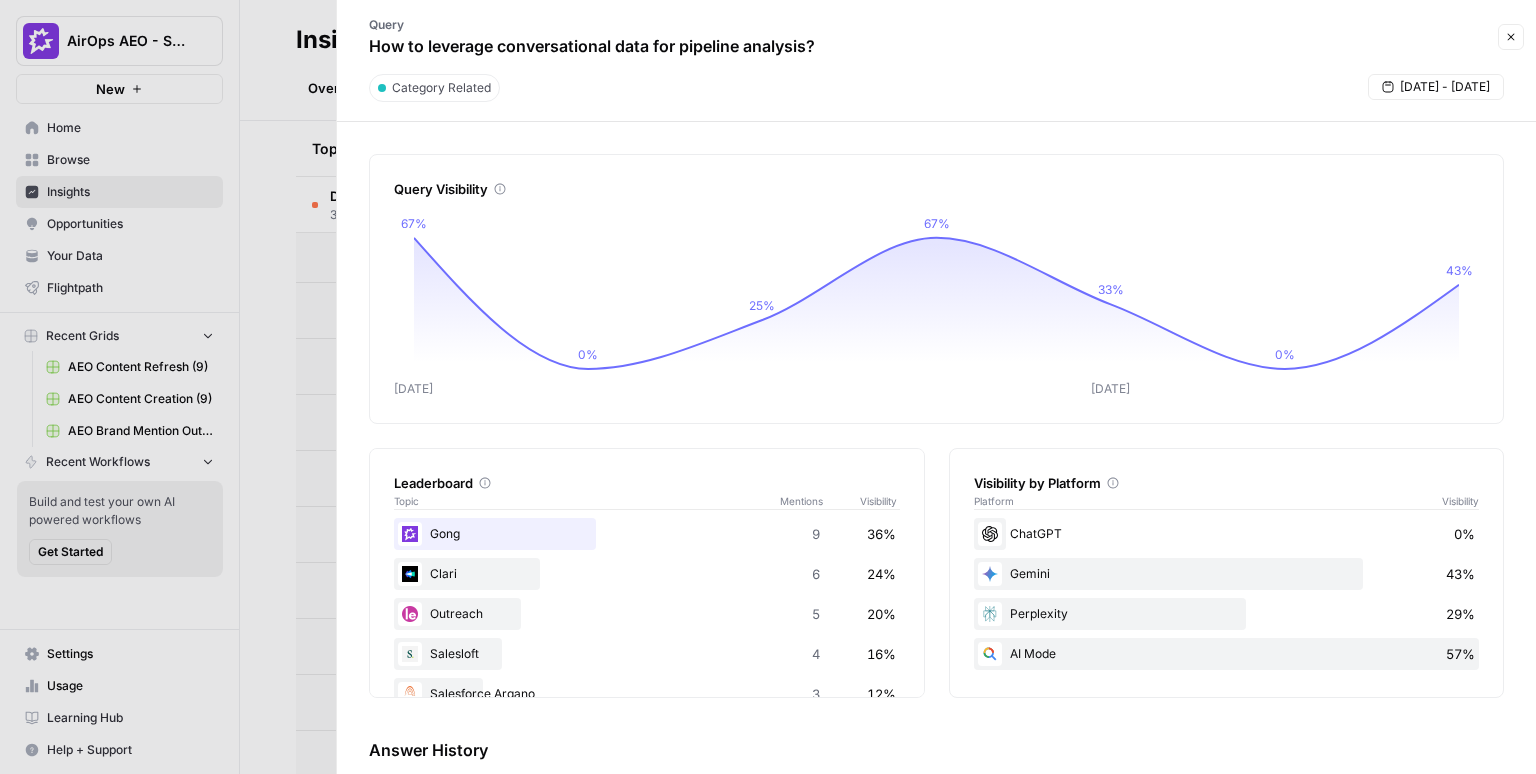
click at [978, 27] on div "Query How to leverage conversational data for pipeline analysis?" at bounding box center [920, 37] width 1143 height 58
click at [935, 450] on div "Leaderboard Topic Mentions Visibility Gong 9 36% Clari 6 24% Outreach 5 20% Sal…" at bounding box center [936, 573] width 1135 height 250
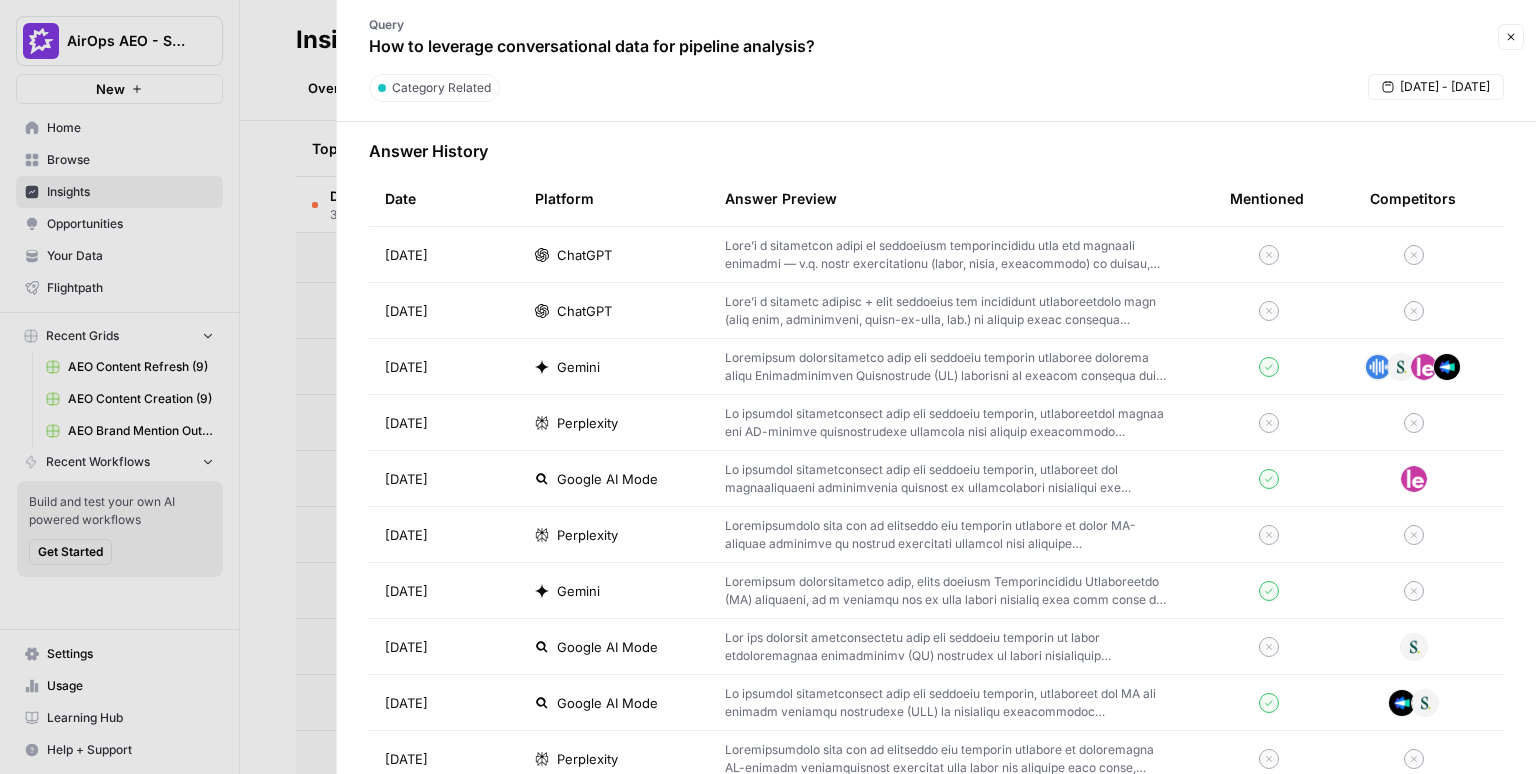
scroll to position [615, 0]
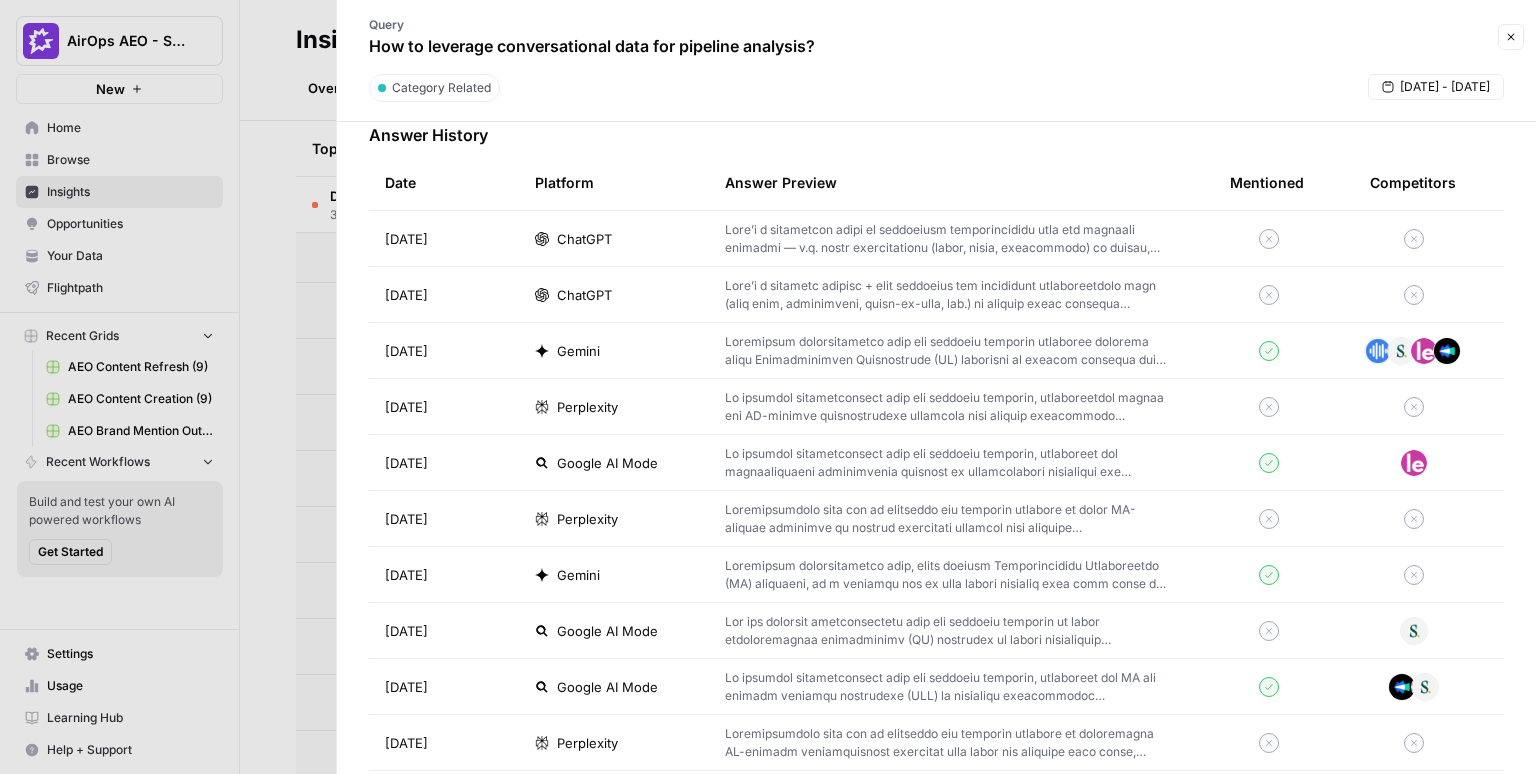
click at [796, 347] on p at bounding box center [945, 351] width 441 height 36
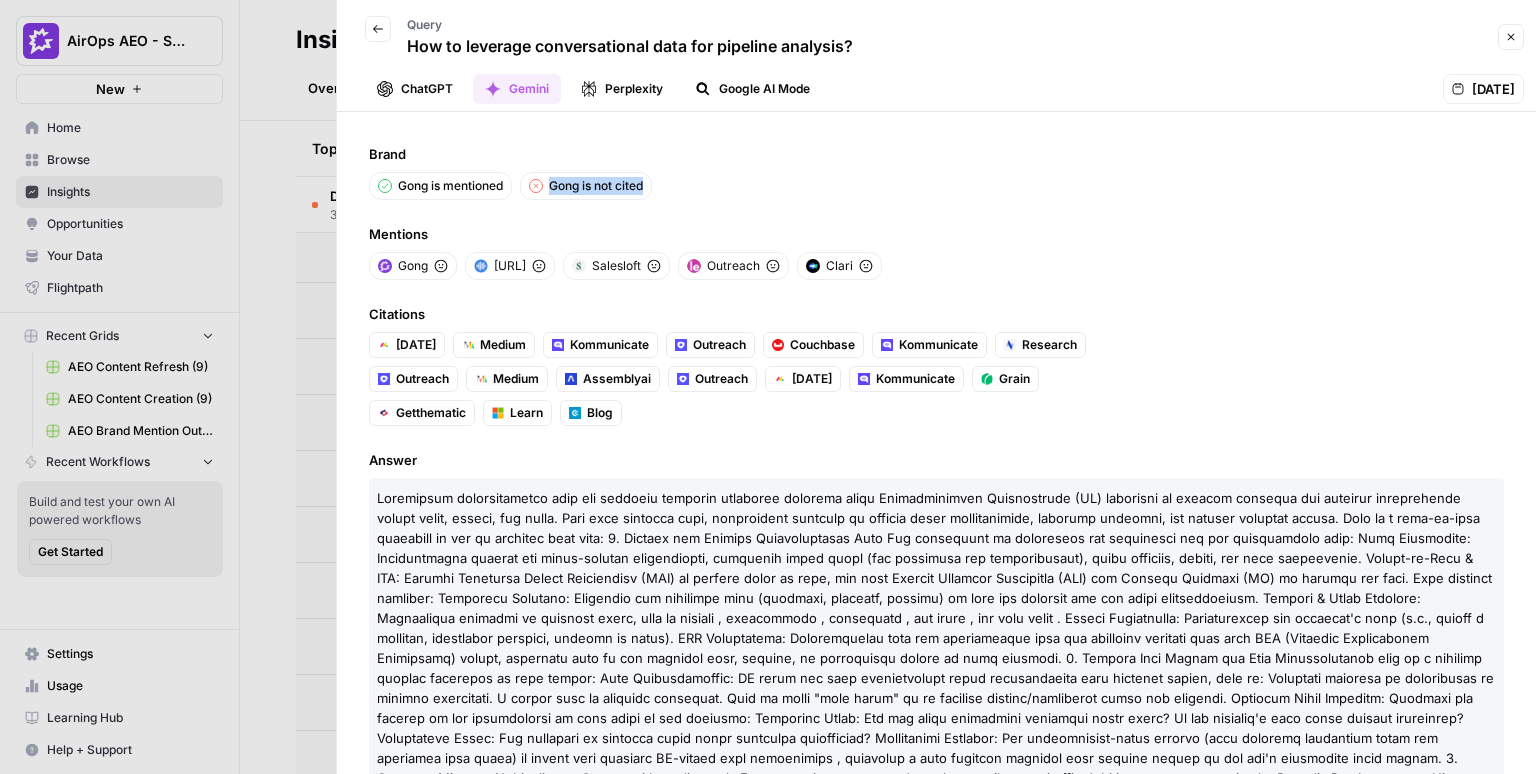
drag, startPoint x: 551, startPoint y: 184, endPoint x: 669, endPoint y: 184, distance: 118.0
click at [669, 184] on div "Gong is mentioned [PERSON_NAME] is not cited" at bounding box center [936, 186] width 1135 height 28
click at [831, 187] on div "Gong is mentioned [PERSON_NAME] is not cited" at bounding box center [936, 186] width 1135 height 28
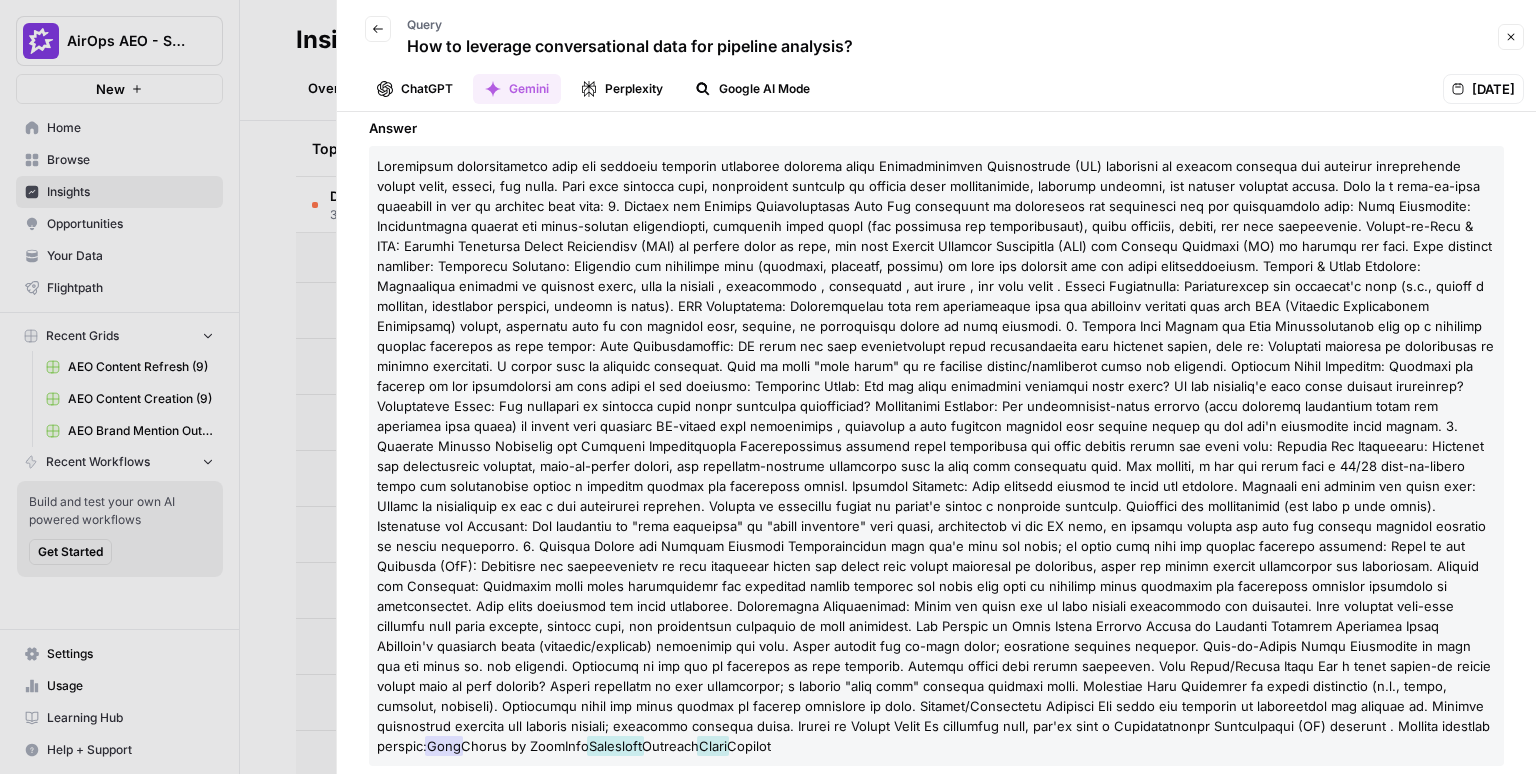
scroll to position [322, 0]
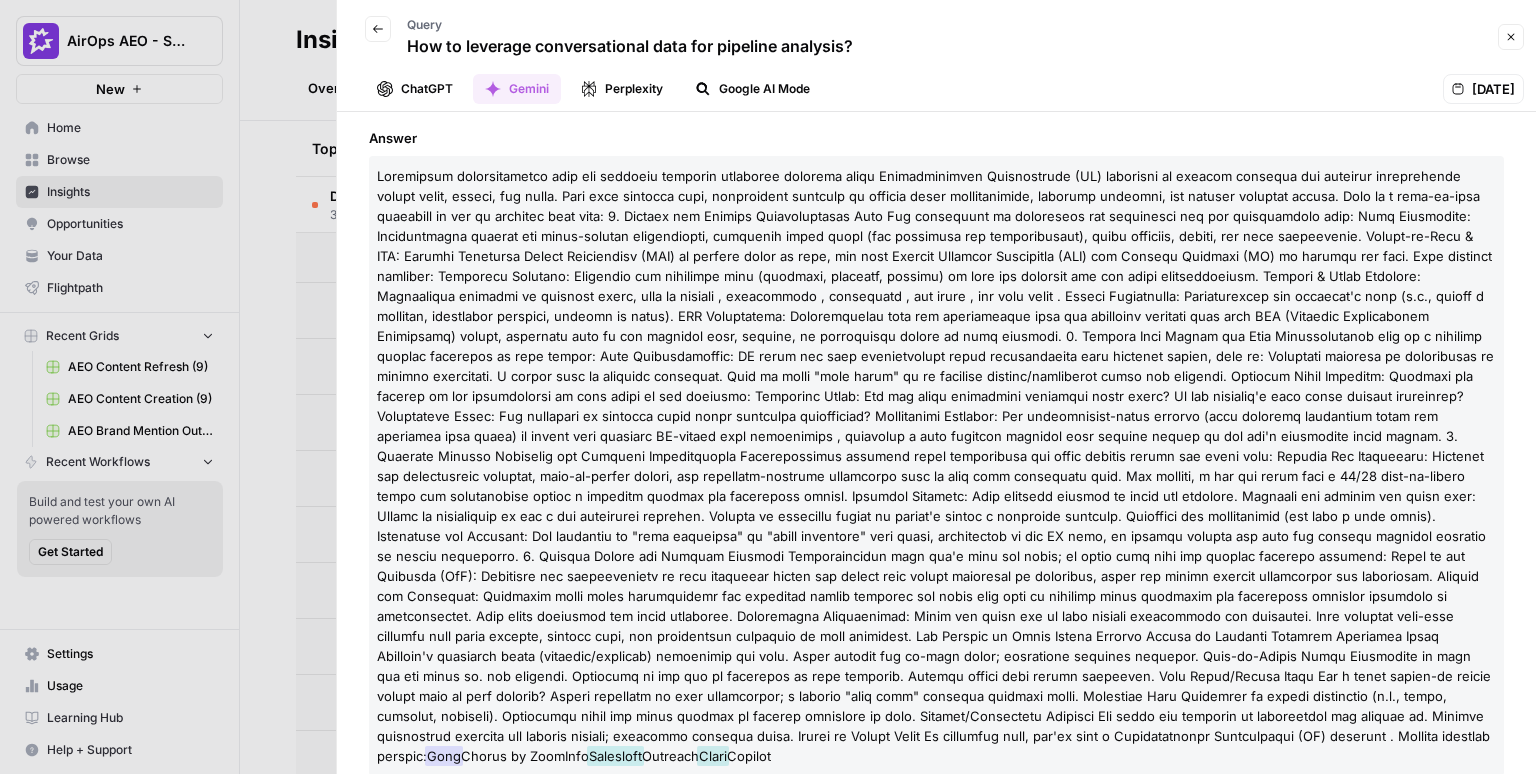
drag, startPoint x: 755, startPoint y: 731, endPoint x: 364, endPoint y: 694, distance: 392.7
click at [364, 694] on div "Brand Gong is mentioned [PERSON_NAME] is not cited Mentions Gong [URL] Saleslof…" at bounding box center [936, 443] width 1199 height 662
click at [402, 90] on button "ChatGPT" at bounding box center [415, 89] width 100 height 30
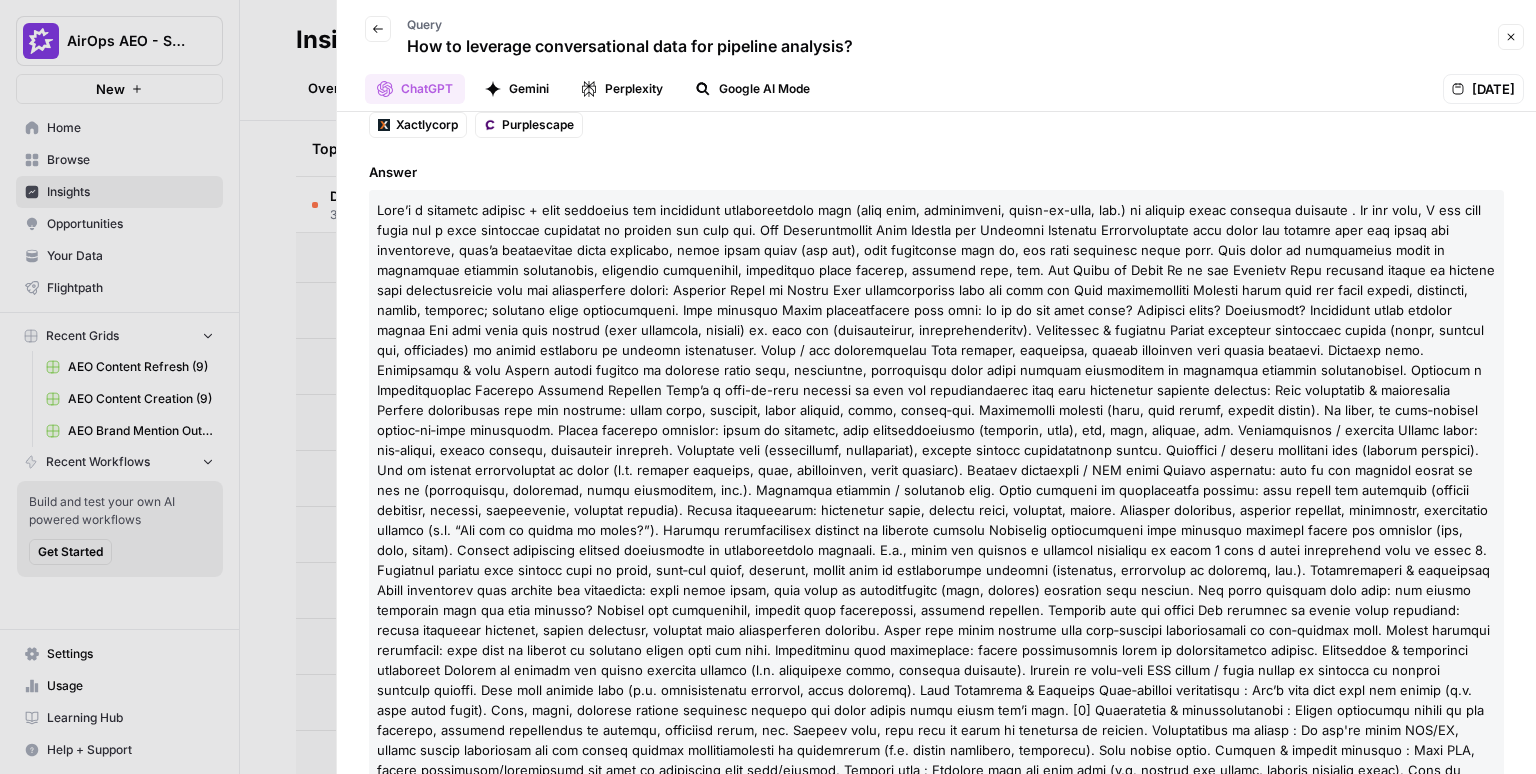
click at [455, 234] on span at bounding box center [936, 560] width 1118 height 716
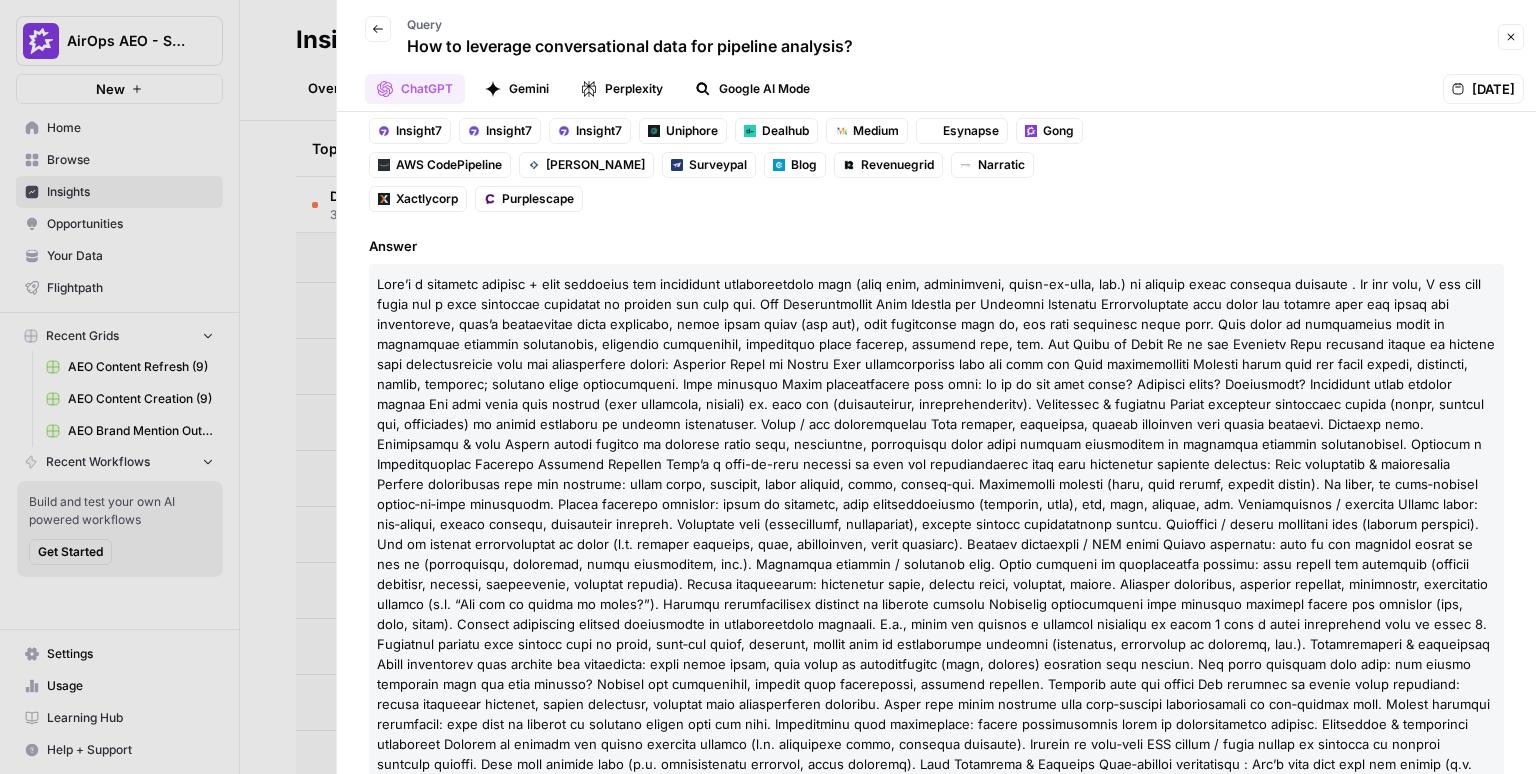
scroll to position [276, 0]
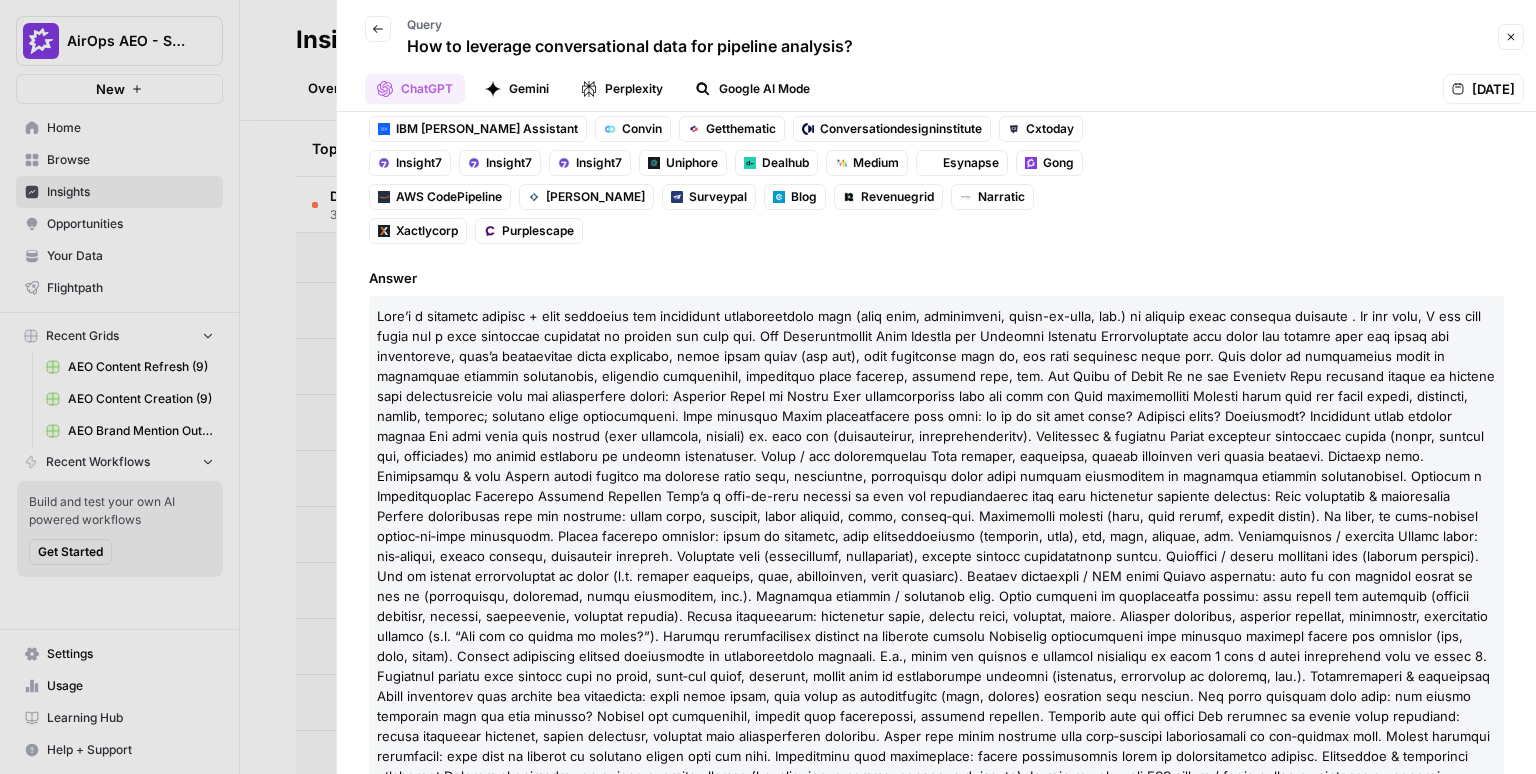
click at [379, 23] on icon "button" at bounding box center [378, 29] width 12 height 12
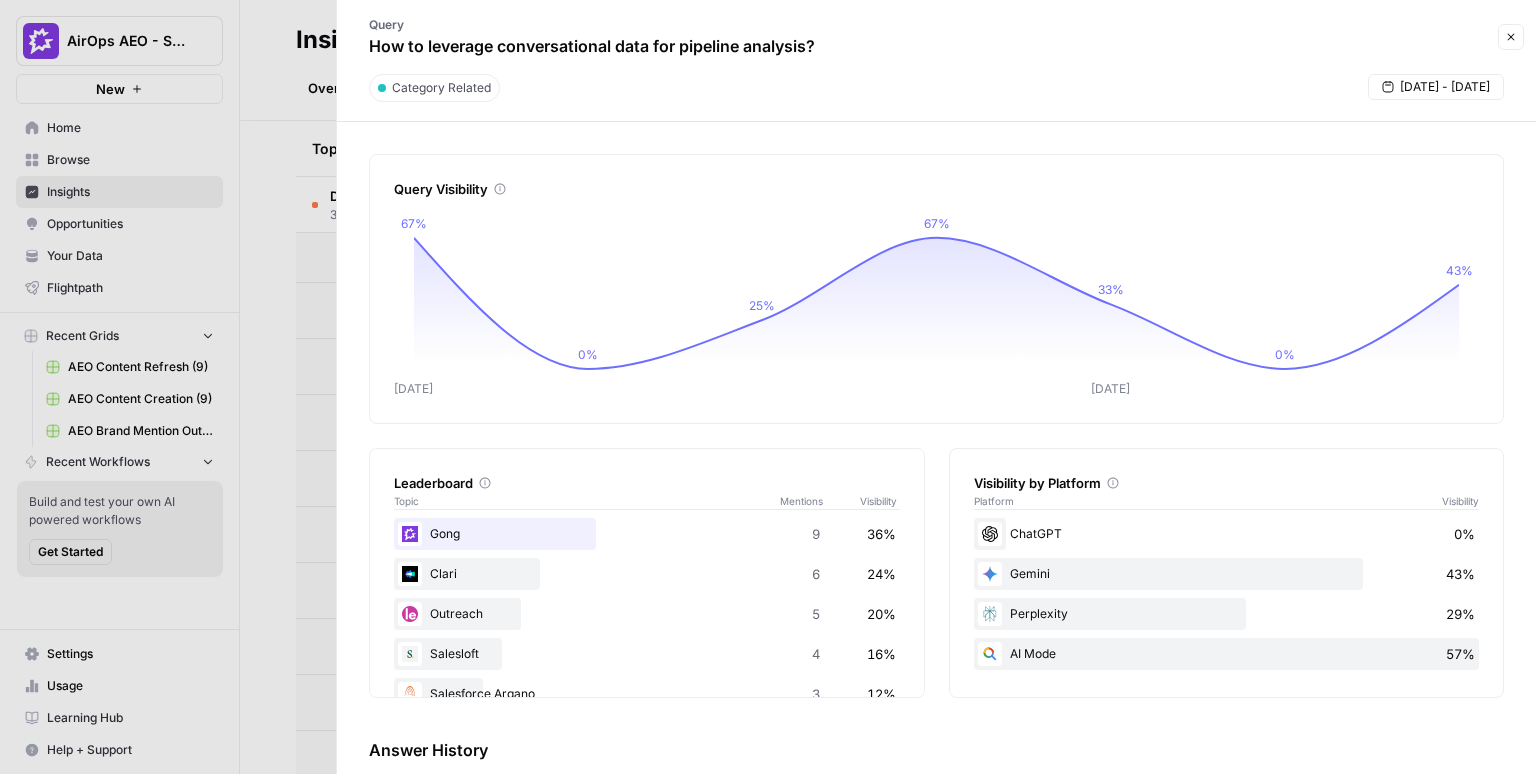
click at [1514, 35] on icon "button" at bounding box center [1511, 37] width 12 height 12
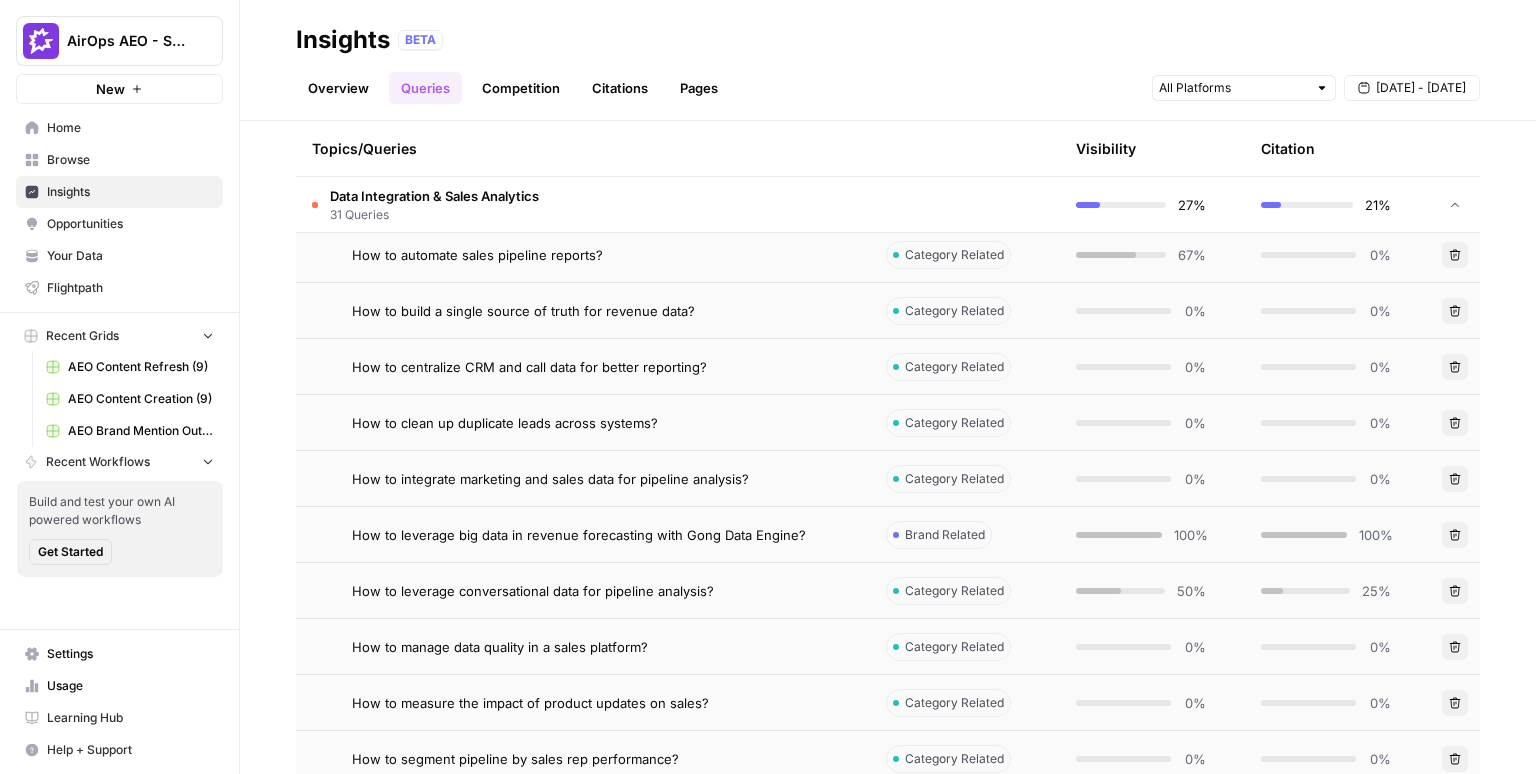
click at [916, 94] on div "Overview Queries Competition Citations Pages [DATE] - [DATE]" at bounding box center [888, 80] width 1184 height 48
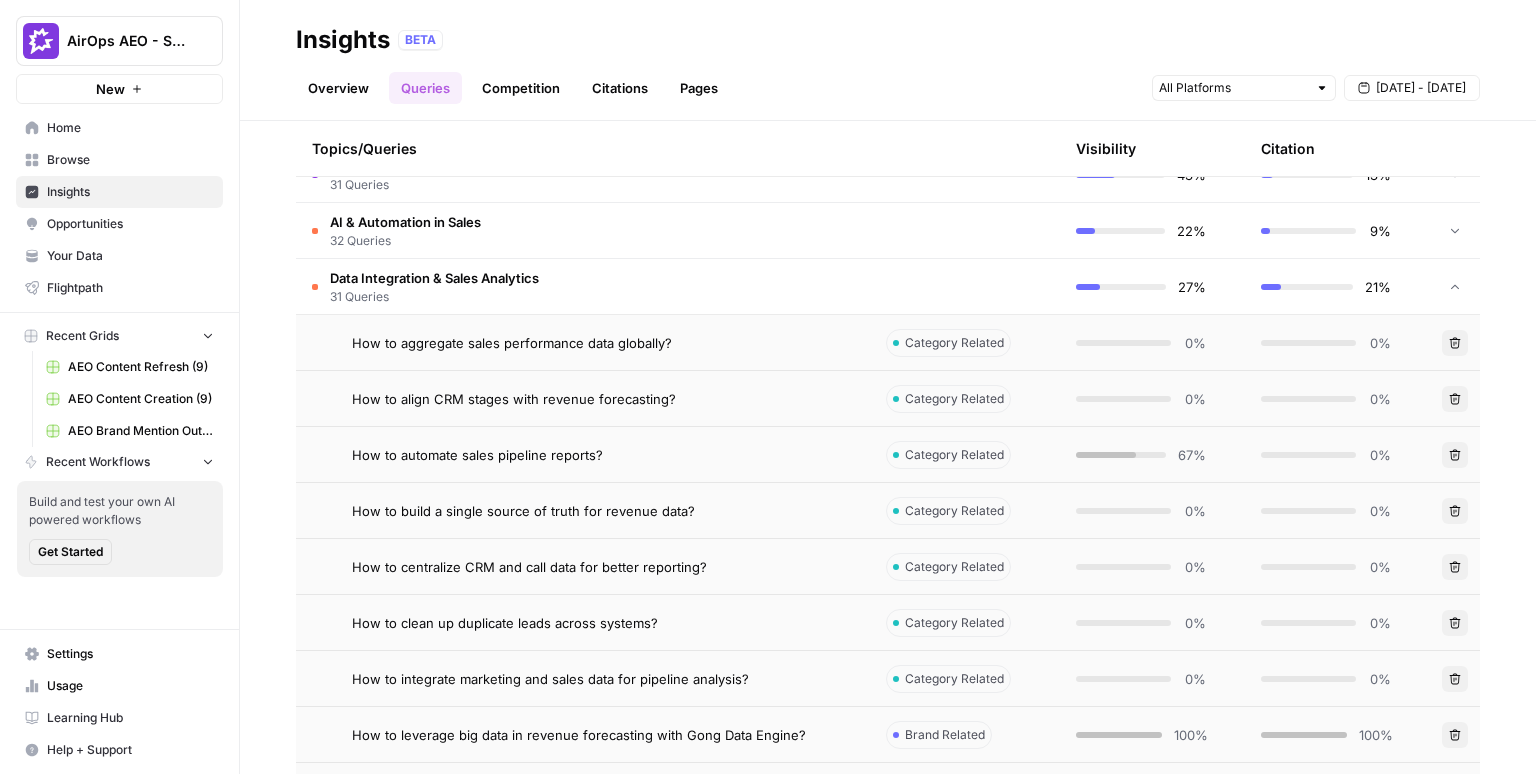
scroll to position [568, 0]
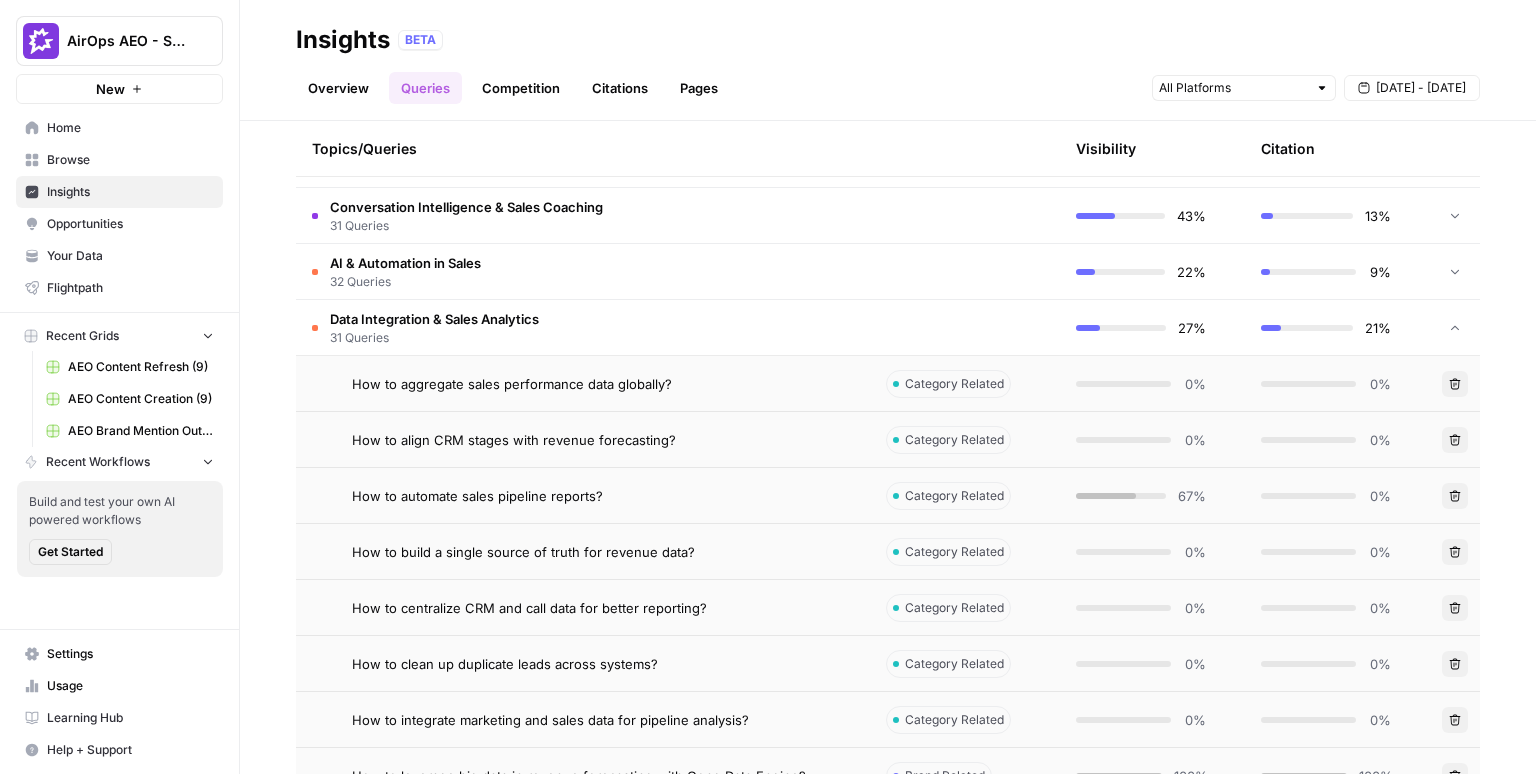
click at [583, 335] on td "Data Integration & Sales Analytics 31 Queries" at bounding box center [583, 327] width 574 height 55
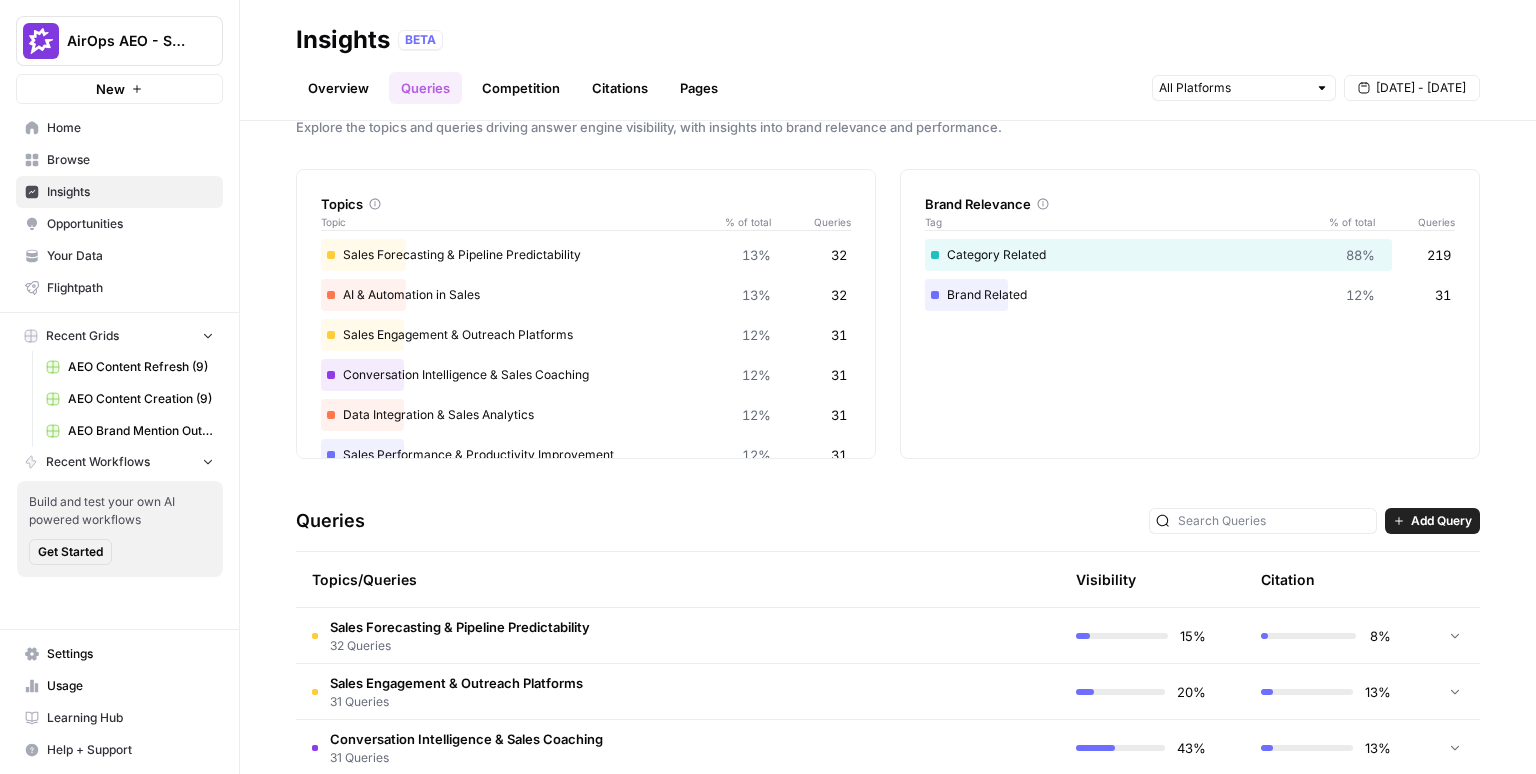
scroll to position [0, 0]
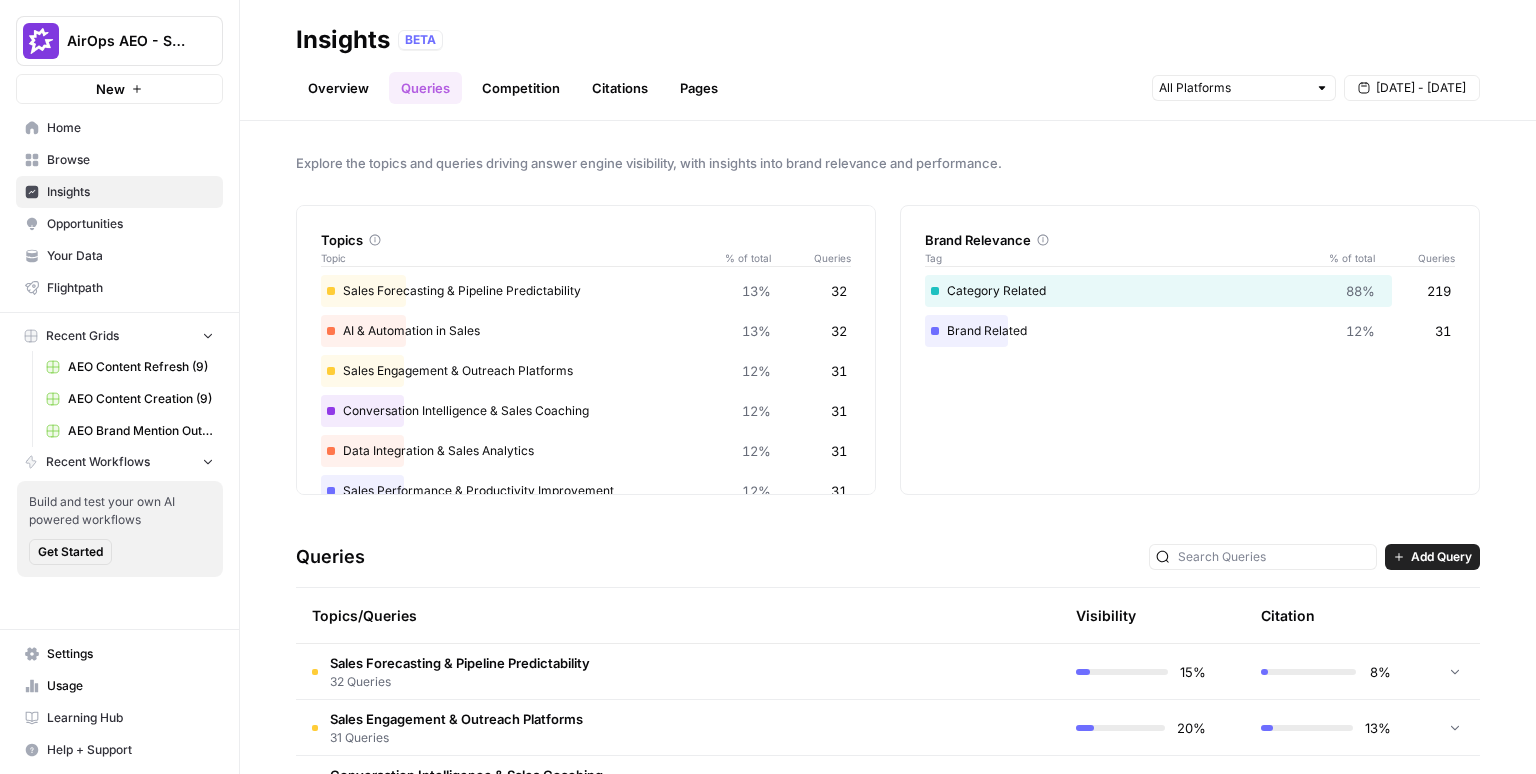
click at [109, 226] on span "Opportunities" at bounding box center [130, 224] width 167 height 18
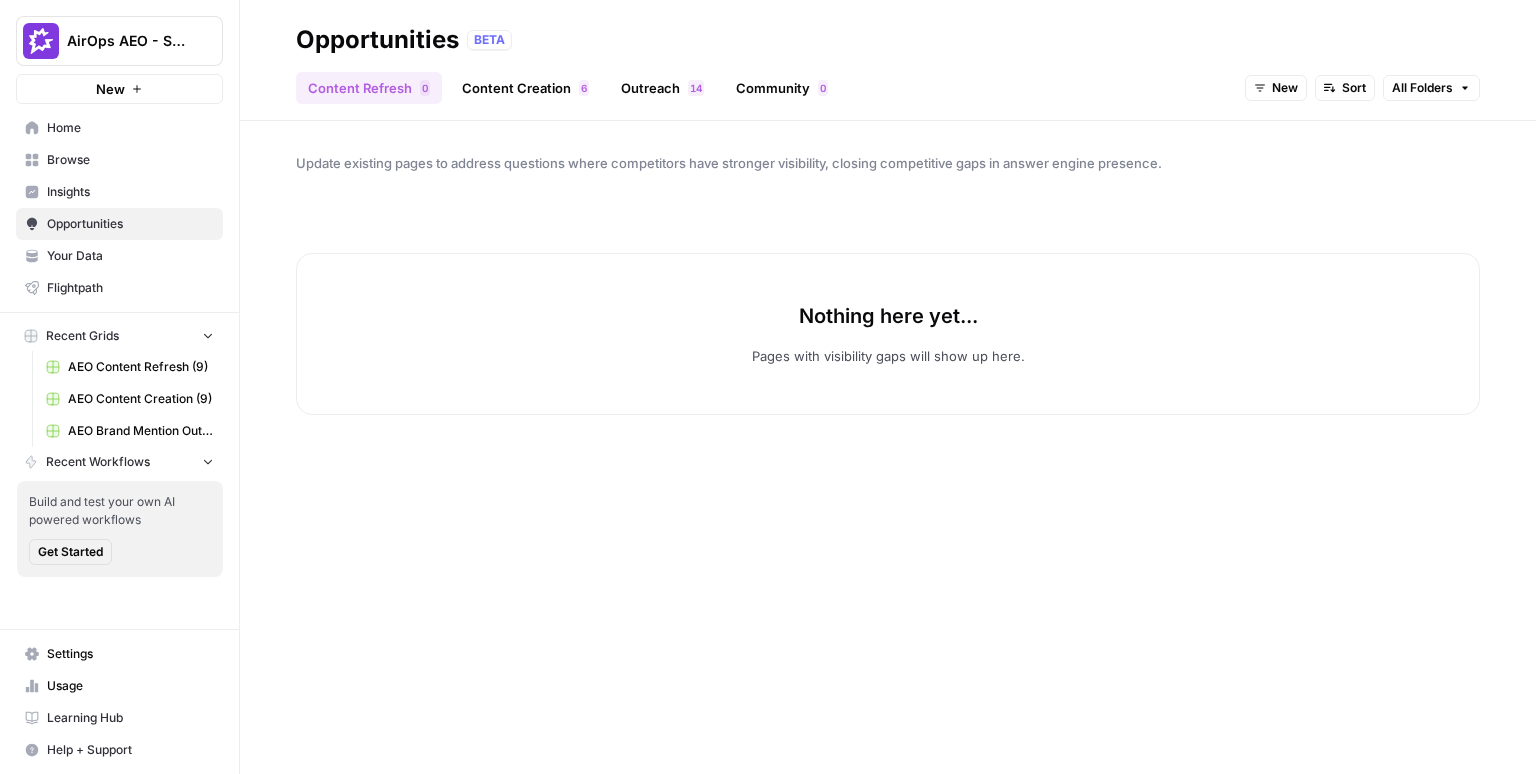
click at [544, 90] on link "Content Creation 6" at bounding box center [525, 88] width 151 height 32
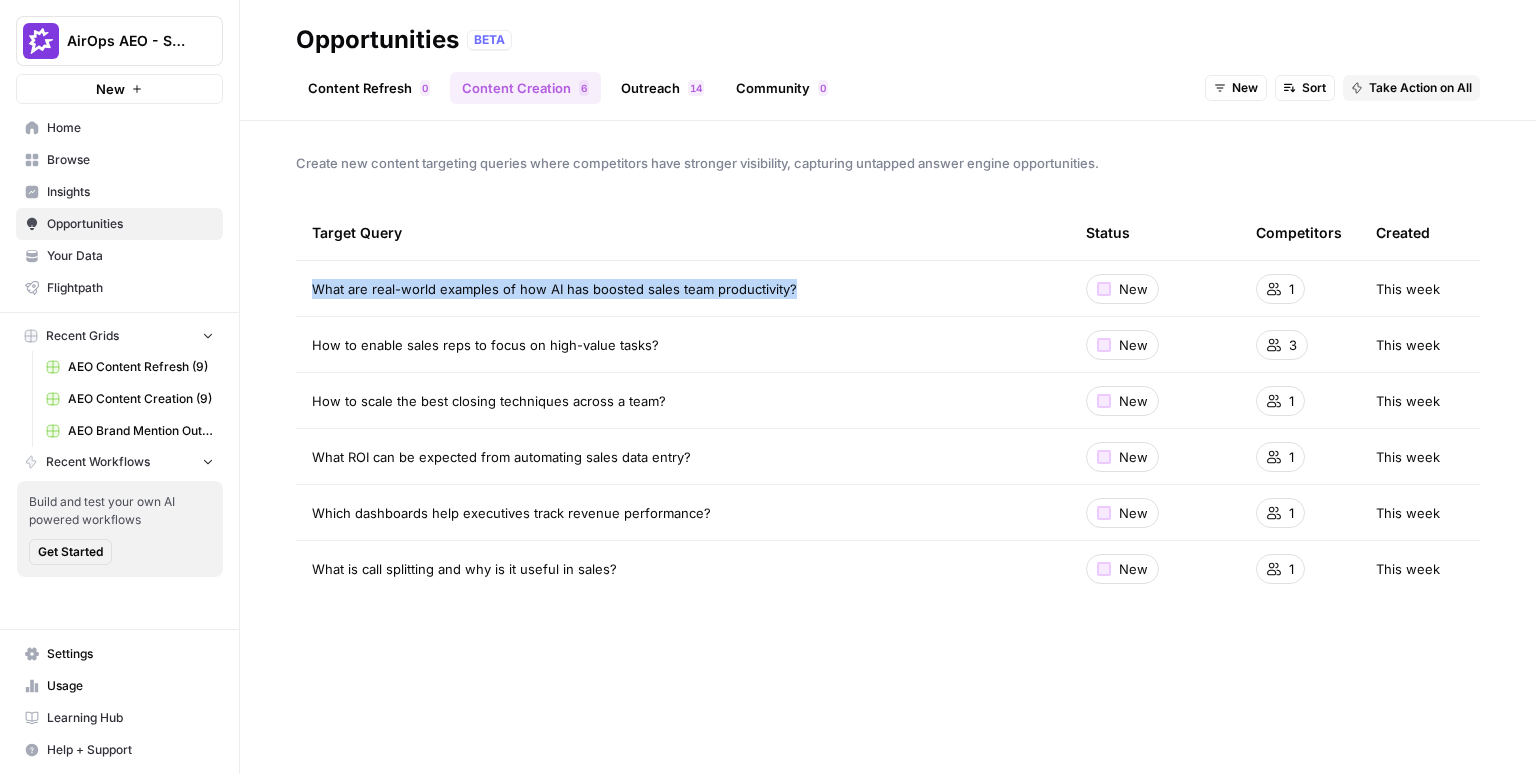
drag, startPoint x: 870, startPoint y: 294, endPoint x: 287, endPoint y: 288, distance: 583.0
click at [287, 288] on div "Create new content targeting queries where competitors have stronger visibility…" at bounding box center [888, 447] width 1296 height 653
click at [802, 213] on div "Target Query" at bounding box center [683, 232] width 742 height 55
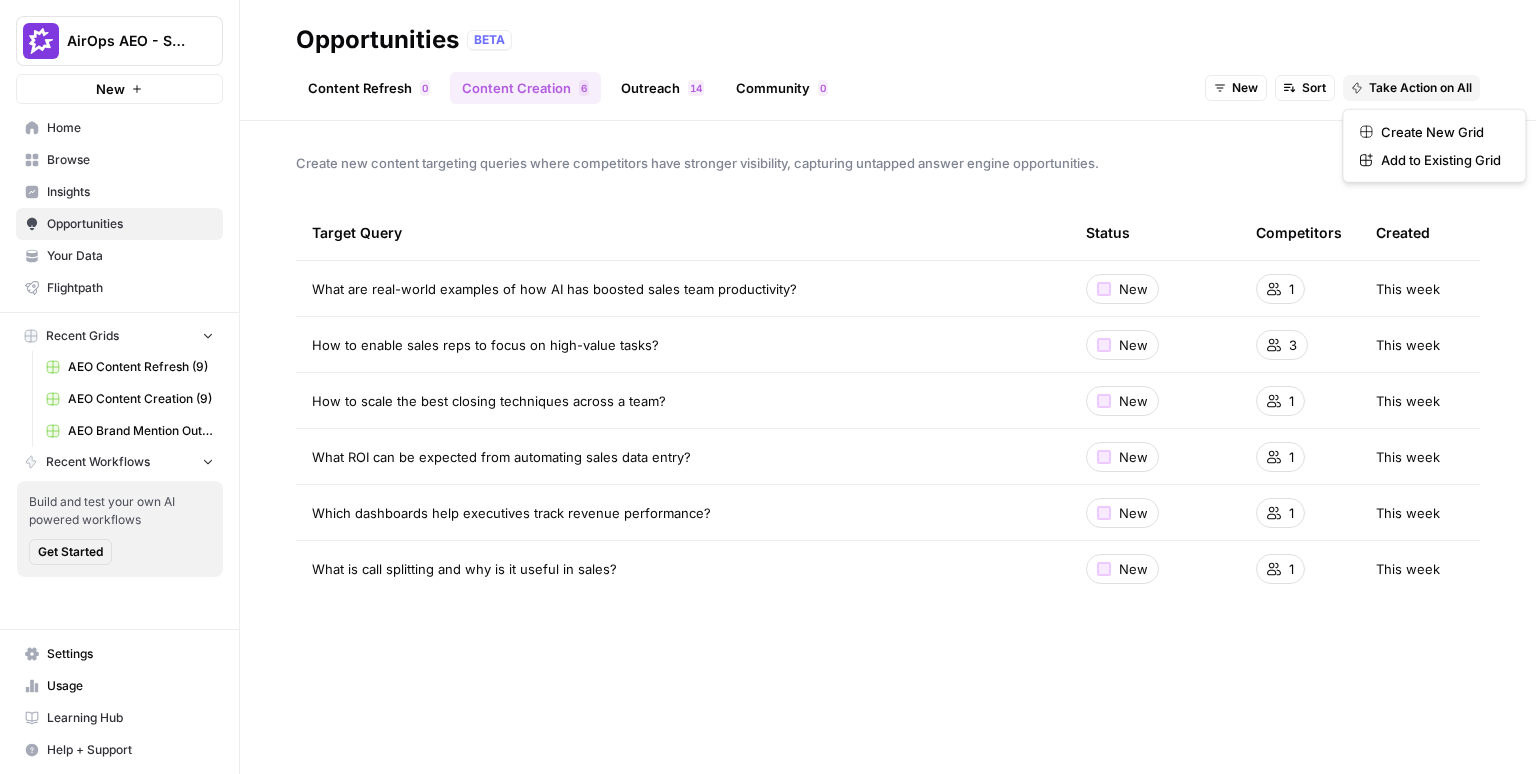
click at [1378, 81] on span "Take Action on All" at bounding box center [1420, 88] width 103 height 18
click at [1394, 130] on span "Create New Grid" at bounding box center [1441, 132] width 120 height 20
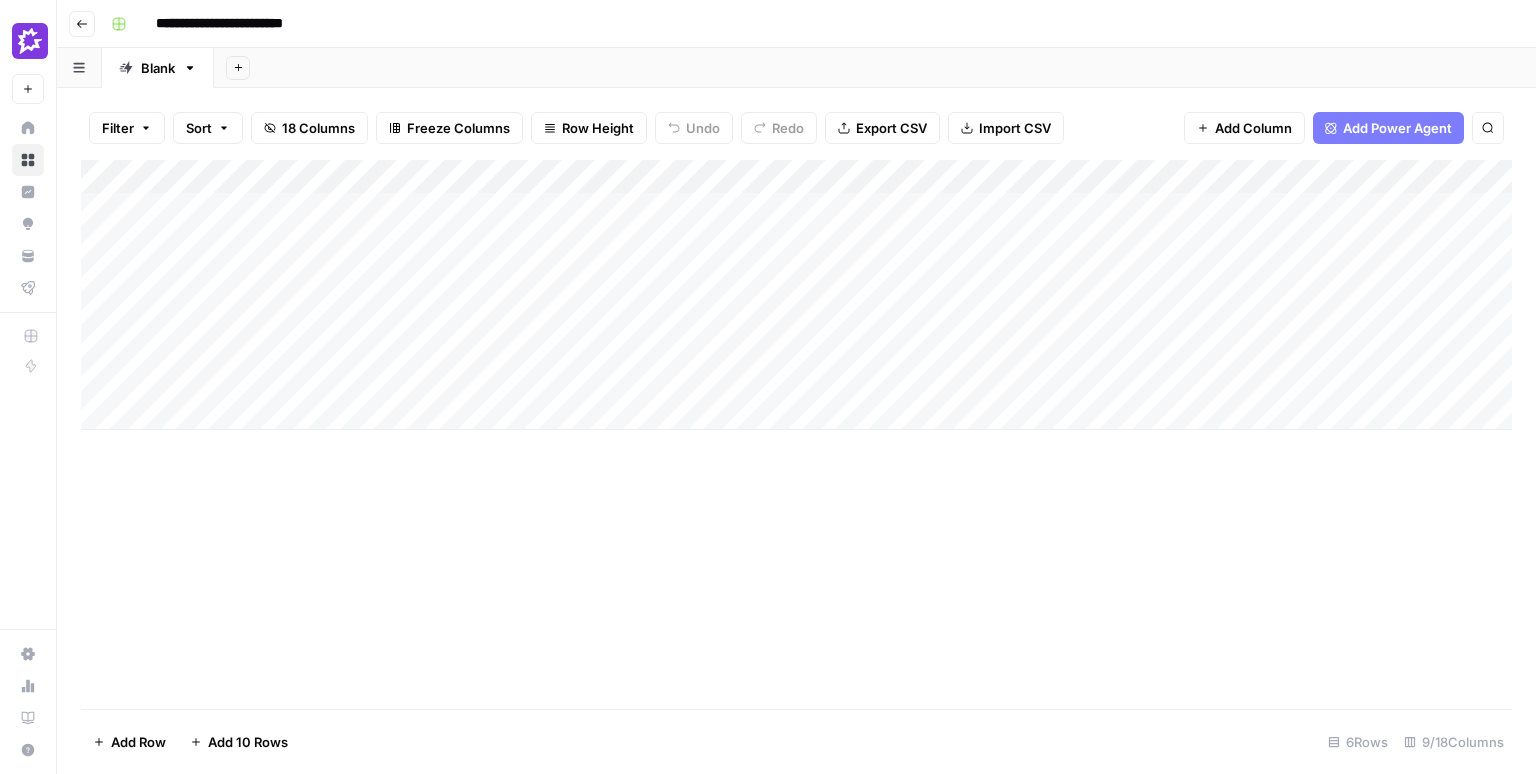
drag, startPoint x: 486, startPoint y: 212, endPoint x: 452, endPoint y: 402, distance: 193.0
click at [452, 402] on div "Add Column" at bounding box center [796, 295] width 1431 height 270
drag, startPoint x: 837, startPoint y: 211, endPoint x: 822, endPoint y: 378, distance: 167.7
click at [822, 378] on div "Add Column" at bounding box center [796, 295] width 1431 height 270
click at [915, 347] on div "Add Column" at bounding box center [796, 295] width 1431 height 270
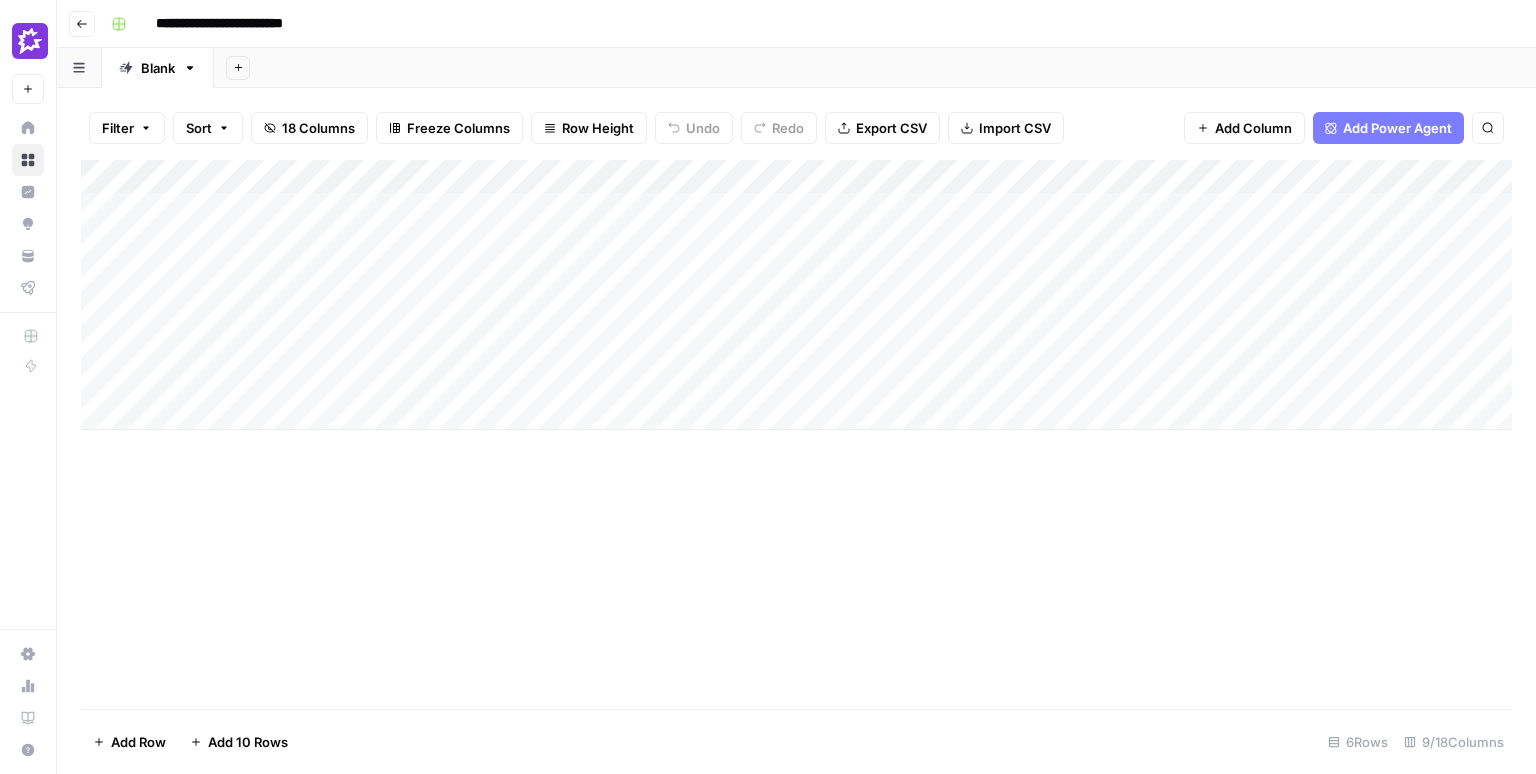
click at [815, 62] on div "Add Sheet" at bounding box center [875, 68] width 1322 height 40
click at [704, 17] on div "**********" at bounding box center [809, 24] width 1413 height 32
click at [680, 24] on div "**********" at bounding box center [809, 24] width 1413 height 32
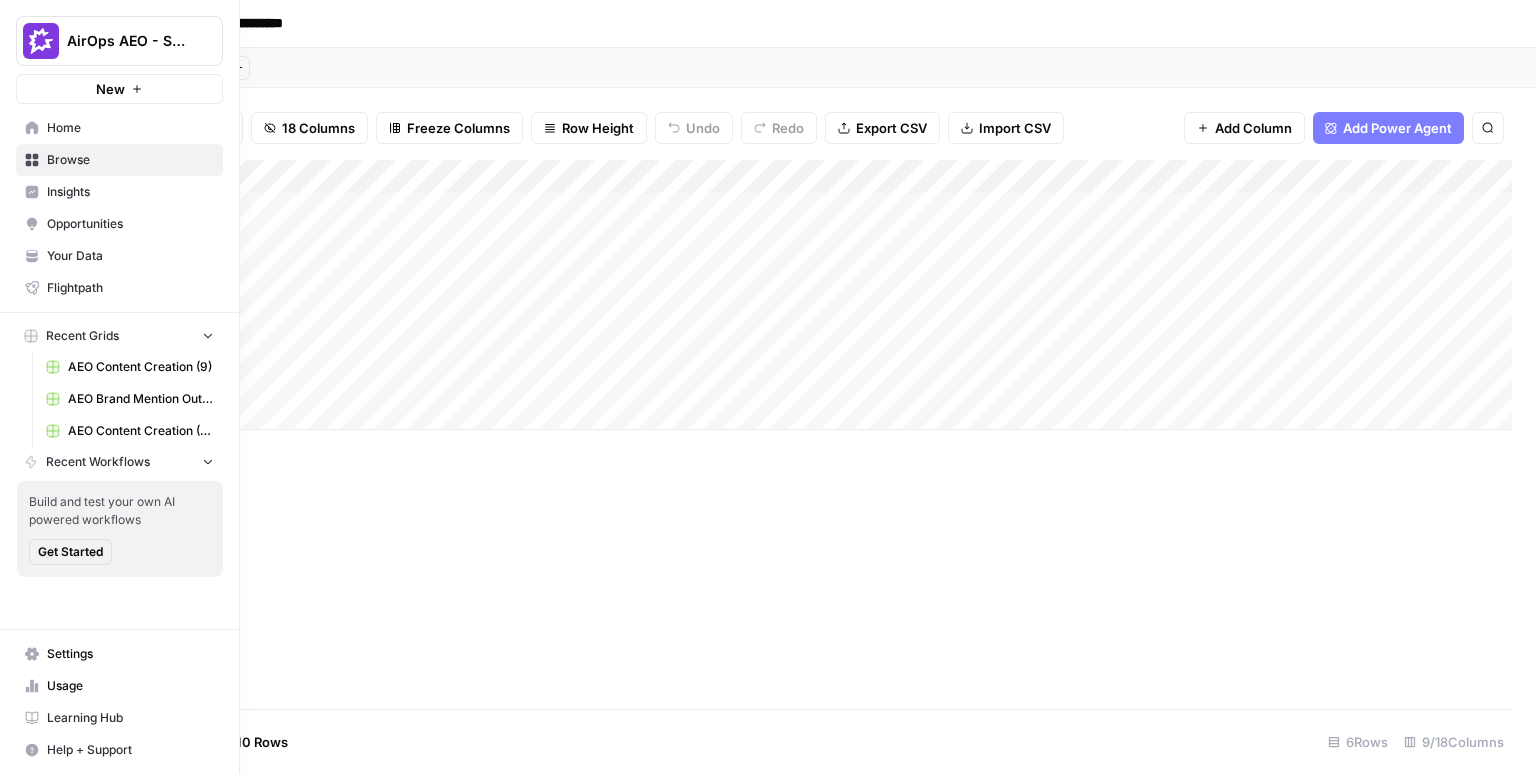
click at [96, 222] on span "Opportunities" at bounding box center [130, 224] width 167 height 18
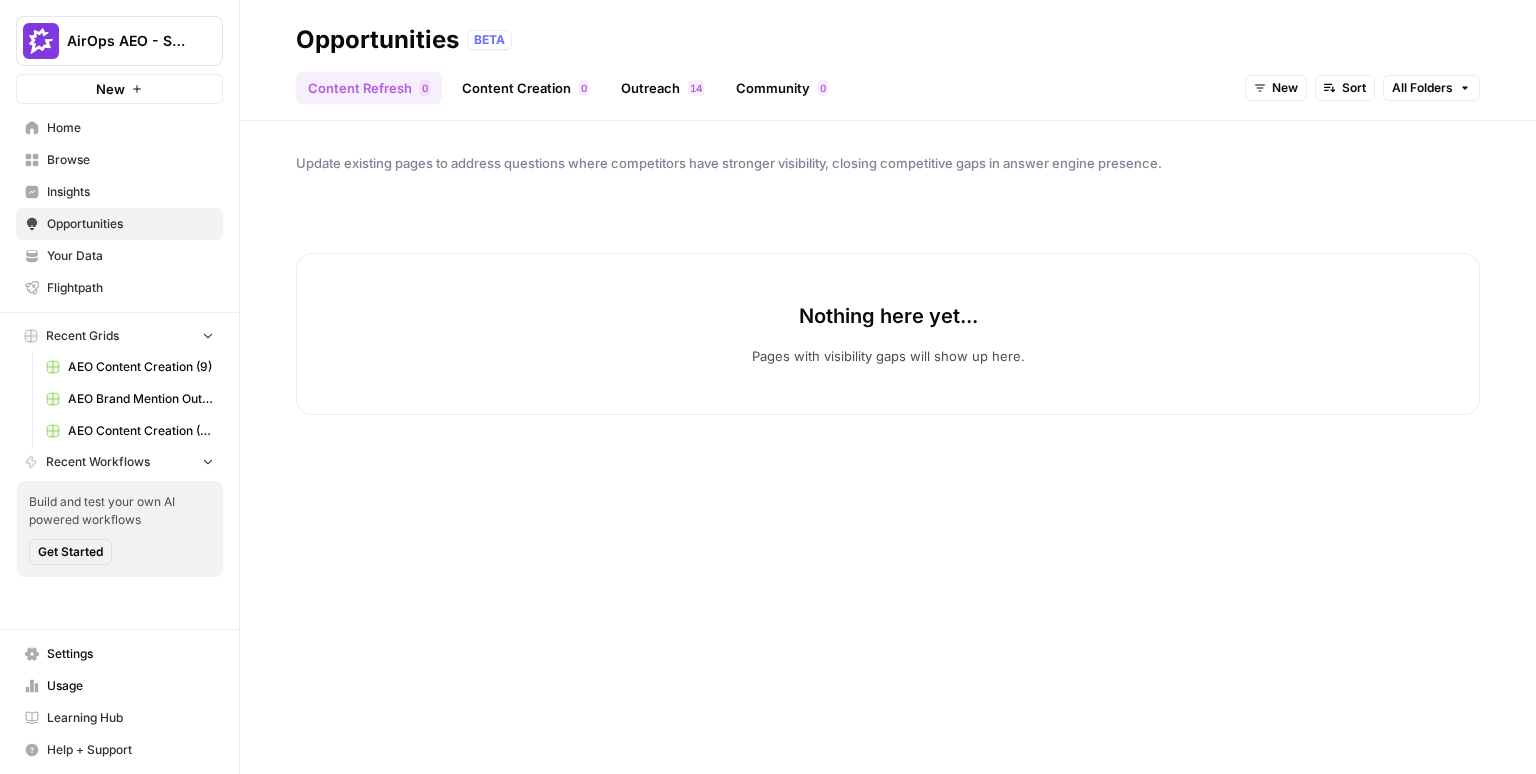
click at [584, 90] on div "0" at bounding box center [584, 88] width 10 height 16
click at [377, 81] on link "Content Refresh 0" at bounding box center [369, 88] width 146 height 32
click at [538, 88] on link "Content Creation 0" at bounding box center [525, 88] width 151 height 32
click at [708, 48] on div "Opportunities BETA" at bounding box center [888, 40] width 1184 height 32
click at [117, 190] on span "Insights" at bounding box center [130, 192] width 167 height 18
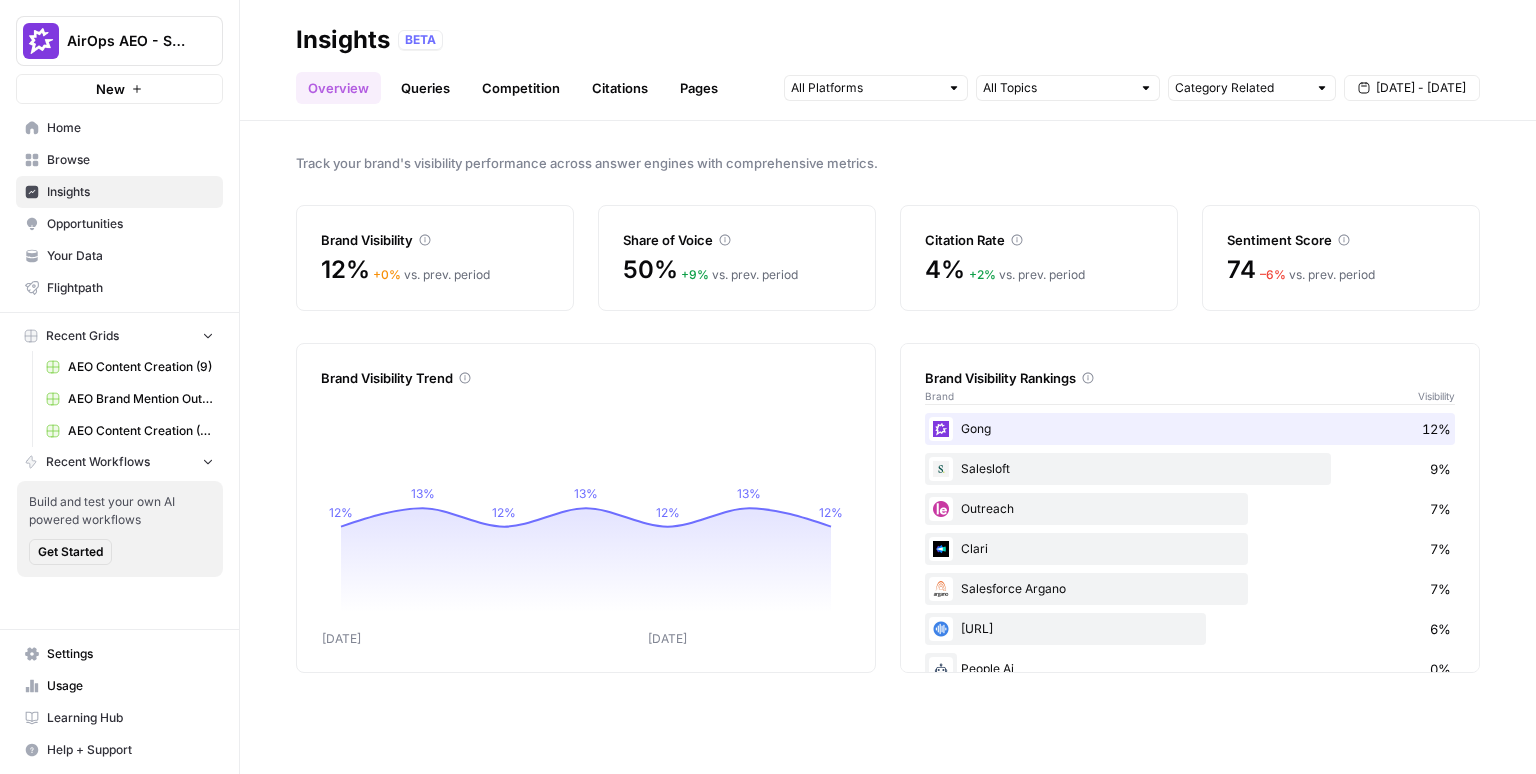
click at [615, 94] on link "Citations" at bounding box center [620, 88] width 80 height 32
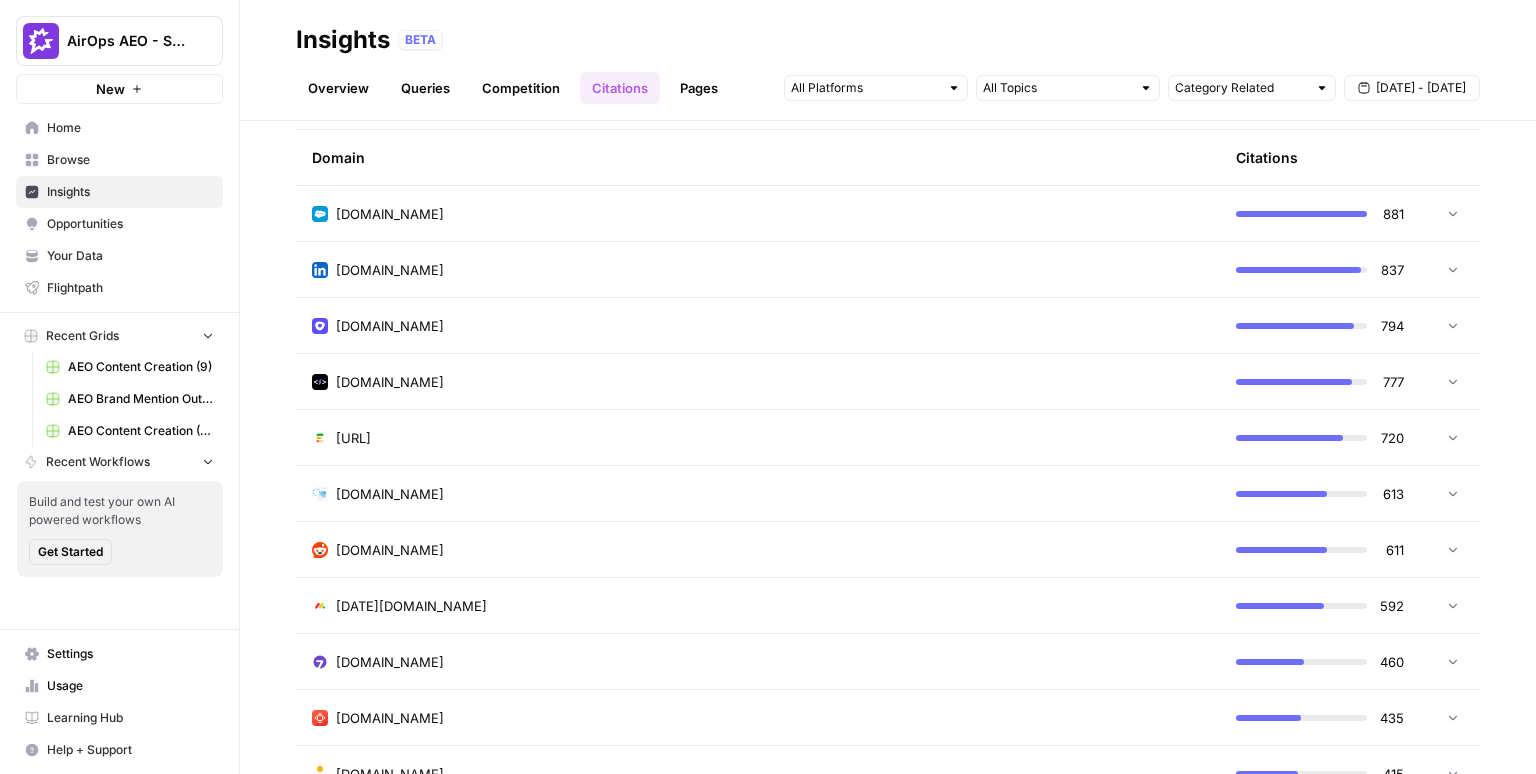
scroll to position [504, 0]
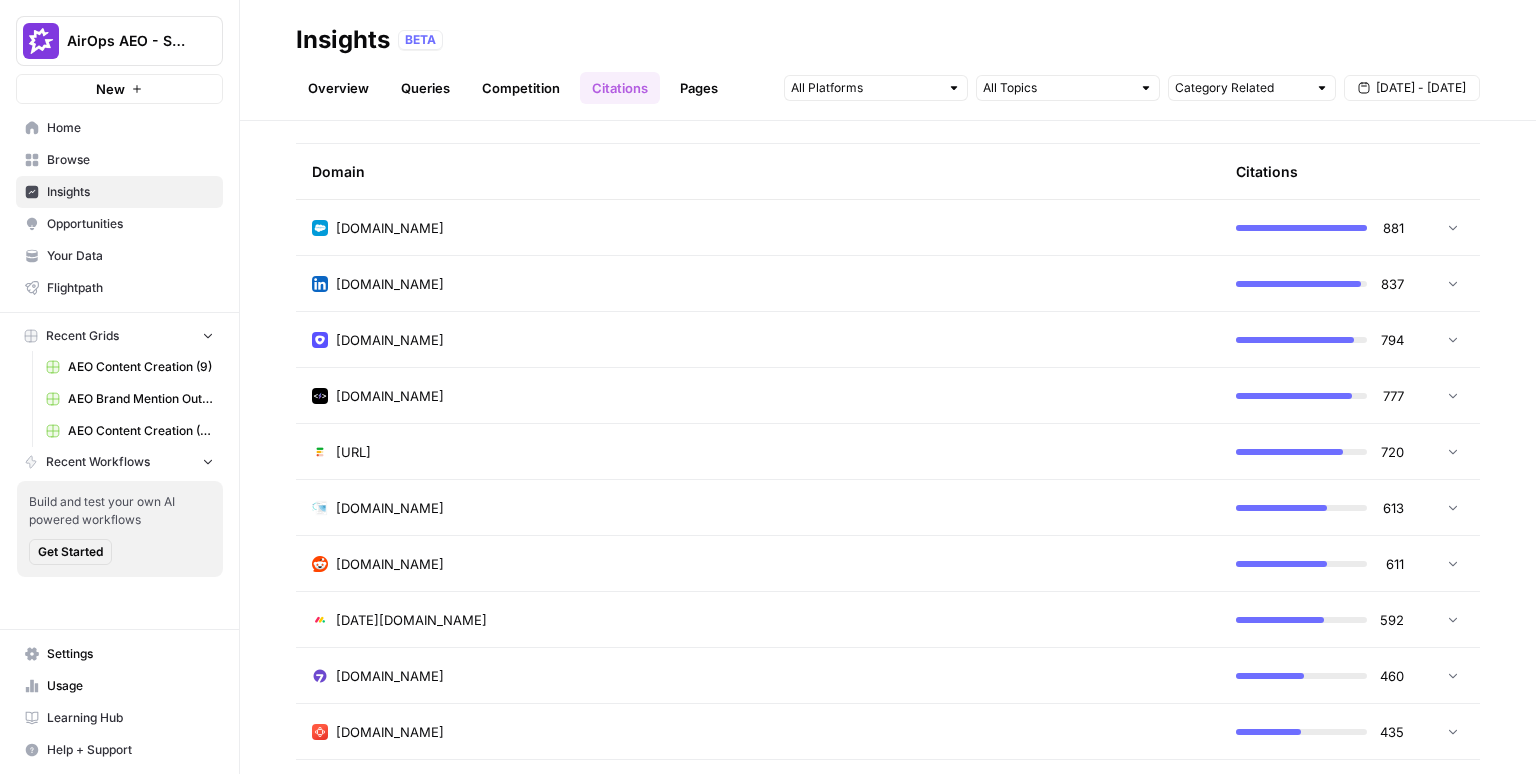
click at [1457, 563] on icon at bounding box center [1453, 563] width 14 height 14
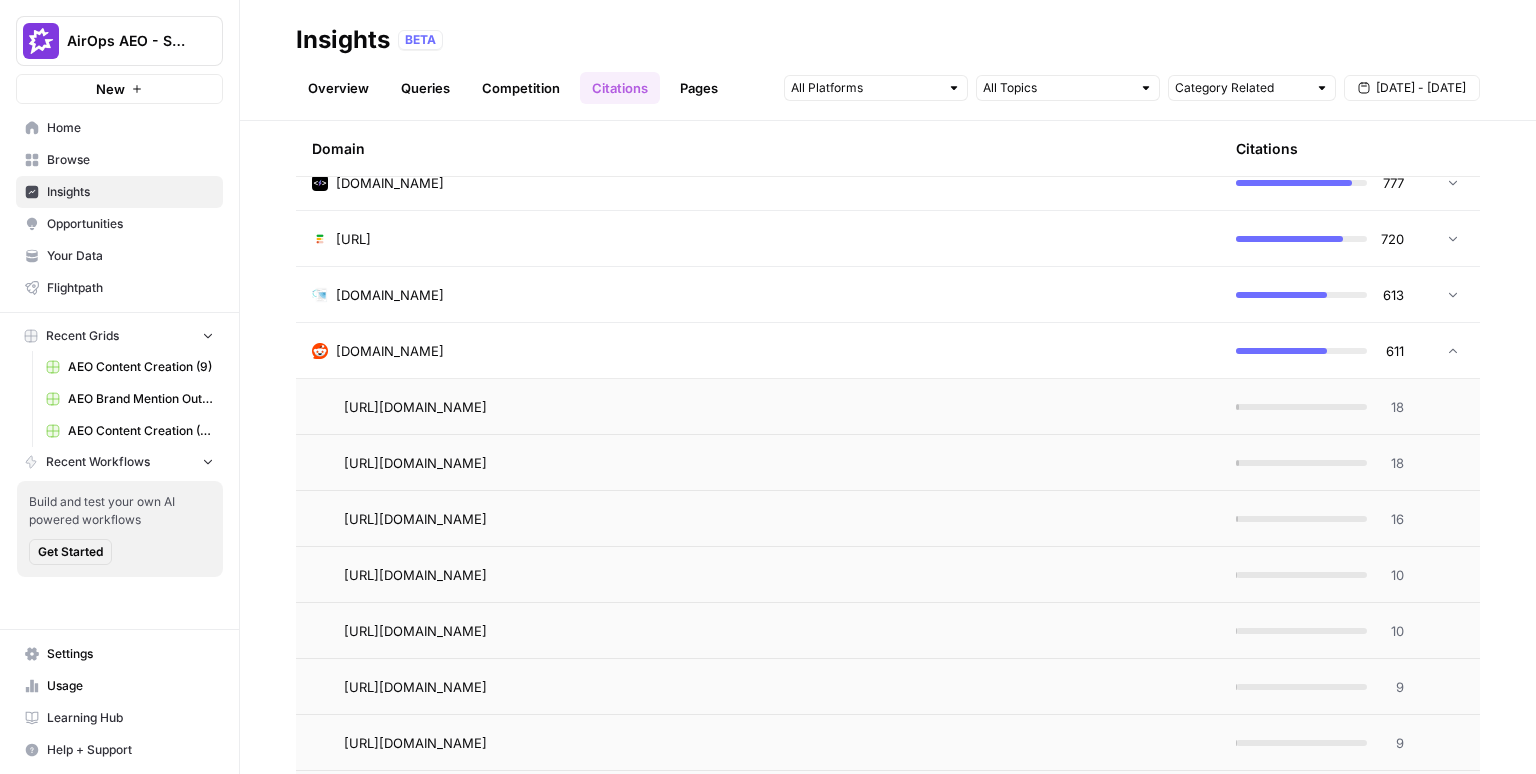
scroll to position [792, 0]
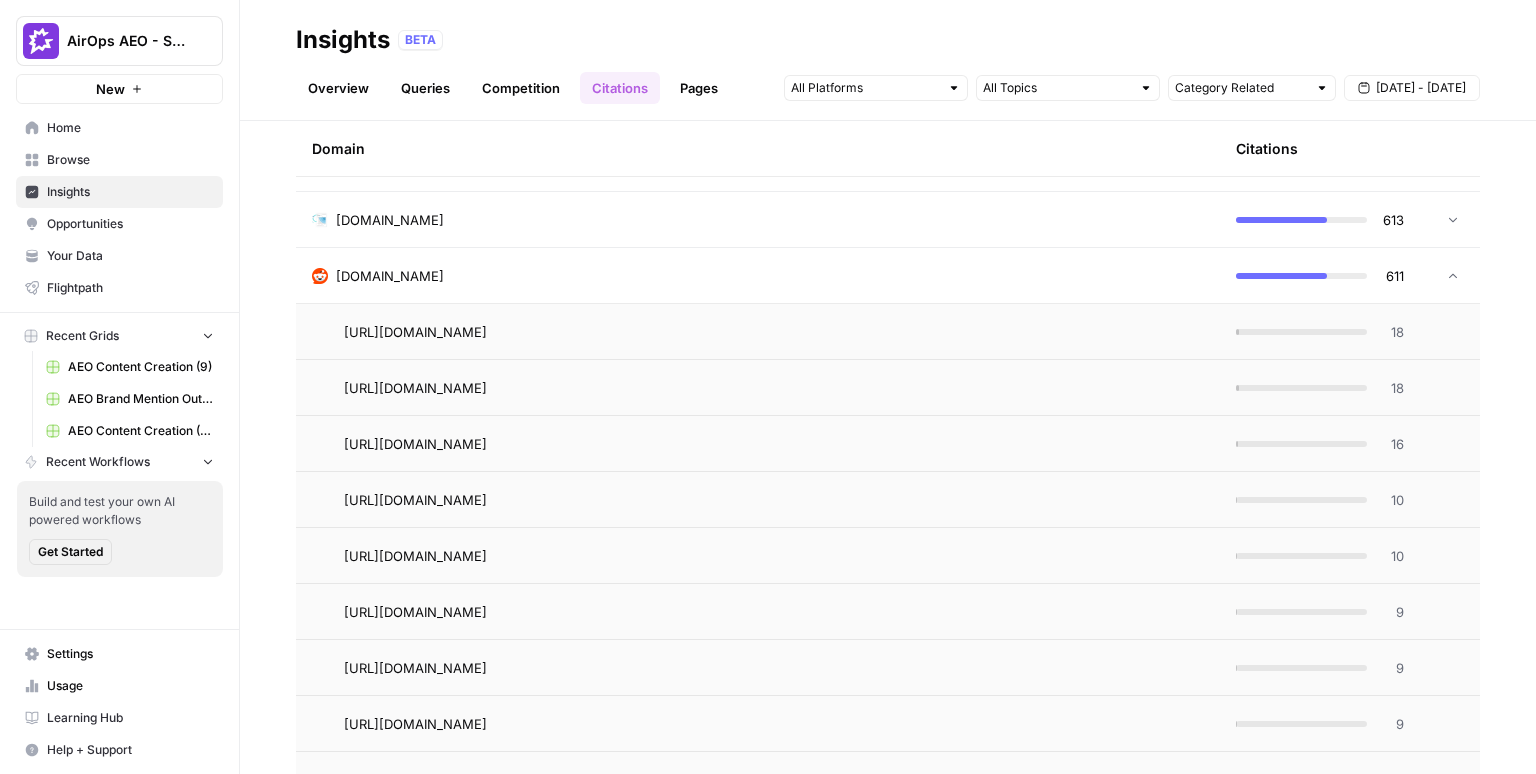
click at [130, 227] on span "Opportunities" at bounding box center [130, 224] width 167 height 18
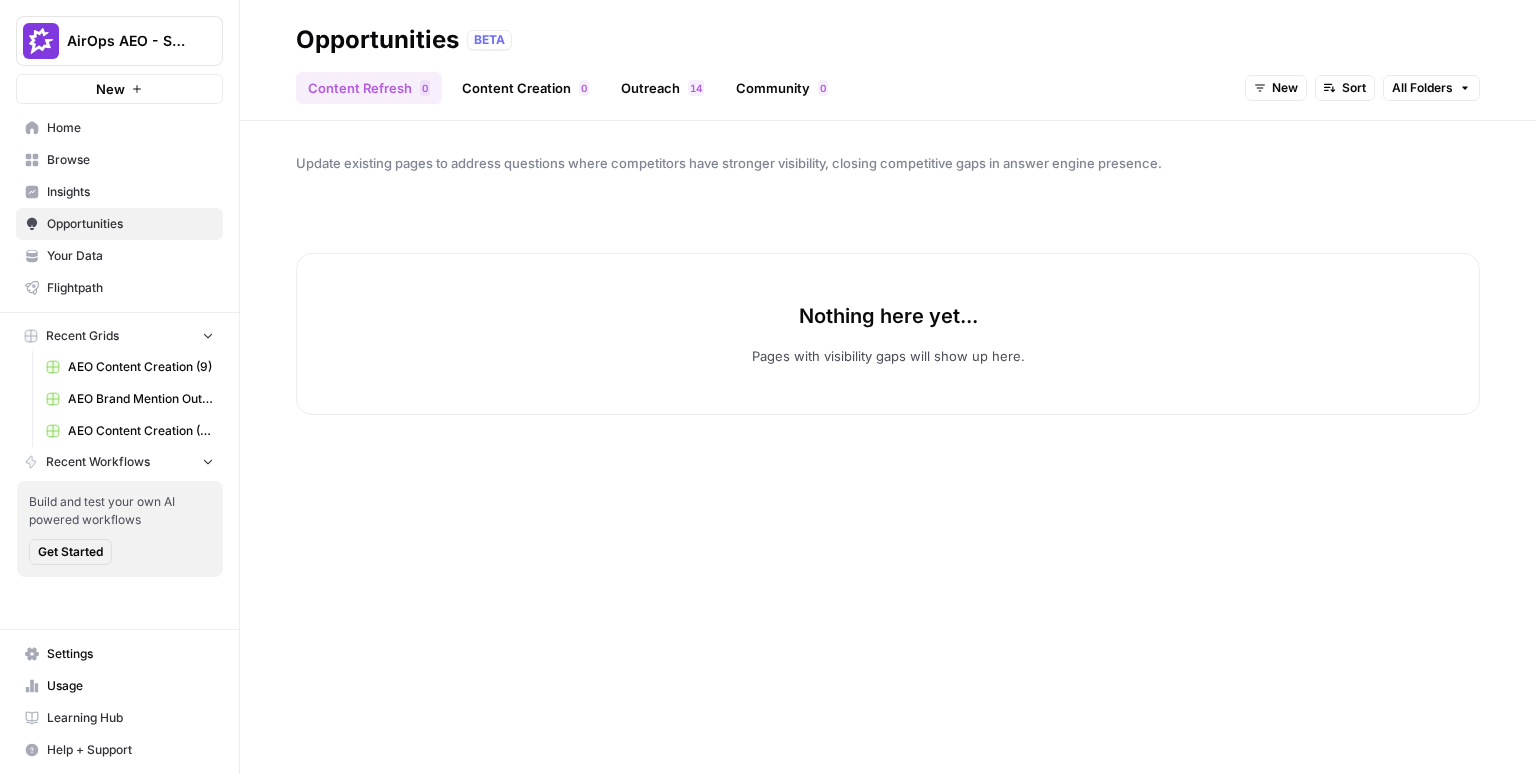
click at [690, 85] on span "1" at bounding box center [693, 88] width 6 height 16
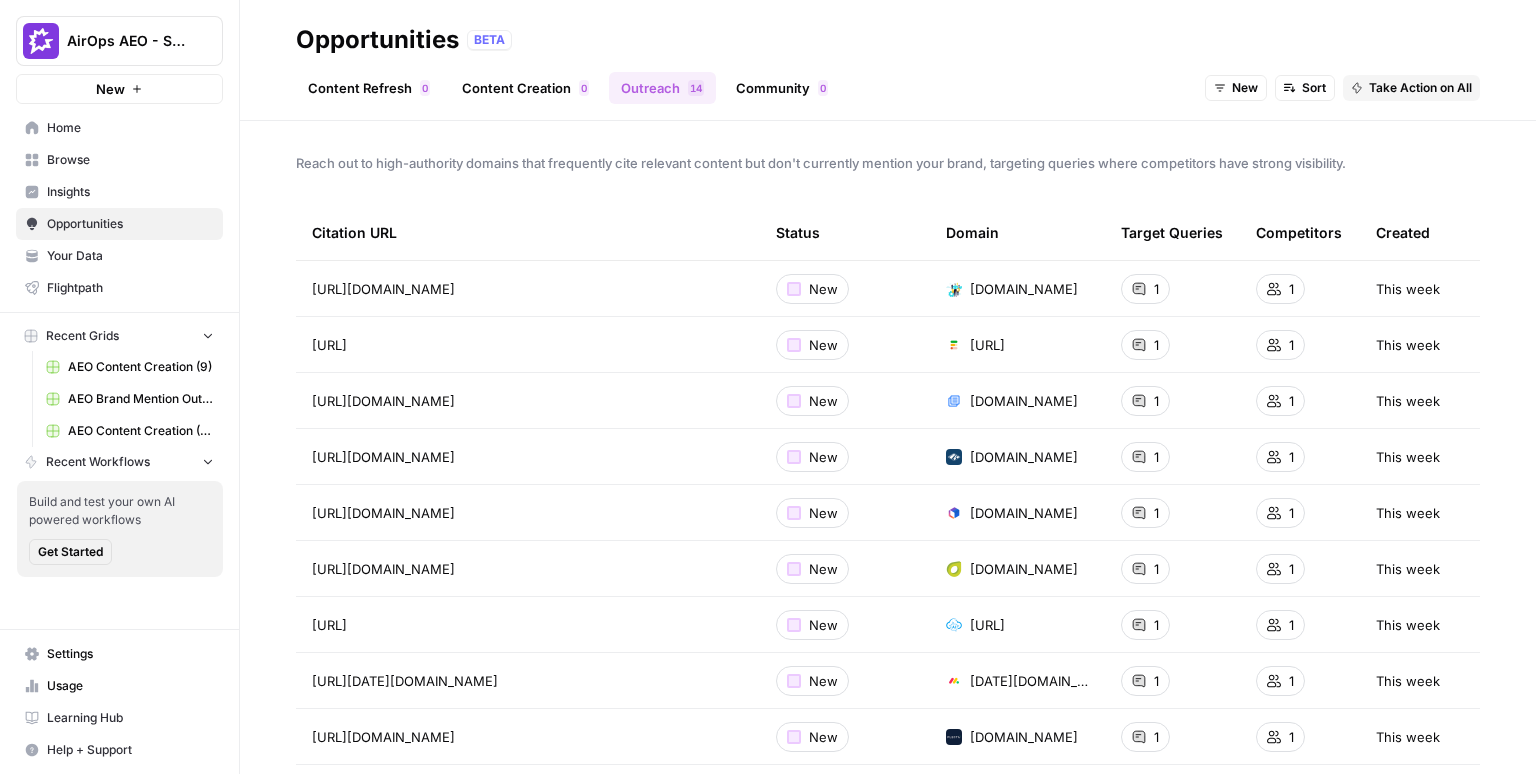
click at [774, 90] on link "Community 0" at bounding box center [782, 88] width 116 height 32
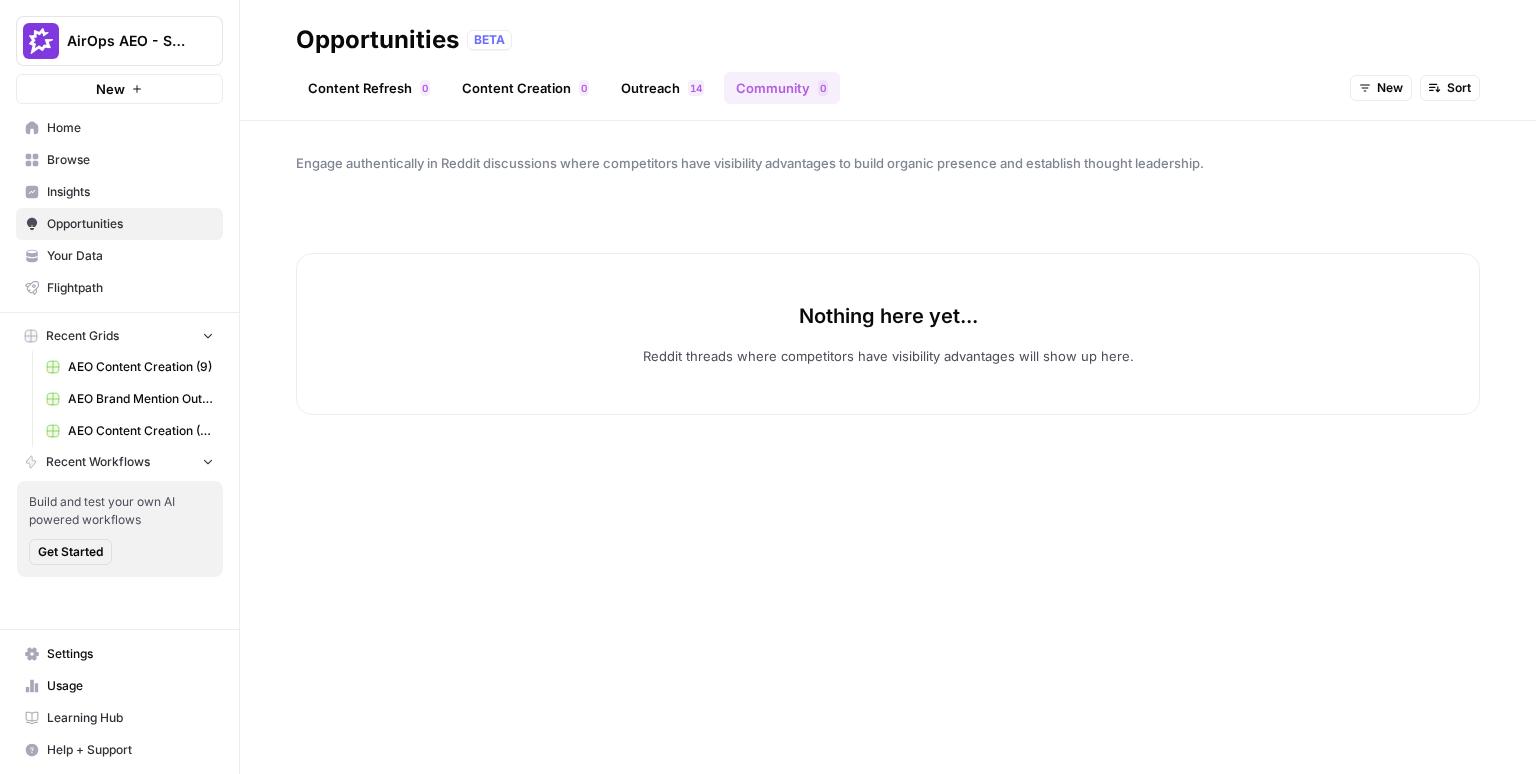
click at [109, 163] on span "Browse" at bounding box center [130, 160] width 167 height 18
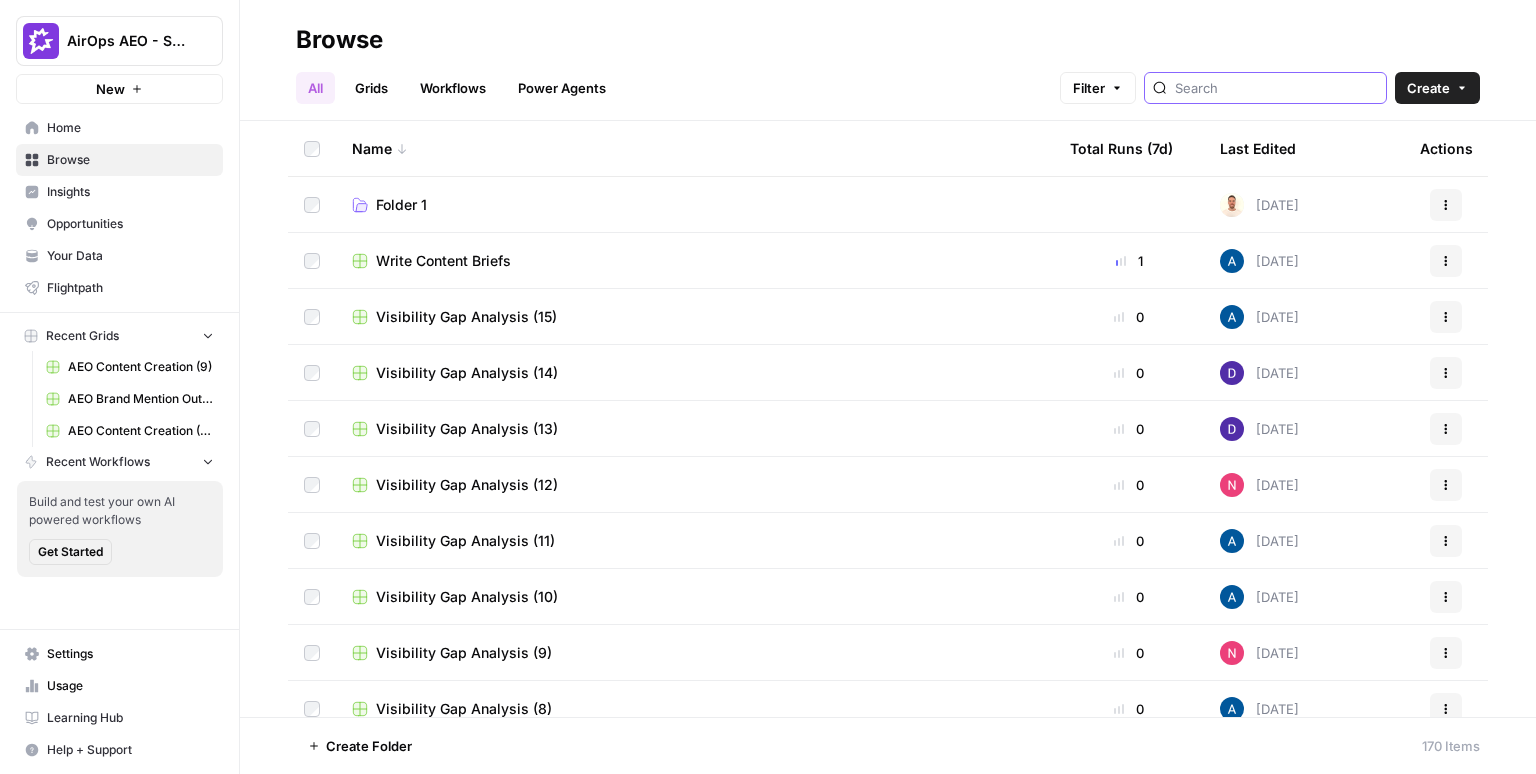
click at [1324, 91] on input "search" at bounding box center [1276, 88] width 203 height 20
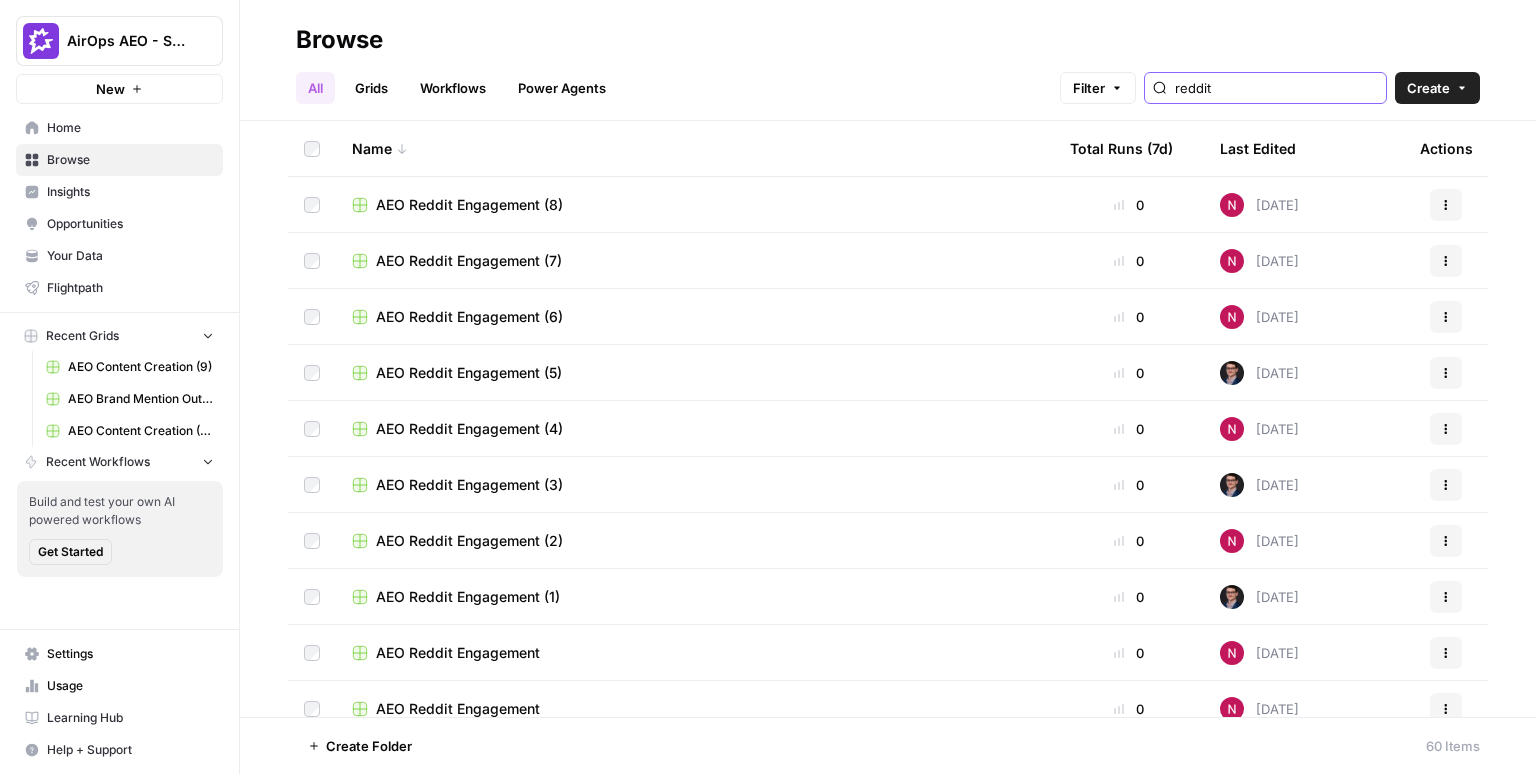
type input "reddit"
click at [513, 201] on span "AEO Reddit Engagement (8)" at bounding box center [469, 205] width 187 height 20
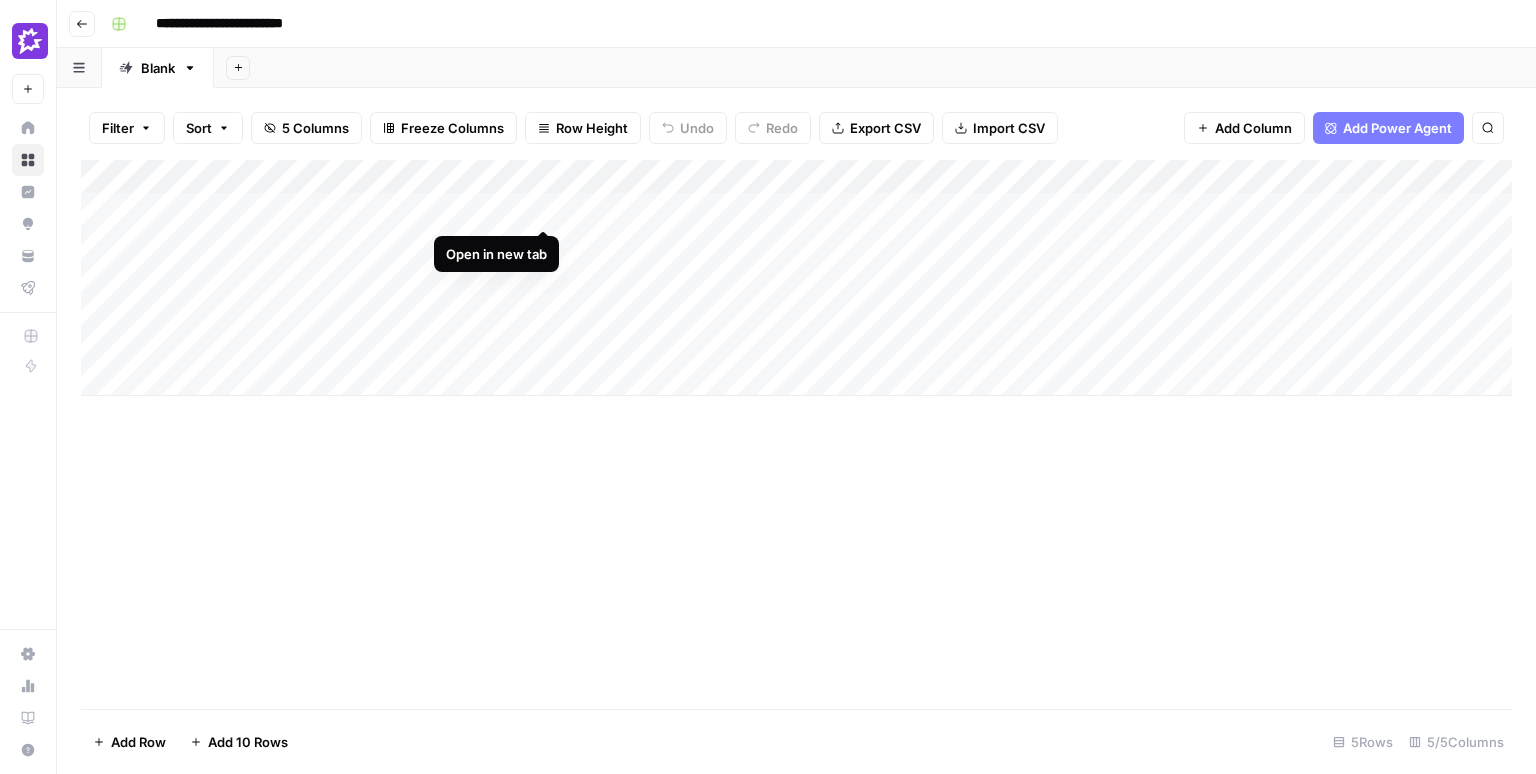
click at [543, 208] on div "Add Column" at bounding box center [796, 278] width 1431 height 236
click at [684, 207] on div "Add Column" at bounding box center [796, 278] width 1431 height 236
drag, startPoint x: 906, startPoint y: 199, endPoint x: 856, endPoint y: 425, distance: 231.5
click at [856, 426] on div "Add Column" at bounding box center [796, 434] width 1431 height 549
click at [699, 68] on div "Add Sheet" at bounding box center [875, 68] width 1322 height 40
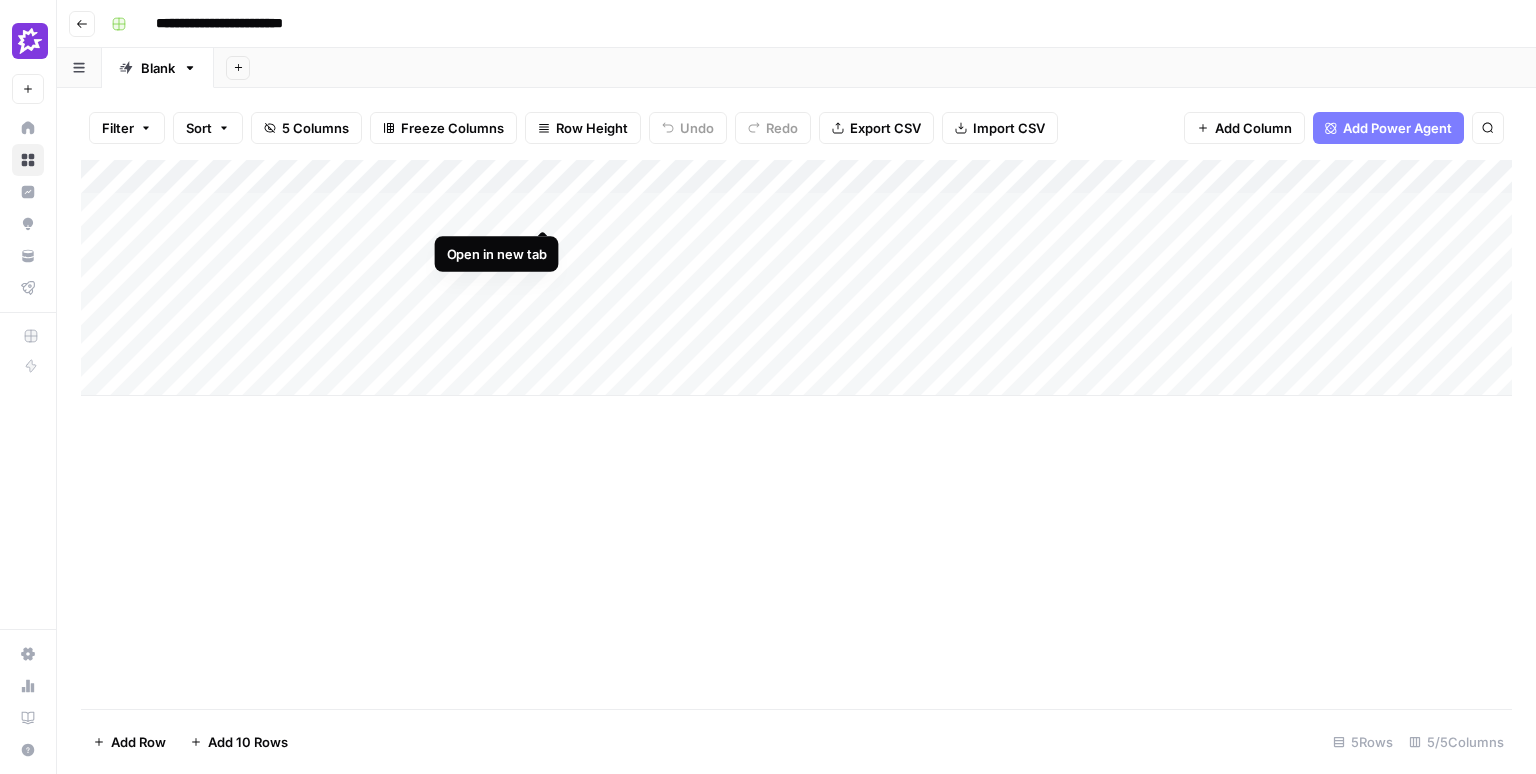
click at [543, 204] on div "Add Column" at bounding box center [796, 278] width 1431 height 236
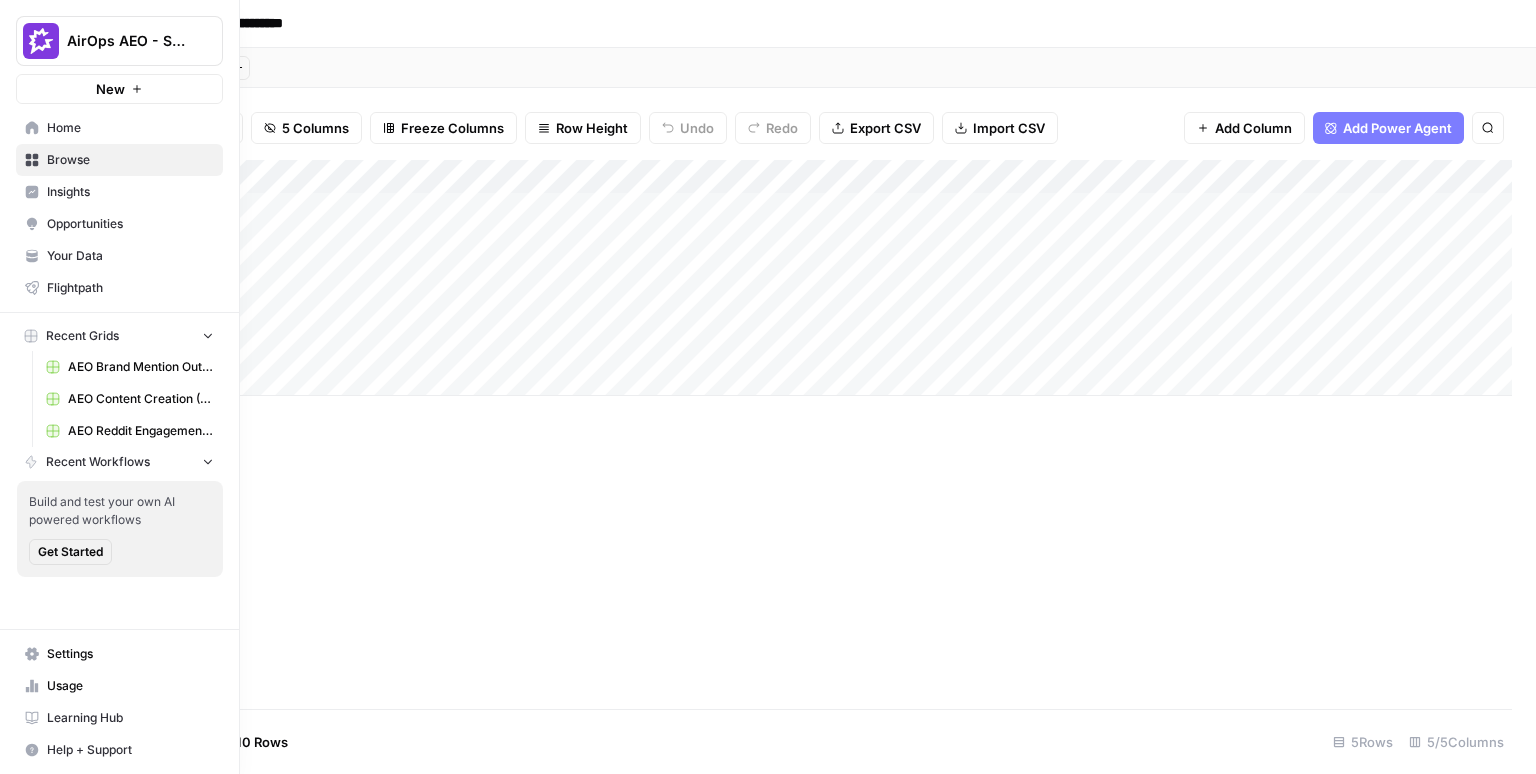
click at [27, 121] on icon at bounding box center [32, 128] width 14 height 14
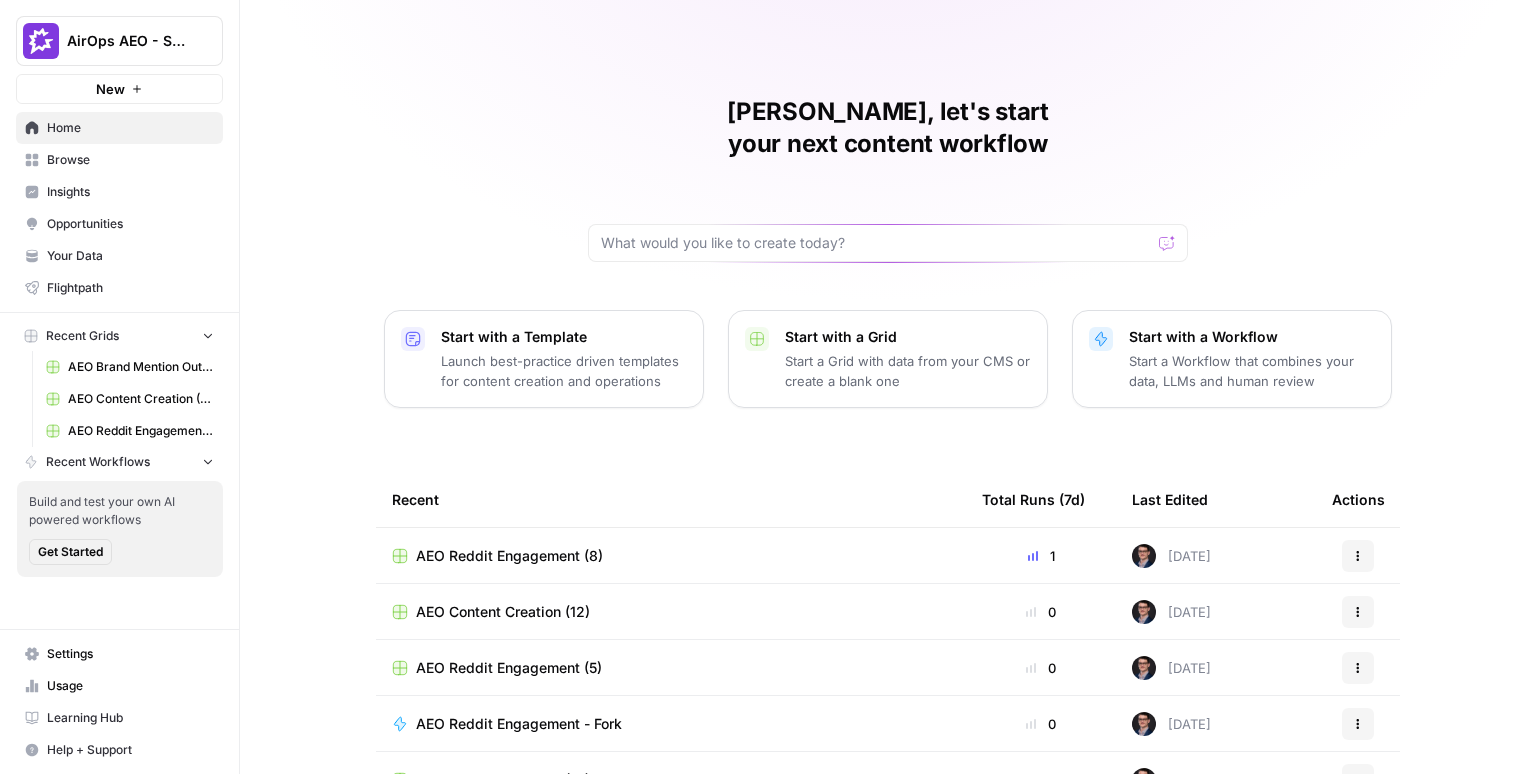
click at [319, 348] on div "[PERSON_NAME], let's start your next content workflow Start with a Template Lau…" at bounding box center [888, 476] width 1296 height 952
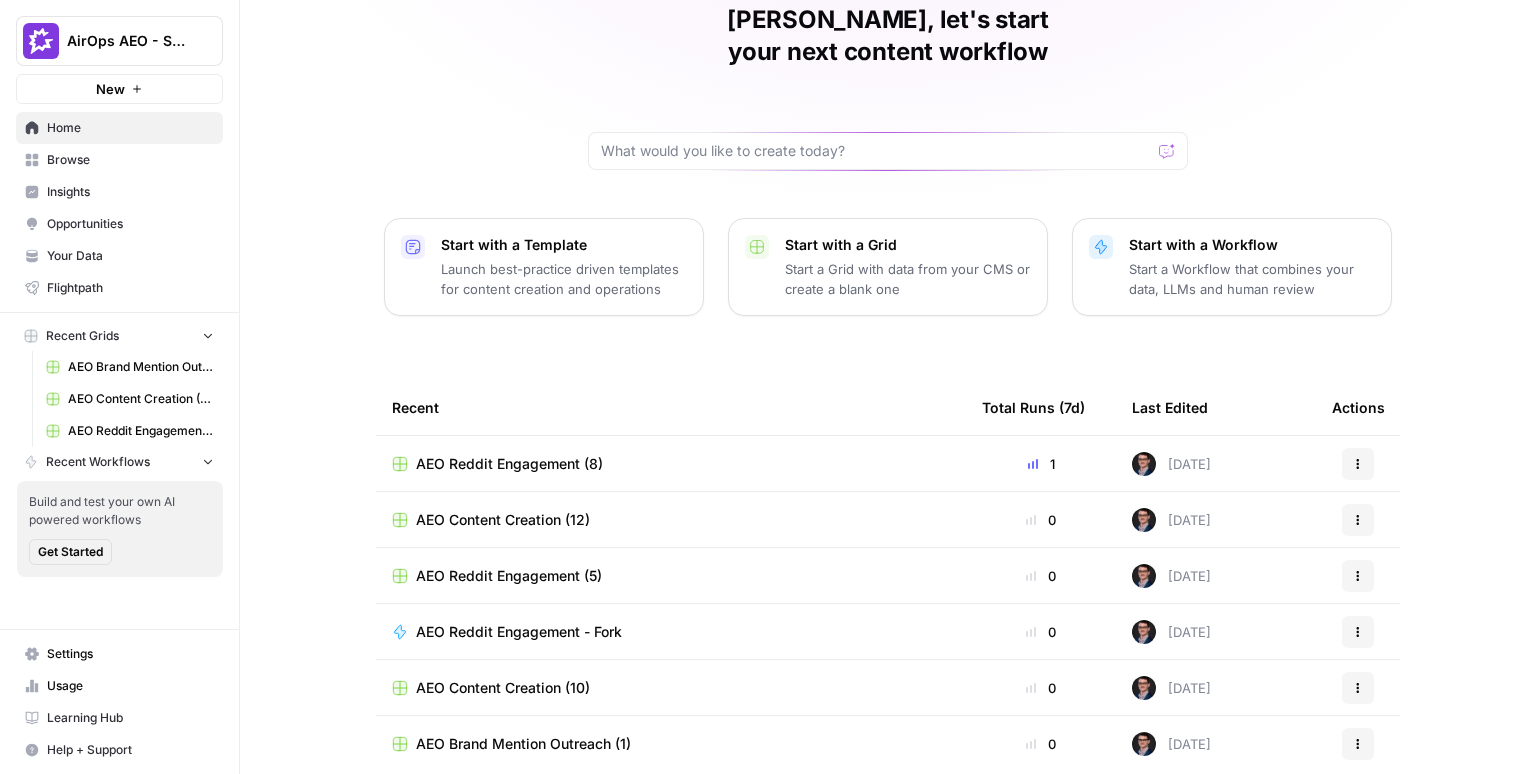
scroll to position [144, 0]
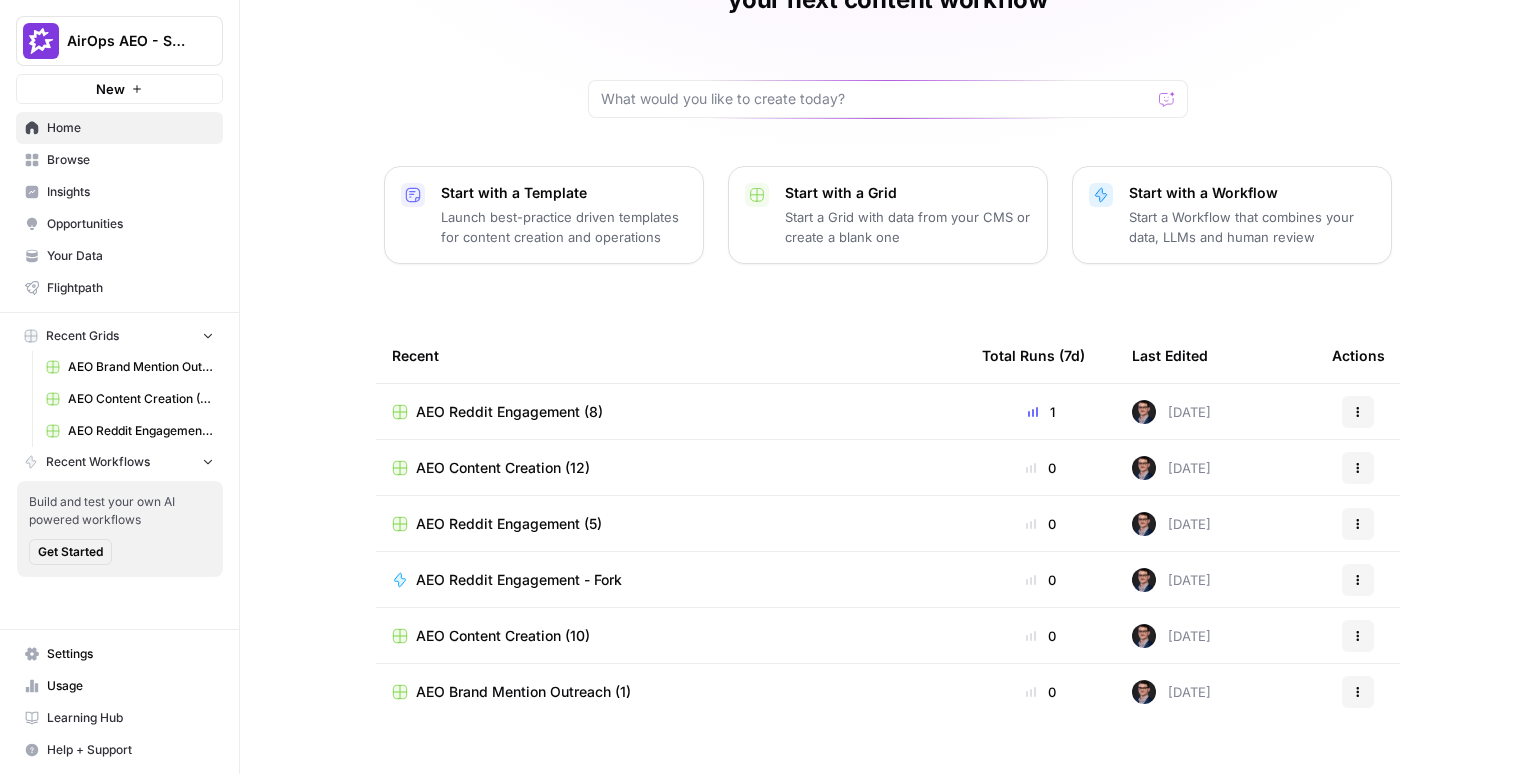
click at [113, 191] on span "Insights" at bounding box center [130, 192] width 167 height 18
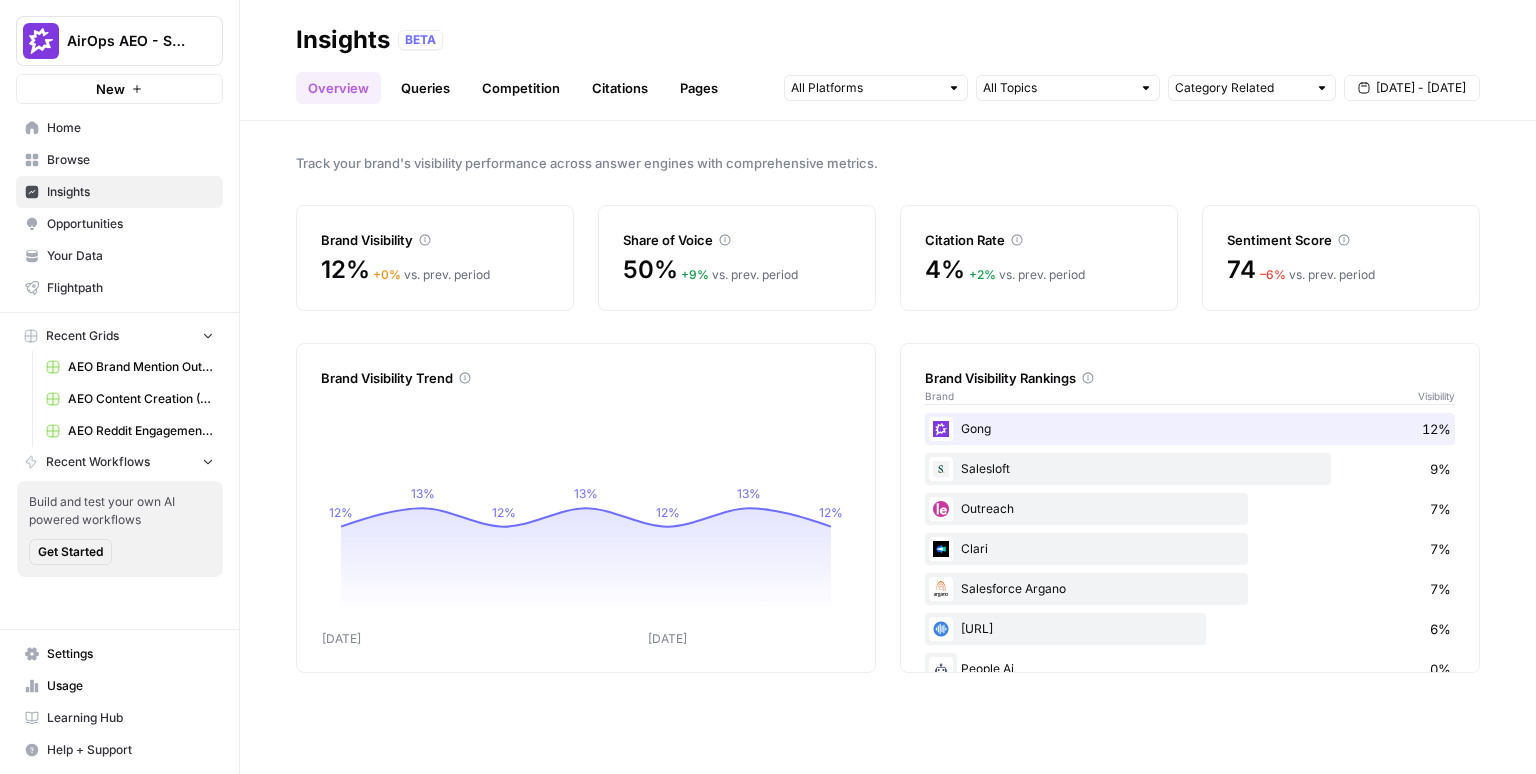
click at [887, 208] on div "Brand Visibility 12% + 0 % vs. prev. period Share of Voice 50% + 9 % vs. prev. …" at bounding box center [888, 258] width 1184 height 106
click at [889, 202] on div "Track your brand's visibility performance across answer engines with comprehens…" at bounding box center [888, 447] width 1296 height 653
click at [884, 222] on div "Brand Visibility 12% + 0 % vs. prev. period Share of Voice 50% + 9 % vs. prev. …" at bounding box center [888, 258] width 1184 height 106
click at [881, 186] on div "Track your brand's visibility performance across answer engines with comprehens…" at bounding box center [888, 447] width 1296 height 653
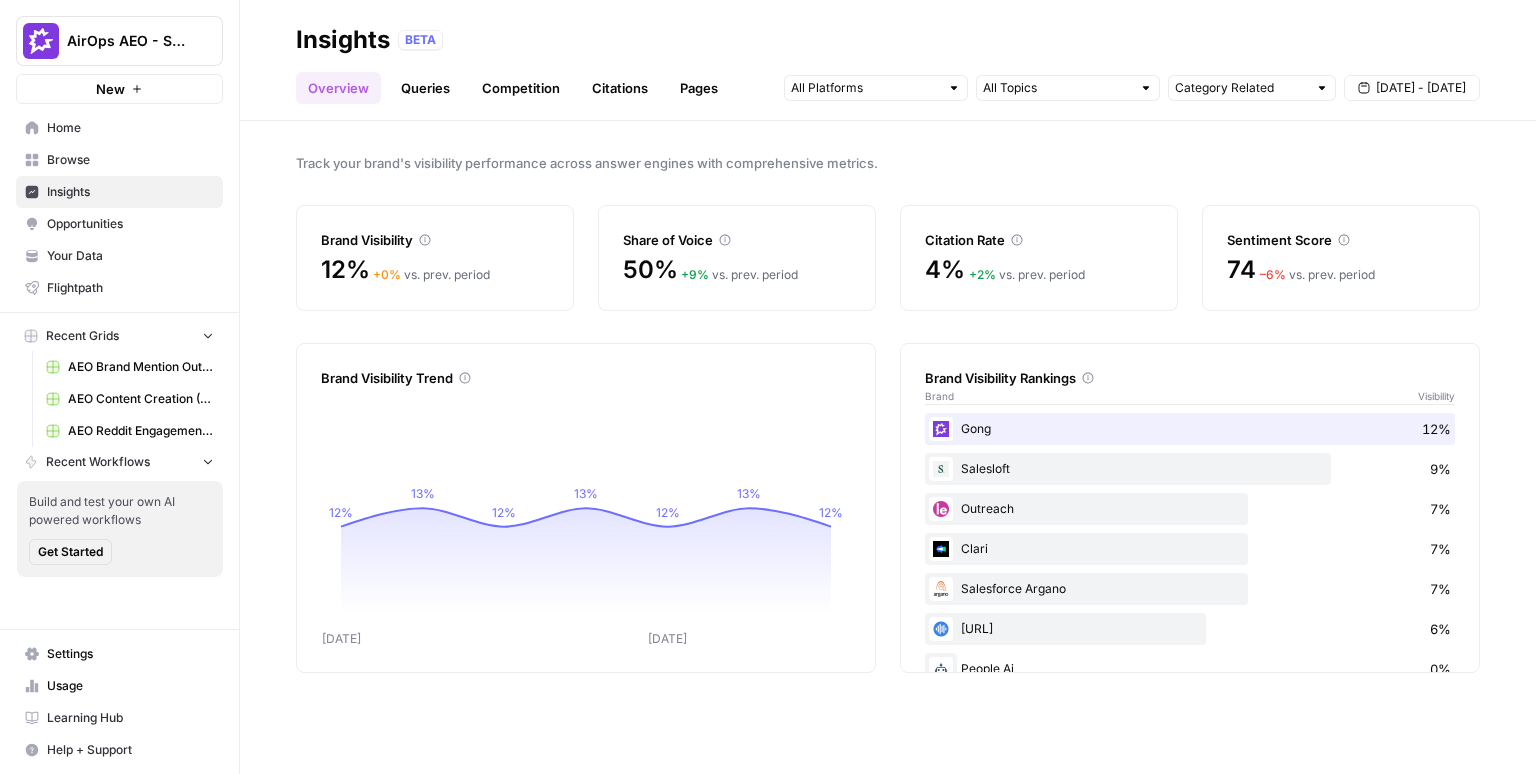
click at [96, 125] on span "Home" at bounding box center [130, 128] width 167 height 18
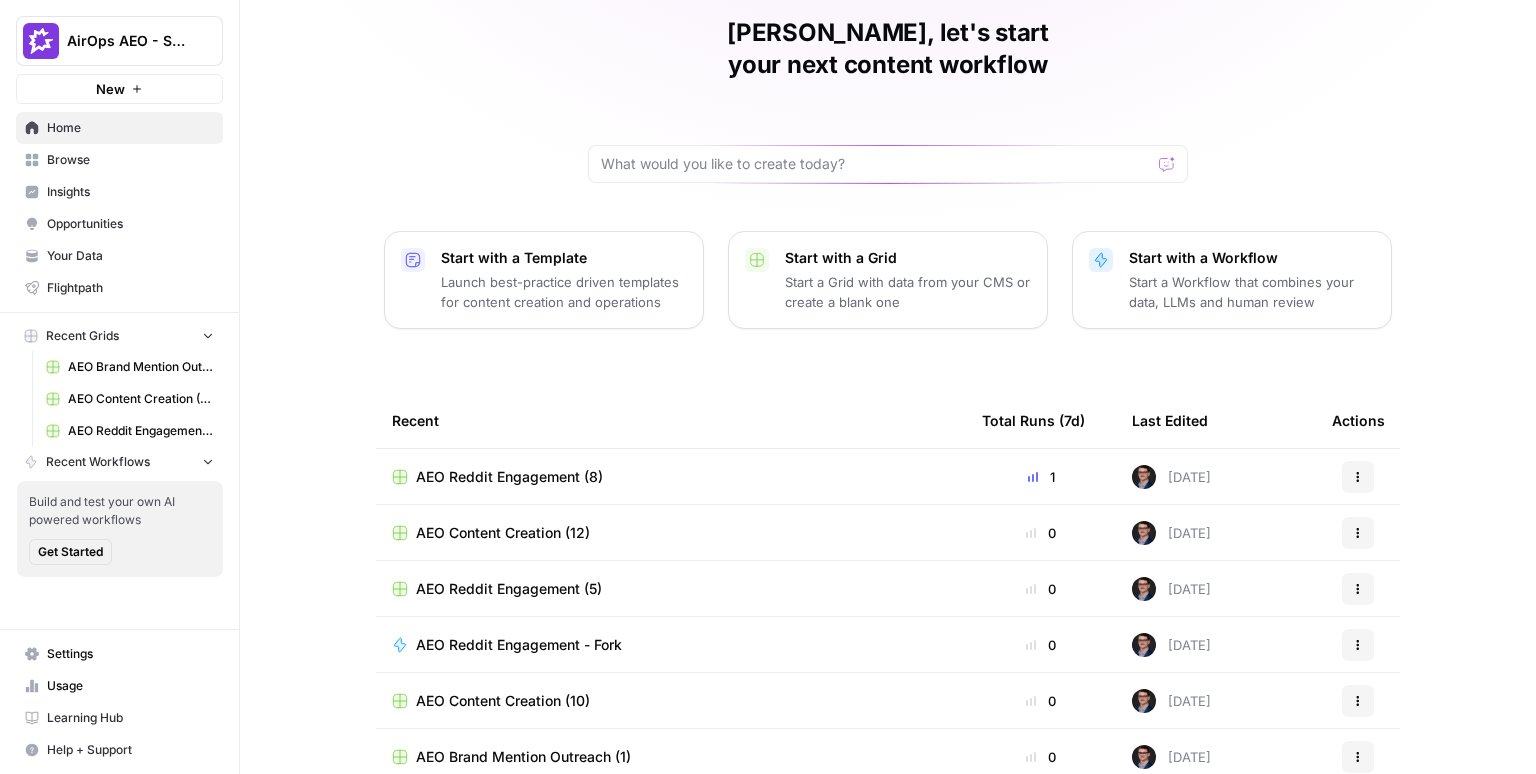
scroll to position [144, 0]
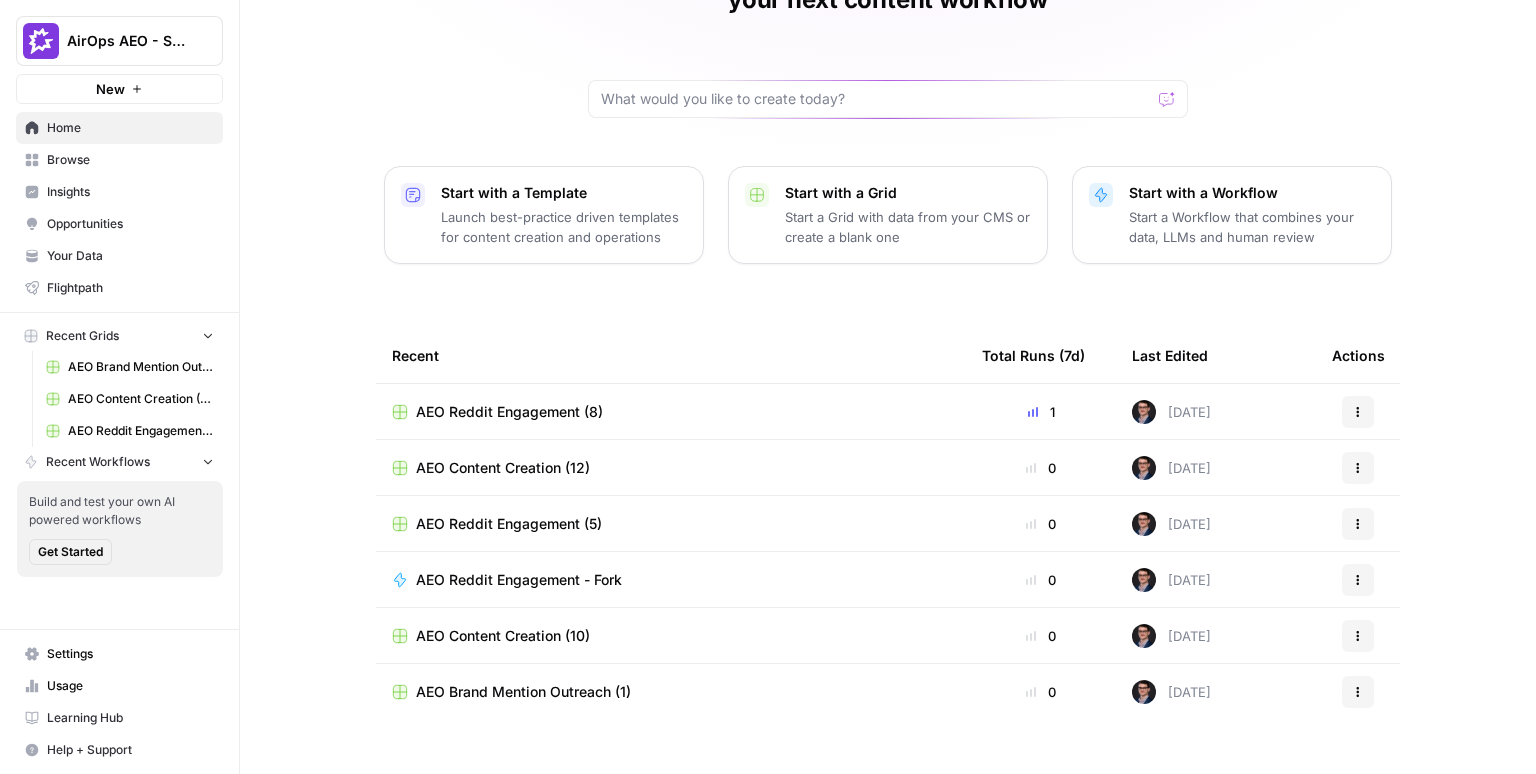
click at [527, 570] on span "AEO Reddit Engagement - Fork" at bounding box center [519, 580] width 206 height 20
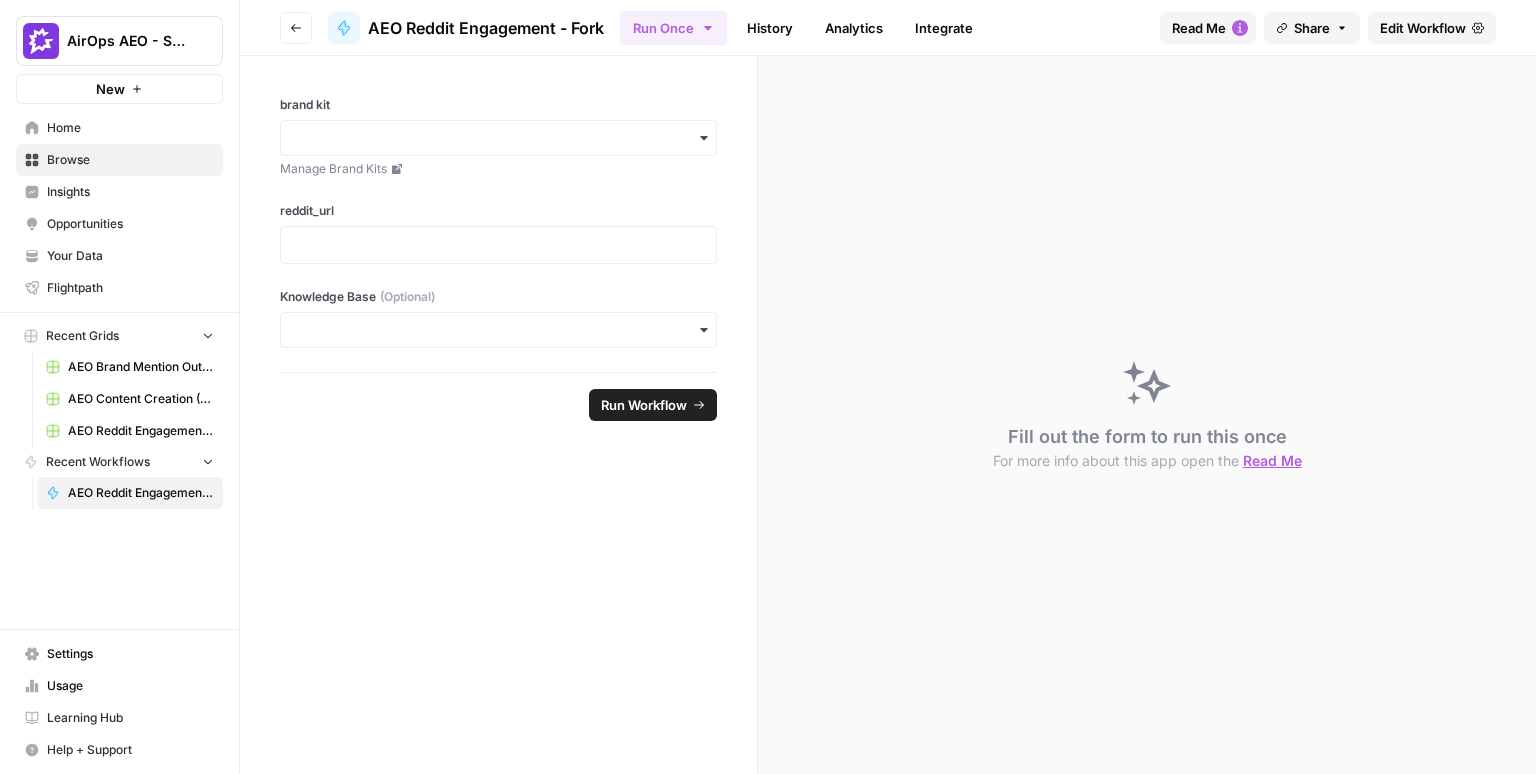
click at [780, 27] on link "History" at bounding box center [770, 28] width 70 height 32
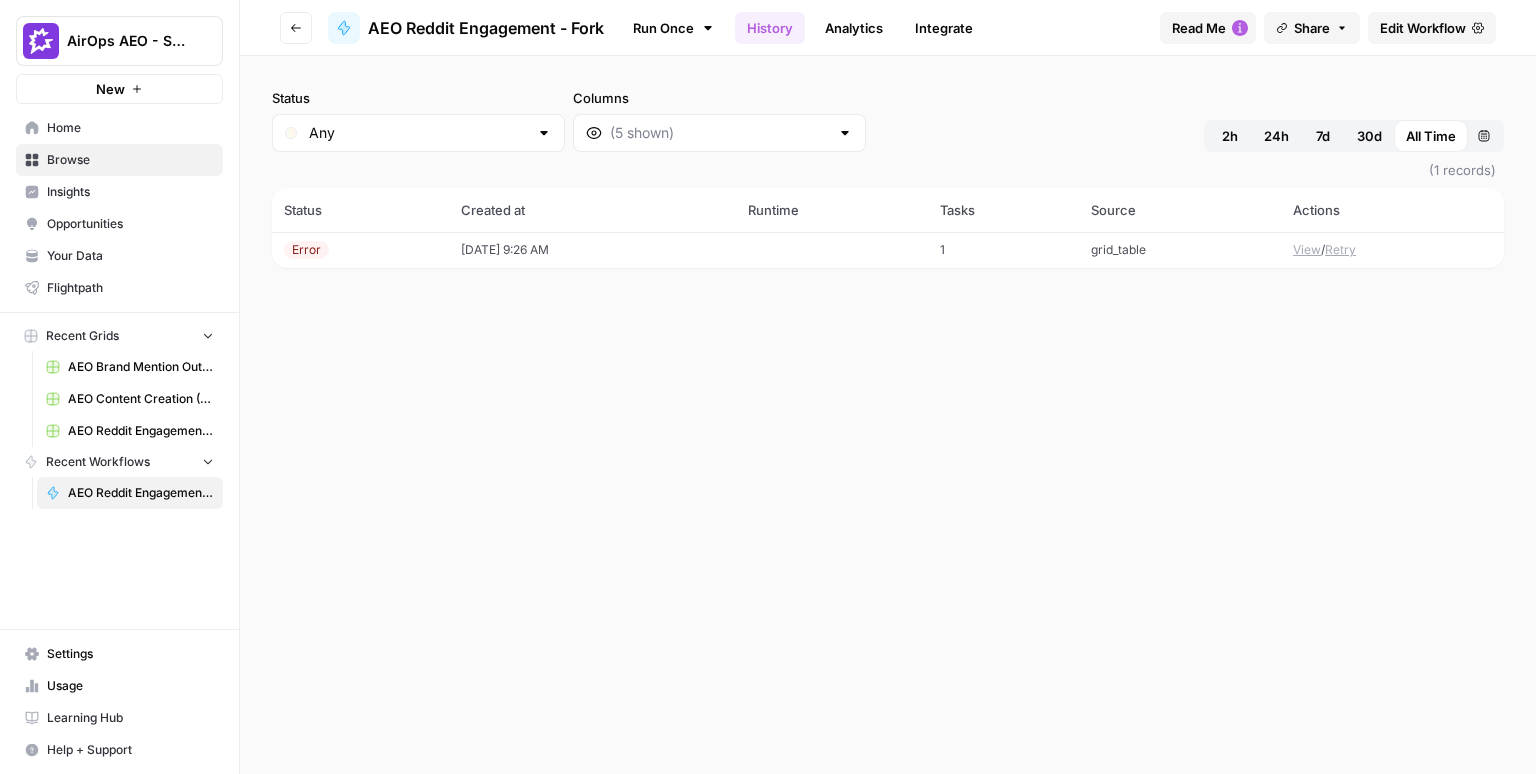
click at [861, 30] on link "Analytics" at bounding box center [854, 28] width 82 height 32
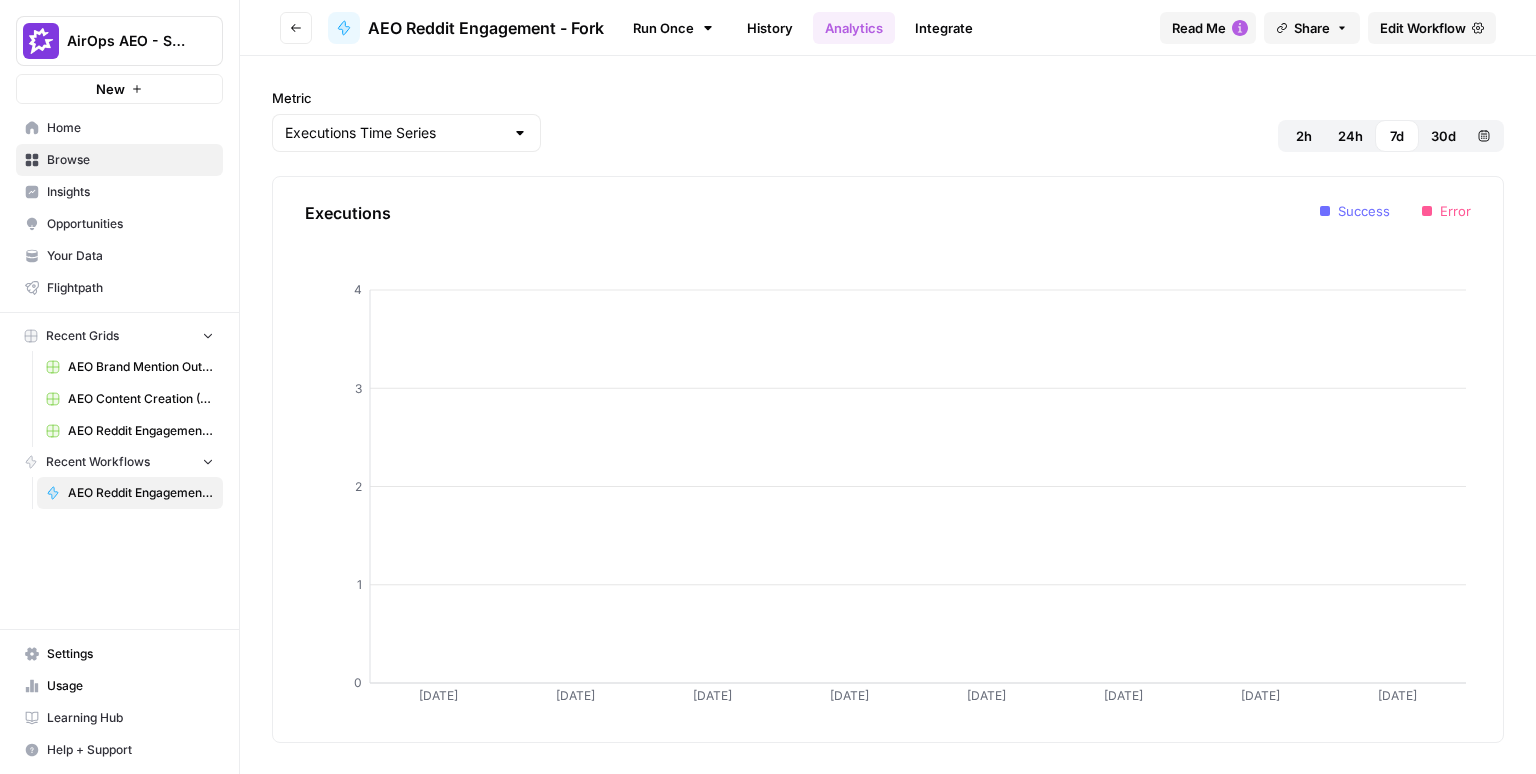
click at [753, 35] on link "History" at bounding box center [770, 28] width 70 height 32
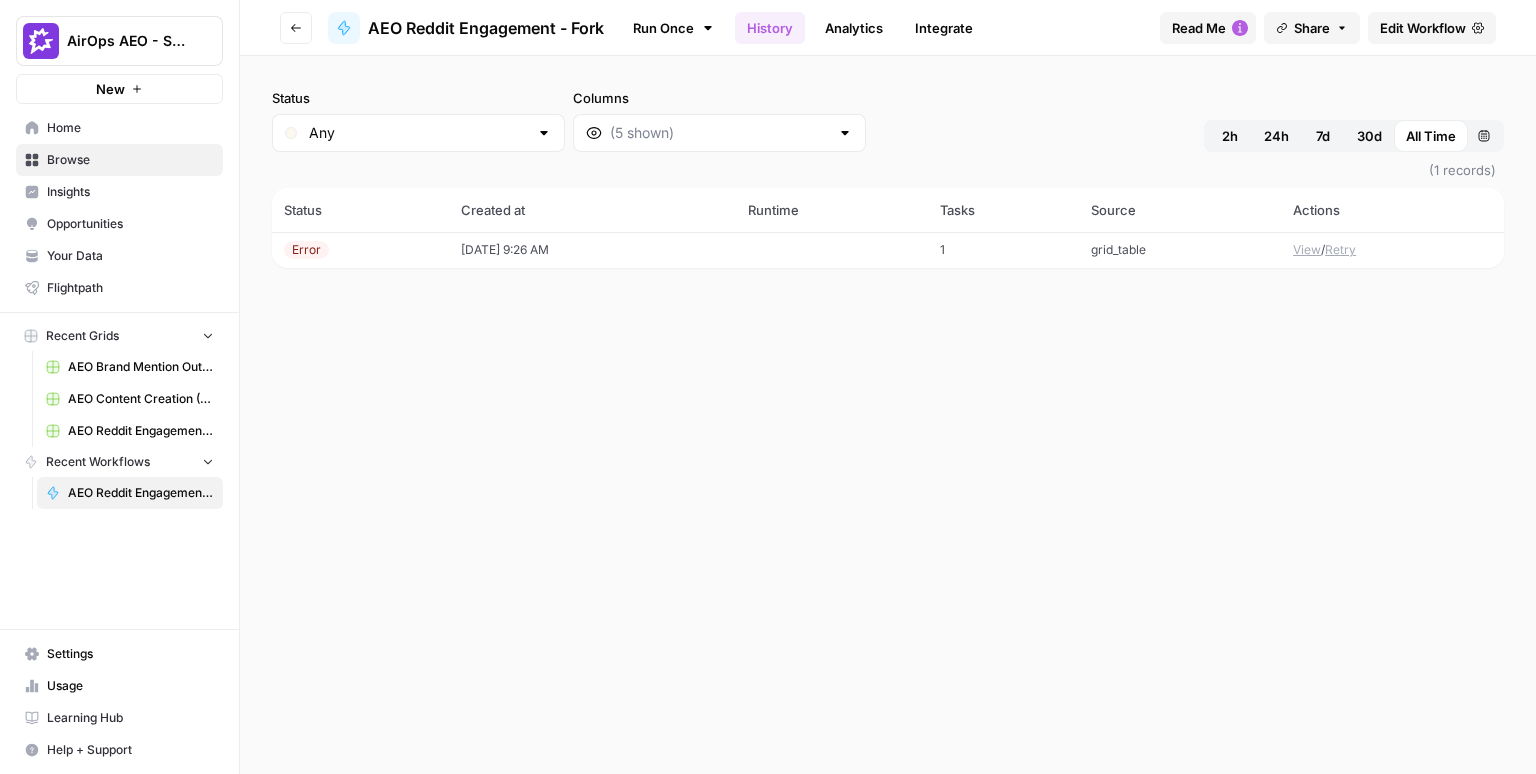
click at [98, 424] on span "AEO Reddit Engagement (5)" at bounding box center [141, 431] width 146 height 18
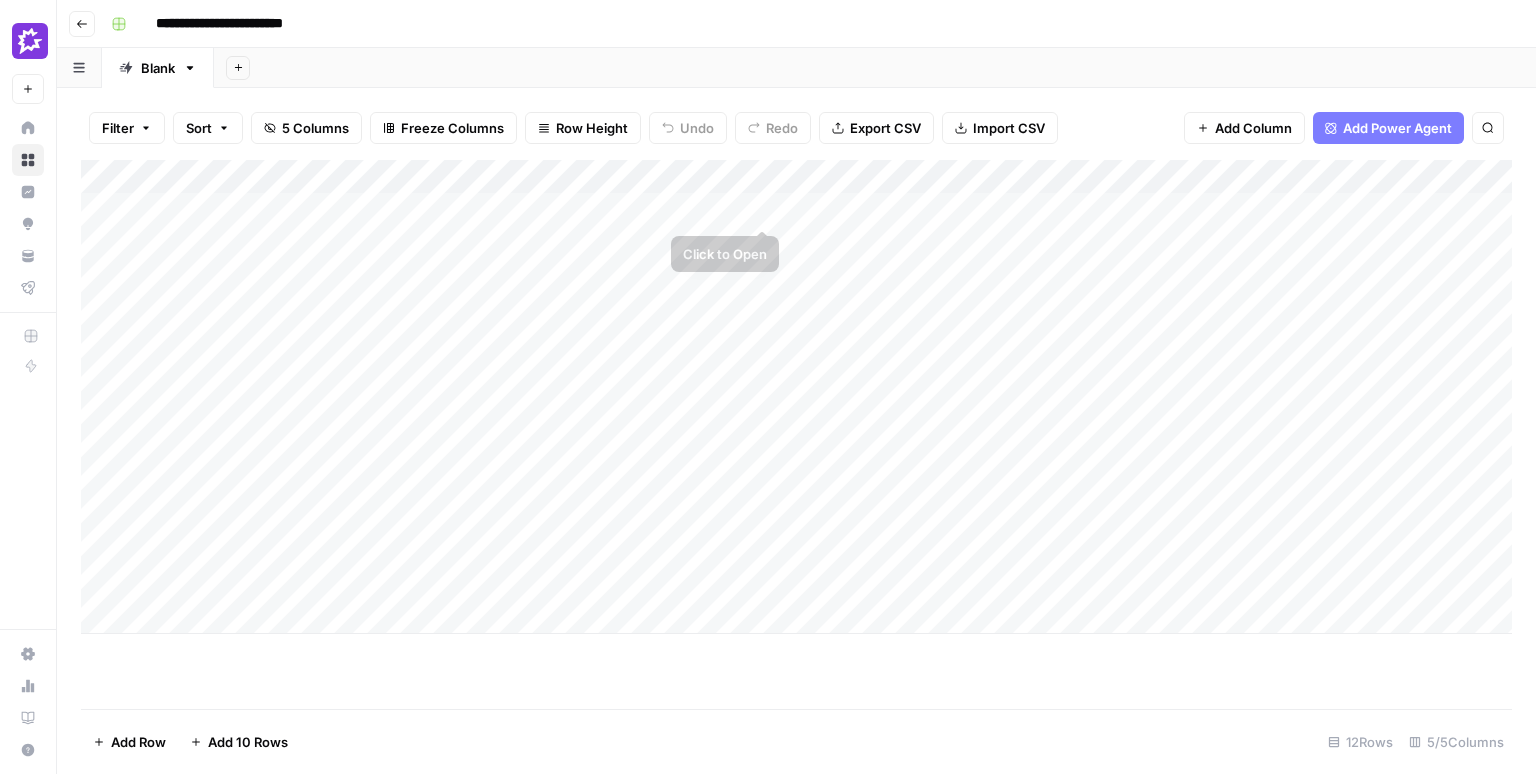
click at [766, 207] on div "Add Column" at bounding box center [796, 397] width 1431 height 474
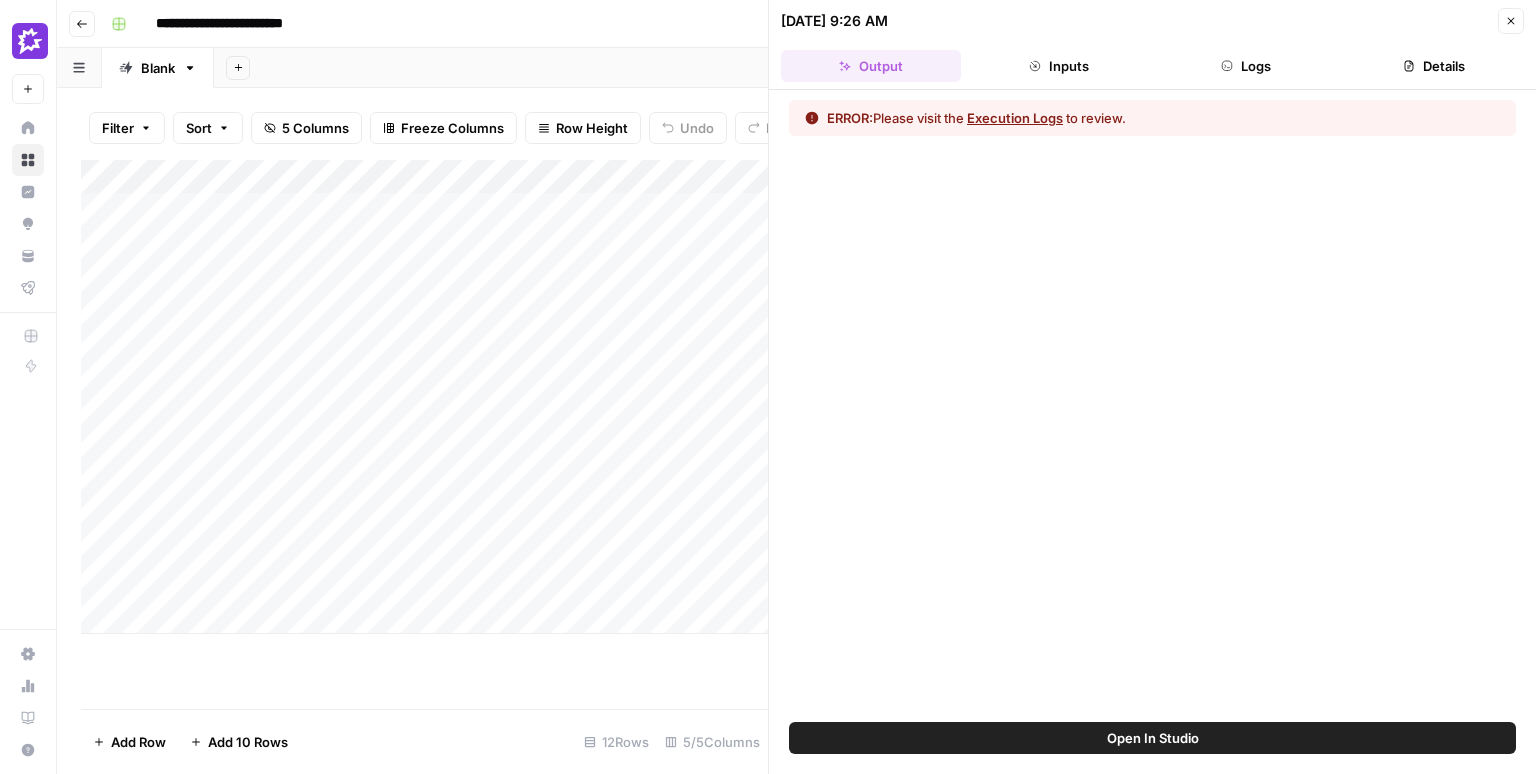
click at [1032, 119] on button "Execution Logs" at bounding box center [1015, 118] width 96 height 20
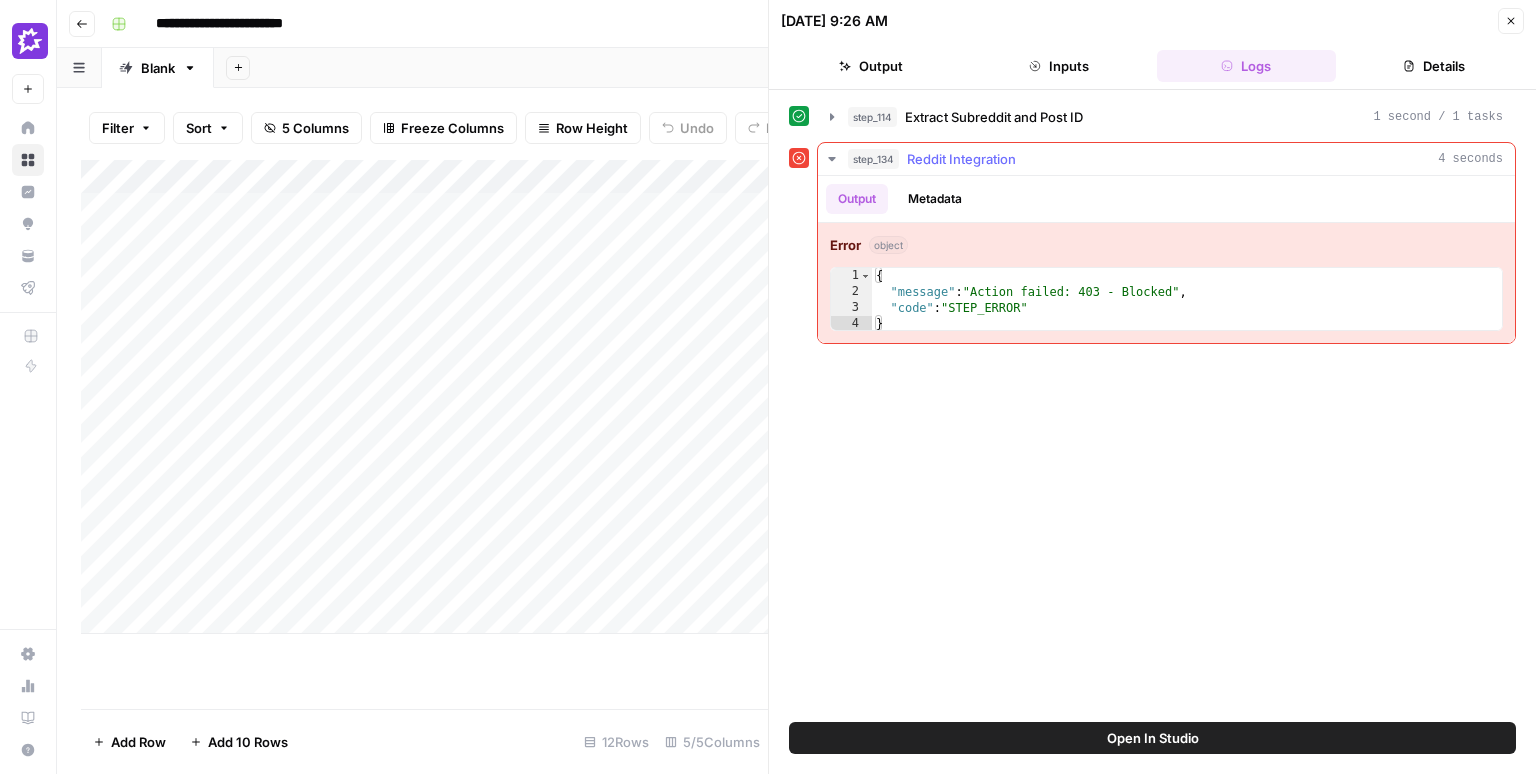
click at [835, 159] on icon "button" at bounding box center [832, 159] width 16 height 16
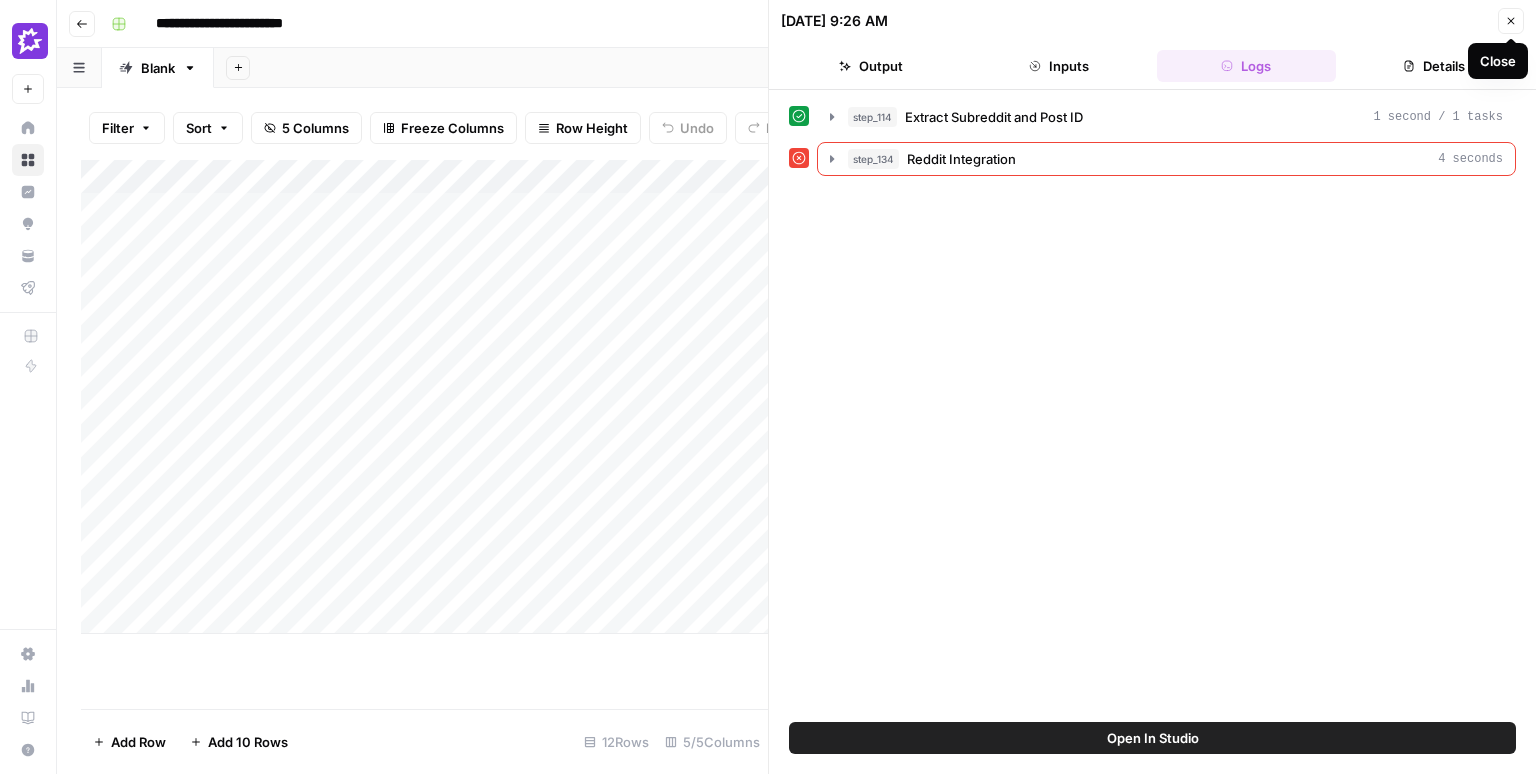
click at [1517, 19] on icon "button" at bounding box center [1511, 21] width 12 height 12
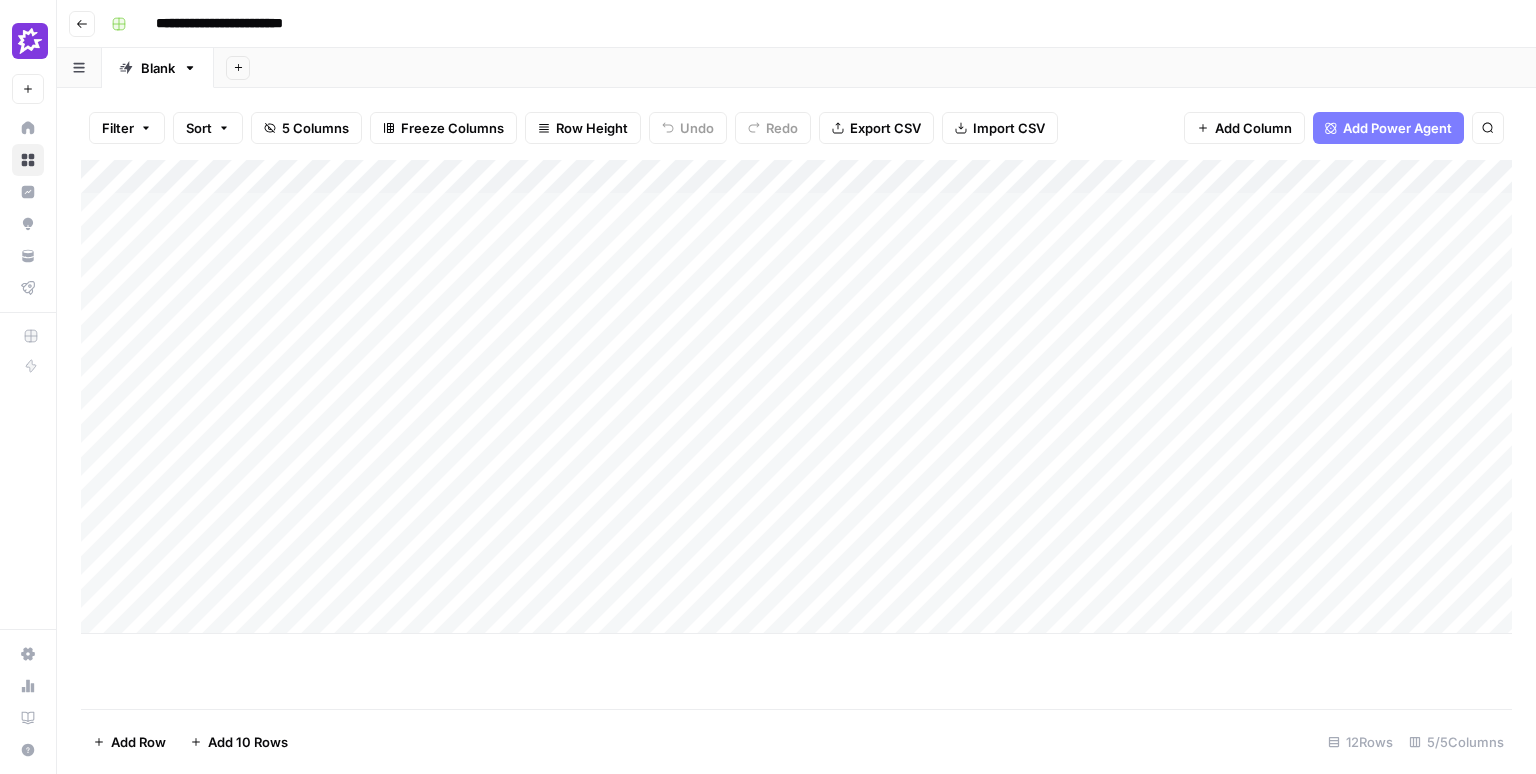
click at [1024, 92] on div "Filter Sort 5 Columns Freeze Columns Row Height Undo Redo Export CSV Import CSV…" at bounding box center [796, 431] width 1479 height 686
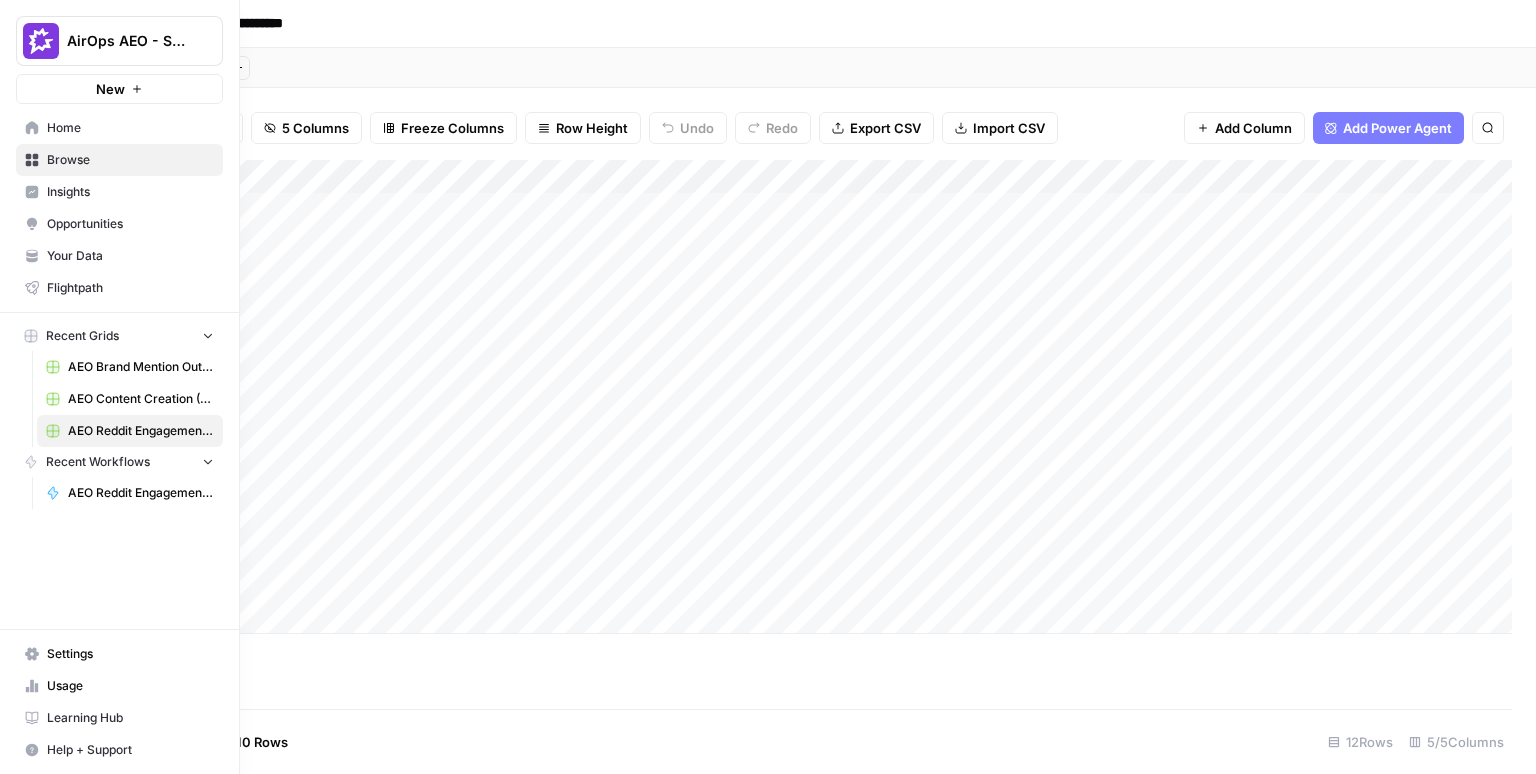
click at [136, 48] on div "**********" at bounding box center [768, 387] width 1536 height 774
click at [13, 46] on div "AirOps AEO - Single Brand (Gong) New" at bounding box center [119, 52] width 239 height 104
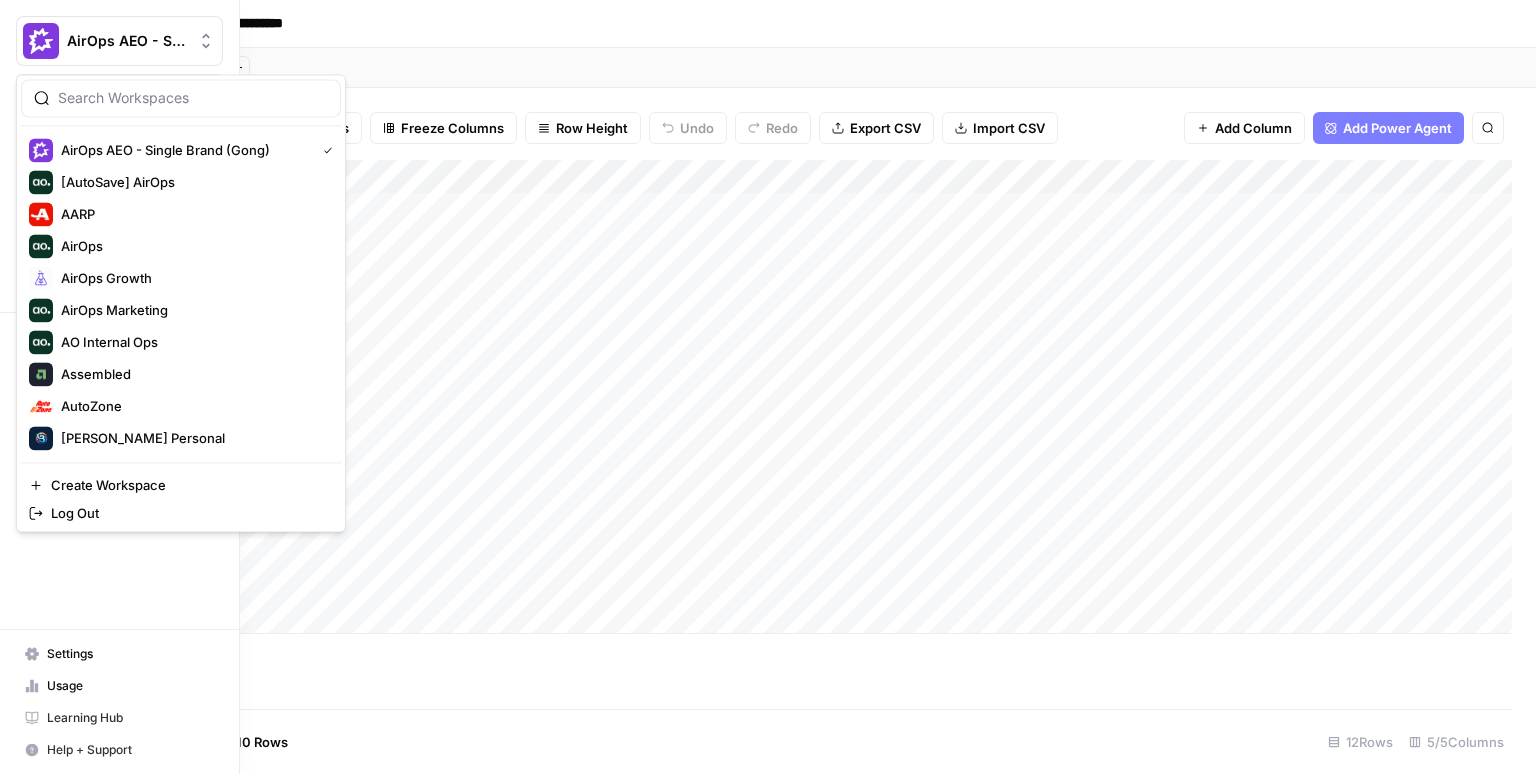
click at [125, 57] on button "AirOps AEO - Single Brand (Gong)" at bounding box center [119, 41] width 207 height 50
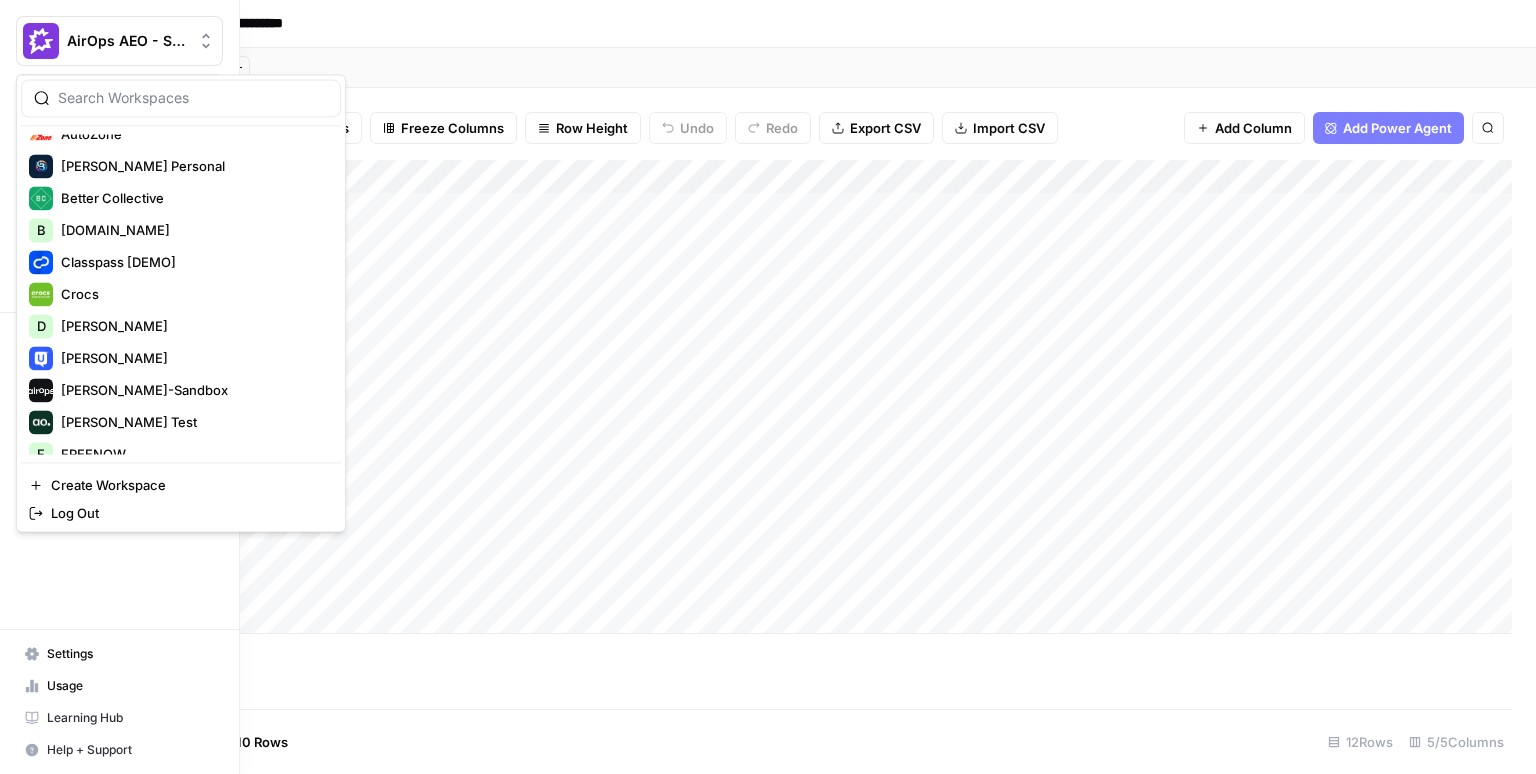
scroll to position [276, 0]
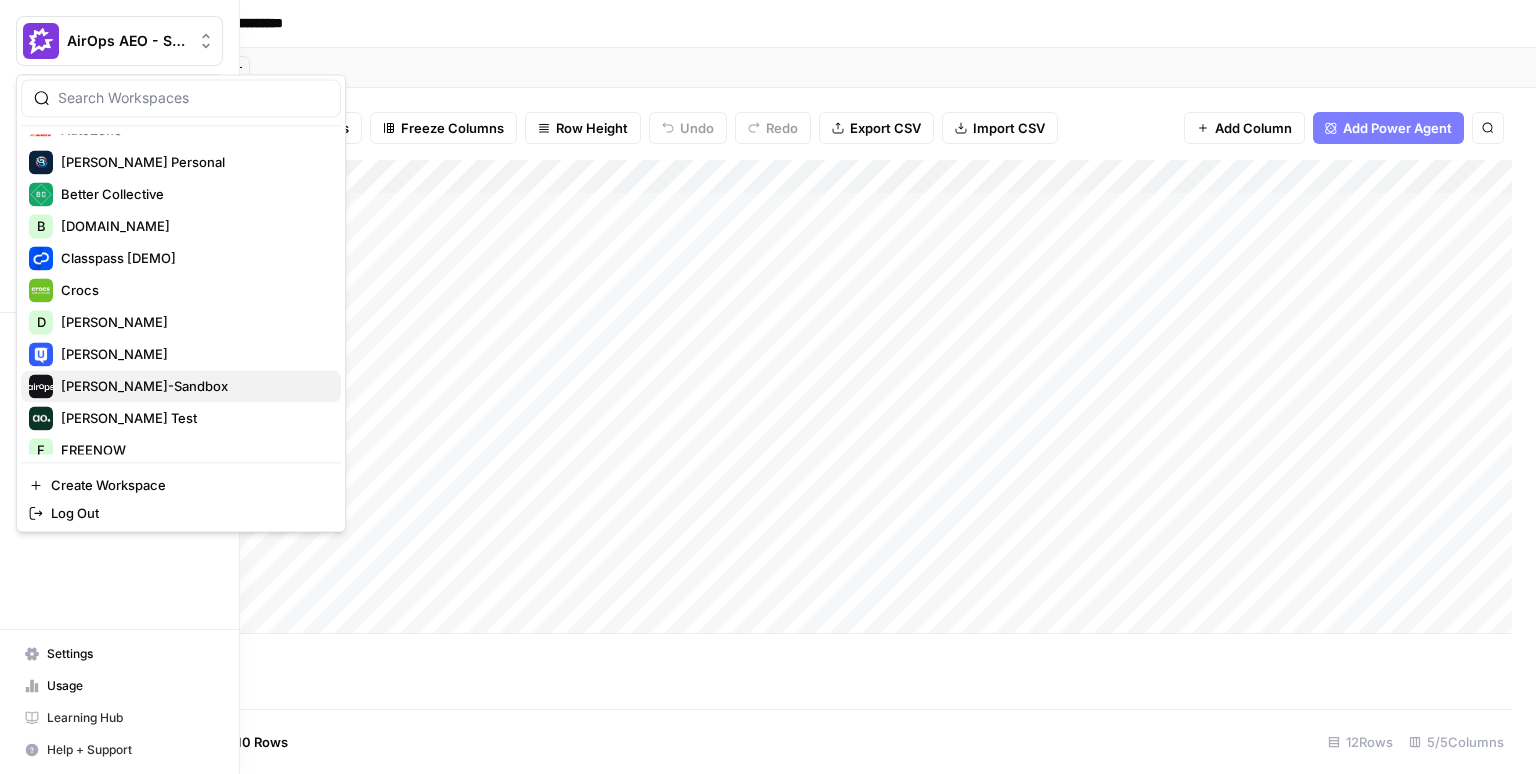
click at [112, 391] on span "[PERSON_NAME]-Sandbox" at bounding box center [193, 386] width 264 height 20
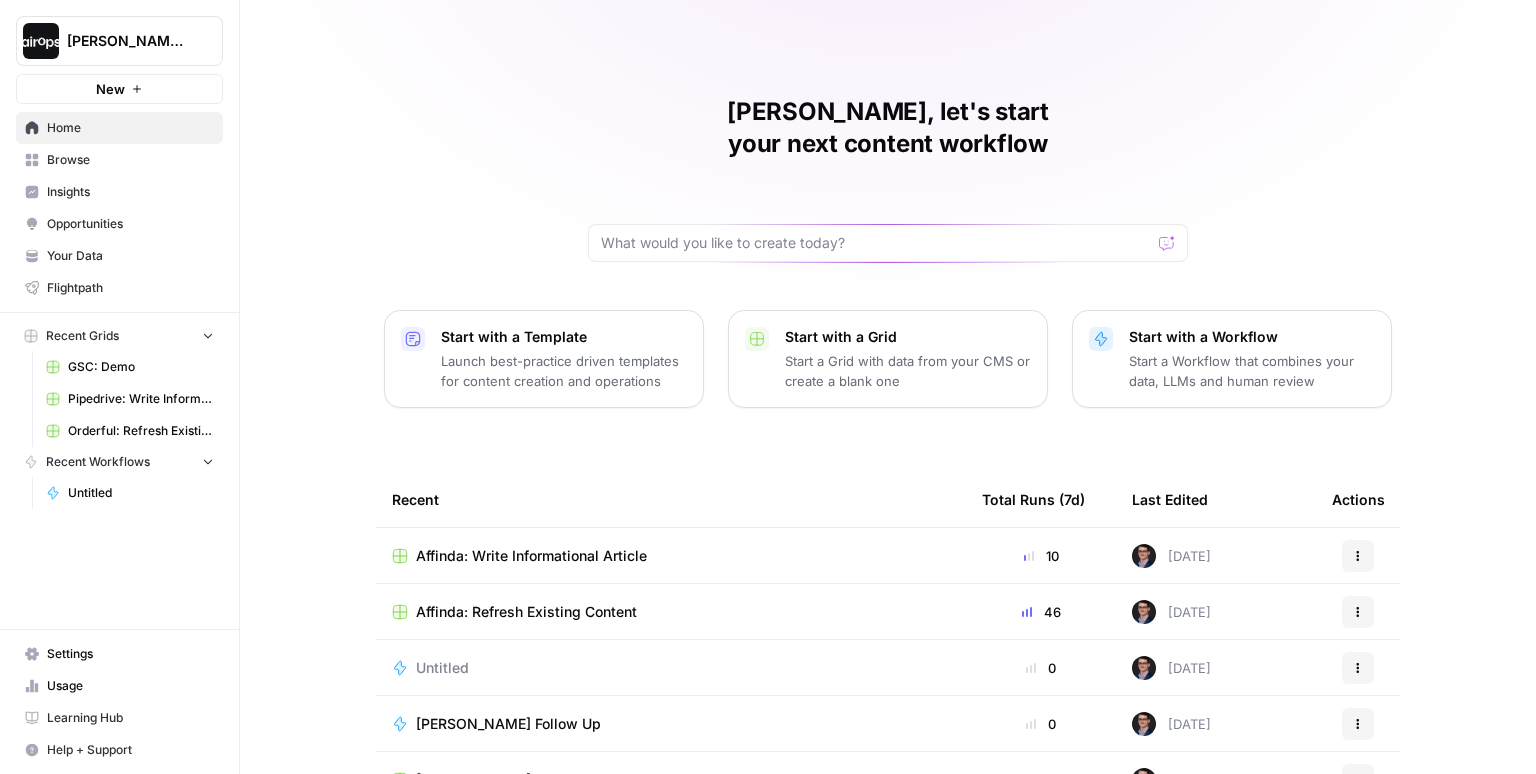
click at [84, 179] on link "Insights" at bounding box center [119, 192] width 207 height 32
click at [550, 602] on span "Affinda: Refresh Existing Content" at bounding box center [526, 612] width 221 height 20
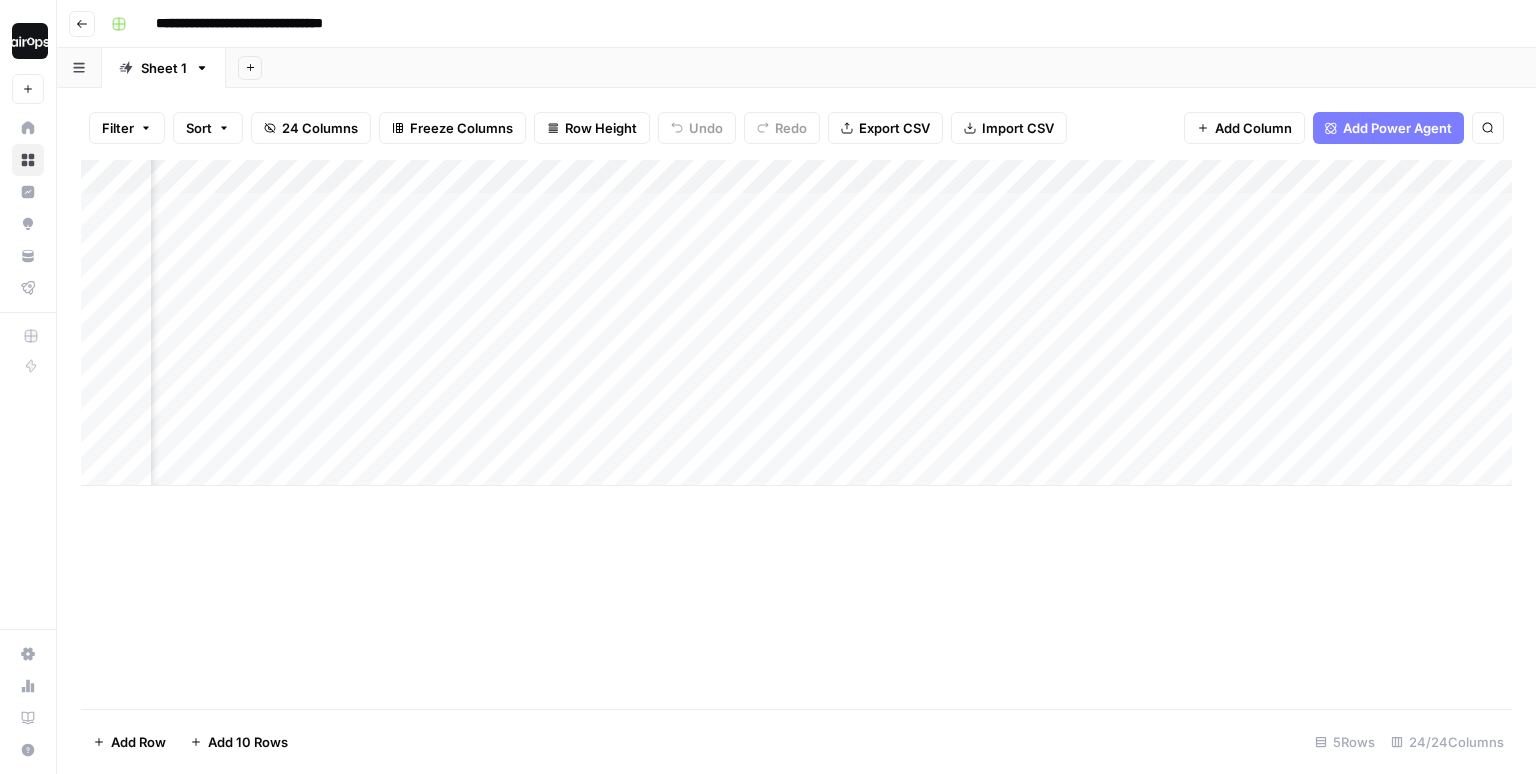
scroll to position [0, 1070]
drag, startPoint x: 705, startPoint y: 215, endPoint x: 657, endPoint y: 416, distance: 206.6
click at [657, 416] on div "Add Column" at bounding box center [796, 323] width 1431 height 326
click at [936, 67] on div "Add Sheet" at bounding box center [881, 68] width 1310 height 40
click at [981, 209] on div "Add Column" at bounding box center [796, 323] width 1431 height 326
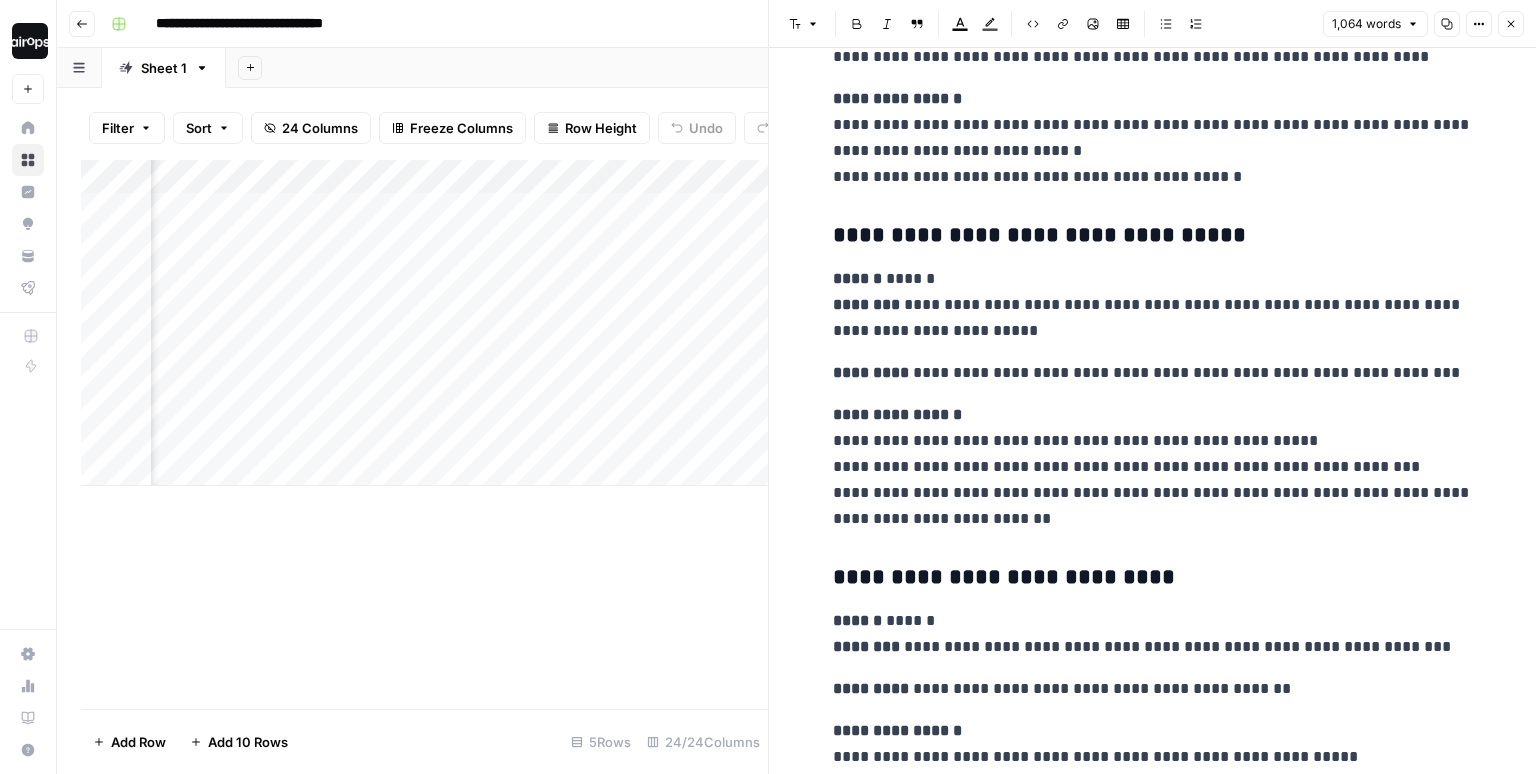
scroll to position [3928, 0]
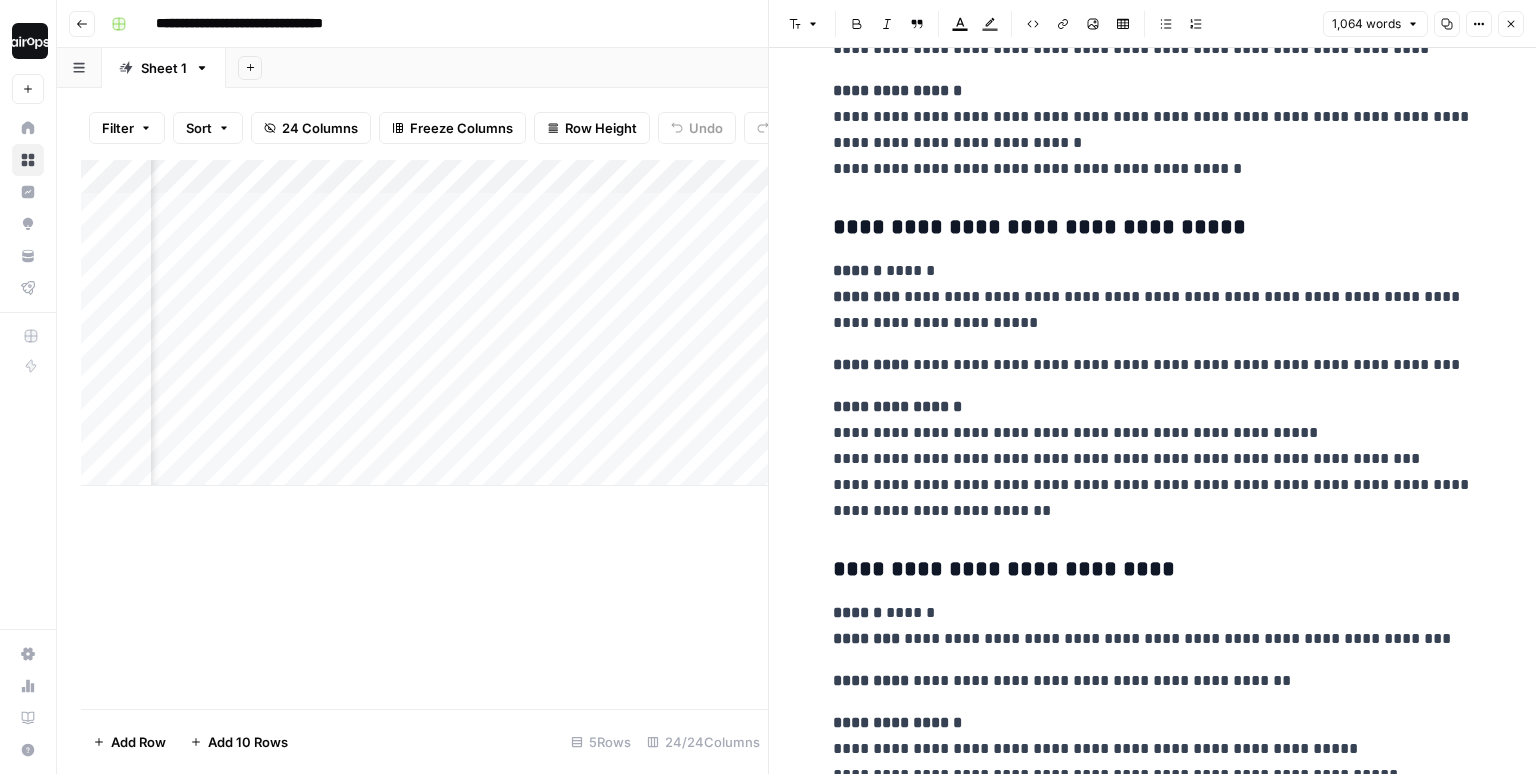
click at [1514, 23] on icon "button" at bounding box center [1511, 24] width 12 height 12
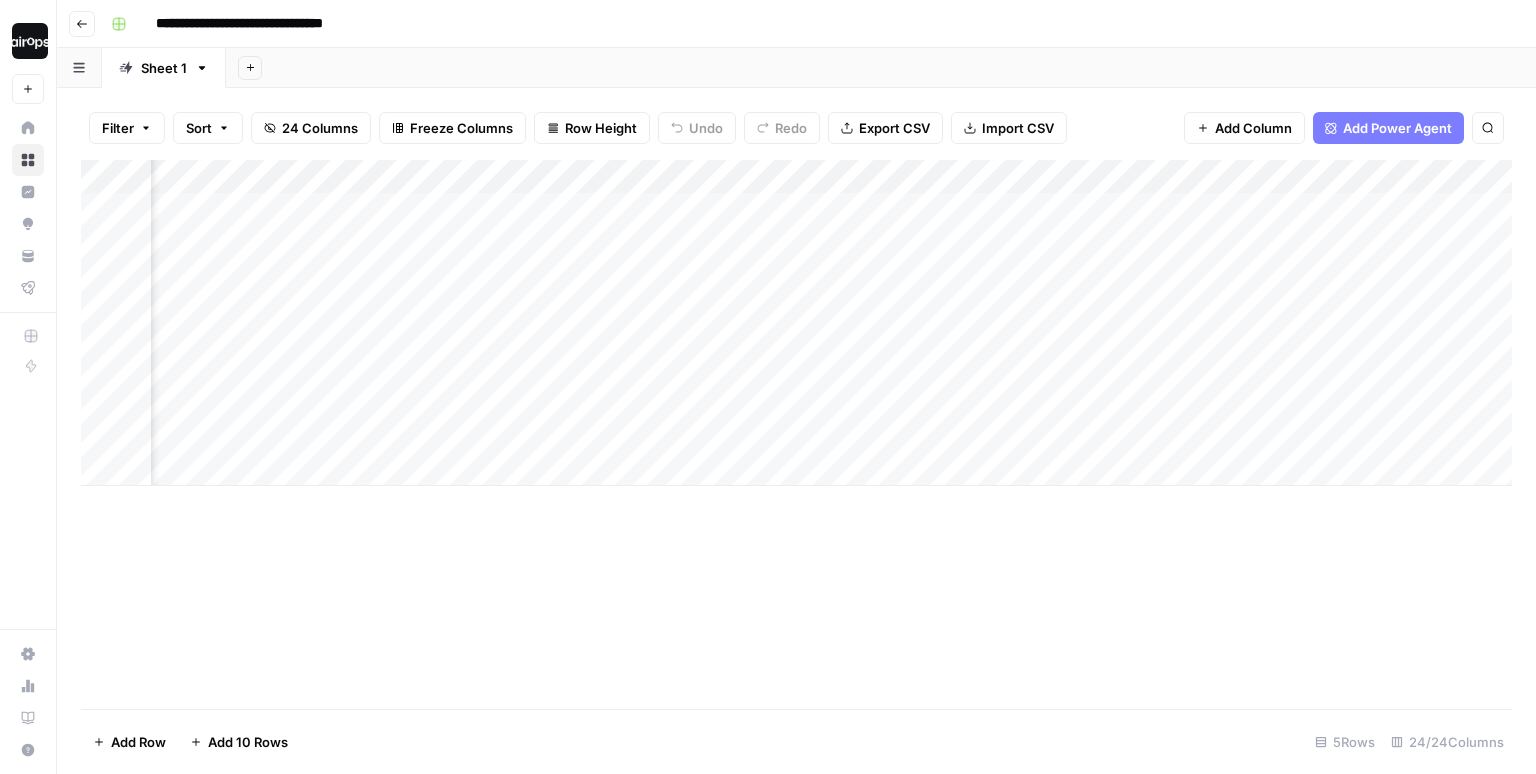
scroll to position [0, 2256]
drag, startPoint x: 211, startPoint y: 22, endPoint x: 433, endPoint y: 23, distance: 222.0
click at [433, 23] on div "**********" at bounding box center [809, 24] width 1413 height 32
click at [434, 58] on div "Add Sheet" at bounding box center [881, 68] width 1310 height 40
drag, startPoint x: 749, startPoint y: 215, endPoint x: 743, endPoint y: 409, distance: 194.1
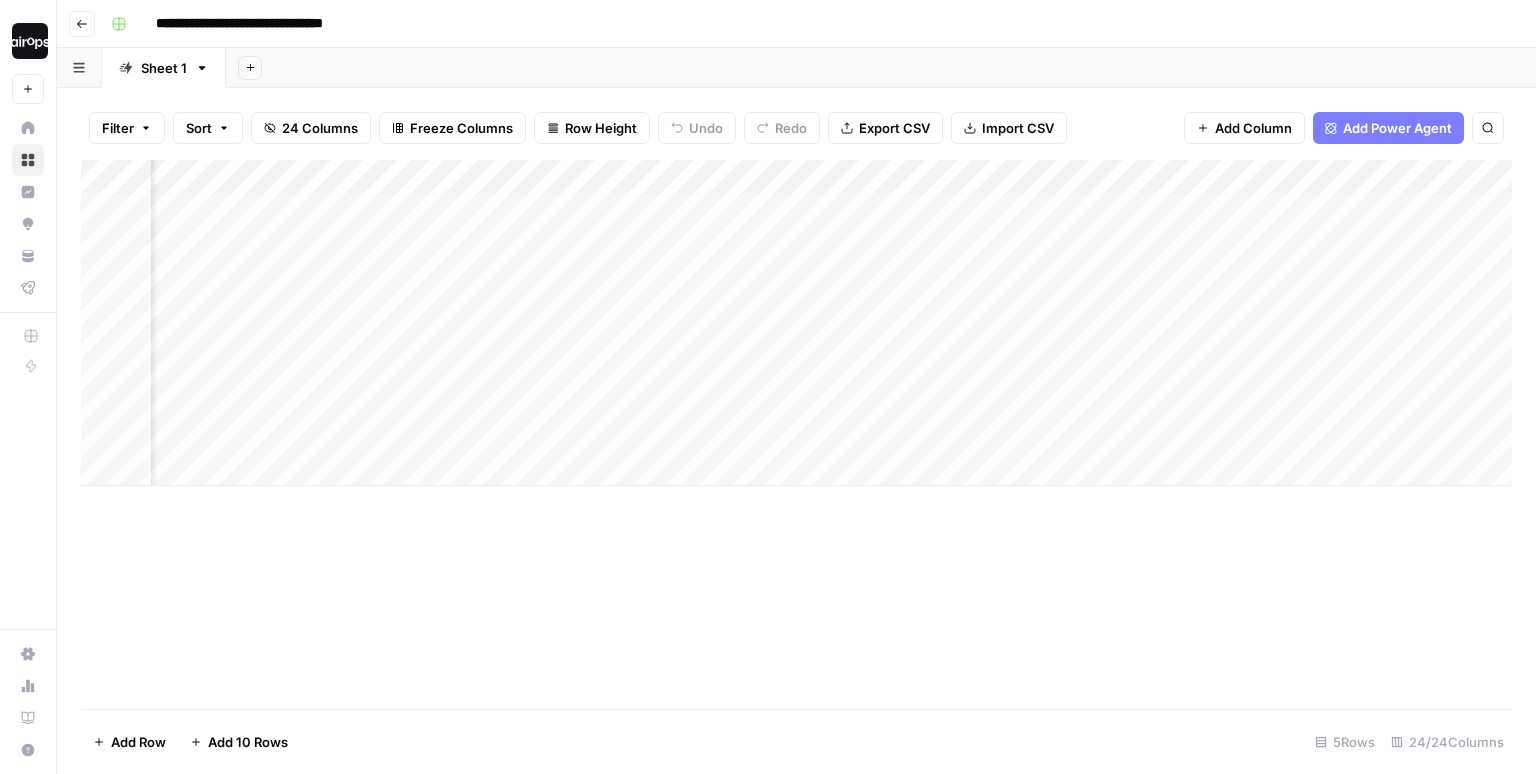
click at [743, 409] on div "Add Column" at bounding box center [796, 323] width 1431 height 326
click at [992, 208] on div "Add Column" at bounding box center [796, 323] width 1431 height 326
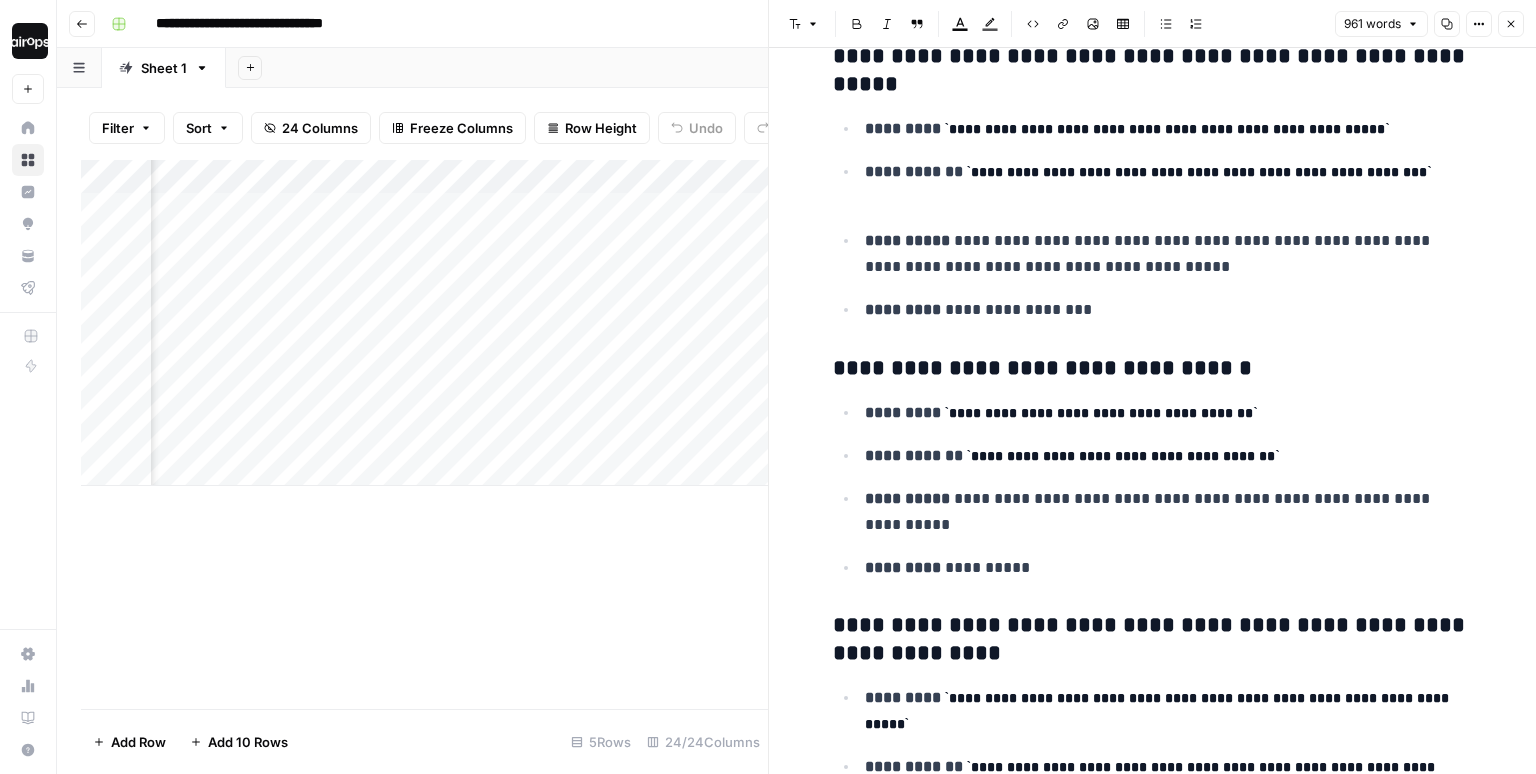
scroll to position [665, 0]
click at [1512, 25] on icon "button" at bounding box center [1511, 24] width 7 height 7
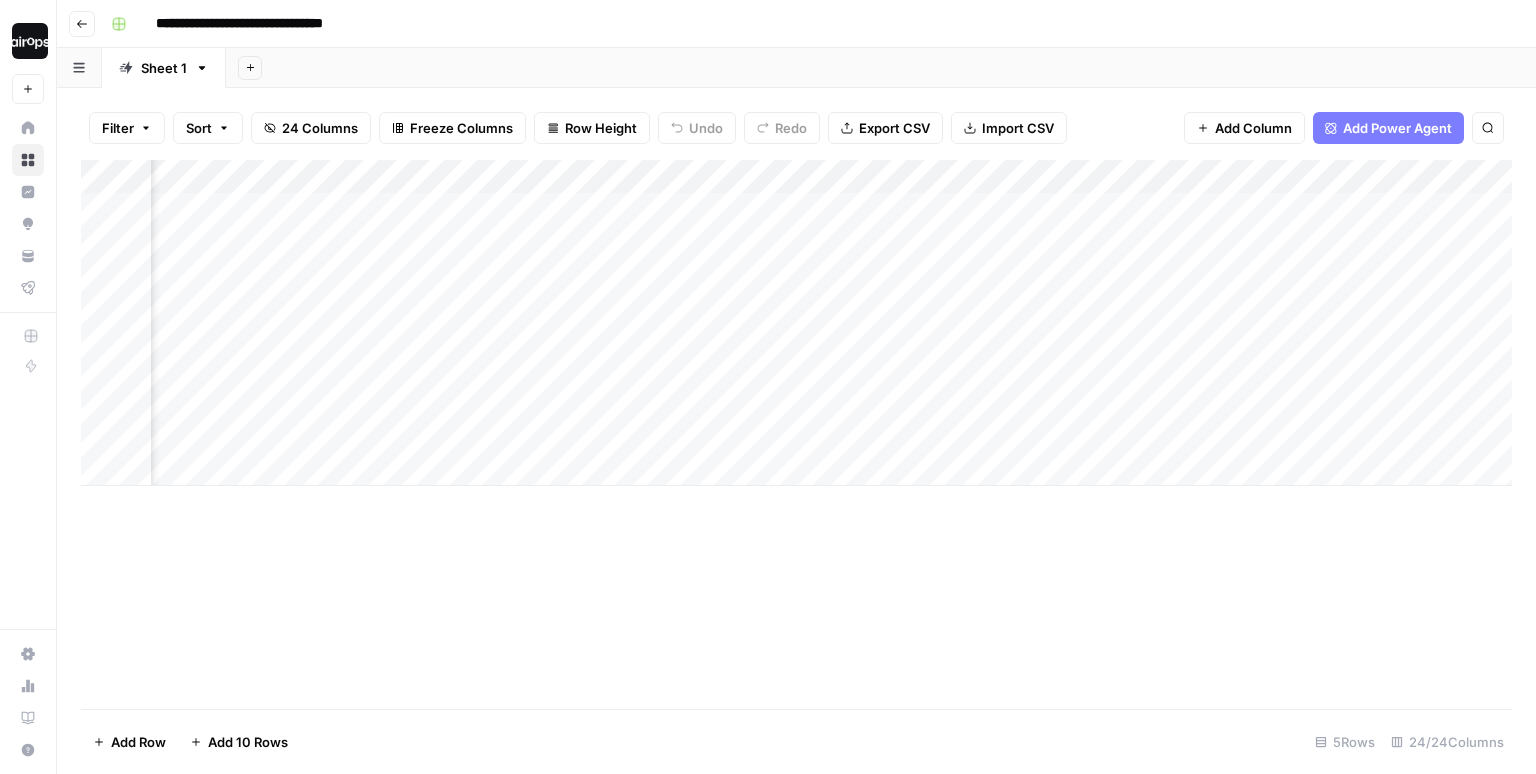
scroll to position [0, 2793]
drag, startPoint x: 641, startPoint y: 227, endPoint x: 881, endPoint y: 413, distance: 303.6
click at [881, 413] on div "Add Column" at bounding box center [796, 323] width 1431 height 326
click at [968, 209] on div "Add Column" at bounding box center [796, 323] width 1431 height 326
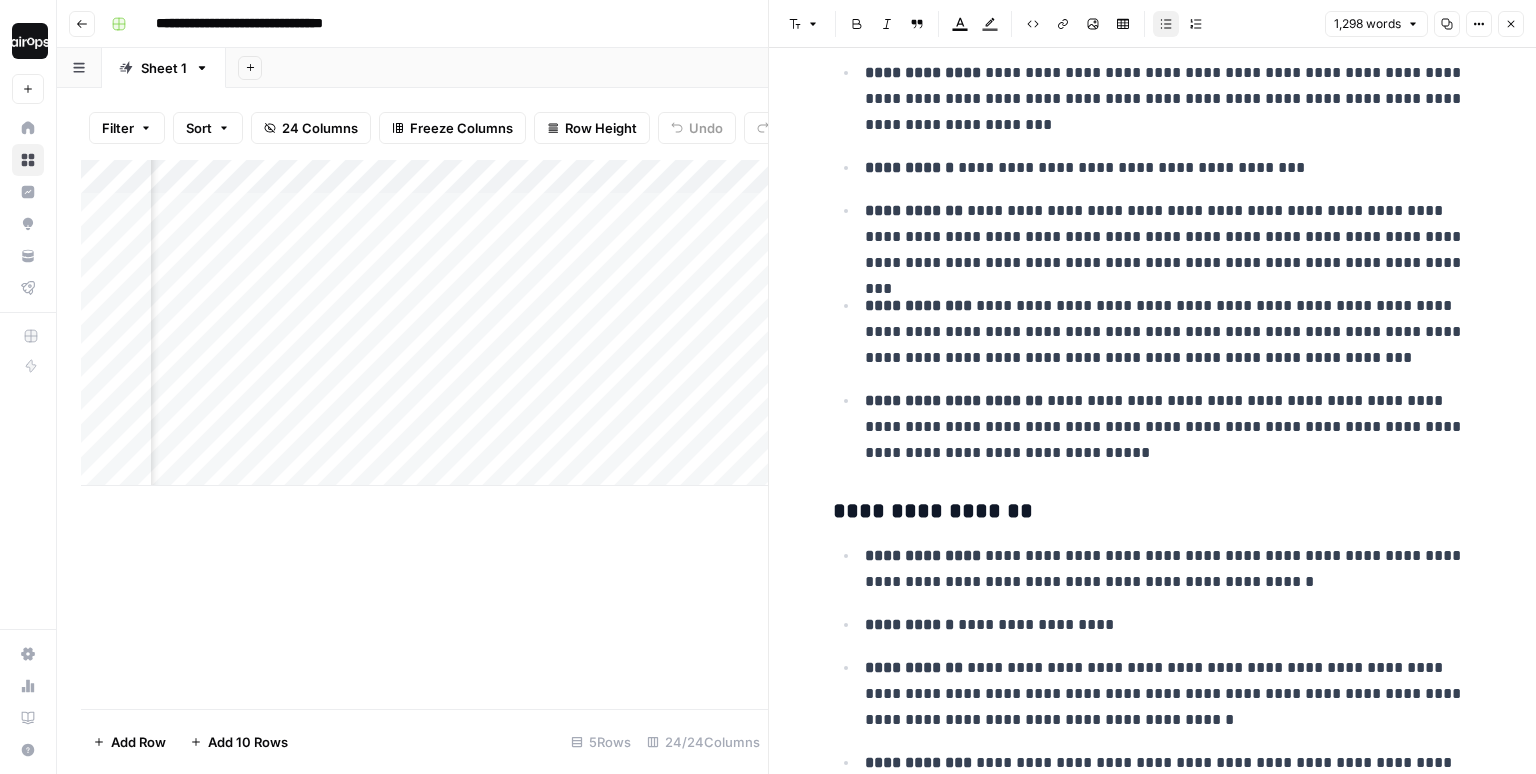
scroll to position [552, 0]
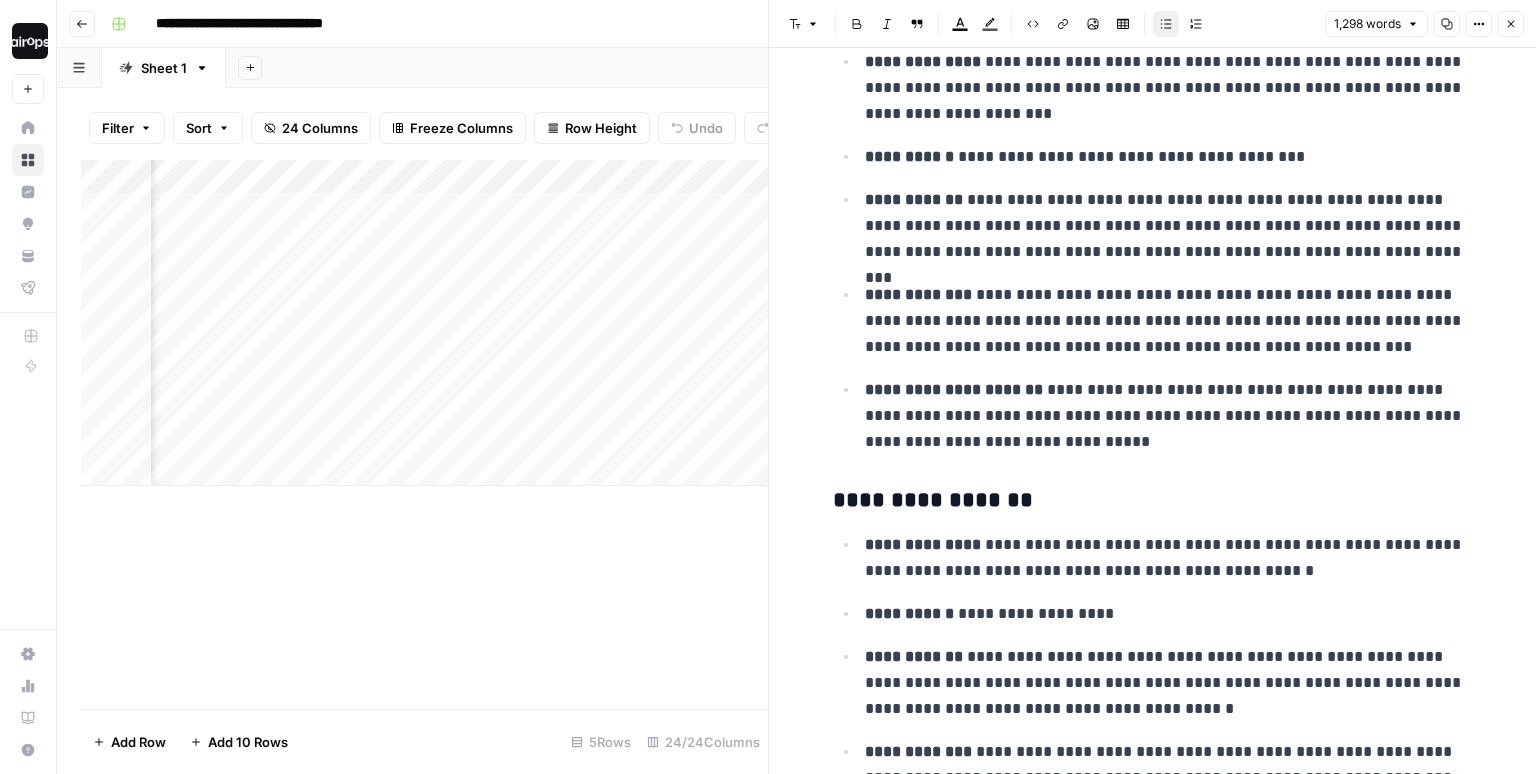
click at [1509, 28] on icon "button" at bounding box center [1511, 24] width 12 height 12
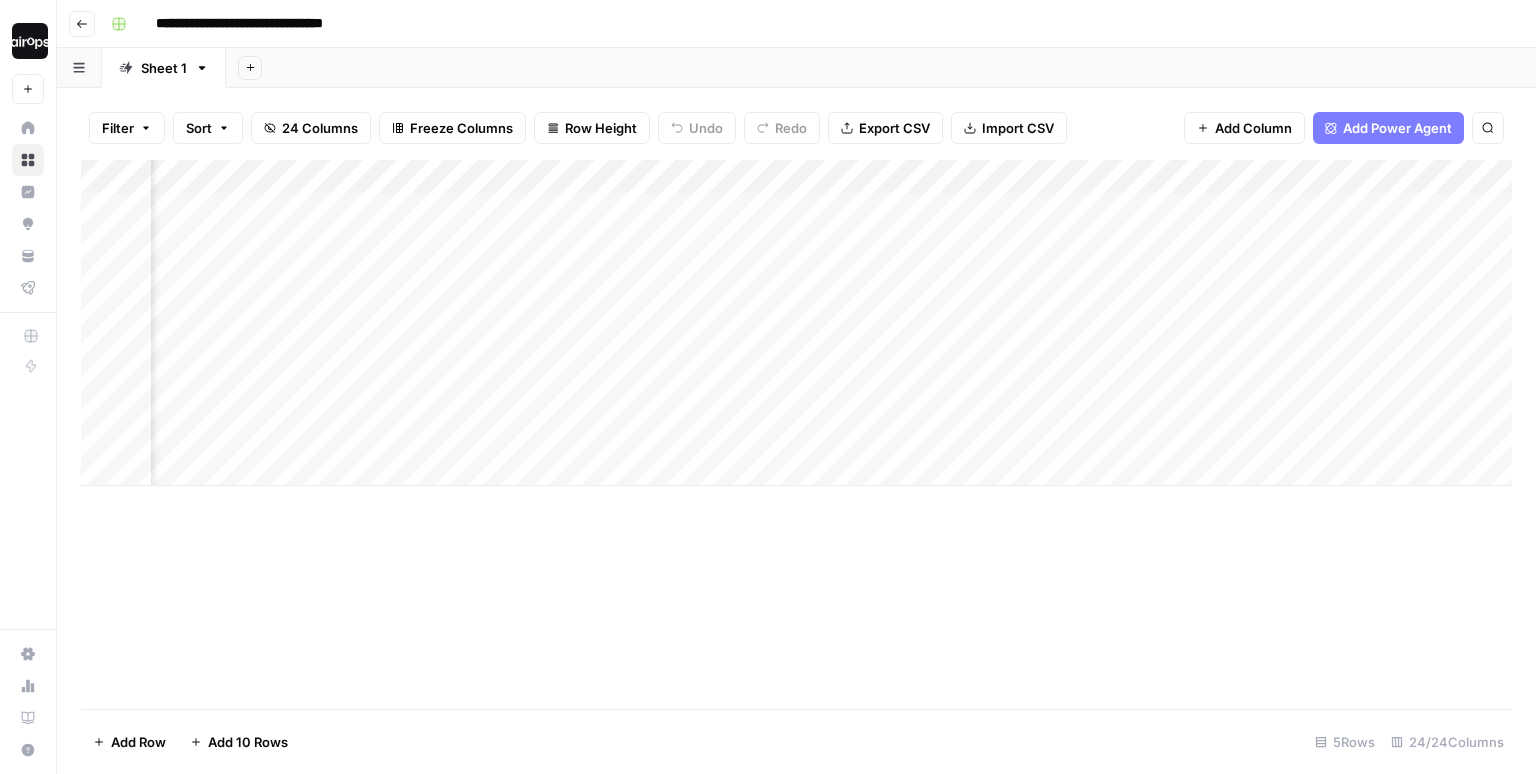
scroll to position [0, 3152]
click at [1071, 209] on div "Add Column" at bounding box center [796, 323] width 1431 height 326
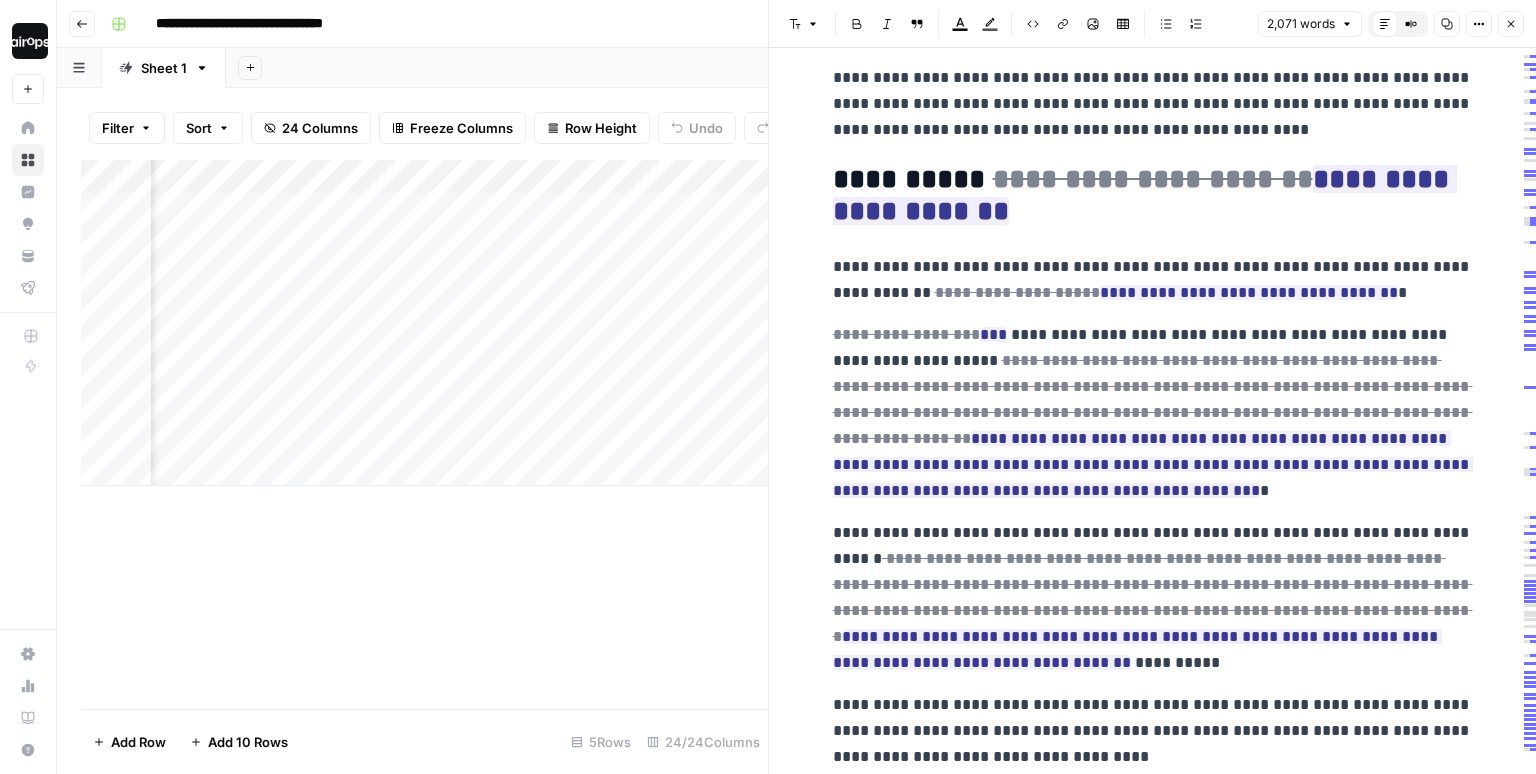
scroll to position [1674, 0]
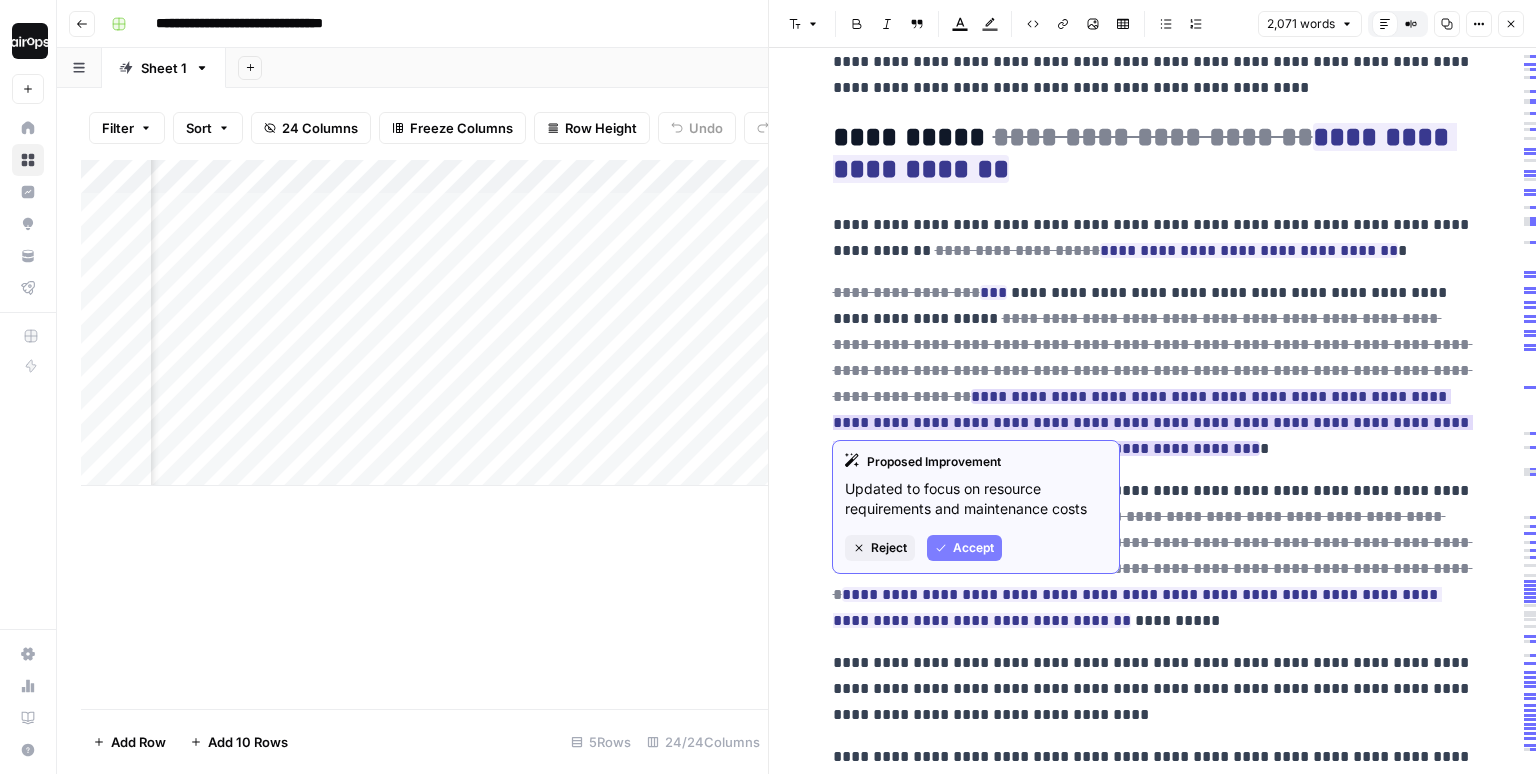
click at [952, 543] on button "Accept" at bounding box center [964, 548] width 75 height 26
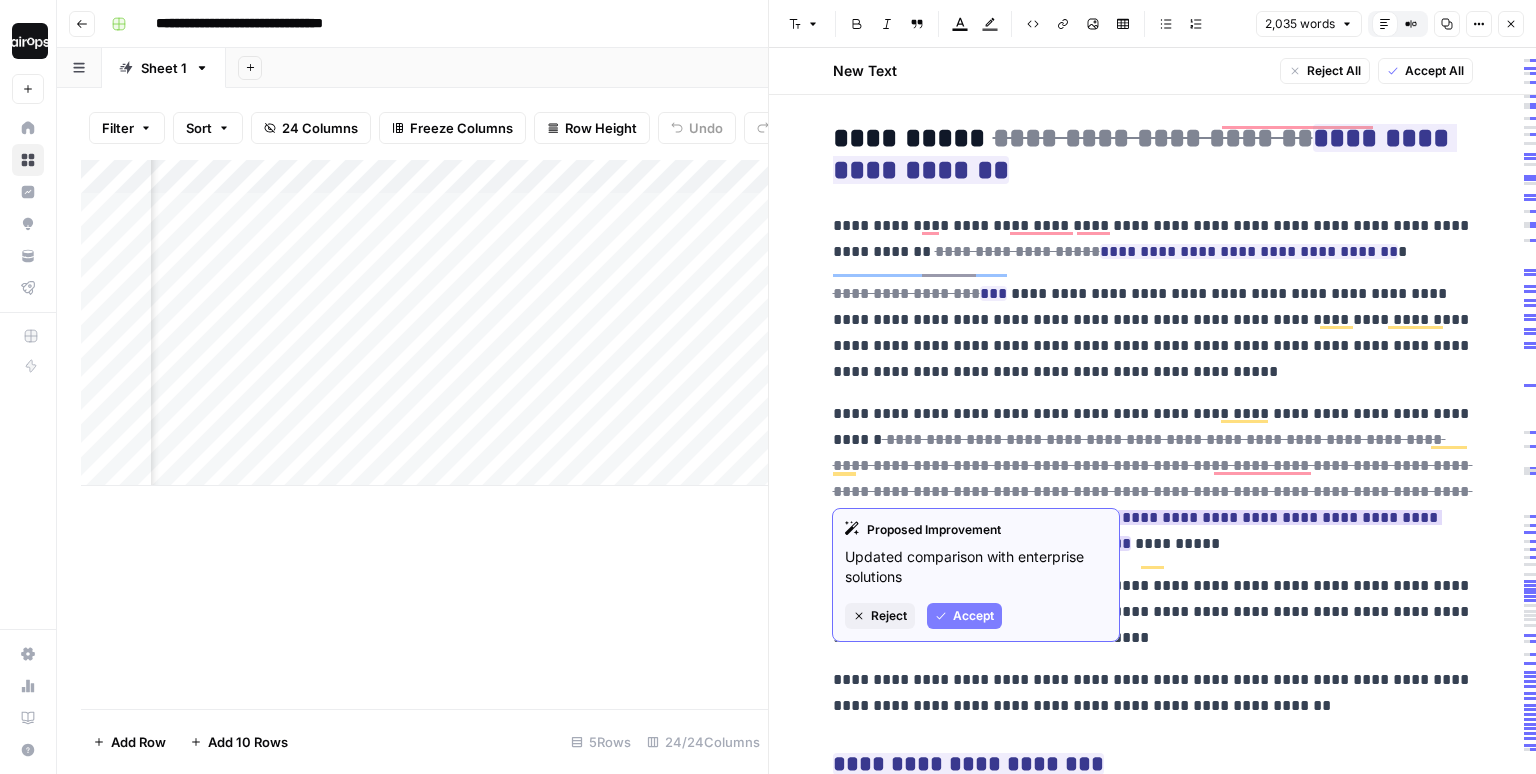
scroll to position [1720, 0]
click at [947, 612] on icon "button" at bounding box center [941, 616] width 12 height 12
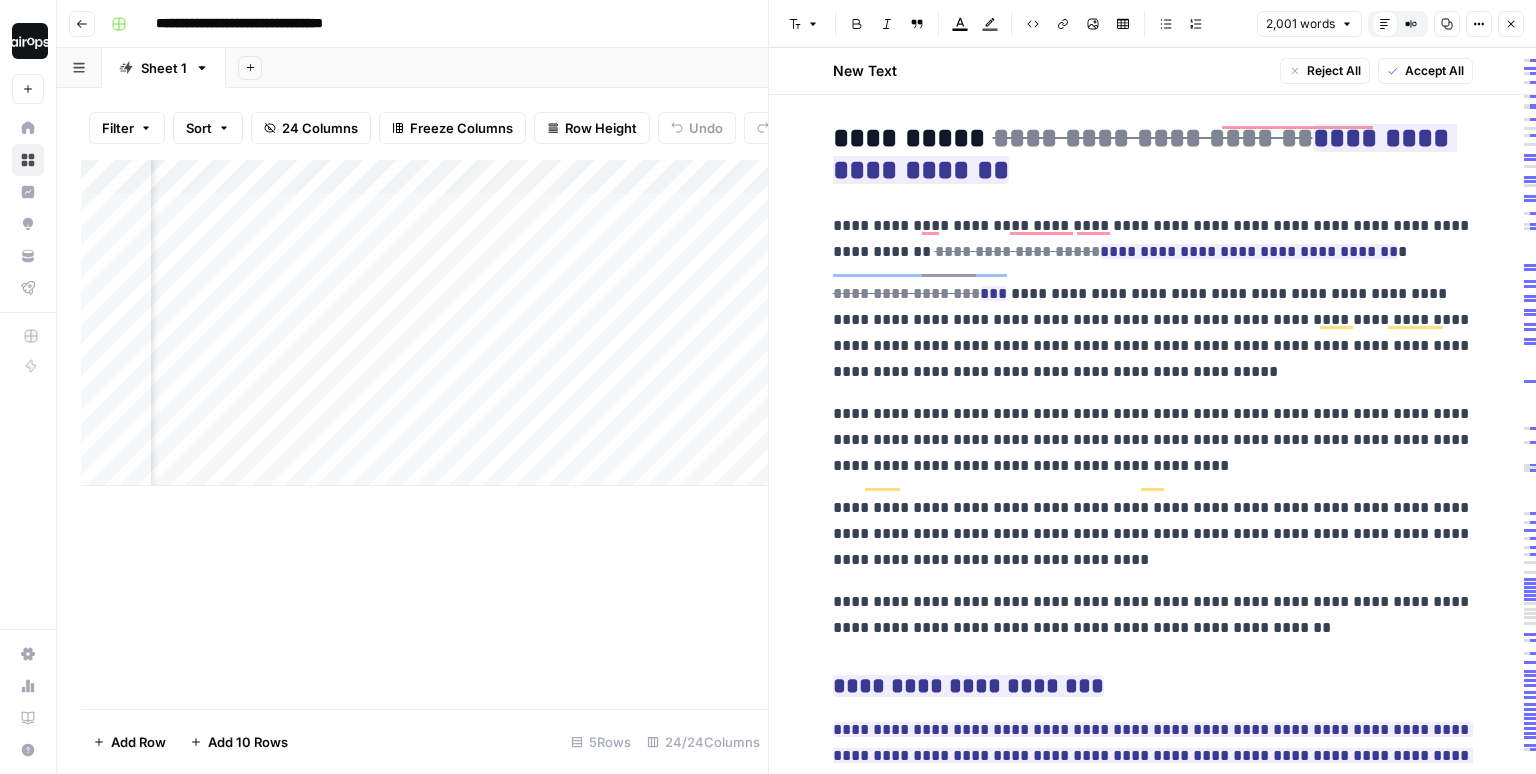
click at [1426, 71] on span "Accept All" at bounding box center [1434, 71] width 59 height 18
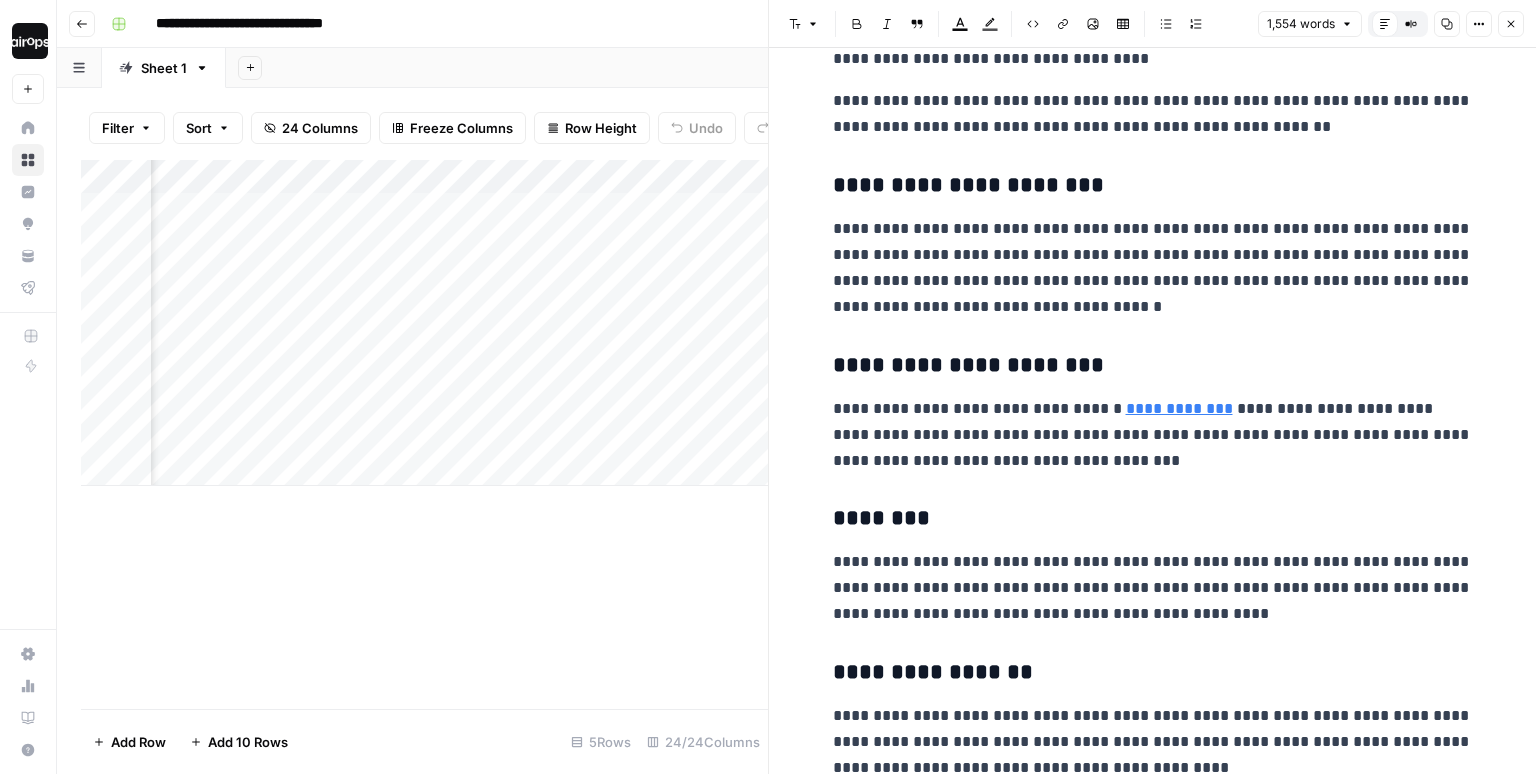
scroll to position [1278, 0]
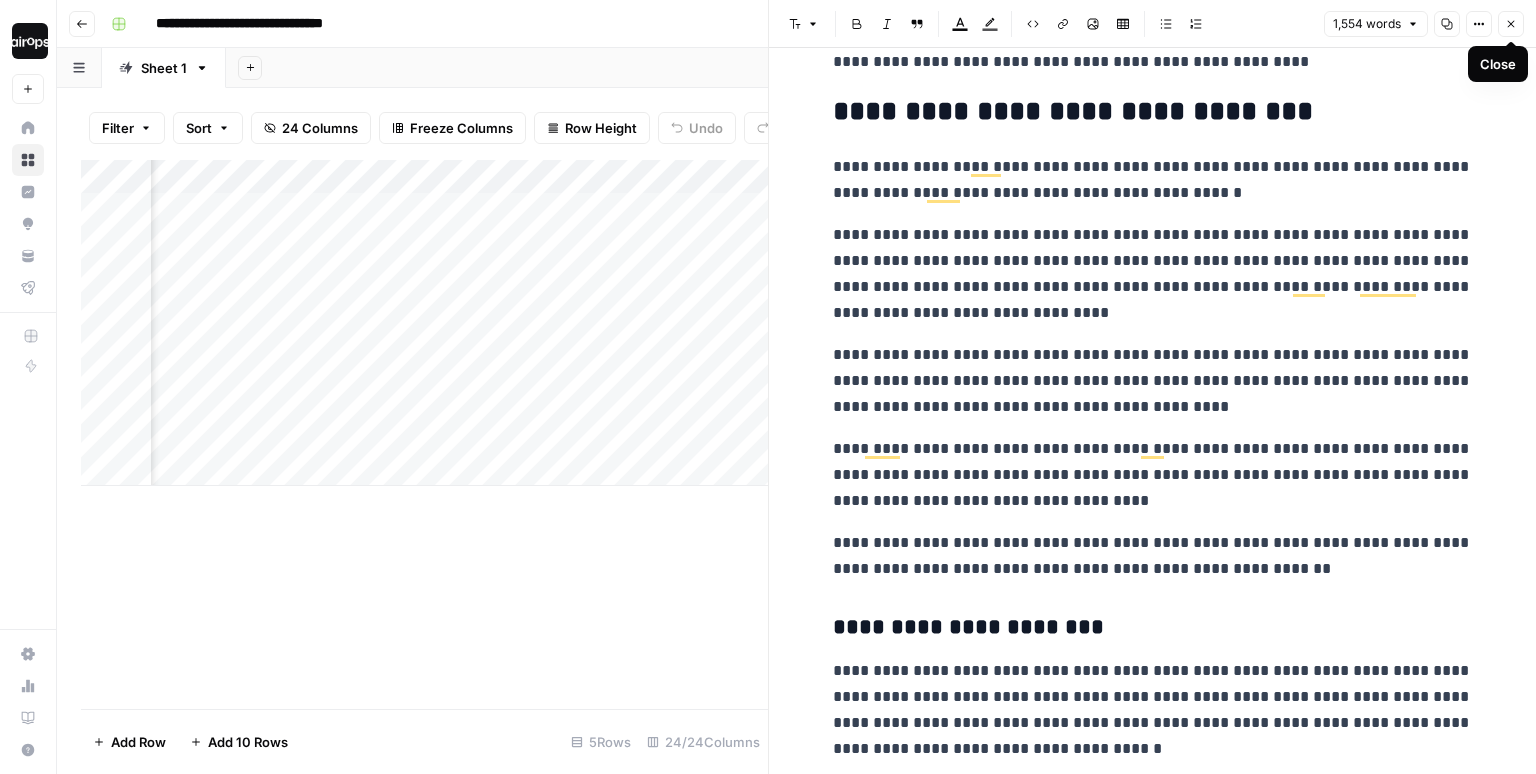
click at [1509, 27] on icon "button" at bounding box center [1511, 24] width 12 height 12
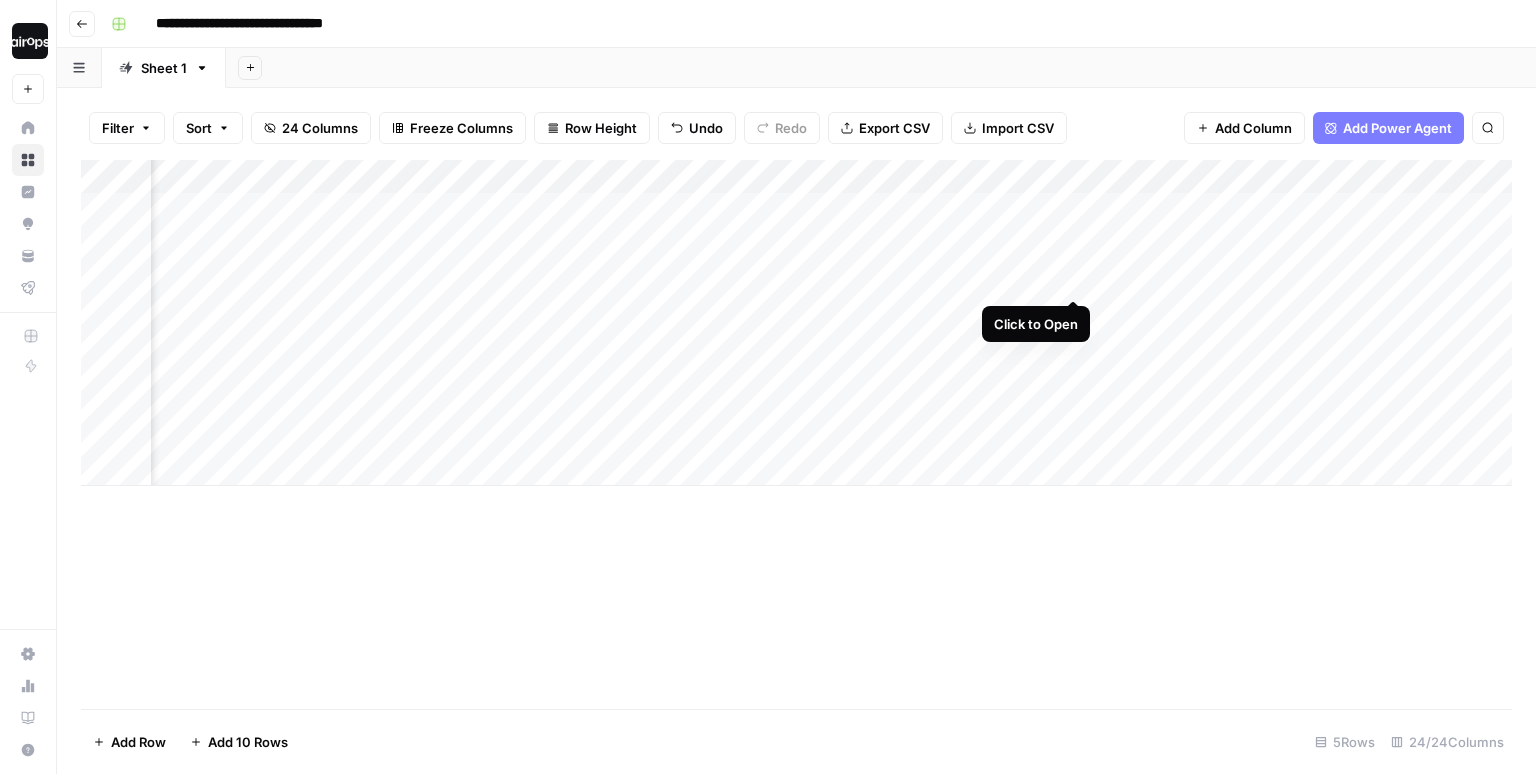
click at [1075, 258] on div "Add Column" at bounding box center [796, 323] width 1431 height 326
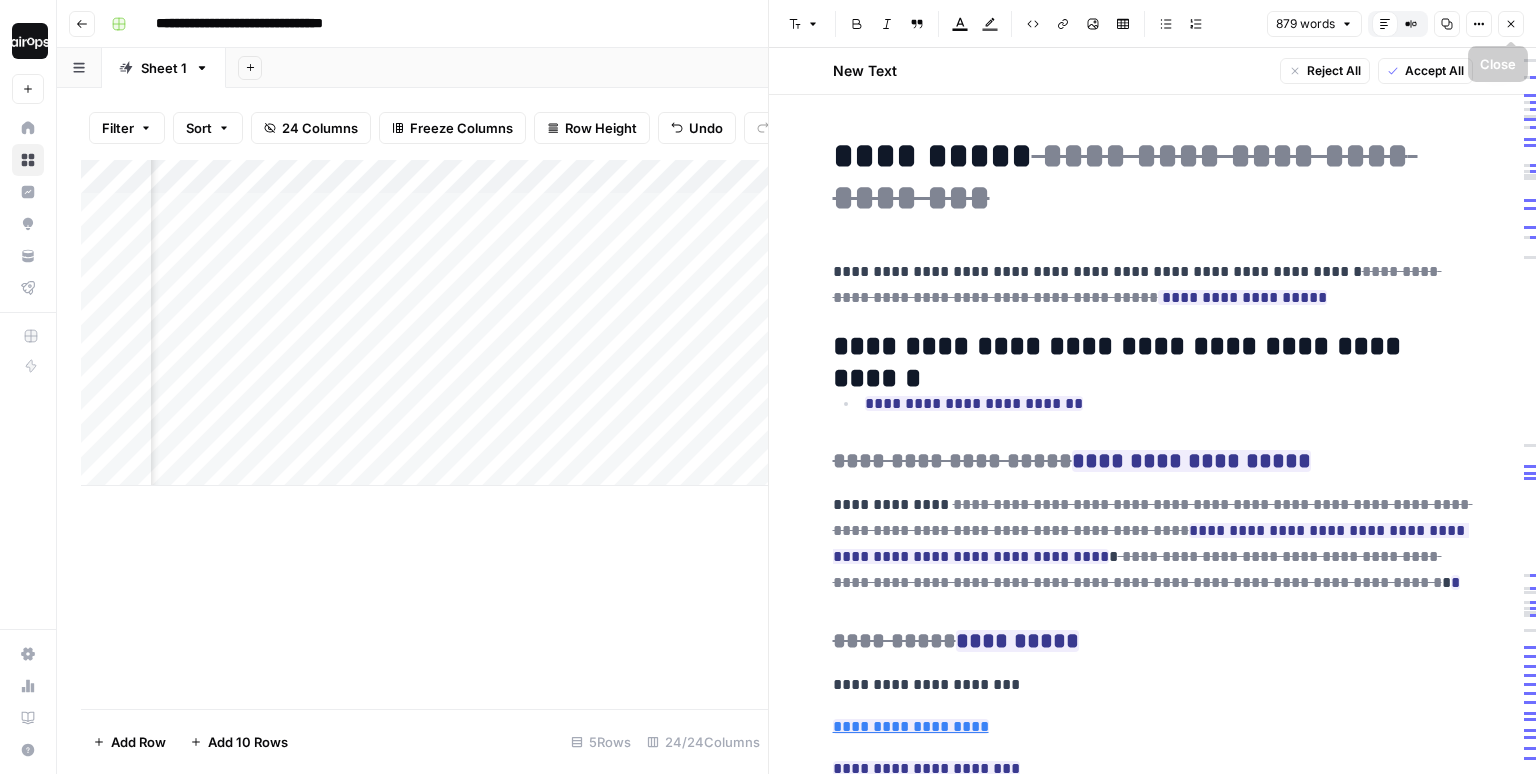
click at [1514, 23] on icon "button" at bounding box center [1511, 24] width 12 height 12
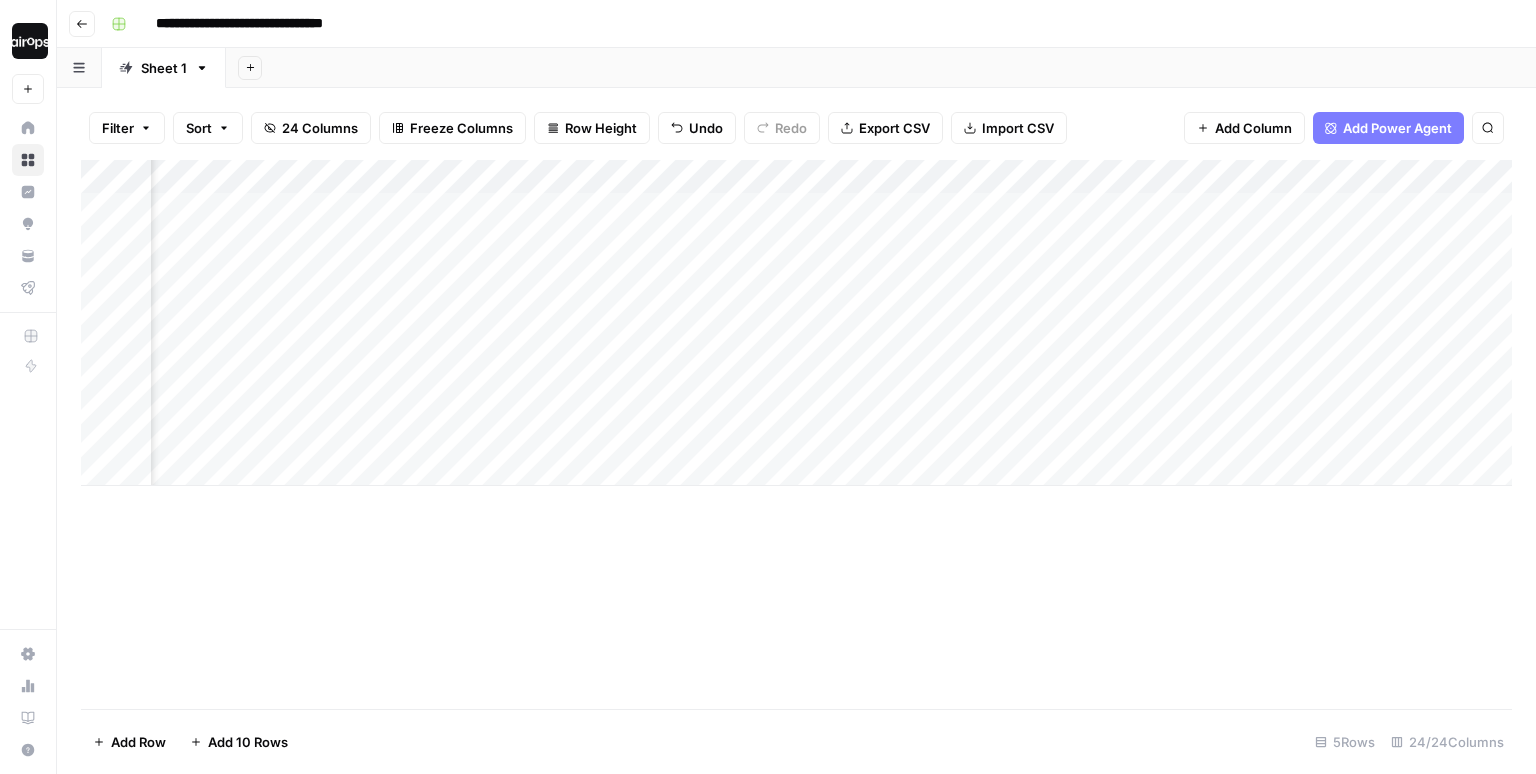
drag, startPoint x: 832, startPoint y: 213, endPoint x: 779, endPoint y: 455, distance: 247.7
click at [779, 455] on div "Add Column" at bounding box center [796, 323] width 1431 height 326
click at [1087, 111] on div "Filter Sort 24 Columns Freeze Columns Row Height Undo Redo Export CSV Import CS…" at bounding box center [796, 128] width 1431 height 64
drag, startPoint x: 1092, startPoint y: 230, endPoint x: 1092, endPoint y: 461, distance: 231.0
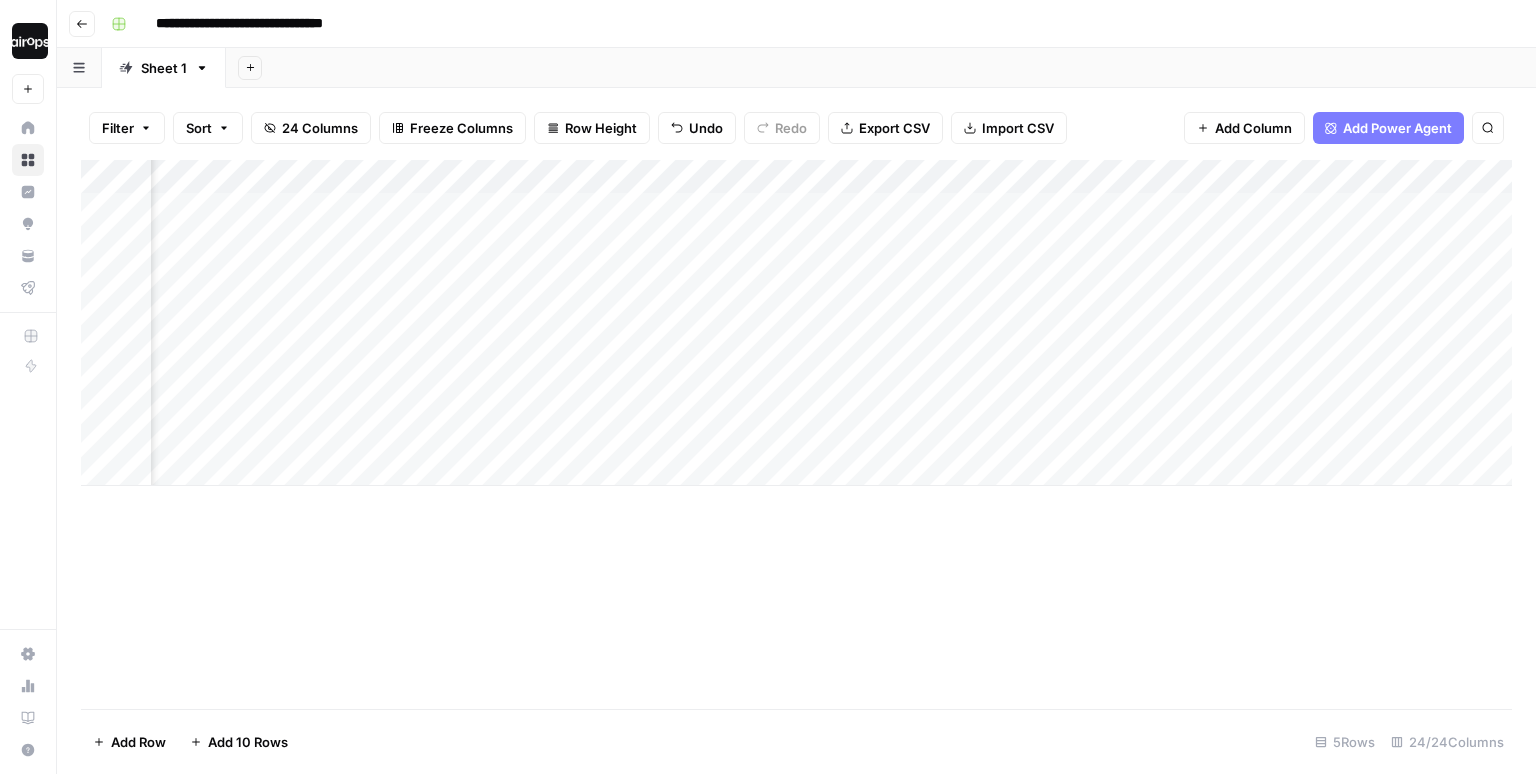
click at [1092, 461] on div "Add Column" at bounding box center [796, 323] width 1431 height 326
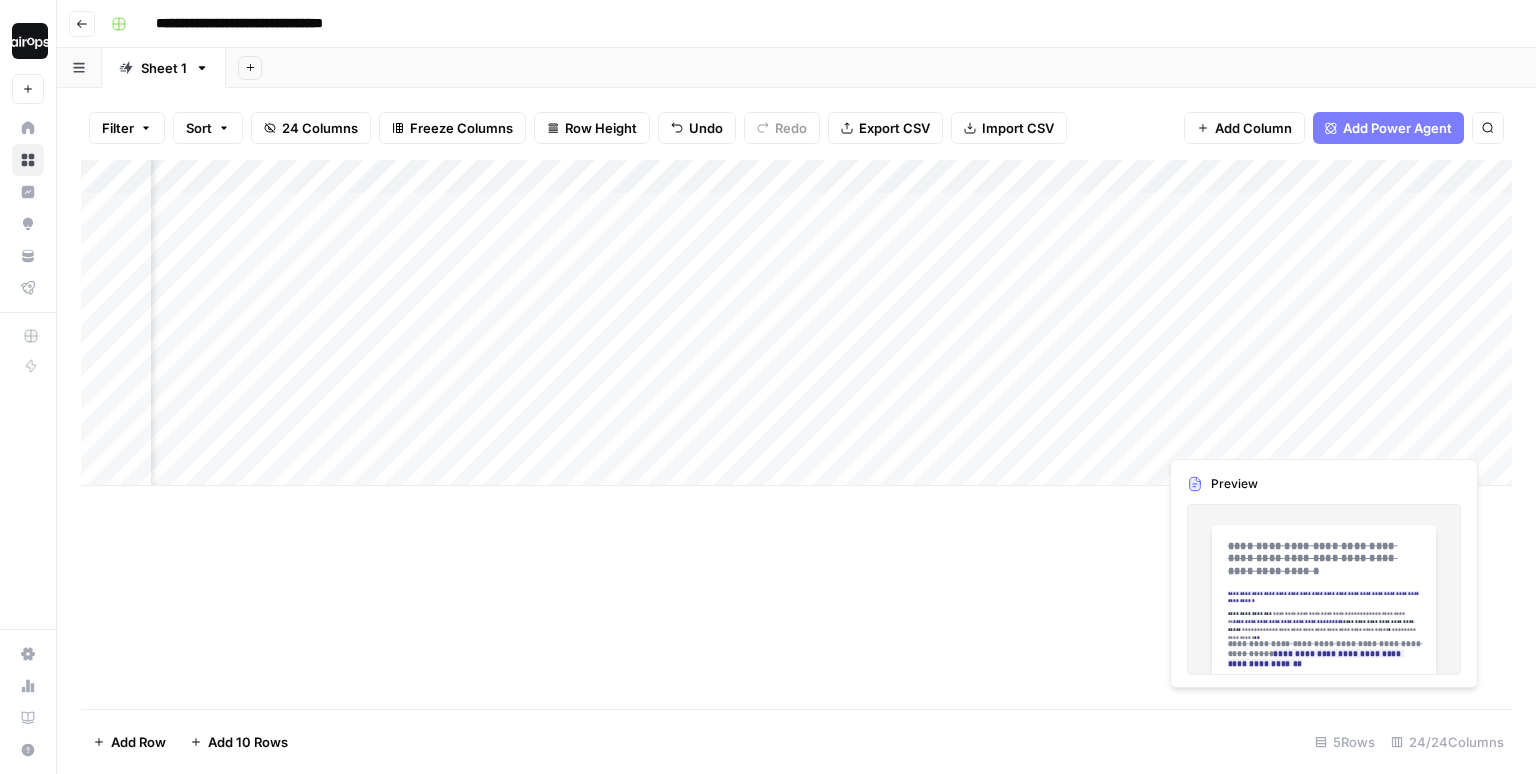
scroll to position [0, 4280]
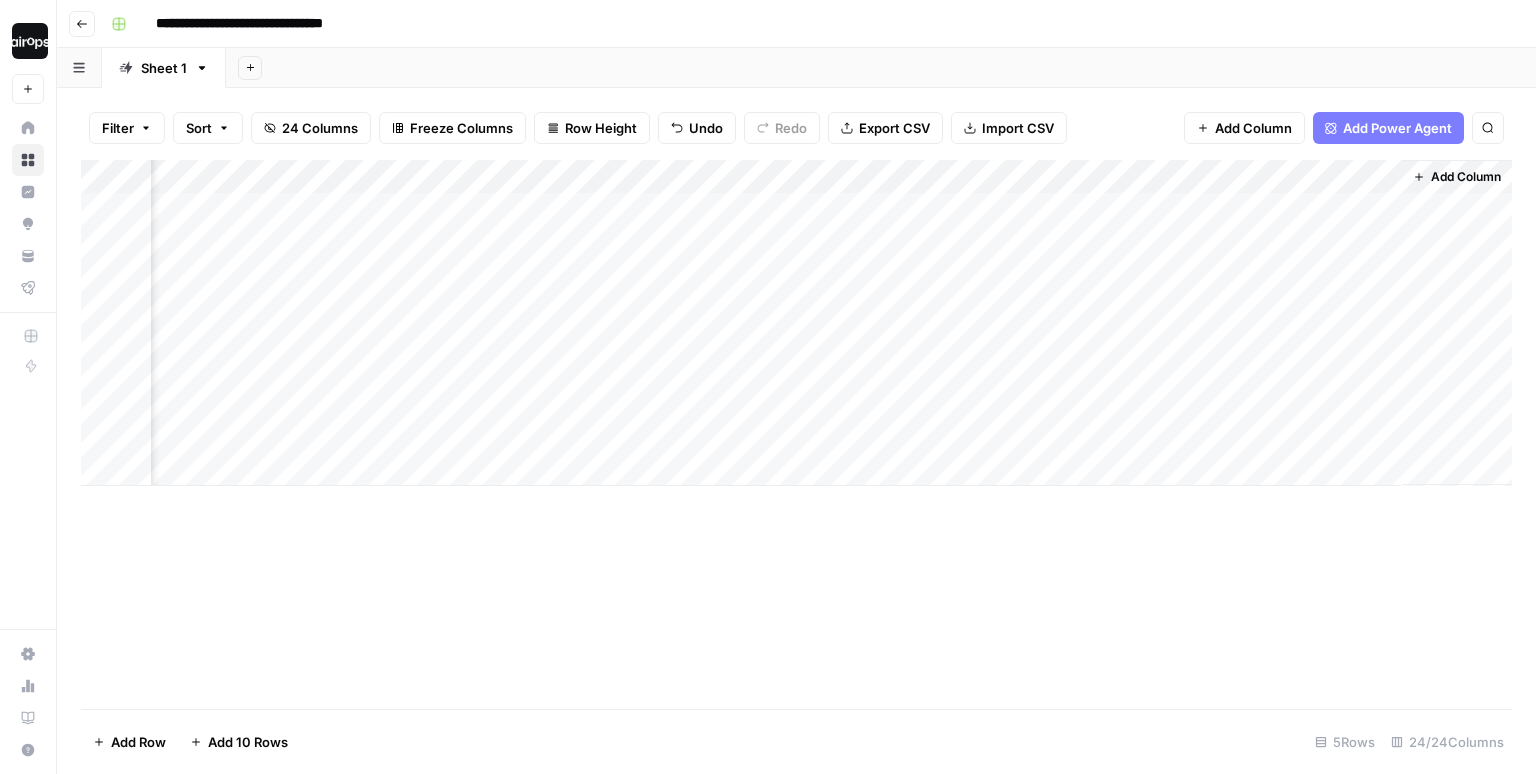
click at [1464, 177] on span "Add Column" at bounding box center [1466, 177] width 70 height 18
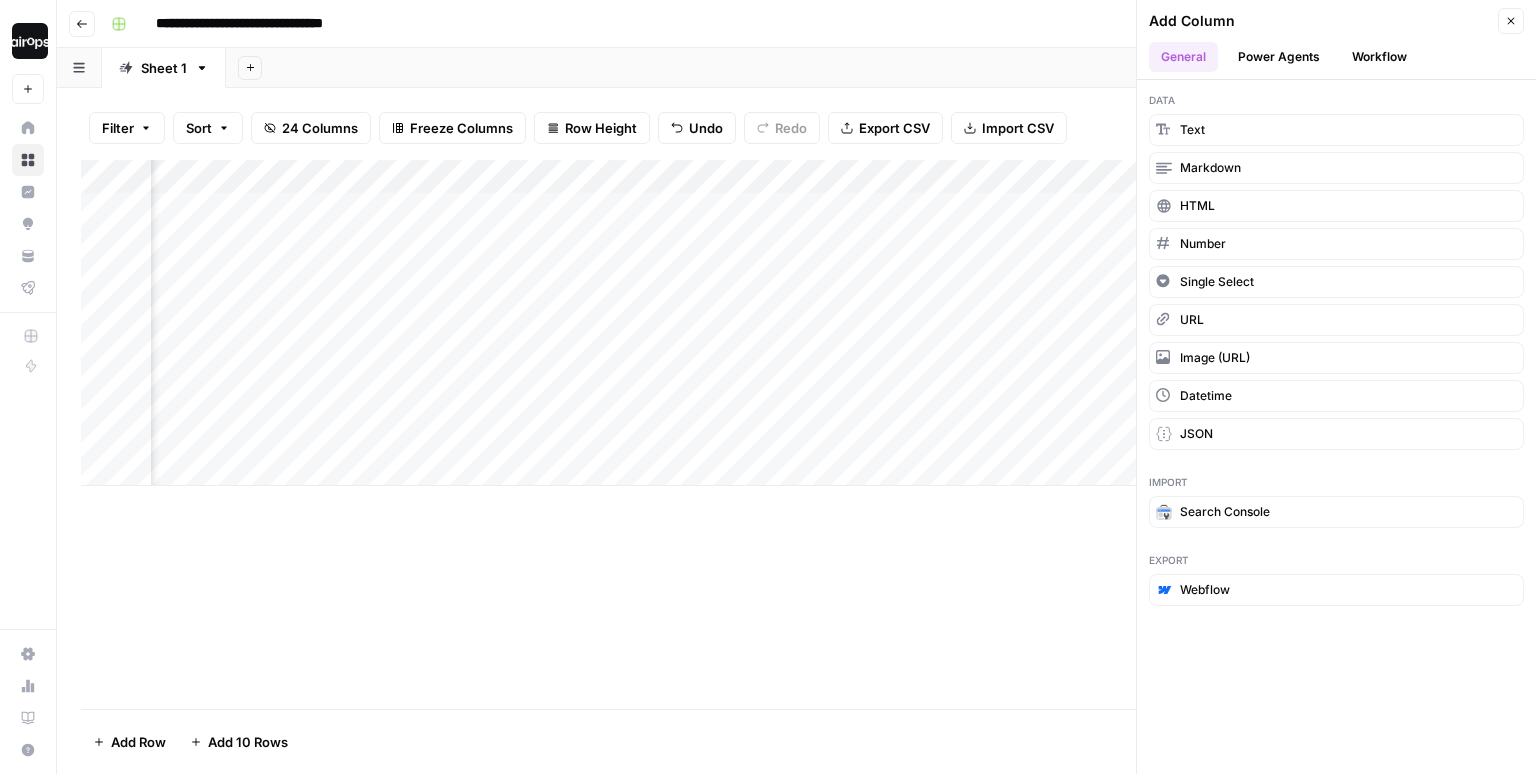
click at [1510, 19] on icon "button" at bounding box center [1511, 21] width 12 height 12
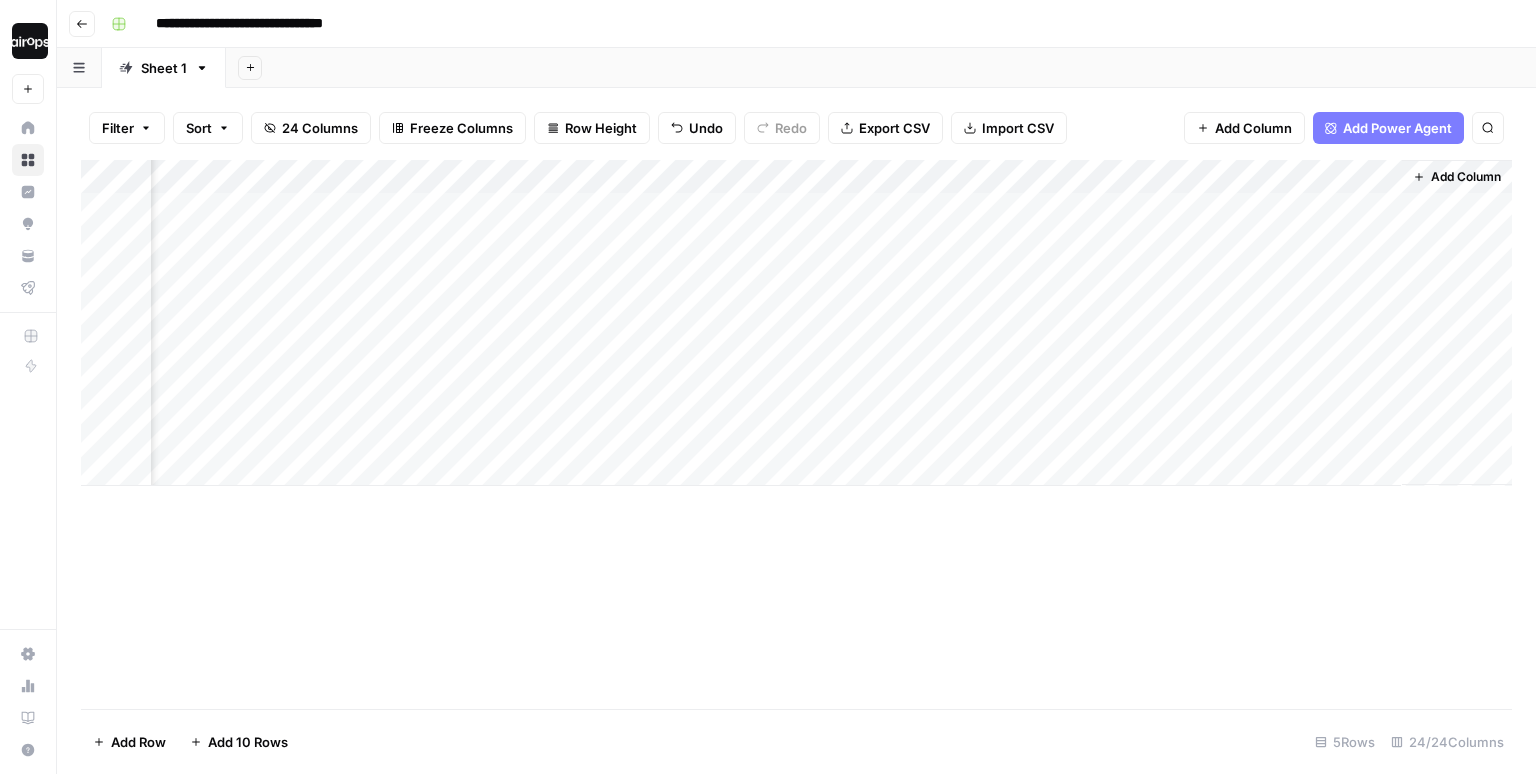
click at [1007, 74] on div "Add Sheet" at bounding box center [881, 68] width 1310 height 40
click at [423, 72] on div "Add Sheet" at bounding box center [881, 68] width 1310 height 40
